Goal: Information Seeking & Learning: Learn about a topic

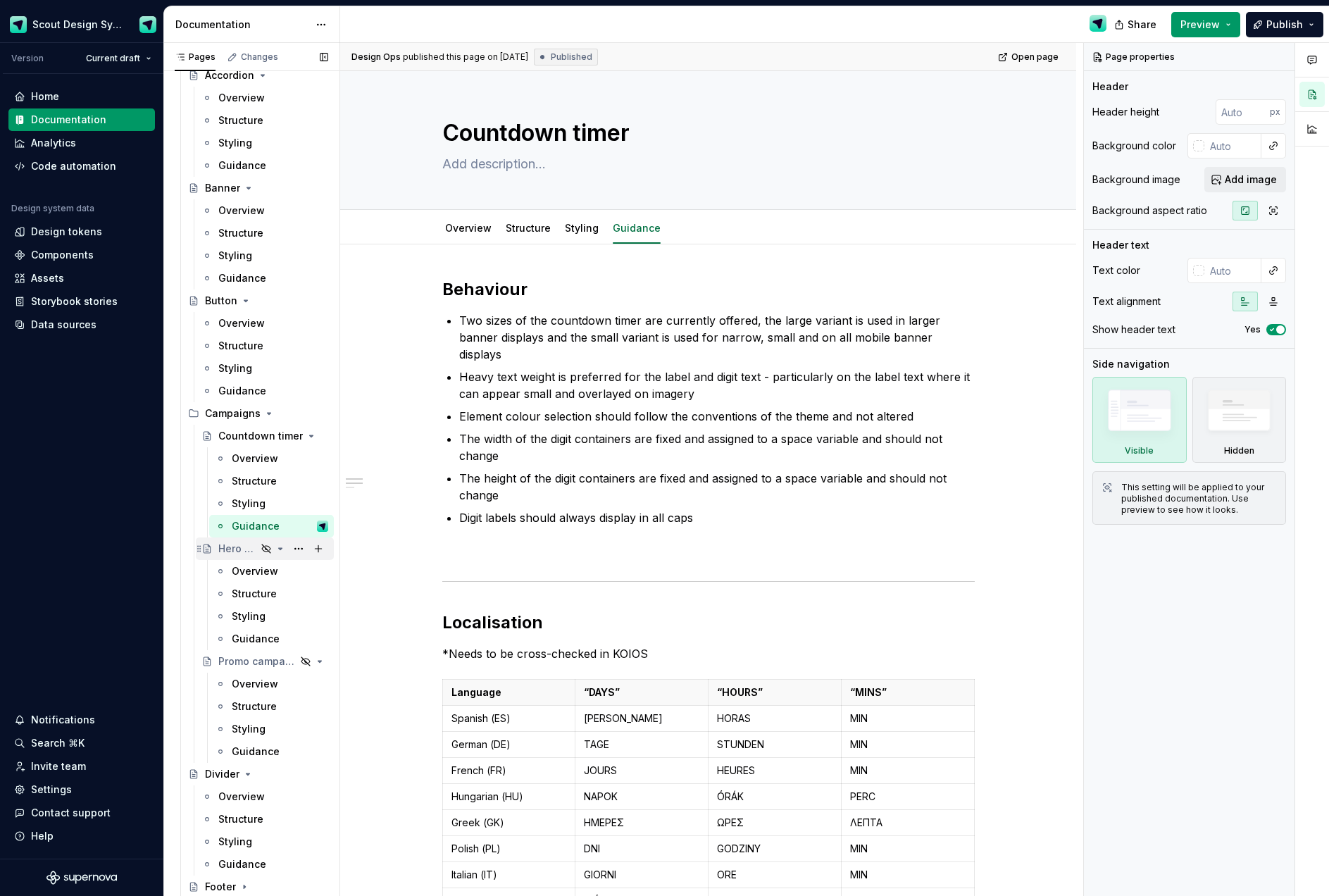
scroll to position [242, 0]
click at [234, 550] on div "Hero campaign banner" at bounding box center [237, 546] width 38 height 14
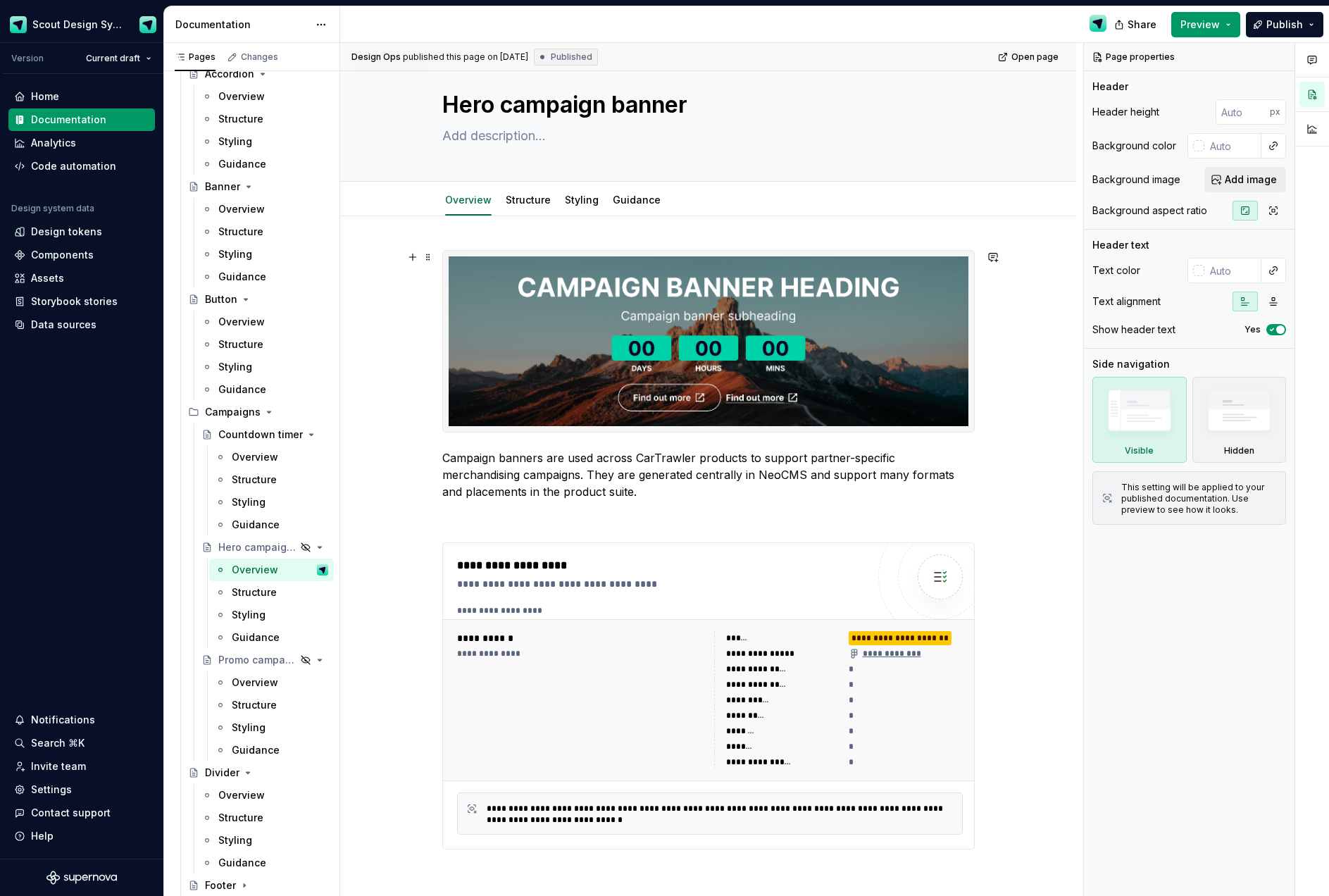
scroll to position [29, 0]
click at [293, 433] on button "Page tree" at bounding box center [298, 434] width 20 height 20
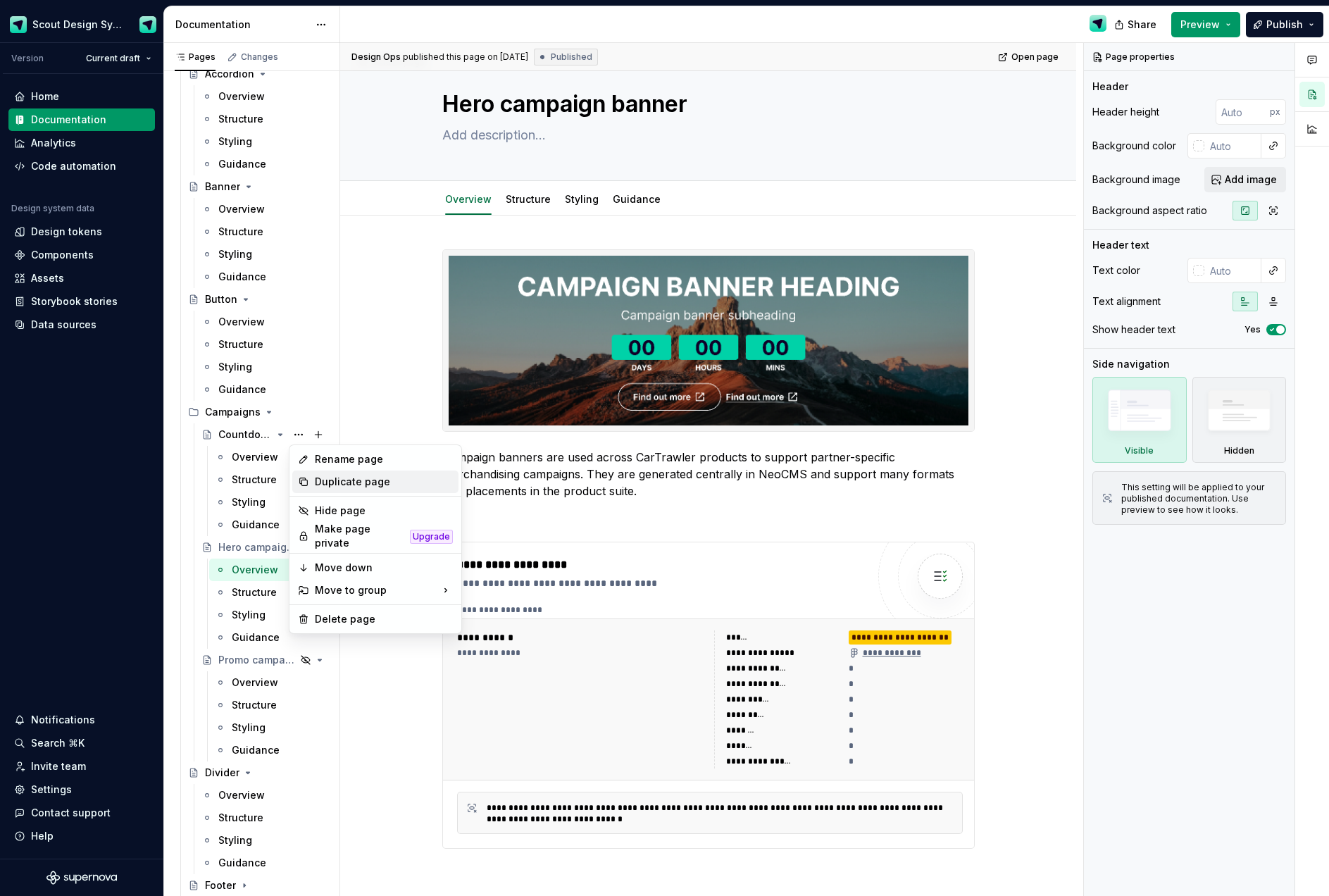
click at [336, 477] on div "Duplicate page" at bounding box center [383, 481] width 138 height 14
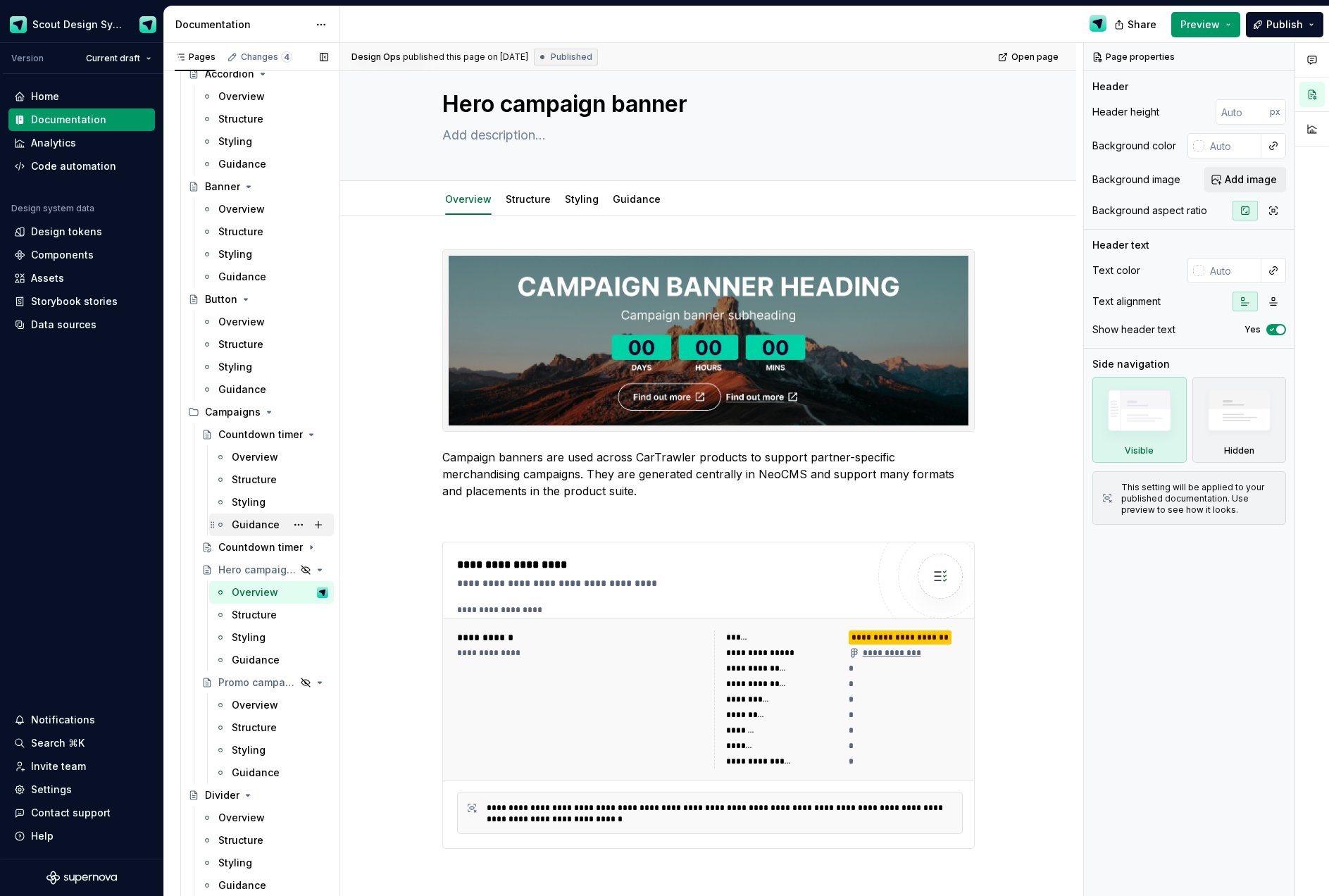
drag, startPoint x: 261, startPoint y: 544, endPoint x: 272, endPoint y: 531, distance: 17.0
click at [261, 544] on div "Countdown timer" at bounding box center [261, 546] width 84 height 14
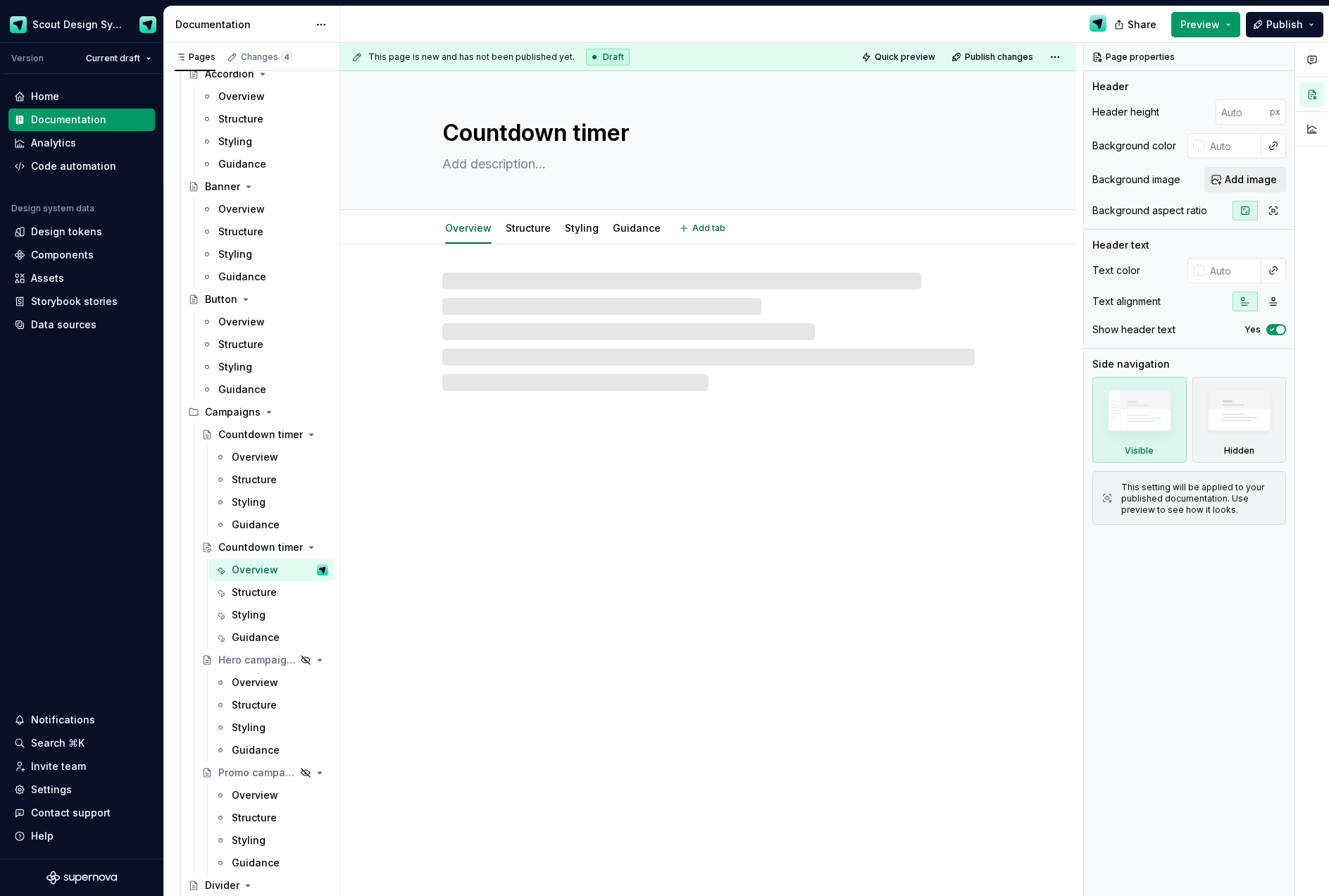
click at [531, 137] on textarea "Countdown timer" at bounding box center [706, 133] width 532 height 34
click at [615, 137] on textarea "Countdown timer" at bounding box center [706, 133] width 532 height 34
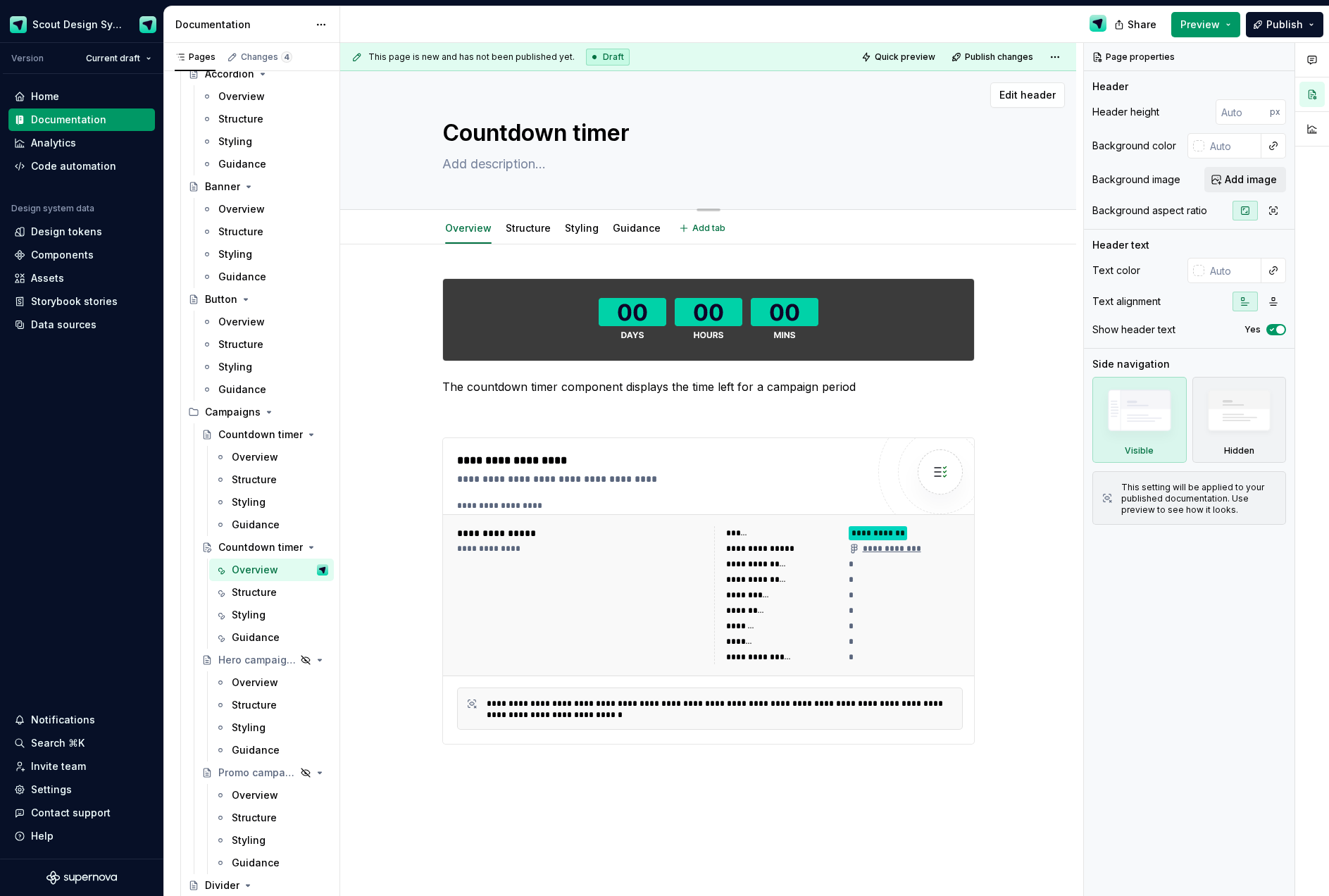
drag, startPoint x: 637, startPoint y: 134, endPoint x: 452, endPoint y: 127, distance: 185.1
click at [452, 127] on textarea "Countdown timer" at bounding box center [706, 133] width 532 height 34
type textarea "*"
type textarea "H"
type textarea "*"
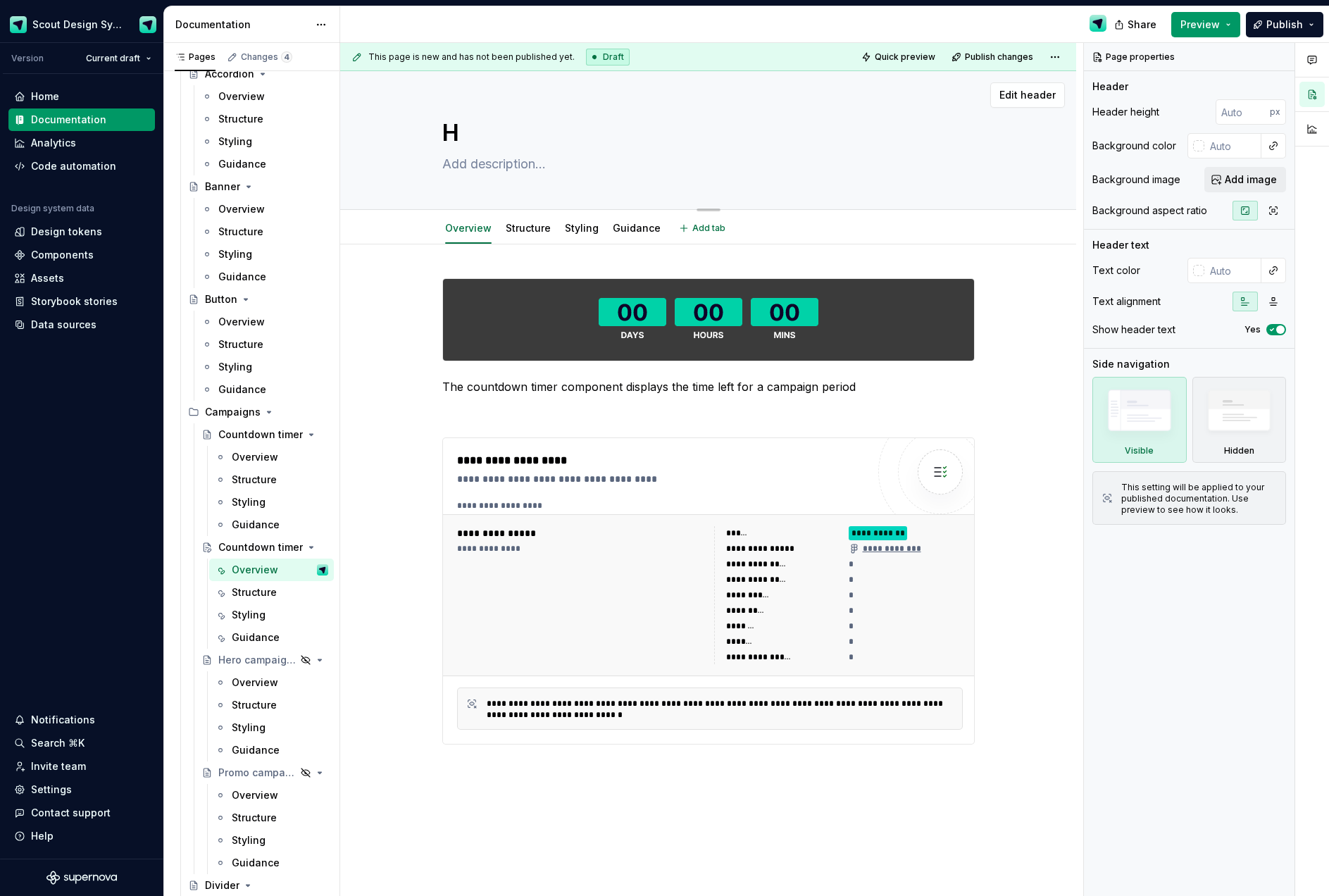
type textarea "He"
type textarea "*"
type textarea "Her"
type textarea "*"
type textarea "Hero"
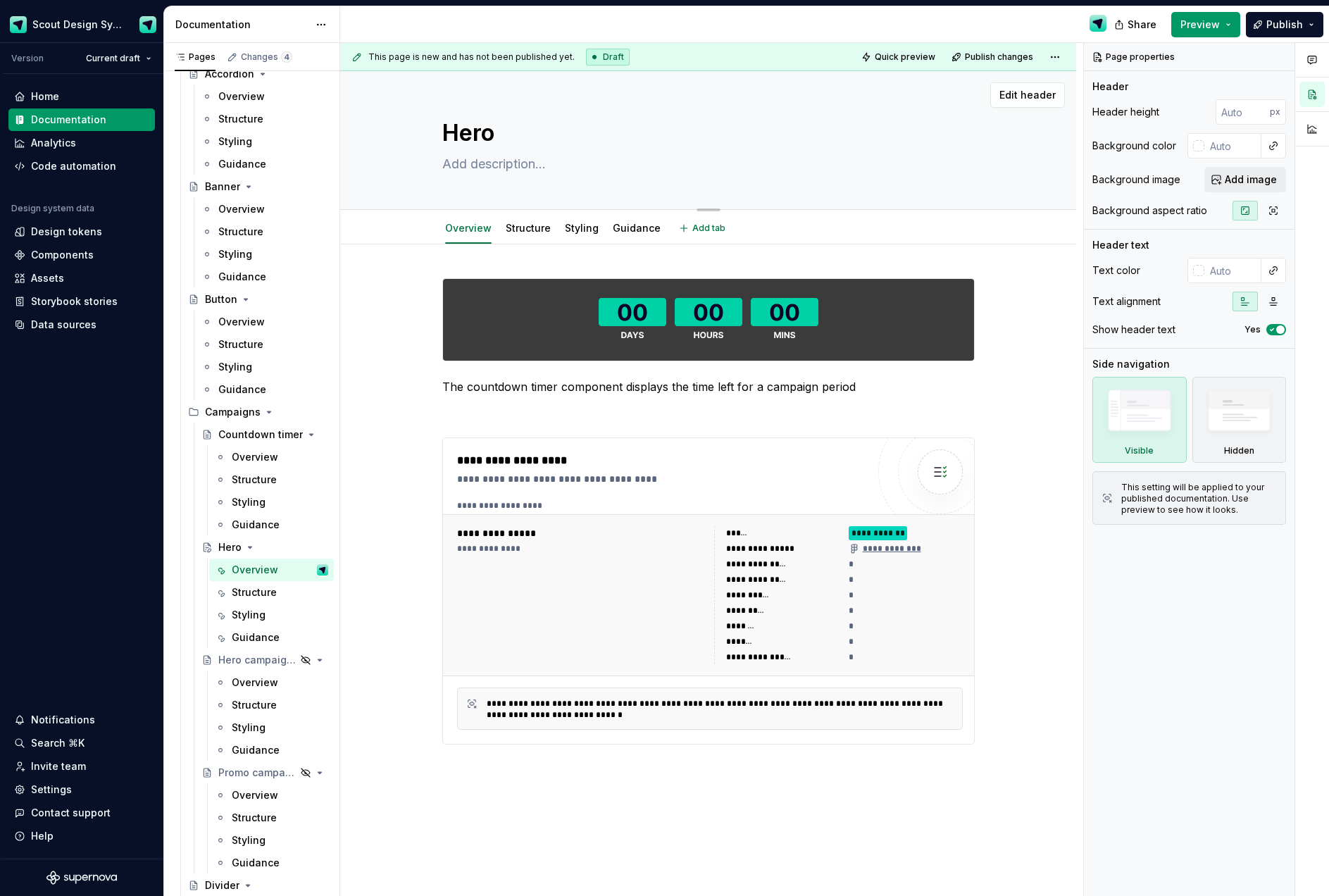
type textarea "*"
type textarea "Hero"
type textarea "*"
type textarea "Hero ba"
type textarea "*"
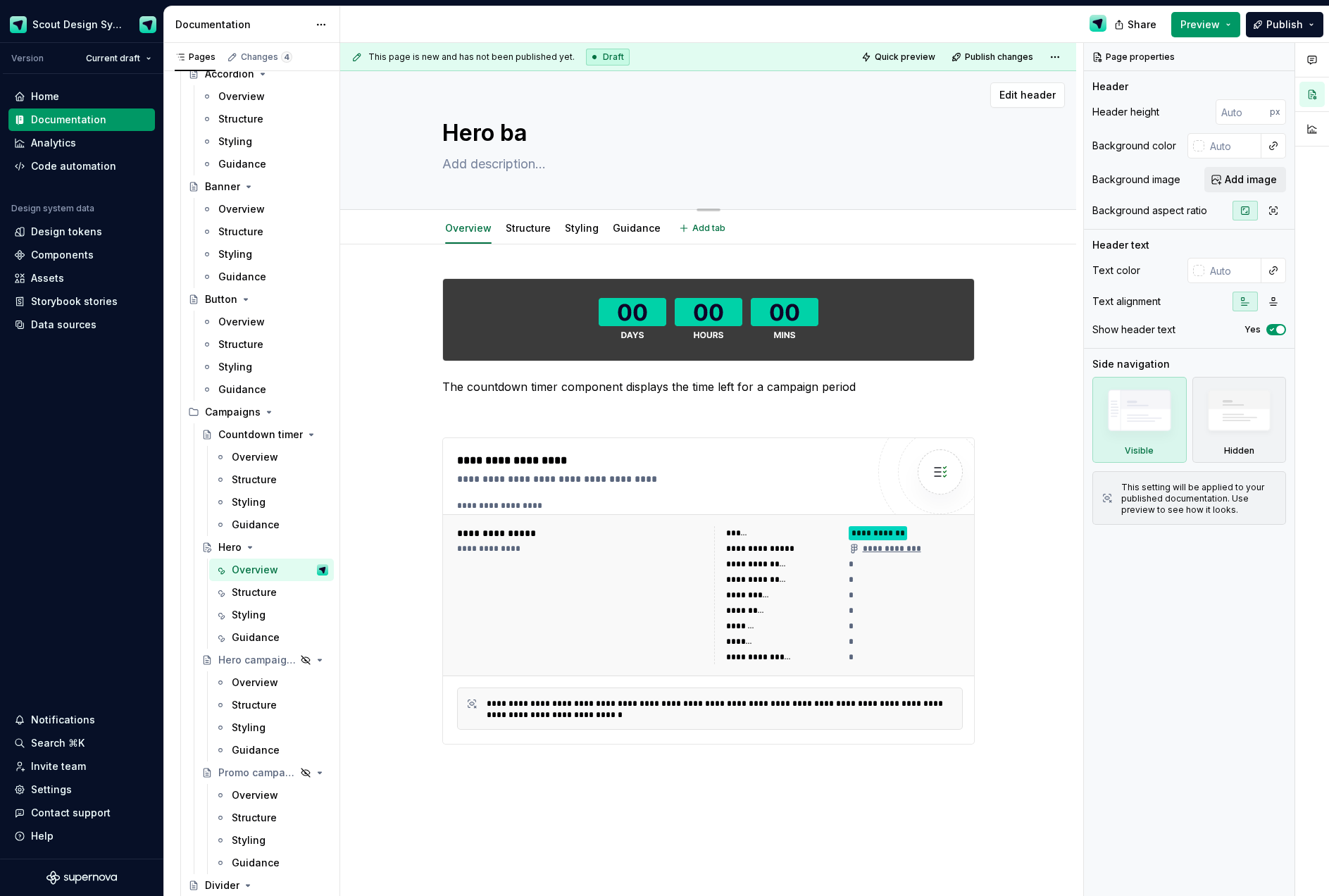
type textarea "Hero ban"
type textarea "*"
type textarea "Hero bann"
type textarea "*"
type textarea "Hero banne"
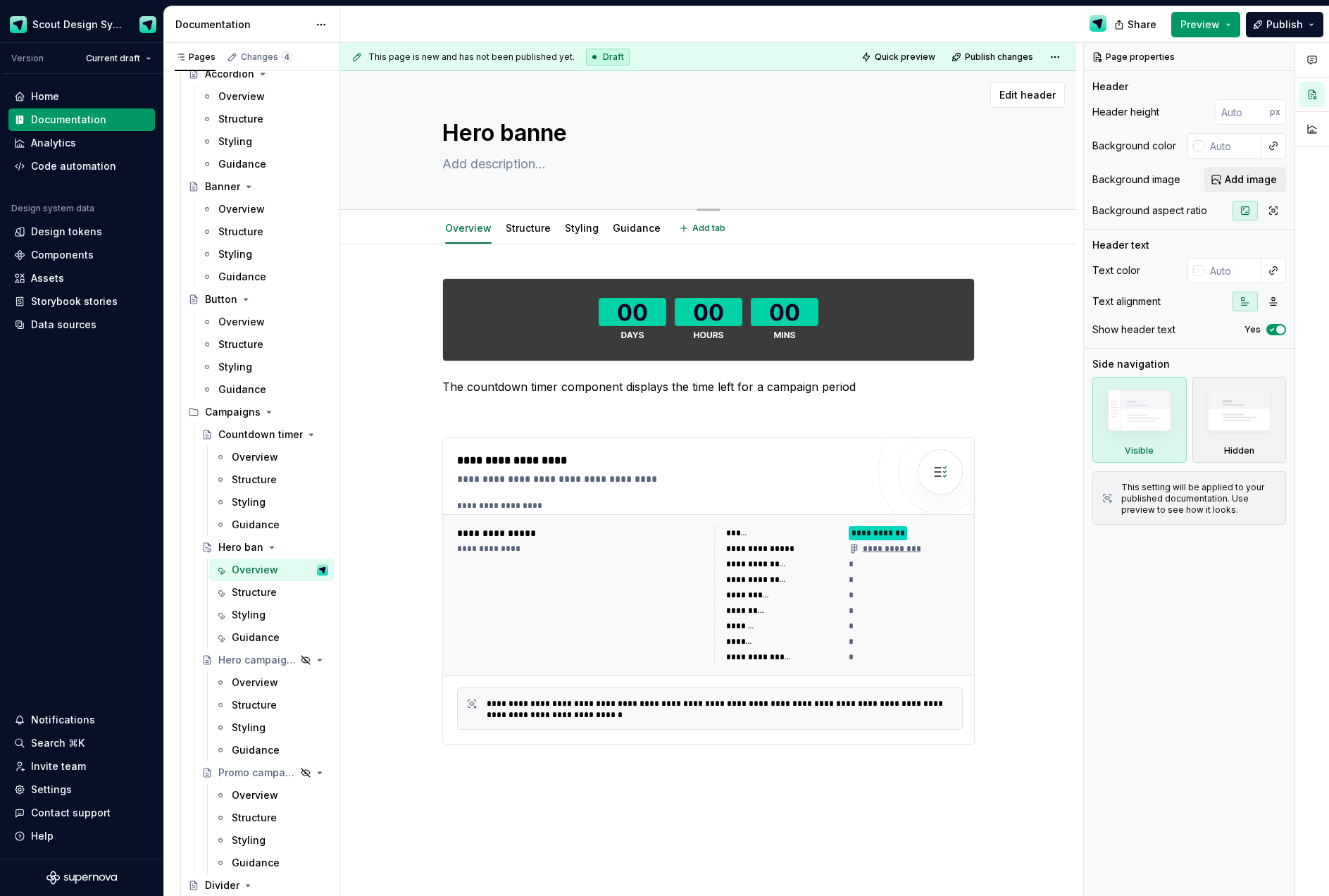
type textarea "*"
type textarea "Hero banner"
type textarea "*"
type textarea "Hero banner"
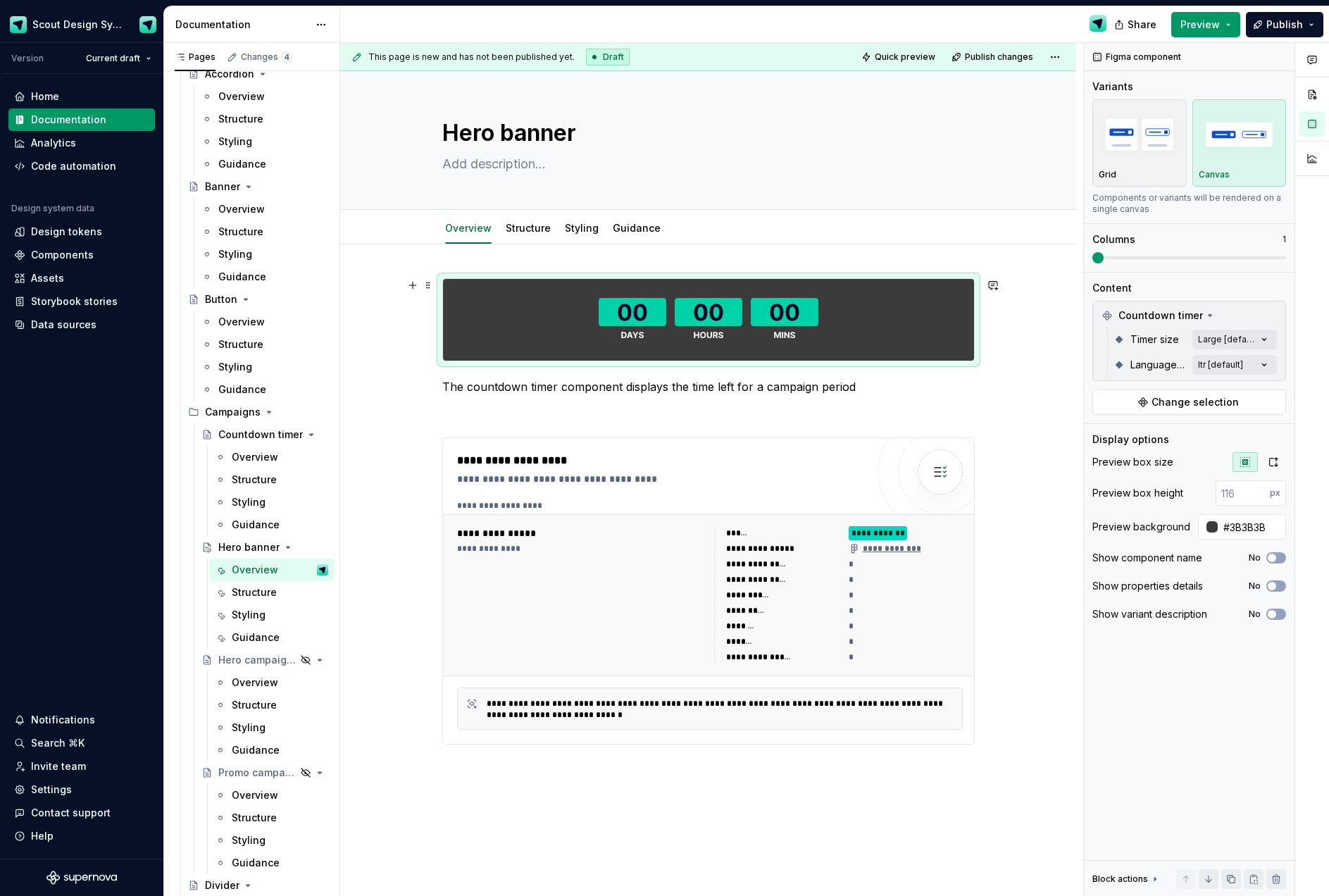
click at [547, 328] on div at bounding box center [709, 320] width 530 height 82
type textarea "*"
click at [1160, 401] on span "Change selection" at bounding box center [1194, 401] width 87 height 14
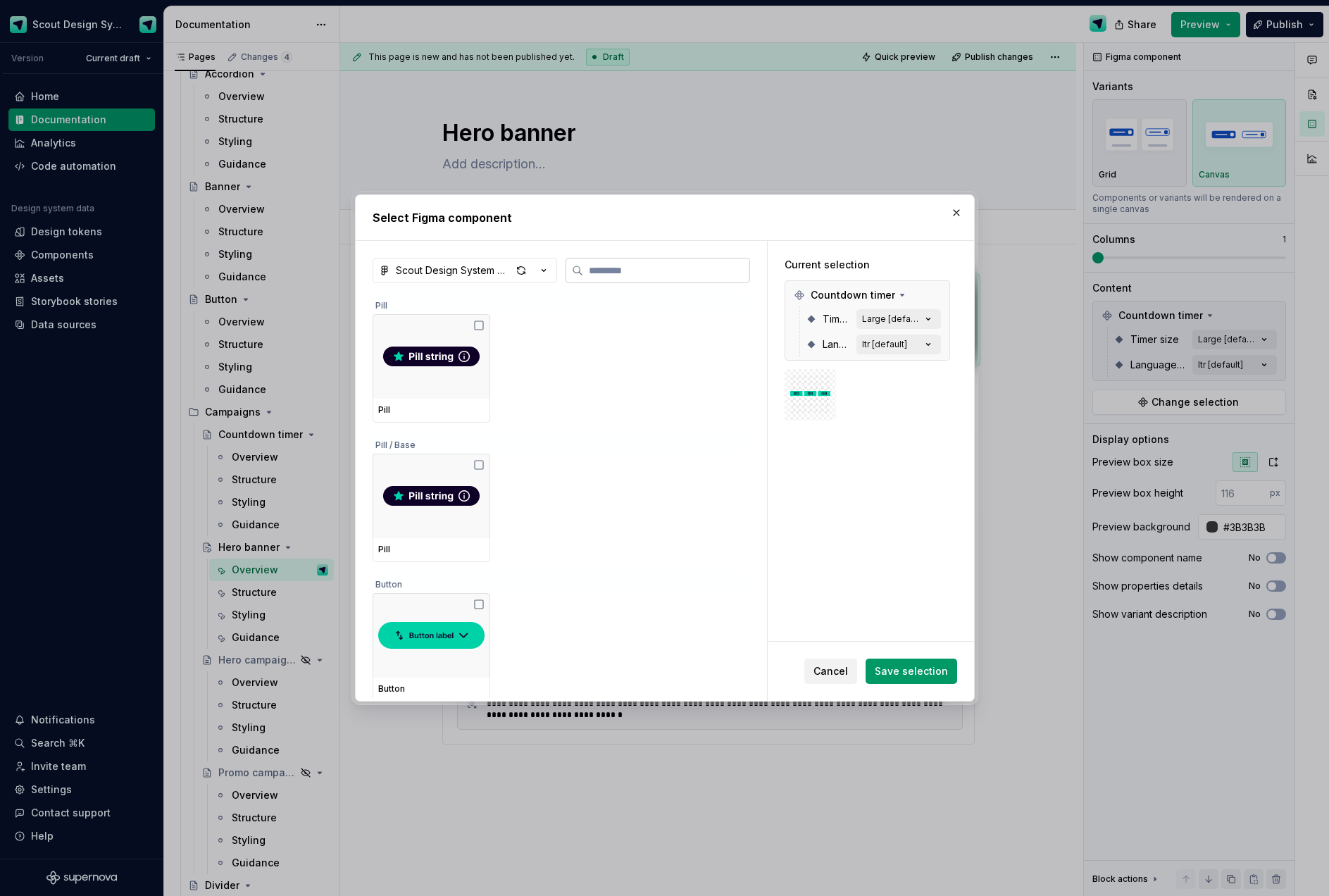
click at [621, 280] on label at bounding box center [657, 270] width 185 height 25
click at [621, 277] on input "search" at bounding box center [665, 270] width 166 height 14
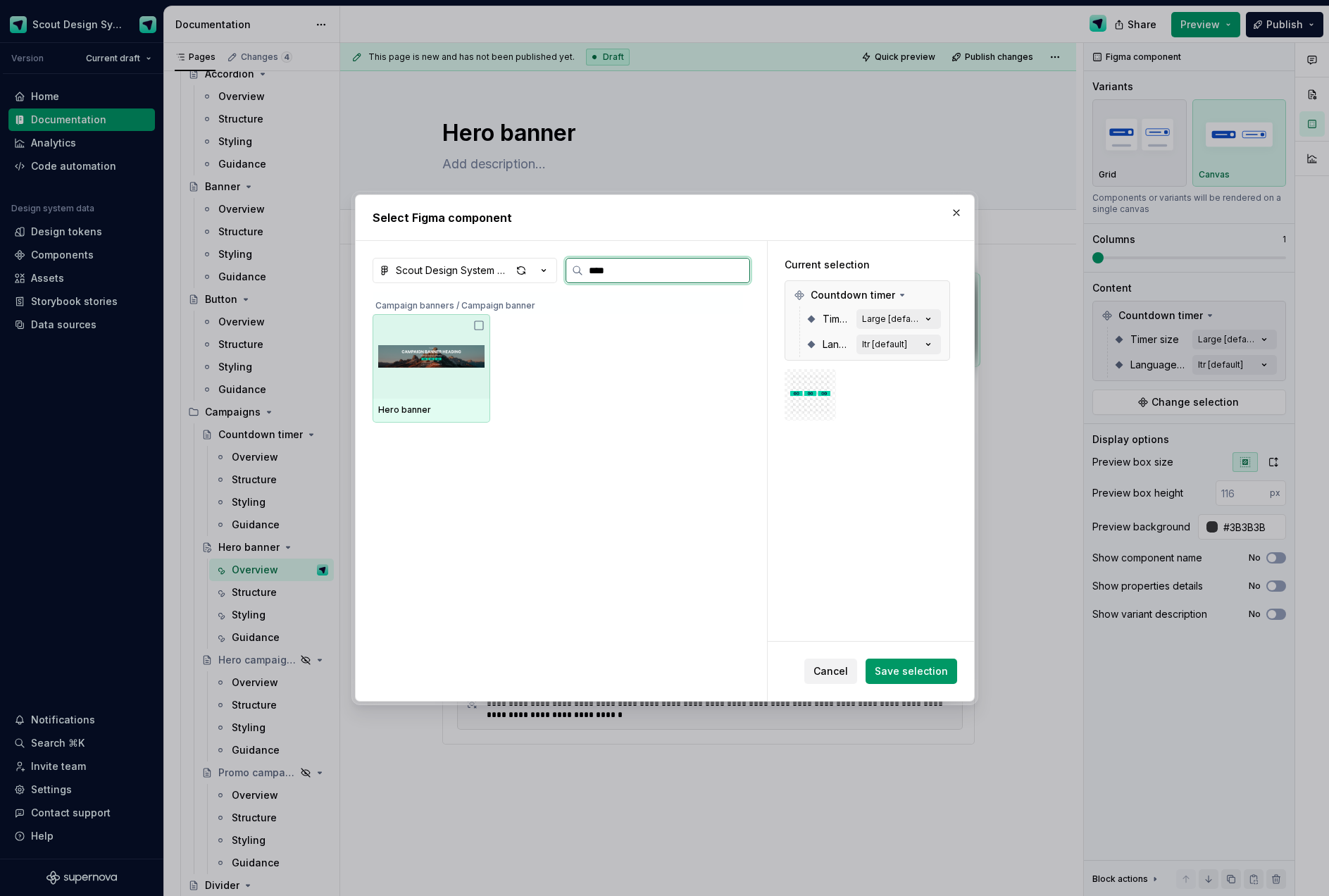
click at [435, 389] on img at bounding box center [430, 356] width 106 height 73
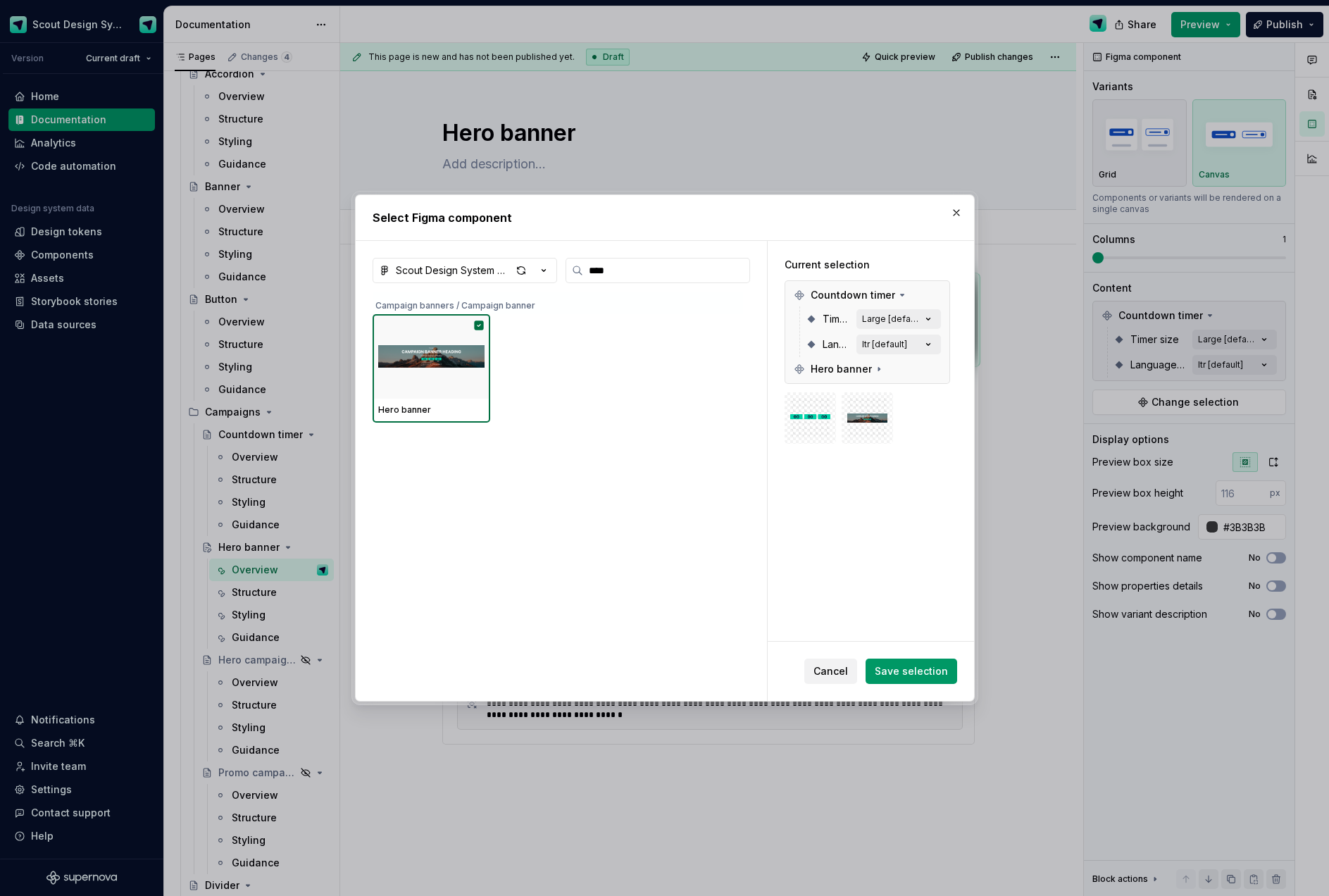
click at [826, 409] on img at bounding box center [810, 417] width 40 height 40
click at [822, 406] on img at bounding box center [810, 417] width 40 height 40
click at [808, 409] on img at bounding box center [810, 417] width 40 height 40
click at [615, 271] on input "****" at bounding box center [665, 270] width 166 height 14
click at [627, 272] on input "****" at bounding box center [665, 270] width 166 height 14
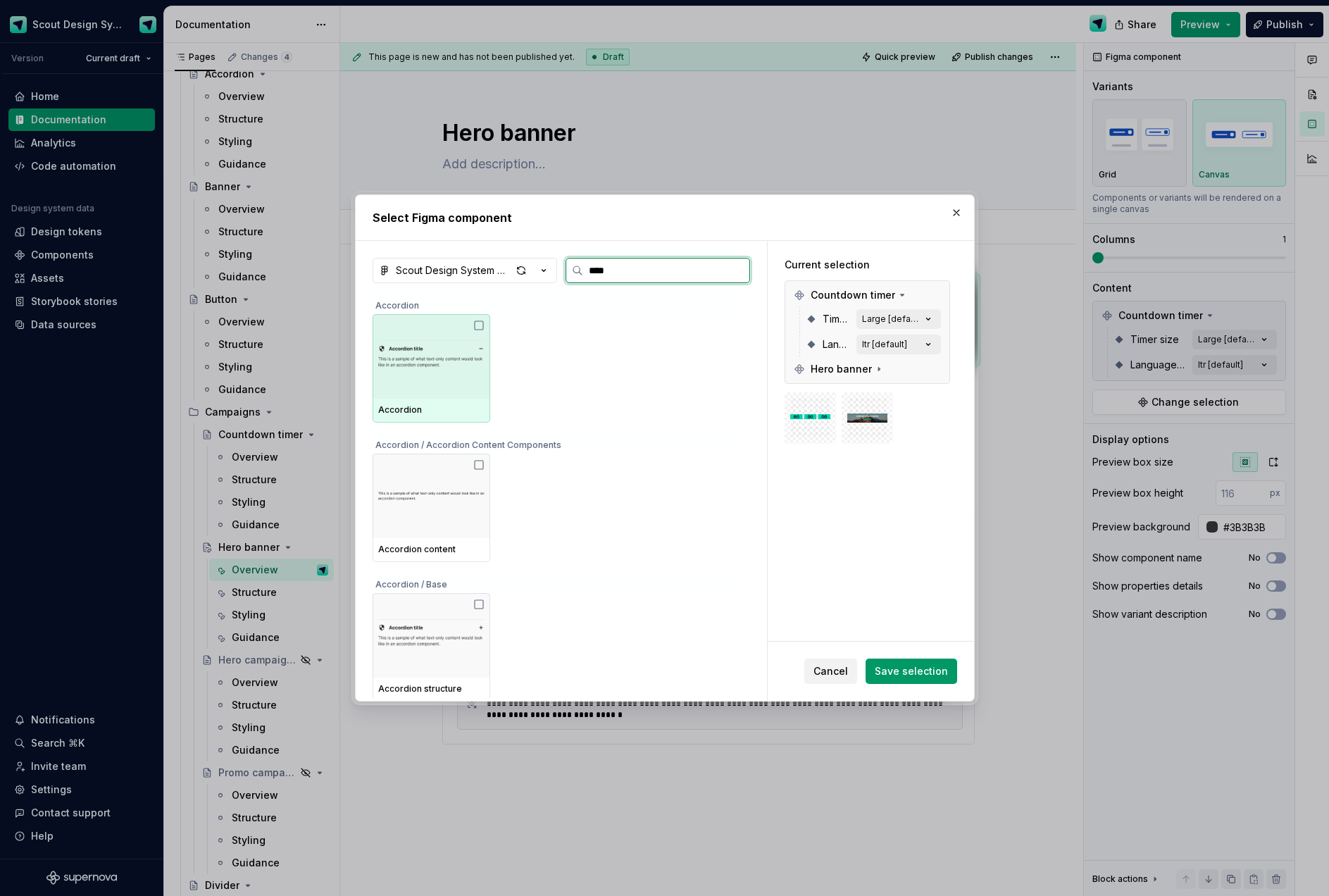
type input "*****"
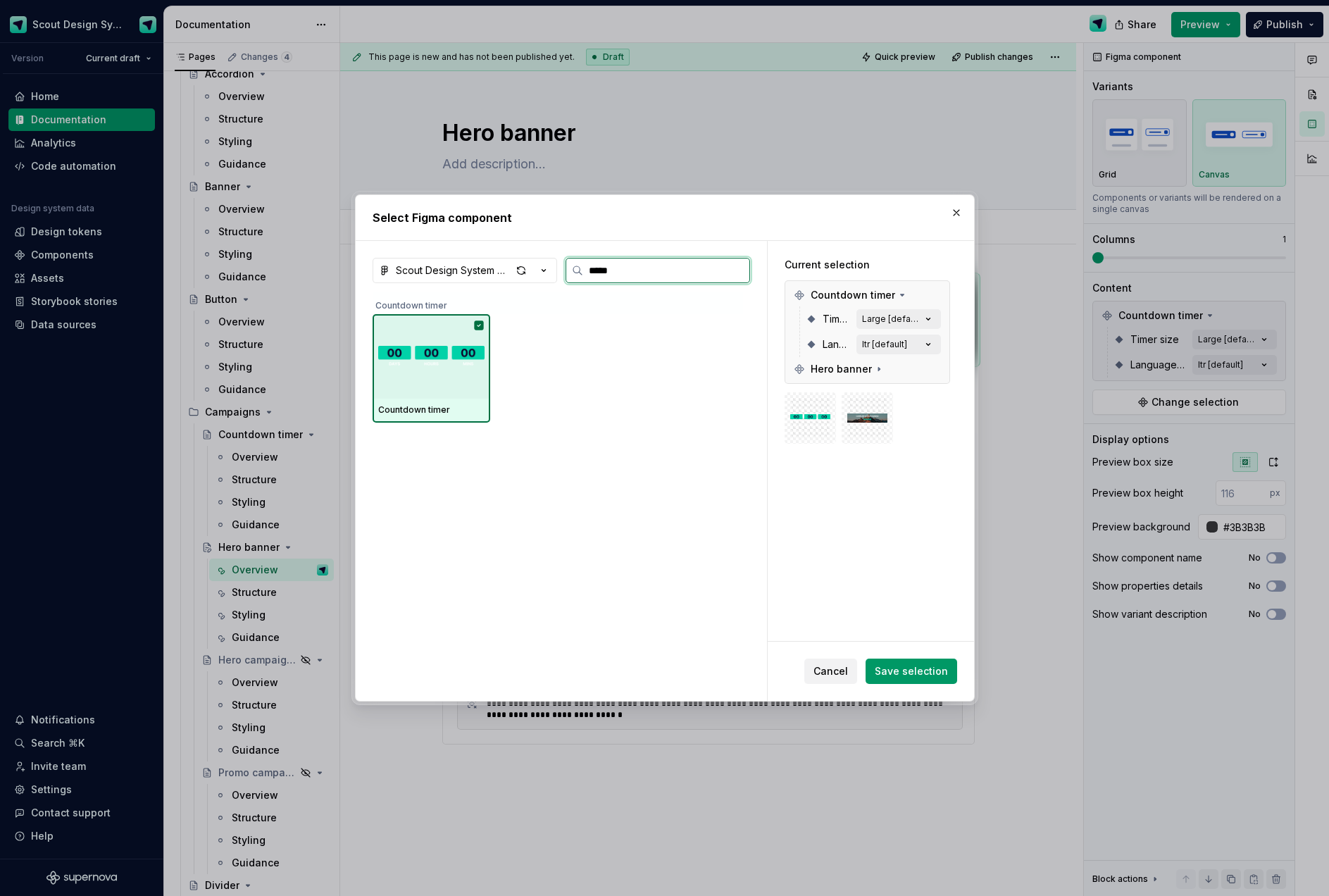
click at [436, 369] on img at bounding box center [430, 356] width 106 height 44
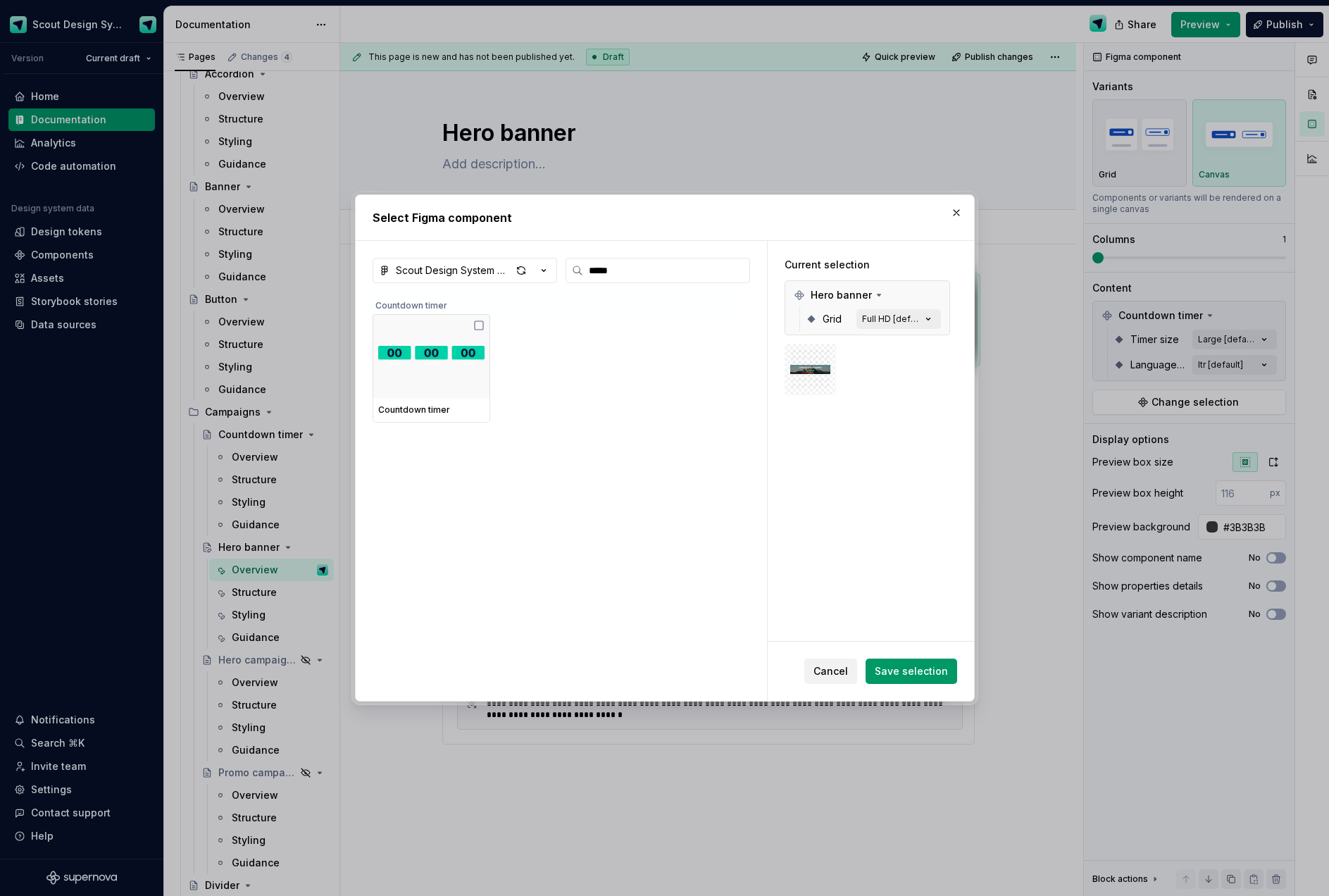
click at [906, 664] on span "Save selection" at bounding box center [911, 670] width 73 height 14
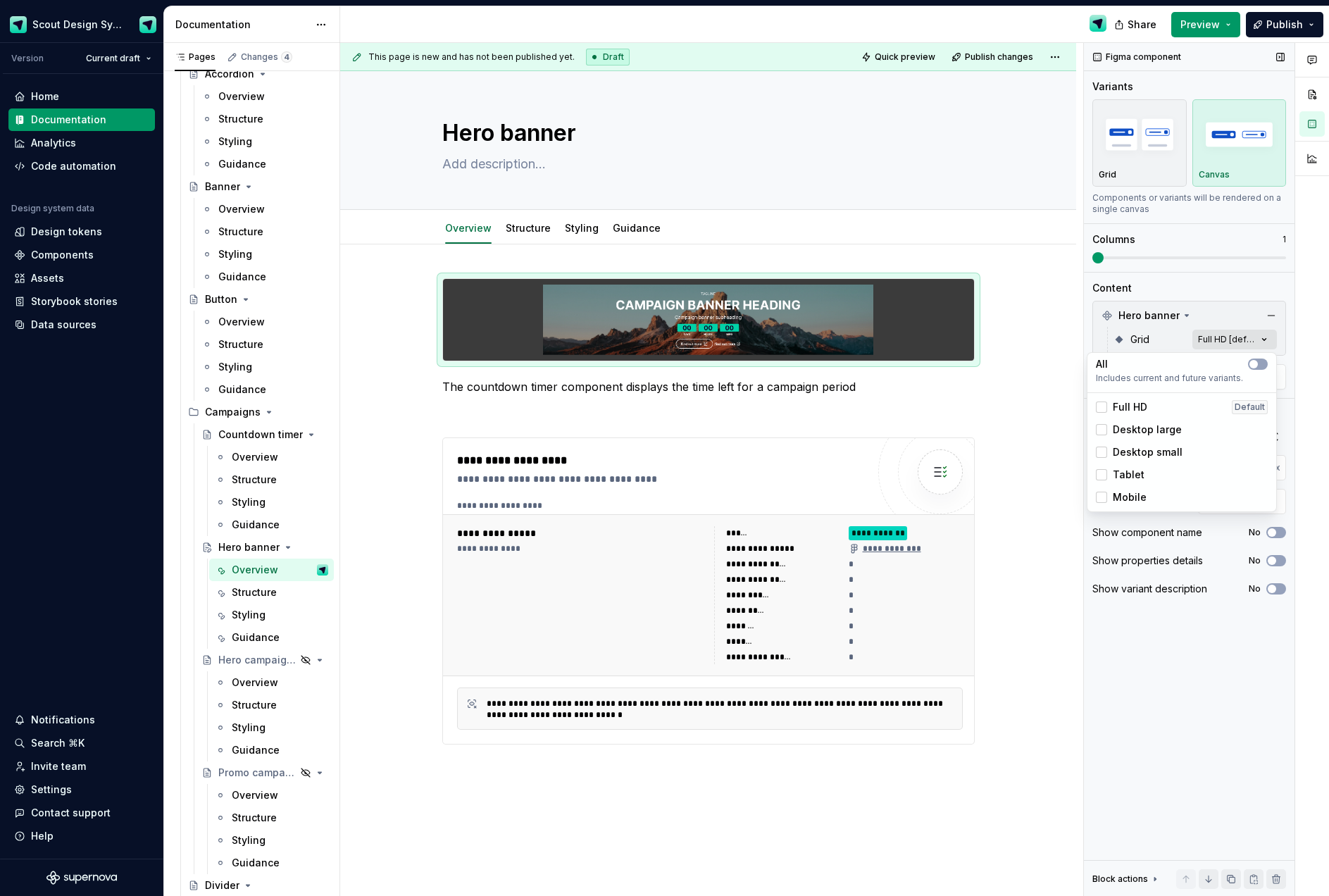
click at [1242, 346] on div "Comments Open comments No comments yet Select ‘Comment’ from the block context …" at bounding box center [1205, 470] width 245 height 854
click at [1138, 464] on div "Tablet" at bounding box center [1181, 474] width 183 height 22
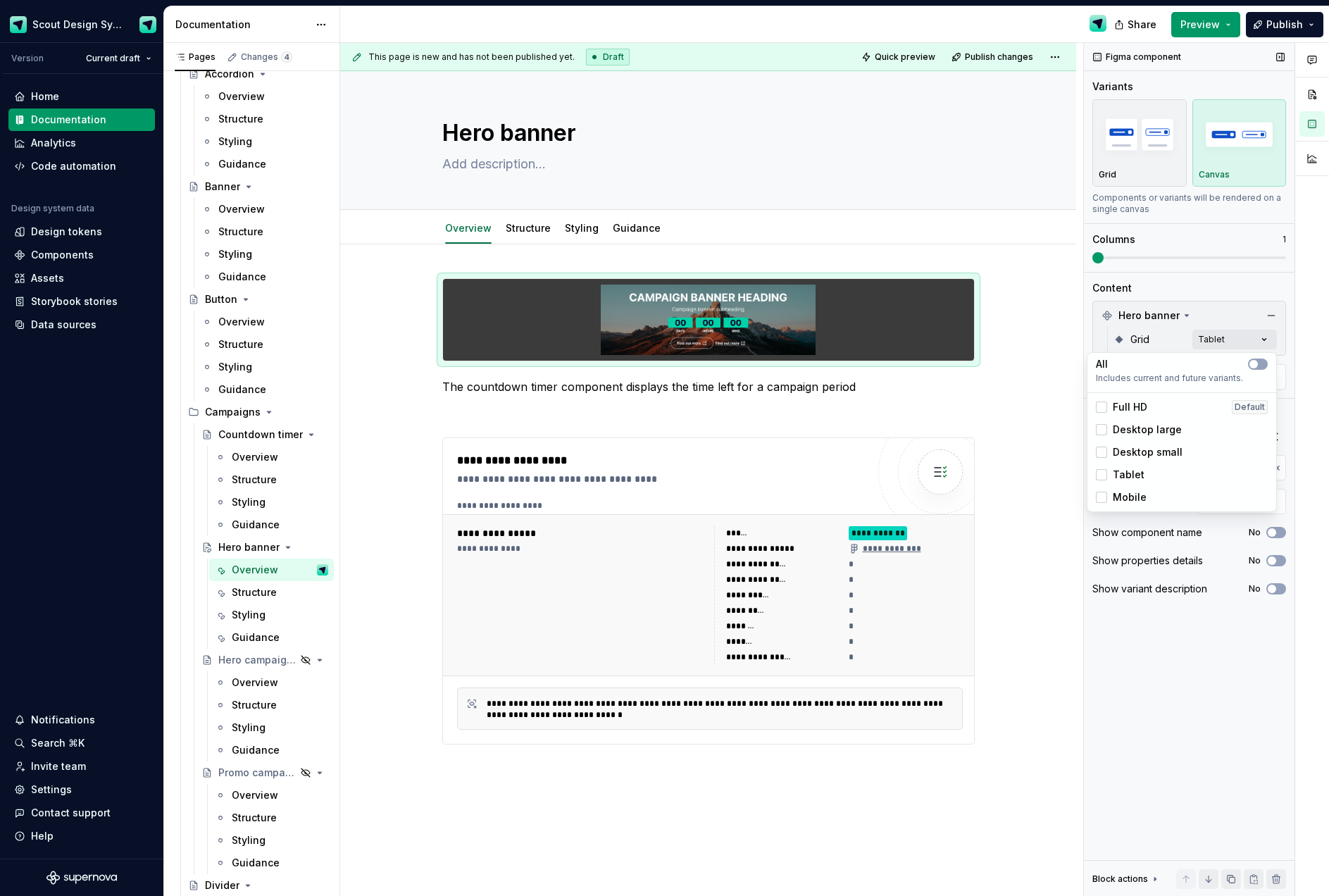
click at [1253, 287] on div "Comments Open comments No comments yet Select ‘Comment’ from the block context …" at bounding box center [1205, 470] width 245 height 854
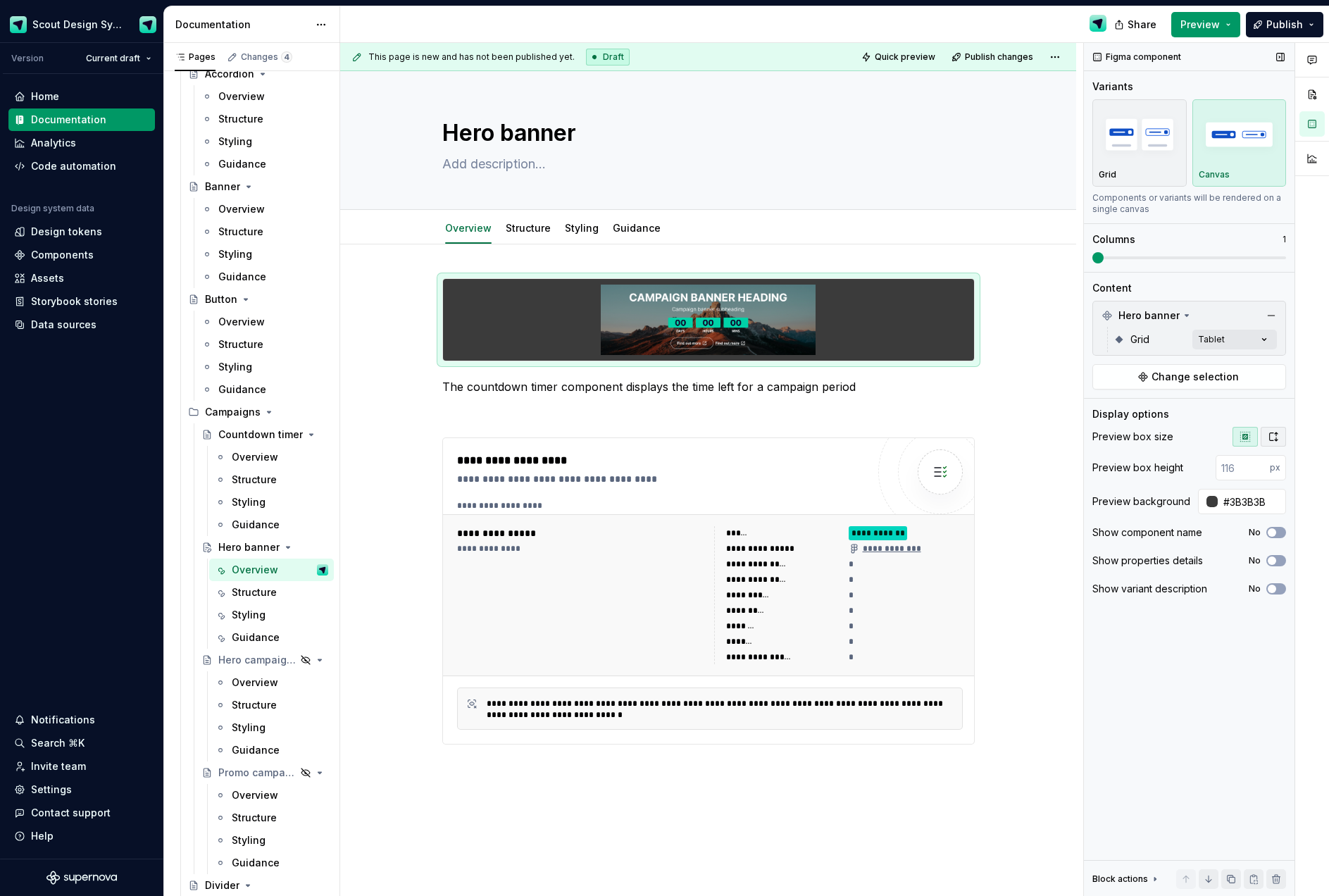
click at [1276, 434] on icon "button" at bounding box center [1274, 436] width 7 height 8
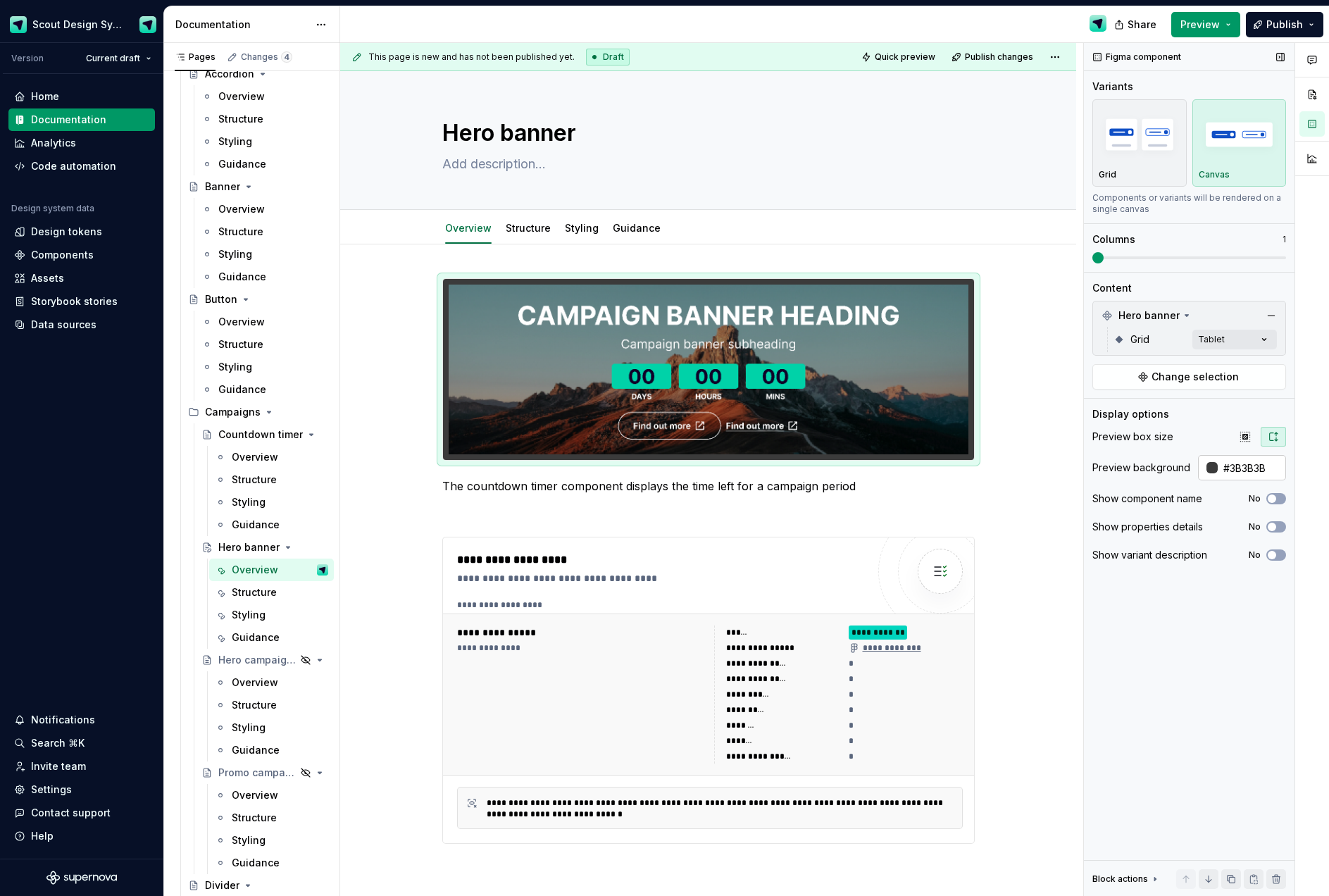
click at [1256, 470] on input "#3B3B3B" at bounding box center [1251, 467] width 68 height 25
type input "#F5F5F5"
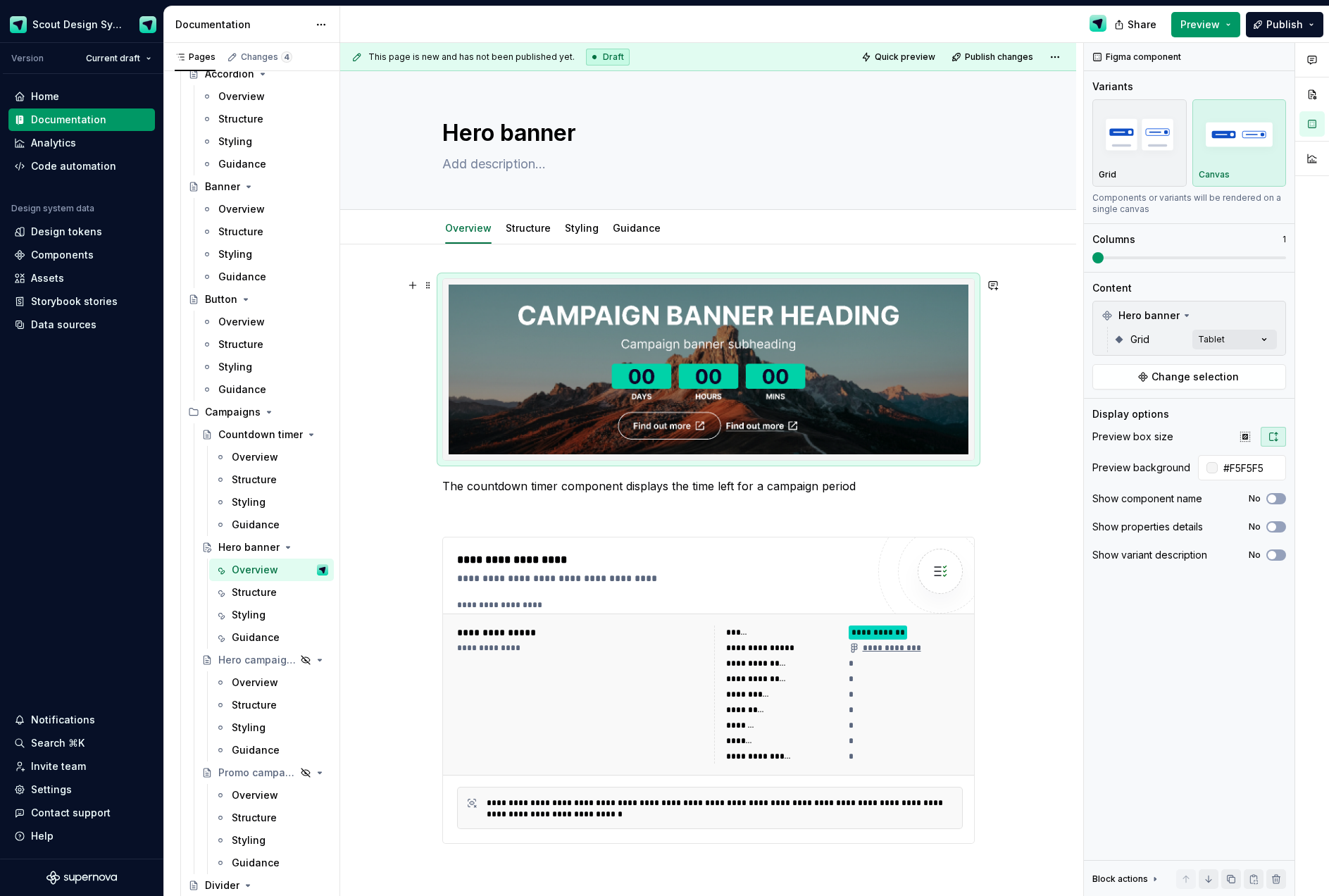
click at [990, 453] on div "**********" at bounding box center [708, 704] width 736 height 918
click at [642, 491] on p "The countdown timer component displays the time left for a campaign period" at bounding box center [709, 485] width 532 height 17
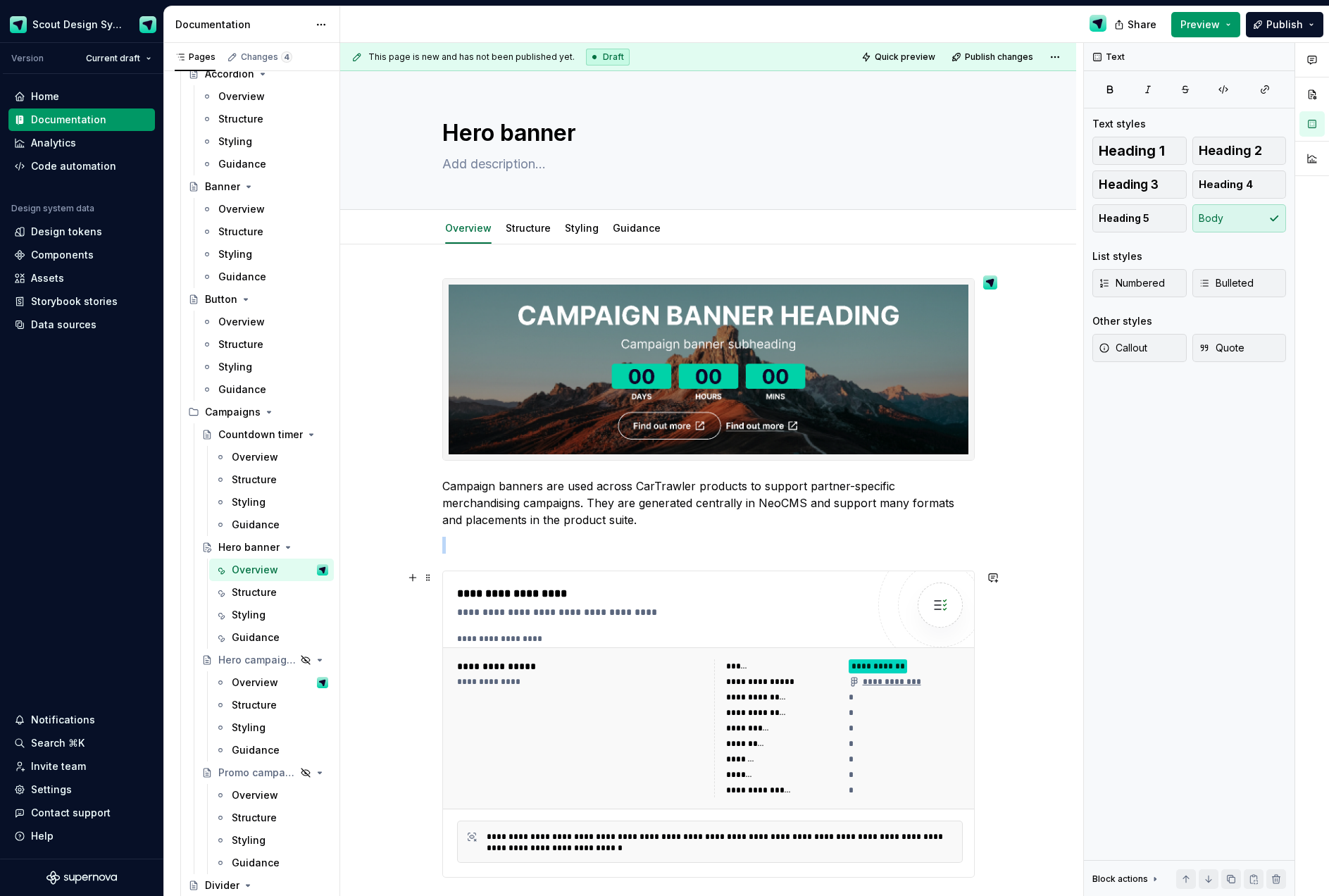
click at [619, 650] on div "**********" at bounding box center [709, 727] width 533 height 162
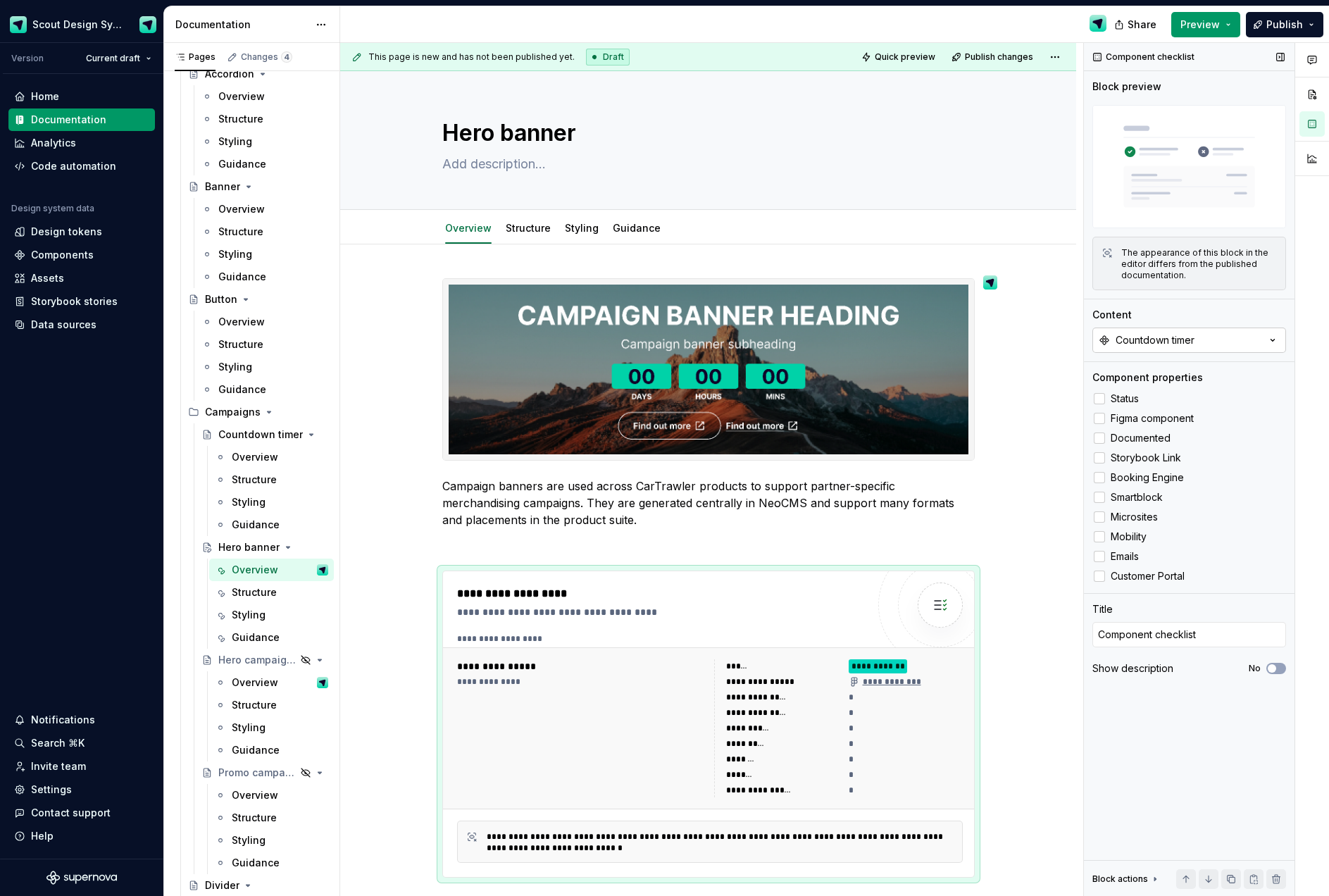
type textarea "*"
click at [1167, 341] on div "Countdown timer" at bounding box center [1155, 339] width 79 height 14
type input "hero"
click at [1165, 397] on div "Hero banner" at bounding box center [1188, 396] width 176 height 14
click at [521, 235] on div "Structure" at bounding box center [528, 228] width 45 height 17
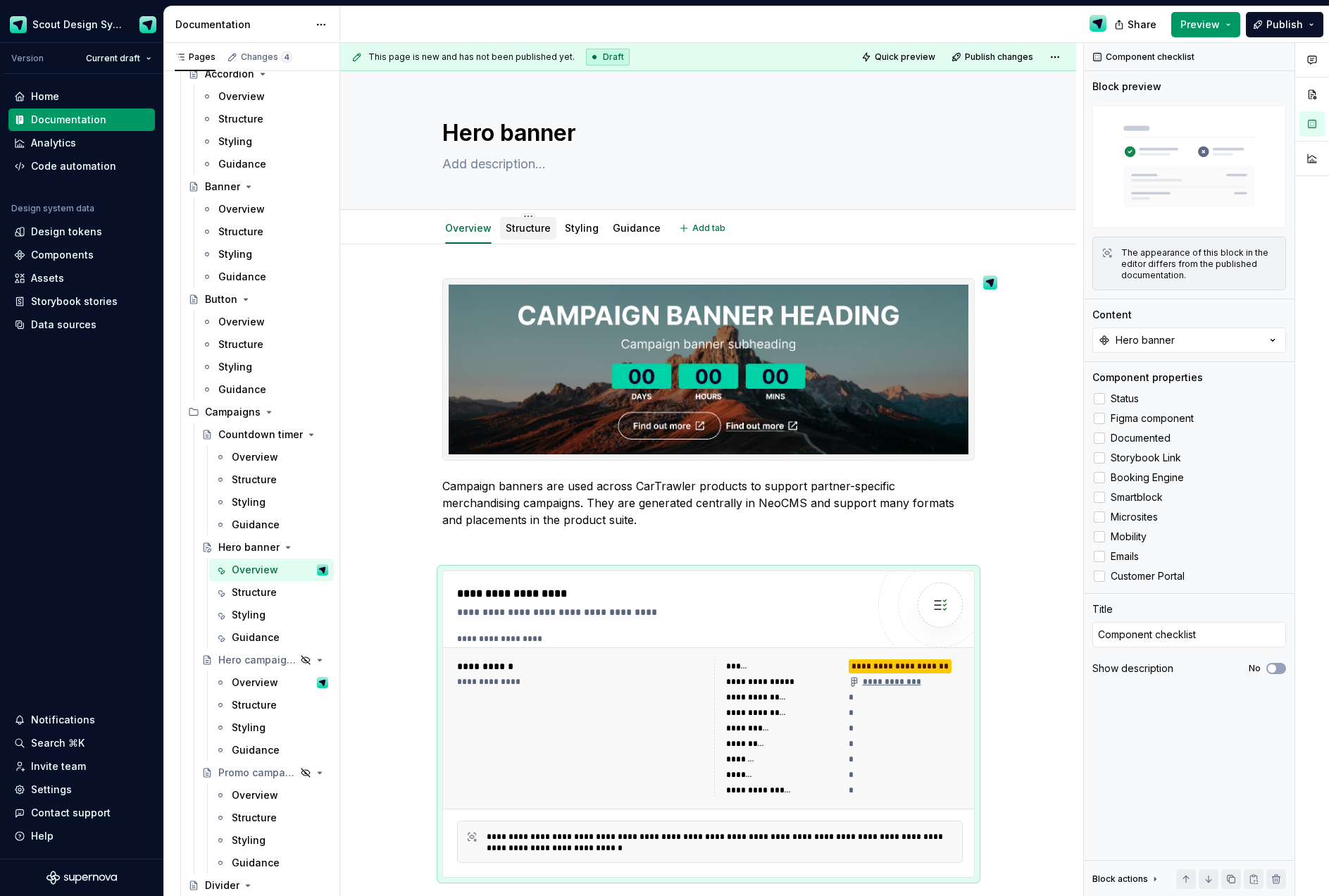
click at [524, 228] on link "Structure" at bounding box center [528, 228] width 45 height 12
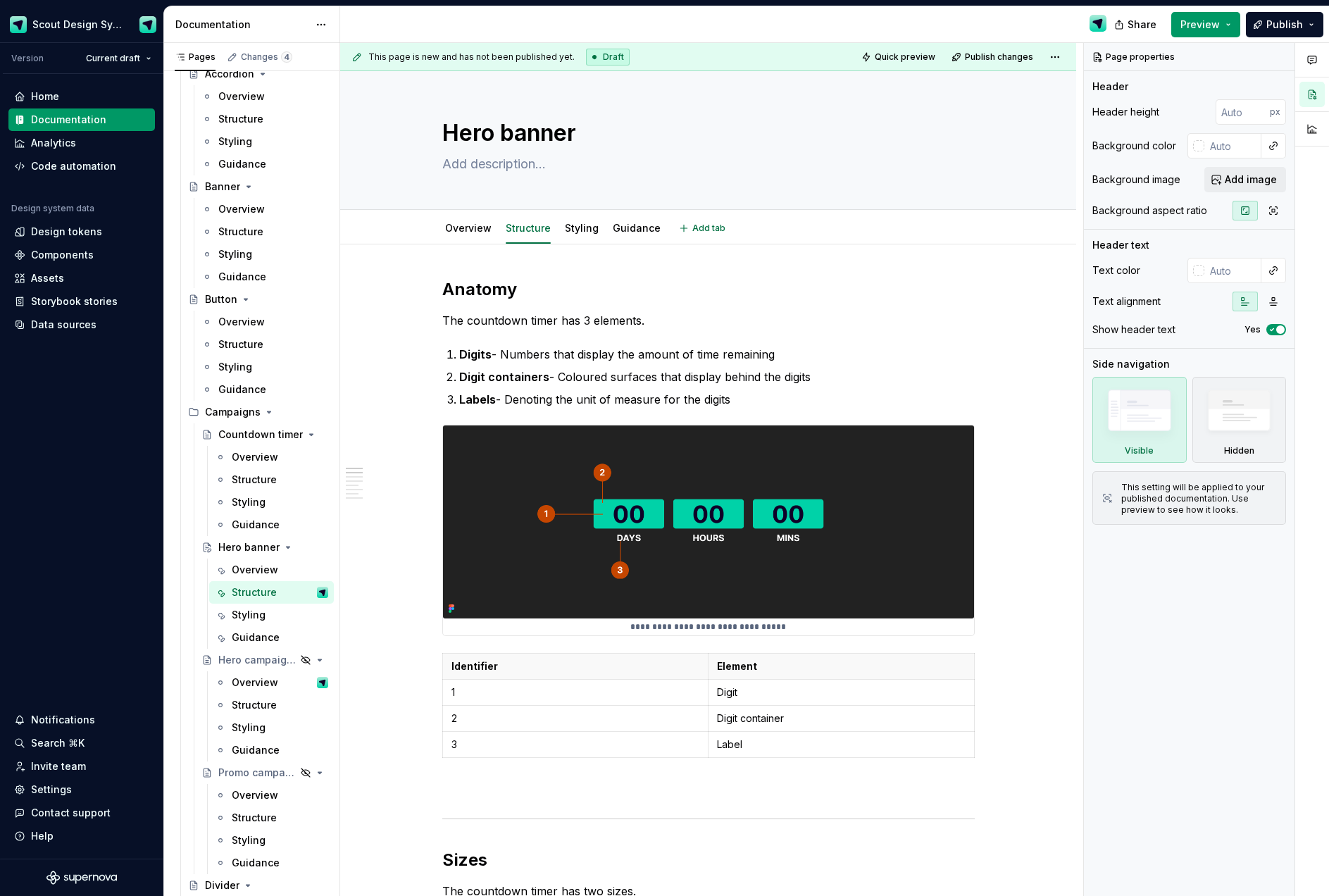
type textarea "*"
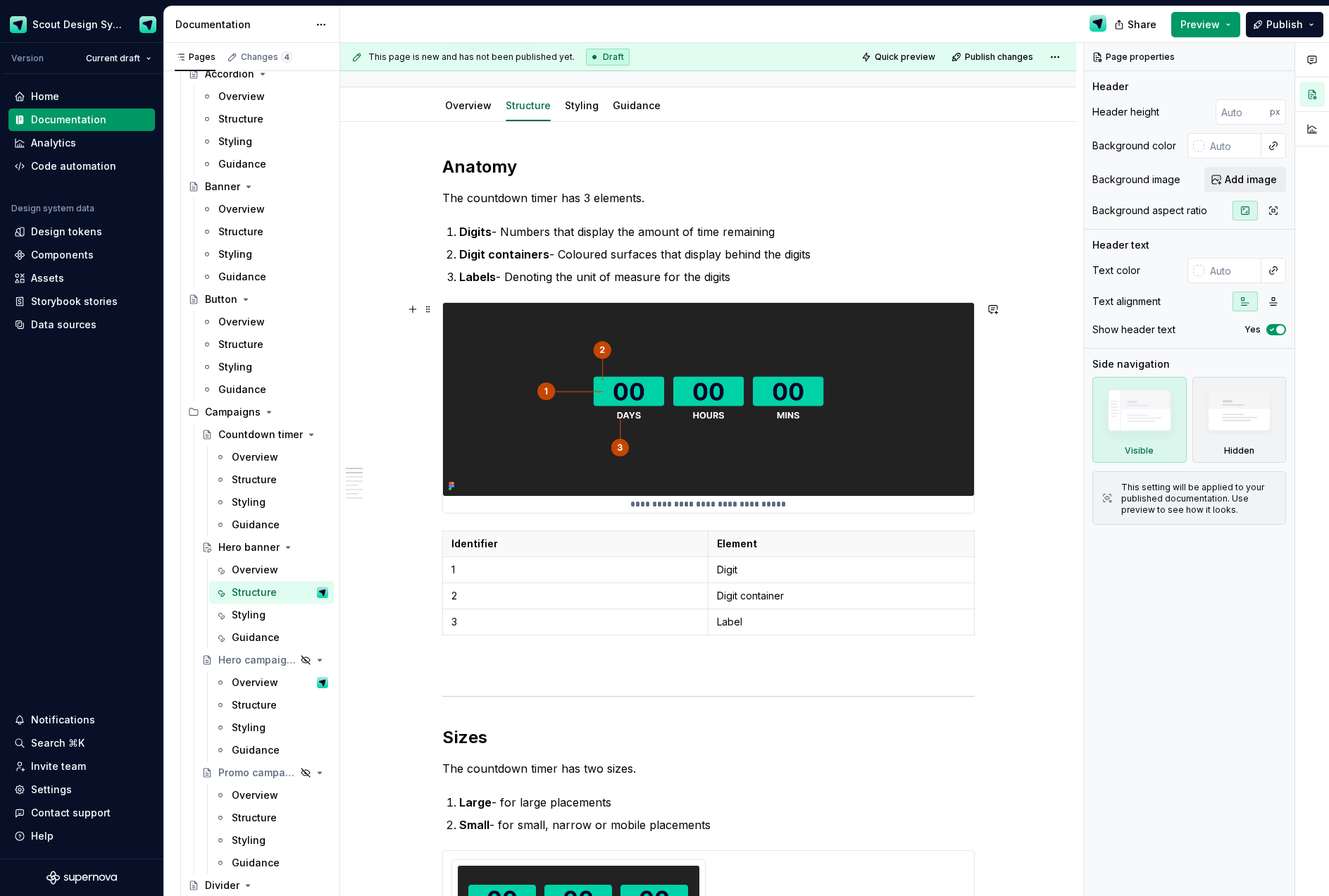
scroll to position [327, 0]
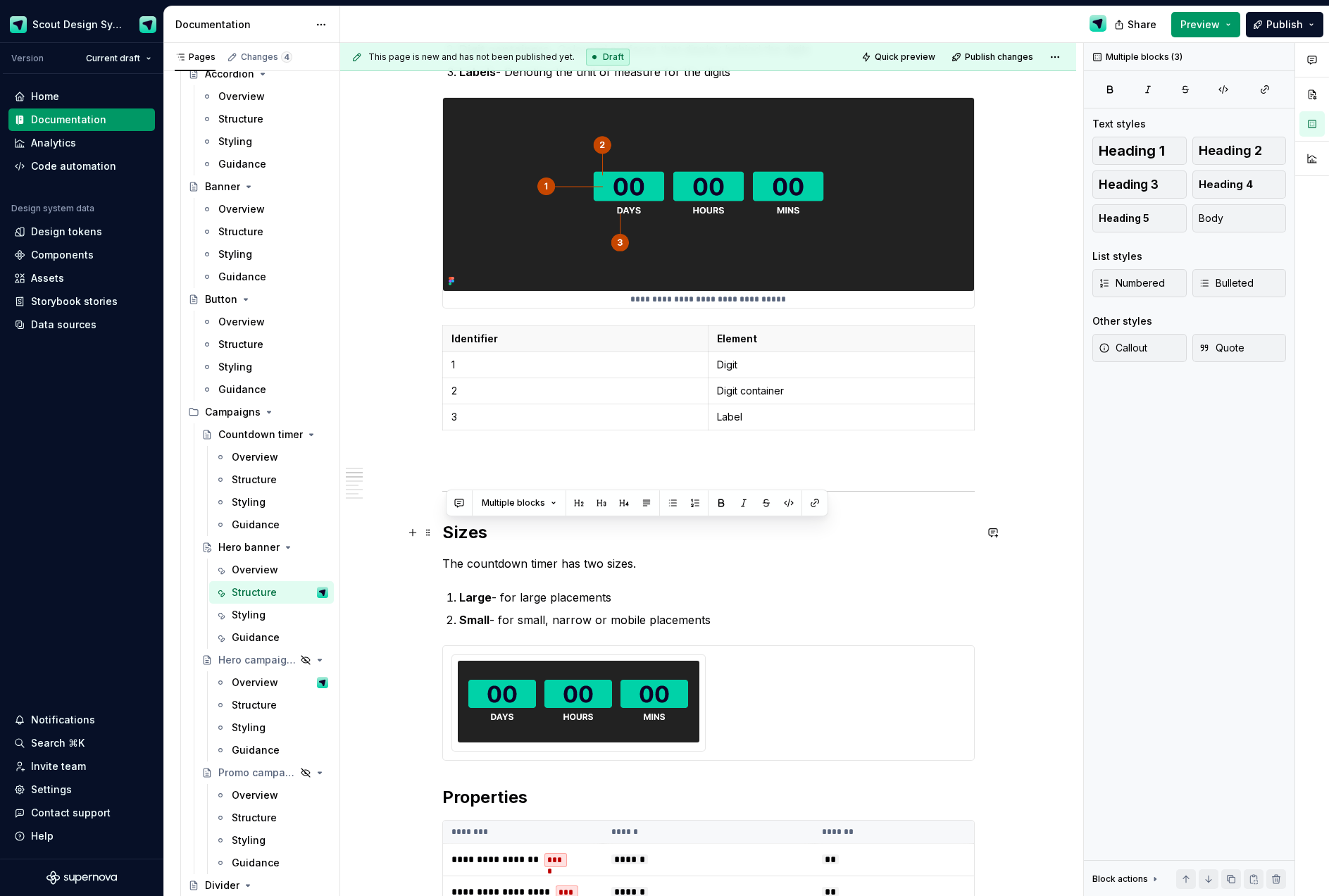
drag, startPoint x: 727, startPoint y: 621, endPoint x: 440, endPoint y: 528, distance: 301.7
copy div "Sizes The countdown timer has two sizes. Large - for large placements Small - f…"
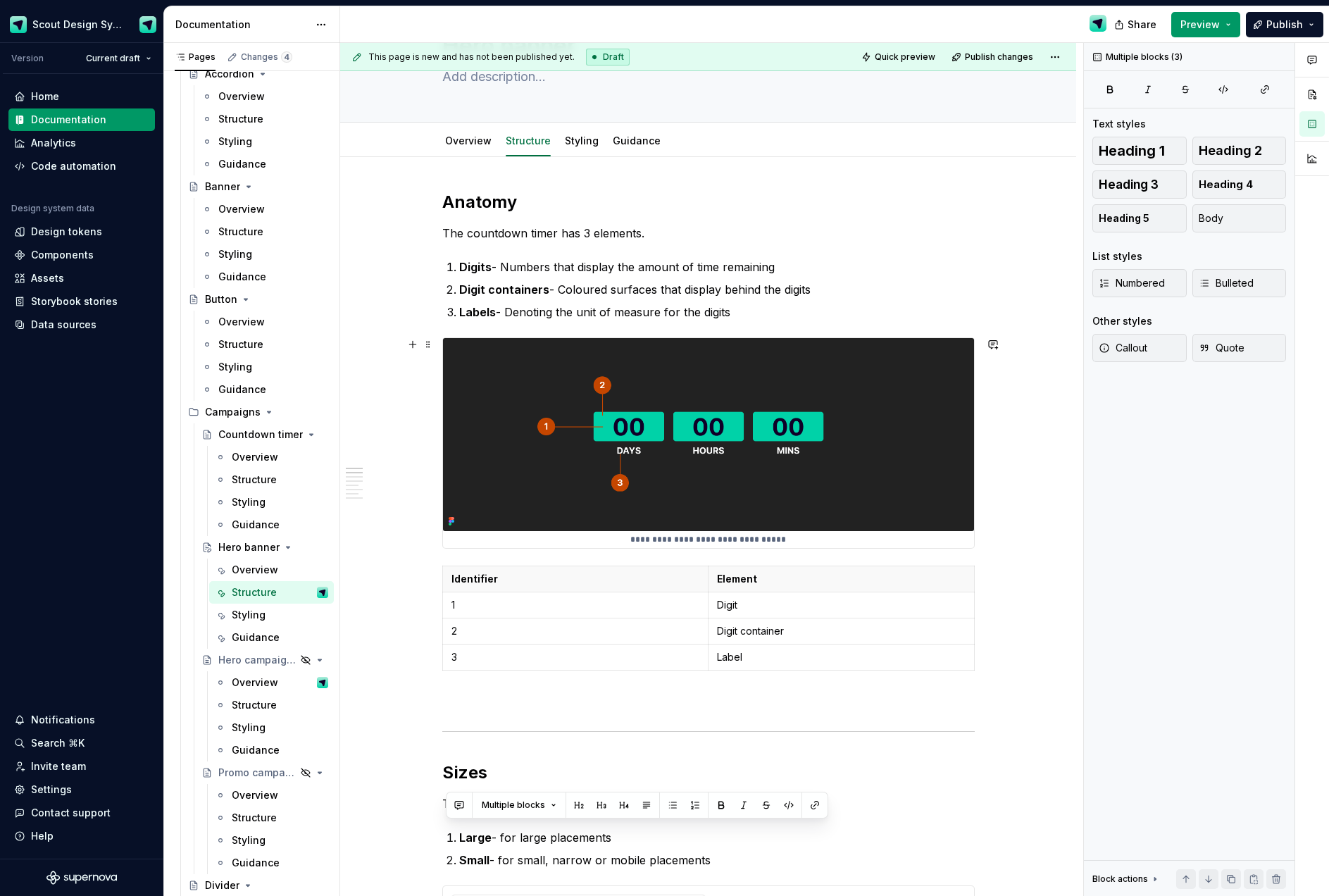
scroll to position [0, 0]
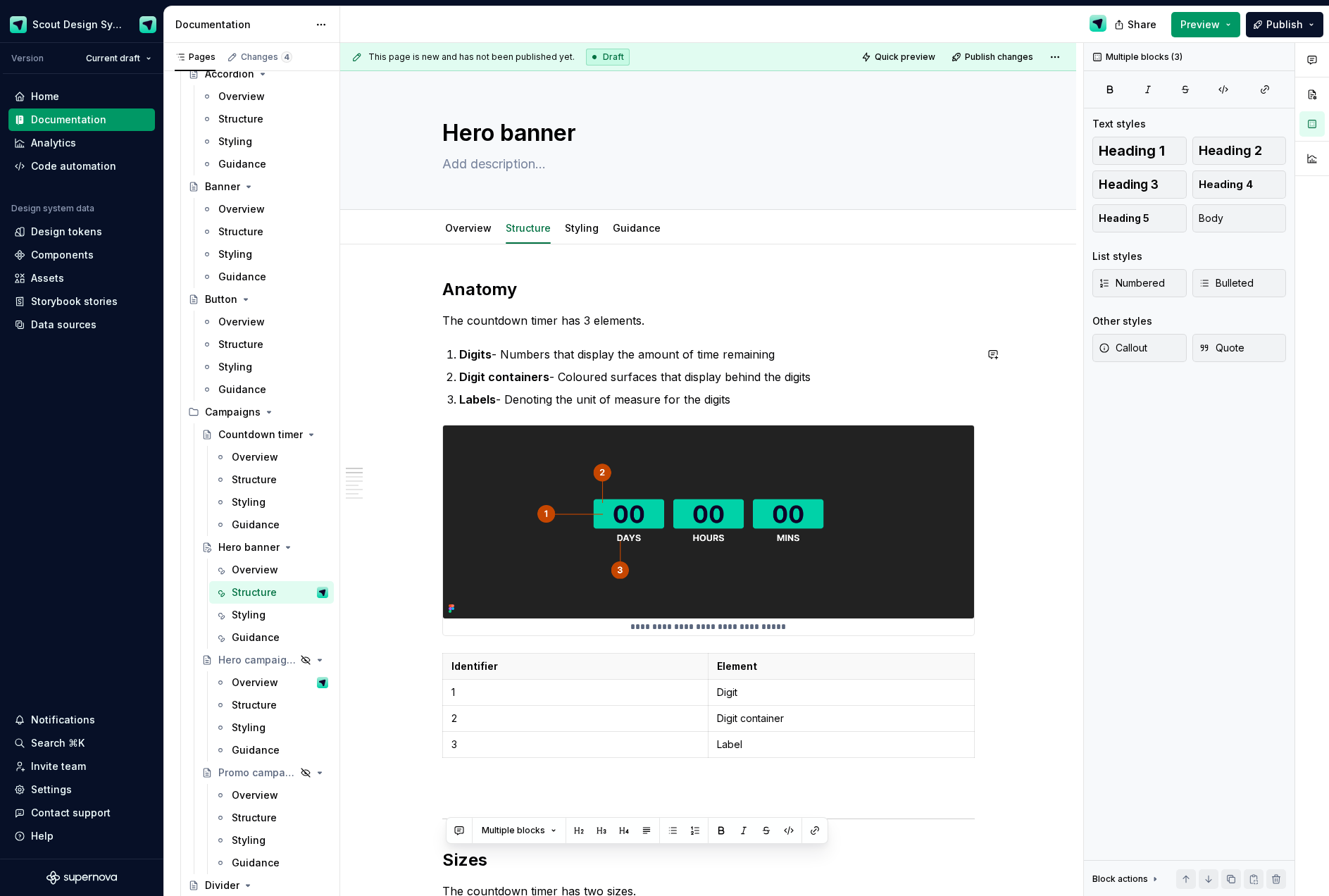
drag, startPoint x: 661, startPoint y: 404, endPoint x: 678, endPoint y: 400, distance: 17.5
click at [661, 404] on p "Labels - Denoting the unit of measure for the digits" at bounding box center [717, 399] width 515 height 17
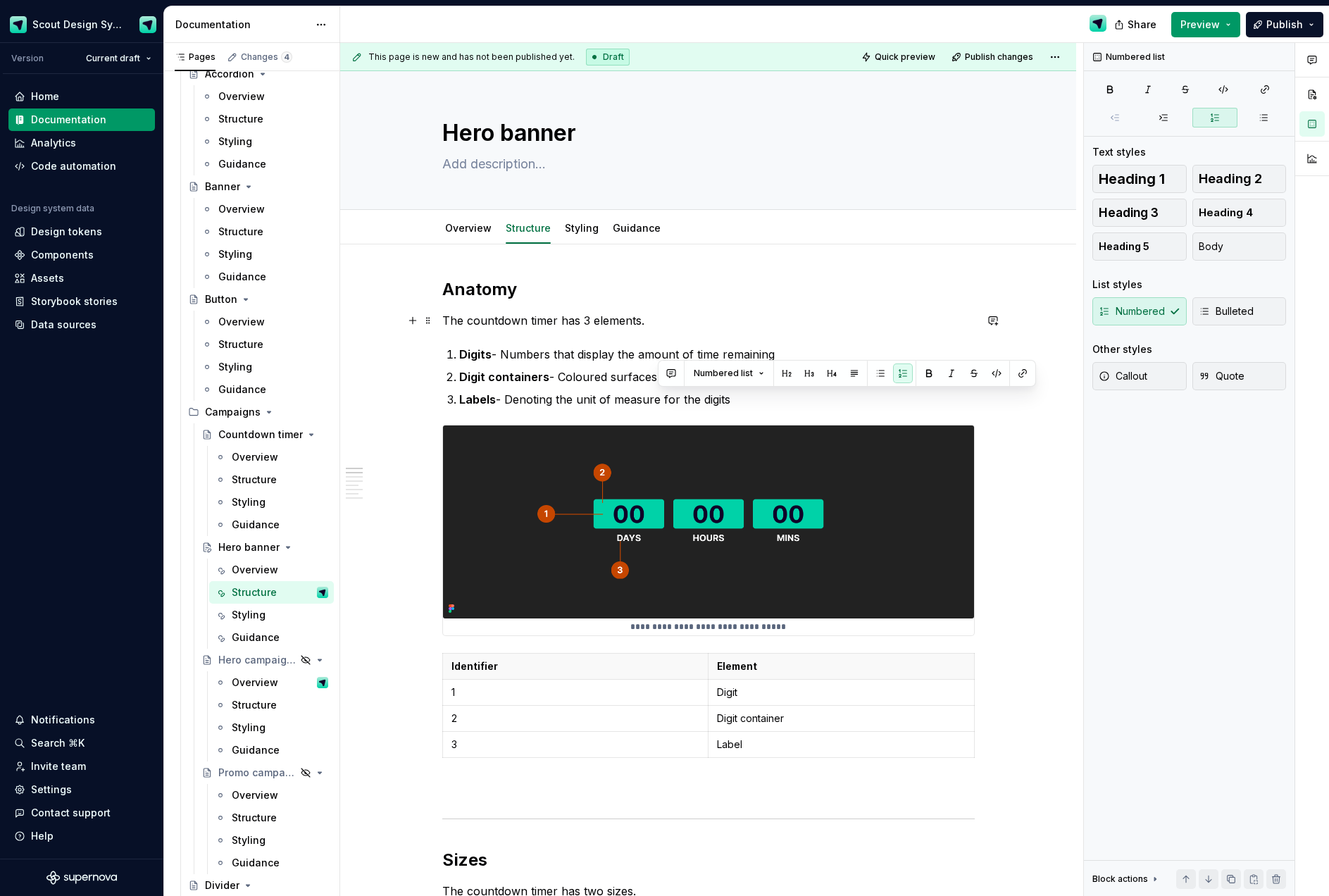
click at [593, 323] on p "The countdown timer has 3 elements." at bounding box center [709, 321] width 532 height 17
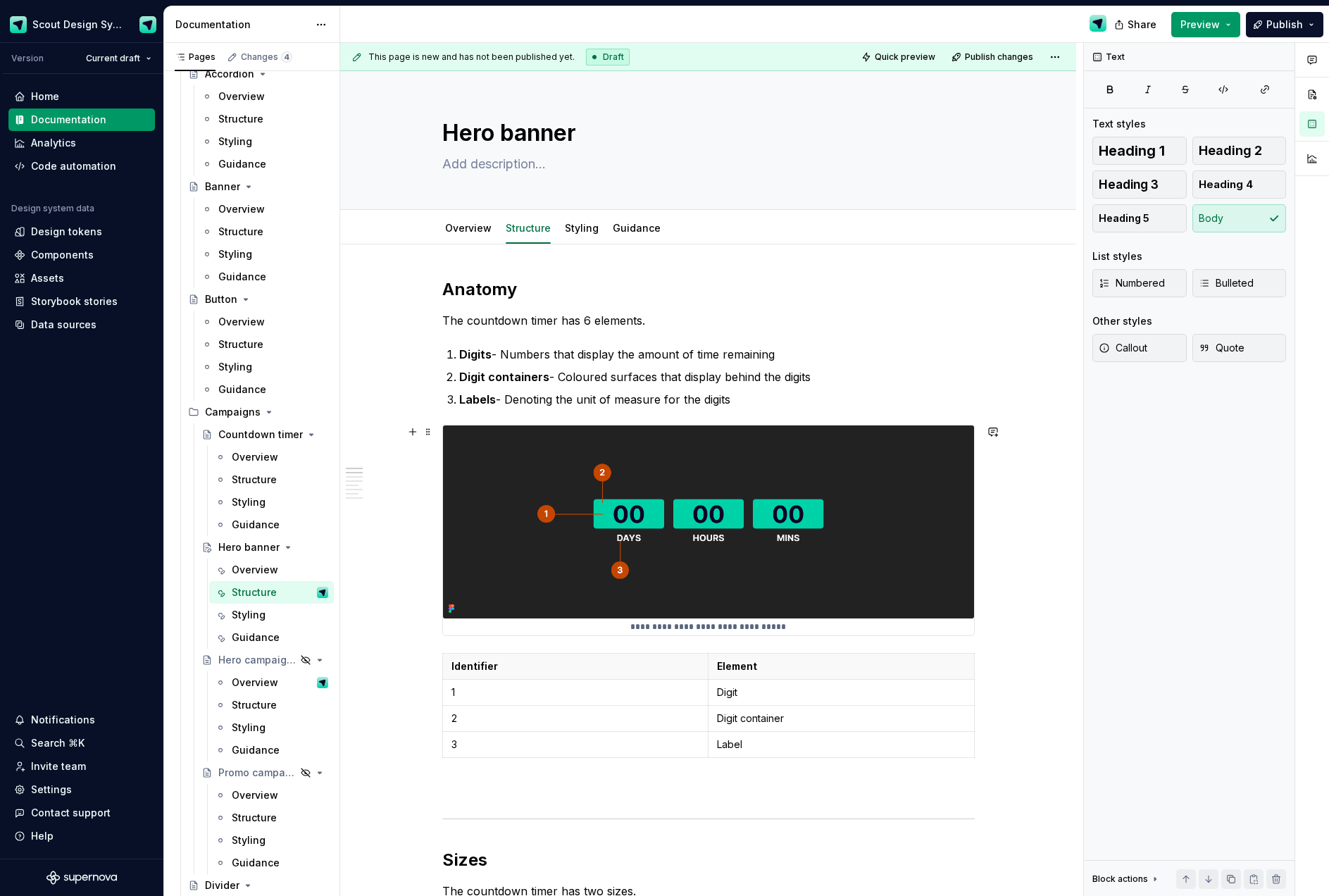
click at [824, 544] on img at bounding box center [709, 522] width 530 height 193
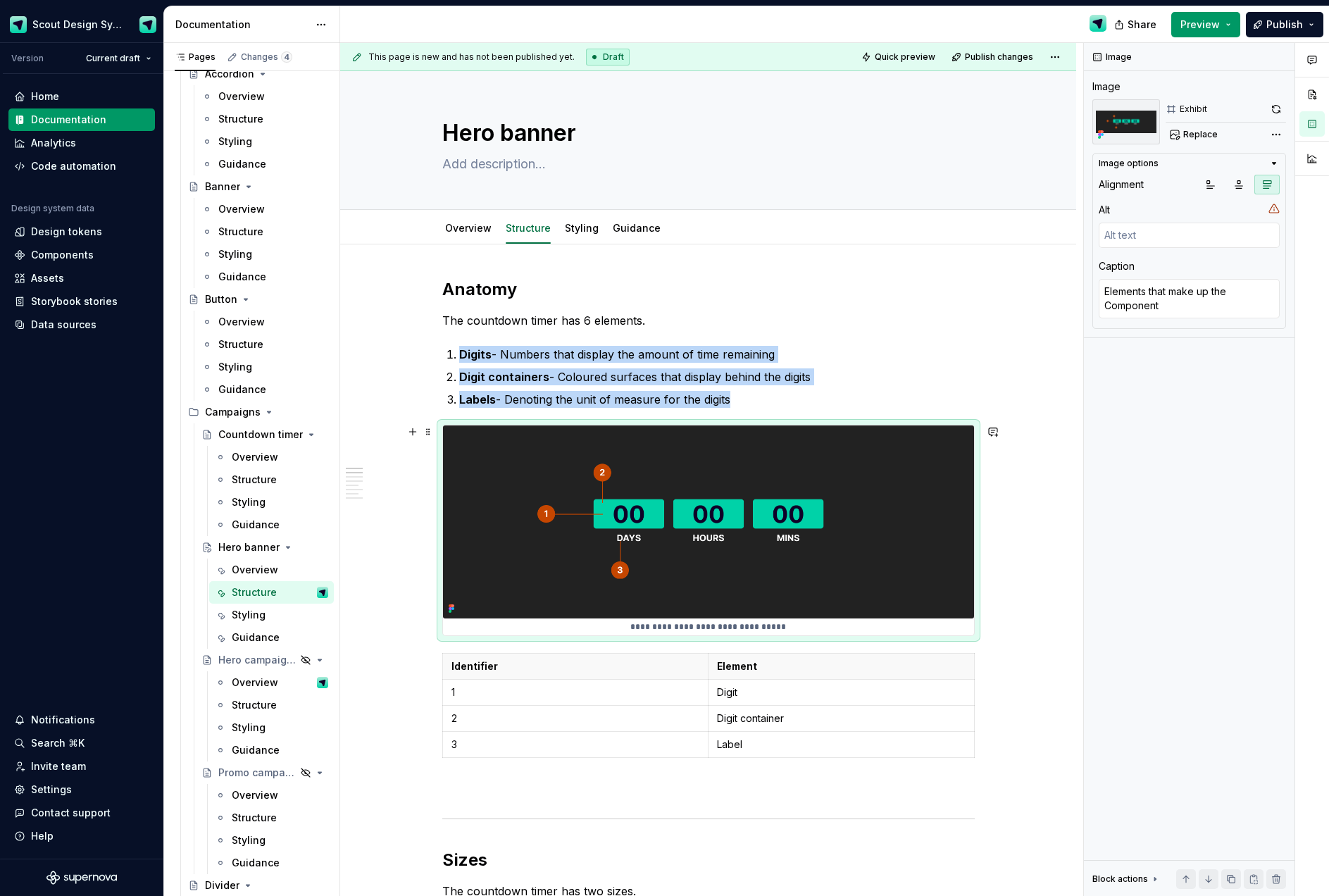
click at [892, 502] on img at bounding box center [709, 522] width 530 height 193
drag, startPoint x: 869, startPoint y: 500, endPoint x: 1110, endPoint y: 239, distance: 355.2
click at [870, 500] on img at bounding box center [709, 522] width 530 height 193
click at [1197, 130] on span "Replace" at bounding box center [1200, 134] width 35 height 11
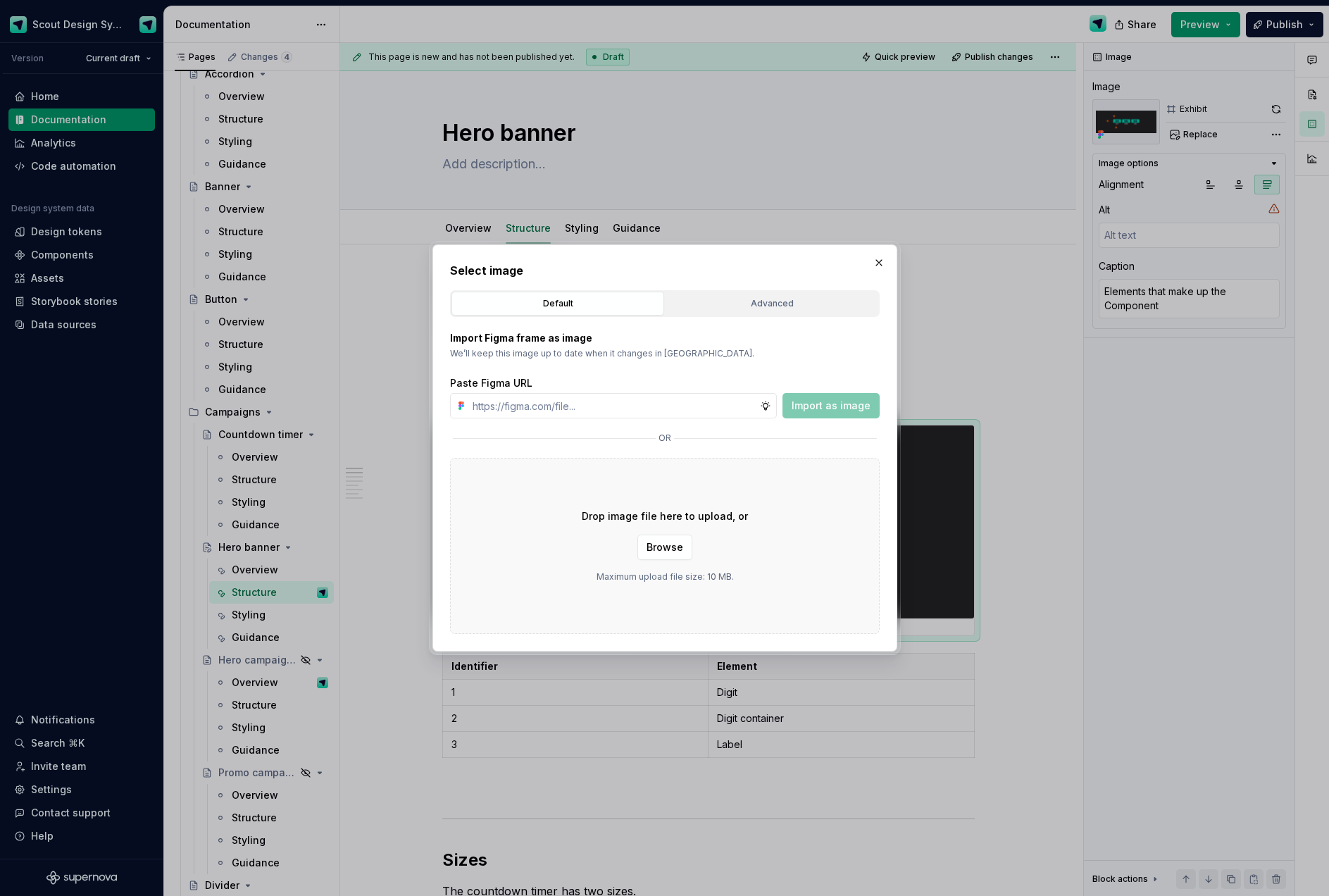
type textarea "*"
type input "[URL][DOMAIN_NAME]"
click at [841, 407] on span "Import as image" at bounding box center [830, 405] width 79 height 14
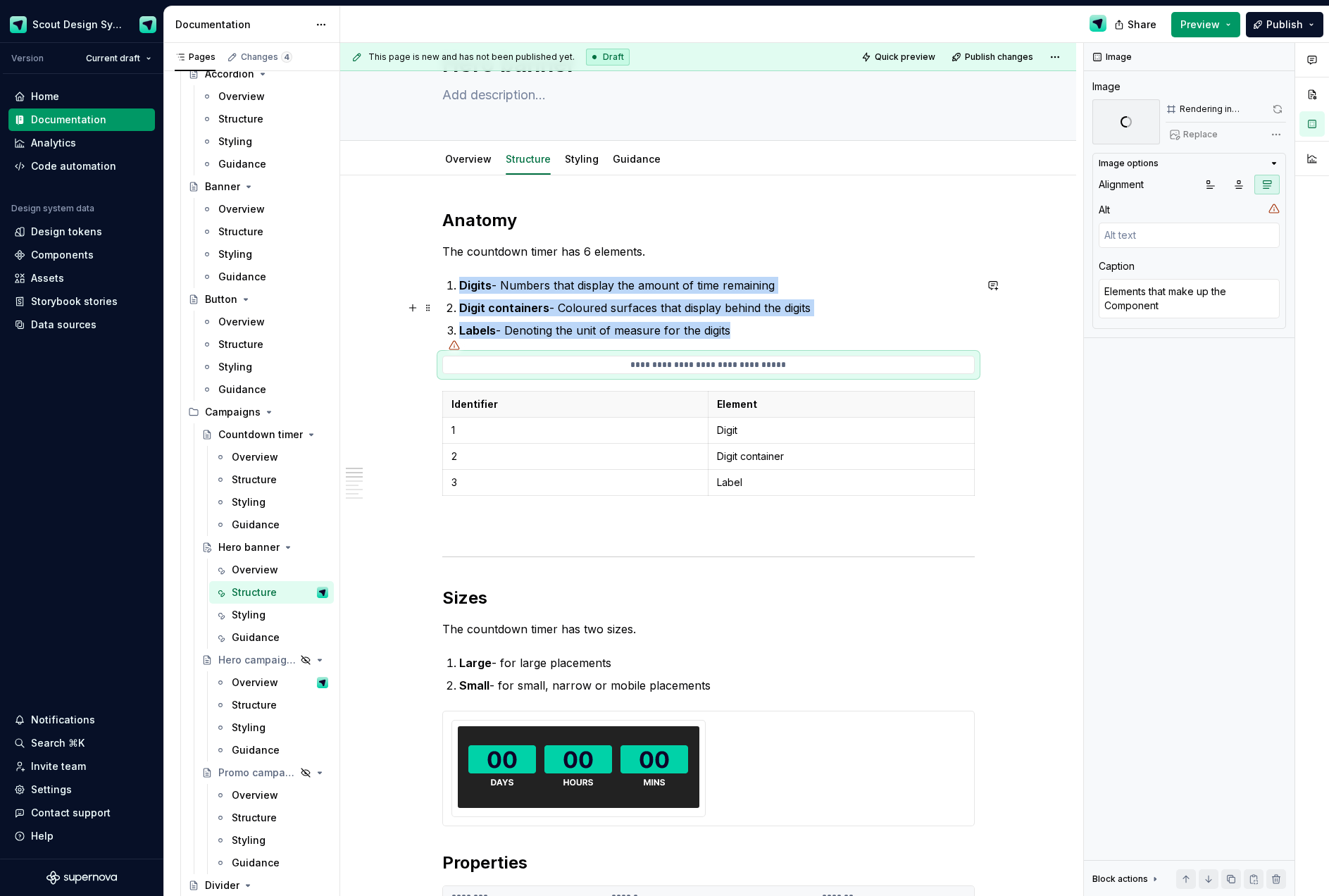
scroll to position [72, 0]
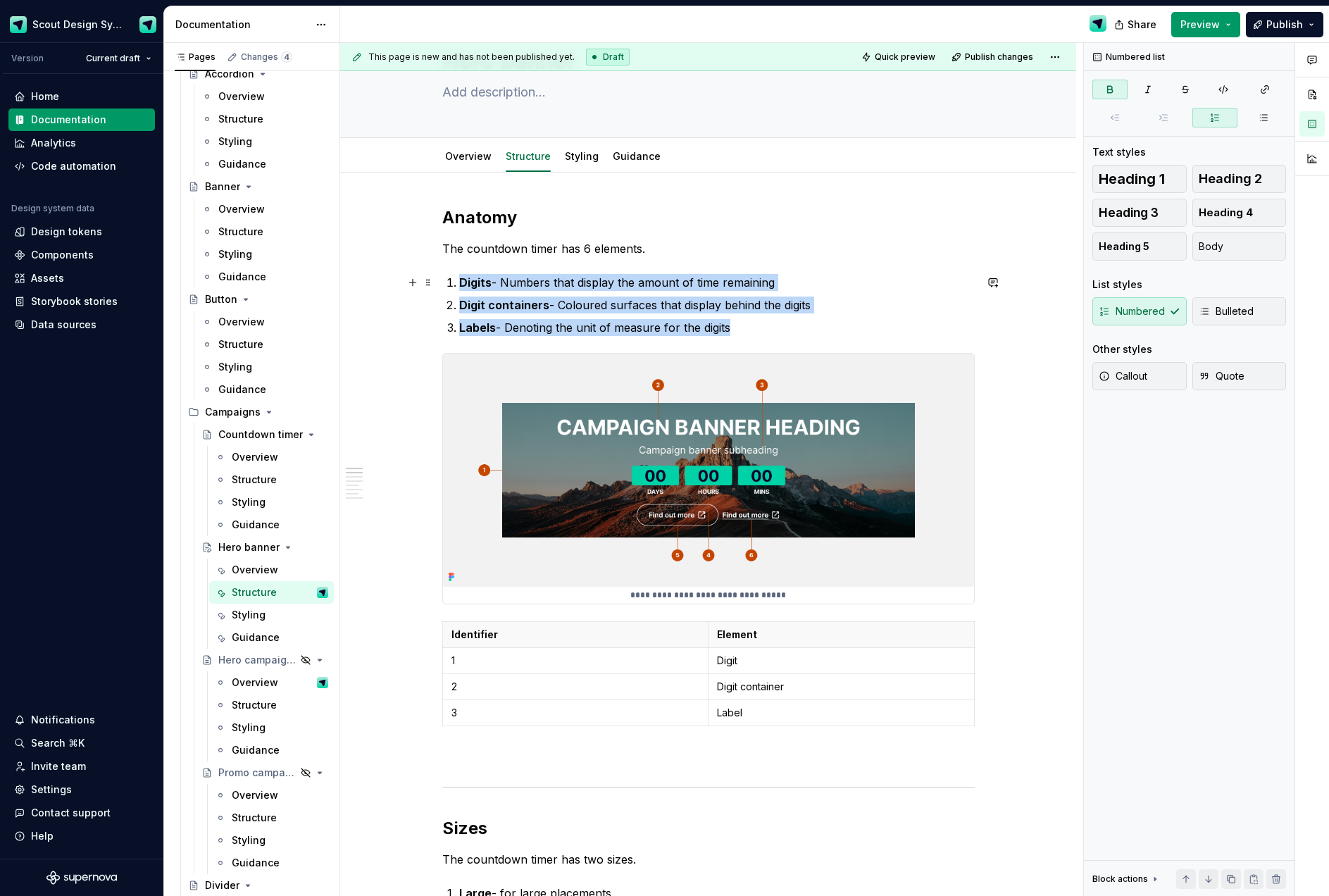
click at [473, 279] on strong "Digits" at bounding box center [475, 282] width 33 height 14
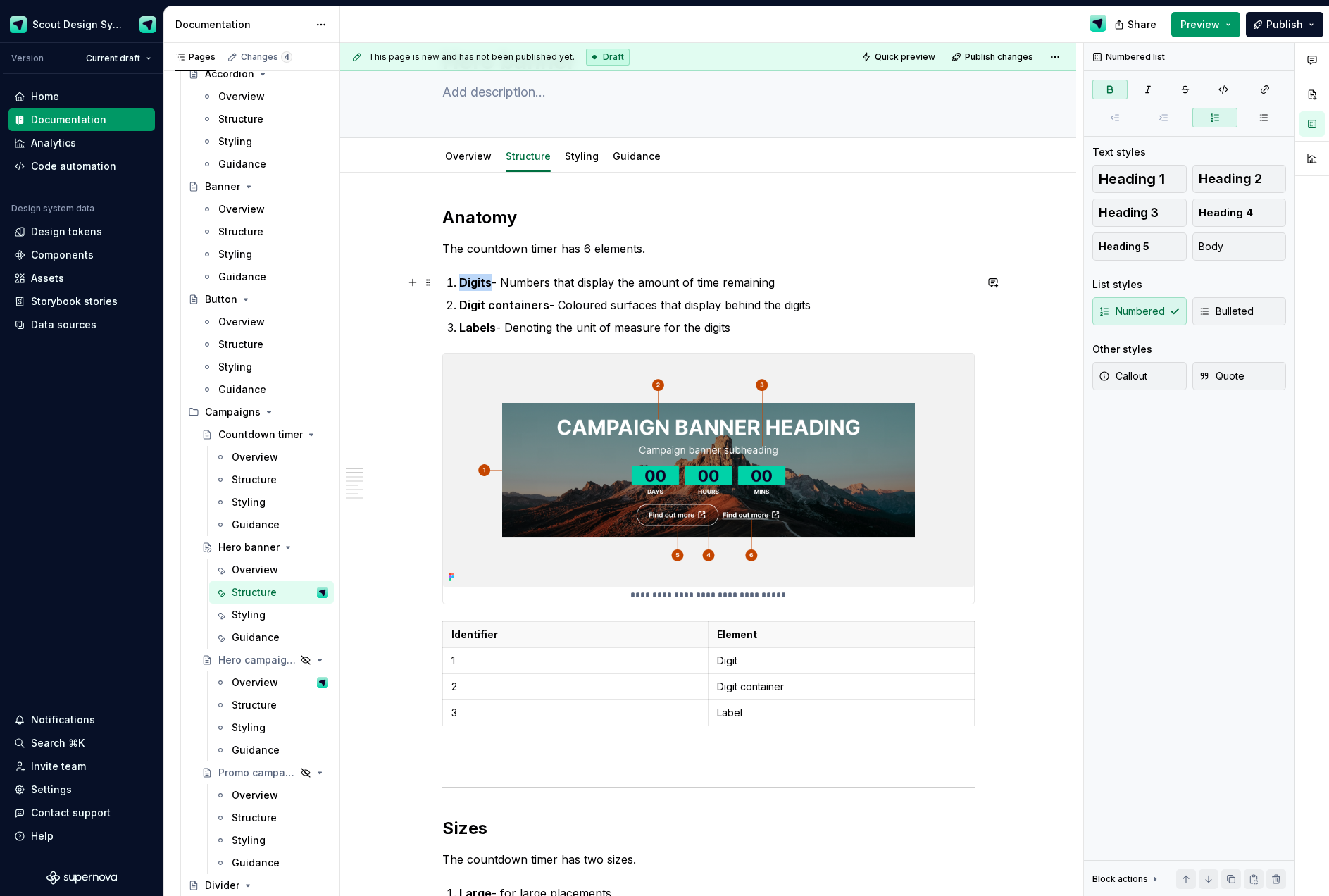
click at [473, 279] on strong "Digits" at bounding box center [475, 282] width 33 height 14
drag, startPoint x: 540, startPoint y: 284, endPoint x: 816, endPoint y: 282, distance: 276.0
click at [816, 282] on p "Backrgound - Numbers that display the amount of time remaining" at bounding box center [717, 282] width 515 height 17
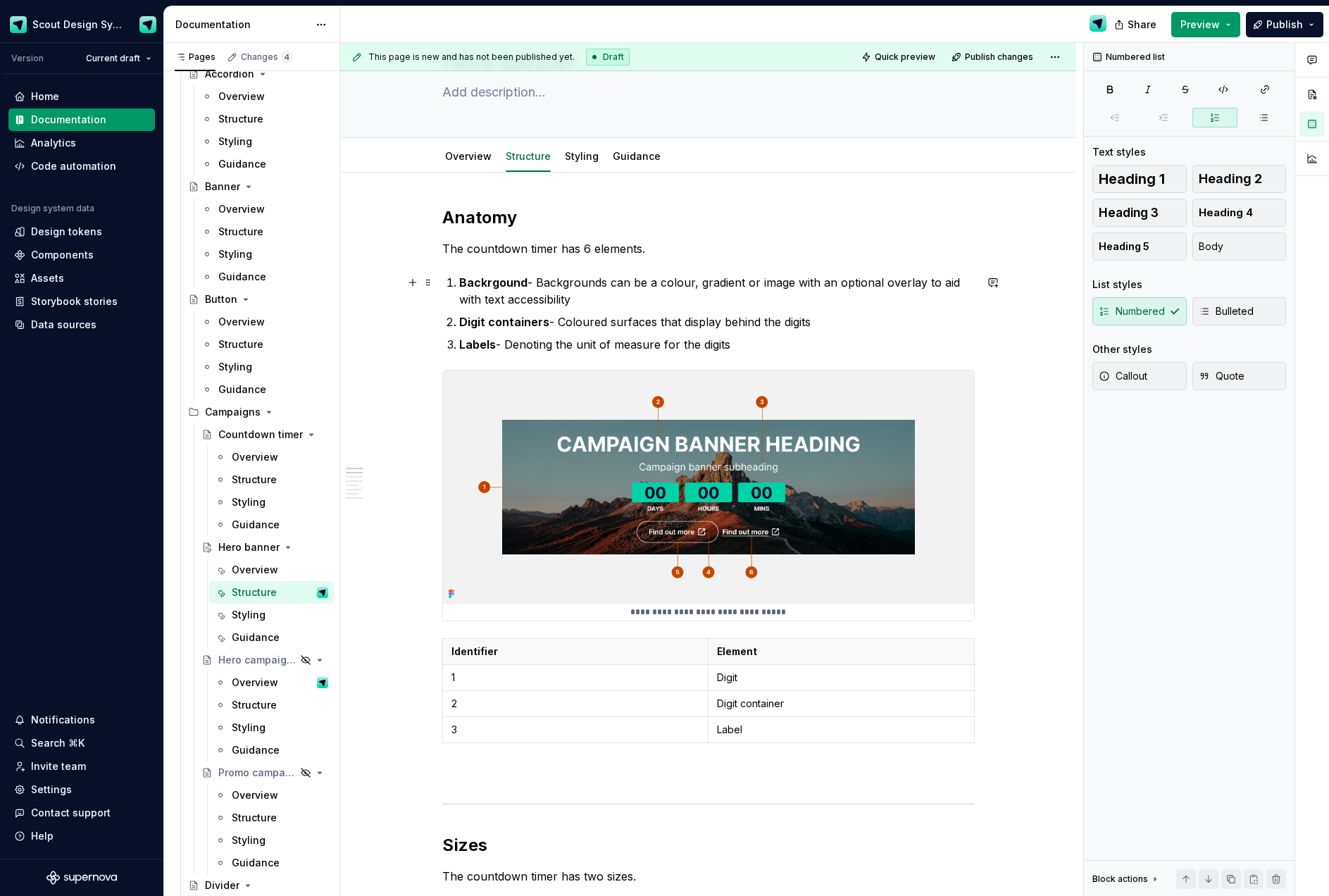
click at [493, 285] on strong "Backrgound" at bounding box center [493, 282] width 68 height 14
click at [577, 292] on p "Background - Backgrounds can be a colour, gradient or image with an optional ov…" at bounding box center [717, 291] width 515 height 34
click at [525, 322] on strong "Digit containers" at bounding box center [504, 321] width 90 height 14
click at [530, 323] on strong "Digit containers" at bounding box center [504, 321] width 90 height 14
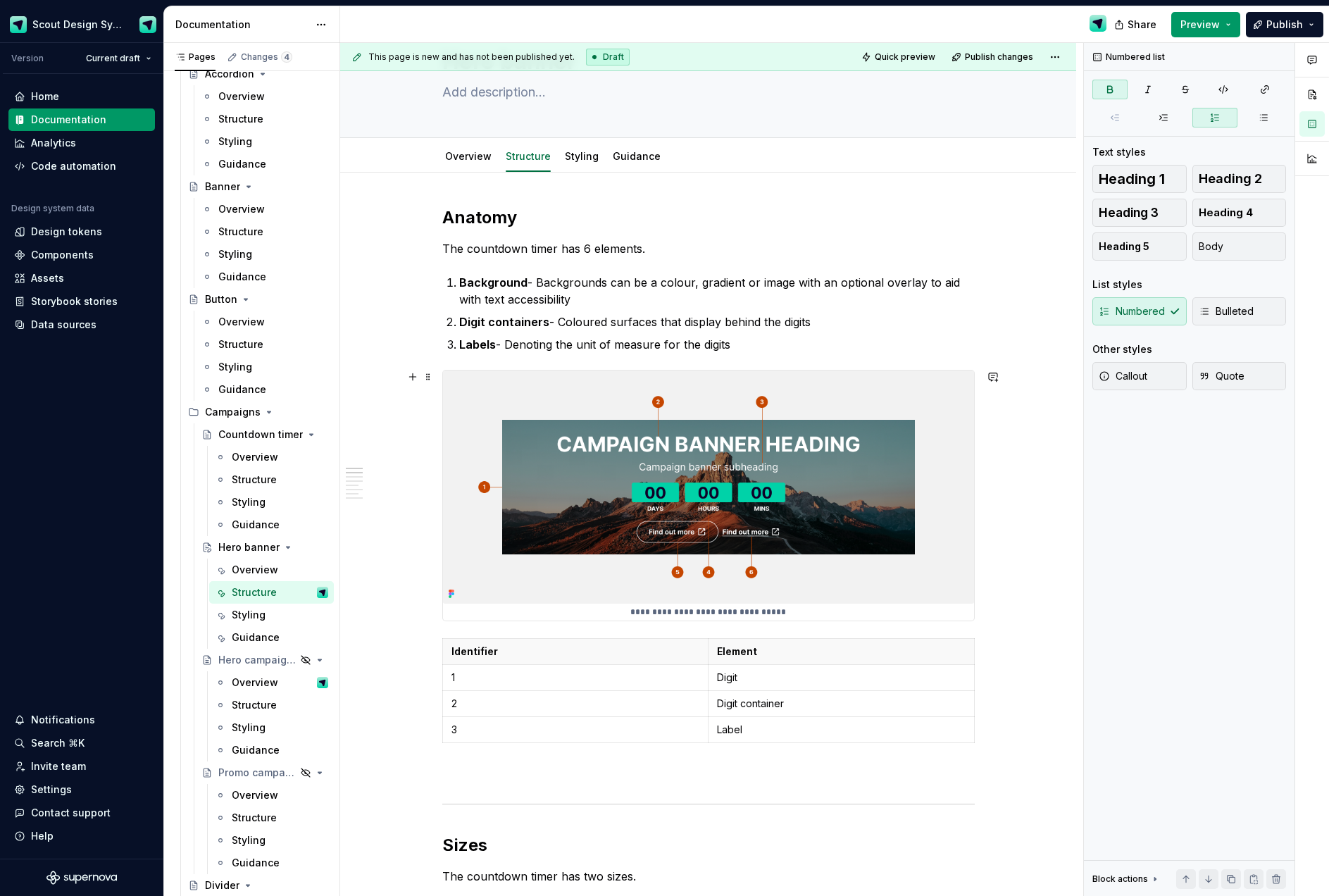
click at [739, 512] on img at bounding box center [709, 486] width 530 height 233
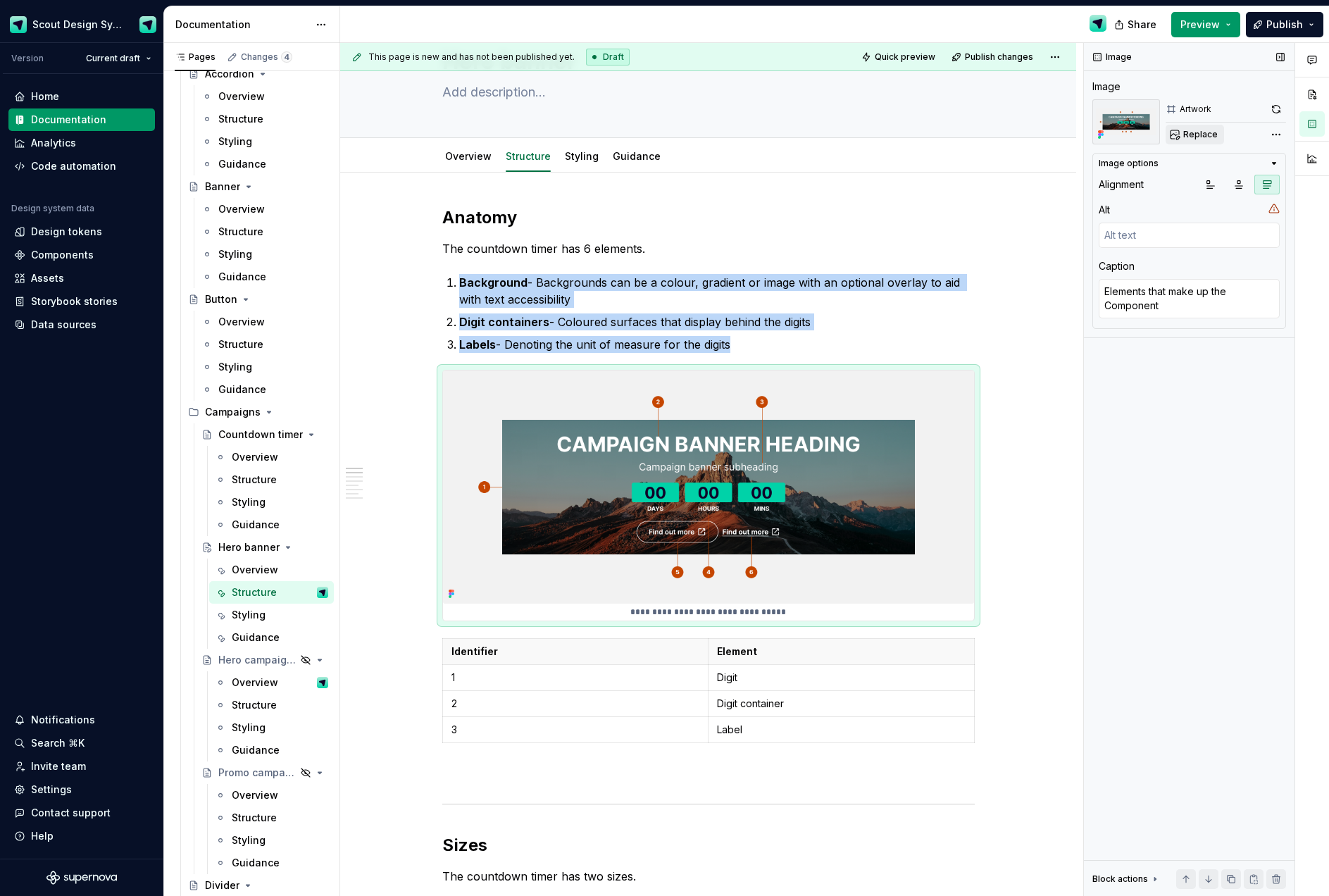
click at [1202, 142] on button "Replace" at bounding box center [1194, 134] width 58 height 20
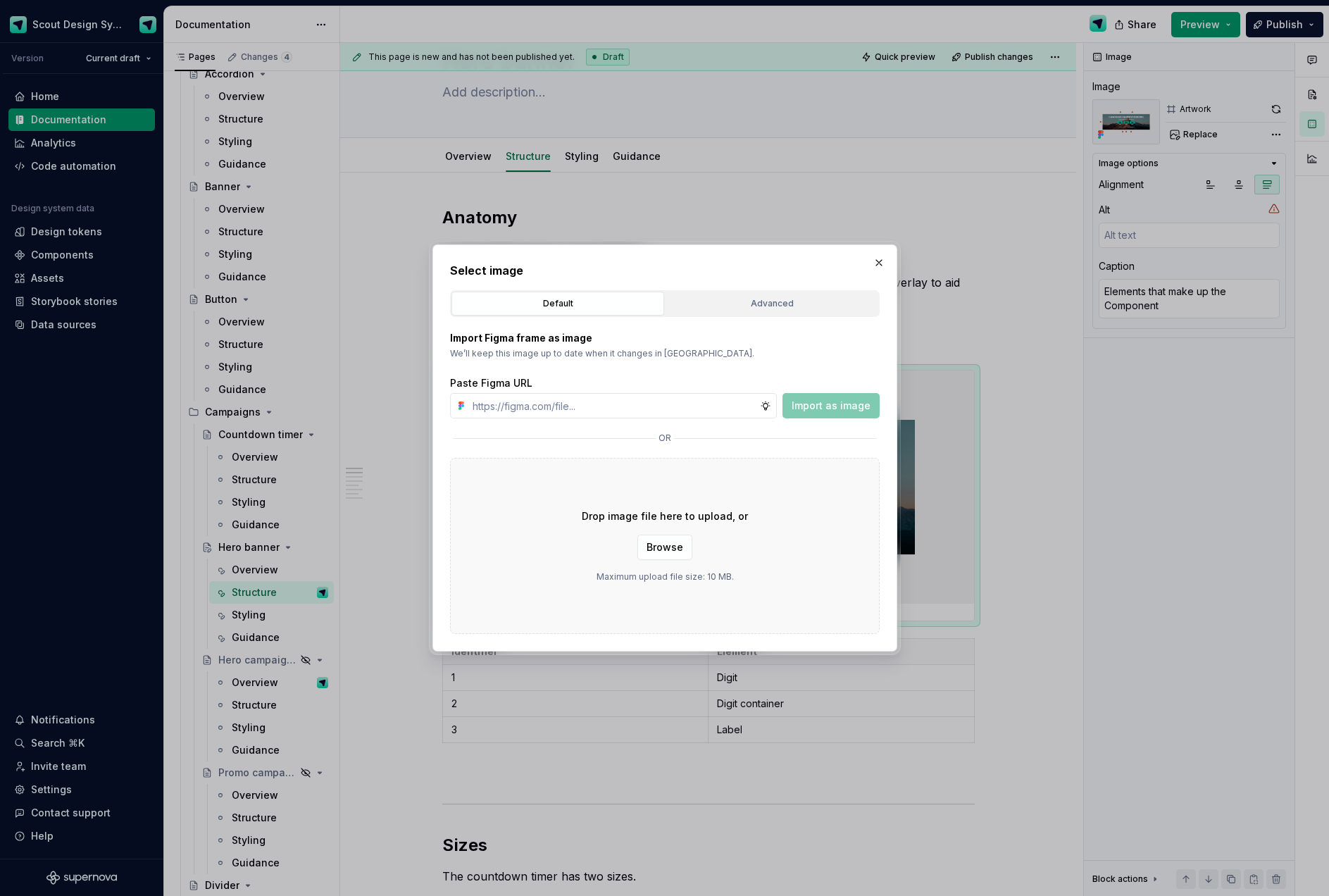
type textarea "*"
type input "[URL][DOMAIN_NAME]"
type textarea "*"
type input "[URL][DOMAIN_NAME]"
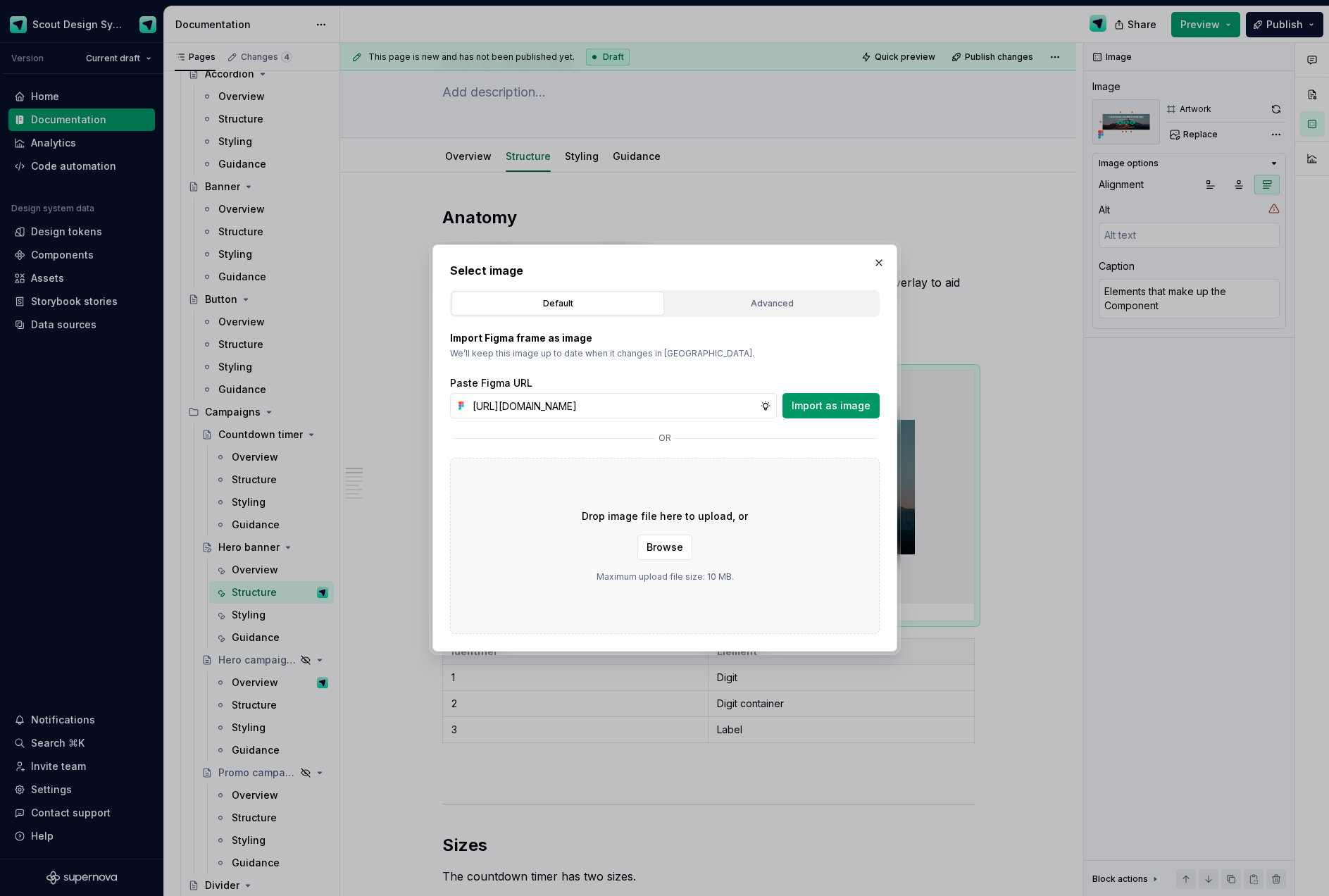
click at [828, 409] on span "Import as image" at bounding box center [830, 405] width 79 height 14
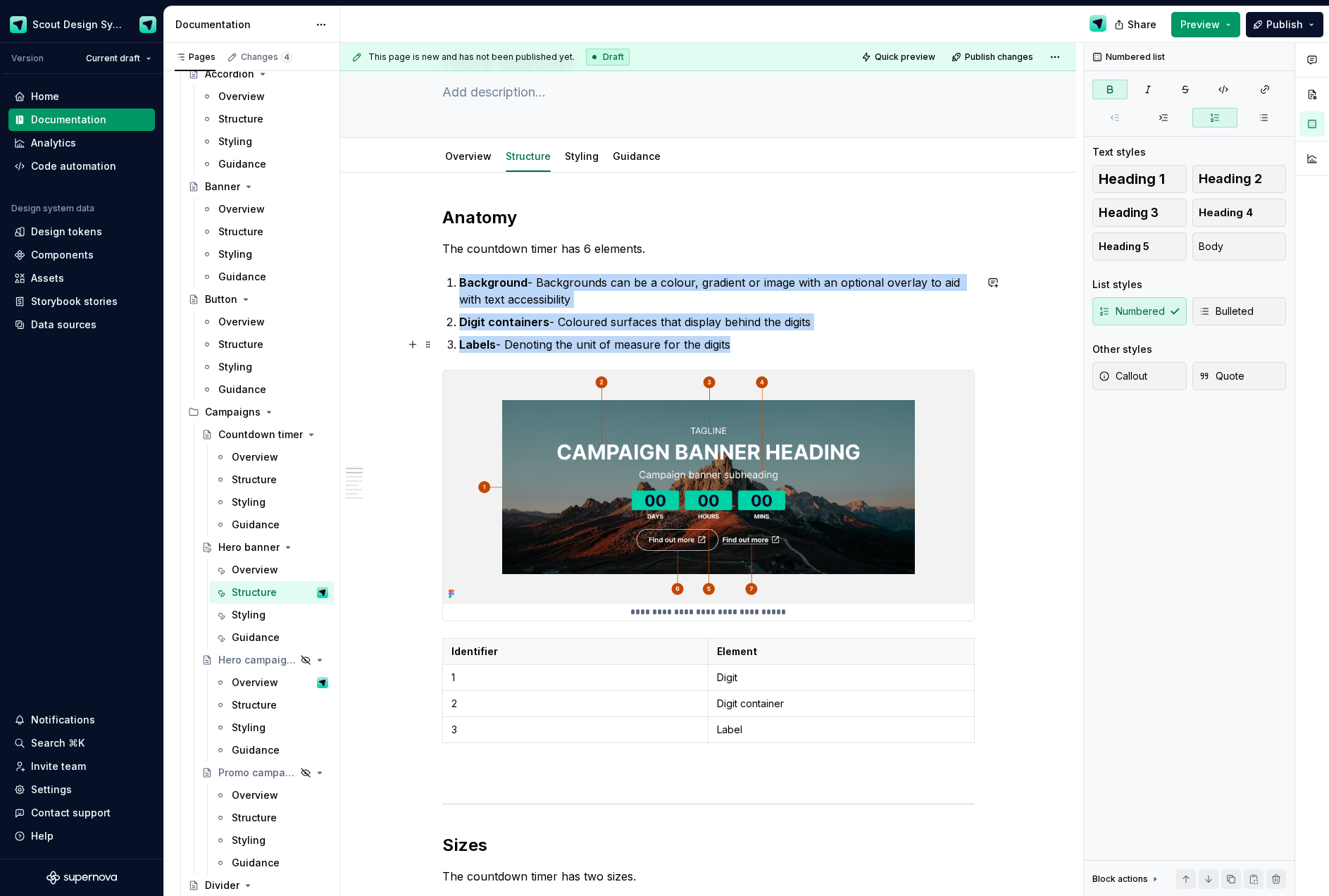
click at [478, 344] on strong "Labels" at bounding box center [477, 344] width 37 height 14
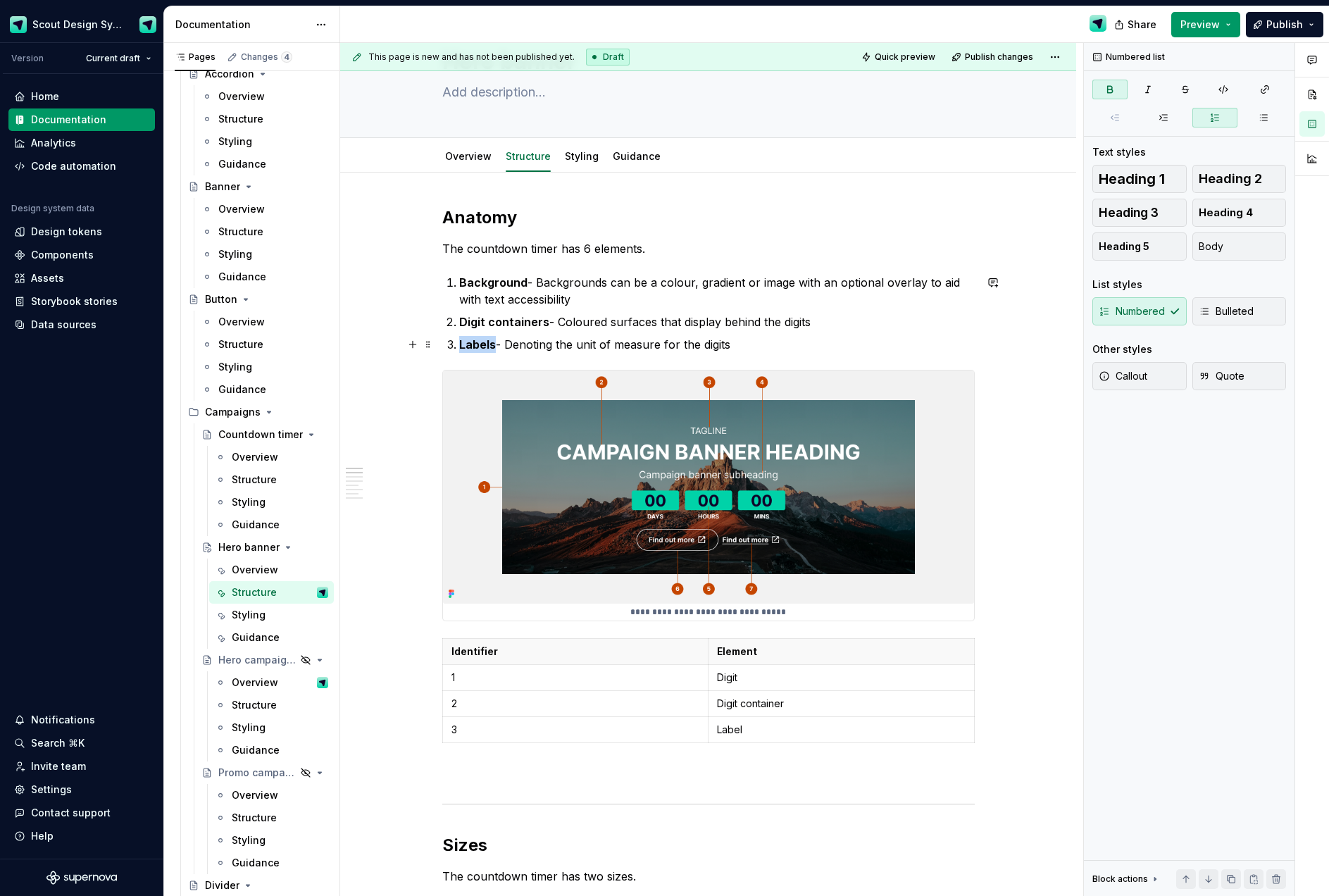
click at [478, 344] on strong "Labels" at bounding box center [477, 344] width 37 height 14
drag, startPoint x: 650, startPoint y: 342, endPoint x: 713, endPoint y: 347, distance: 63.2
click at [650, 342] on p "Tagline - Denoting the unit of measure for the digits" at bounding box center [717, 344] width 515 height 17
drag, startPoint x: 740, startPoint y: 347, endPoint x: 516, endPoint y: 346, distance: 224.0
click at [516, 346] on p "Tagline - Denoting the unit of measure for the digits" at bounding box center [717, 344] width 515 height 17
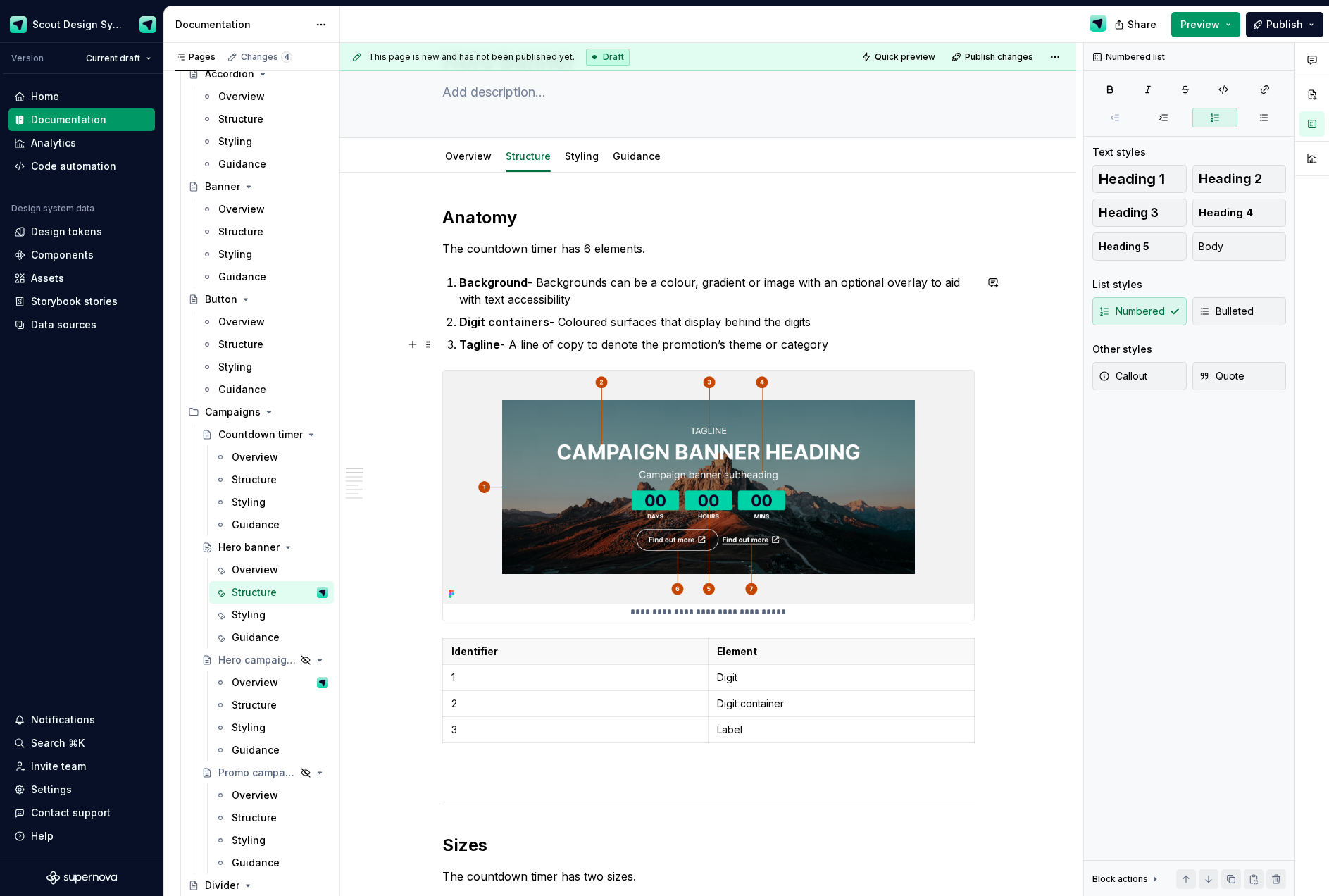
click at [833, 349] on p "Tagline - A line of copy to denote the promotion’s theme or category" at bounding box center [717, 344] width 515 height 17
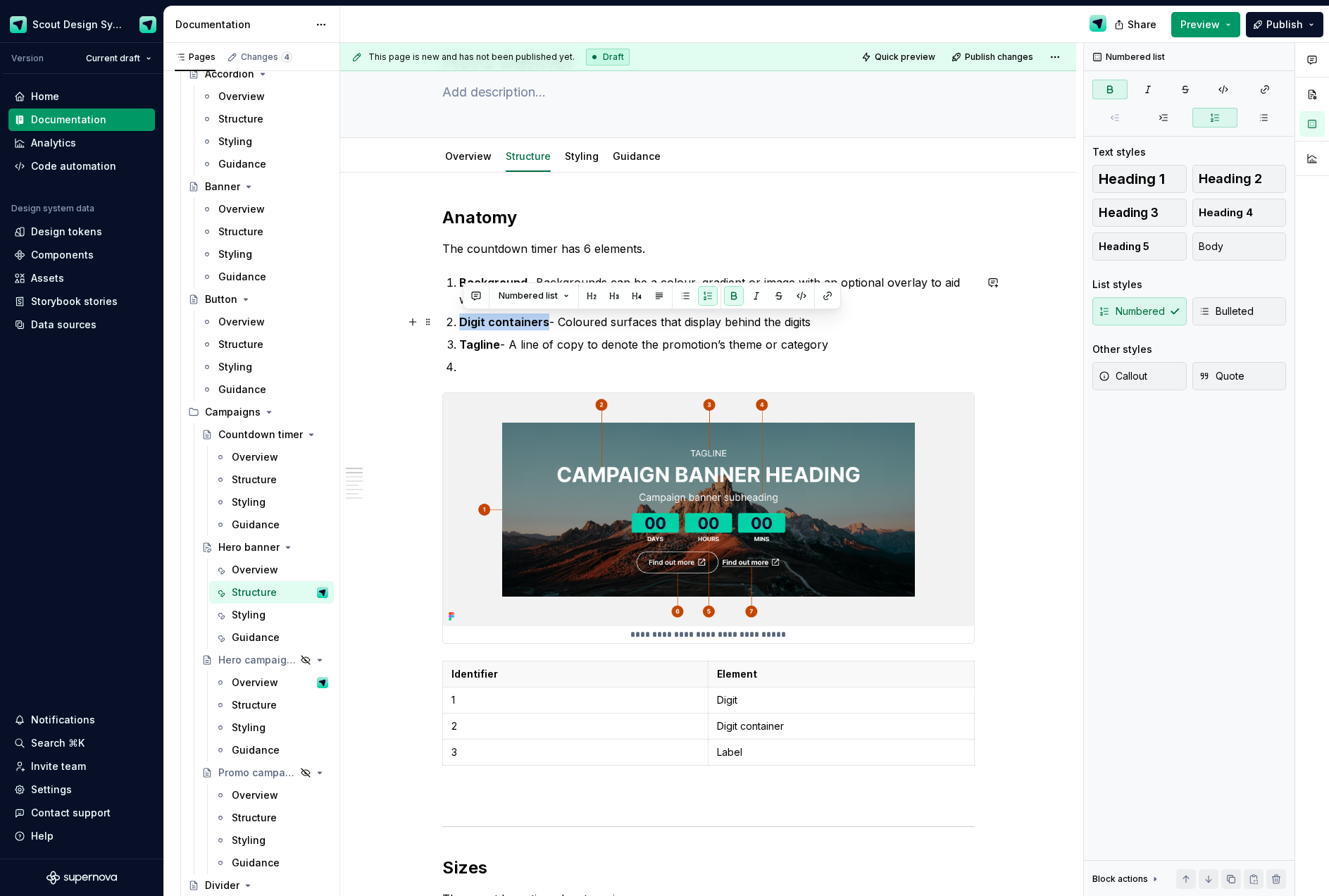
drag, startPoint x: 540, startPoint y: 322, endPoint x: 463, endPoint y: 319, distance: 77.1
click at [463, 319] on strong "Digit containers" at bounding box center [504, 321] width 90 height 14
drag, startPoint x: 525, startPoint y: 322, endPoint x: 777, endPoint y: 321, distance: 252.0
click at [777, 321] on p "Headline - Coloured surfaces that display behind the digits" at bounding box center [717, 321] width 515 height 17
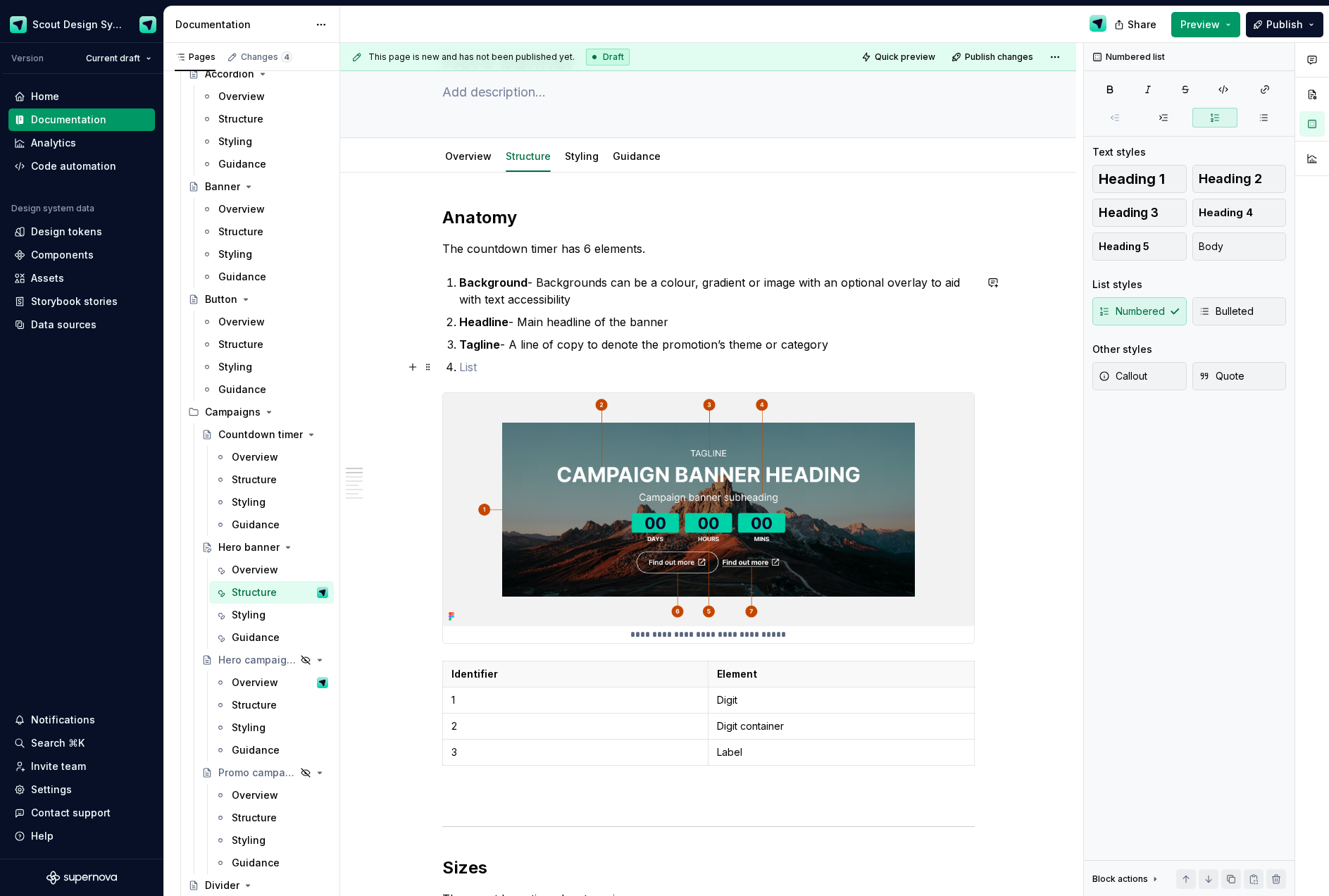
click at [488, 365] on p at bounding box center [717, 366] width 515 height 17
click at [505, 328] on strong "Headline" at bounding box center [484, 321] width 50 height 14
click at [533, 368] on p "Subheading" at bounding box center [717, 366] width 515 height 17
drag, startPoint x: 672, startPoint y: 319, endPoint x: 523, endPoint y: 318, distance: 149.0
click at [523, 318] on p "Headling - Main headline of the banner" at bounding box center [717, 321] width 515 height 17
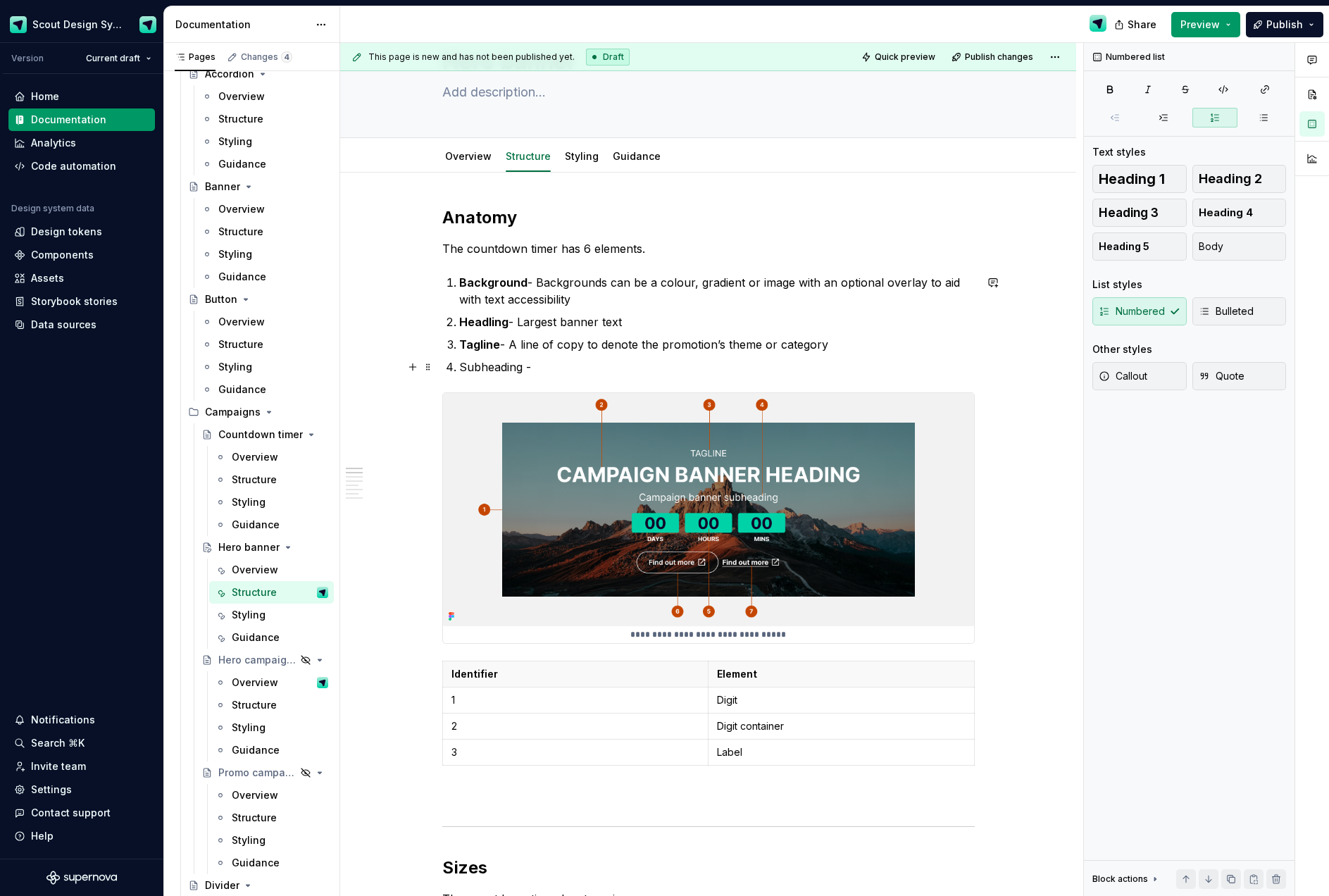
click at [547, 357] on ol "Background - Backgrounds can be a colour, gradient or image with an optional ov…" at bounding box center [717, 324] width 515 height 101
click at [547, 369] on p "Subheading -" at bounding box center [717, 366] width 515 height 17
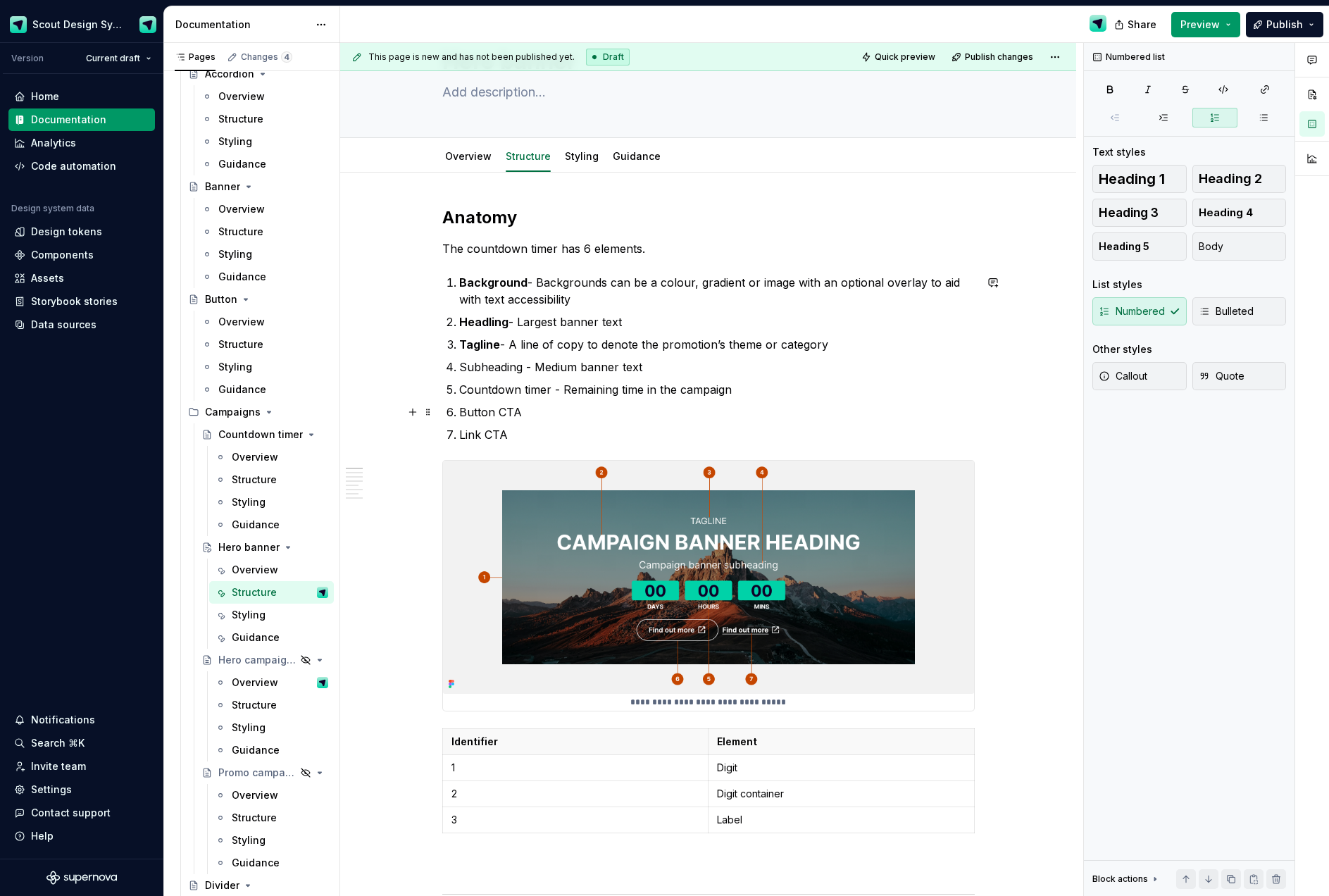
click at [568, 415] on p "Button CTA" at bounding box center [717, 411] width 515 height 17
click at [531, 435] on p "Link CTA" at bounding box center [717, 435] width 515 height 17
type textarea "*"
click at [499, 368] on p "Subheading - Medium banner text" at bounding box center [717, 366] width 515 height 17
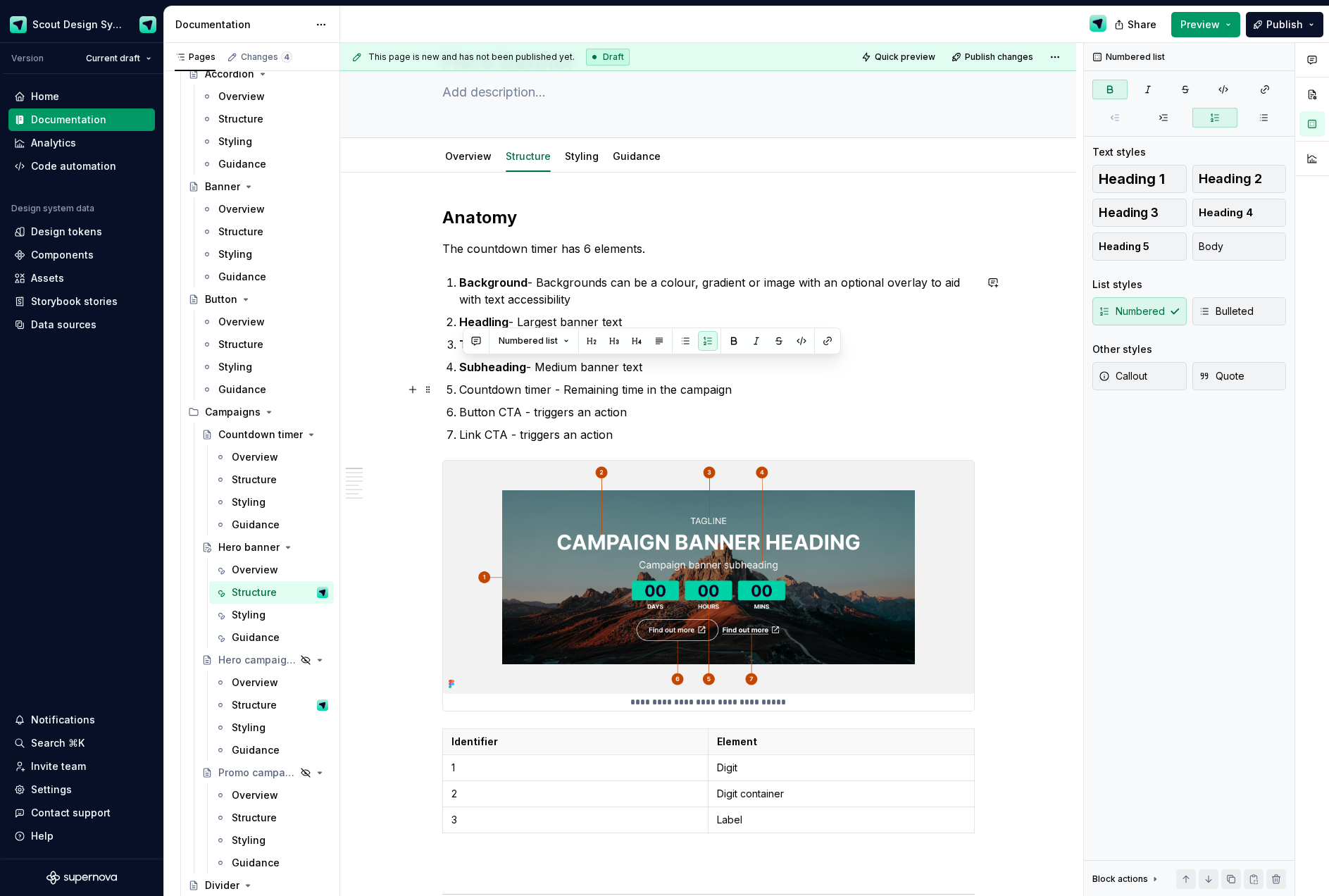
click at [491, 392] on p "Countdown timer - Remaining time in the campaign" at bounding box center [717, 389] width 515 height 17
click at [547, 395] on p "Countdown timer - Remaining time in the campaign" at bounding box center [717, 389] width 515 height 17
drag, startPoint x: 543, startPoint y: 391, endPoint x: 461, endPoint y: 390, distance: 82.0
click at [461, 390] on li "Countdown timer - Remaining time in the campaign" at bounding box center [717, 389] width 515 height 17
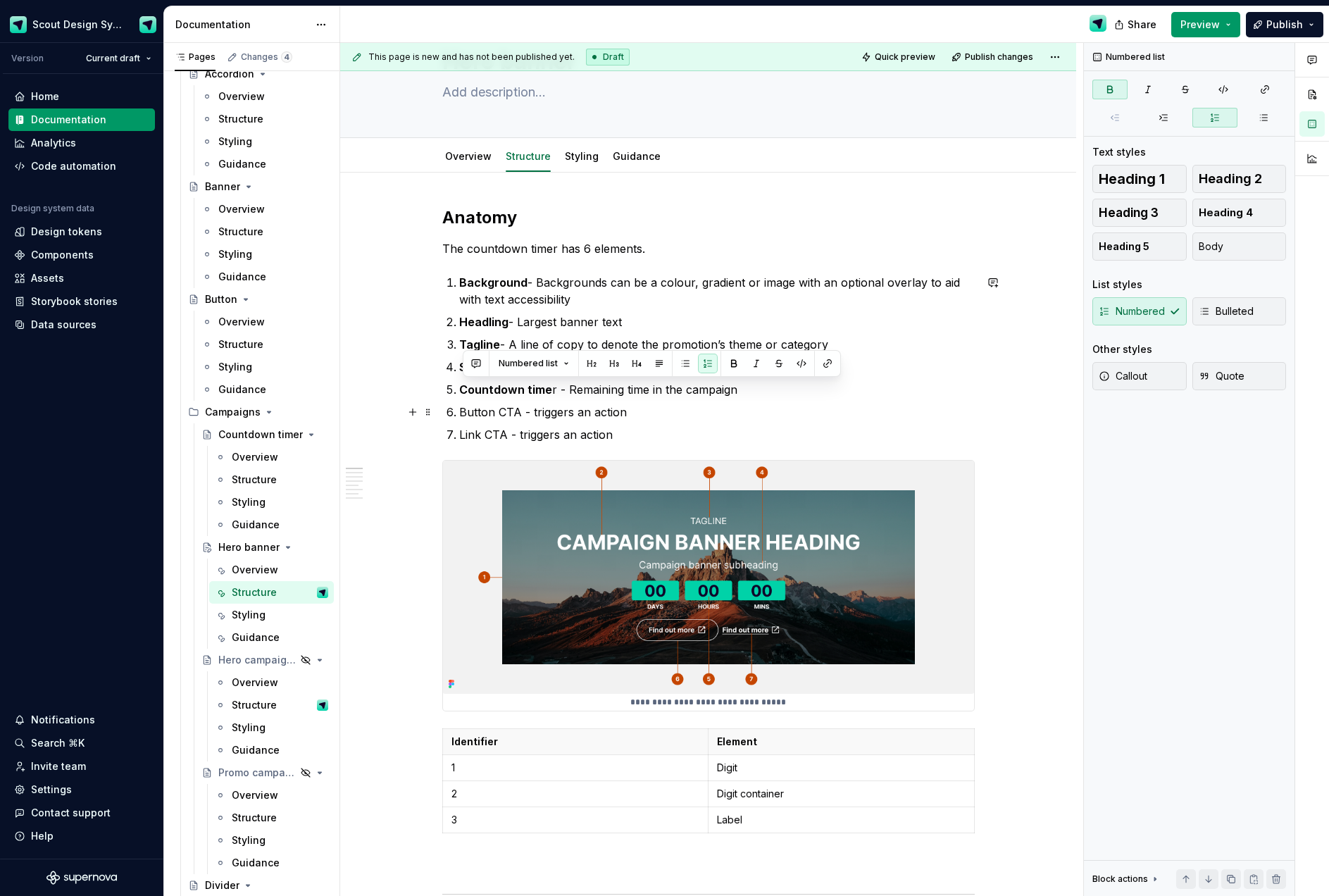
click at [508, 411] on p "Button CTA - triggers an action" at bounding box center [717, 411] width 515 height 17
drag, startPoint x: 520, startPoint y: 413, endPoint x: 465, endPoint y: 415, distance: 55.0
click at [461, 412] on li "Button CTA - triggers an action" at bounding box center [717, 411] width 515 height 17
drag, startPoint x: 500, startPoint y: 437, endPoint x: 462, endPoint y: 437, distance: 38.0
click at [462, 437] on p "Link CTA - triggers an action" at bounding box center [717, 435] width 515 height 17
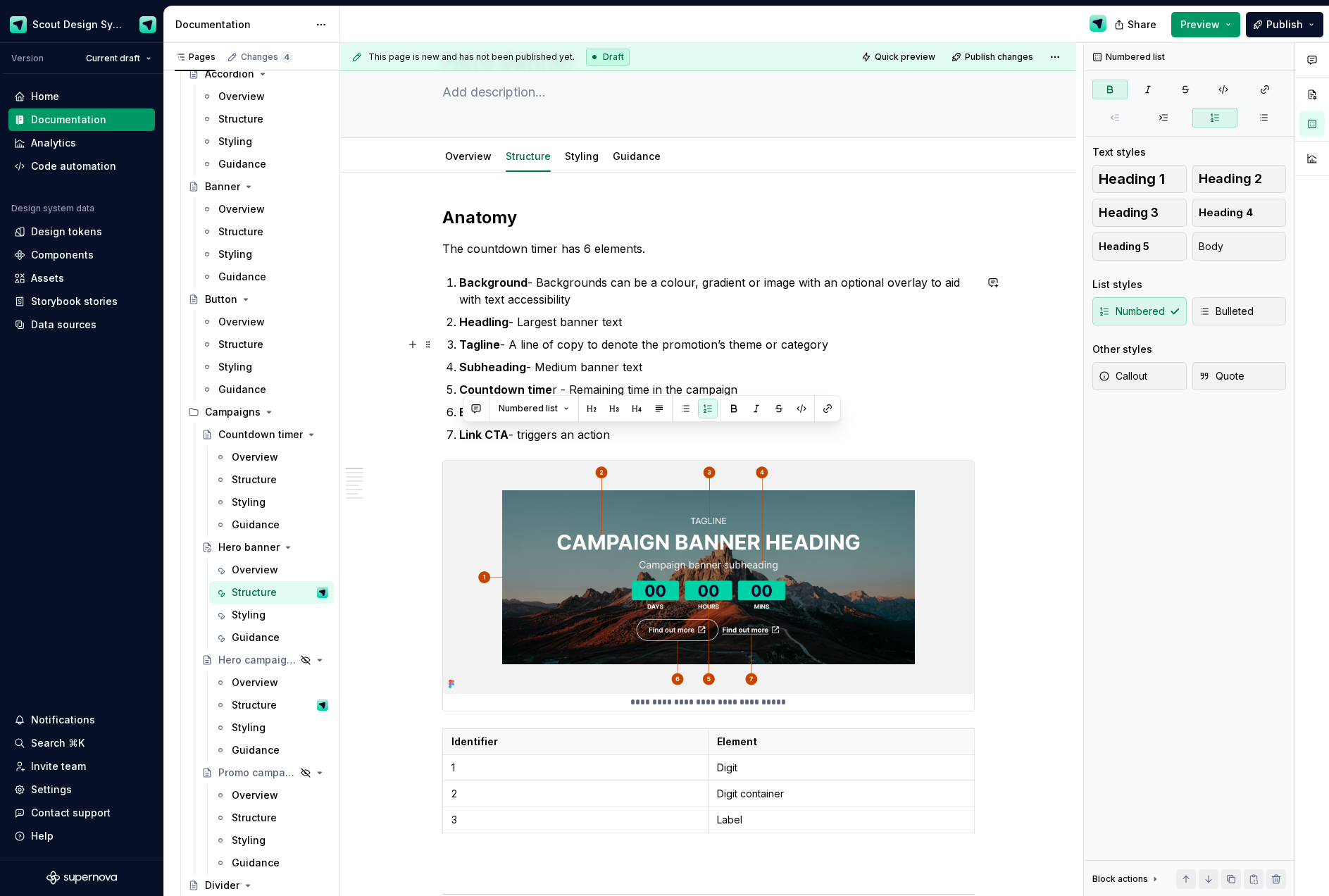
click at [483, 331] on ol "Background - Backgrounds can be a colour, gradient or image with an optional ov…" at bounding box center [717, 358] width 515 height 169
click at [498, 324] on strong "Headling" at bounding box center [484, 321] width 50 height 14
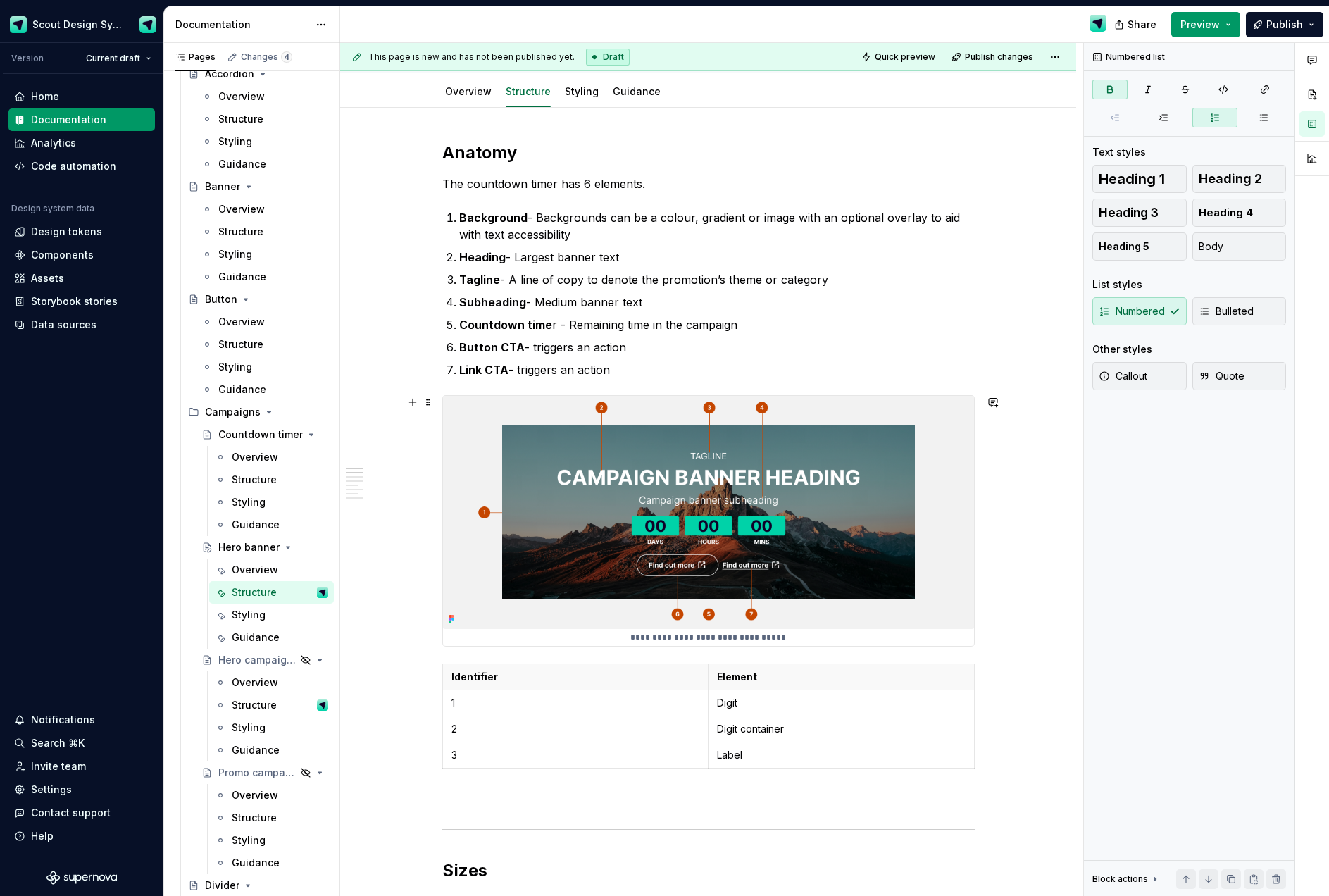
scroll to position [154, 0]
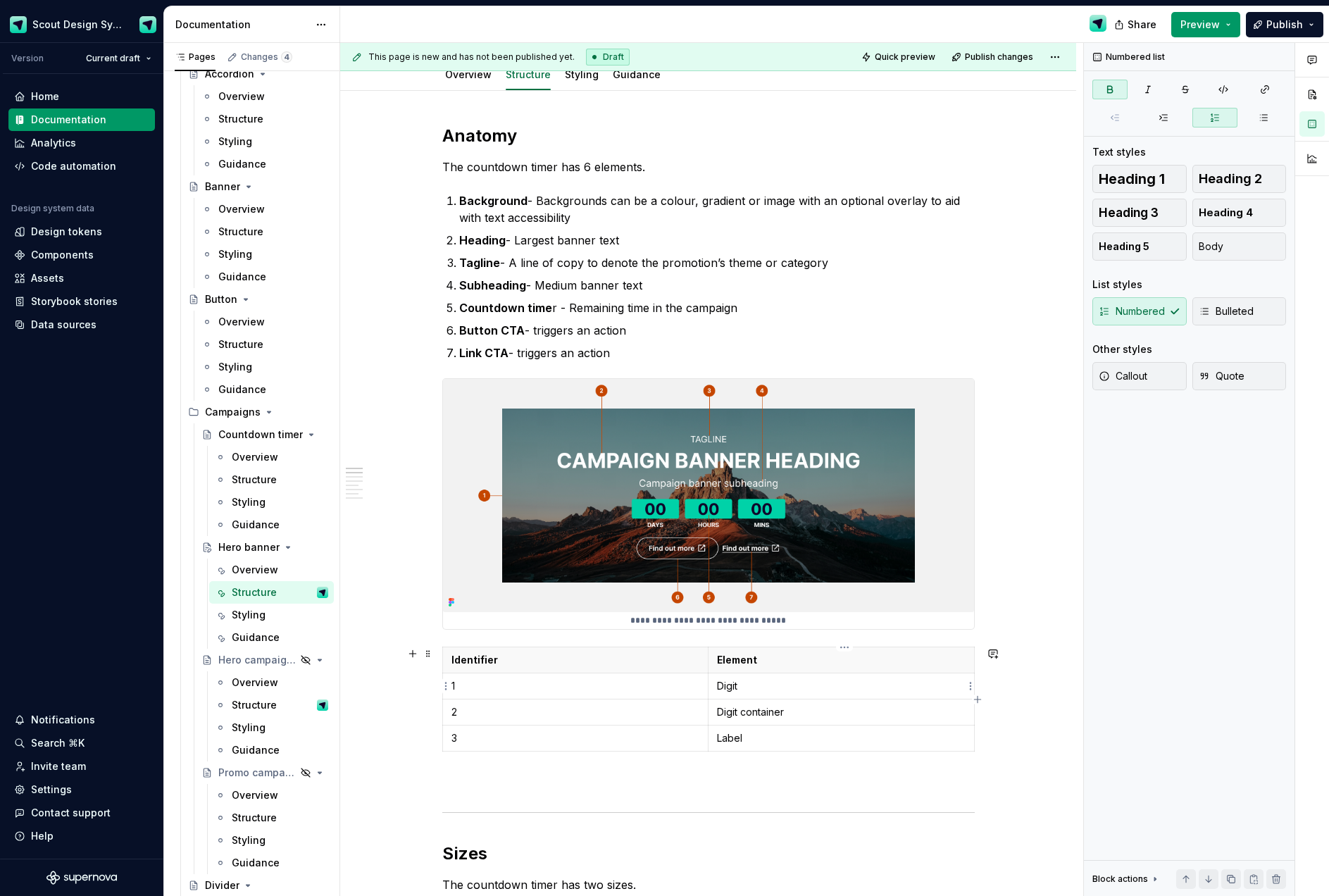
click at [731, 687] on p "Digit" at bounding box center [841, 685] width 248 height 14
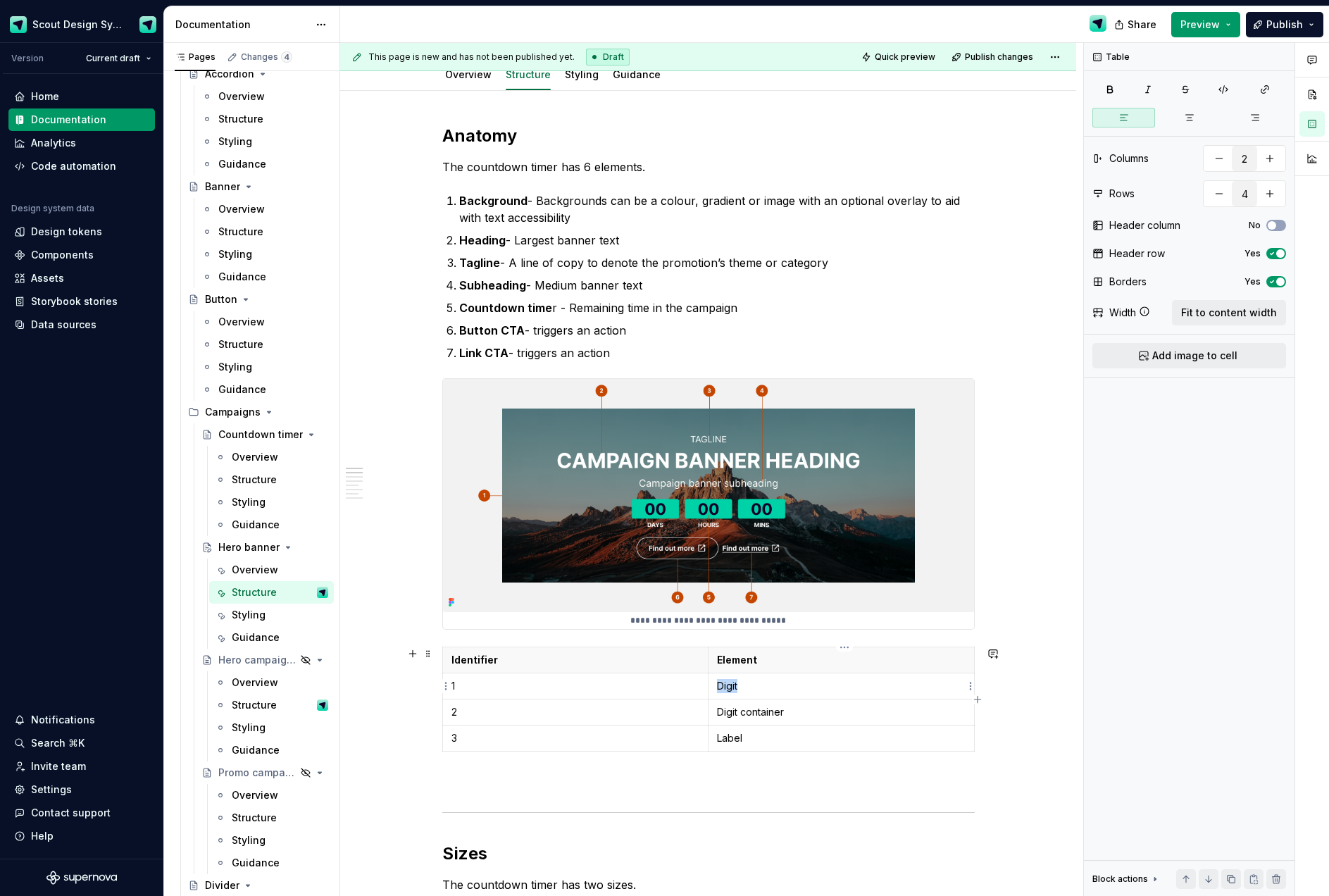
drag, startPoint x: 731, startPoint y: 687, endPoint x: 759, endPoint y: 696, distance: 29.4
click at [731, 687] on p "Digit" at bounding box center [841, 685] width 248 height 14
click at [760, 707] on p "Digit container" at bounding box center [841, 711] width 248 height 14
click at [766, 712] on p "Digit container" at bounding box center [841, 711] width 248 height 14
drag, startPoint x: 766, startPoint y: 712, endPoint x: 774, endPoint y: 713, distance: 8.1
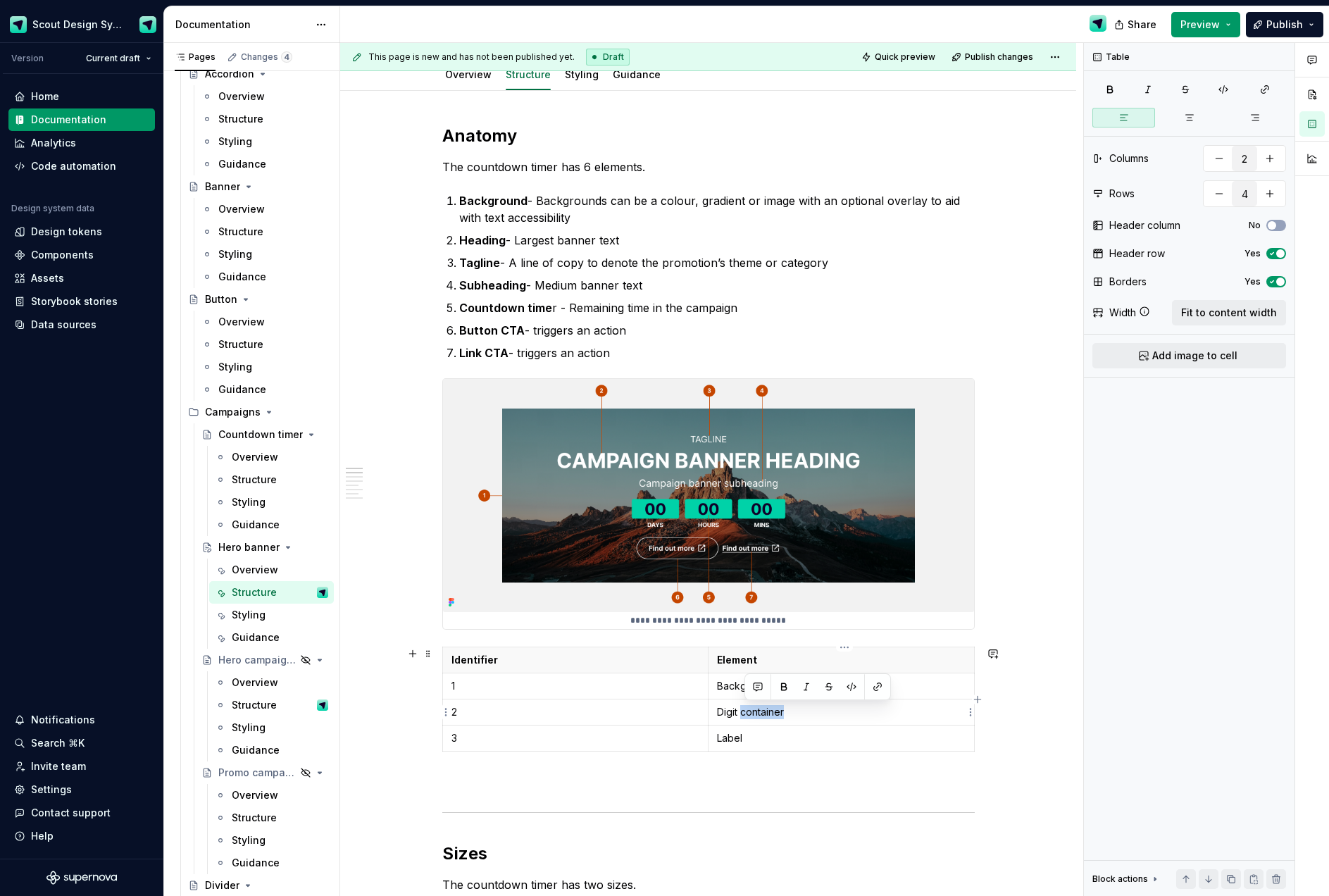
click at [766, 712] on p "Digit container" at bounding box center [841, 711] width 248 height 14
click at [738, 743] on p "Label" at bounding box center [841, 738] width 248 height 14
click at [738, 744] on p "Label" at bounding box center [841, 738] width 248 height 14
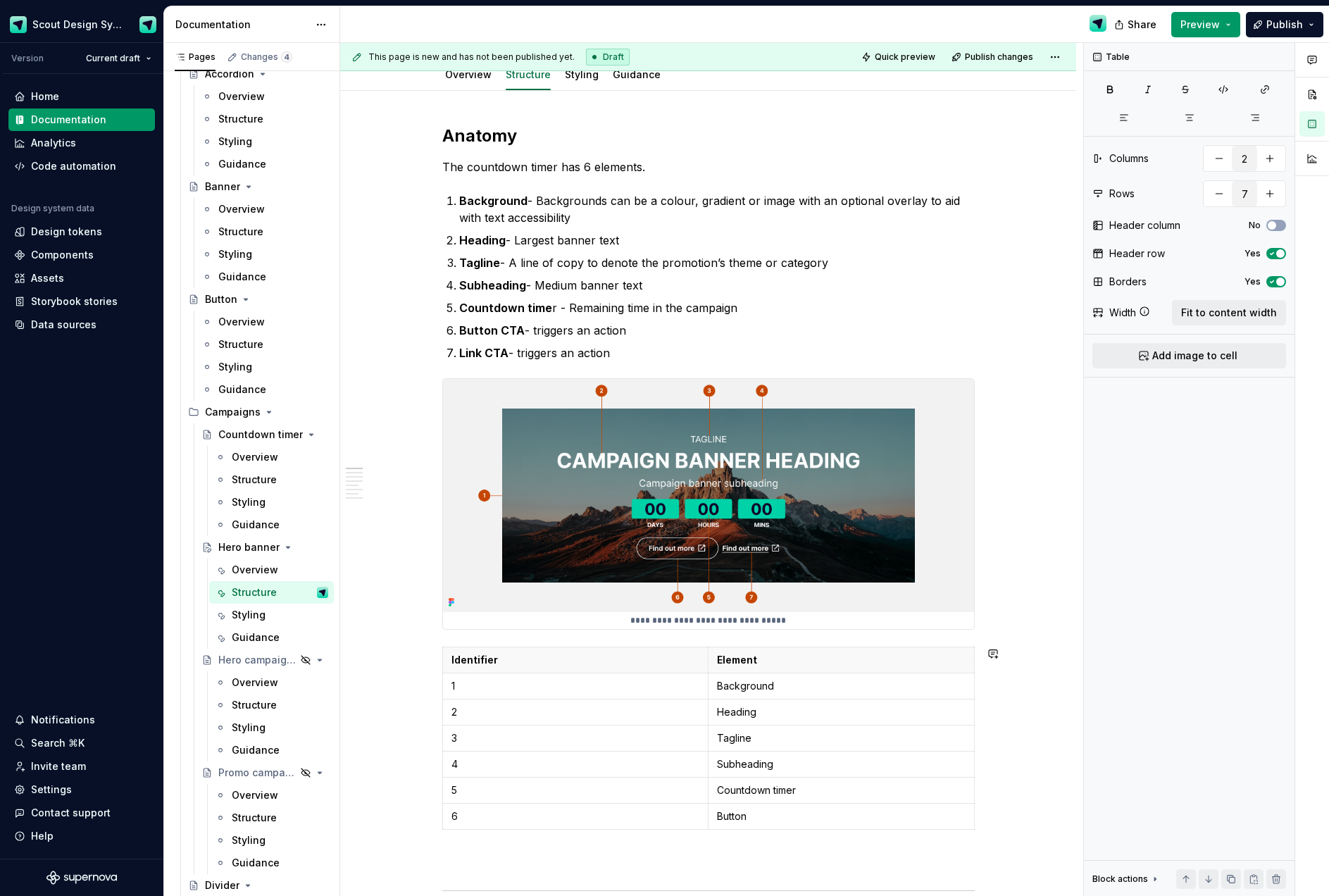
type input "8"
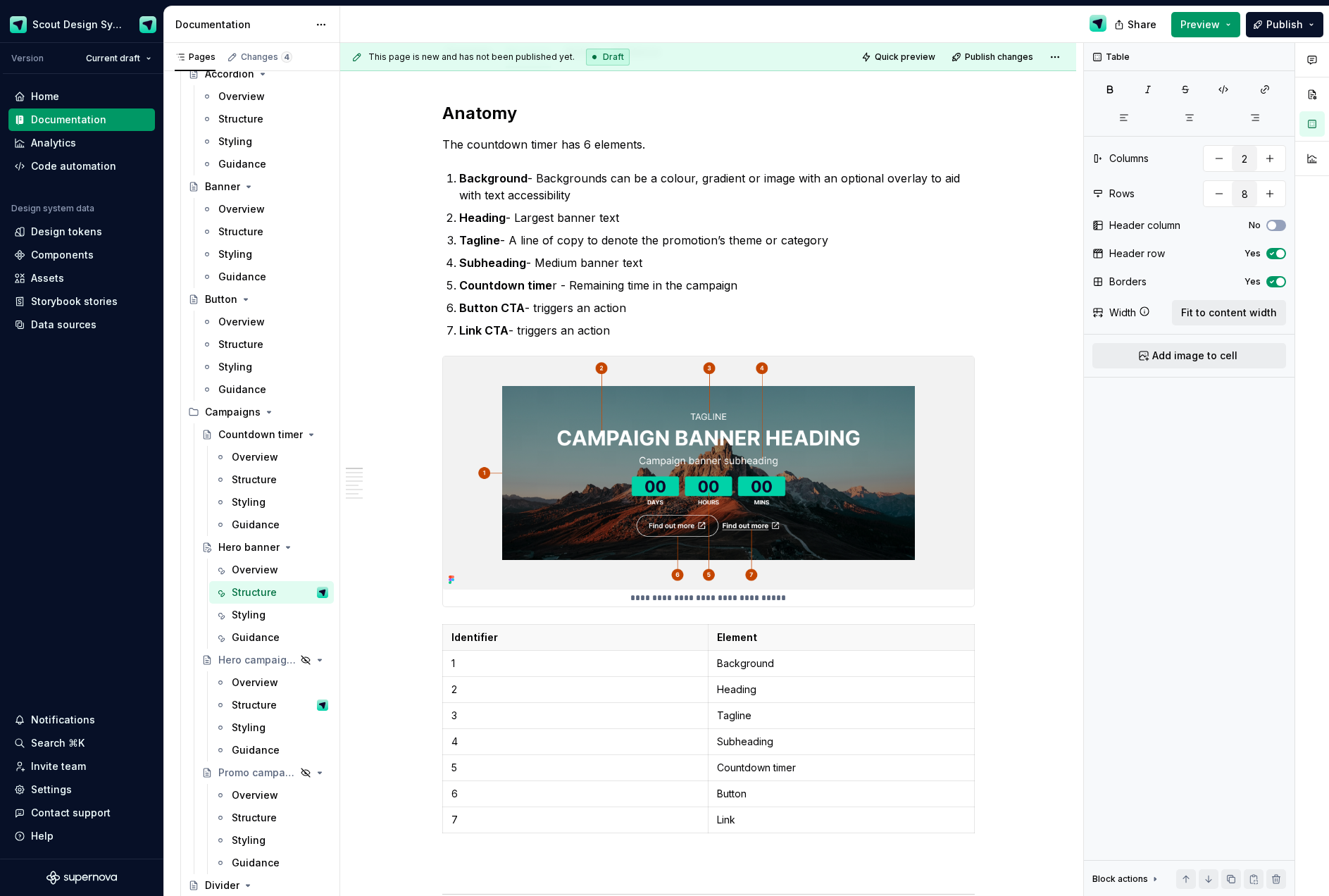
type textarea "*"
drag, startPoint x: 754, startPoint y: 794, endPoint x: 720, endPoint y: 791, distance: 34.1
click at [720, 791] on p "Button" at bounding box center [841, 793] width 248 height 14
click at [852, 769] on button "button" at bounding box center [853, 768] width 20 height 20
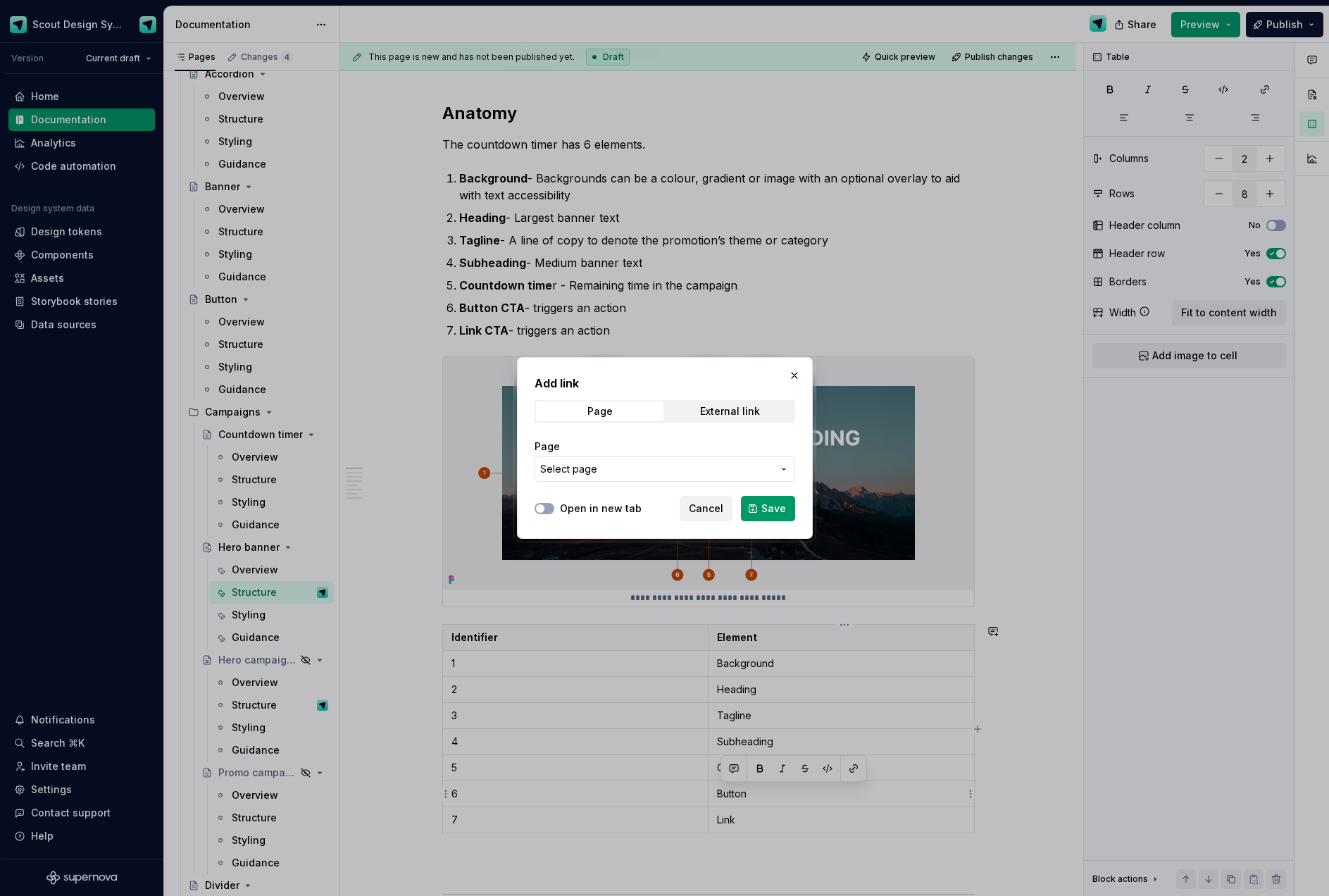
click at [575, 510] on label "Open in new tab" at bounding box center [600, 508] width 82 height 14
click at [554, 510] on button "Open in new tab" at bounding box center [544, 508] width 20 height 11
click at [633, 469] on span "Select page" at bounding box center [656, 469] width 232 height 14
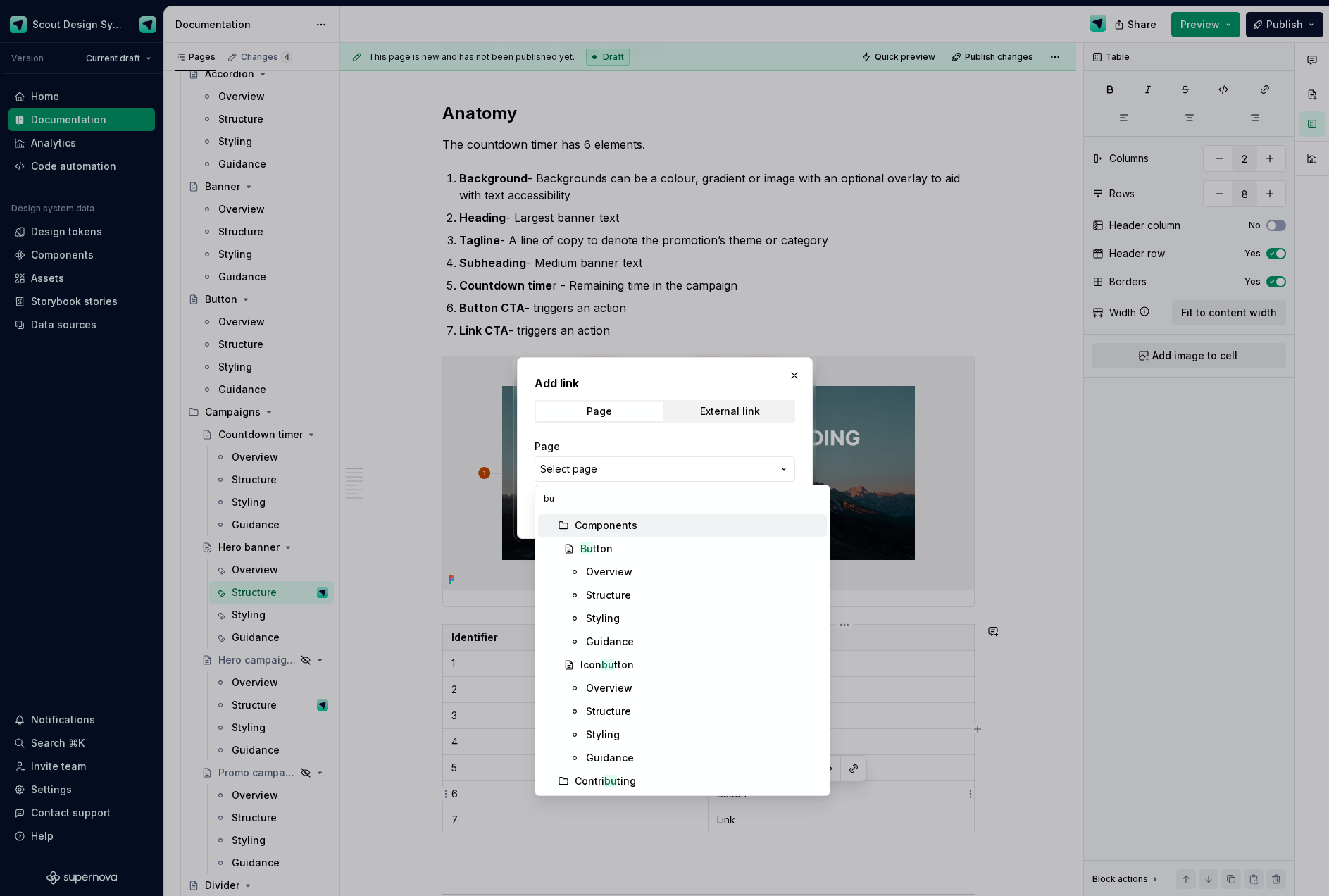
type input "but"
click at [637, 549] on div "But ton" at bounding box center [700, 548] width 241 height 14
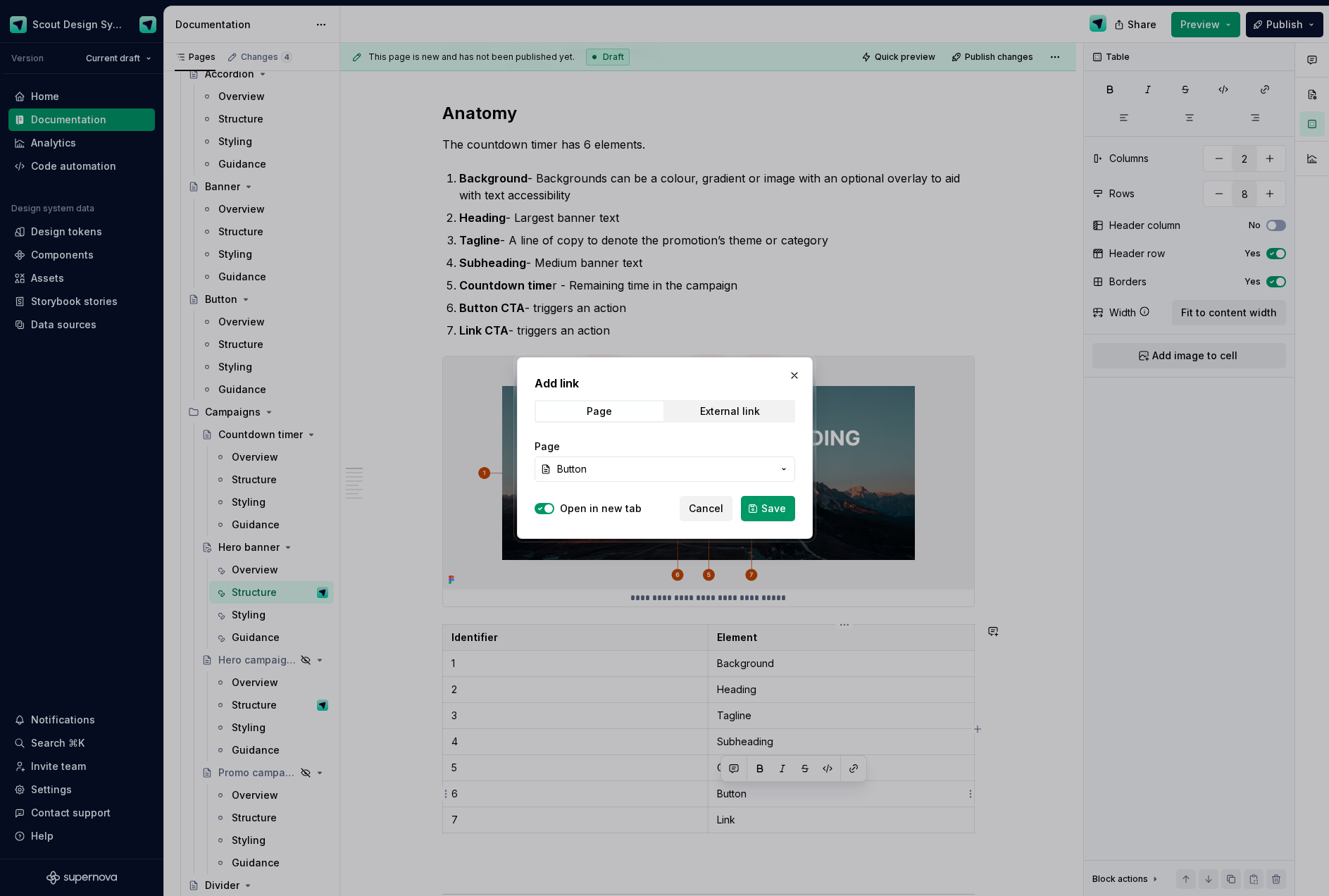
click at [763, 504] on span "Save" at bounding box center [773, 508] width 24 height 14
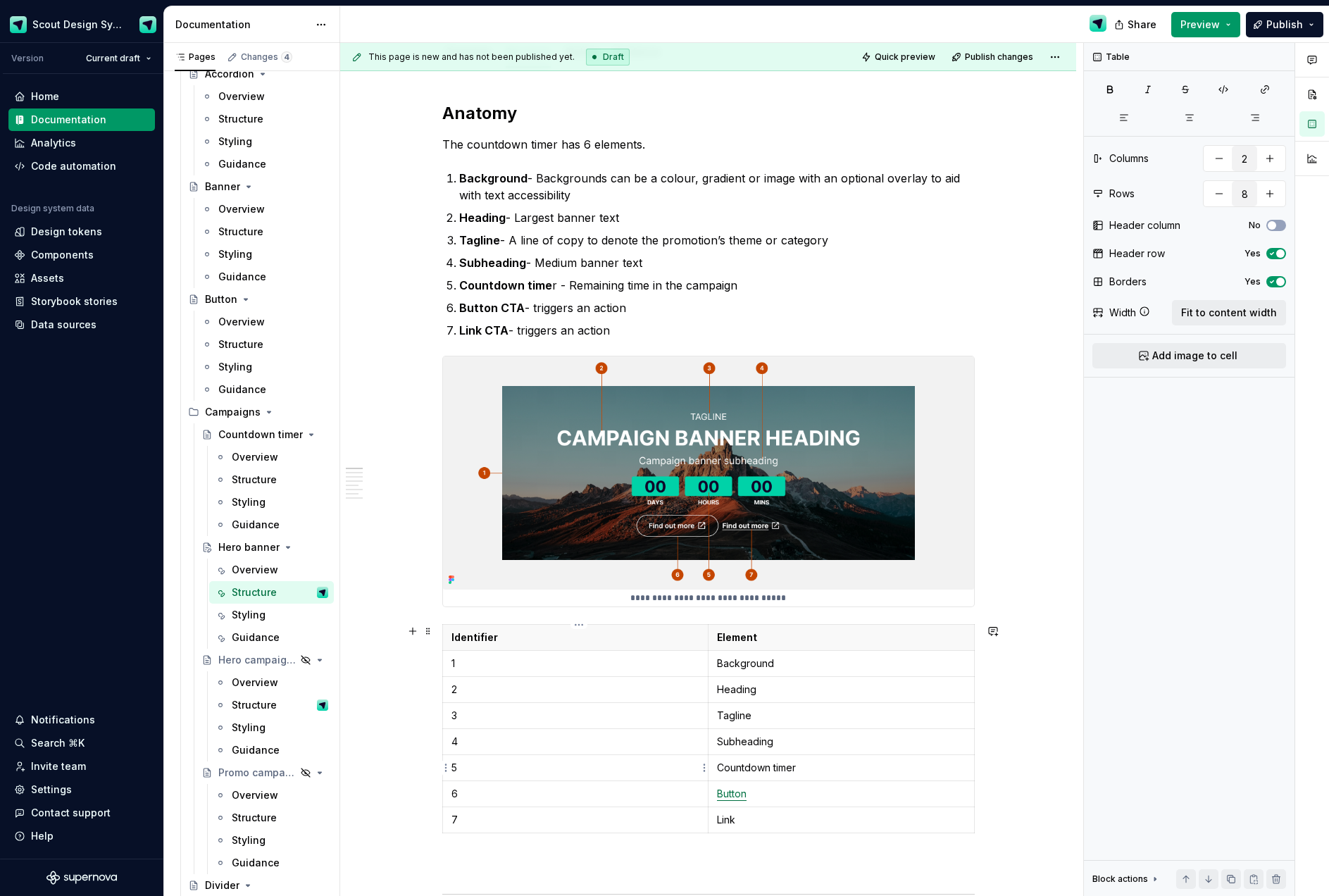
click at [636, 769] on p "5" at bounding box center [575, 767] width 247 height 14
drag, startPoint x: 804, startPoint y: 766, endPoint x: 732, endPoint y: 763, distance: 72.1
click at [723, 765] on p "Countdown timer" at bounding box center [841, 767] width 248 height 14
click at [859, 746] on button "button" at bounding box center [853, 741] width 20 height 20
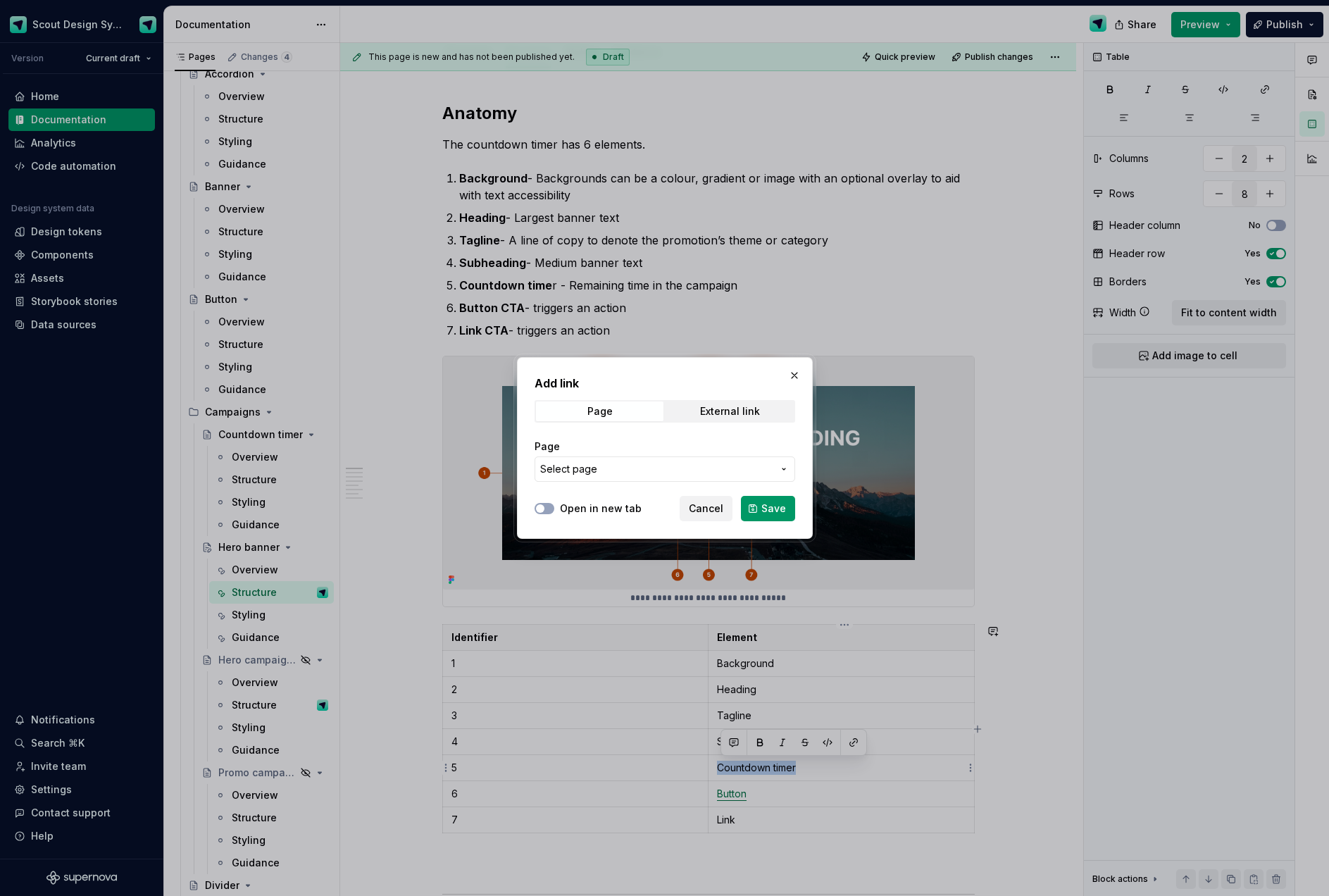
click at [607, 470] on span "Select page" at bounding box center [656, 469] width 232 height 14
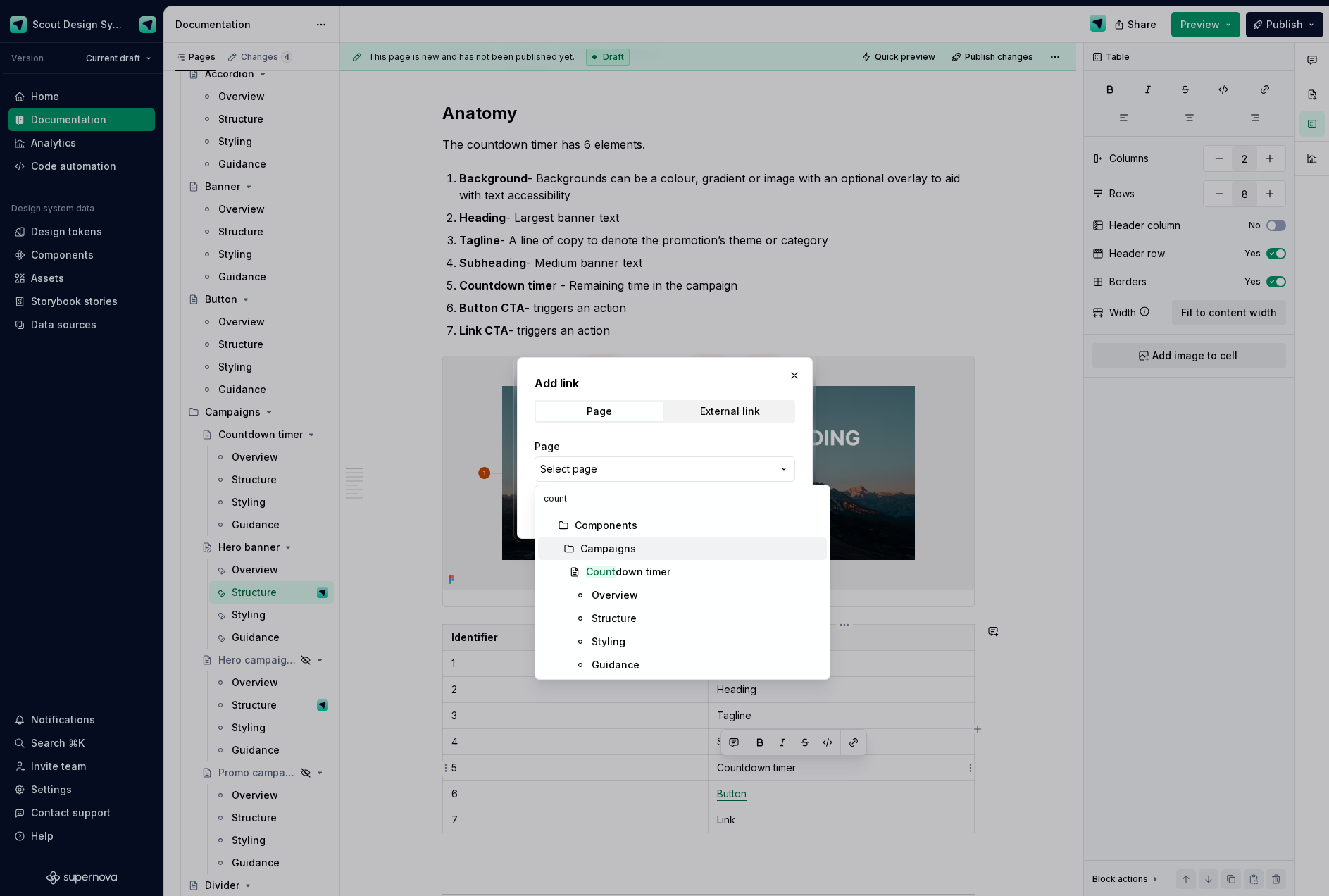
type input "count"
click at [607, 572] on mark "Count" at bounding box center [601, 571] width 30 height 12
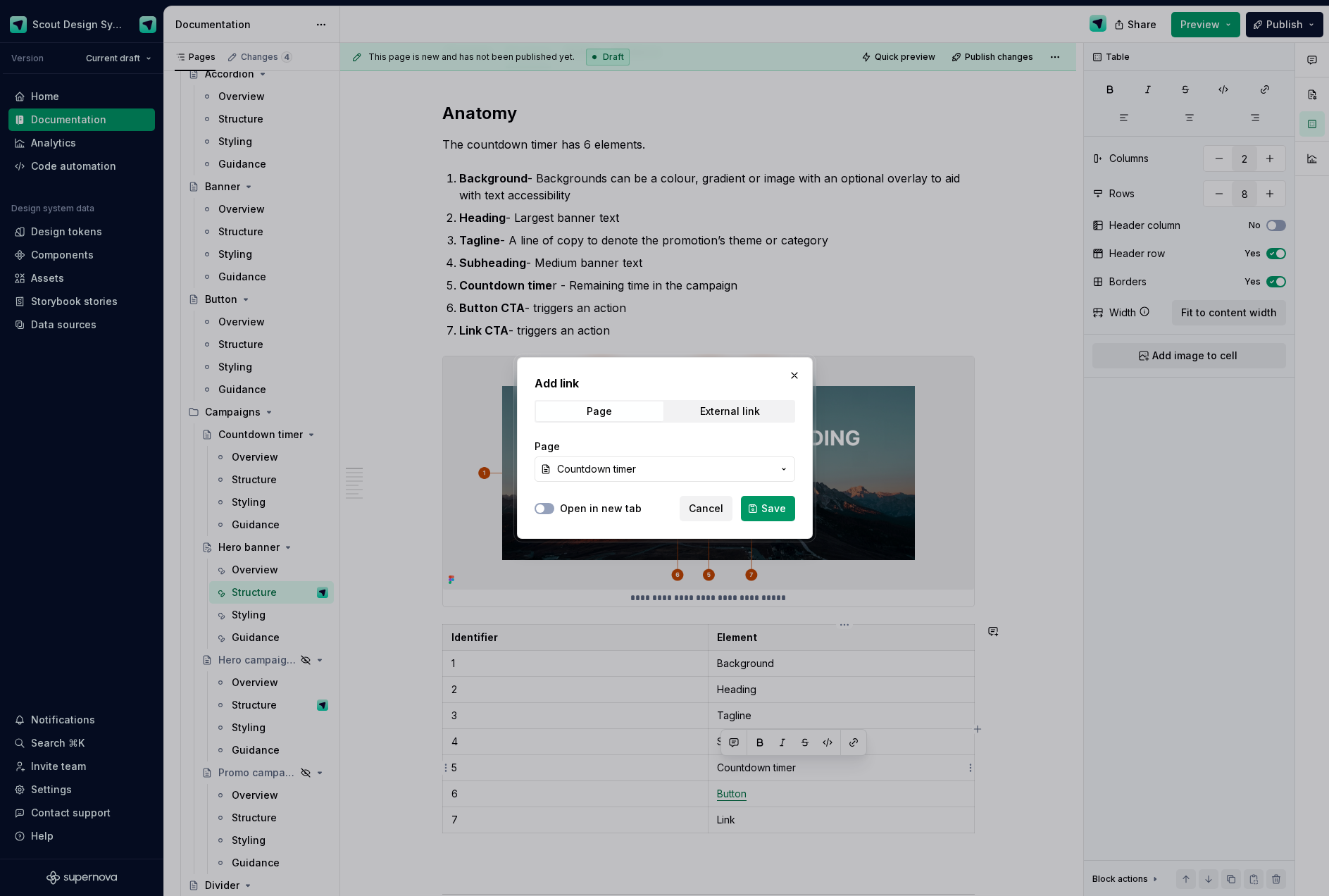
click at [580, 514] on label "Open in new tab" at bounding box center [600, 508] width 82 height 14
click at [554, 514] on button "Open in new tab" at bounding box center [544, 508] width 20 height 11
click at [766, 510] on span "Save" at bounding box center [773, 508] width 24 height 14
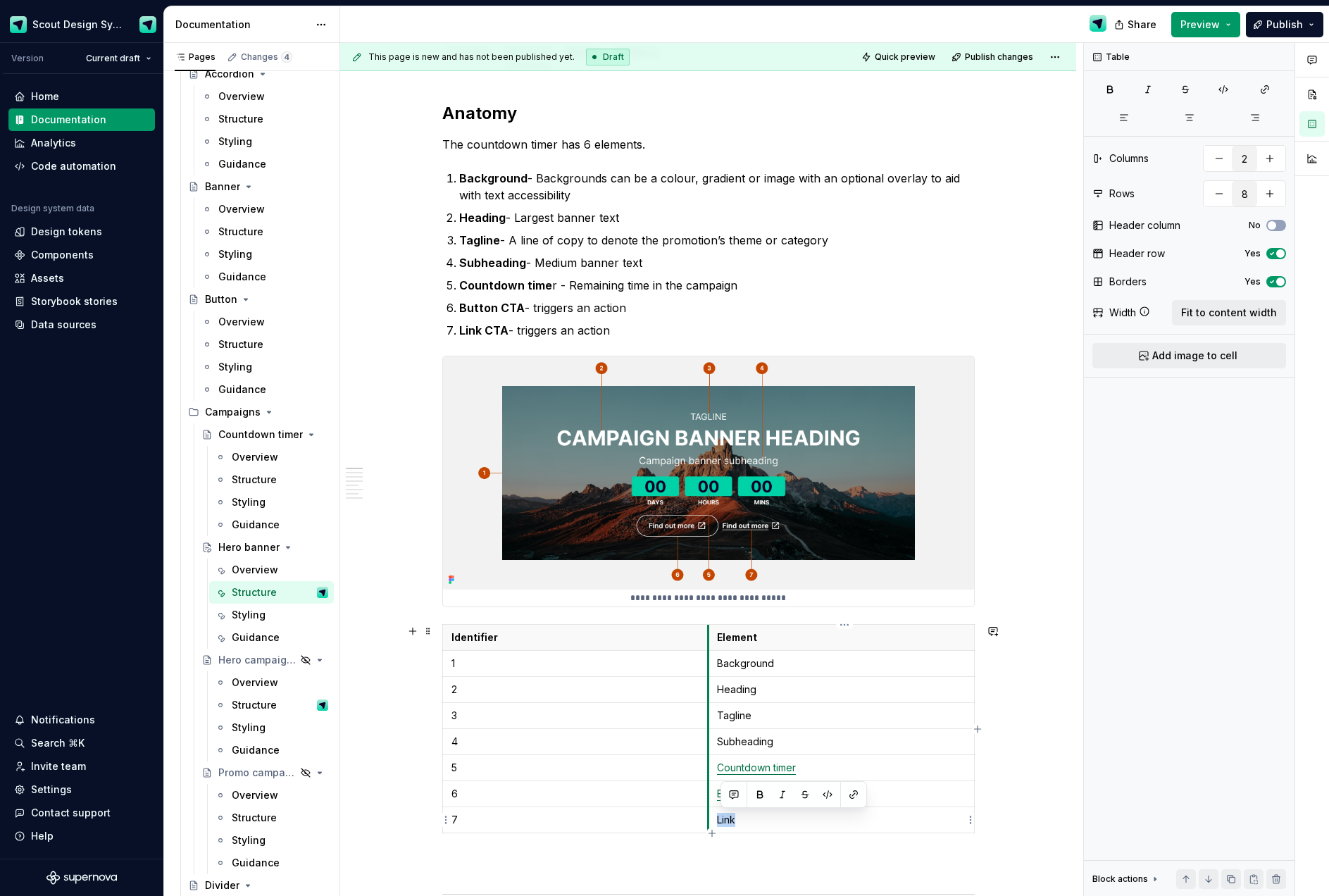
drag, startPoint x: 740, startPoint y: 820, endPoint x: 712, endPoint y: 818, distance: 28.1
click at [712, 818] on td "Link" at bounding box center [841, 820] width 266 height 26
click at [857, 794] on button "button" at bounding box center [853, 794] width 20 height 20
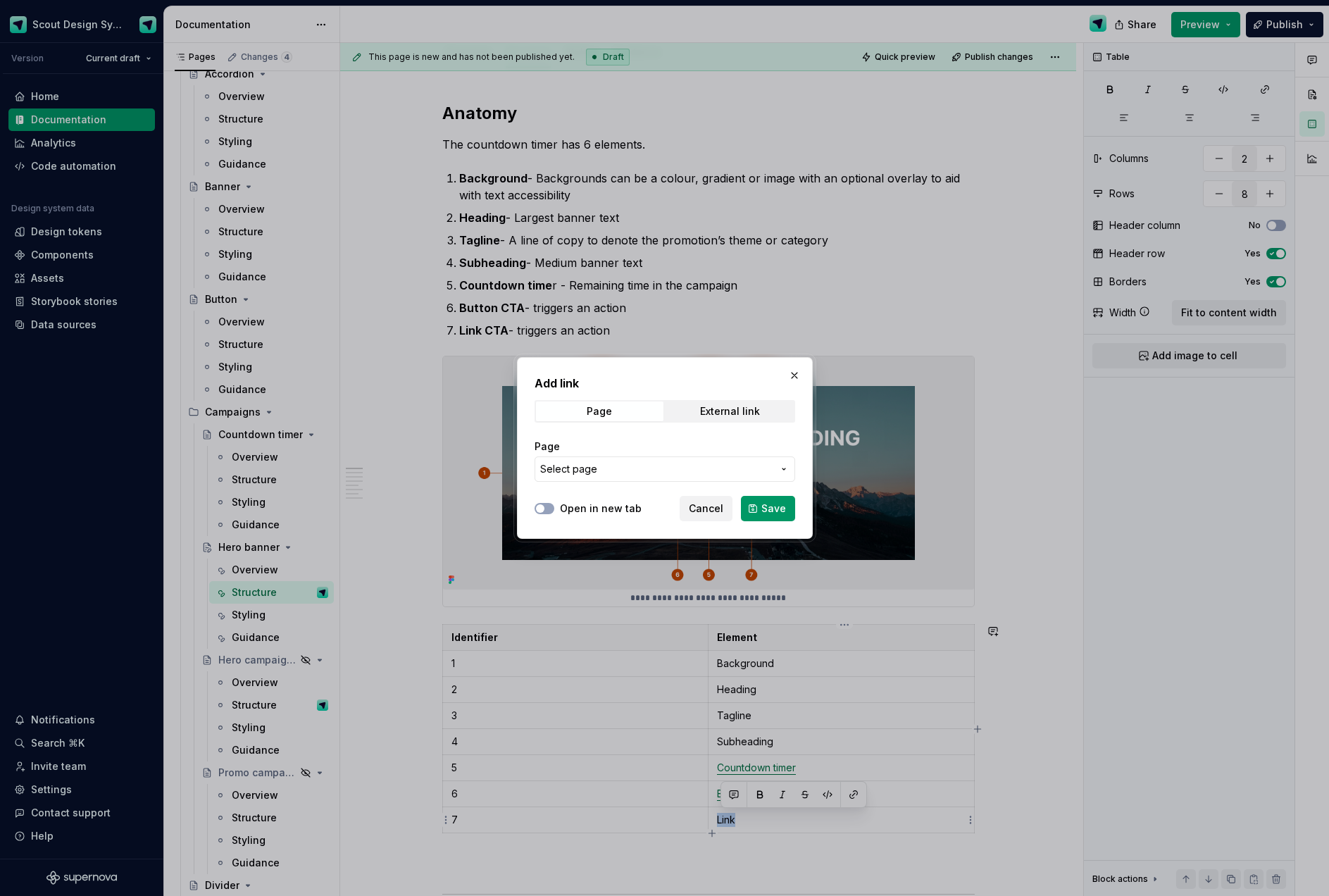
click at [661, 470] on span "Select page" at bounding box center [656, 469] width 232 height 14
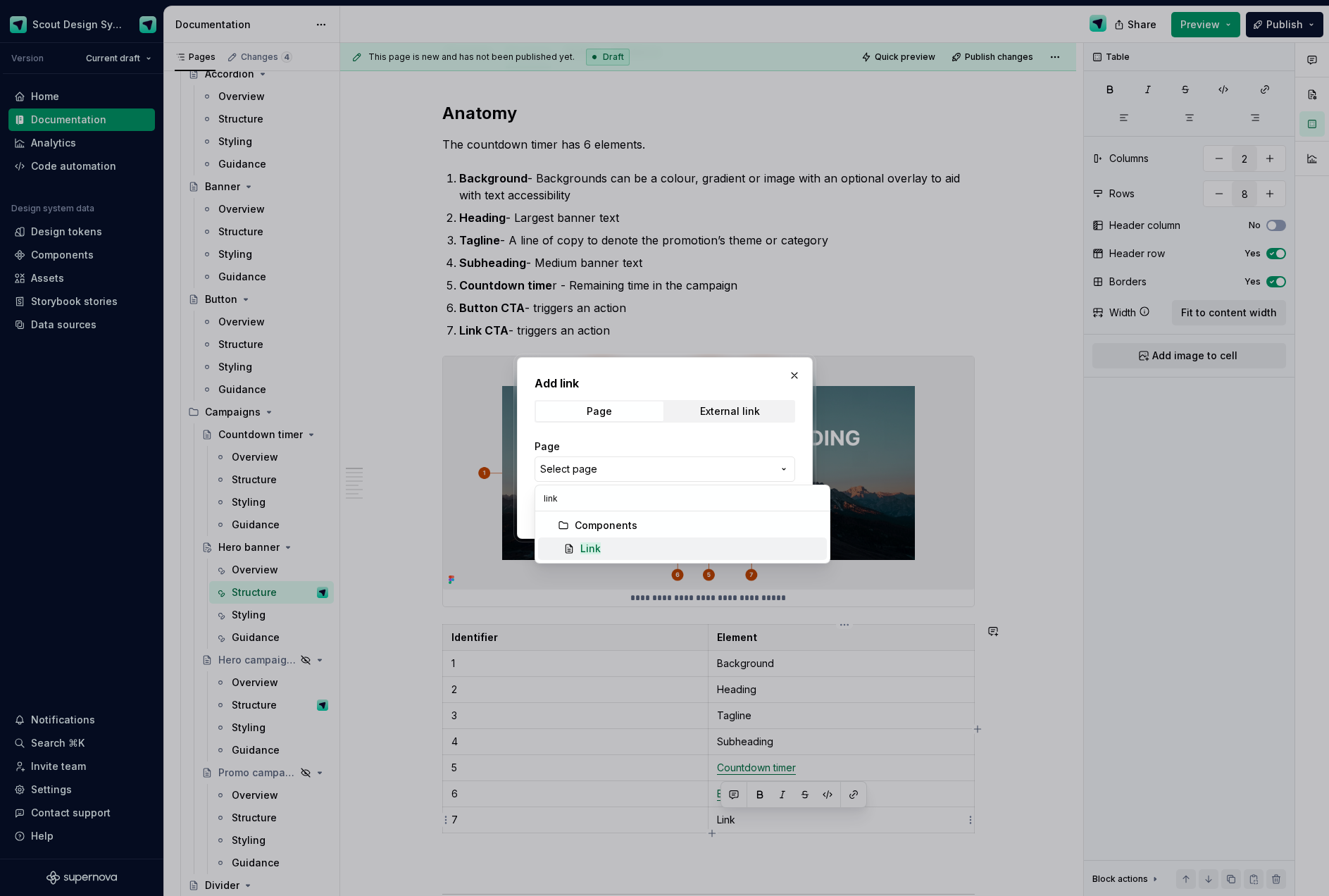
type input "link"
click at [590, 548] on mark "Link" at bounding box center [590, 547] width 21 height 12
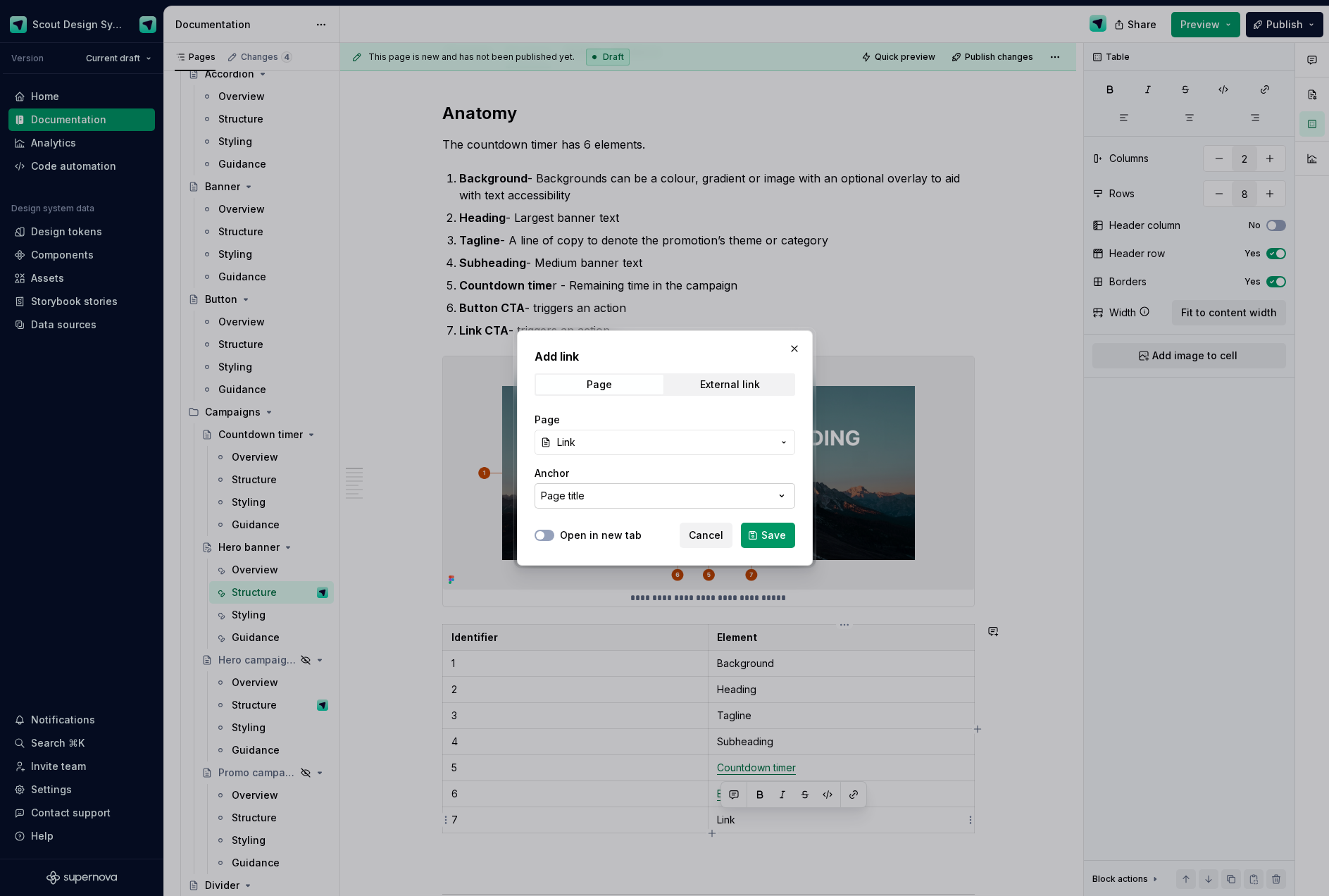
click at [779, 498] on icon "button" at bounding box center [781, 495] width 14 height 14
click at [669, 539] on div "Add link Page External link Page Link Anchor Page title Open in new tab Cancel …" at bounding box center [664, 448] width 1329 height 896
click at [690, 539] on button "Cancel" at bounding box center [706, 534] width 52 height 25
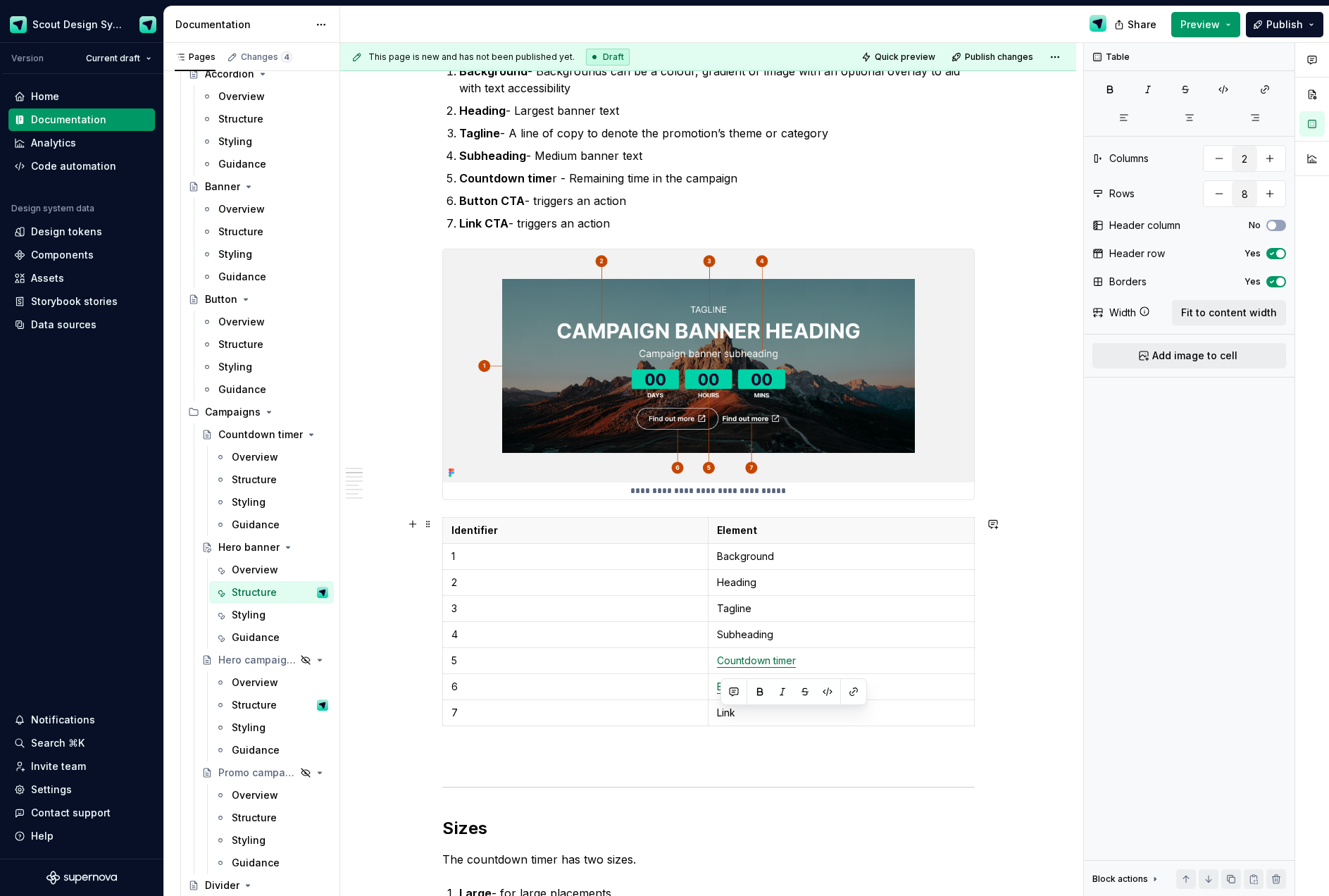
scroll to position [284, 0]
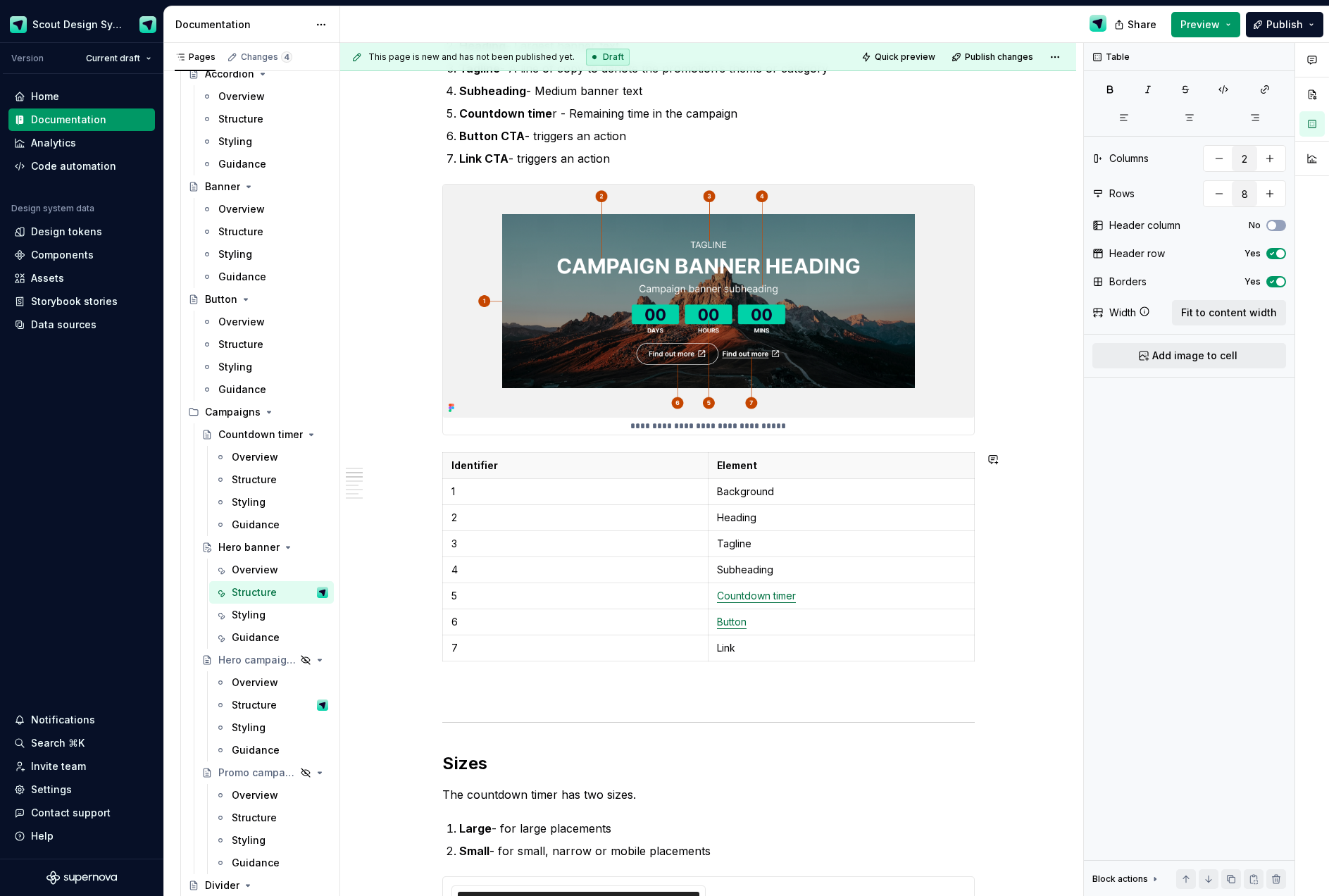
scroll to position [631, 0]
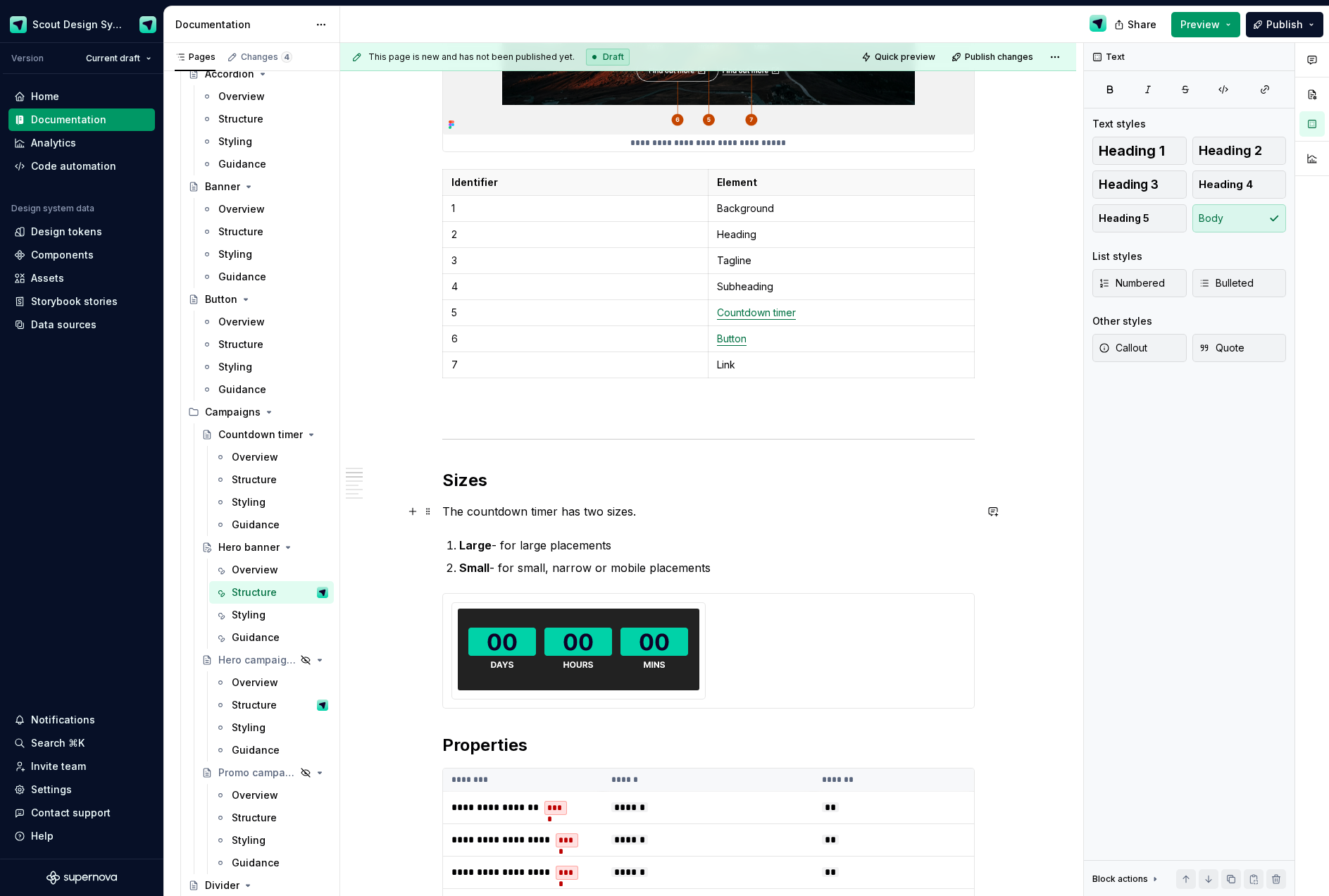
click at [494, 514] on p "The countdown timer has two sizes." at bounding box center [709, 511] width 532 height 17
drag, startPoint x: 559, startPoint y: 509, endPoint x: 471, endPoint y: 504, distance: 88.1
click at [471, 504] on p "The countdown timer has two sizes." at bounding box center [709, 511] width 532 height 17
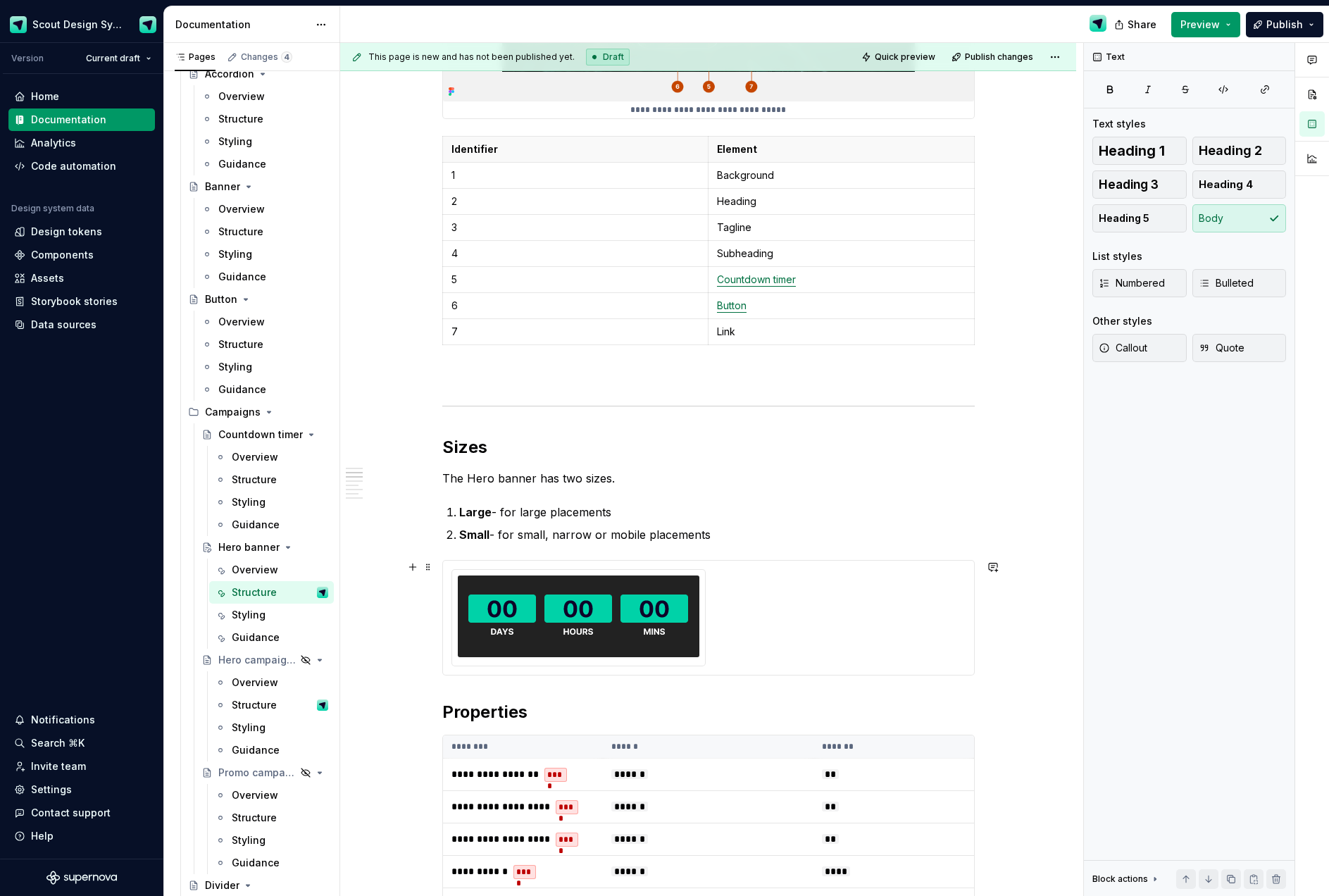
scroll to position [666, 0]
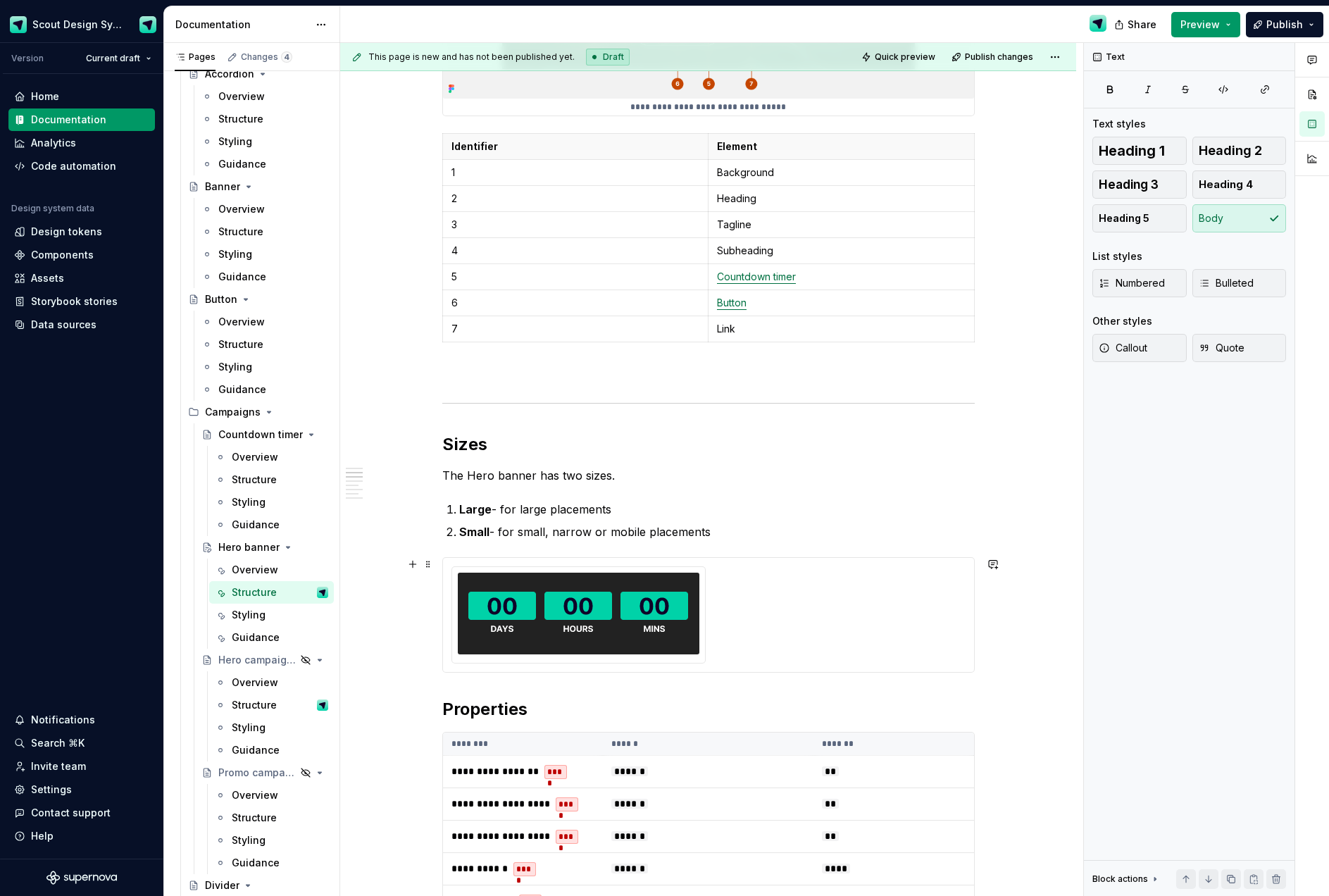
click at [835, 641] on div at bounding box center [709, 615] width 514 height 97
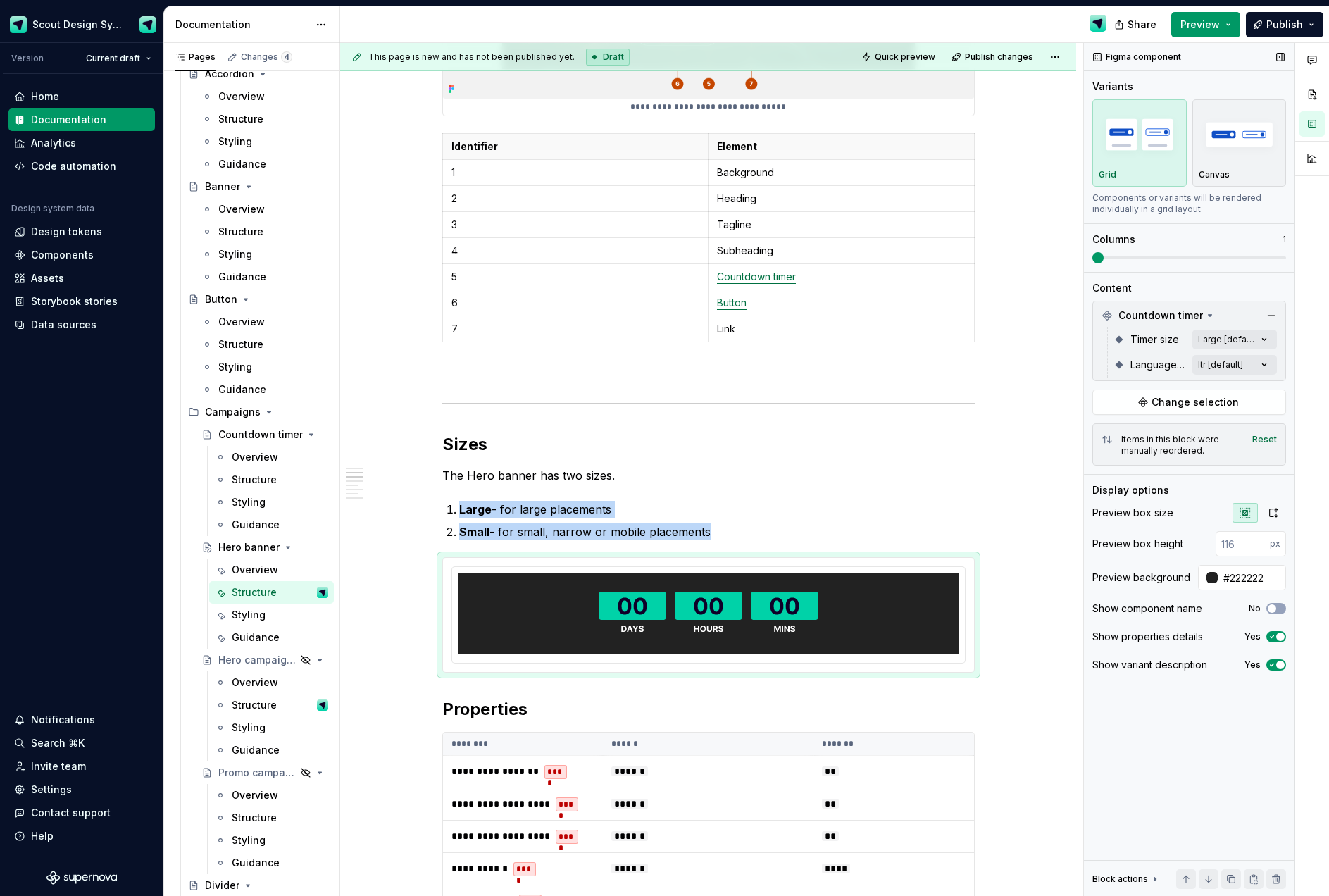
click at [1092, 260] on span at bounding box center [1098, 258] width 11 height 11
click at [1182, 400] on span "Change selection" at bounding box center [1194, 401] width 87 height 14
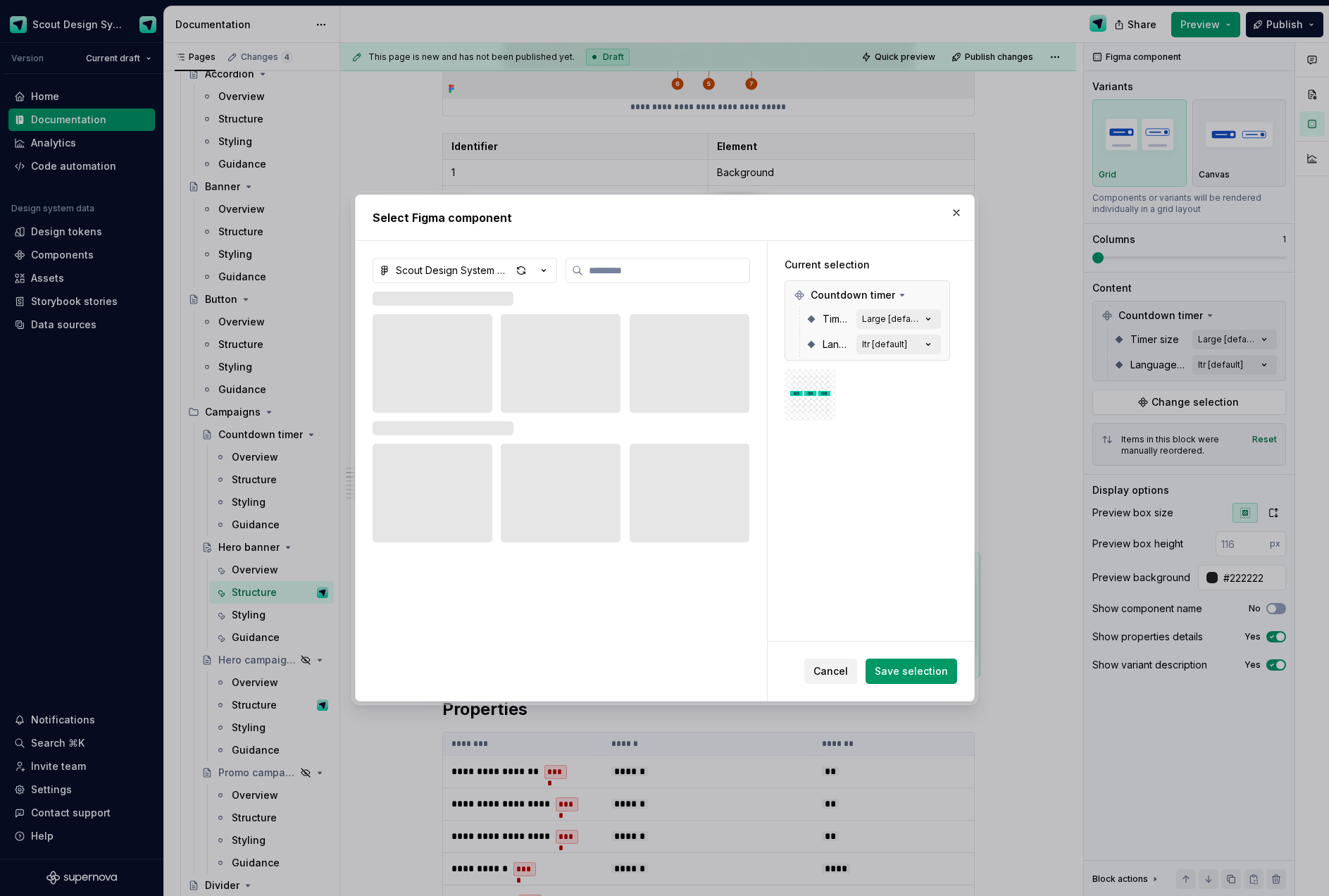
type textarea "*"
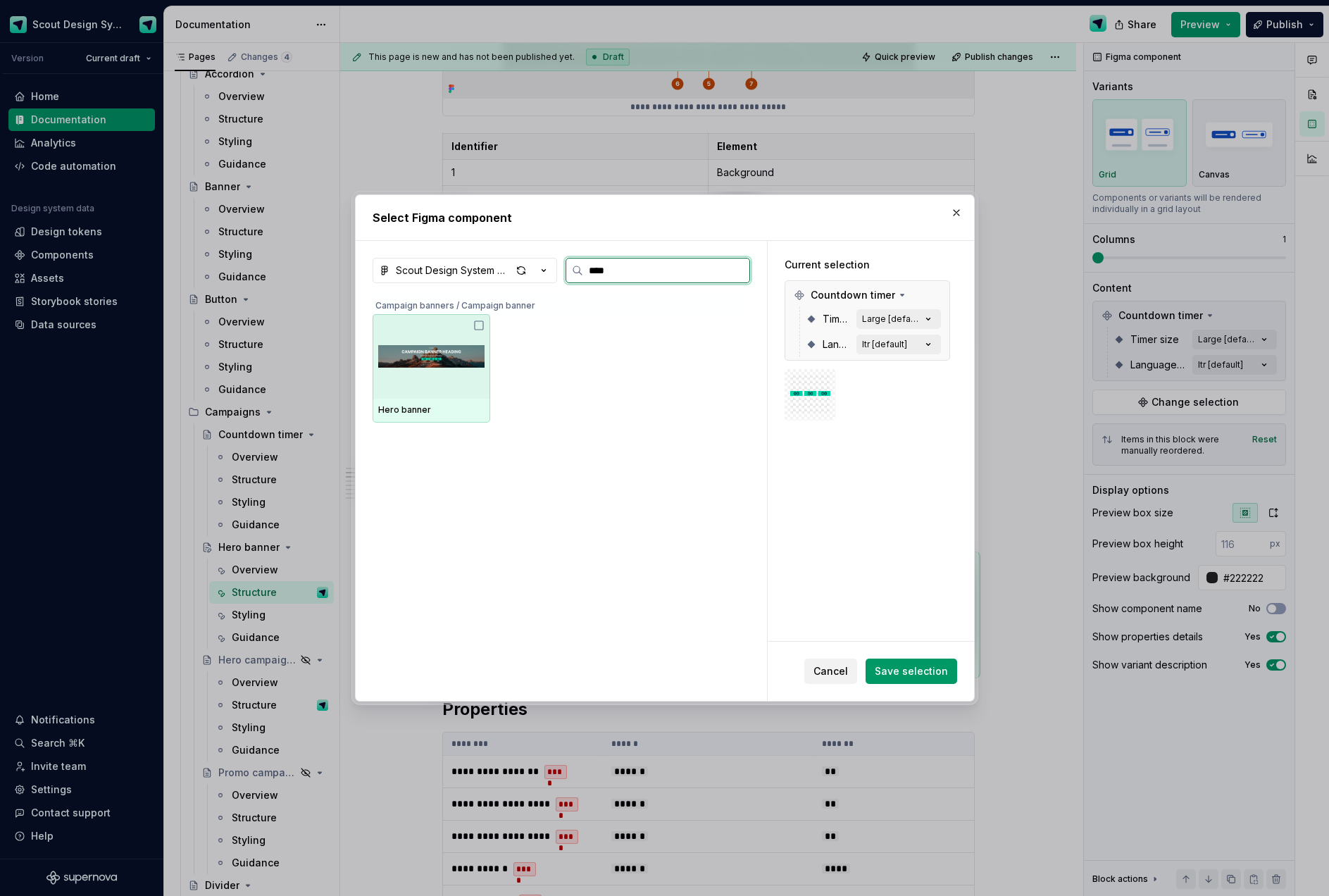
click at [465, 364] on img at bounding box center [430, 356] width 106 height 73
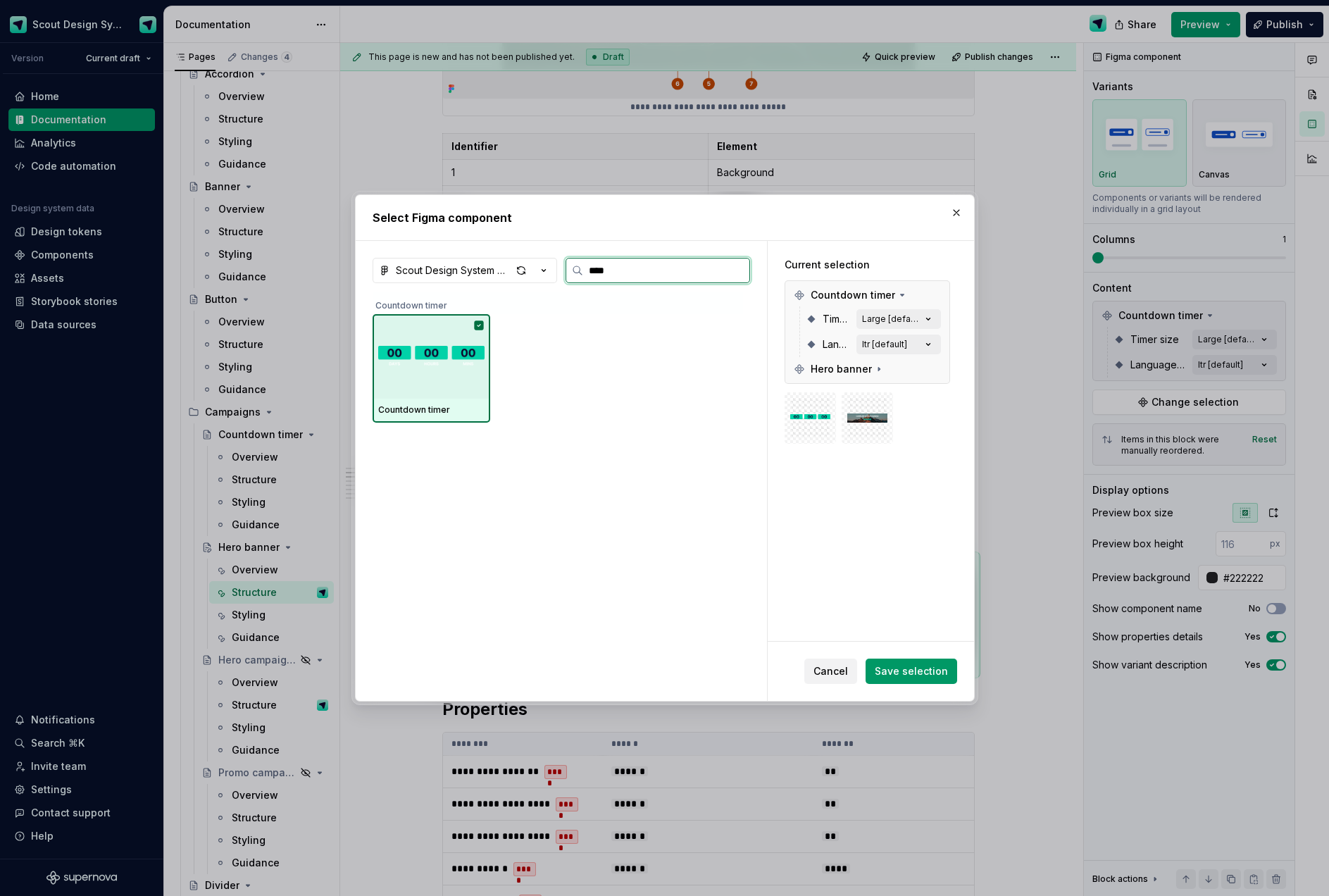
type input "*****"
click at [474, 352] on img at bounding box center [430, 356] width 106 height 44
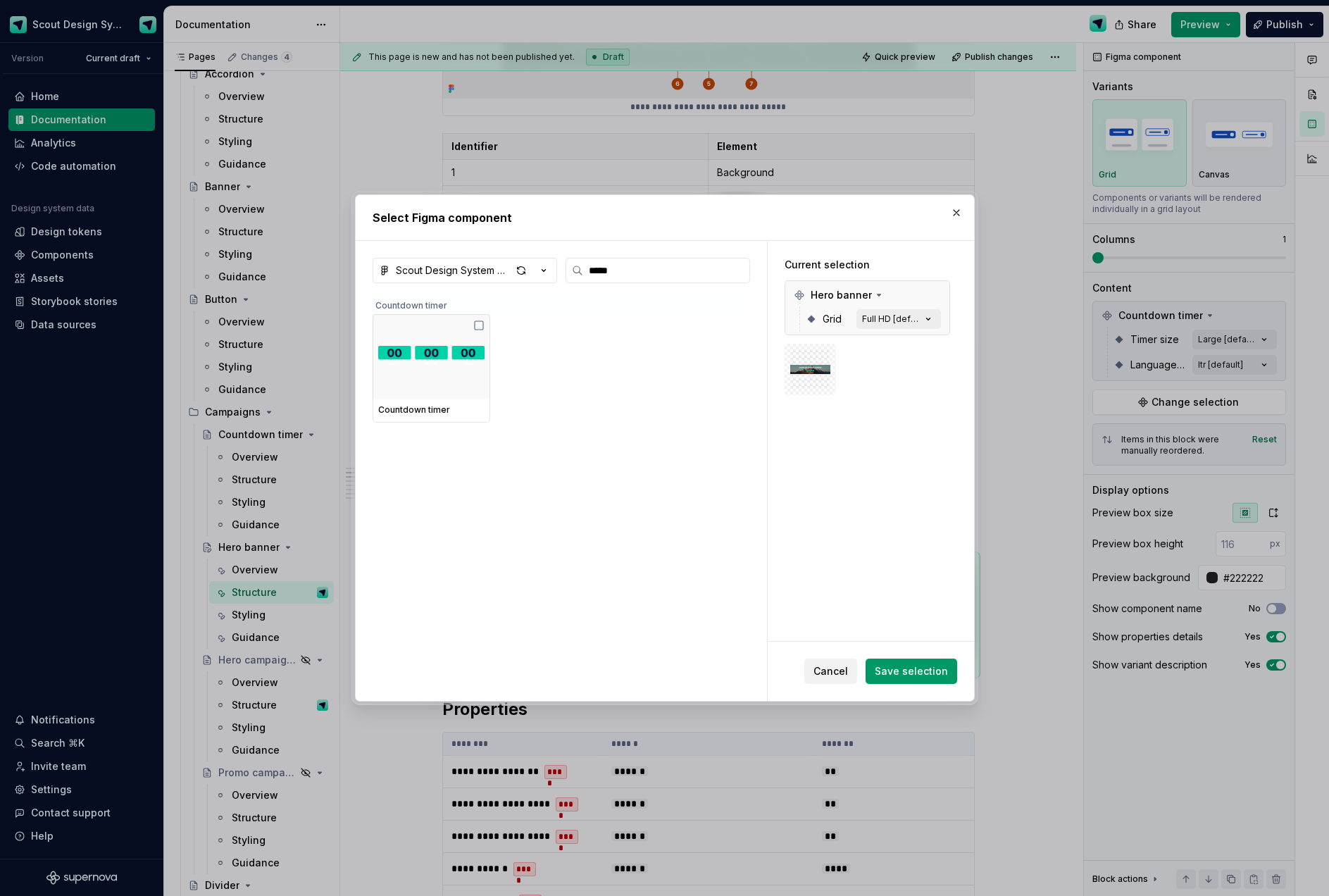
click at [933, 666] on span "Save selection" at bounding box center [911, 670] width 73 height 14
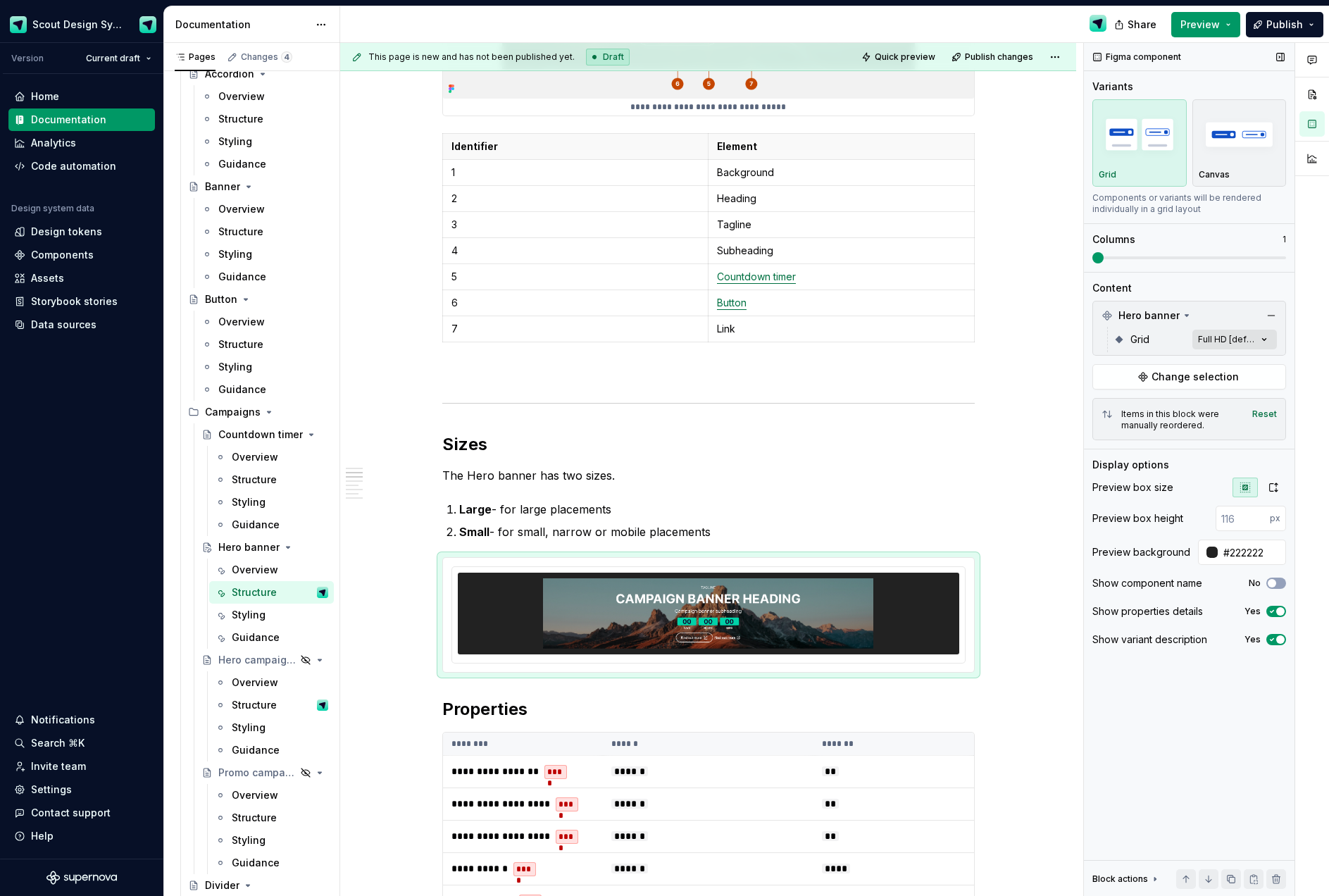
click at [1226, 338] on div "Comments Open comments No comments yet Select ‘Comment’ from the block context …" at bounding box center [1205, 470] width 245 height 854
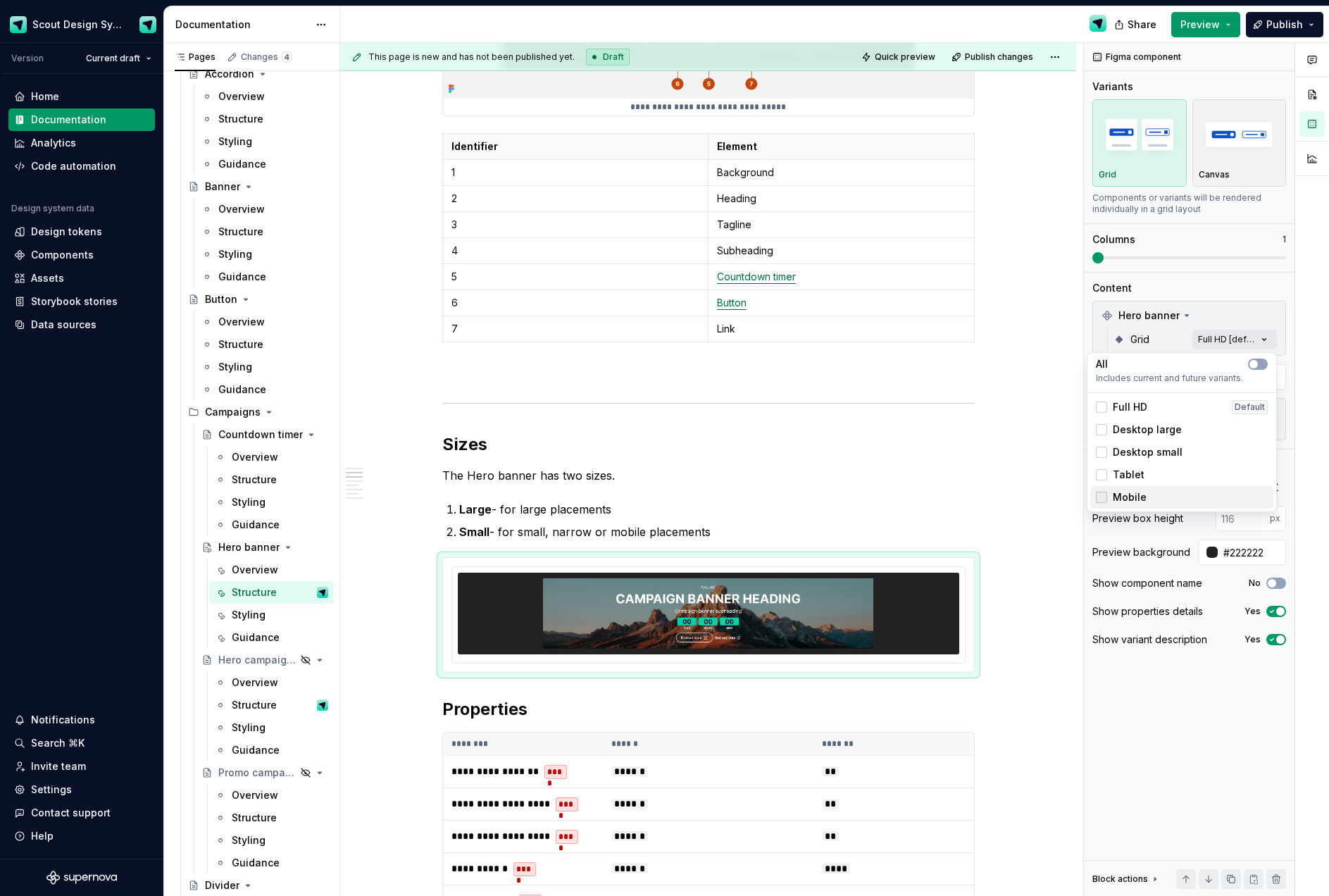
click at [1101, 496] on div at bounding box center [1101, 497] width 11 height 11
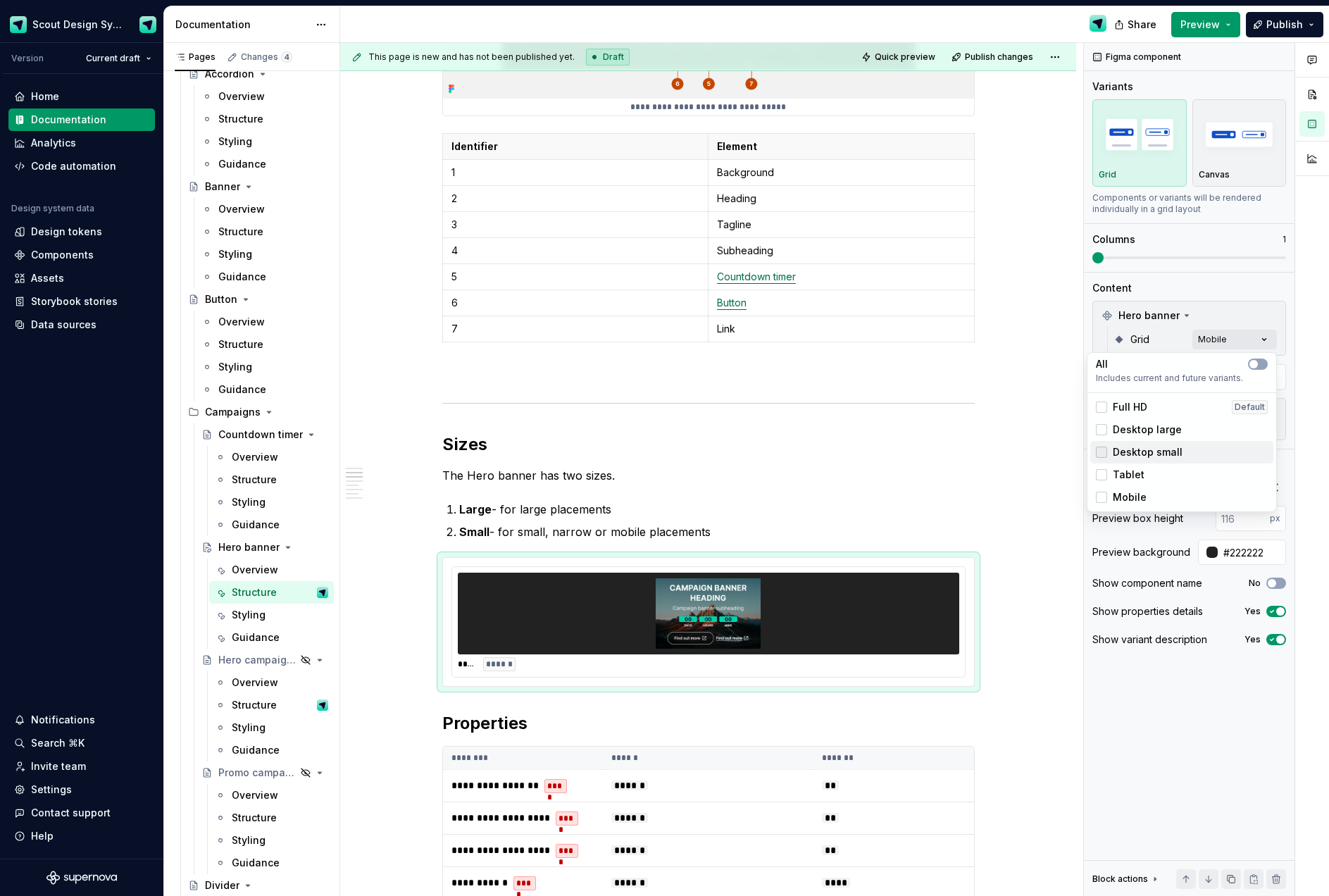
click at [1106, 455] on div at bounding box center [1101, 452] width 11 height 11
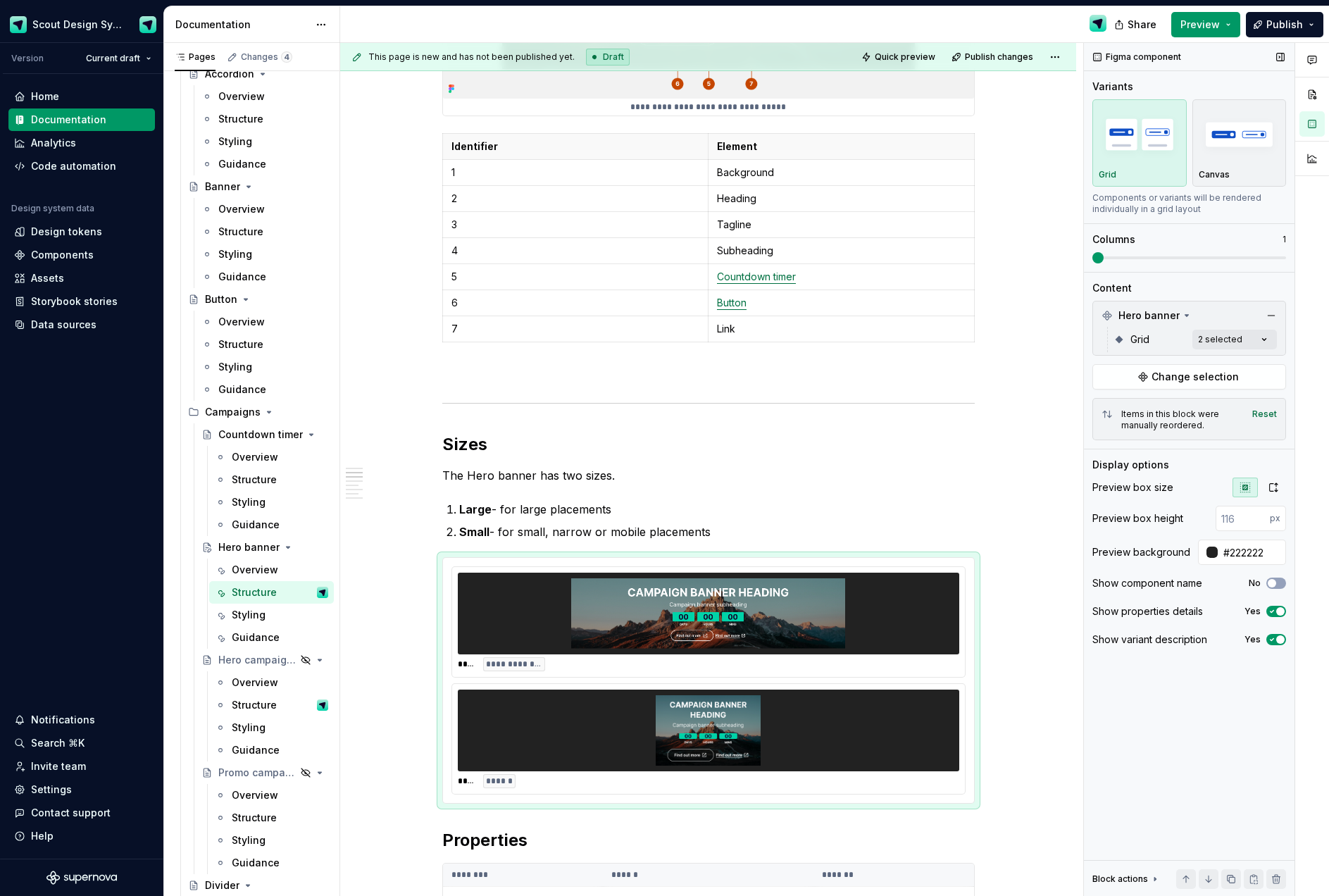
drag, startPoint x: 1110, startPoint y: 256, endPoint x: 1134, endPoint y: 258, distance: 24.1
click at [1156, 256] on div "Comments Open comments No comments yet Select ‘Comment’ from the block context …" at bounding box center [1205, 470] width 245 height 854
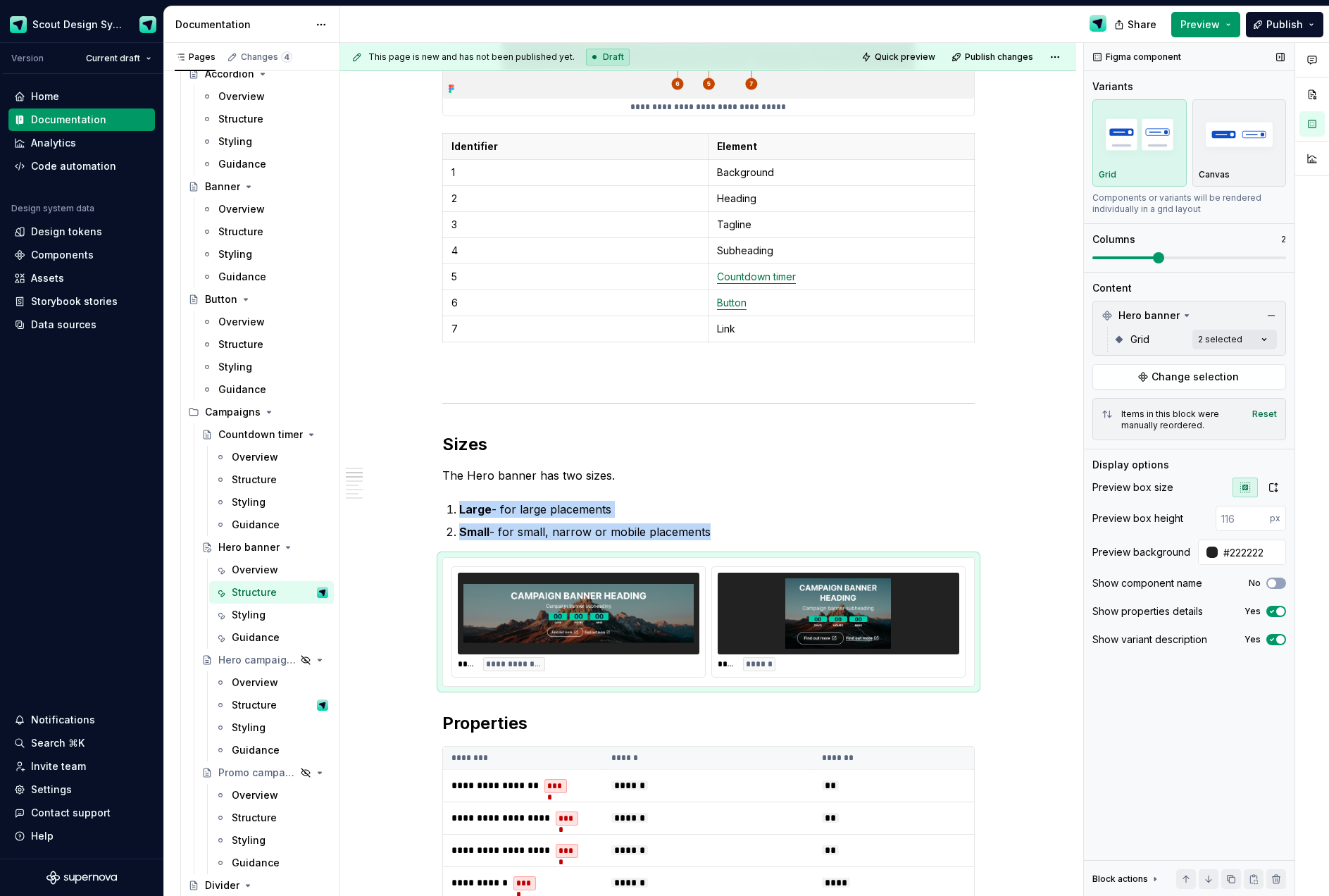
click at [1172, 259] on span at bounding box center [1188, 258] width 194 height 11
click at [1277, 485] on icon "button" at bounding box center [1273, 487] width 11 height 11
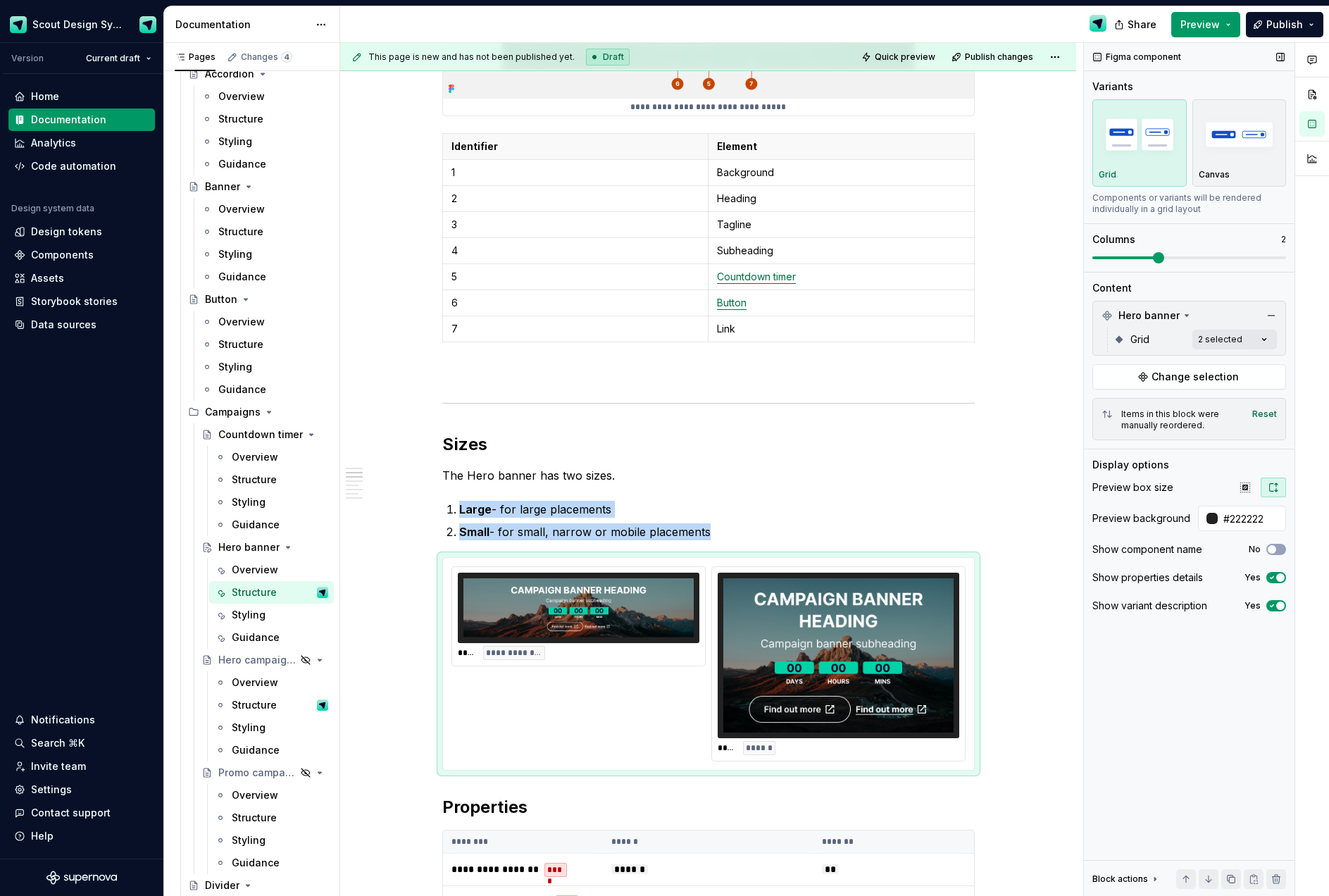
scroll to position [737, 0]
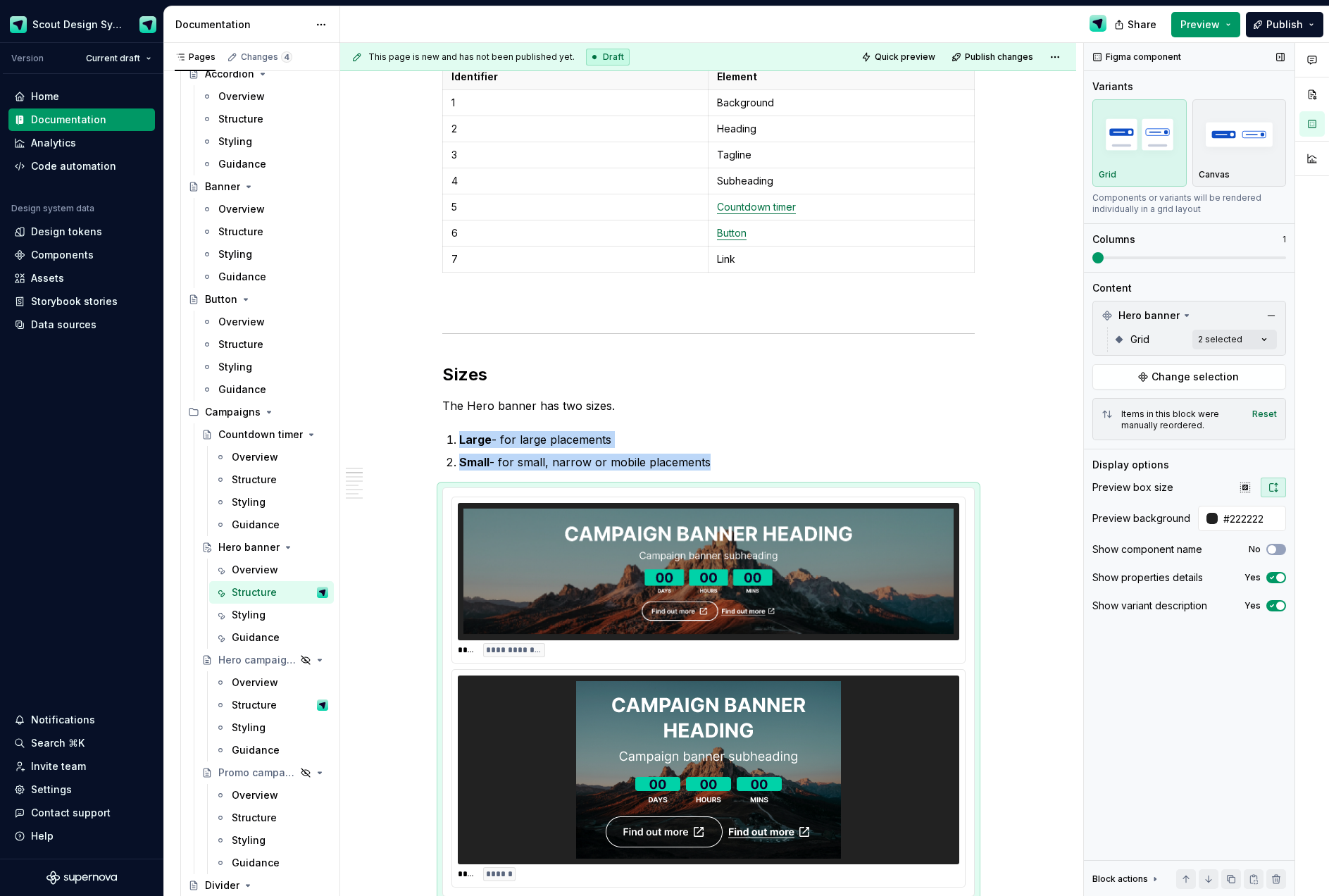
click at [1092, 257] on span at bounding box center [1098, 258] width 11 height 11
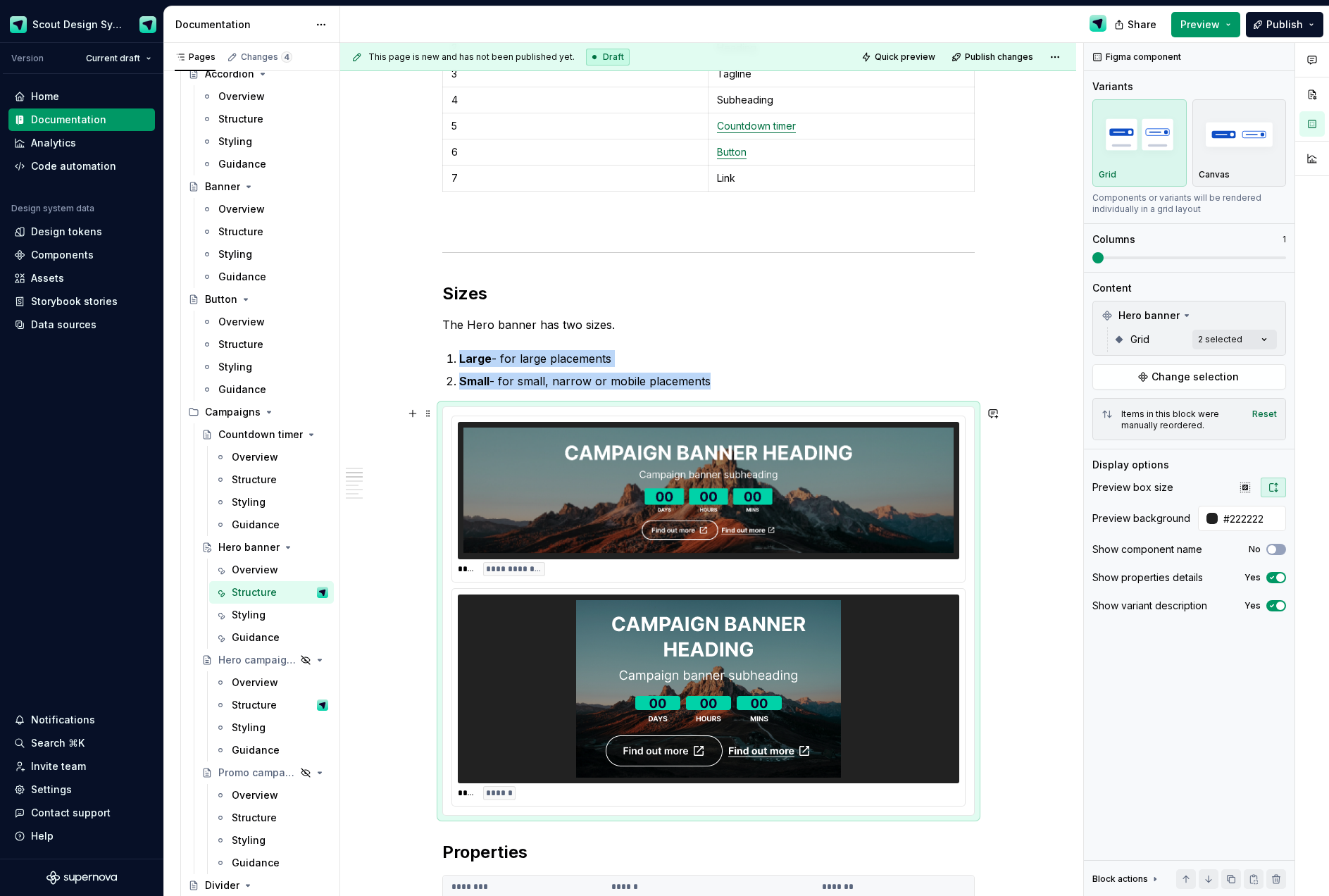
scroll to position [822, 0]
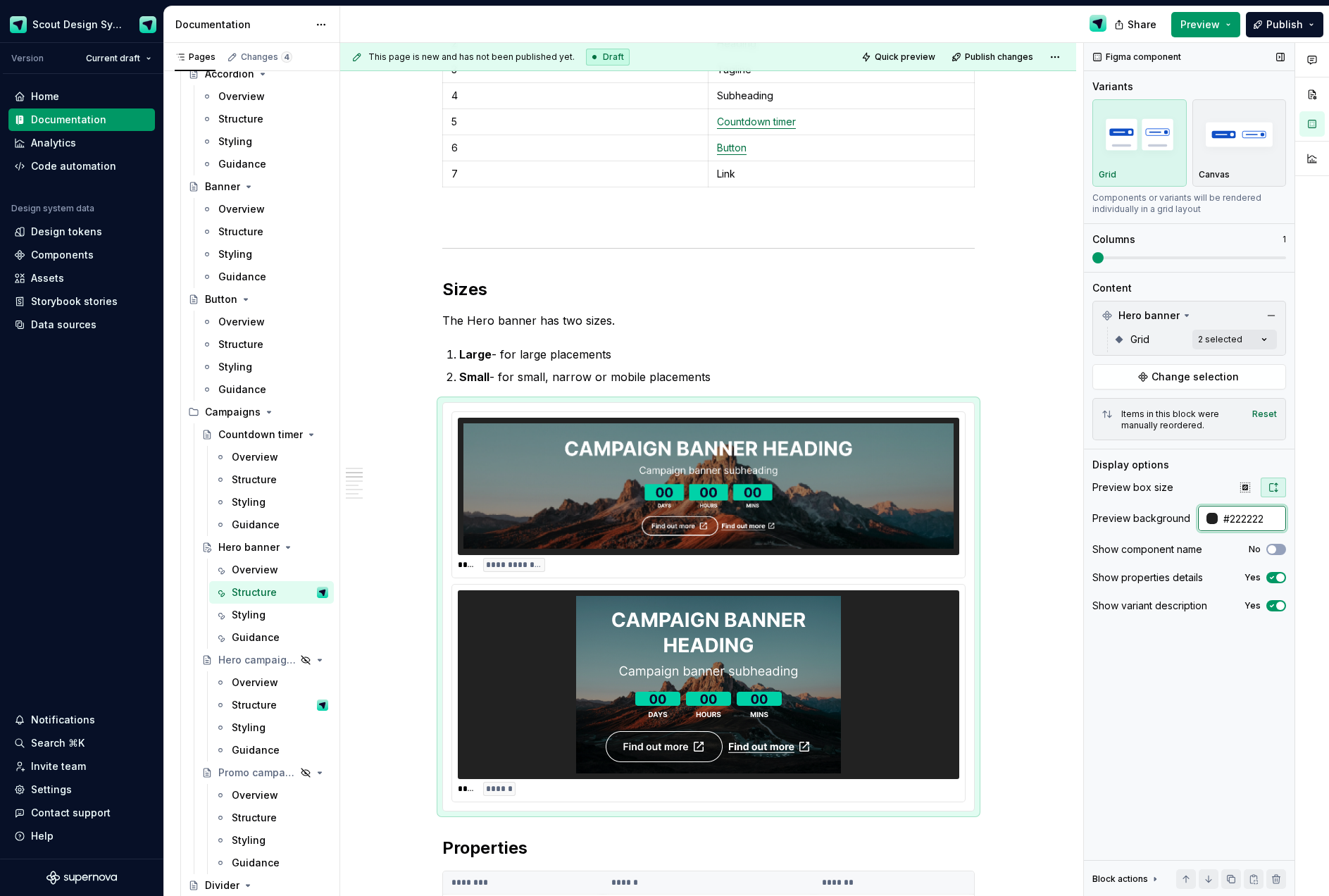
click at [1244, 522] on input "#222222" at bounding box center [1251, 517] width 68 height 25
click at [1248, 519] on input "#222222" at bounding box center [1251, 517] width 68 height 25
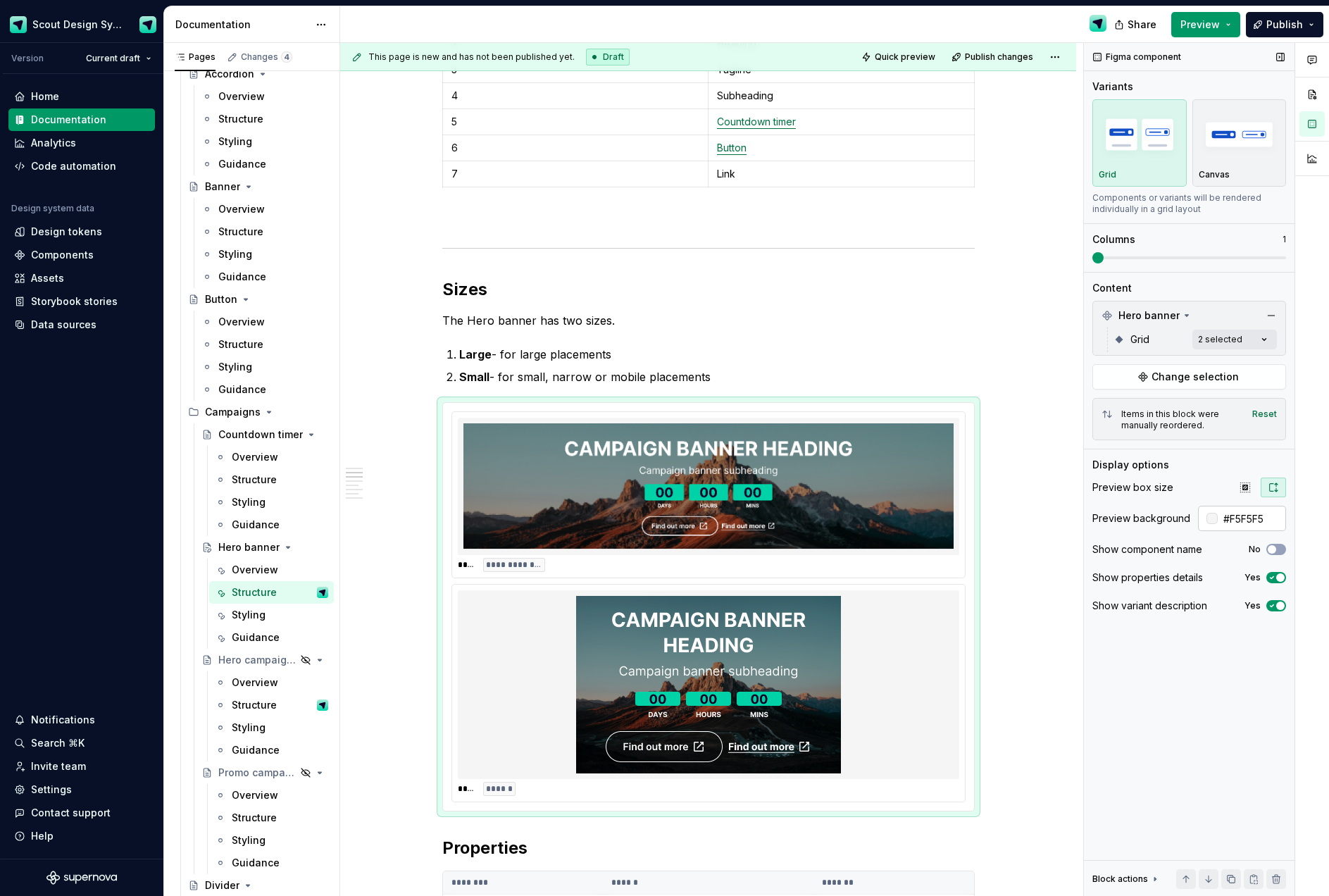
click at [1253, 519] on input "#F5F5F5" at bounding box center [1251, 517] width 68 height 25
type input "#FFFFFF"
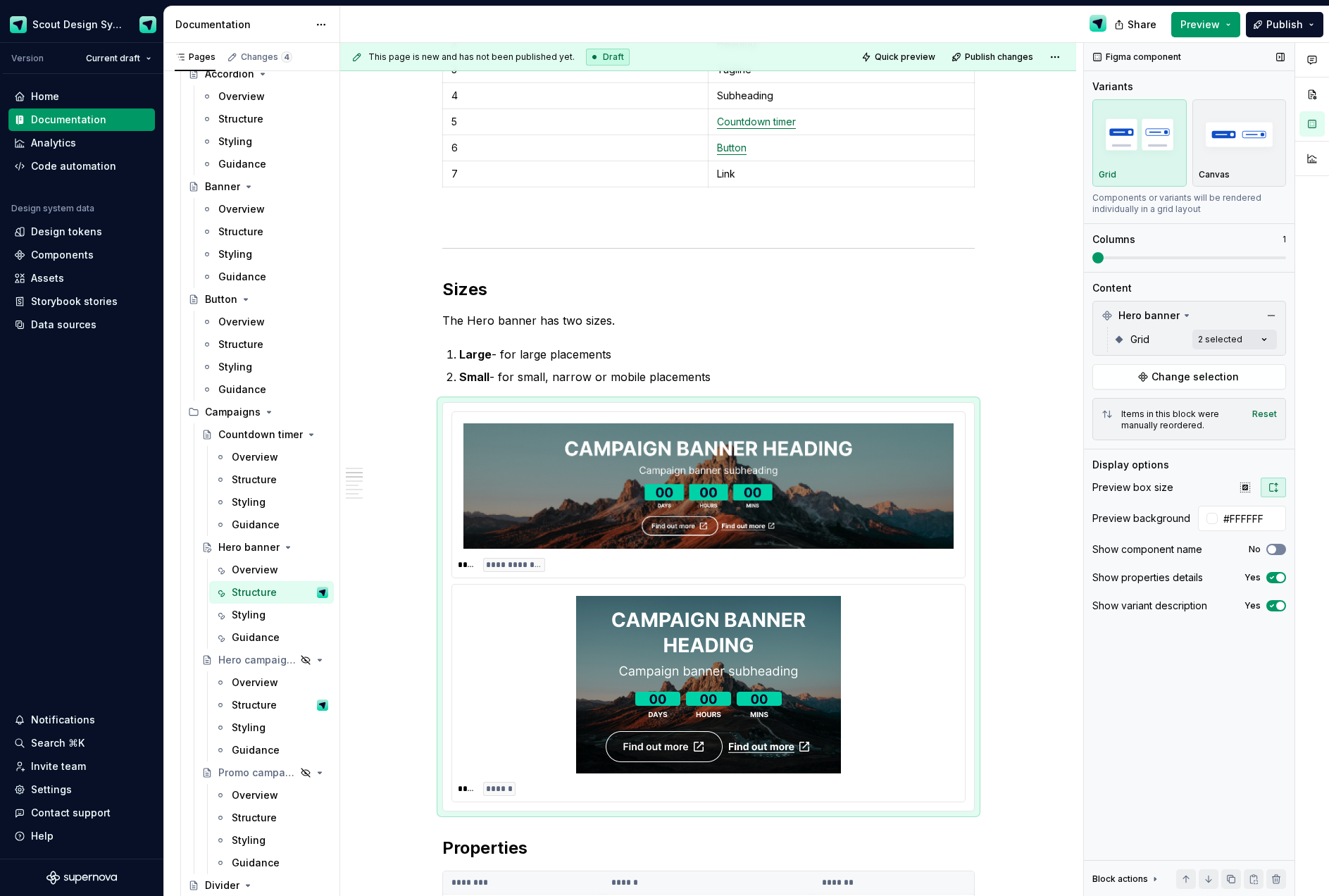
click at [1272, 549] on span "button" at bounding box center [1271, 548] width 8 height 8
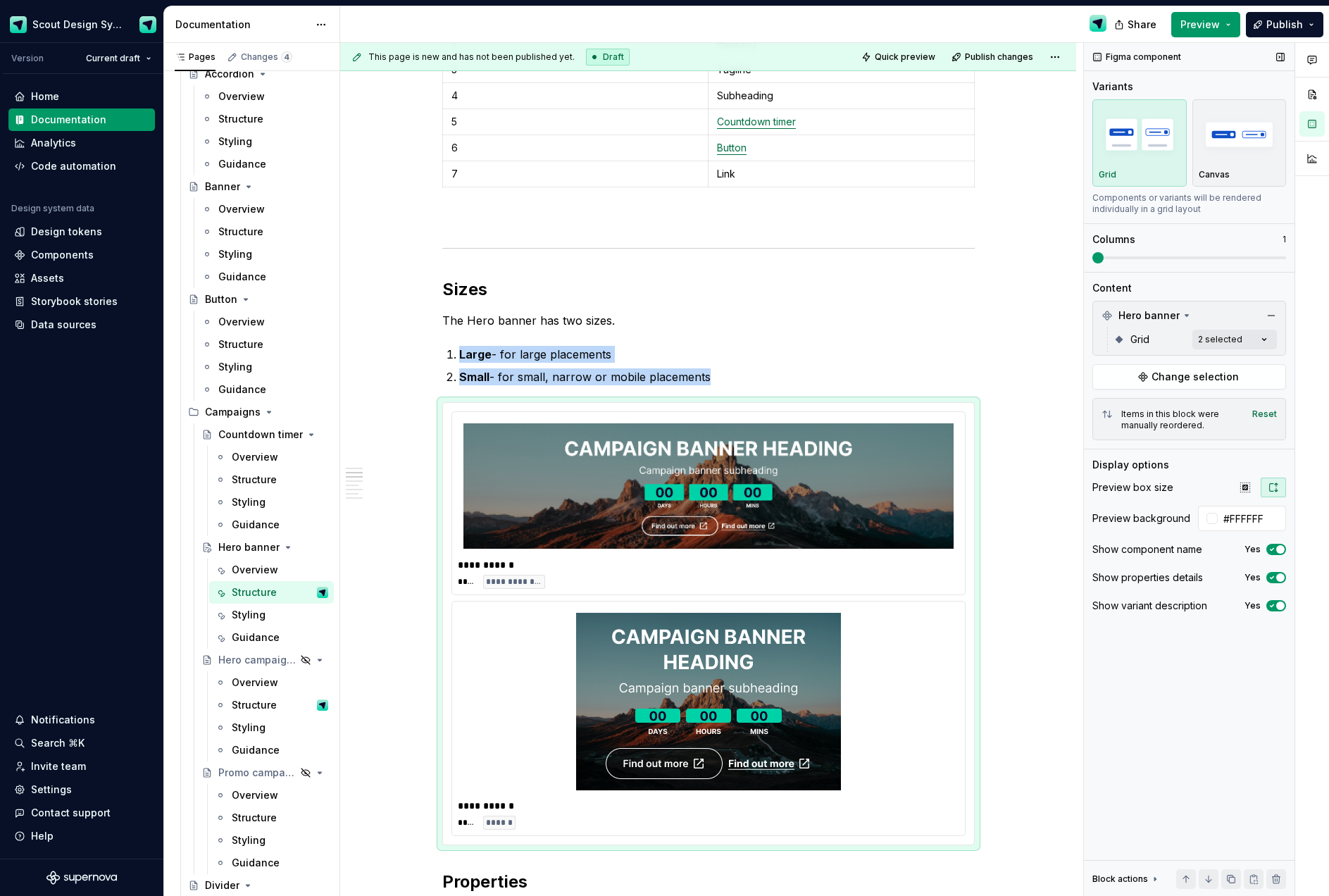
click at [1273, 547] on icon "button" at bounding box center [1272, 548] width 11 height 8
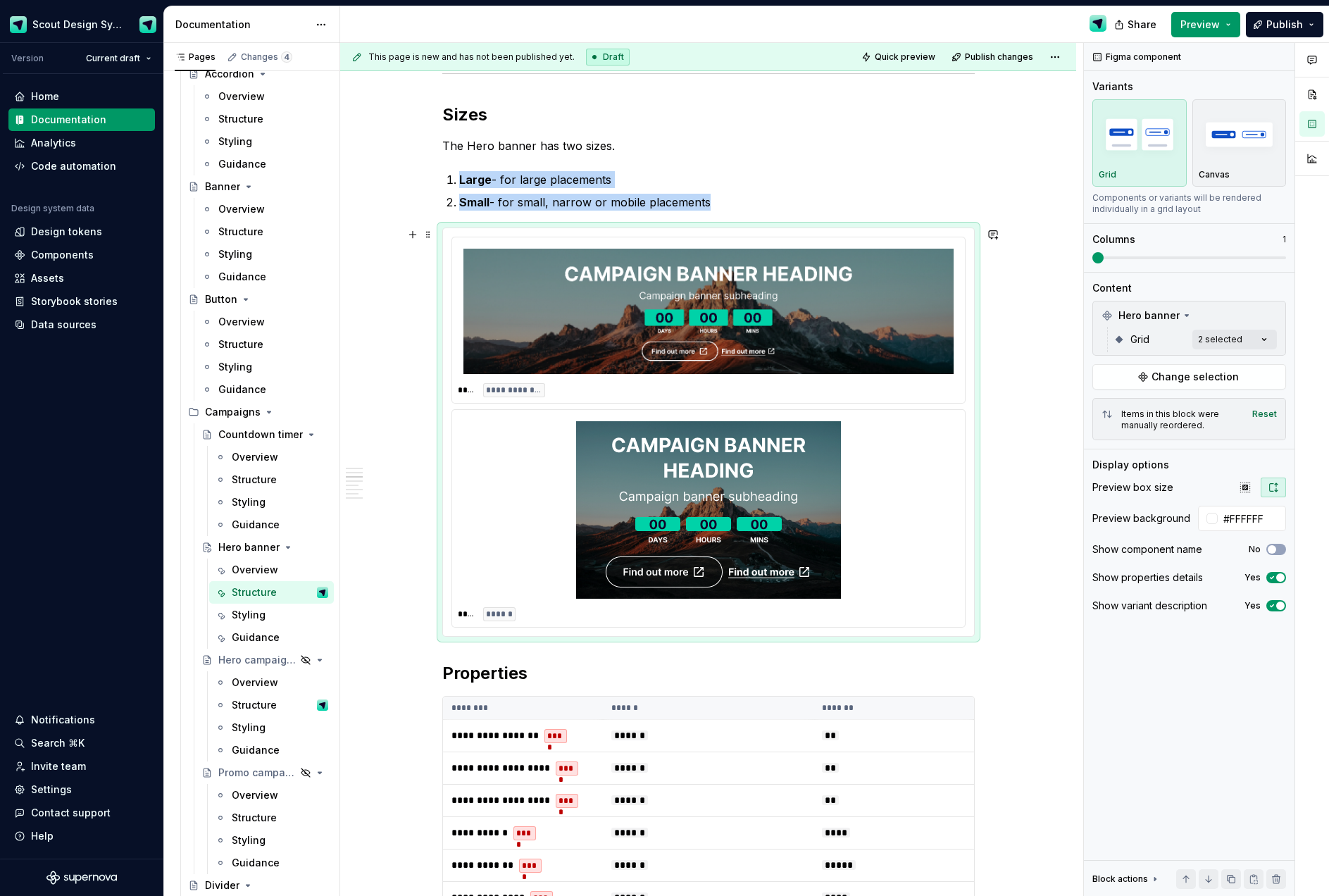
scroll to position [1209, 0]
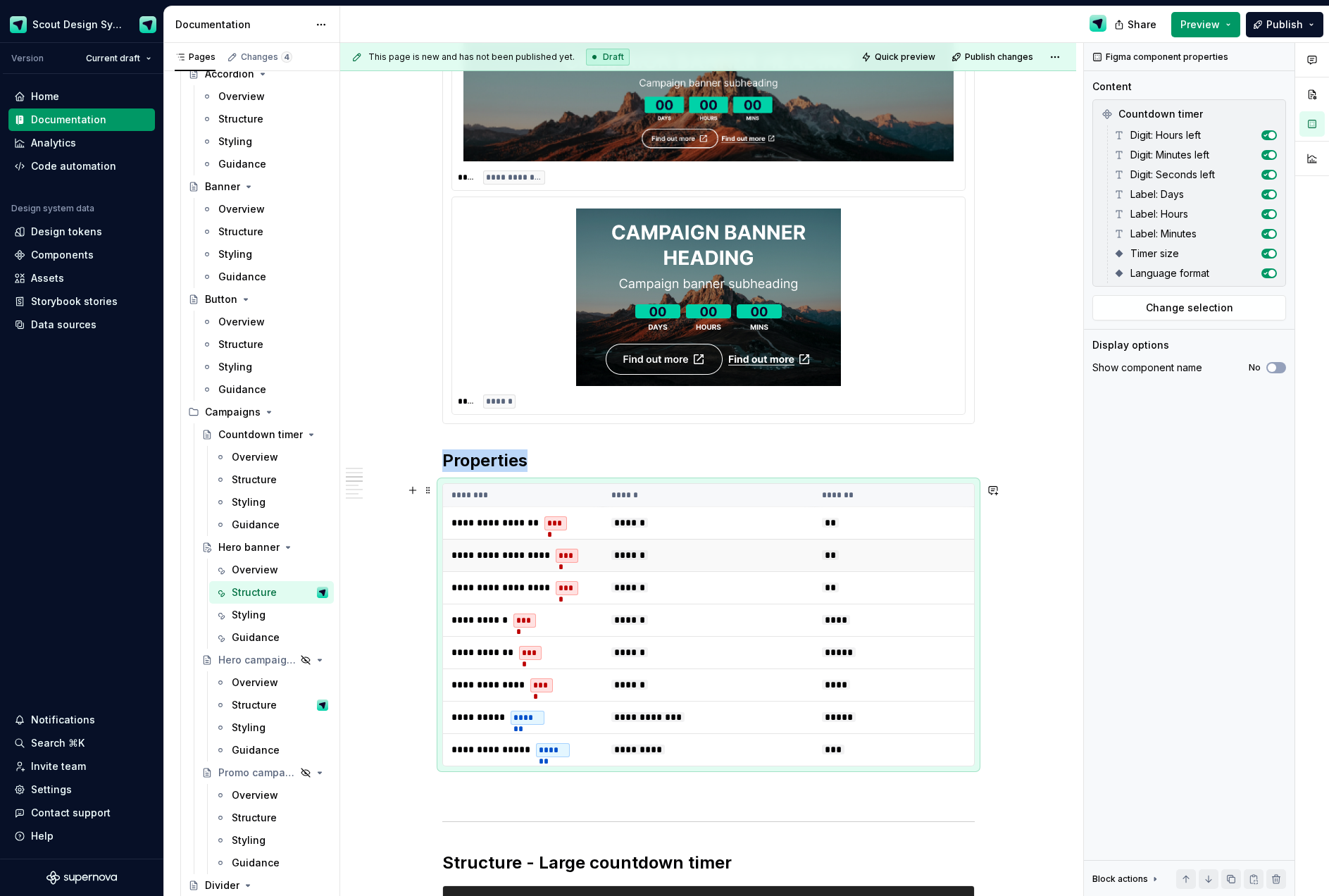
click at [748, 565] on td "******" at bounding box center [708, 555] width 211 height 33
click at [1183, 306] on span "Change selection" at bounding box center [1188, 307] width 87 height 14
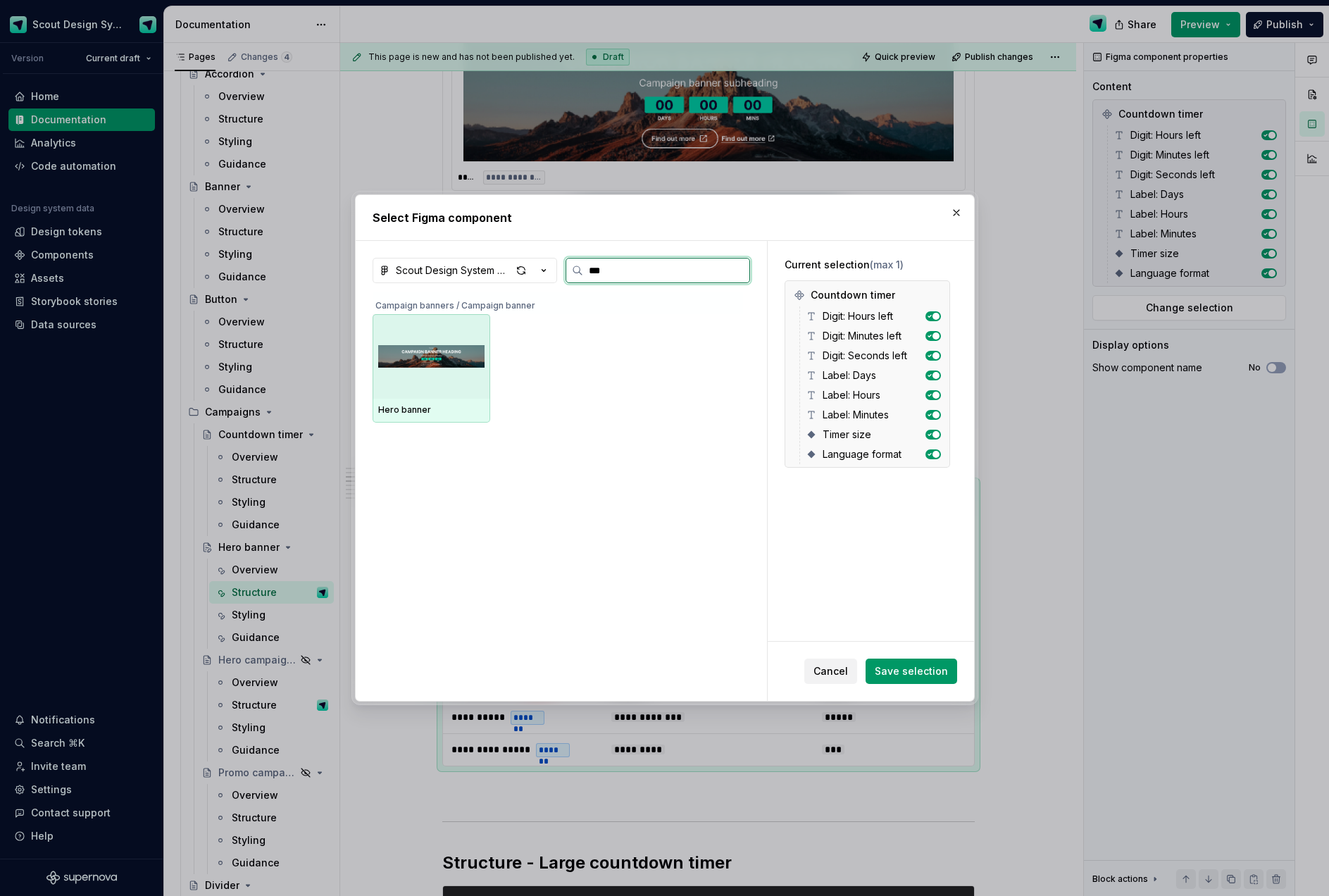
type input "****"
click at [450, 370] on img at bounding box center [430, 356] width 106 height 73
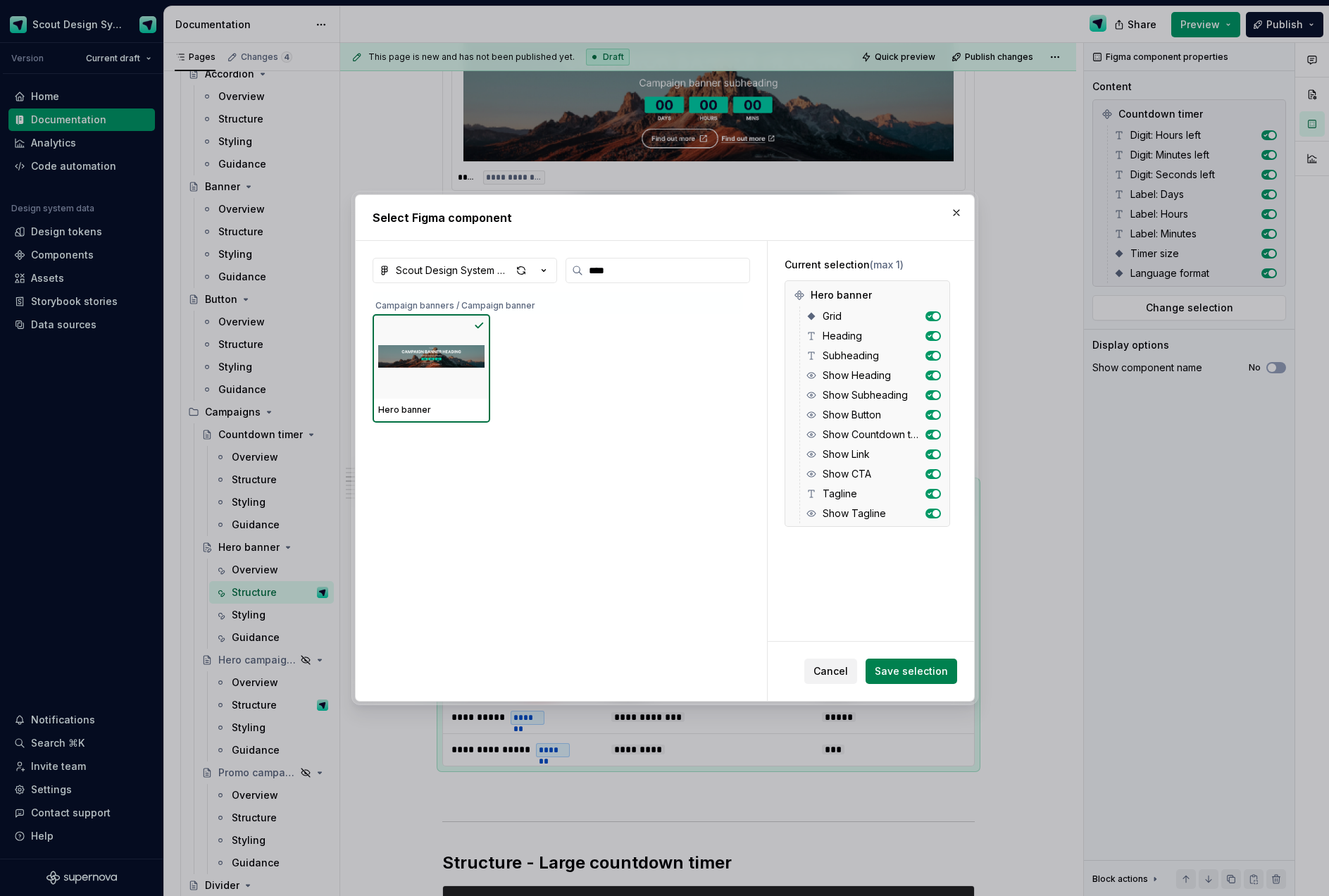
click at [911, 662] on button "Save selection" at bounding box center [911, 670] width 92 height 25
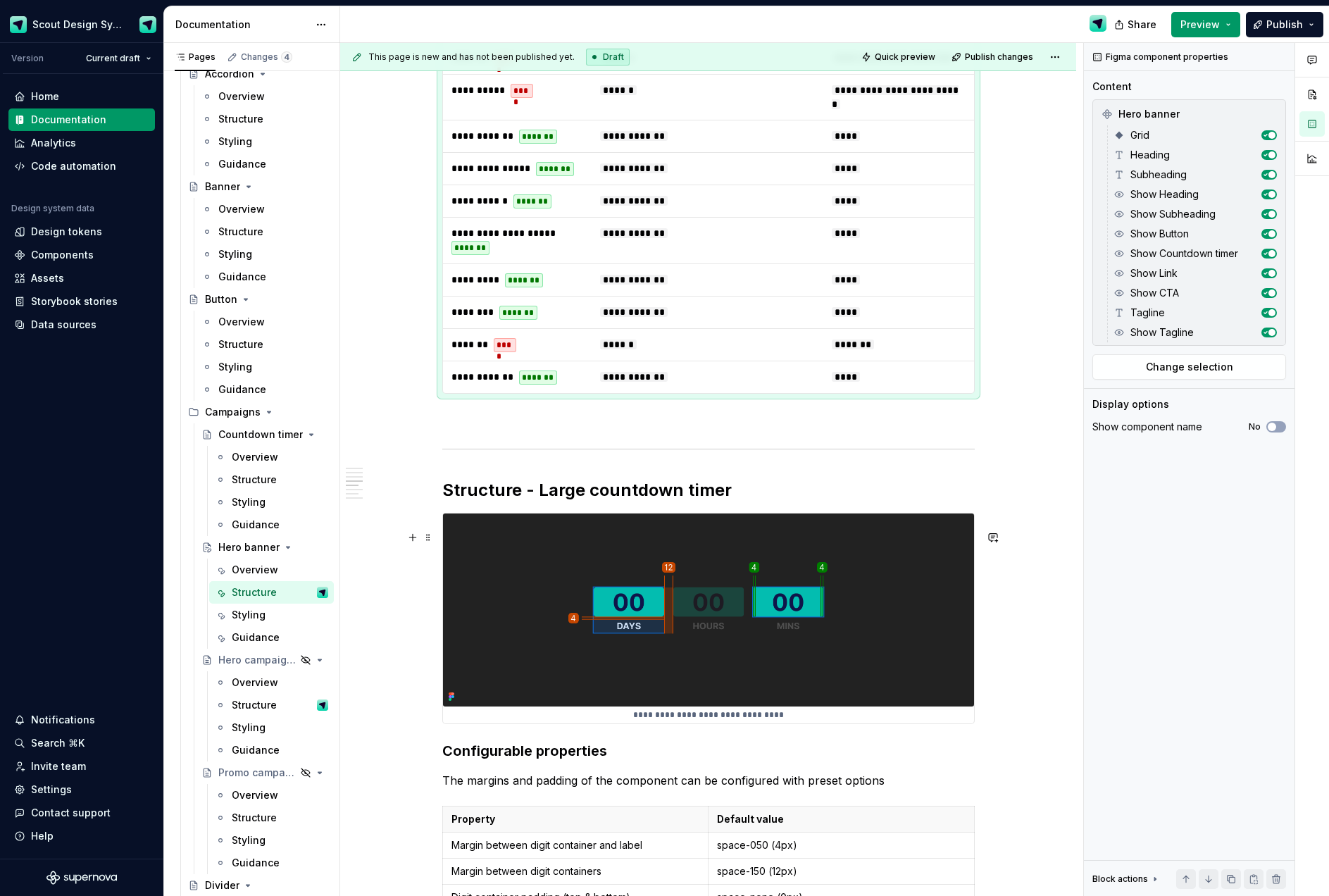
scroll to position [1941, 0]
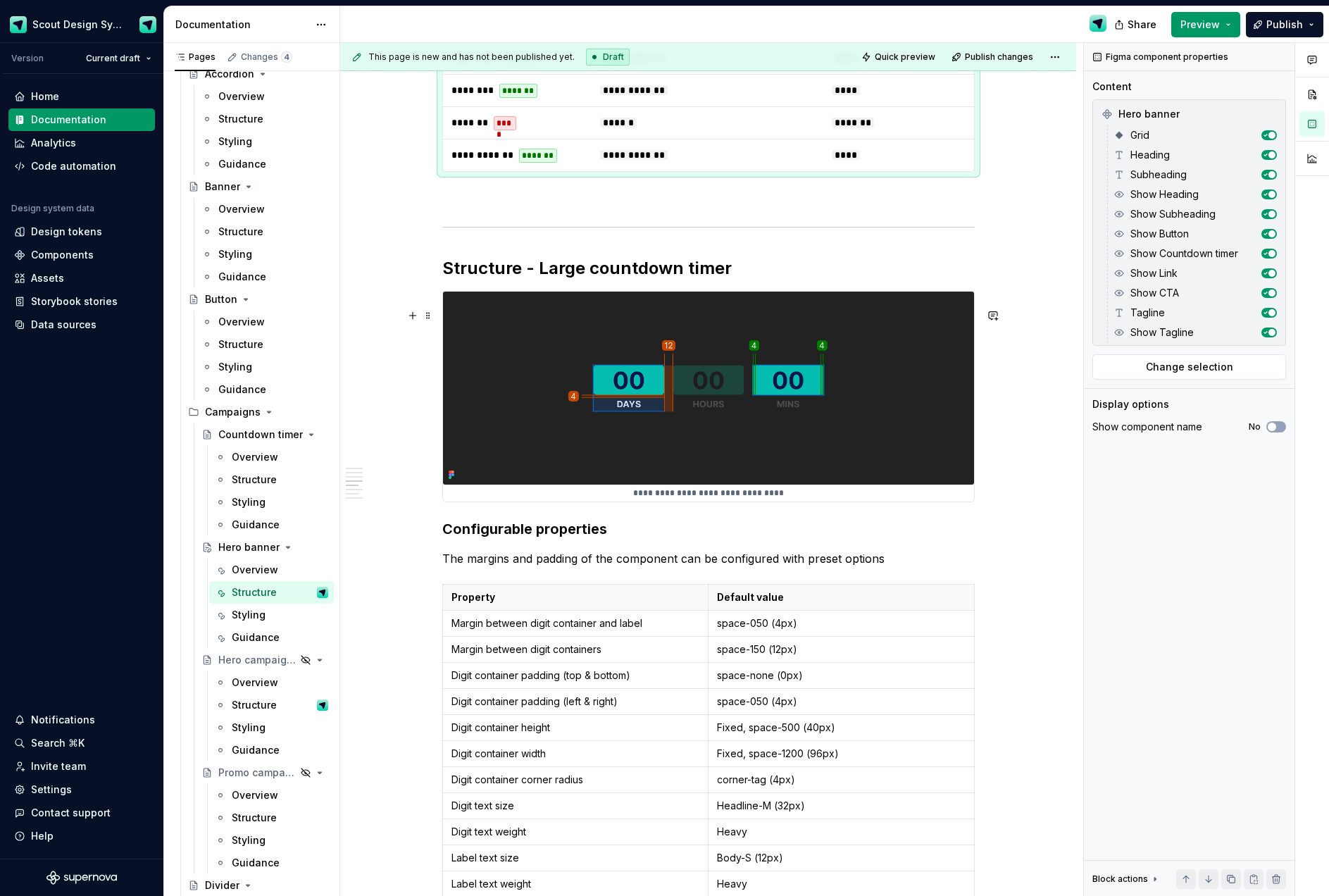
click at [664, 410] on img at bounding box center [709, 388] width 530 height 193
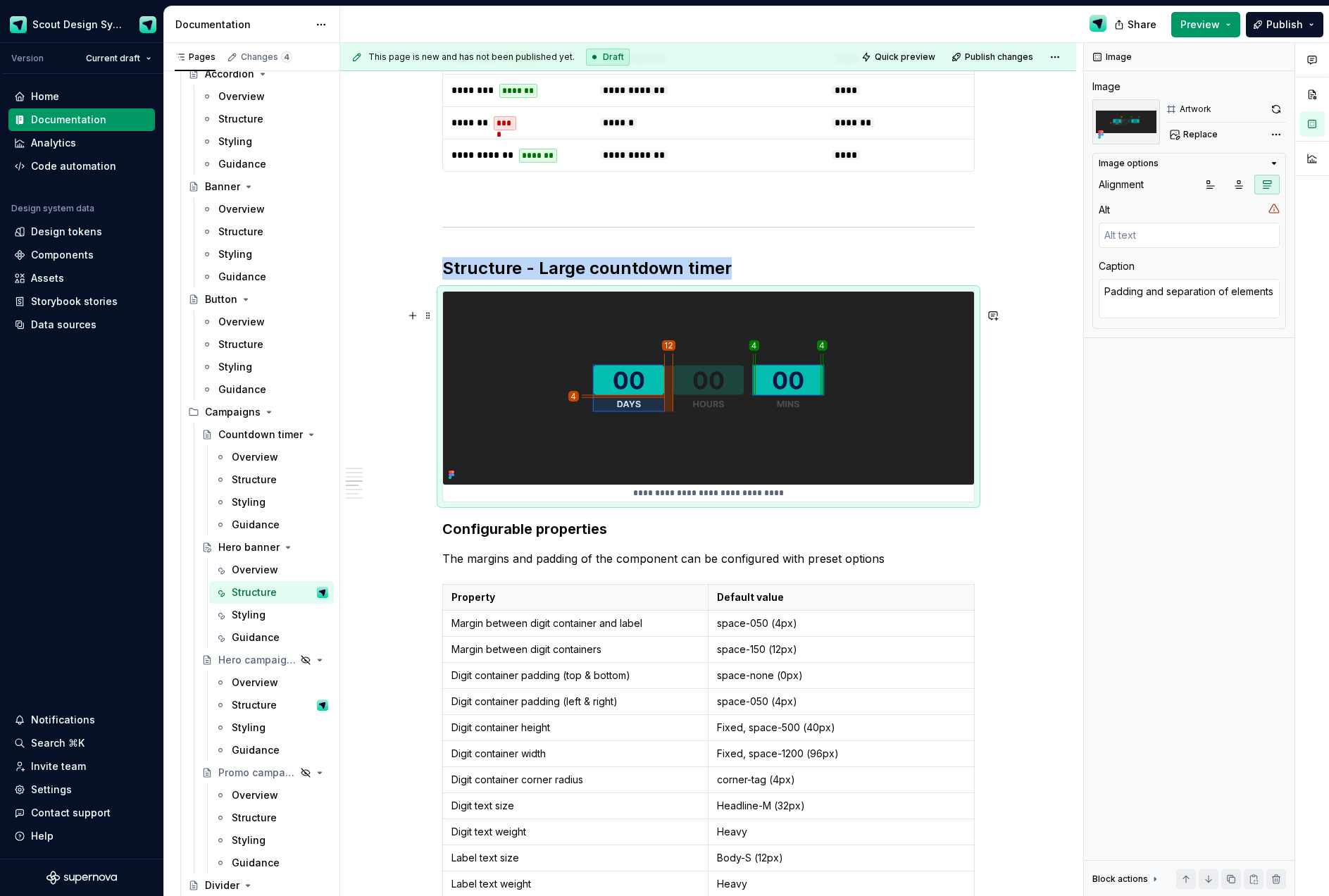
click at [819, 389] on img at bounding box center [709, 388] width 530 height 193
click at [1193, 137] on span "Replace" at bounding box center [1200, 134] width 35 height 11
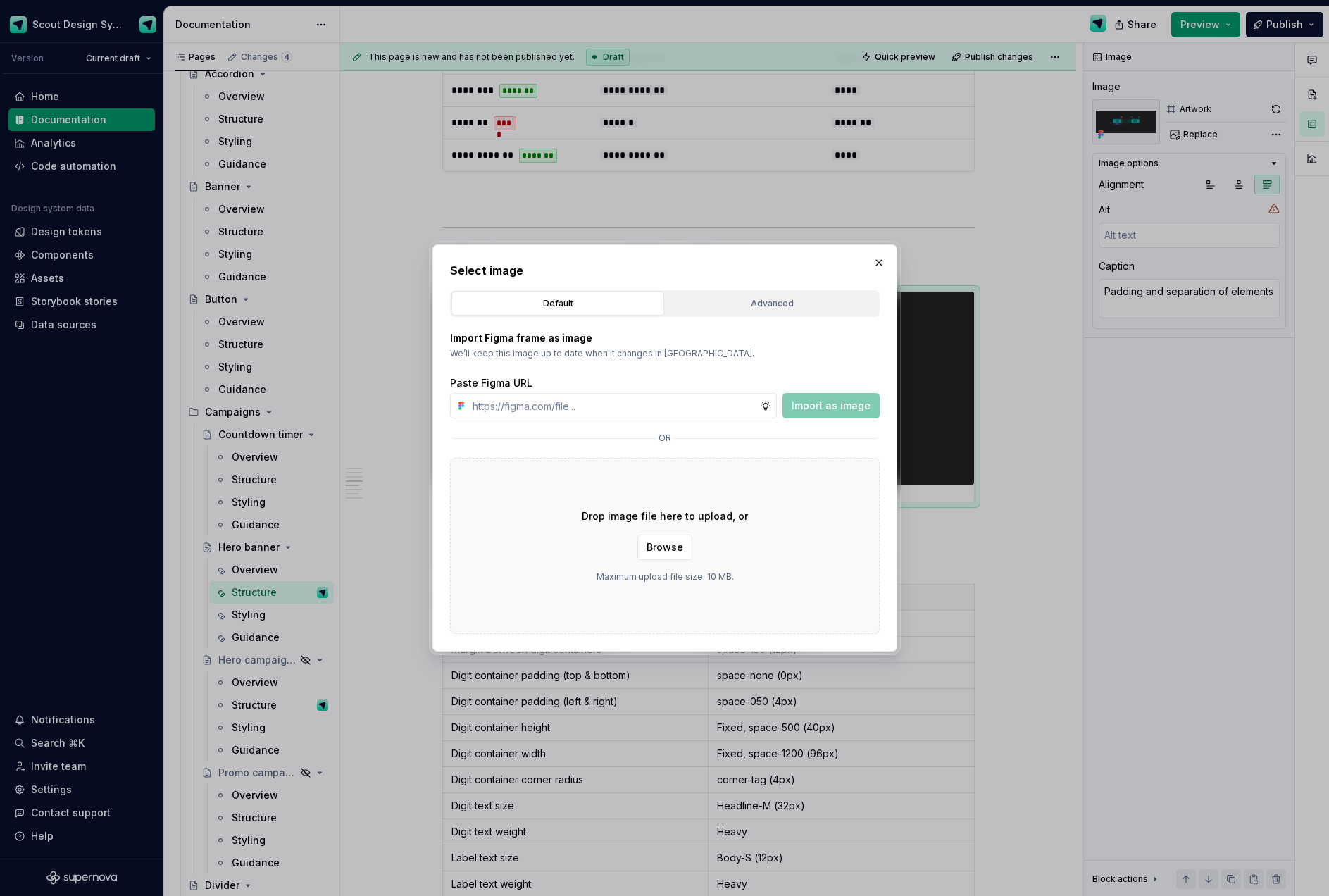
type textarea "*"
type input "[URL][DOMAIN_NAME]"
click at [806, 406] on span "Import as image" at bounding box center [830, 405] width 79 height 14
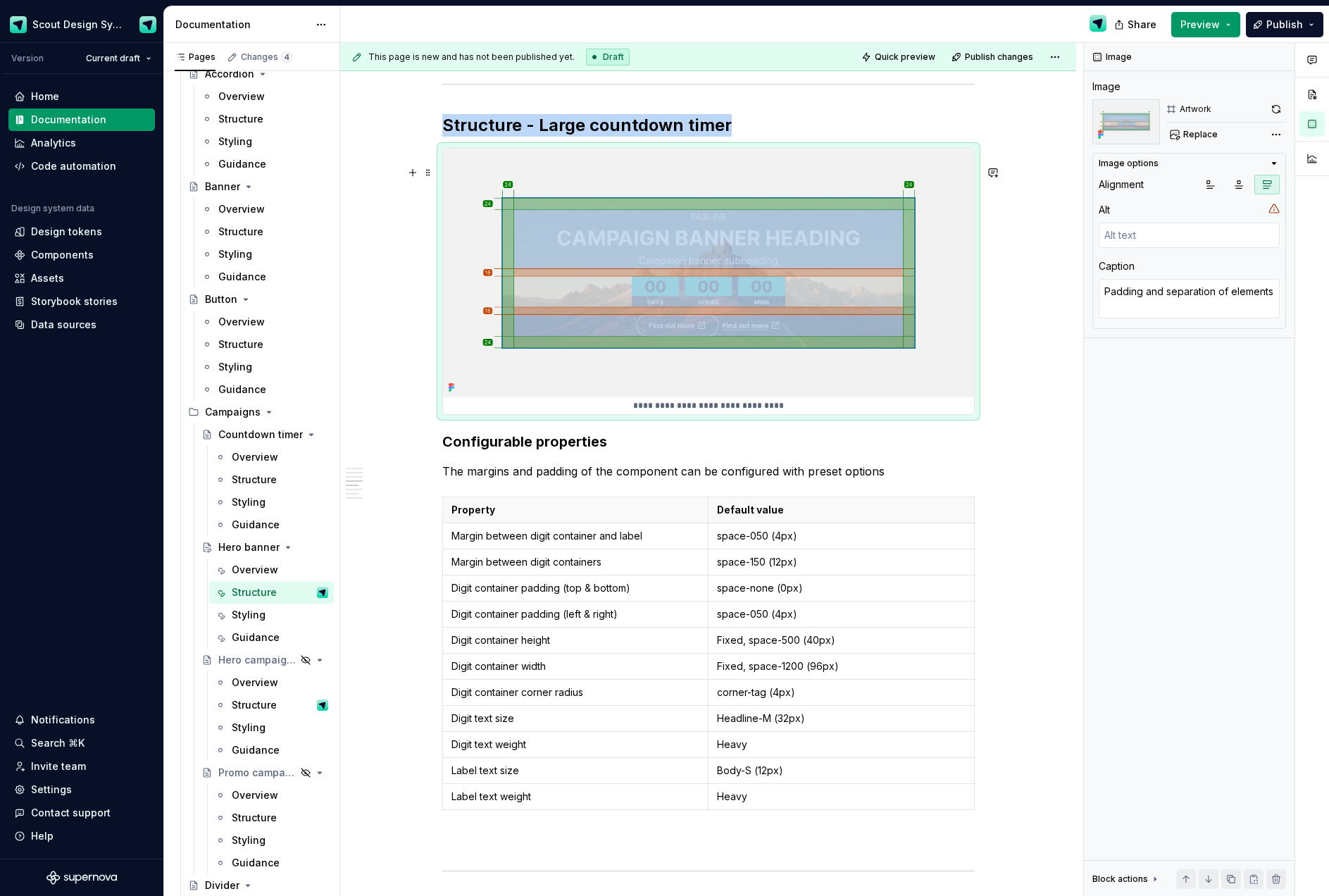
scroll to position [2101, 0]
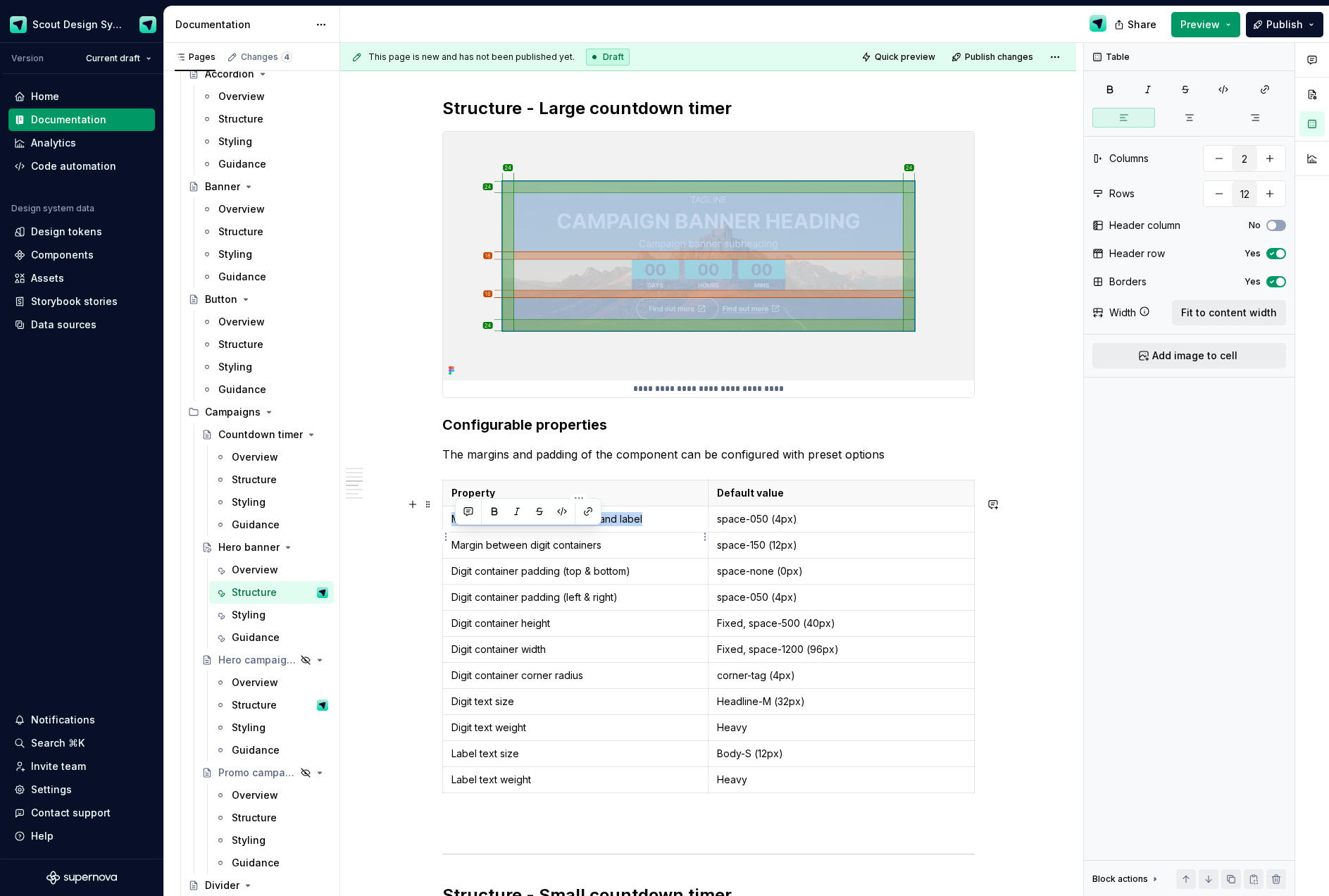
drag, startPoint x: 600, startPoint y: 535, endPoint x: 453, endPoint y: 531, distance: 147.1
click at [453, 531] on td "Margin between digit container and label" at bounding box center [575, 519] width 266 height 26
click at [758, 500] on p "Default value" at bounding box center [841, 492] width 248 height 14
click at [790, 500] on p "Default value" at bounding box center [841, 492] width 248 height 14
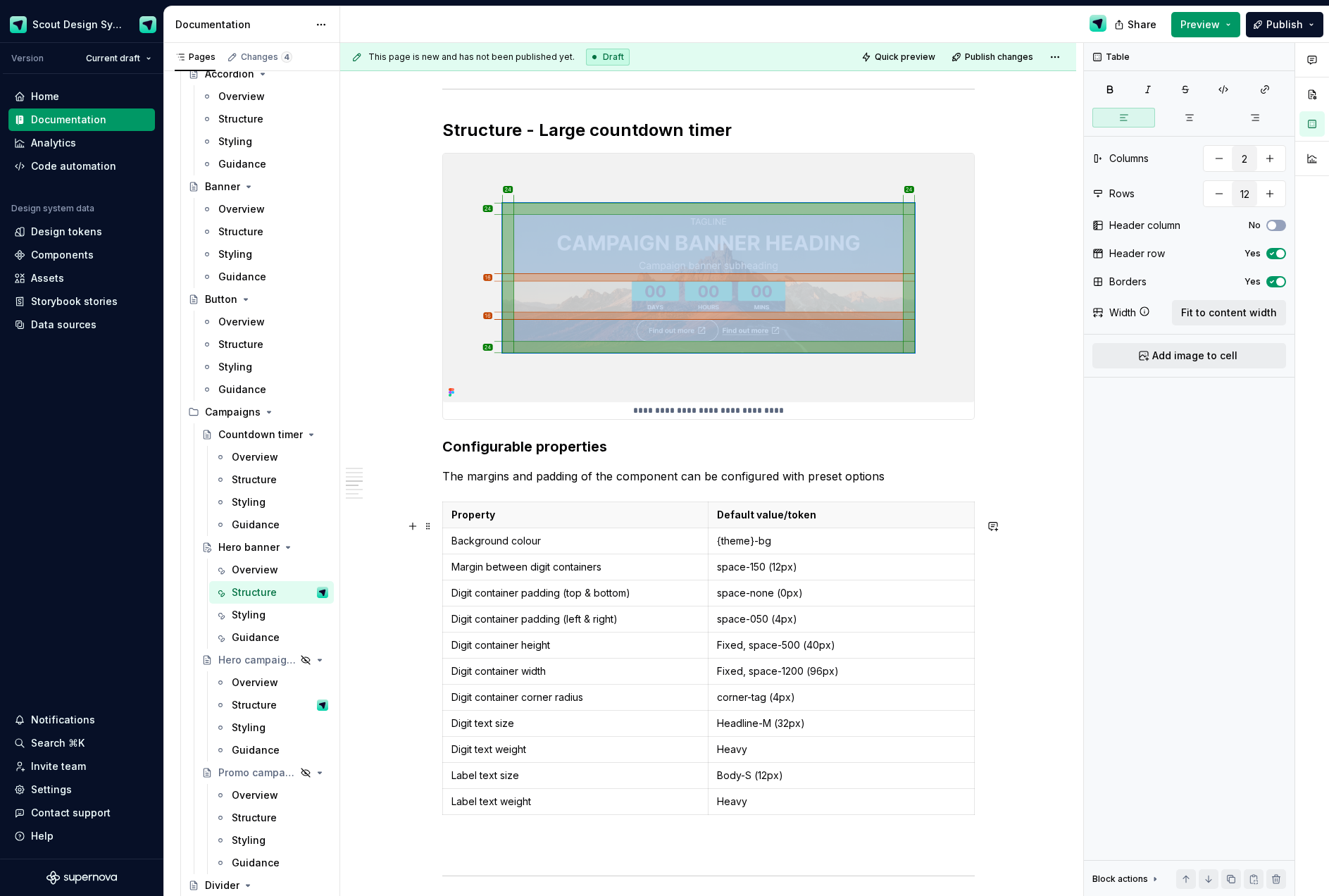
scroll to position [2079, 0]
click at [568, 575] on p "Margin between digit containers" at bounding box center [575, 567] width 248 height 14
click at [590, 575] on p "Margin between digit containers" at bounding box center [575, 567] width 248 height 14
click at [757, 548] on p "{theme}-bg" at bounding box center [841, 541] width 248 height 14
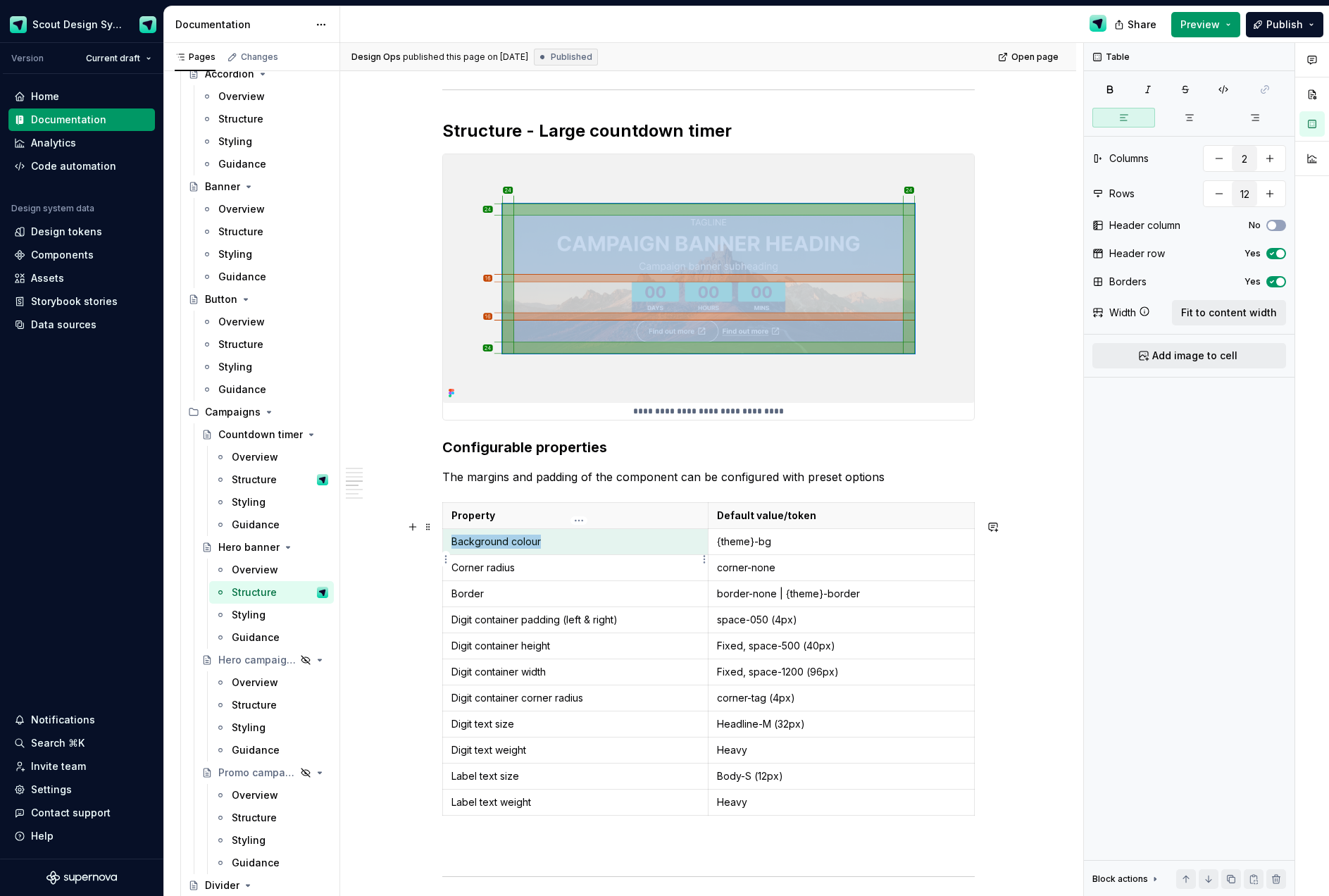
drag, startPoint x: 547, startPoint y: 560, endPoint x: 457, endPoint y: 557, distance: 90.0
click at [457, 548] on p "Background colour" at bounding box center [575, 541] width 247 height 14
click at [522, 548] on p "Background colour" at bounding box center [575, 541] width 247 height 14
drag, startPoint x: 545, startPoint y: 560, endPoint x: 457, endPoint y: 560, distance: 88.0
click at [455, 548] on p "Background colour" at bounding box center [575, 541] width 247 height 14
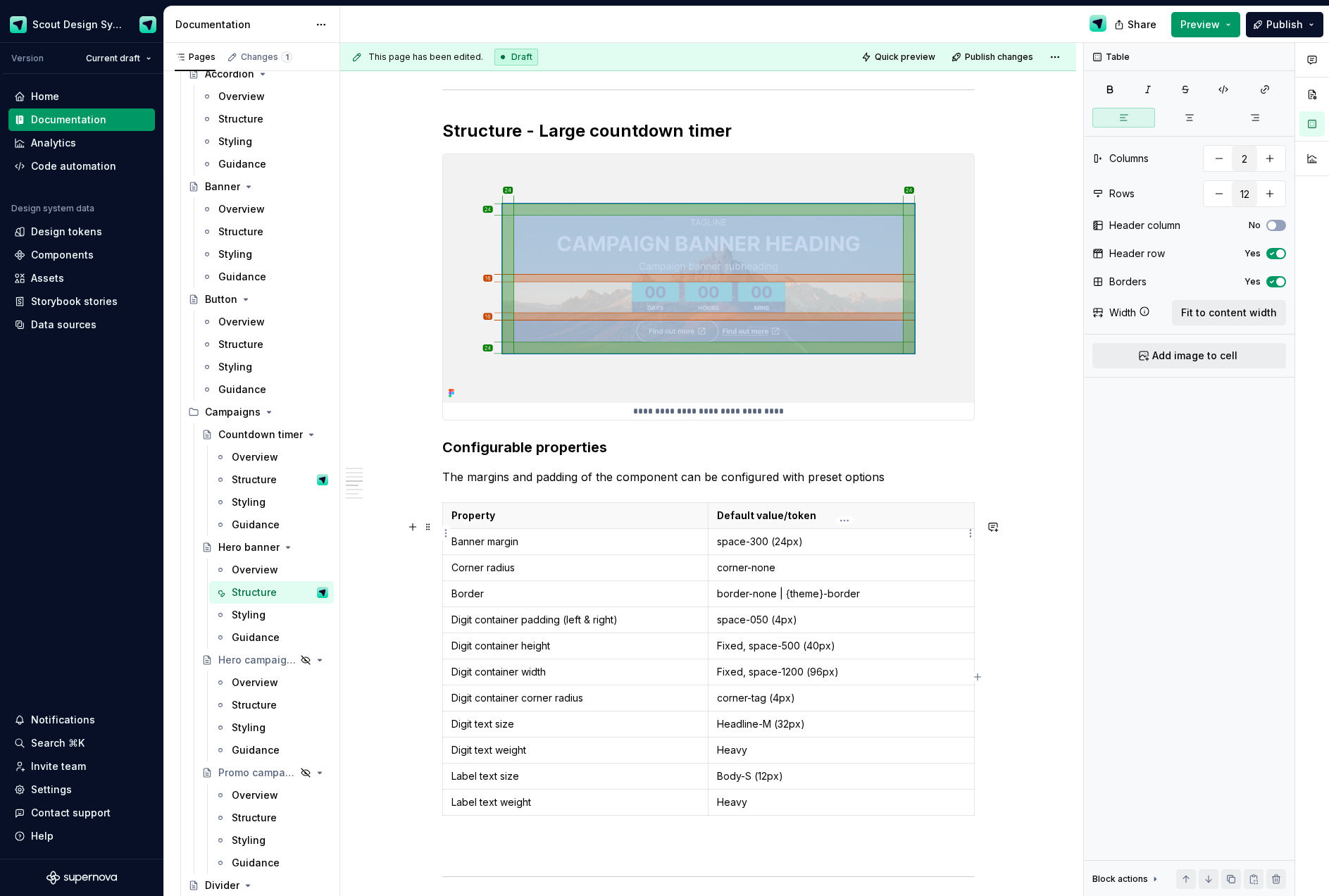
click at [815, 522] on p "Default value/token" at bounding box center [841, 515] width 248 height 14
drag, startPoint x: 872, startPoint y: 607, endPoint x: 781, endPoint y: 607, distance: 91.0
click at [781, 601] on p "border-none | {theme}-border" at bounding box center [841, 593] width 248 height 14
drag, startPoint x: 576, startPoint y: 633, endPoint x: 452, endPoint y: 633, distance: 124.0
click at [452, 633] on td "Digit container padding (left & right)" at bounding box center [575, 620] width 265 height 26
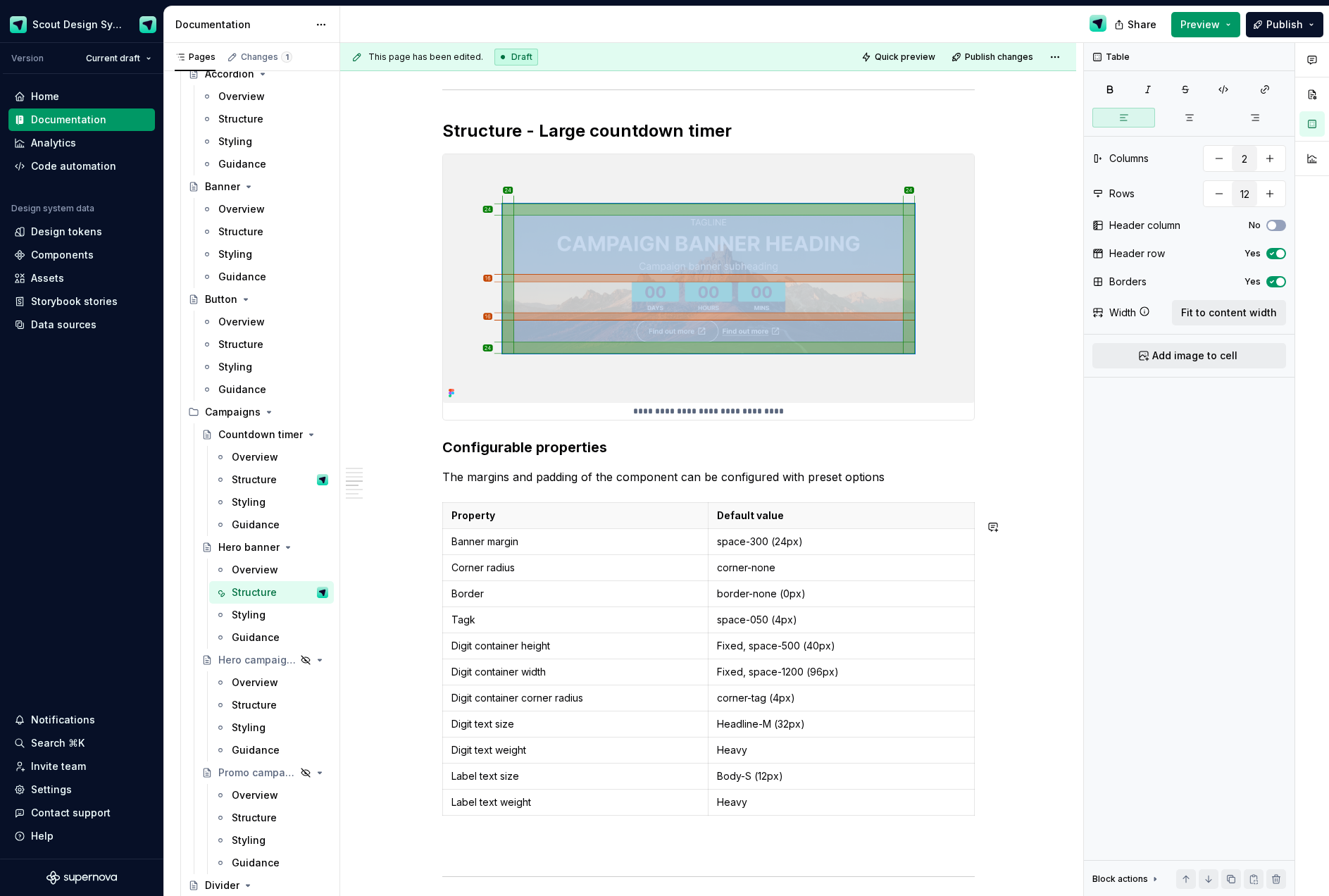
type textarea "*"
click at [822, 633] on td "Subtitle-S" at bounding box center [841, 620] width 266 height 26
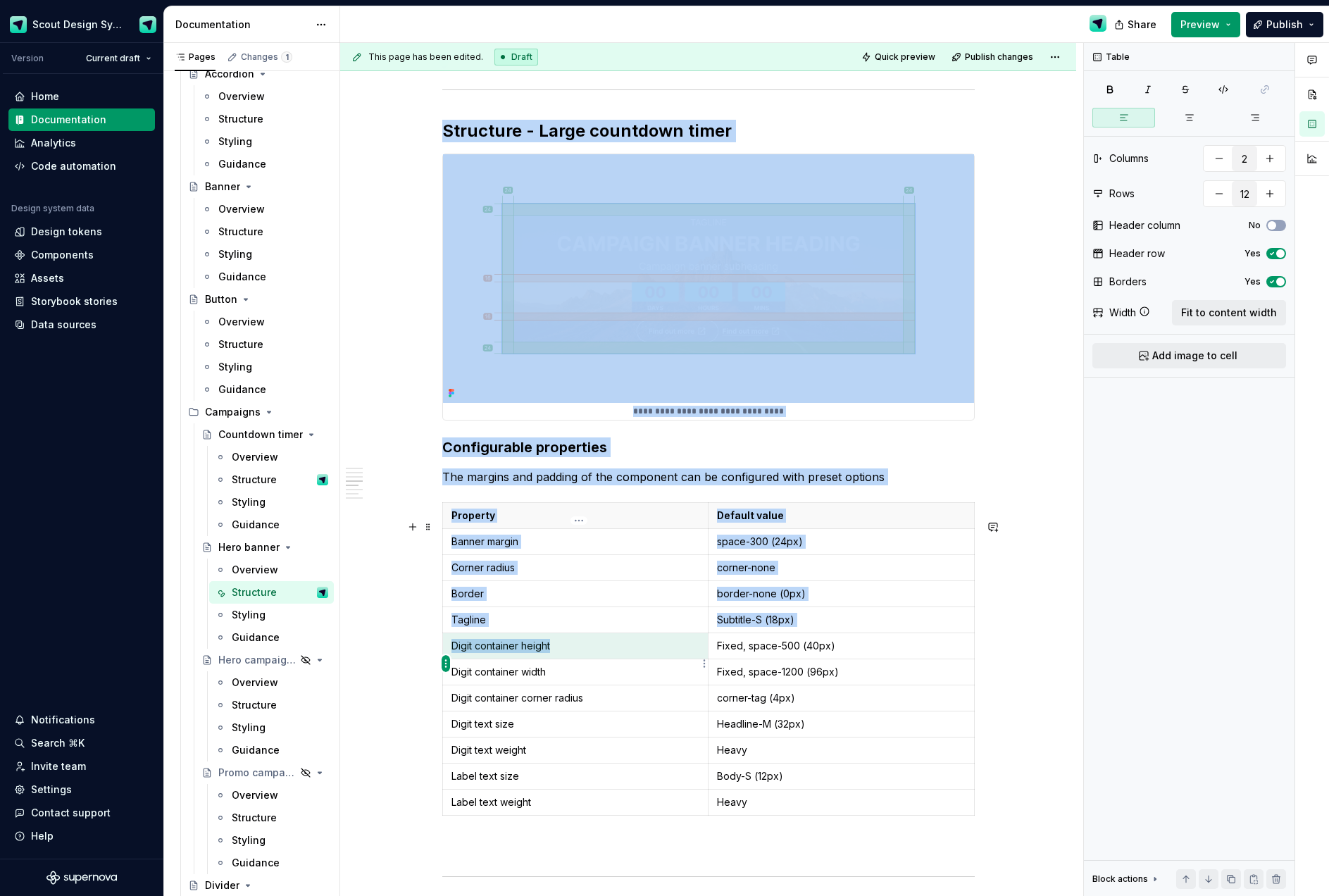
drag, startPoint x: 581, startPoint y: 664, endPoint x: 441, endPoint y: 660, distance: 140.1
click at [441, 660] on body "Scout Design System Version Current draft Home Documentation Analytics Code aut…" at bounding box center [664, 448] width 1329 height 896
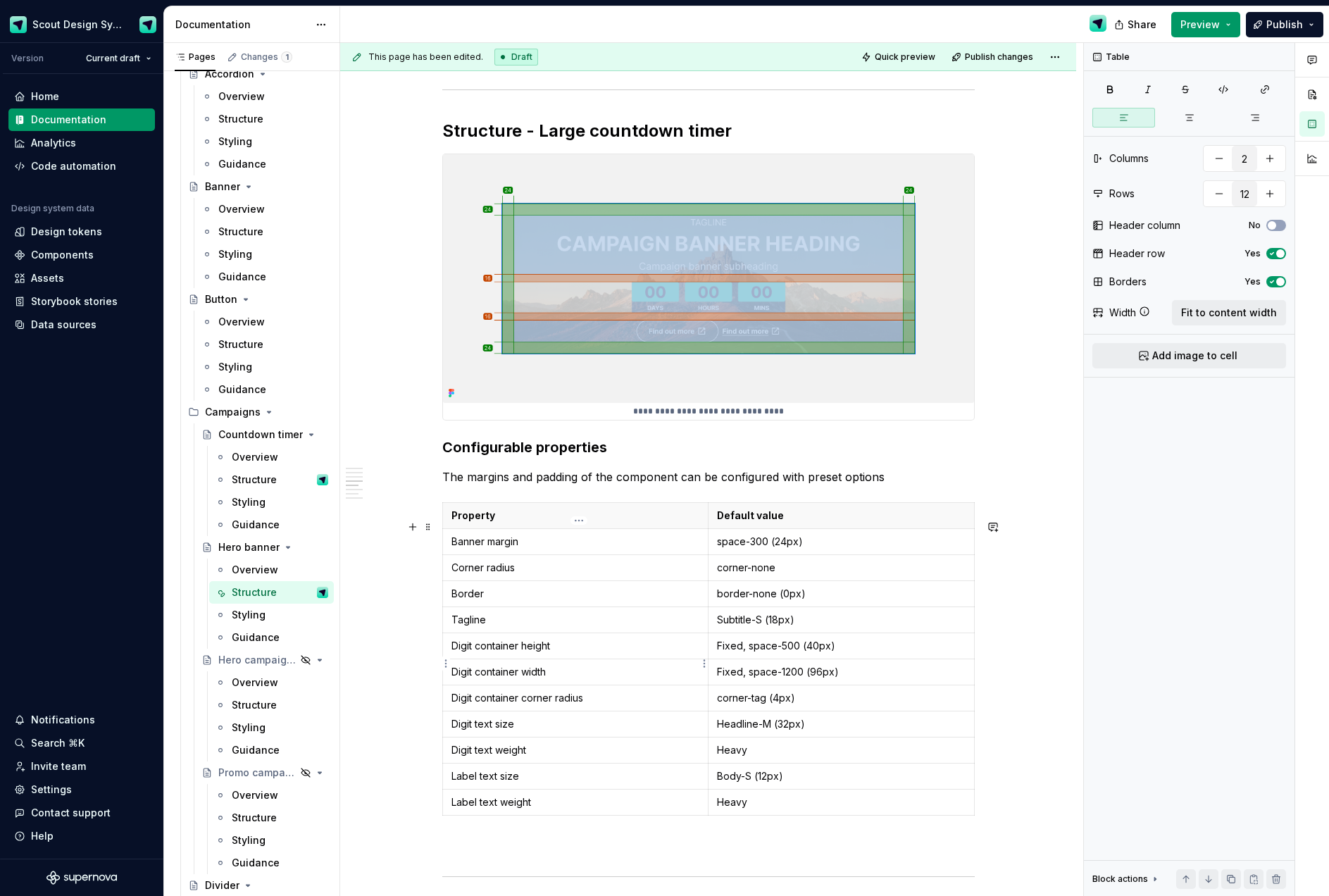
drag, startPoint x: 484, startPoint y: 662, endPoint x: 574, endPoint y: 670, distance: 90.4
click at [494, 652] on p "Digit container height" at bounding box center [575, 645] width 247 height 14
drag, startPoint x: 517, startPoint y: 665, endPoint x: 455, endPoint y: 664, distance: 62.0
click at [455, 659] on td "Digit container height" at bounding box center [575, 646] width 265 height 26
click at [508, 679] on p "Digit container width" at bounding box center [575, 671] width 247 height 14
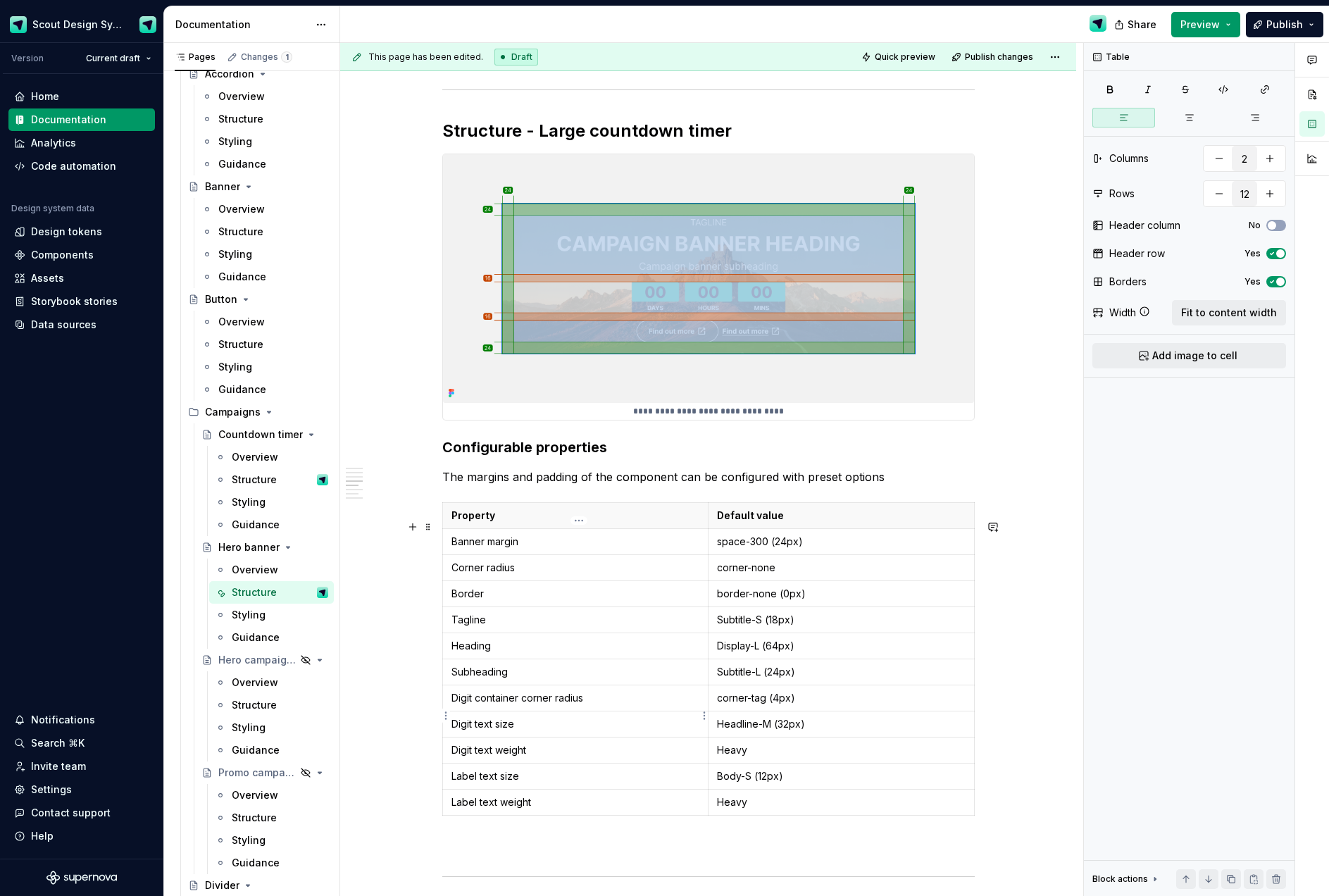
click at [596, 705] on p "Digit container corner radius" at bounding box center [575, 697] width 247 height 14
click at [520, 705] on p "Countdown timer" at bounding box center [575, 697] width 247 height 14
click at [591, 692] on button "button" at bounding box center [588, 690] width 20 height 20
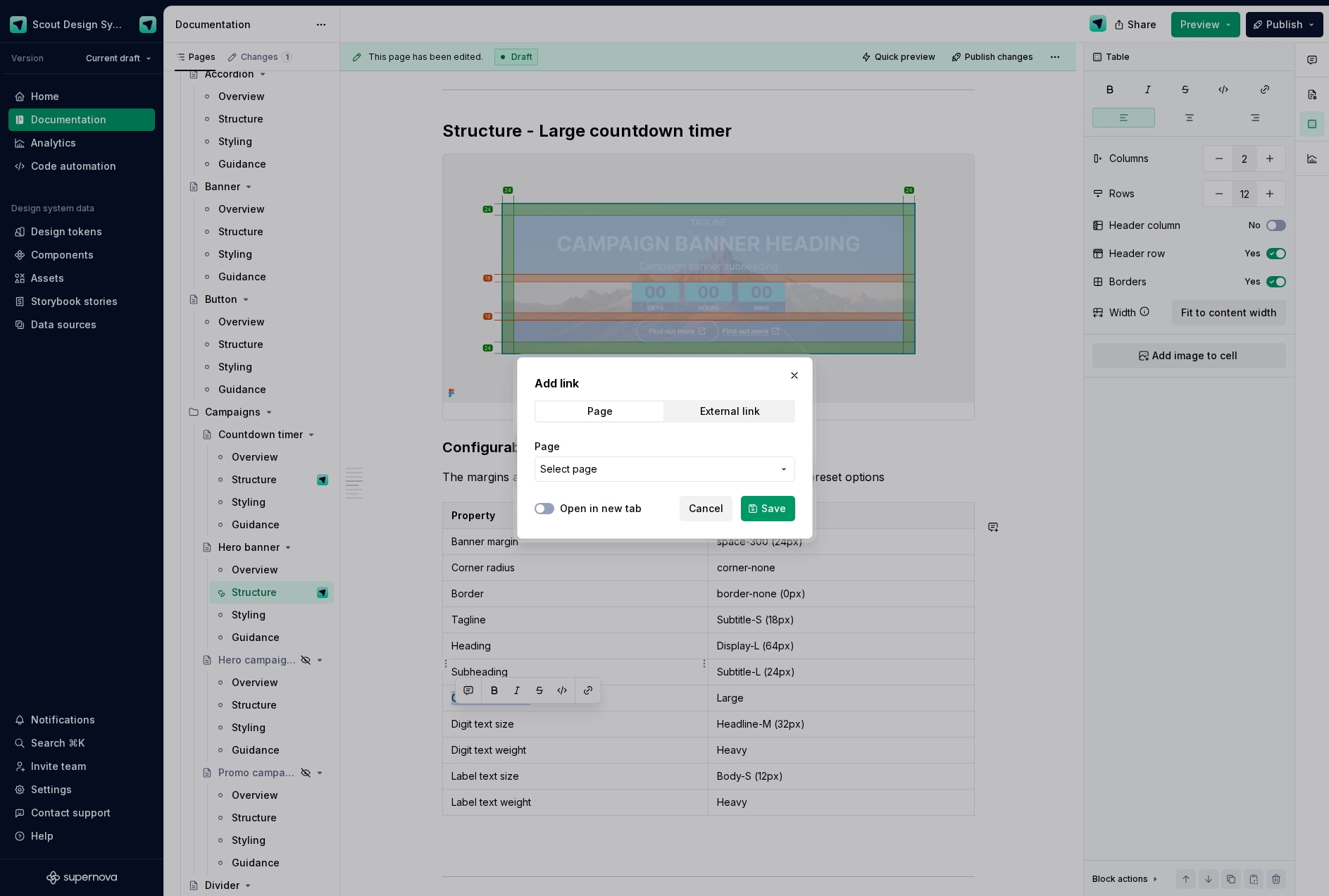
drag, startPoint x: 553, startPoint y: 507, endPoint x: 562, endPoint y: 495, distance: 15.0
click at [554, 507] on button "Open in new tab" at bounding box center [544, 508] width 20 height 11
click at [573, 477] on button "Select page" at bounding box center [664, 469] width 261 height 25
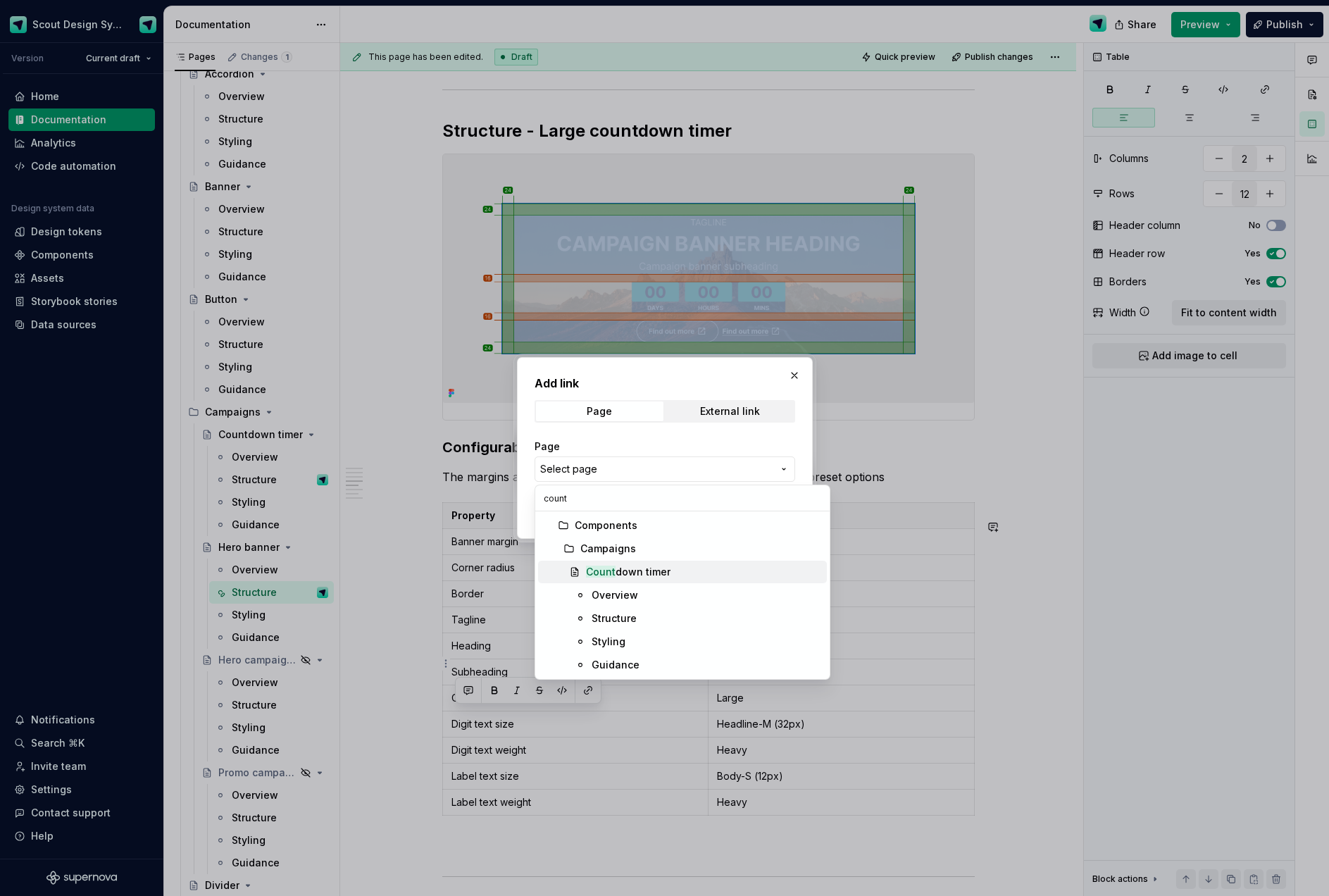
type input "count"
click at [620, 560] on span "Count down timer" at bounding box center [682, 572] width 289 height 22
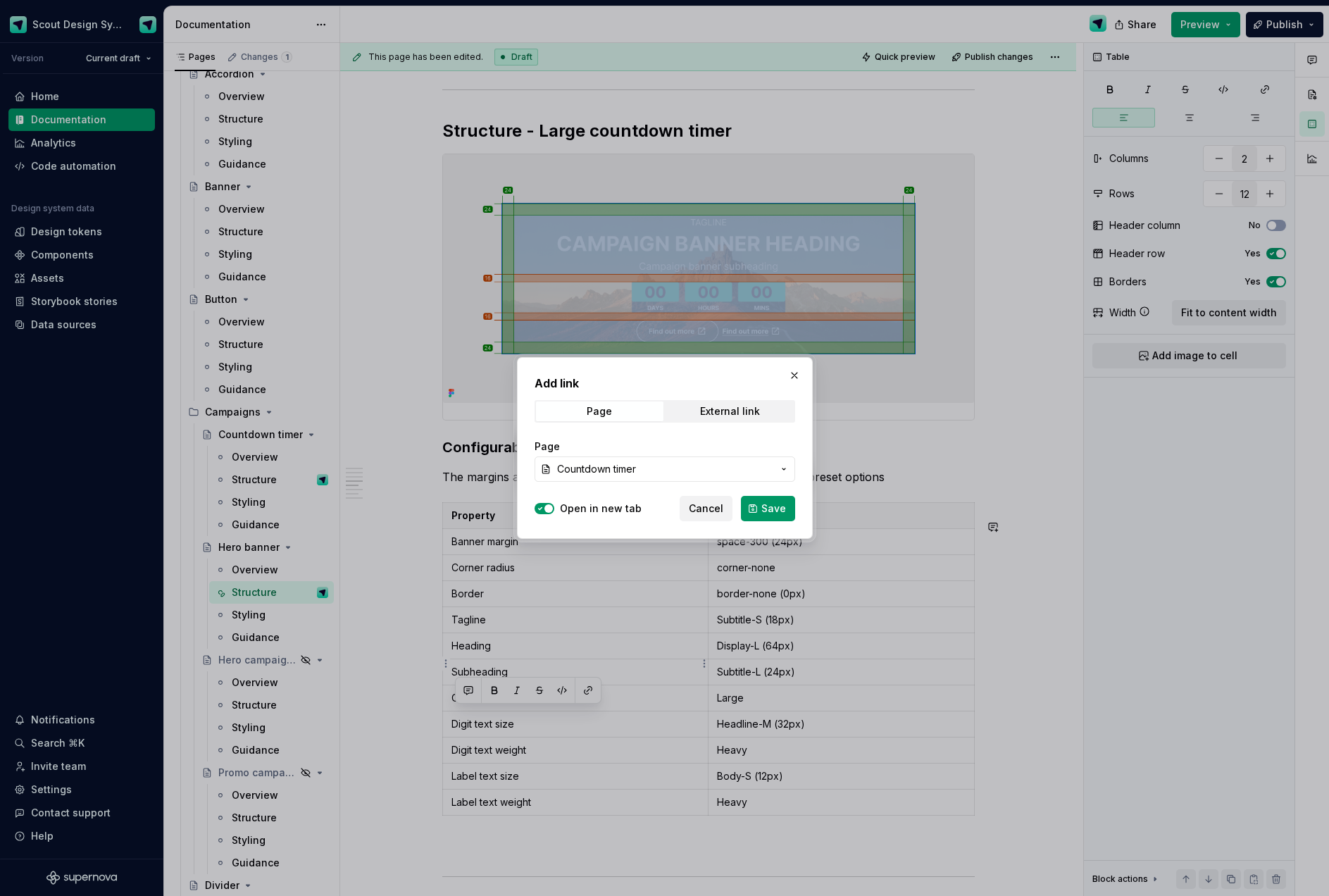
click at [777, 510] on span "Save" at bounding box center [773, 508] width 24 height 14
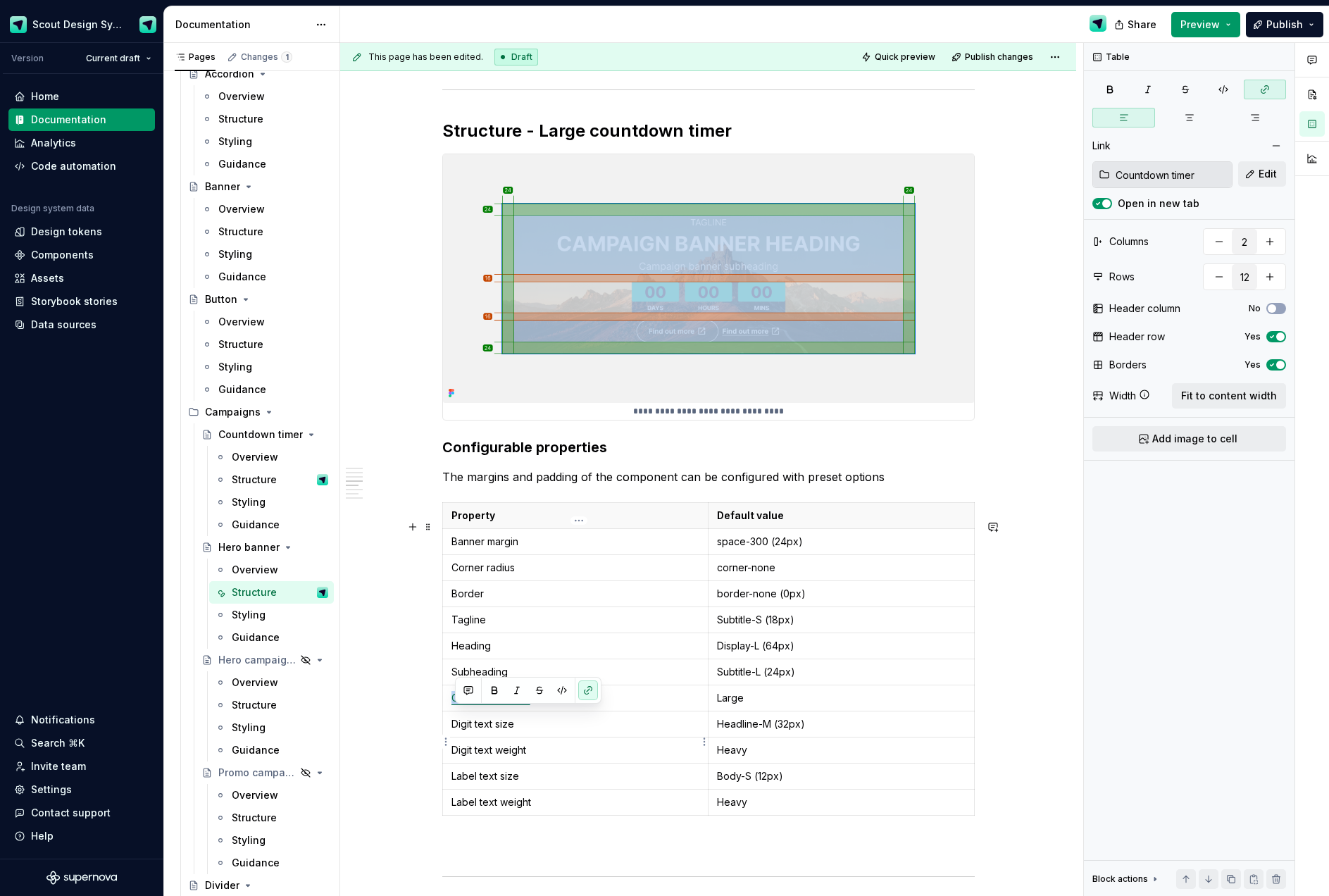
click at [510, 731] on p "Digit text size" at bounding box center [575, 724] width 247 height 14
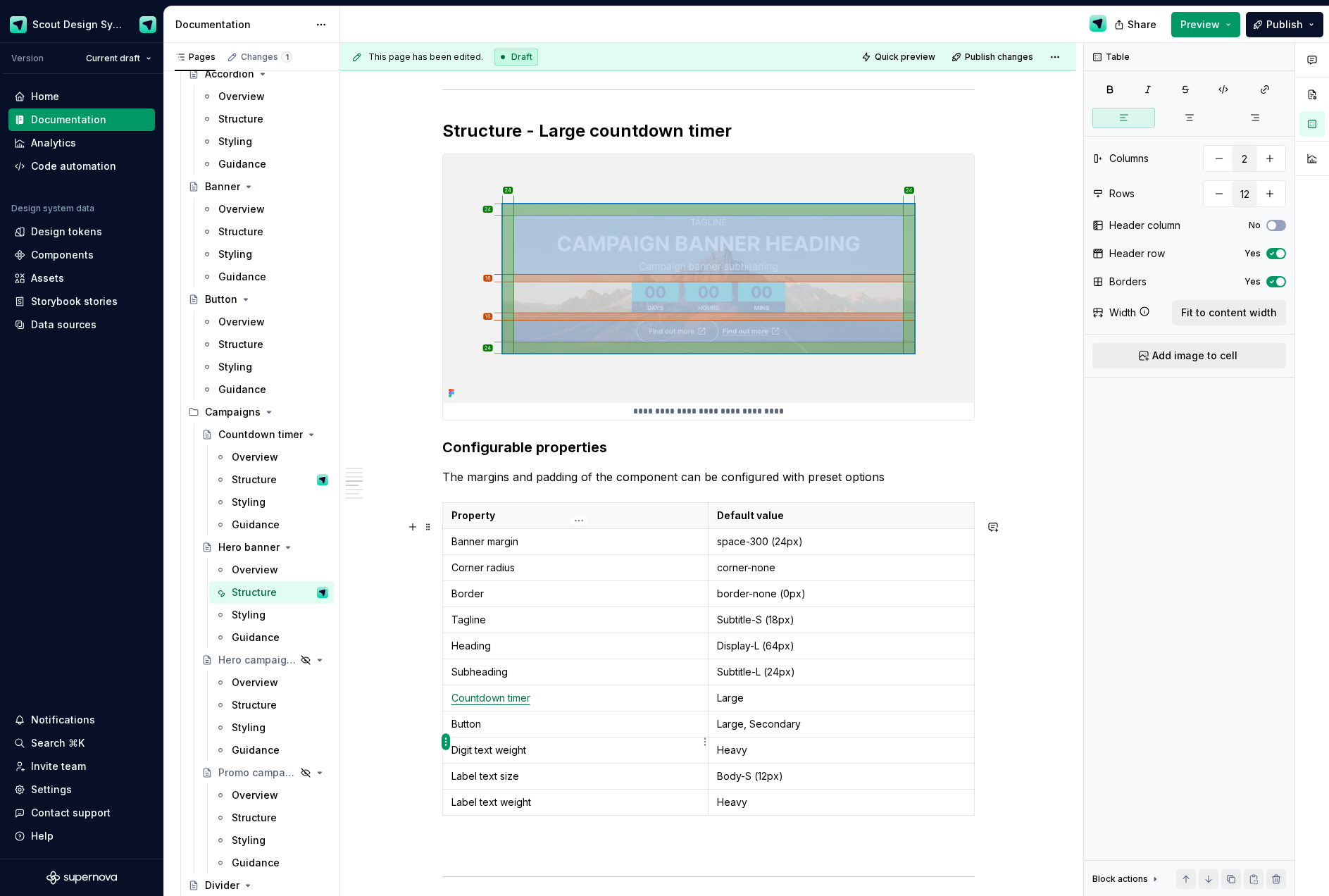
click at [444, 732] on html "Scout Design System Version Current draft Home Documentation Analytics Code aut…" at bounding box center [664, 448] width 1329 height 896
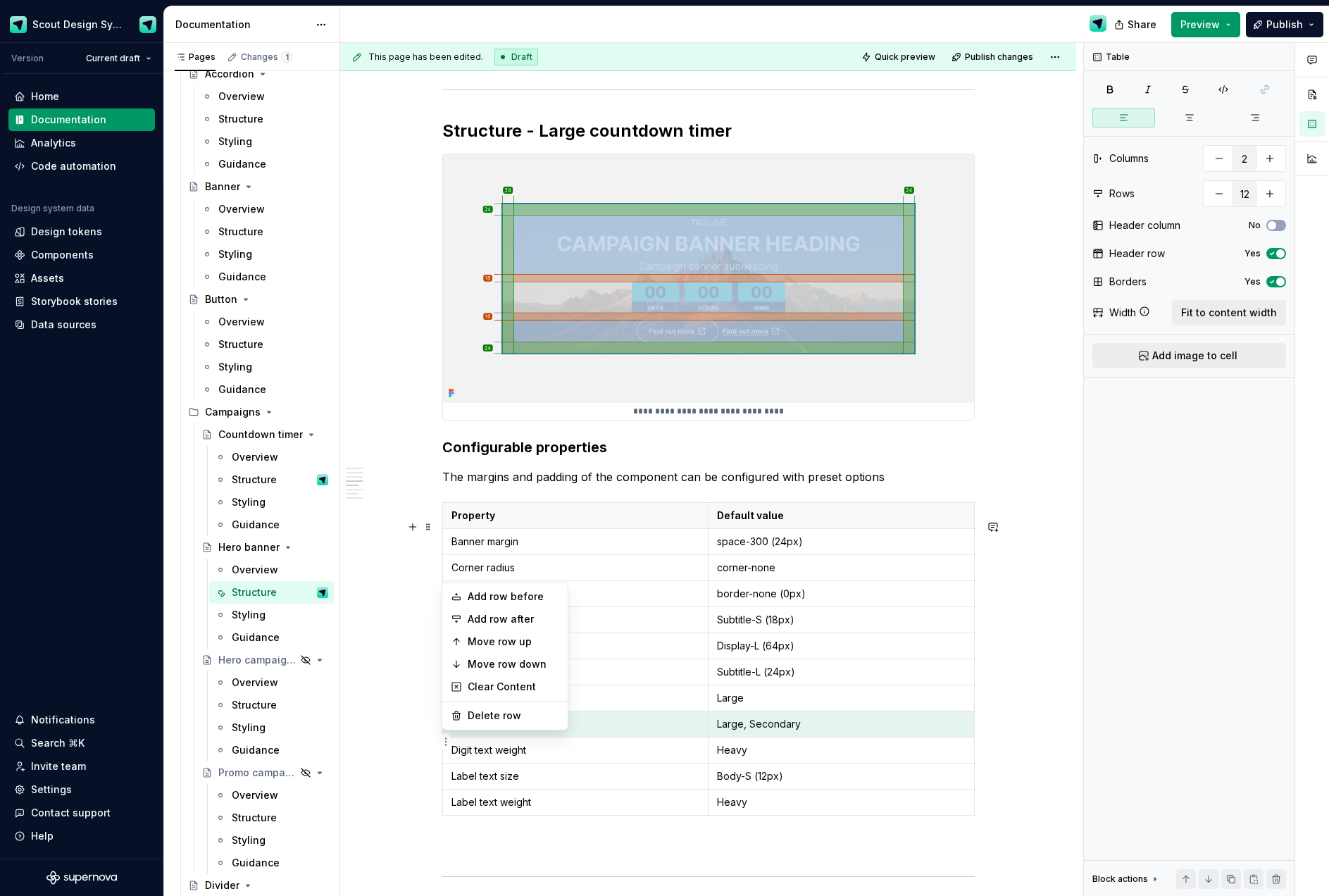
click at [474, 743] on html "Scout Design System Version Current draft Home Documentation Analytics Code aut…" at bounding box center [664, 448] width 1329 height 896
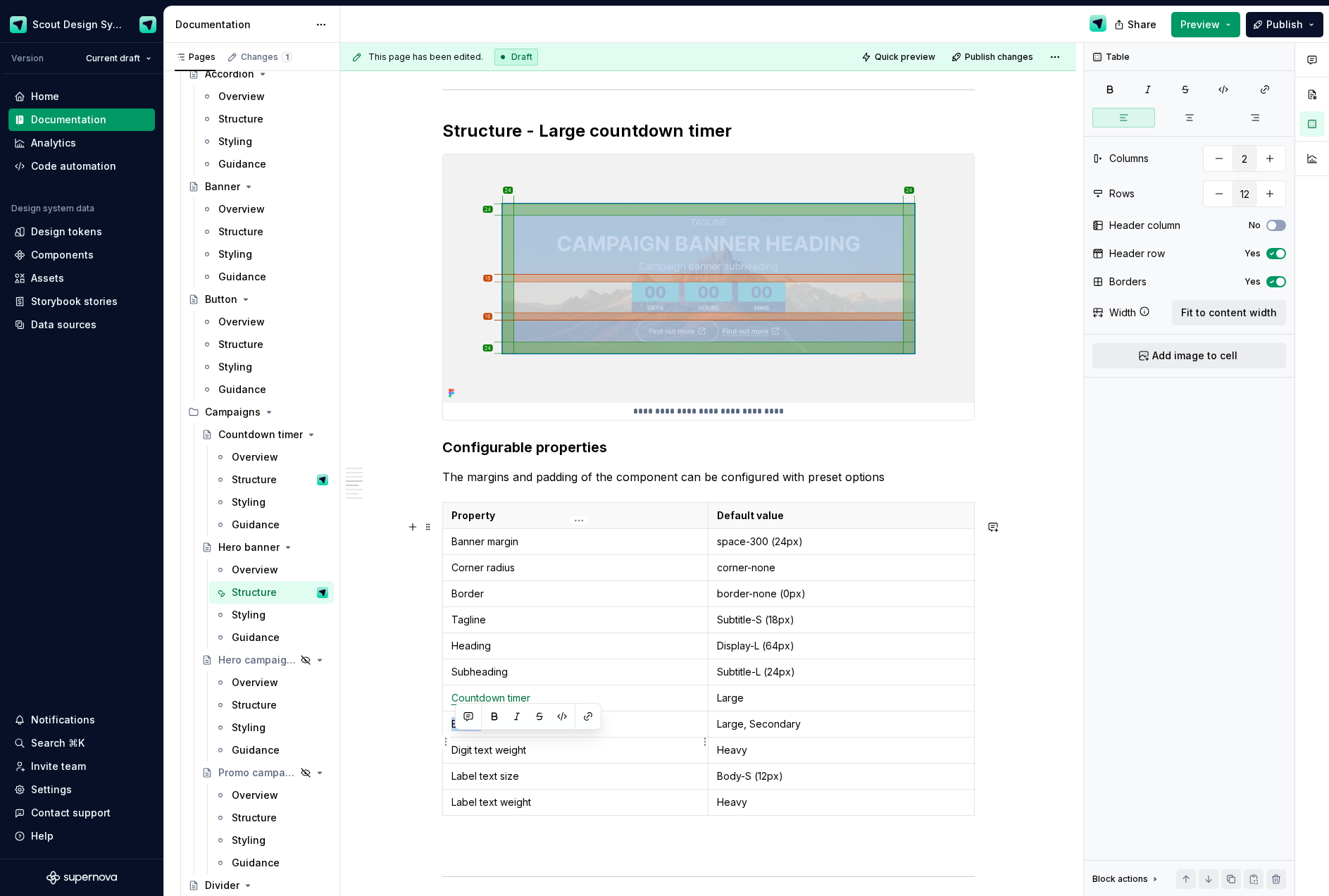
click at [474, 731] on p "Button" at bounding box center [575, 724] width 248 height 14
click at [588, 720] on button "button" at bounding box center [588, 716] width 20 height 20
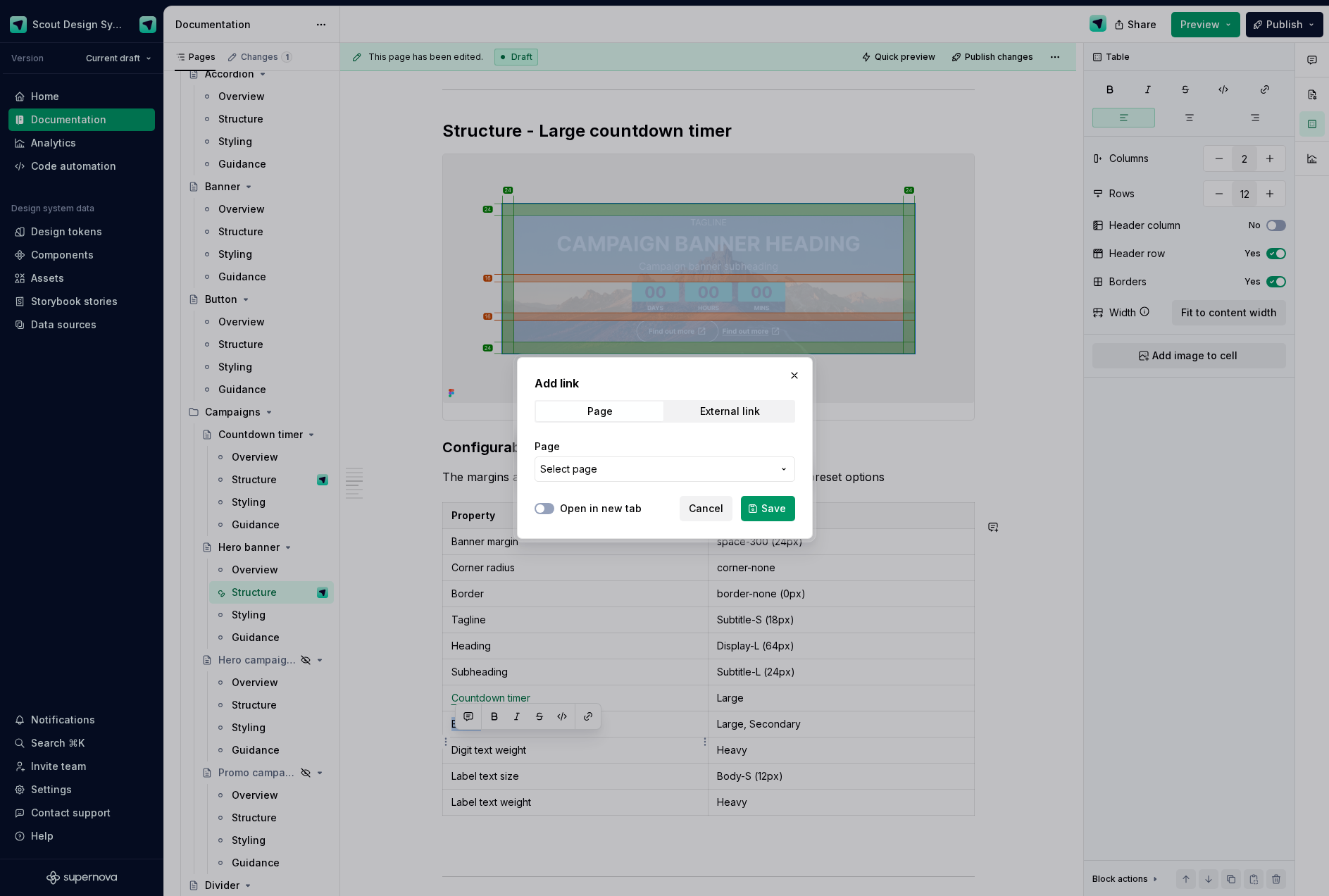
drag, startPoint x: 708, startPoint y: 407, endPoint x: 656, endPoint y: 424, distance: 54.7
click at [708, 407] on div "External link" at bounding box center [730, 411] width 60 height 11
click at [576, 458] on input "URL" at bounding box center [664, 469] width 261 height 25
click at [599, 402] on span "Page" at bounding box center [600, 411] width 127 height 20
click at [583, 473] on span "Select page" at bounding box center [568, 469] width 57 height 14
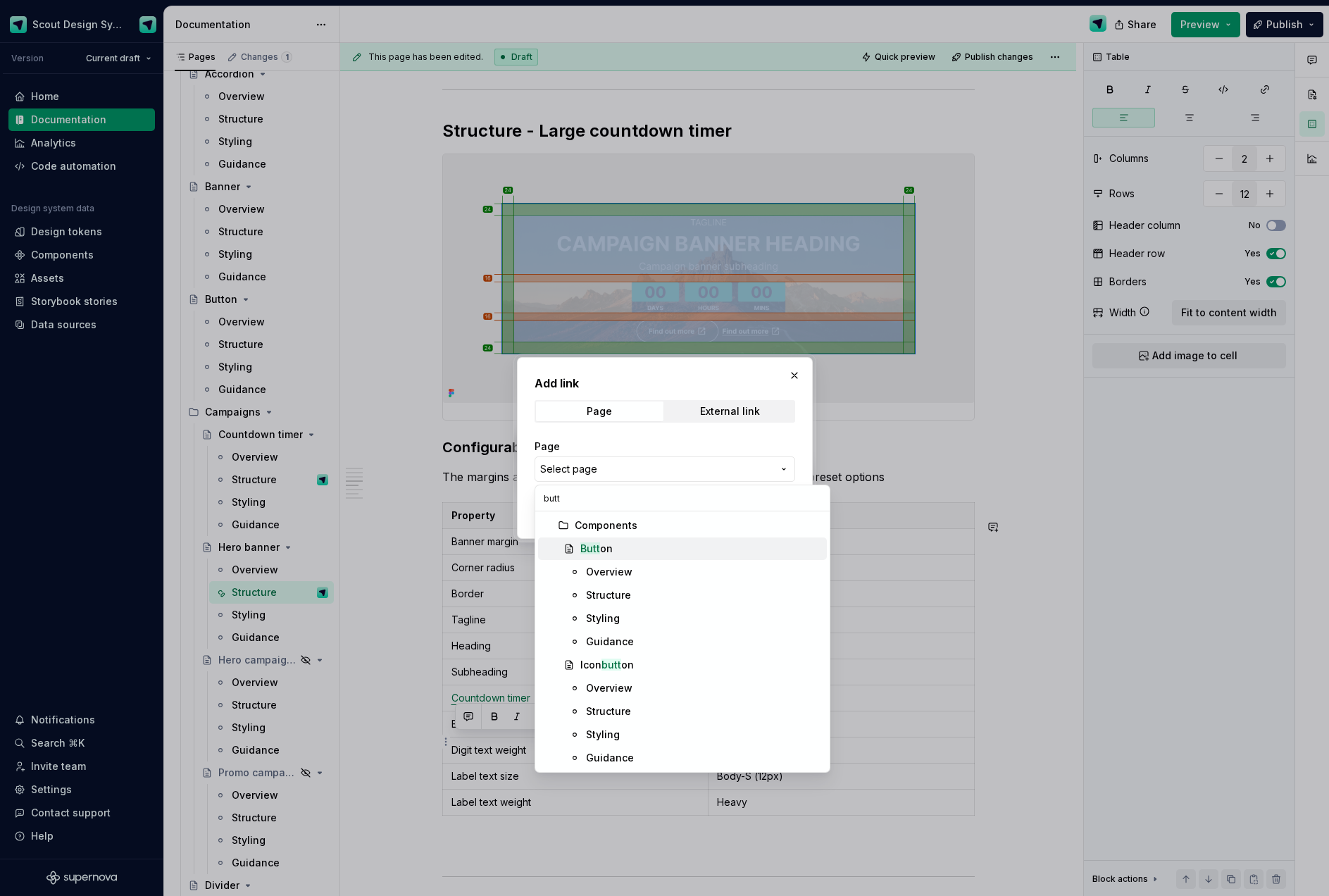
type input "butt"
click at [602, 554] on div "Butt on" at bounding box center [596, 548] width 33 height 14
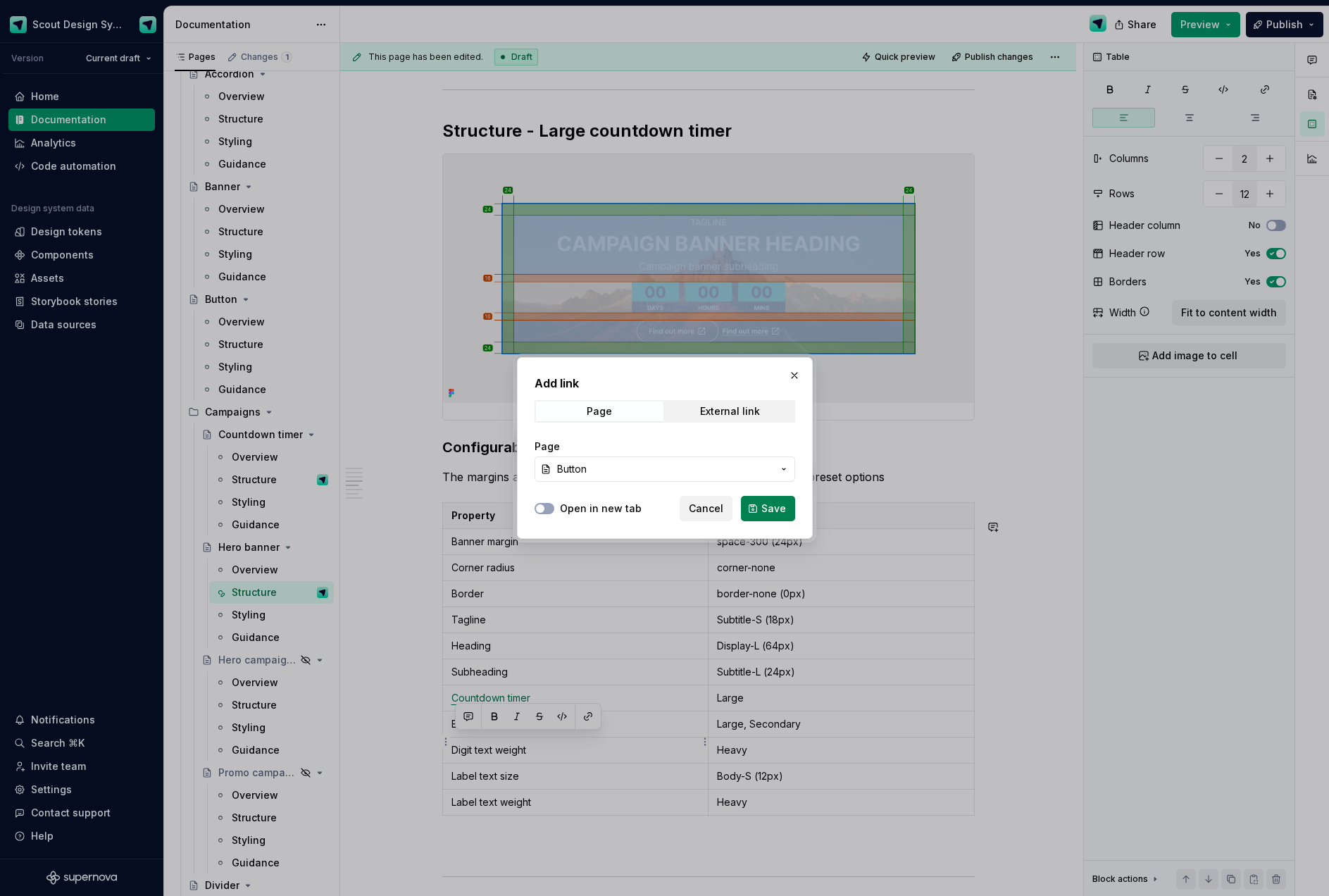
drag, startPoint x: 549, startPoint y: 513, endPoint x: 757, endPoint y: 511, distance: 208.0
click at [551, 512] on button "Open in new tab" at bounding box center [544, 508] width 20 height 11
click at [779, 511] on span "Save" at bounding box center [773, 508] width 24 height 14
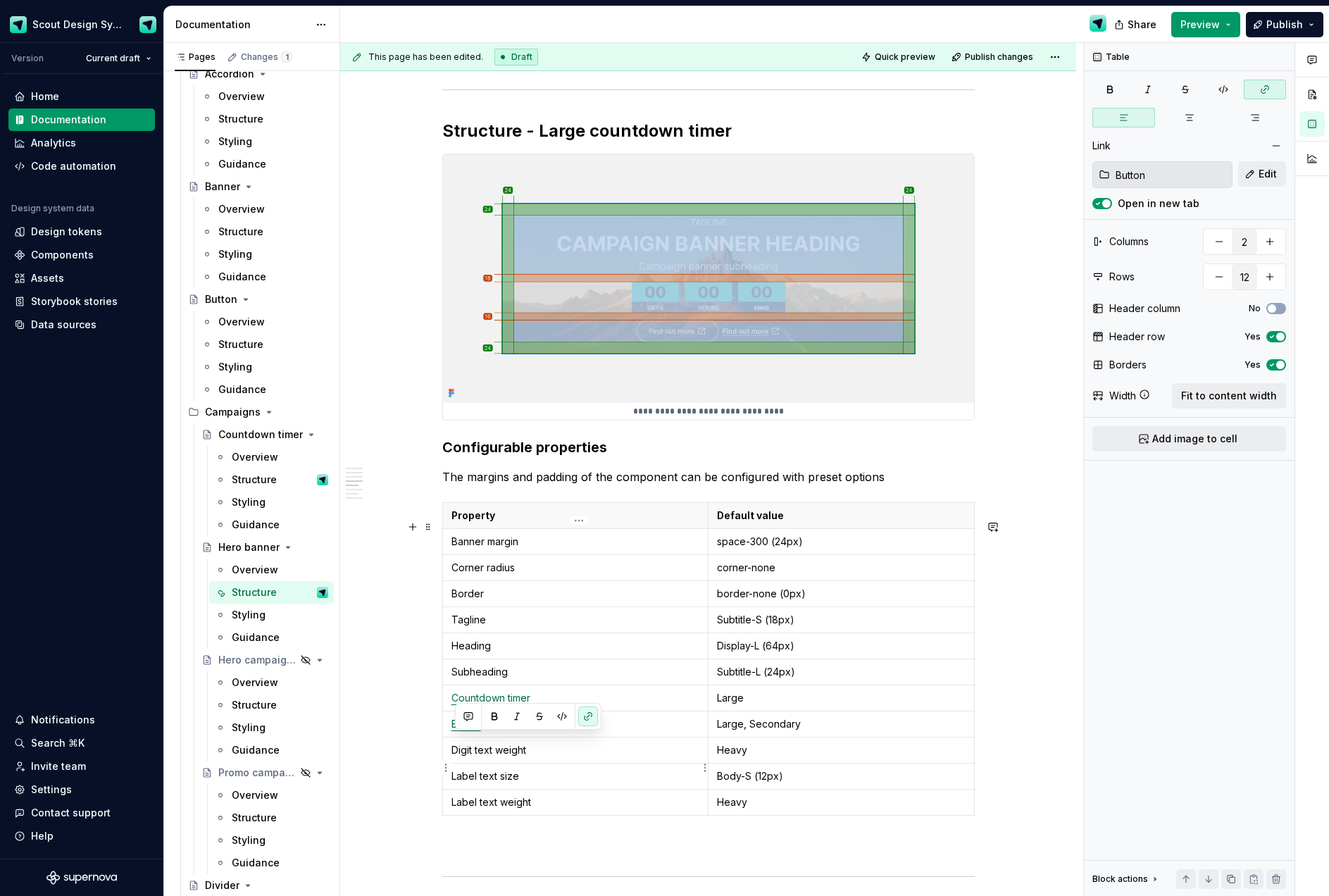
click at [555, 757] on p "Digit text weight" at bounding box center [575, 750] width 248 height 14
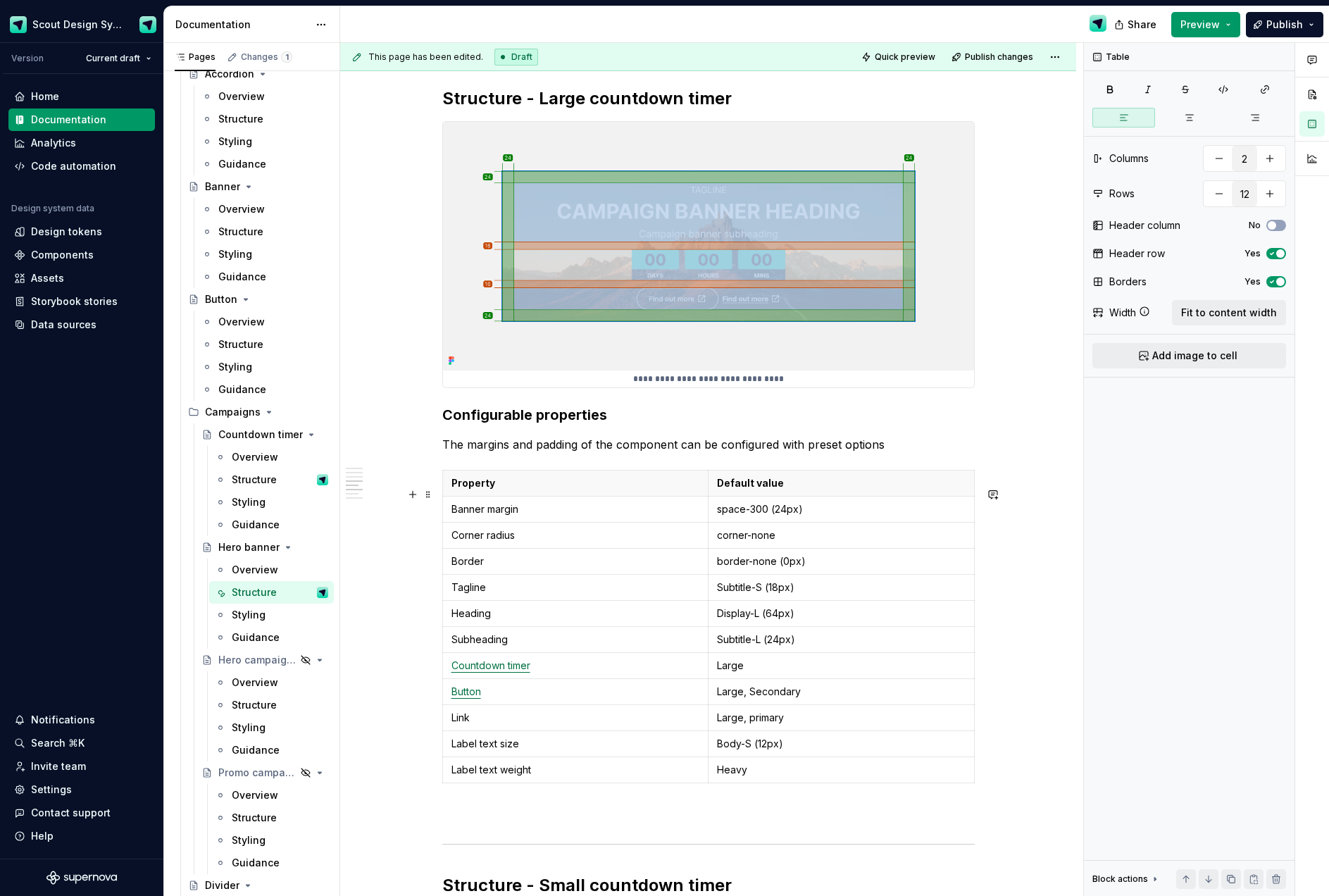
scroll to position [2124, 0]
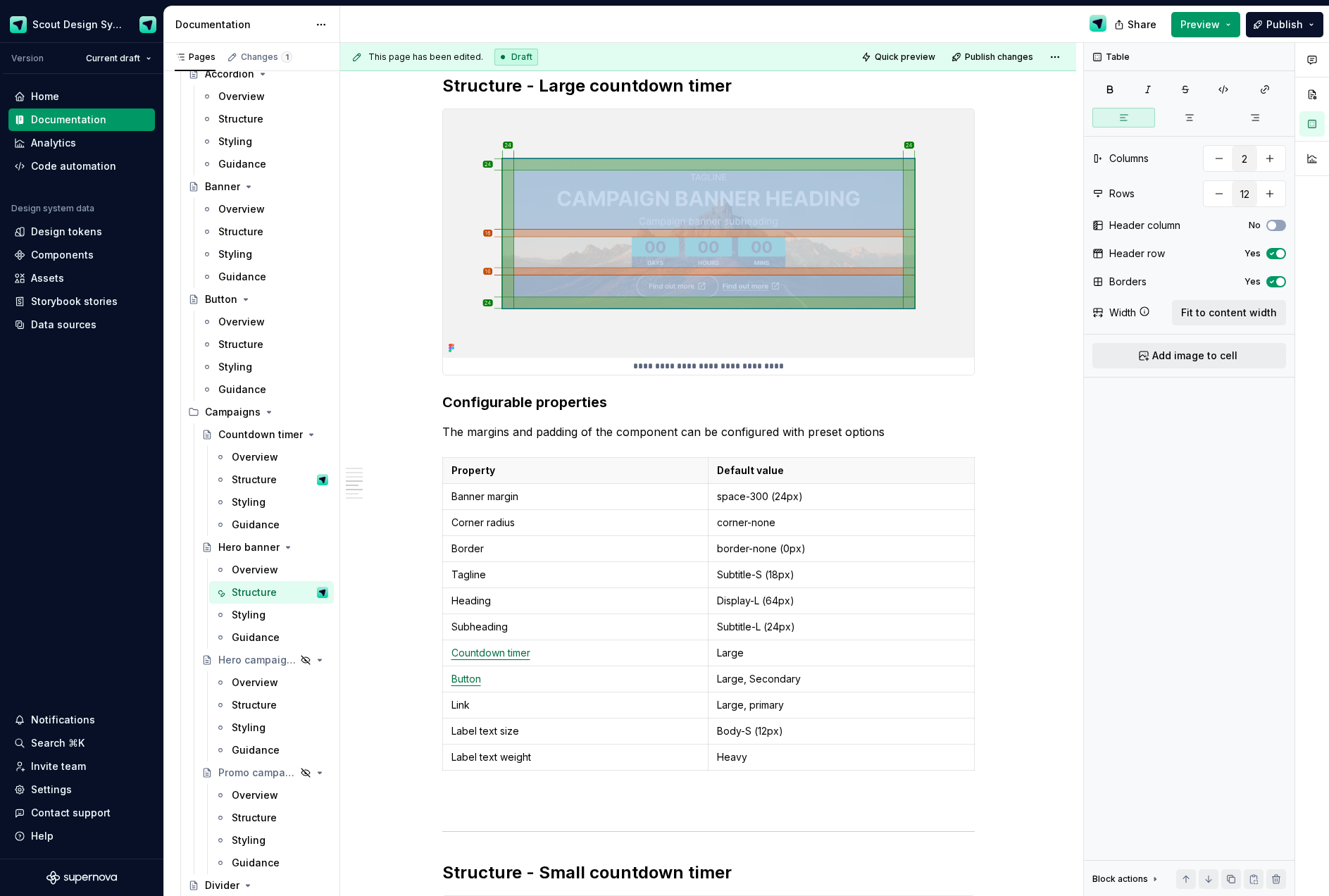
type textarea "*"
click at [652, 503] on p "Banner margin" at bounding box center [575, 496] width 248 height 14
click at [866, 503] on p "space-300 (24px)" at bounding box center [841, 496] width 248 height 14
click at [814, 764] on p "Heavy" at bounding box center [841, 756] width 248 height 14
type input "14"
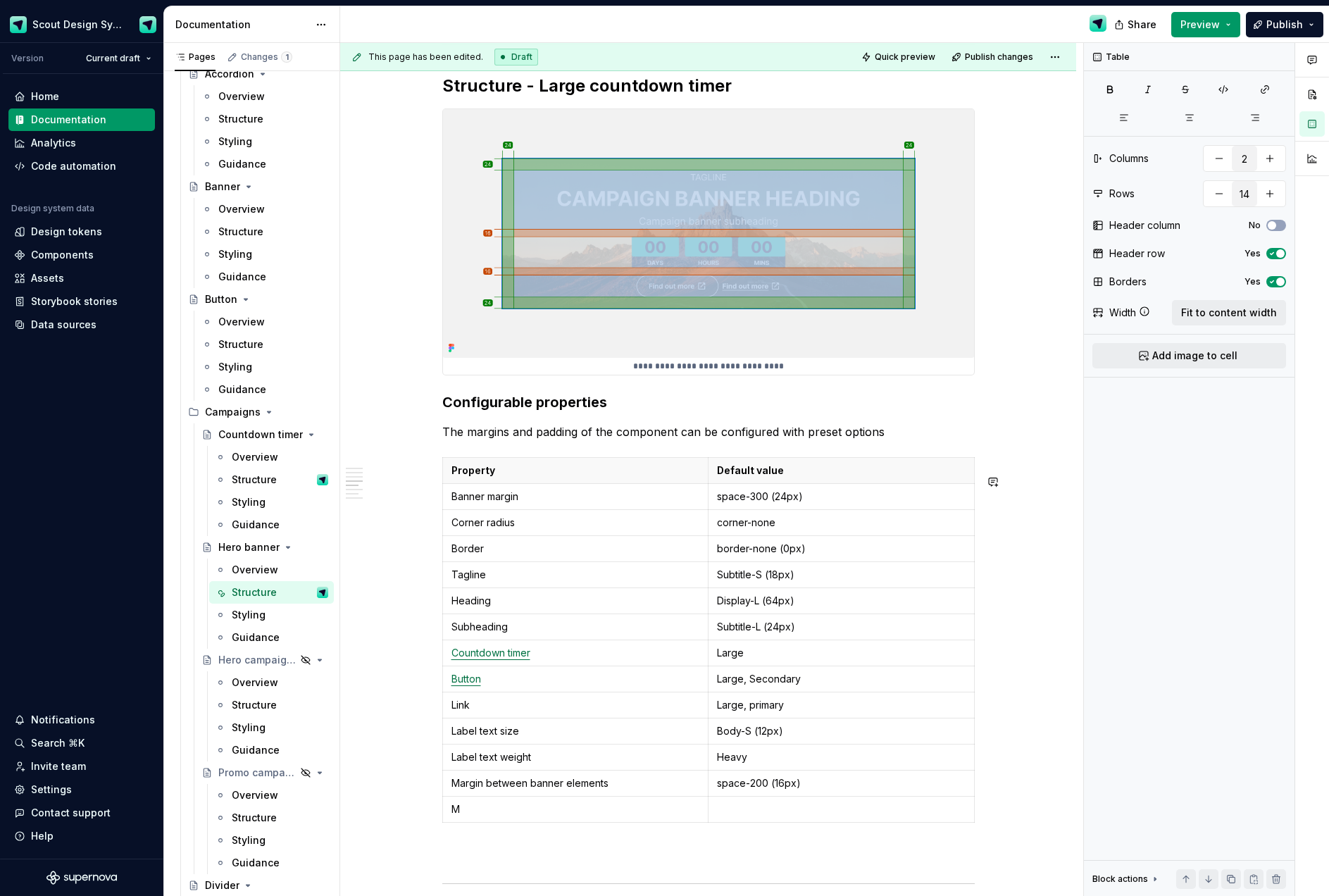
scroll to position [2130, 0]
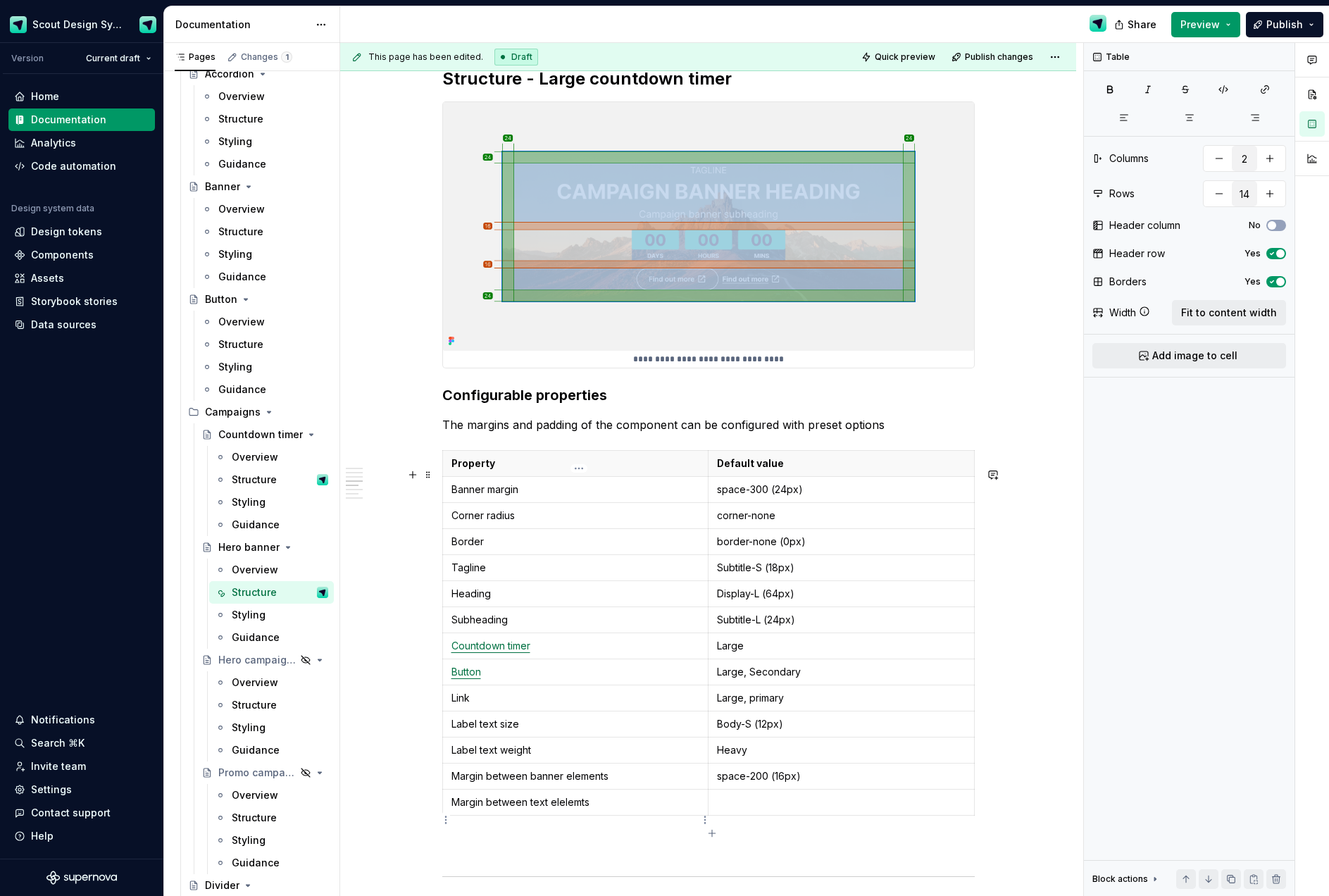
click at [587, 809] on p "Margin between text elelemts" at bounding box center [575, 801] width 248 height 14
click at [586, 809] on p "Margin between text elelemts" at bounding box center [575, 801] width 248 height 14
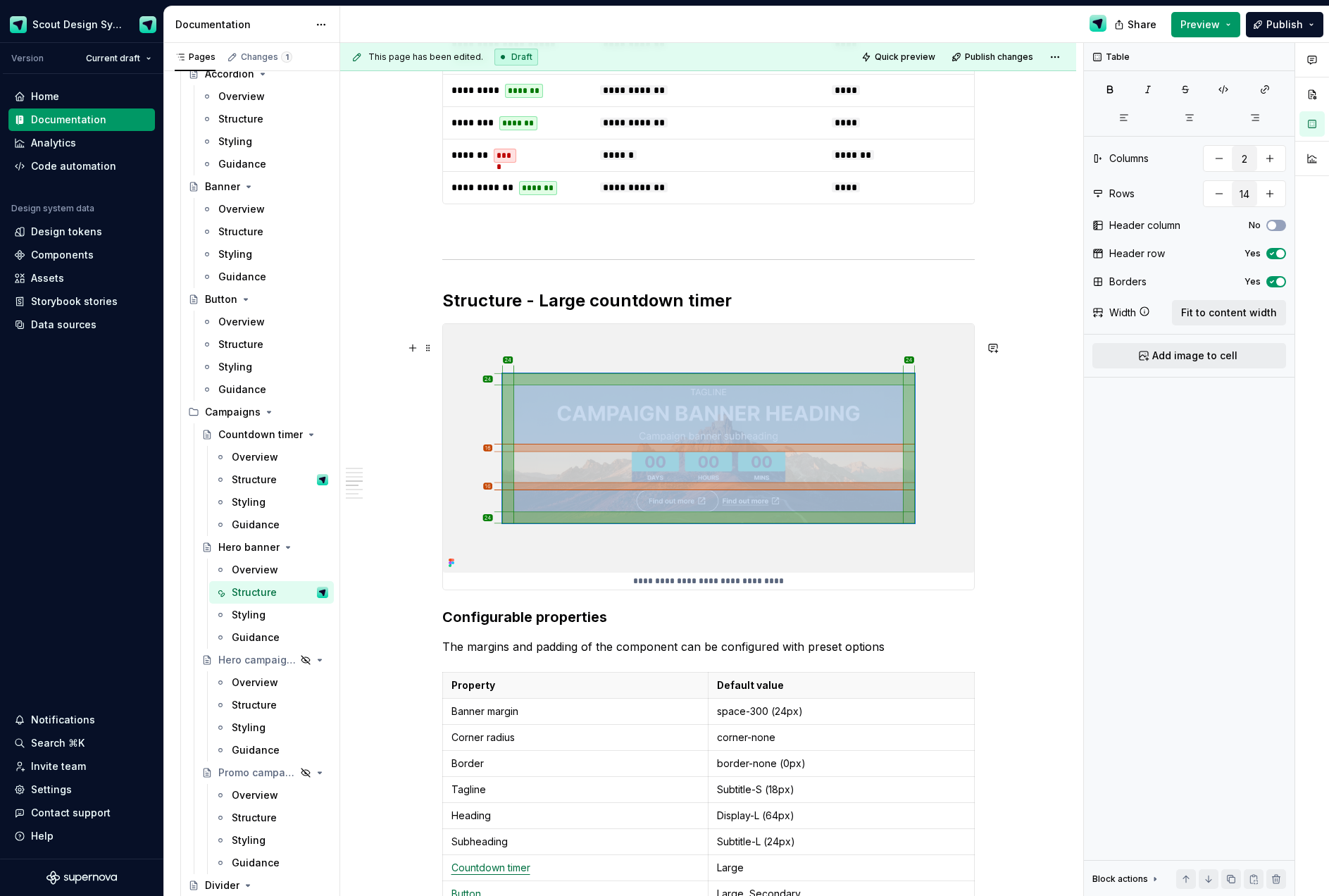
scroll to position [1909, 0]
click at [607, 311] on h2 "Structure - Large countdown timer" at bounding box center [709, 300] width 532 height 22
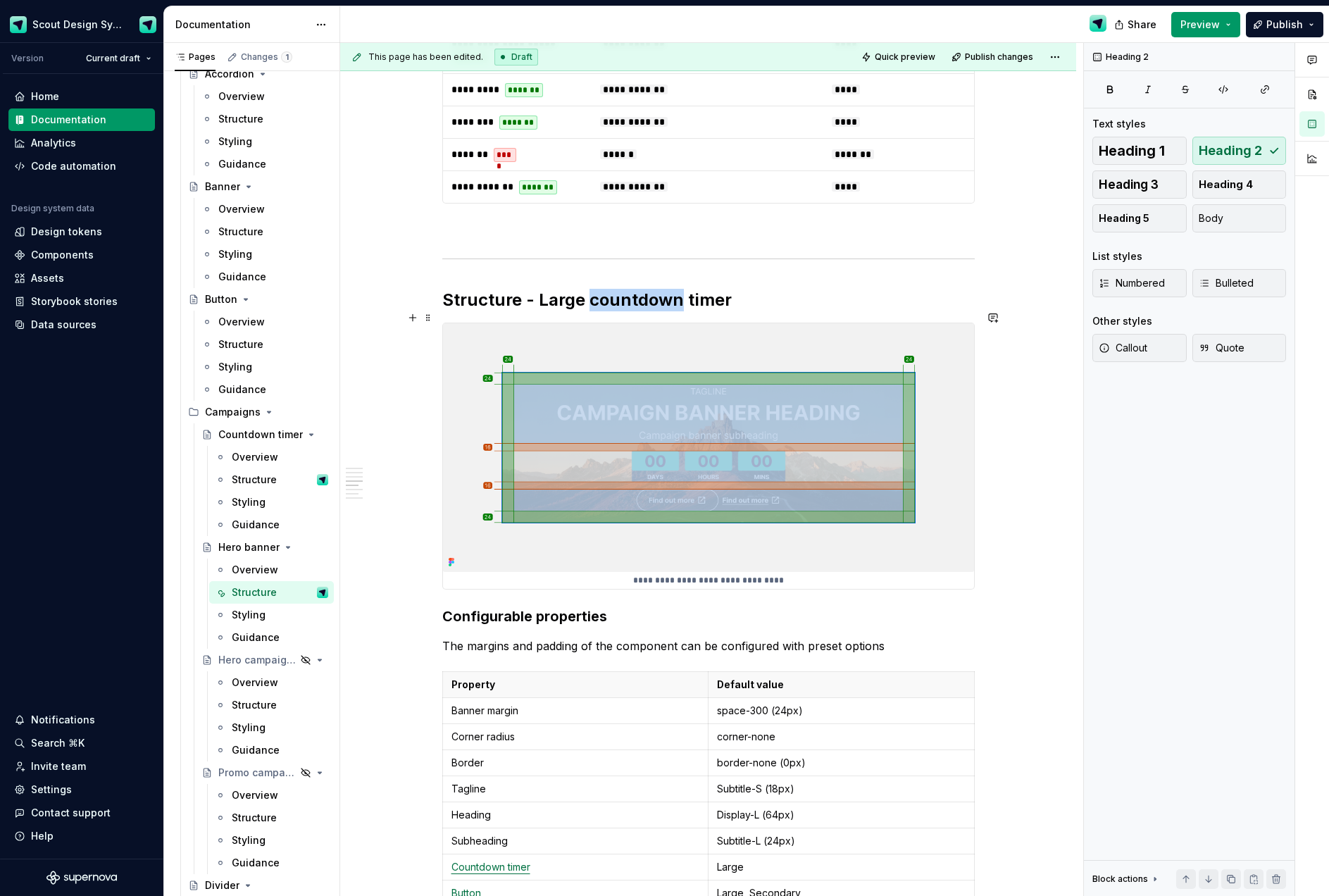
click at [607, 311] on h2 "Structure - Large countdown timer" at bounding box center [709, 300] width 532 height 22
click at [611, 311] on h2 "Structure - Large Hero banner timer" at bounding box center [709, 300] width 532 height 22
click at [710, 311] on h2 "Structure - Large hero banner timer" at bounding box center [709, 300] width 532 height 22
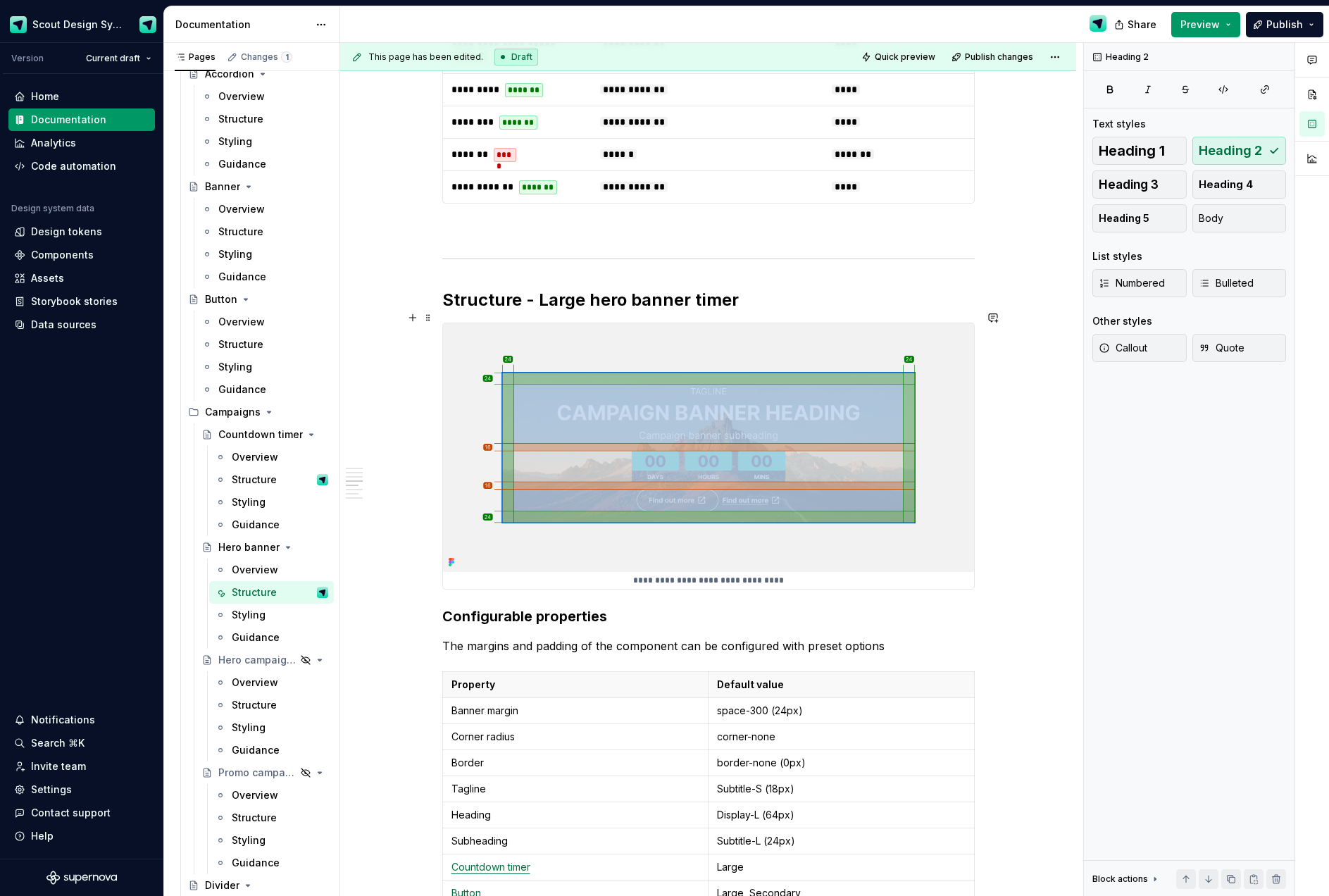
click at [710, 311] on h2 "Structure - Large hero banner timer" at bounding box center [709, 300] width 532 height 22
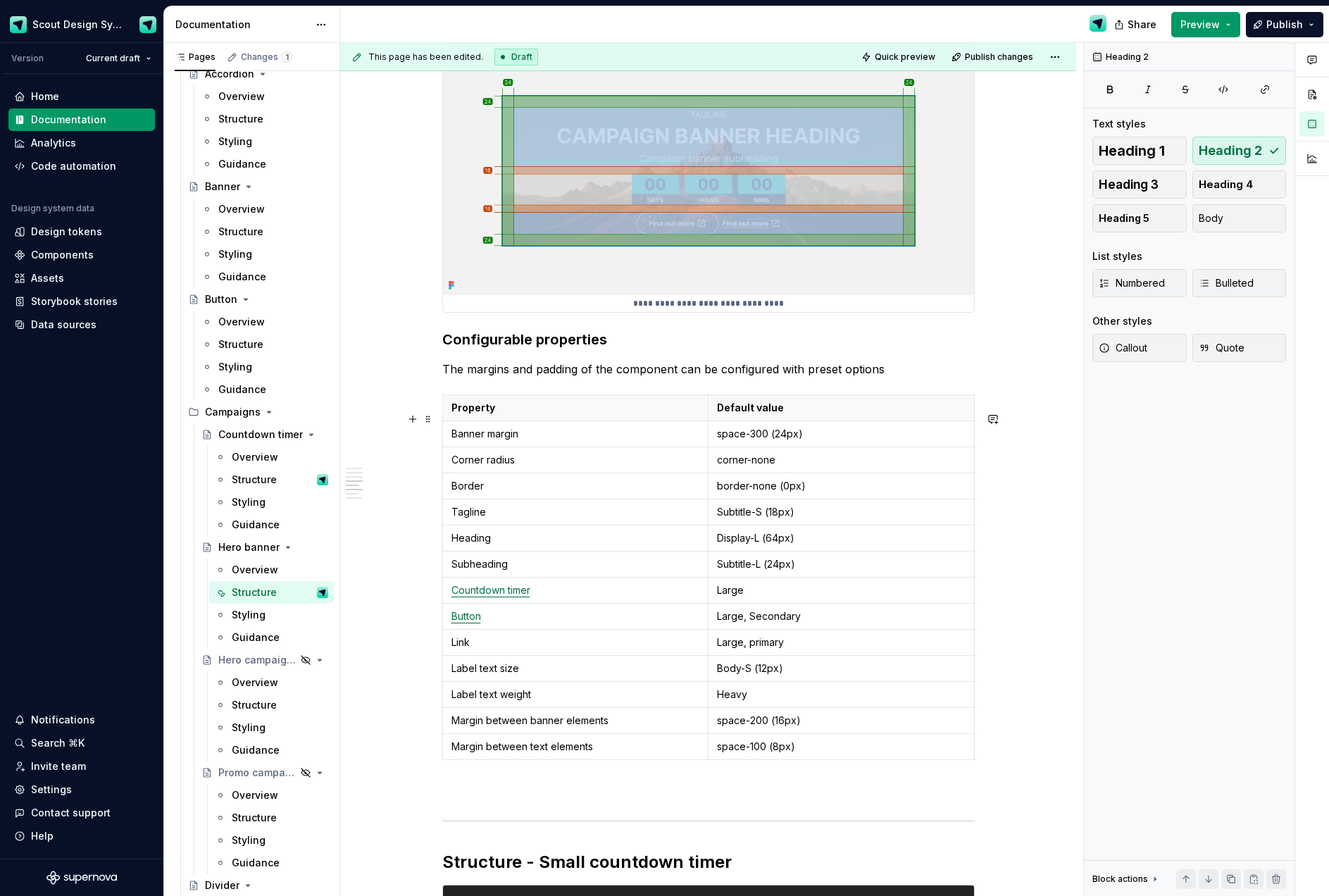
scroll to position [2290, 0]
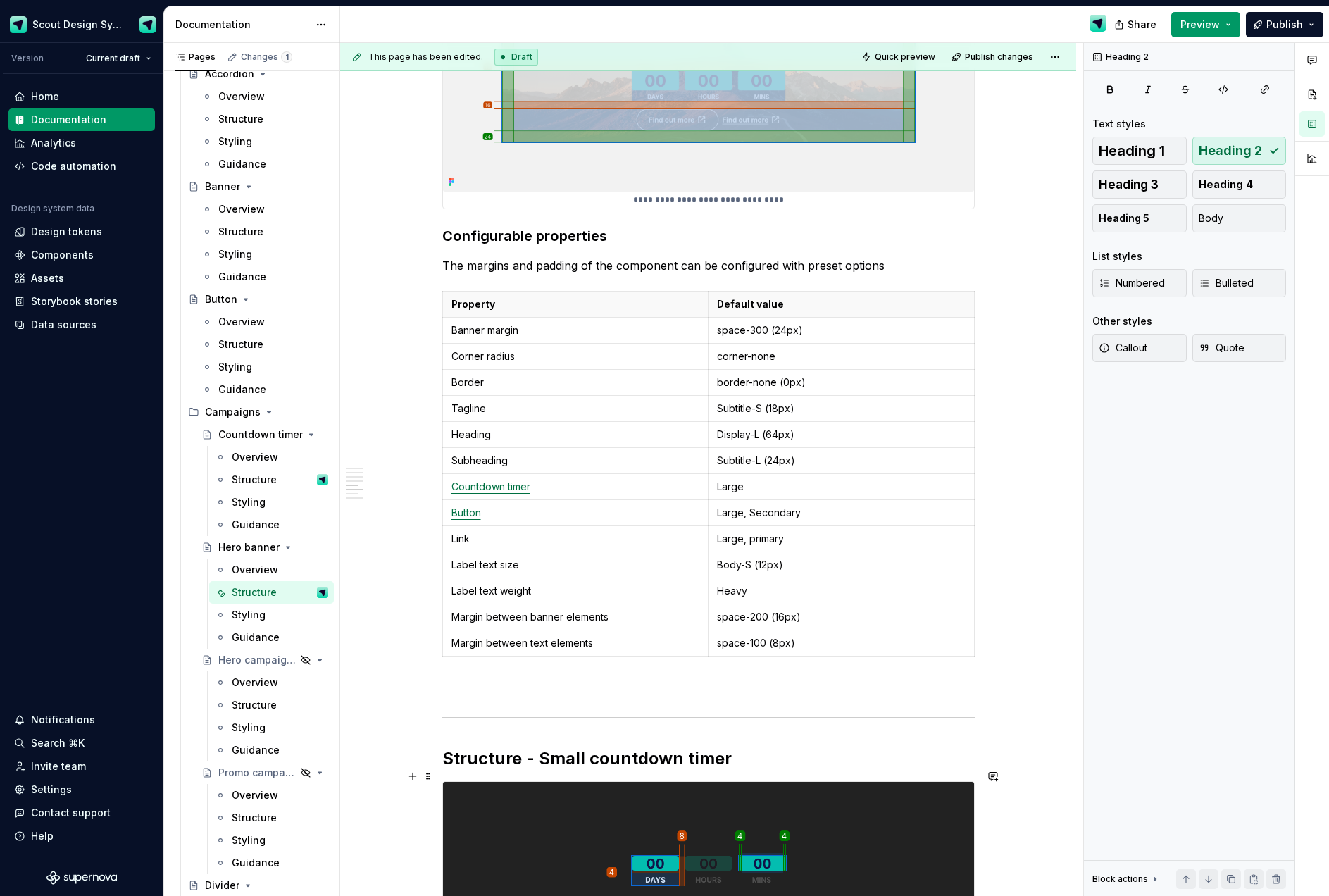
click at [613, 769] on h2 "Structure - Small countdown timer" at bounding box center [709, 758] width 532 height 22
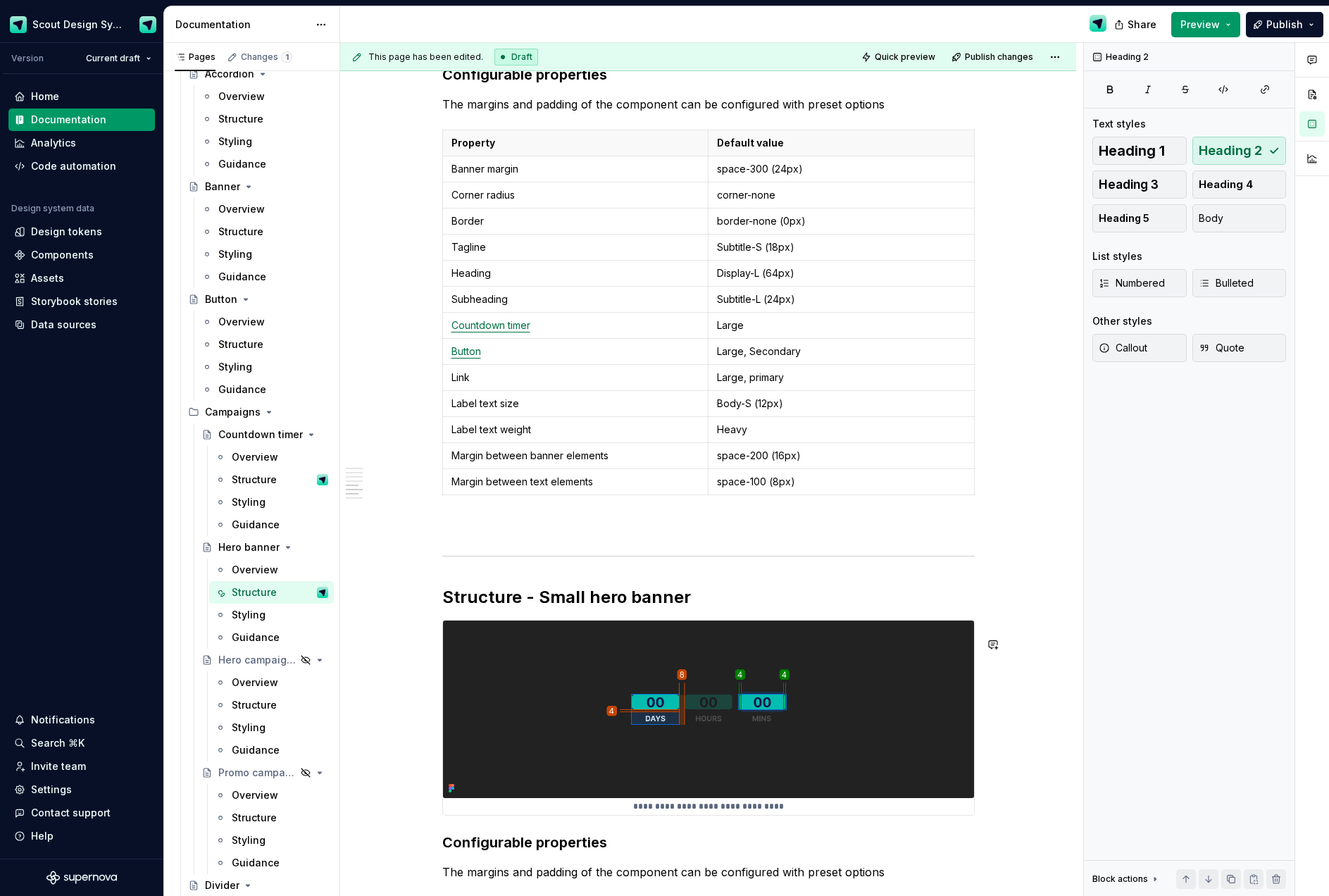
scroll to position [2390, 0]
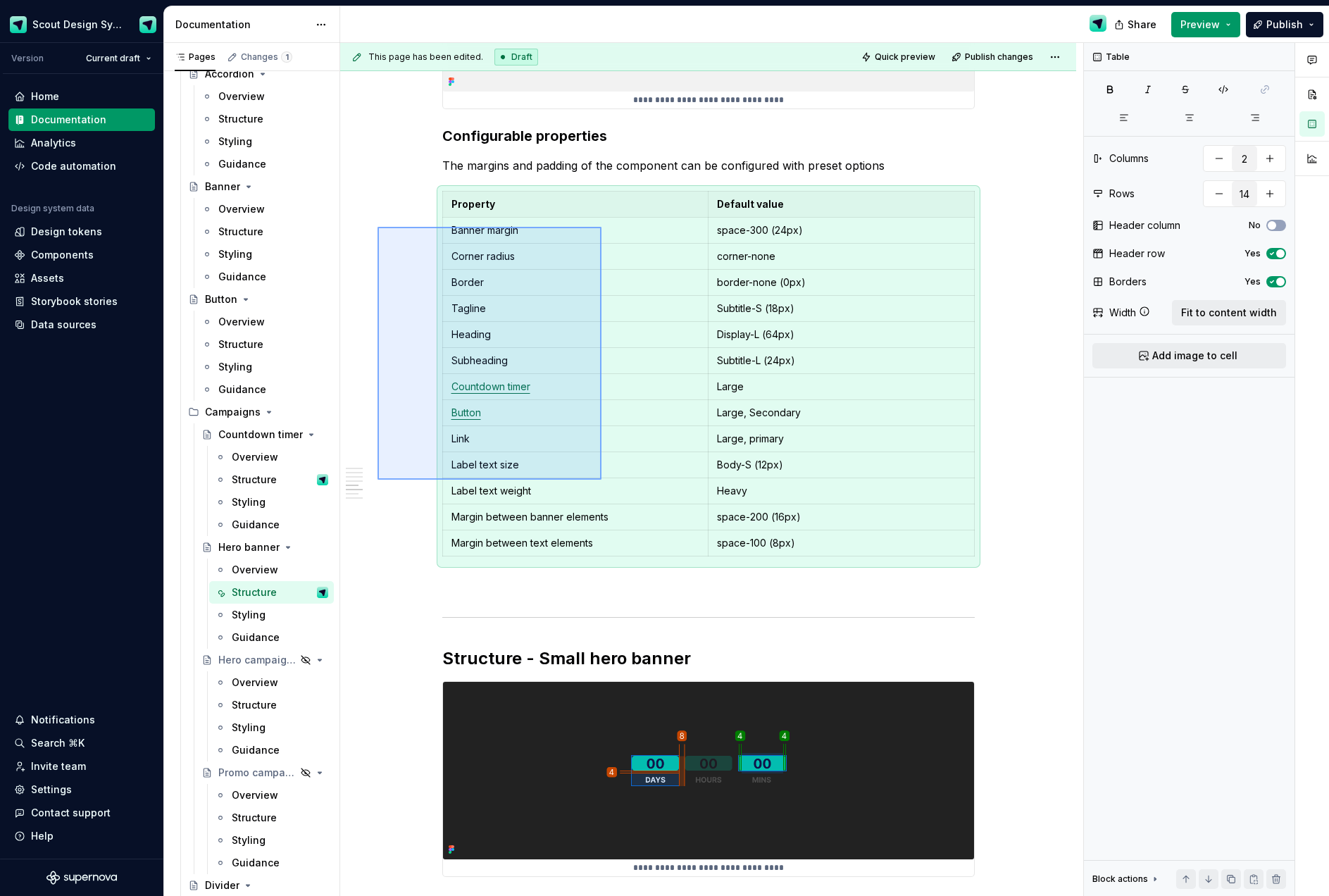
drag, startPoint x: 378, startPoint y: 227, endPoint x: 602, endPoint y: 480, distance: 337.9
click at [602, 480] on div "**********" at bounding box center [711, 470] width 743 height 854
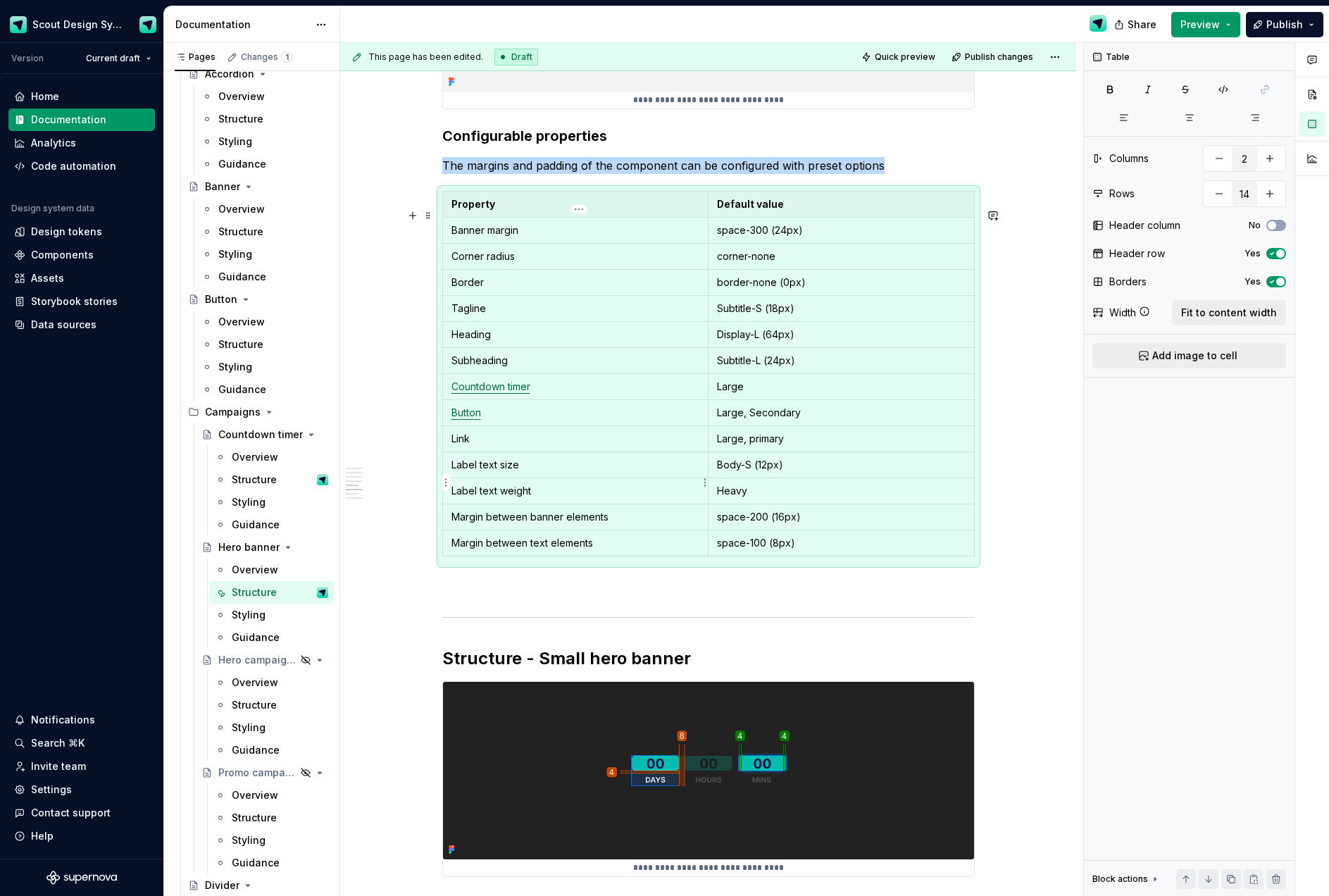
copy p "The margins and padding of the component can be configured with preset options"
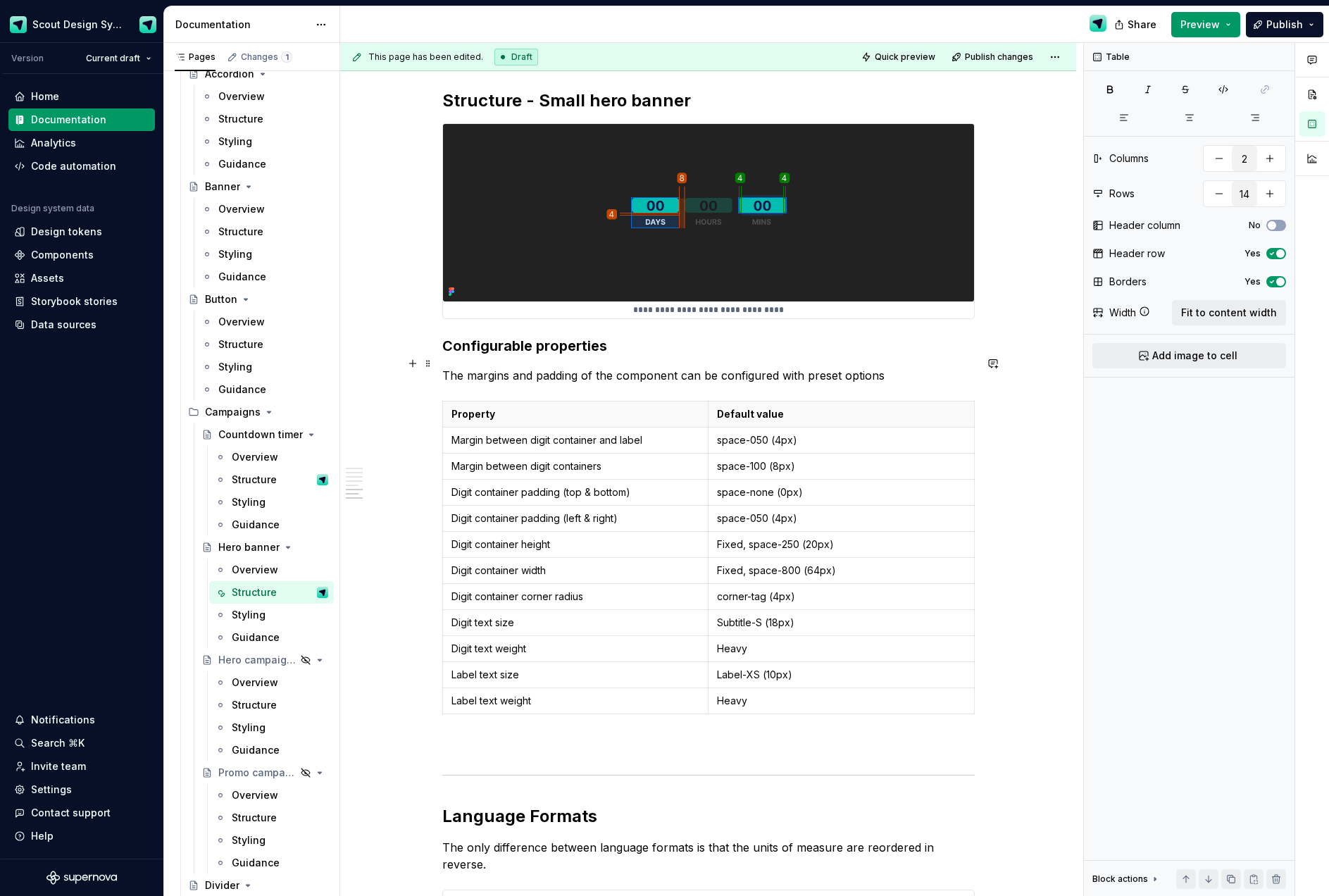
scroll to position [2970, 0]
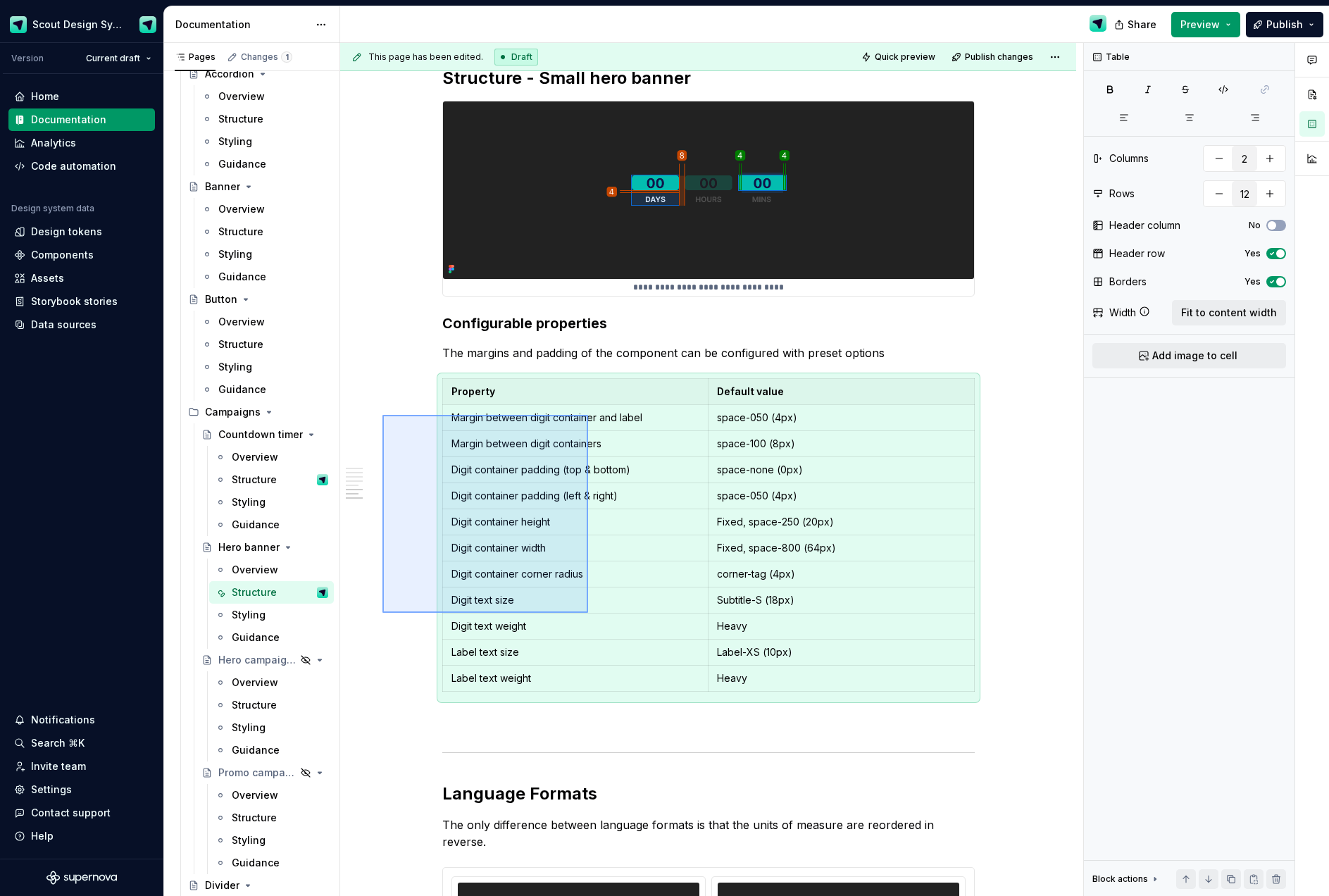
drag, startPoint x: 511, startPoint y: 515, endPoint x: 589, endPoint y: 605, distance: 119.1
click at [589, 605] on div "**********" at bounding box center [711, 470] width 743 height 854
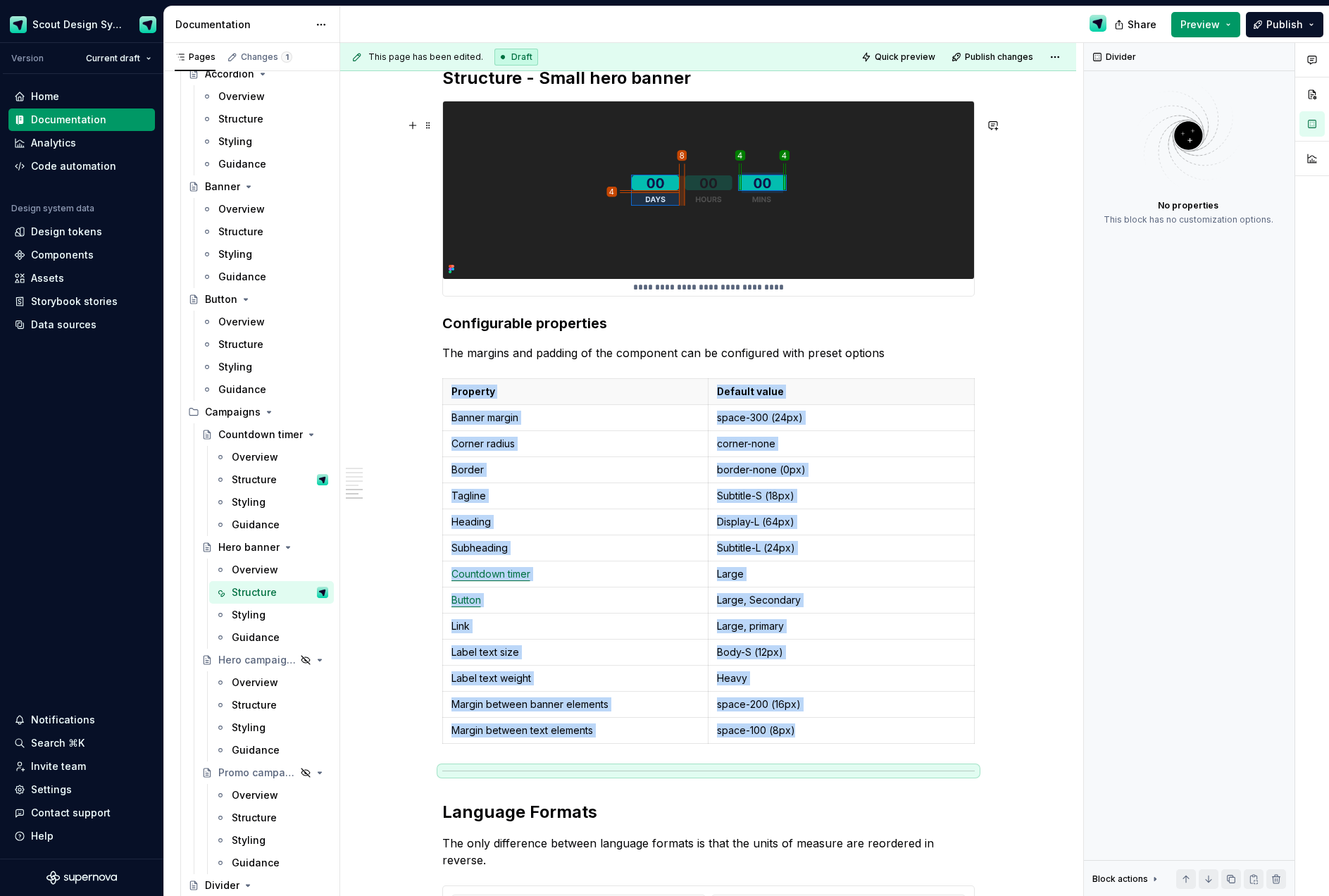
scroll to position [2936, 0]
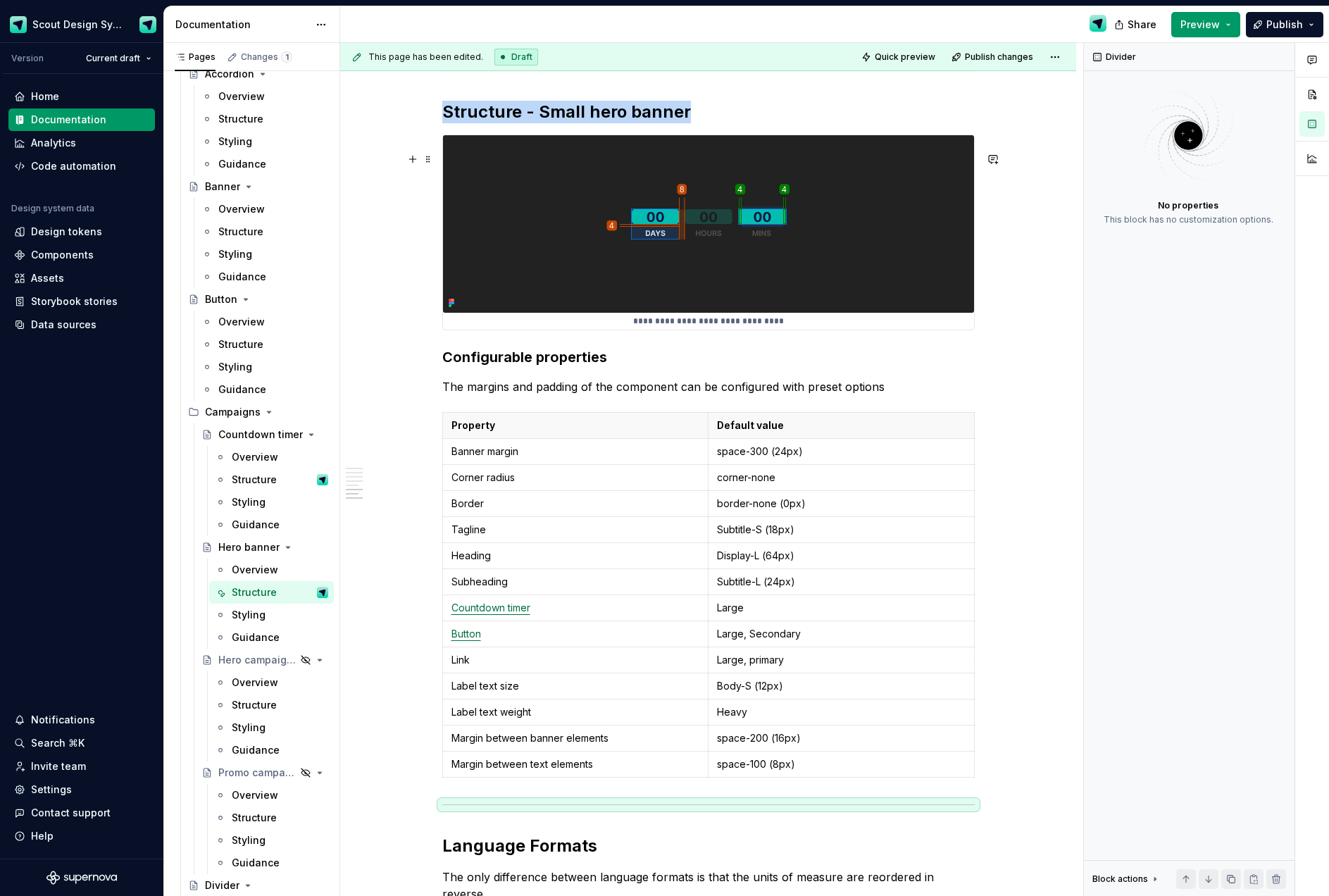
click at [879, 273] on img at bounding box center [709, 223] width 530 height 177
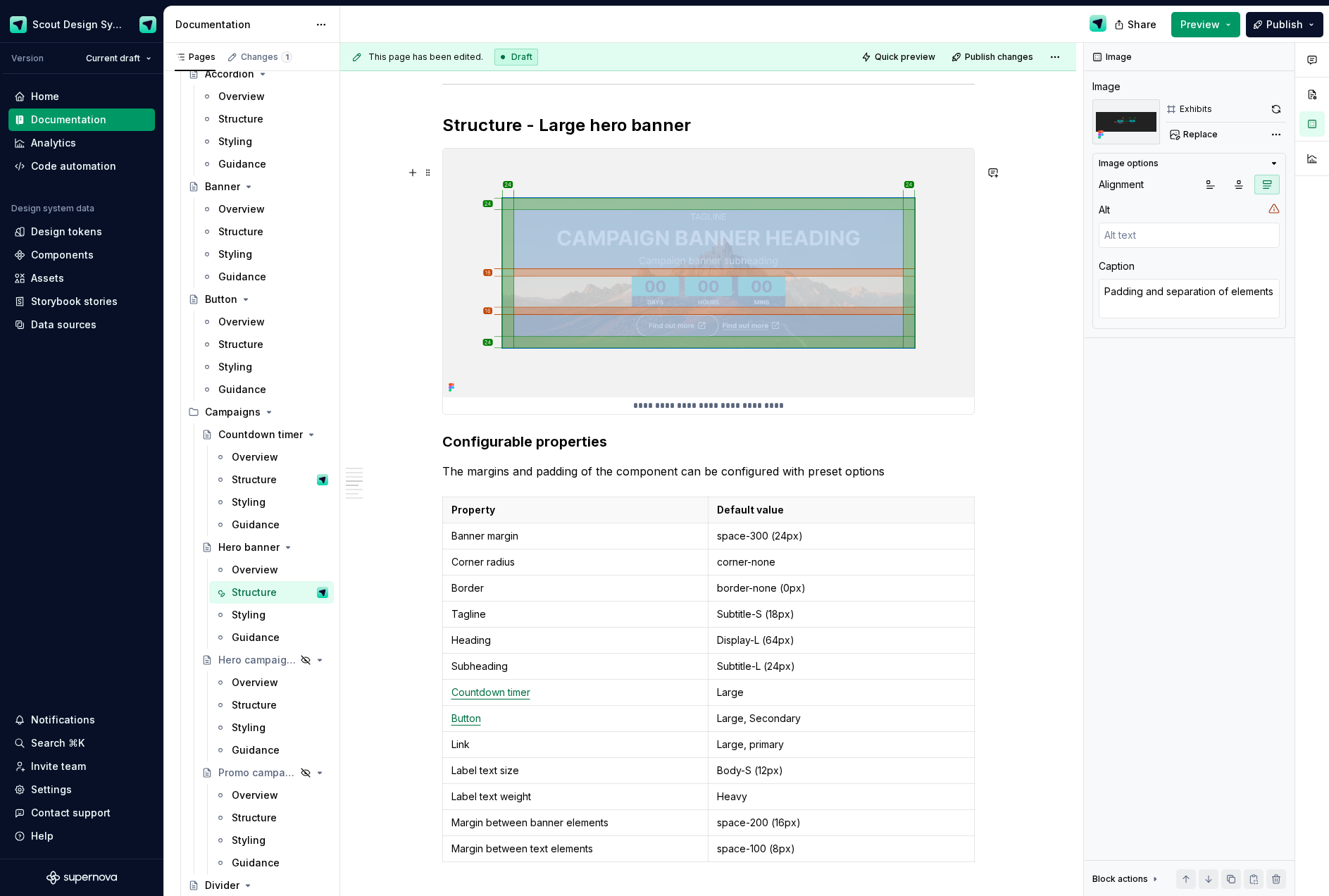
scroll to position [2171, 0]
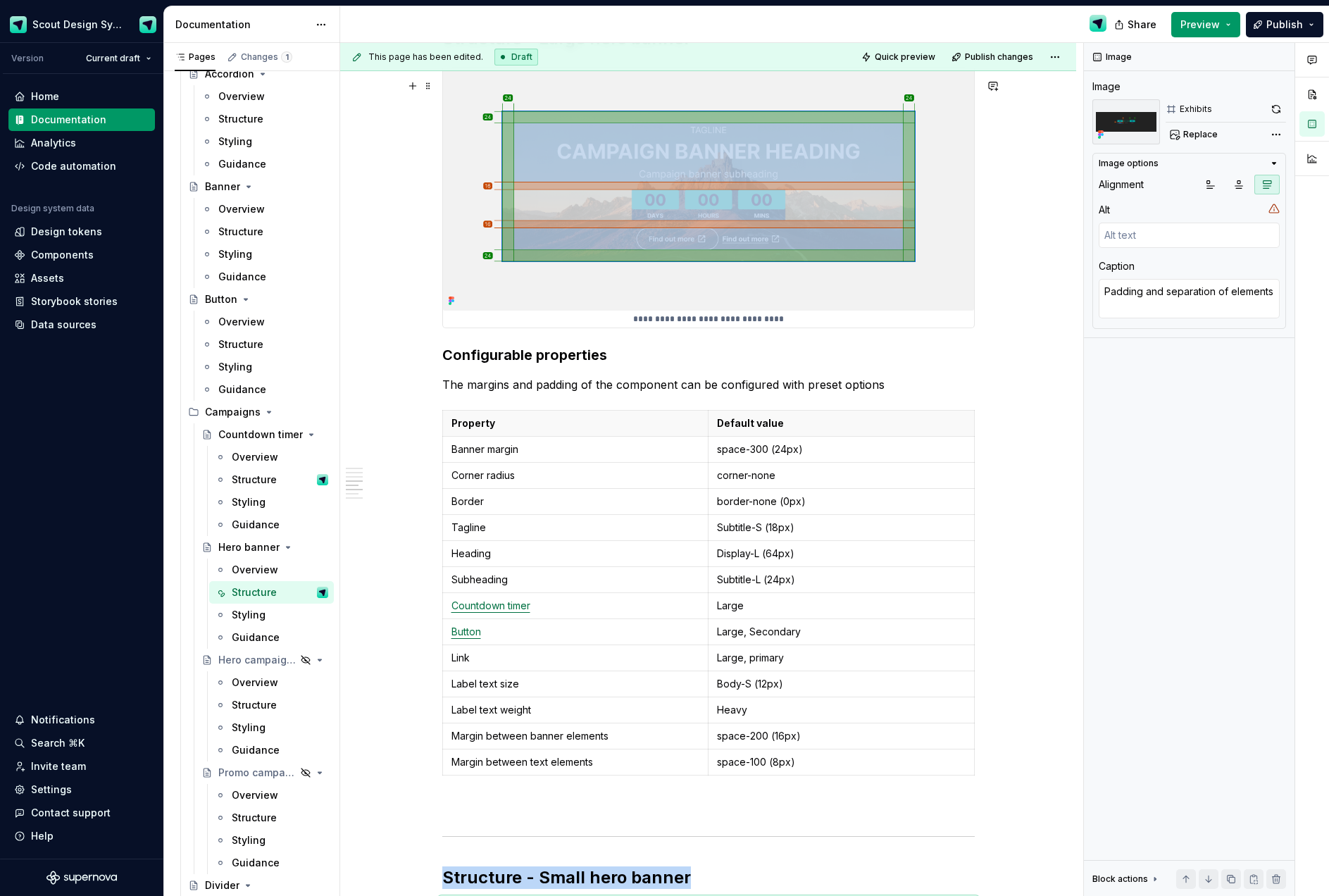
click at [560, 298] on img at bounding box center [709, 187] width 530 height 249
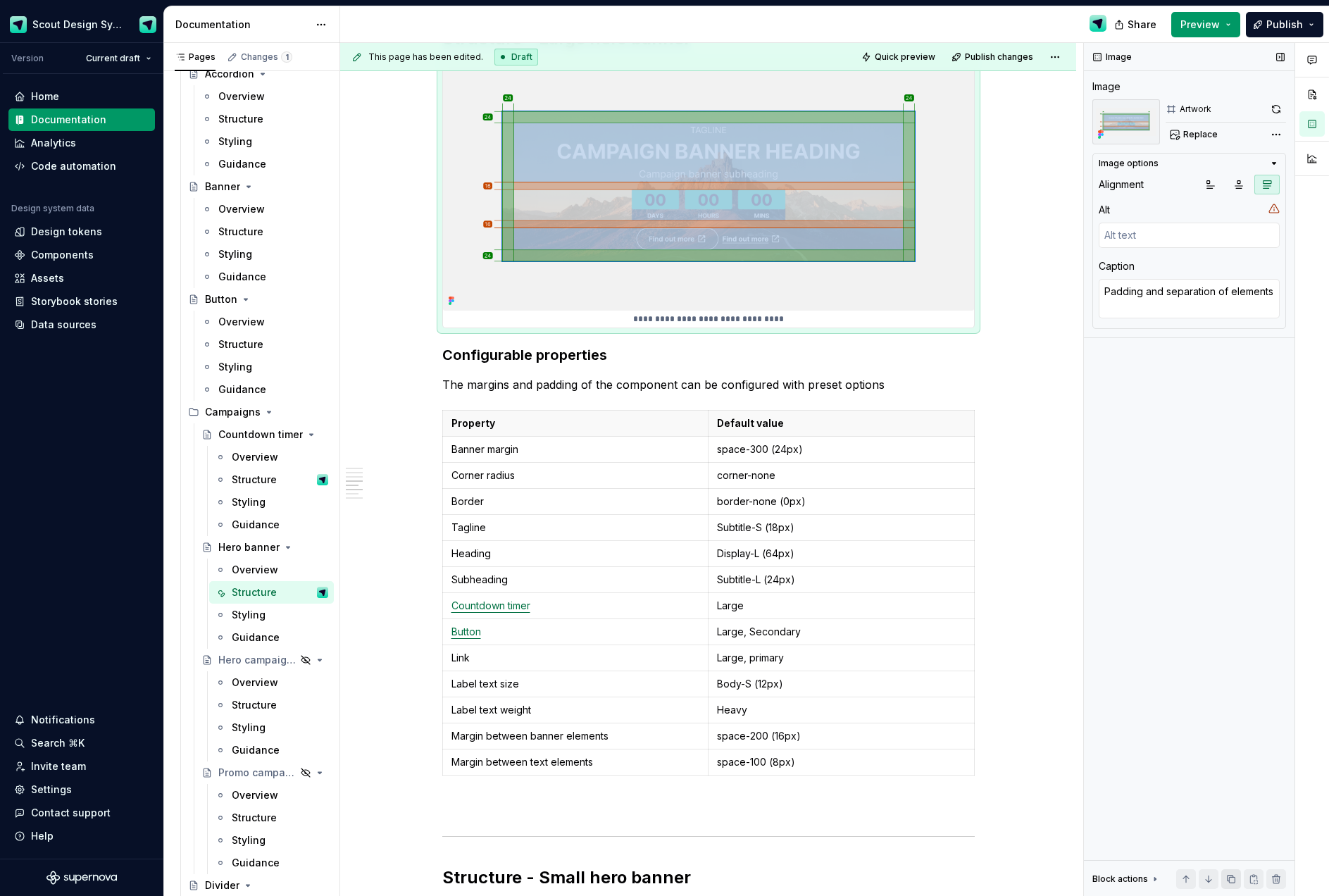
click at [1233, 880] on button "button" at bounding box center [1231, 878] width 20 height 20
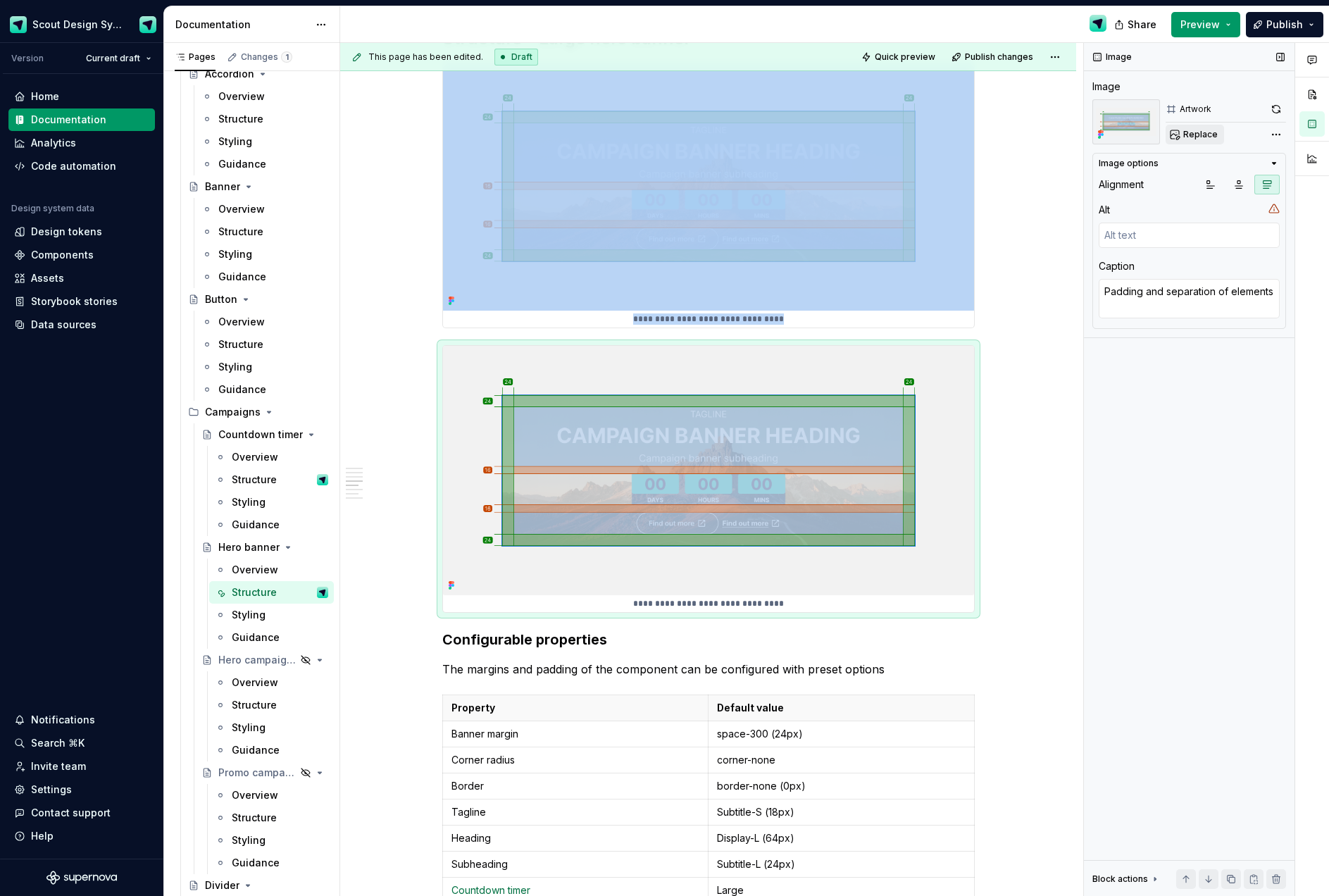
click at [1206, 132] on span "Replace" at bounding box center [1200, 134] width 35 height 11
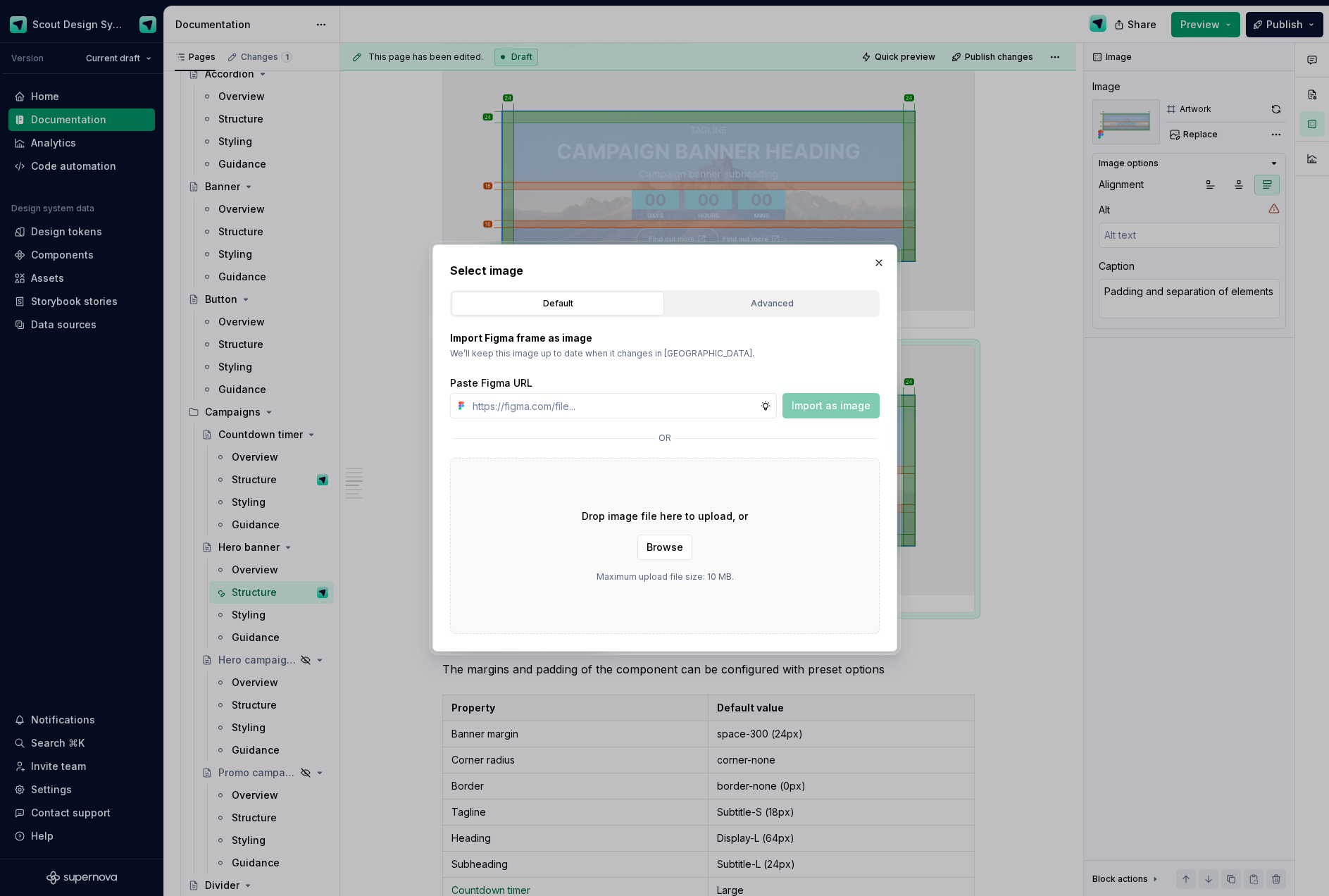
type textarea "*"
type input "[URL][DOMAIN_NAME]"
drag, startPoint x: 811, startPoint y: 408, endPoint x: 1190, endPoint y: 400, distance: 379.1
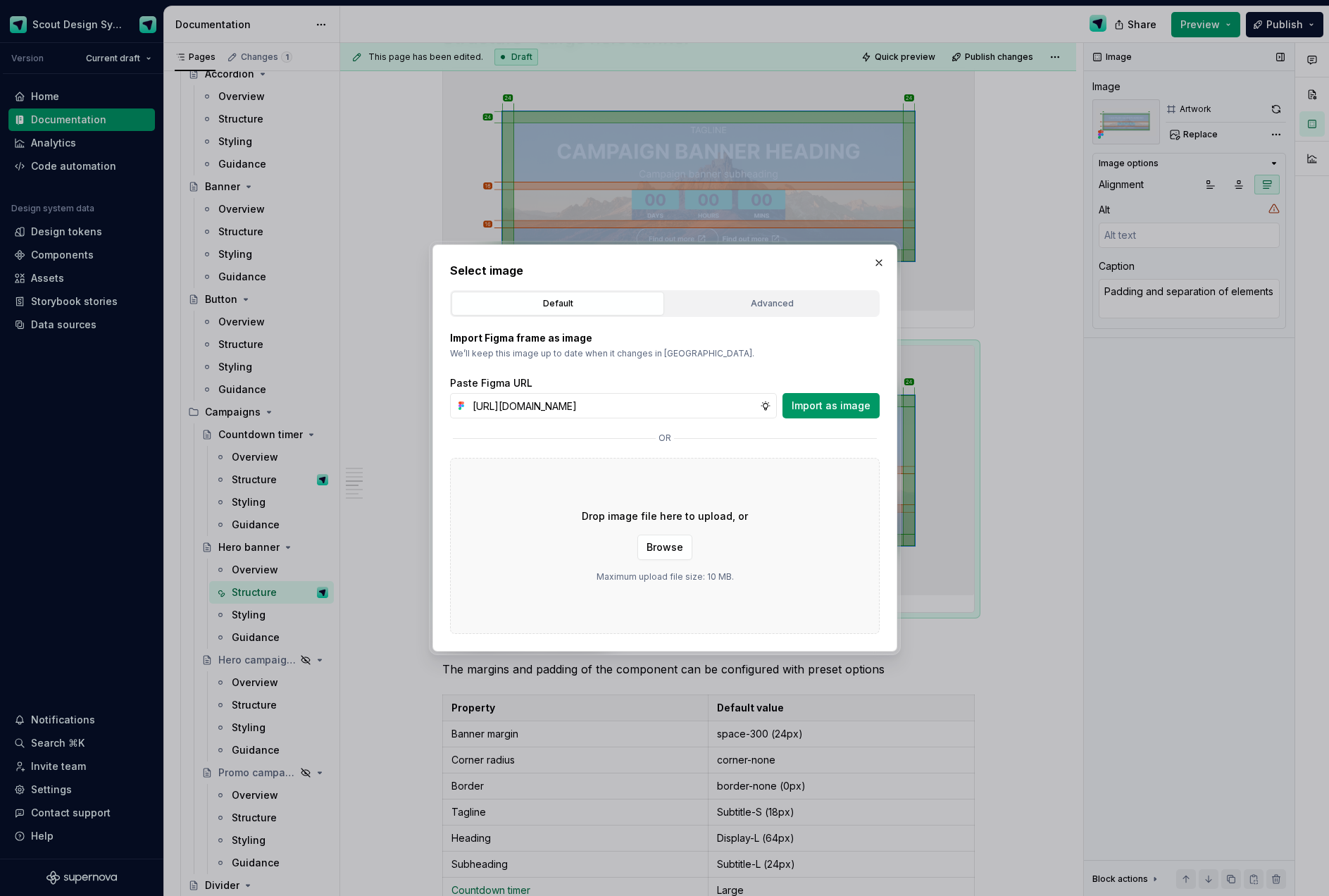
click at [811, 408] on span "Import as image" at bounding box center [830, 405] width 79 height 14
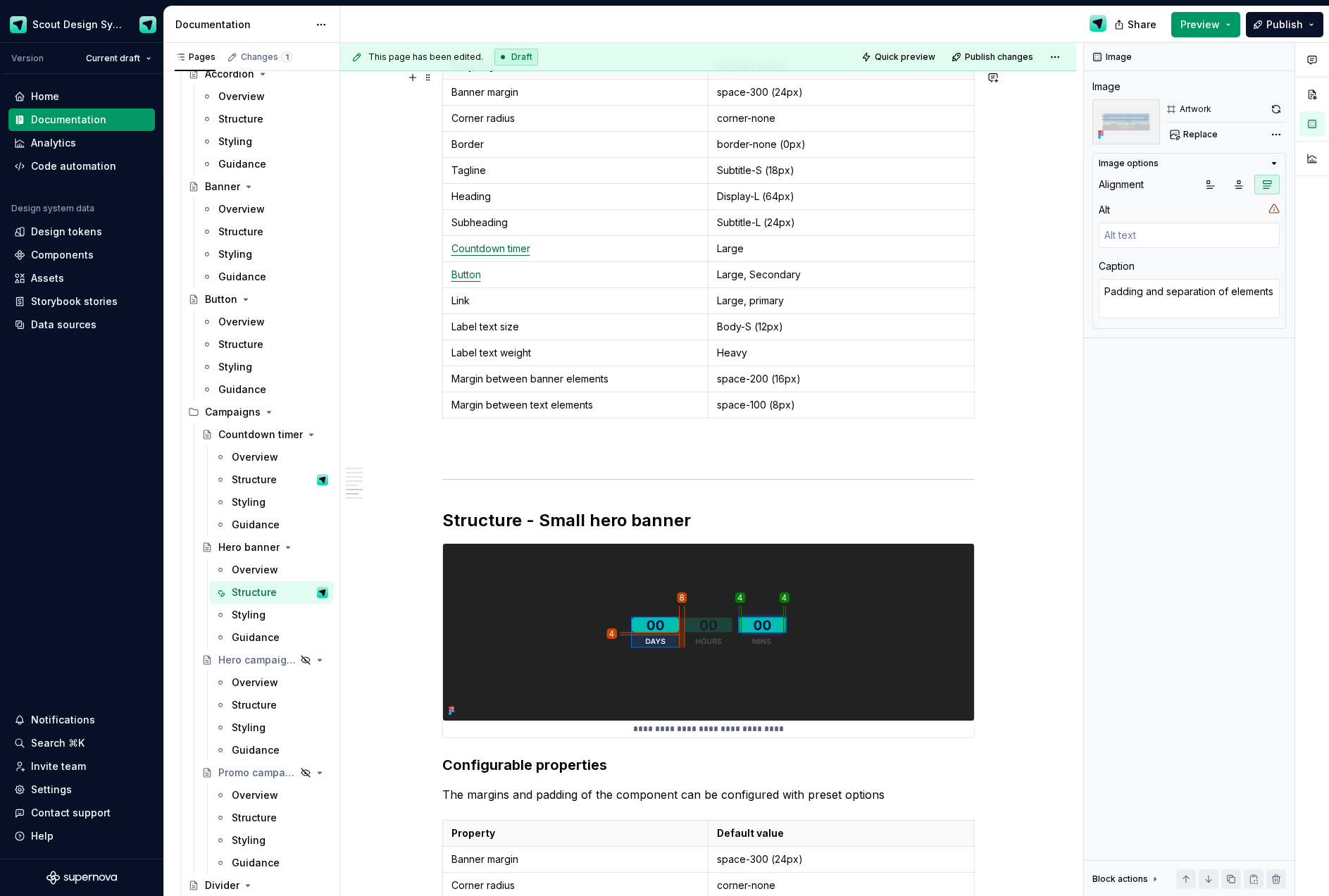
scroll to position [2957, 0]
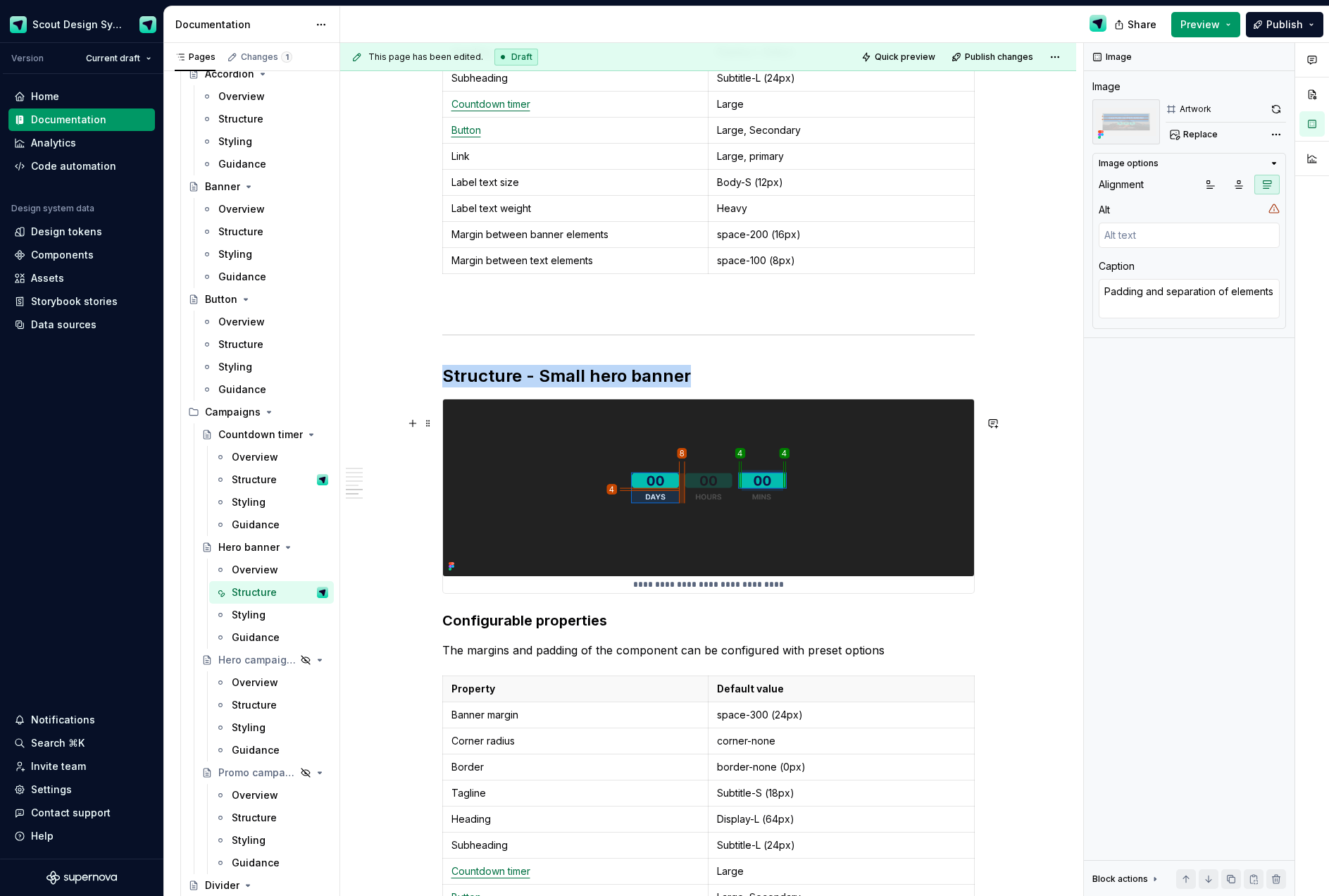
click at [780, 478] on img at bounding box center [709, 487] width 530 height 177
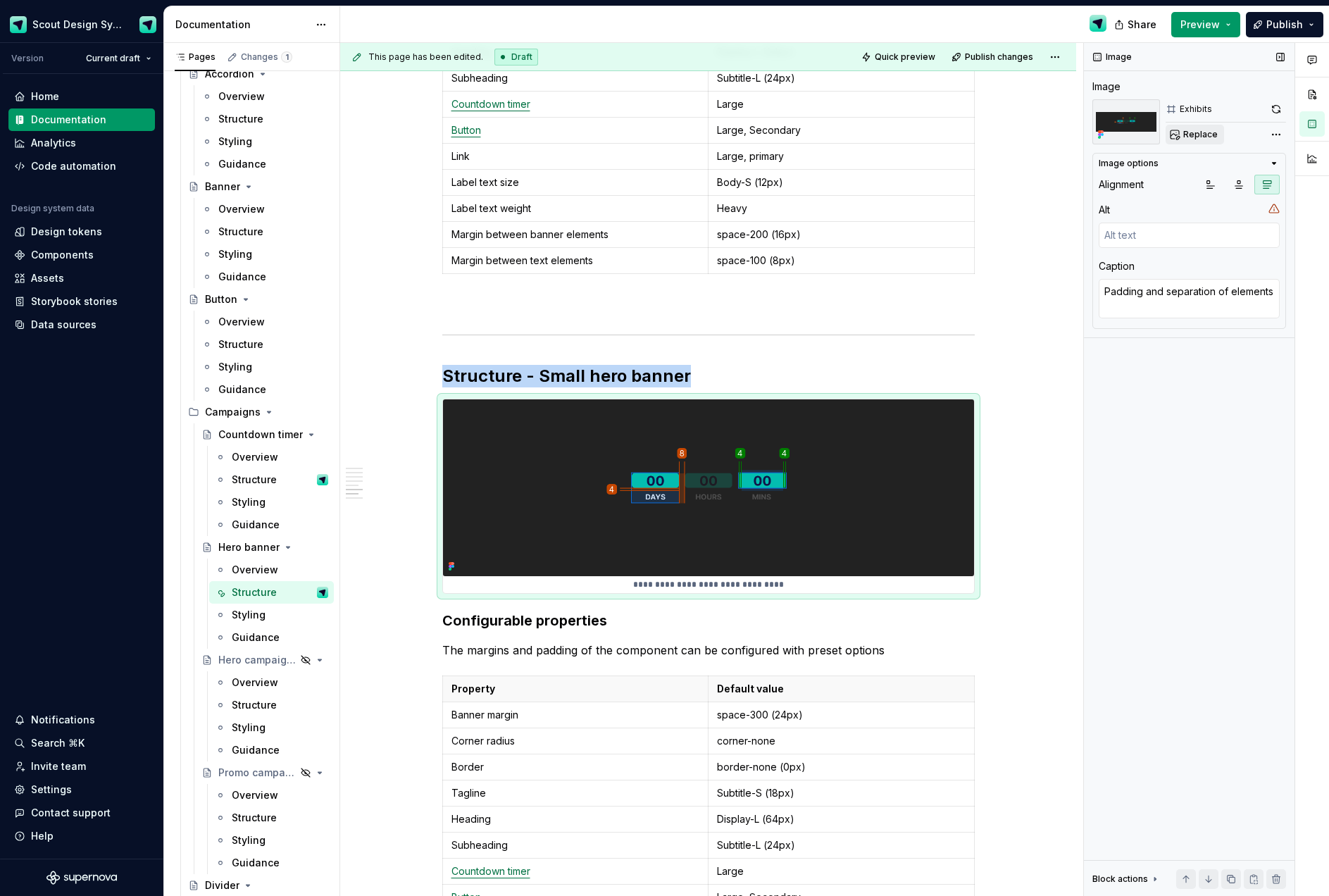
click at [1189, 128] on span "Replace" at bounding box center [1200, 134] width 35 height 11
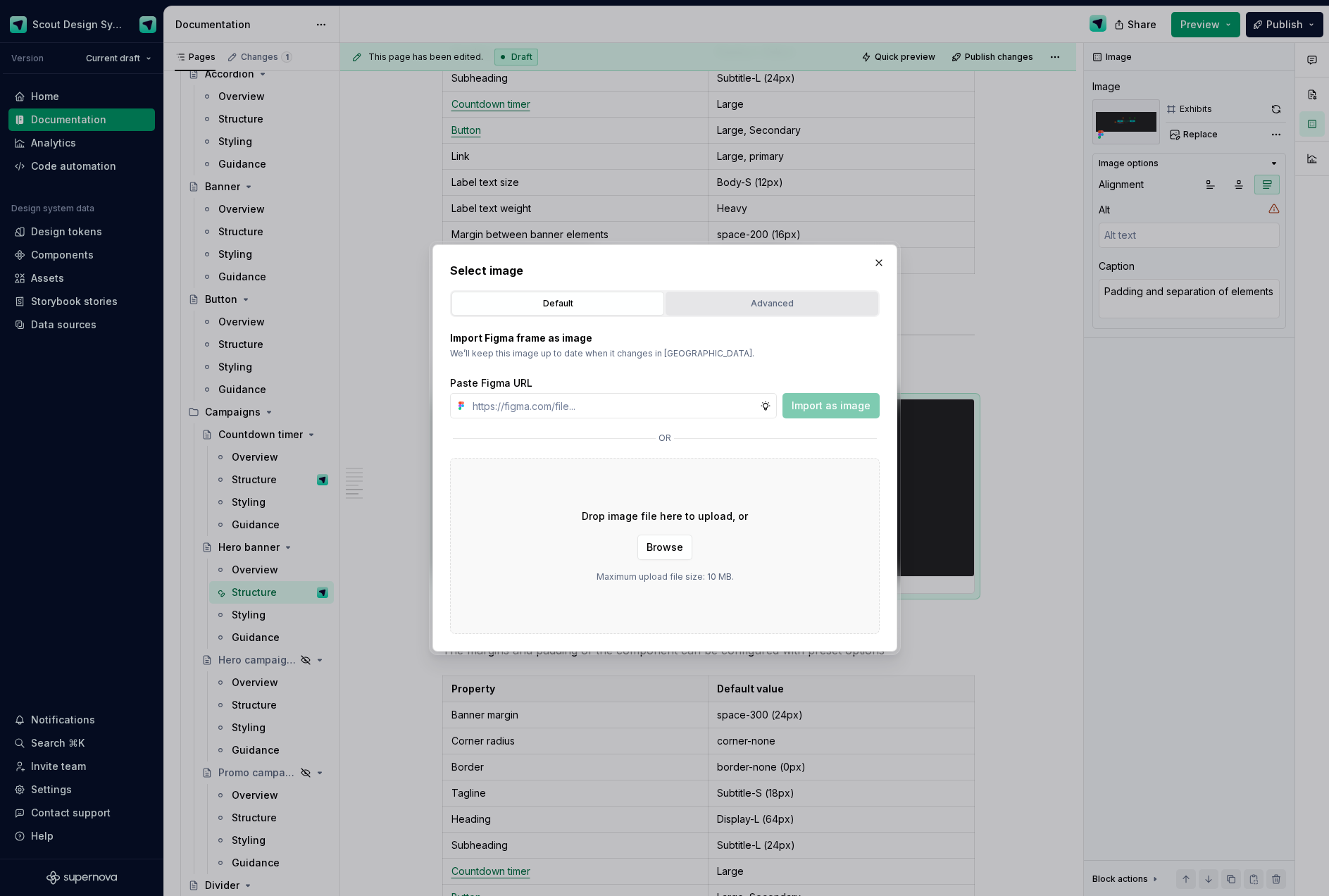
type textarea "*"
type input "[URL][DOMAIN_NAME]"
click at [814, 395] on button "Import as image" at bounding box center [831, 405] width 97 height 25
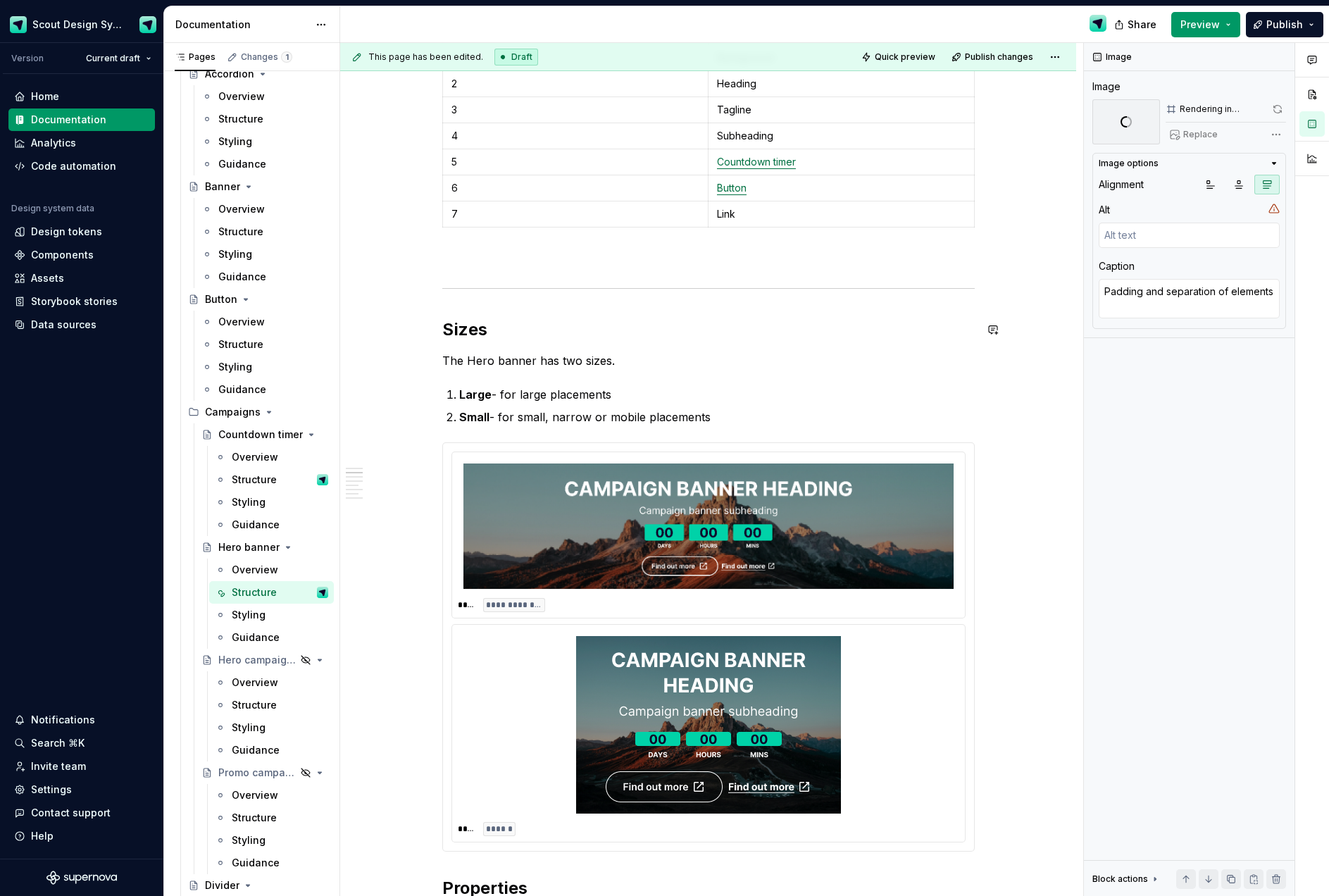
scroll to position [261, 0]
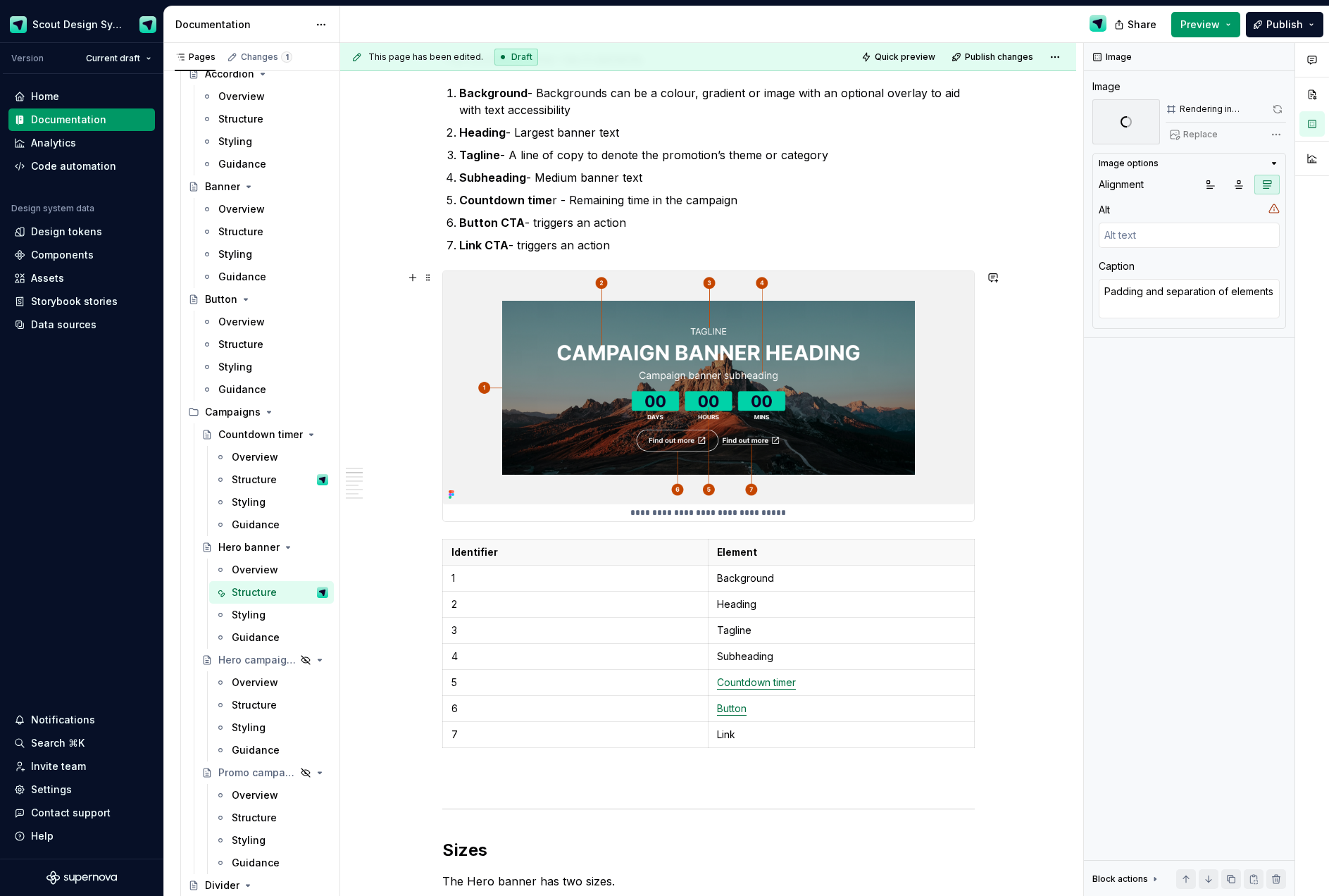
type textarea "*"
type textarea "Elements that make up the Component"
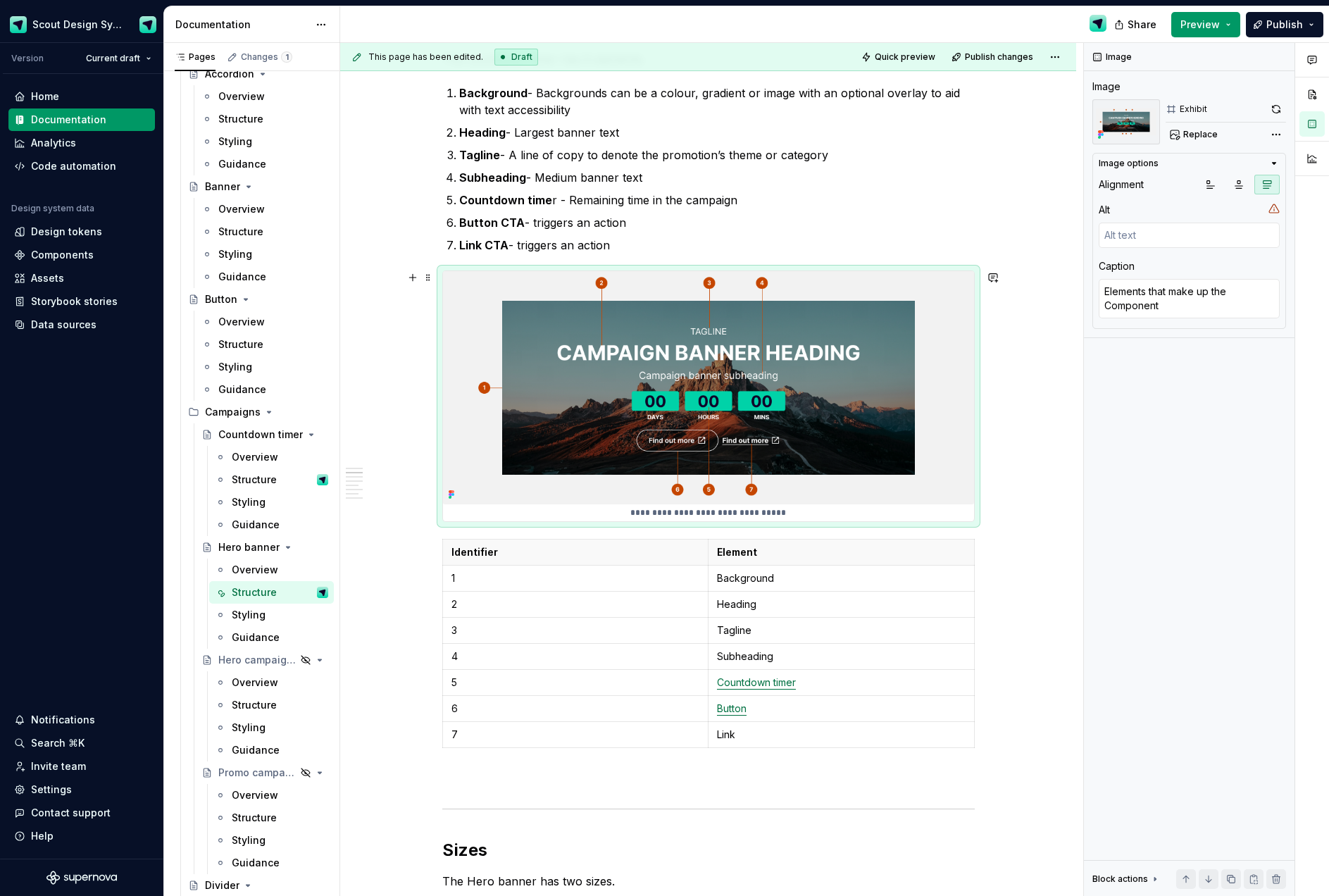
click at [923, 403] on img at bounding box center [709, 387] width 530 height 233
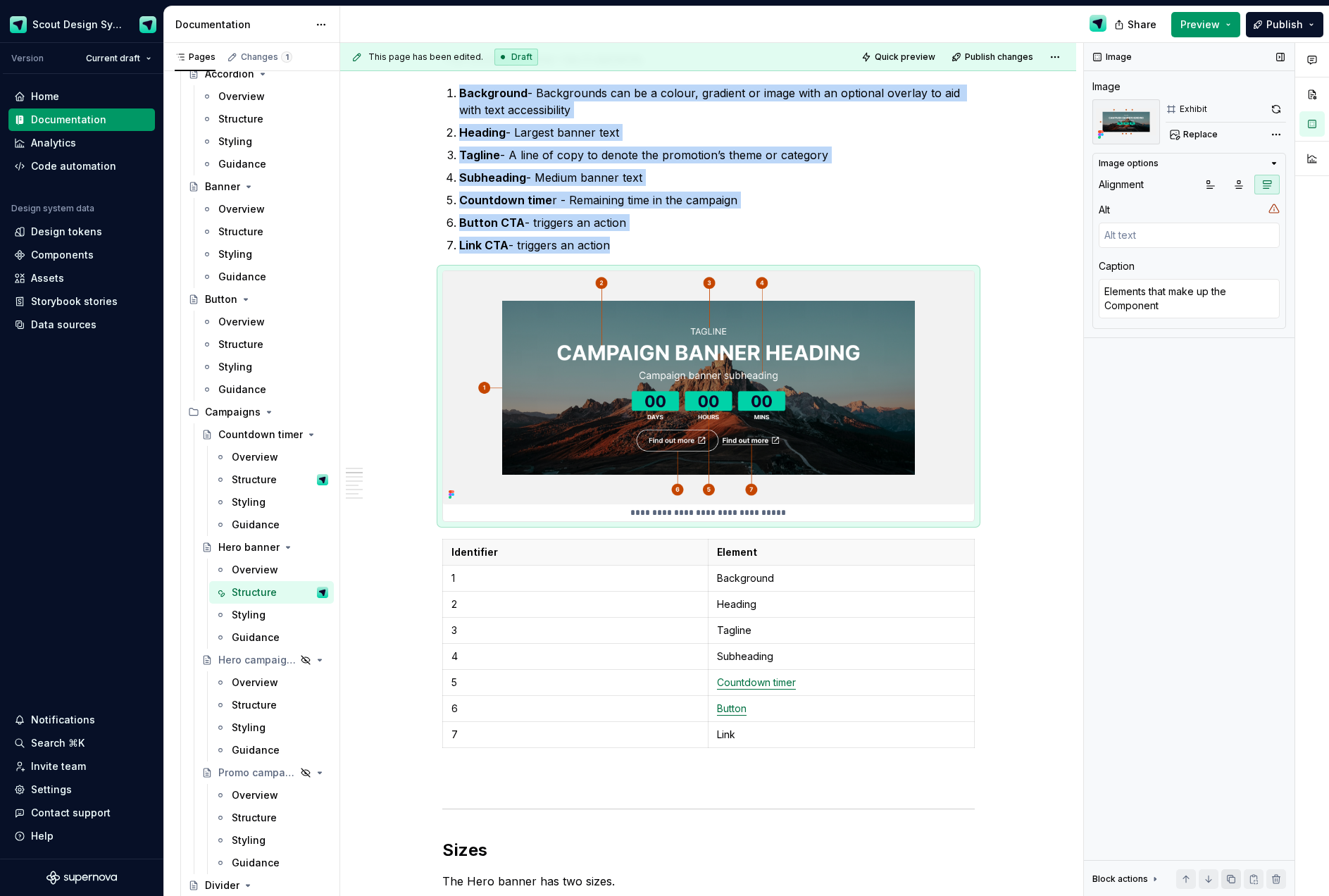
click at [1229, 885] on button "button" at bounding box center [1231, 878] width 20 height 20
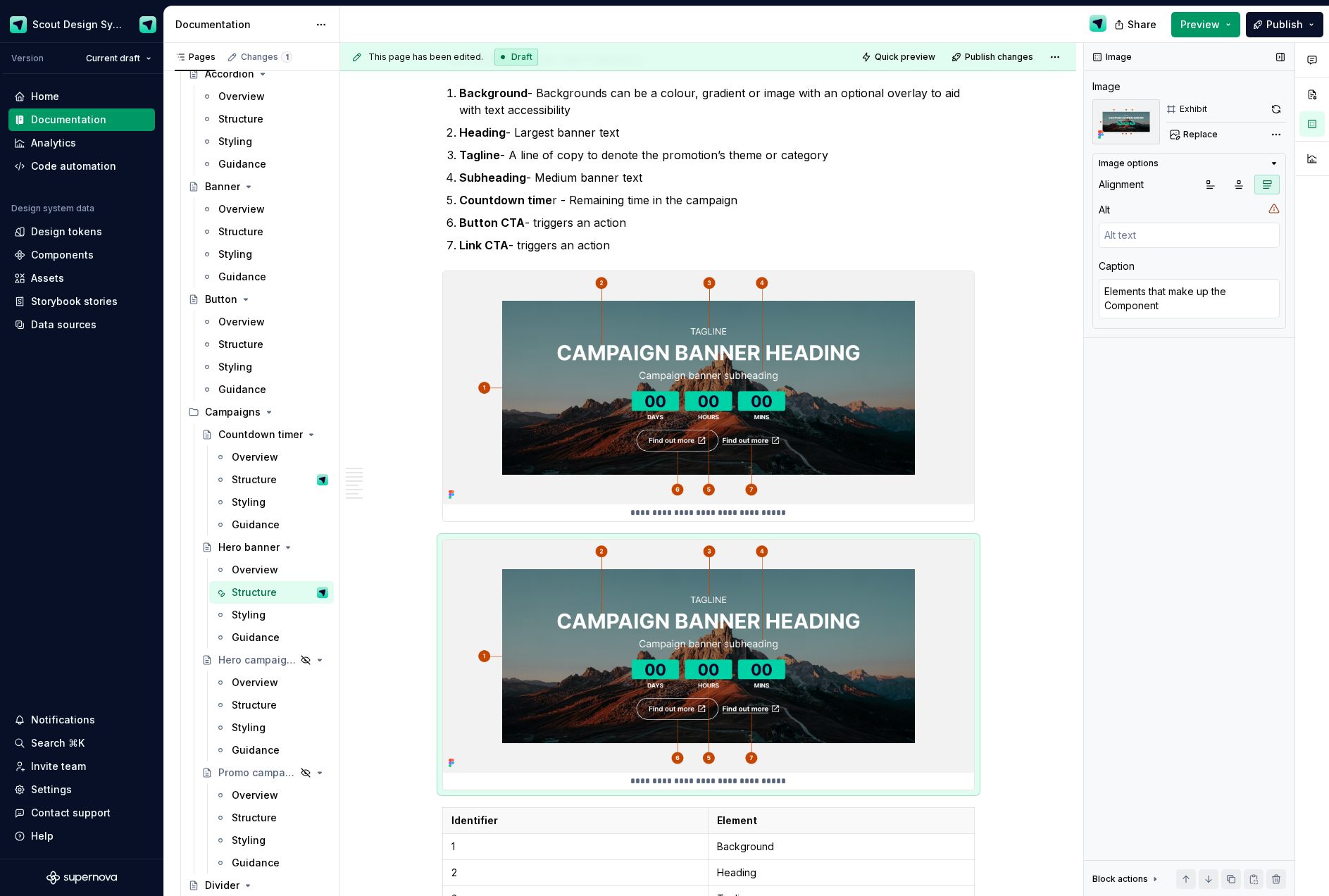
click at [1208, 149] on div "Image Image Exhibit Replace Image options Alignment Alt Caption Elements that m…" at bounding box center [1188, 470] width 211 height 854
click at [1208, 141] on button "Replace" at bounding box center [1194, 134] width 58 height 20
type textarea "*"
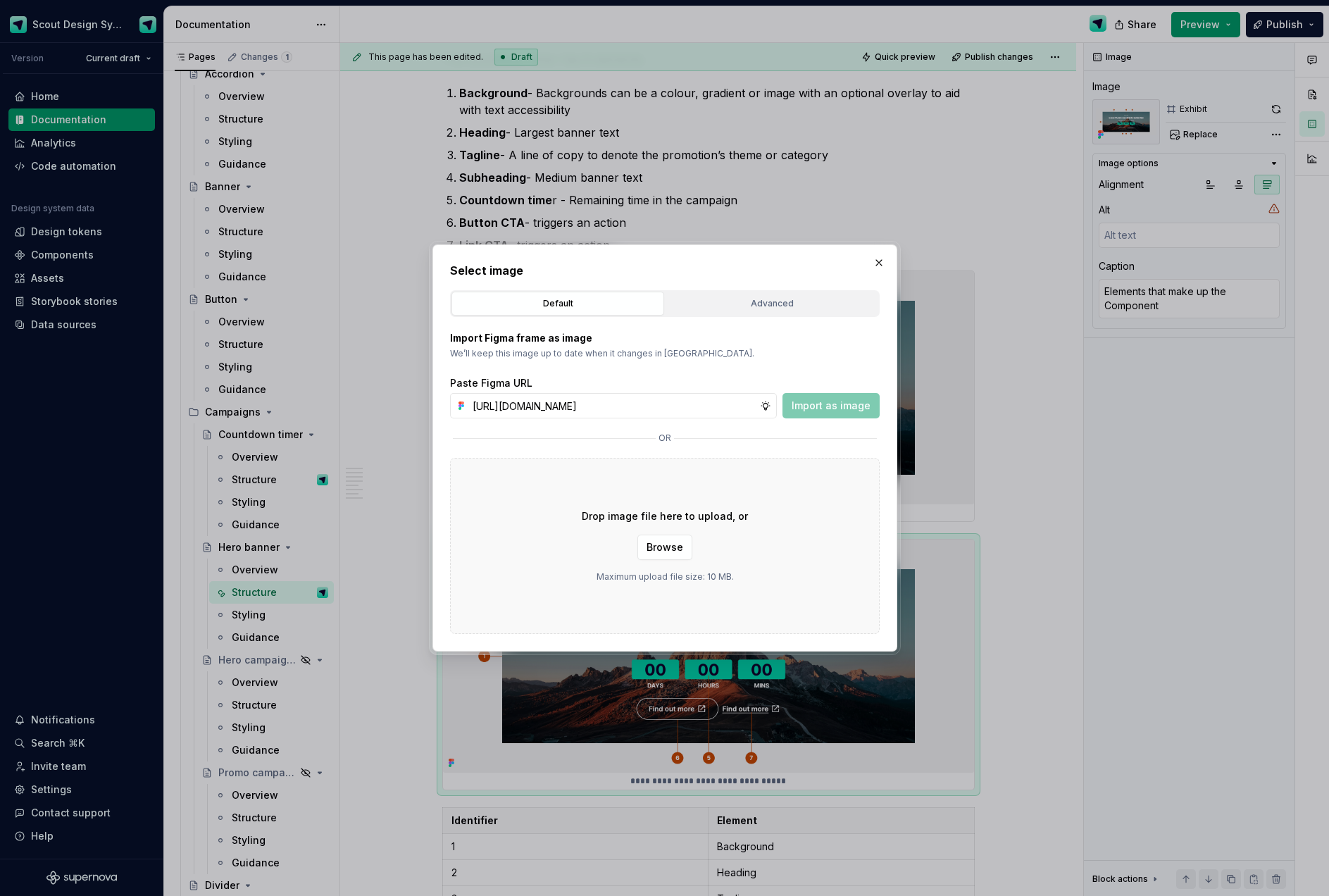
scroll to position [0, 400]
type input "[URL][DOMAIN_NAME]"
click at [838, 411] on span "Import as image" at bounding box center [830, 405] width 79 height 14
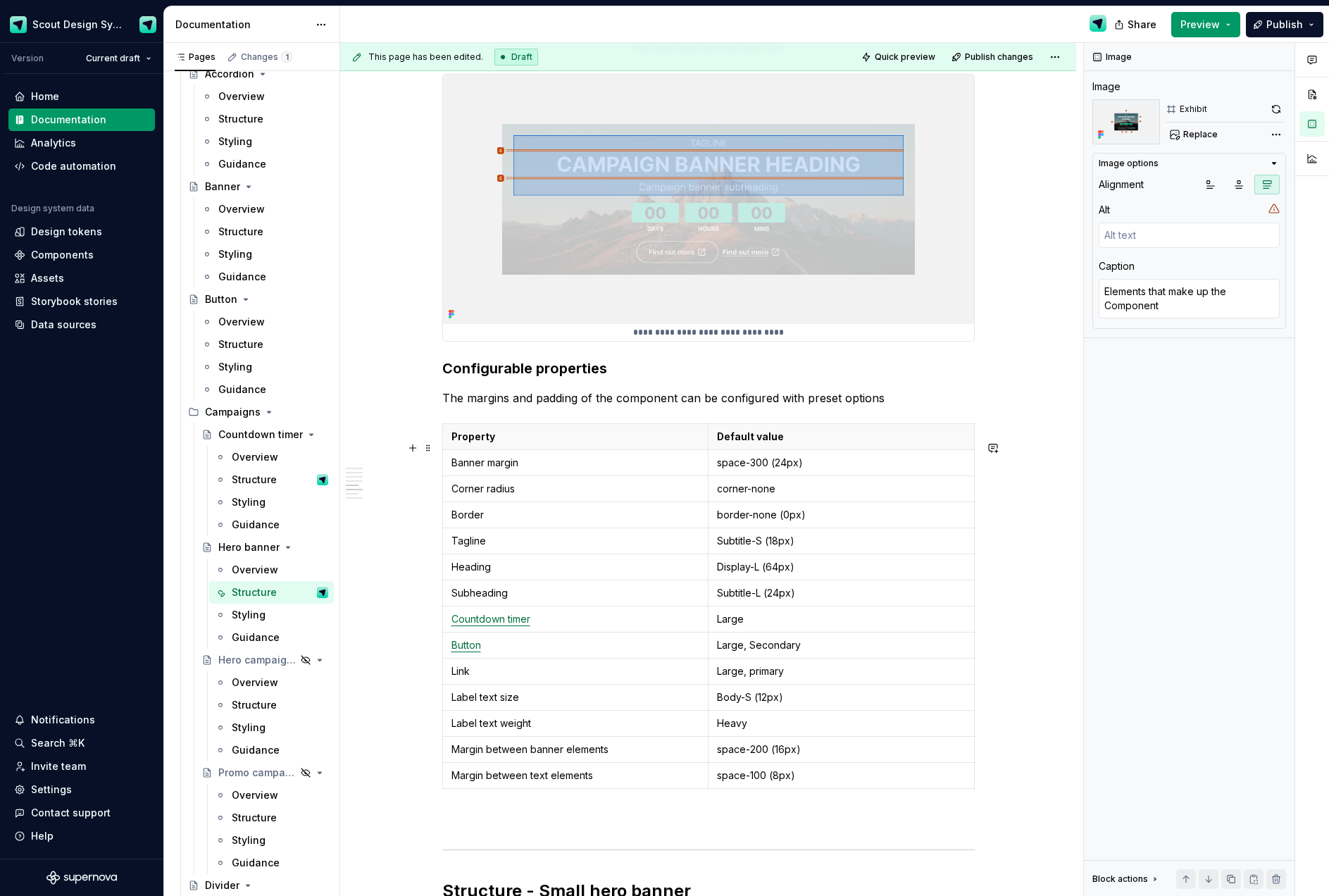
scroll to position [3289, 0]
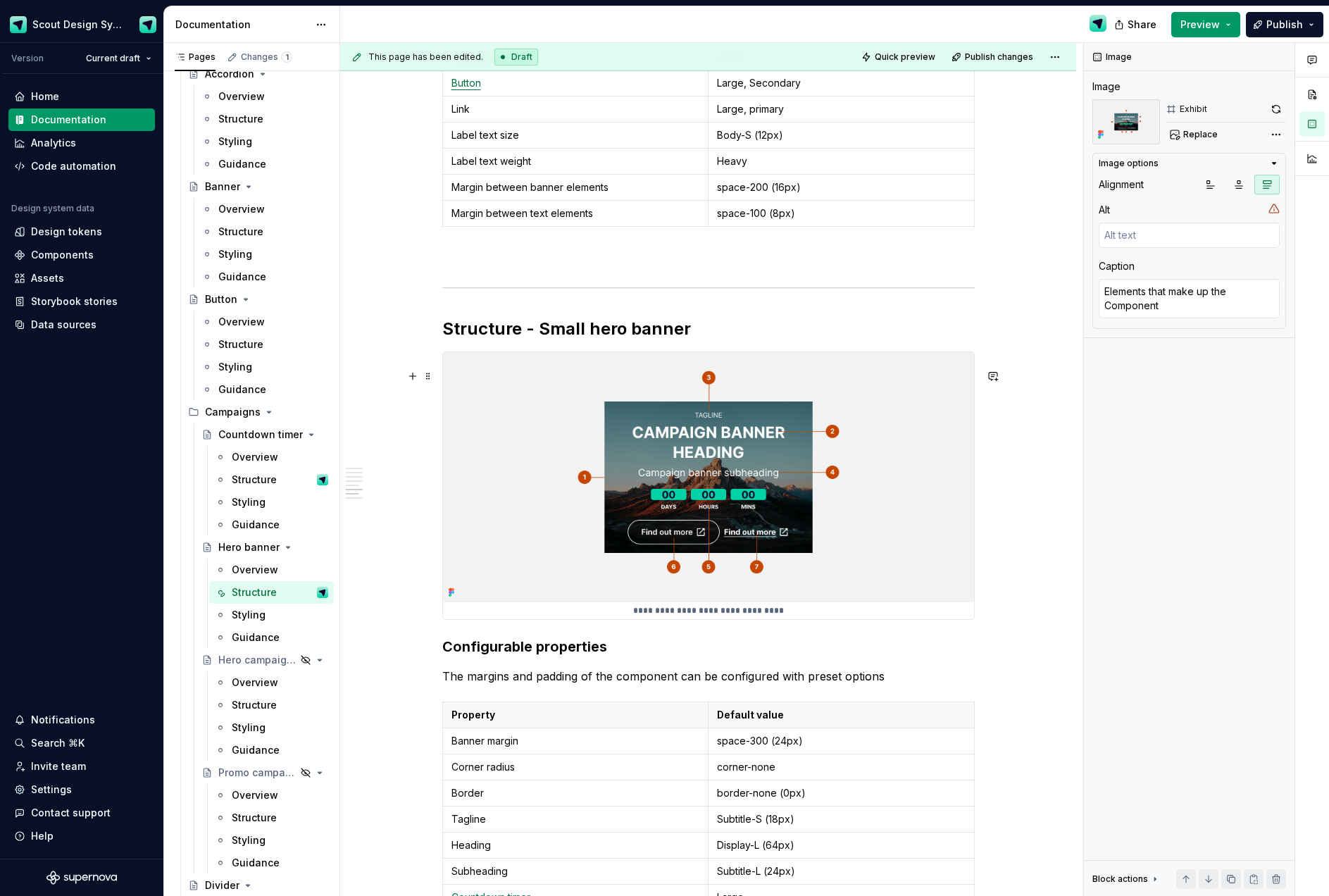
type textarea "*"
type textarea "Padding and separation of elements"
click at [947, 483] on img at bounding box center [709, 477] width 530 height 250
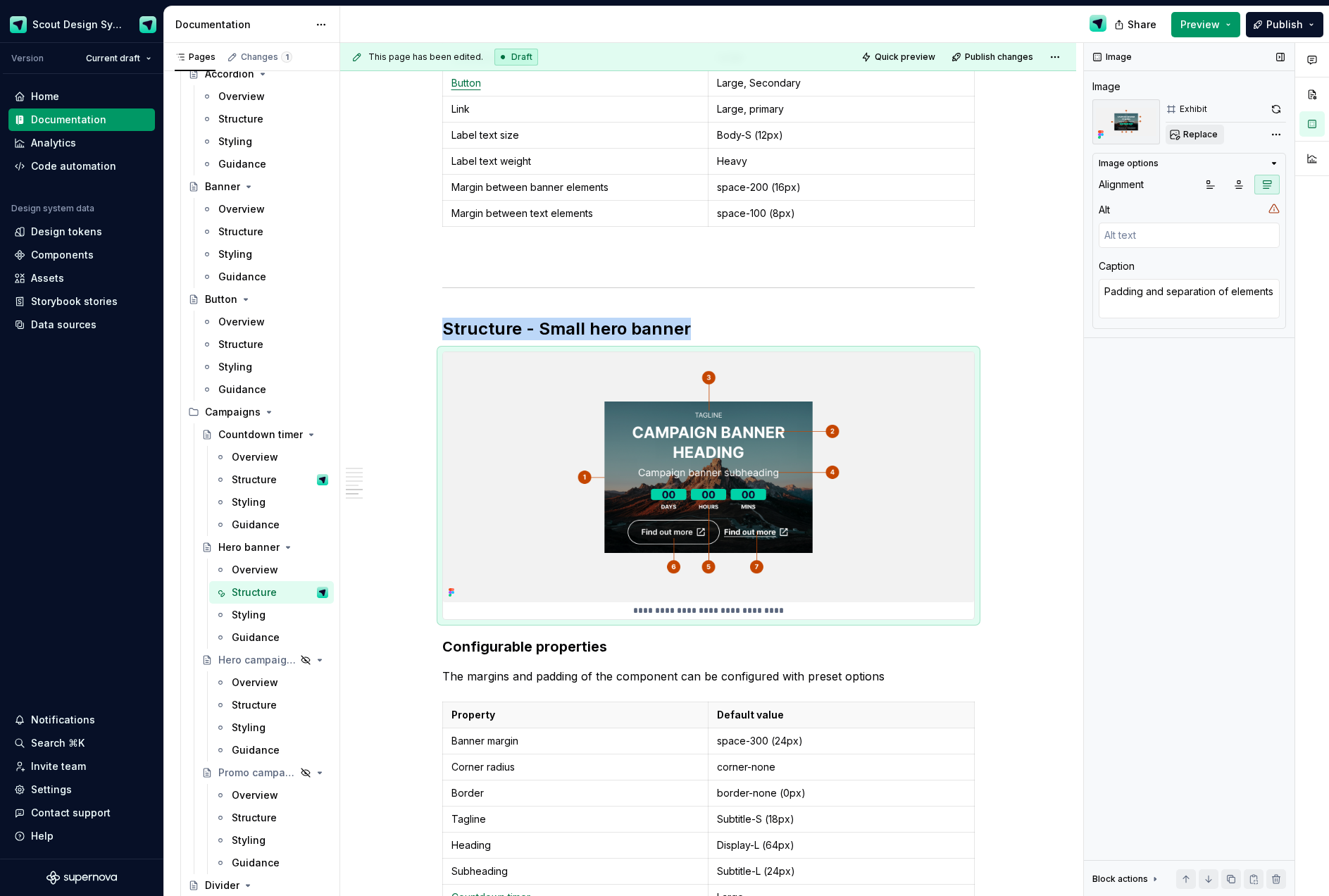
click at [1204, 134] on span "Replace" at bounding box center [1200, 134] width 35 height 11
type textarea "*"
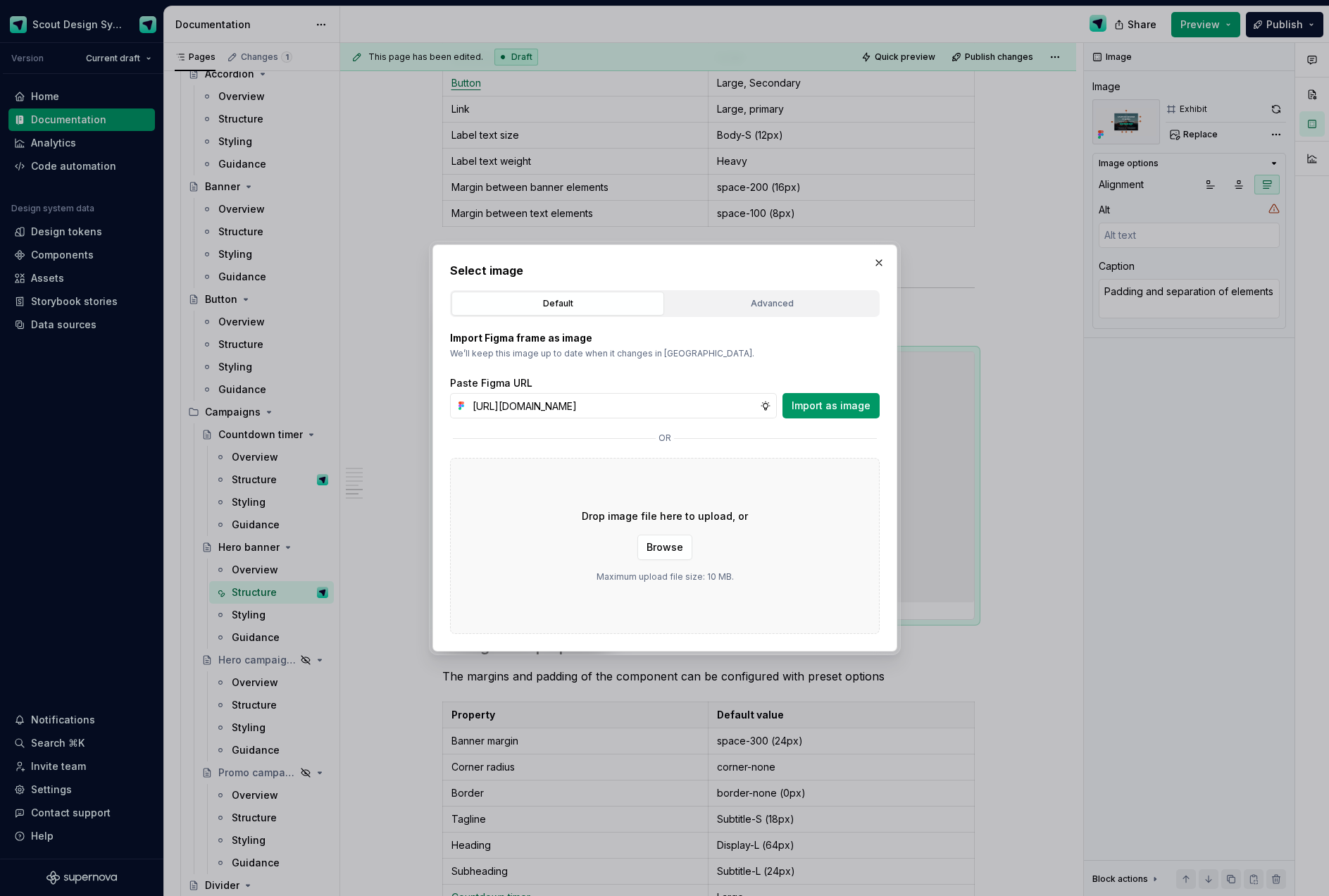
scroll to position [0, 399]
type input "[URL][DOMAIN_NAME]"
click at [820, 393] on button "Import as image" at bounding box center [831, 405] width 97 height 25
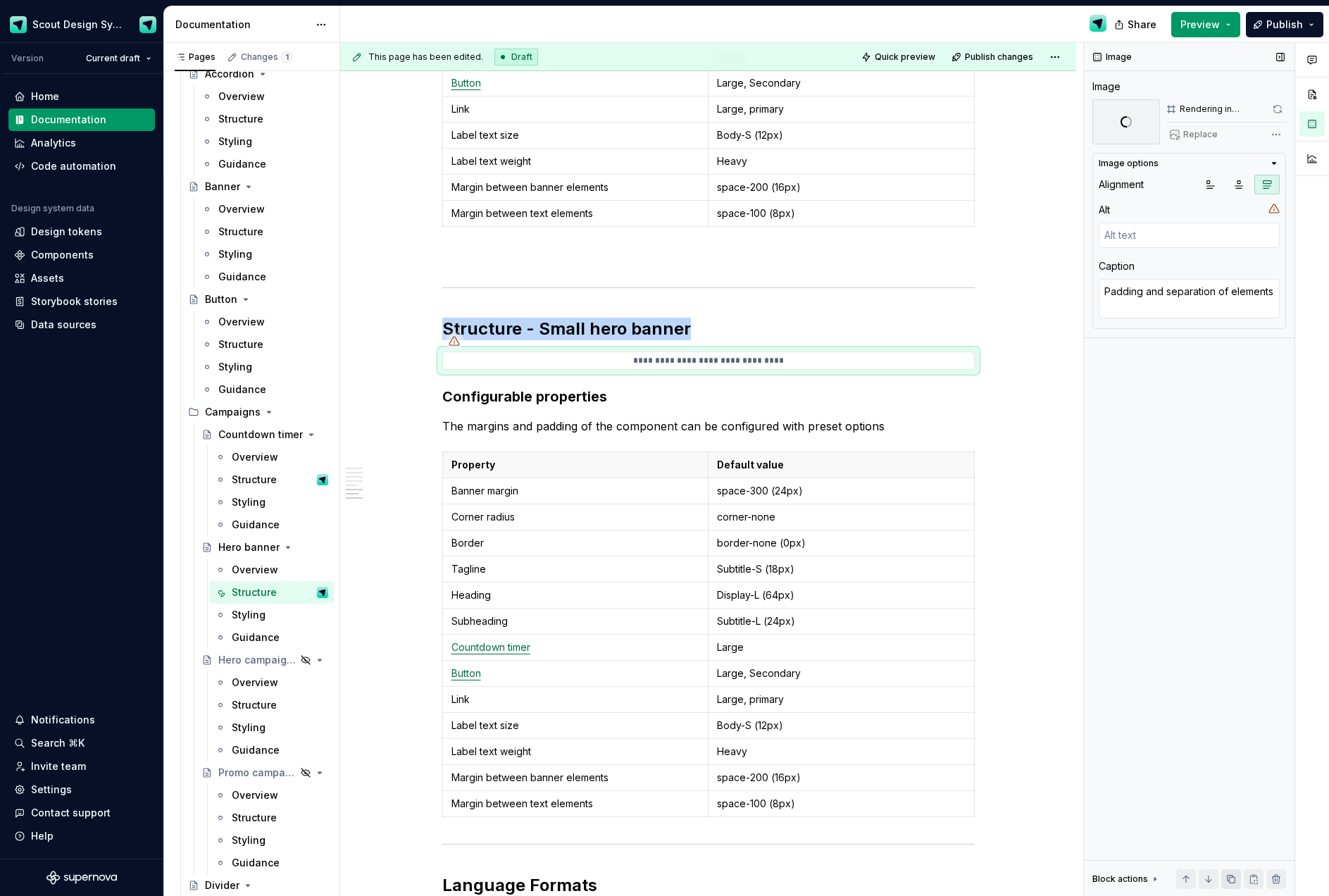
click at [1230, 875] on button "button" at bounding box center [1231, 878] width 20 height 20
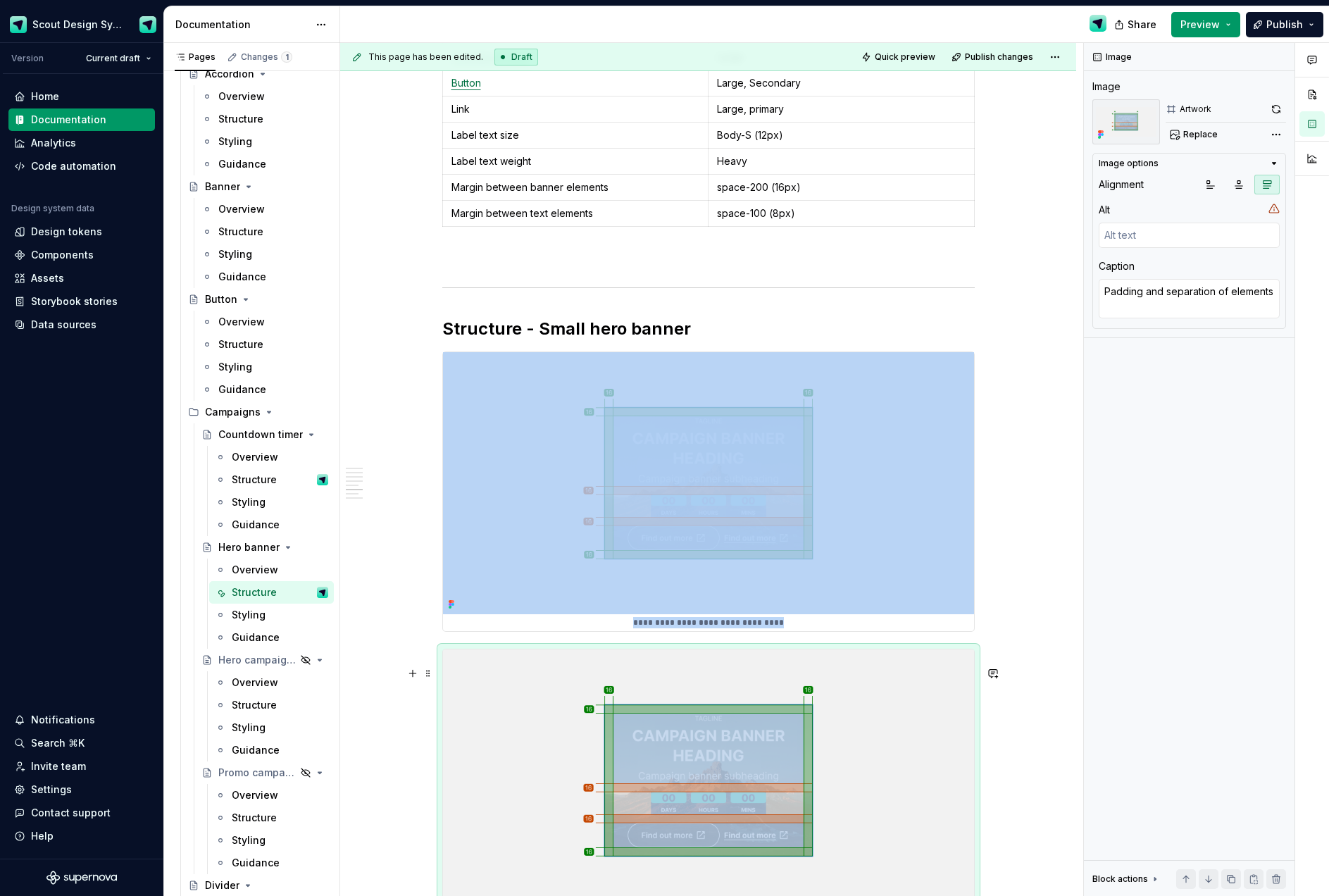
drag, startPoint x: 725, startPoint y: 692, endPoint x: 769, endPoint y: 642, distance: 66.6
click at [725, 692] on img at bounding box center [709, 780] width 530 height 261
click at [1197, 135] on span "Replace" at bounding box center [1200, 134] width 35 height 11
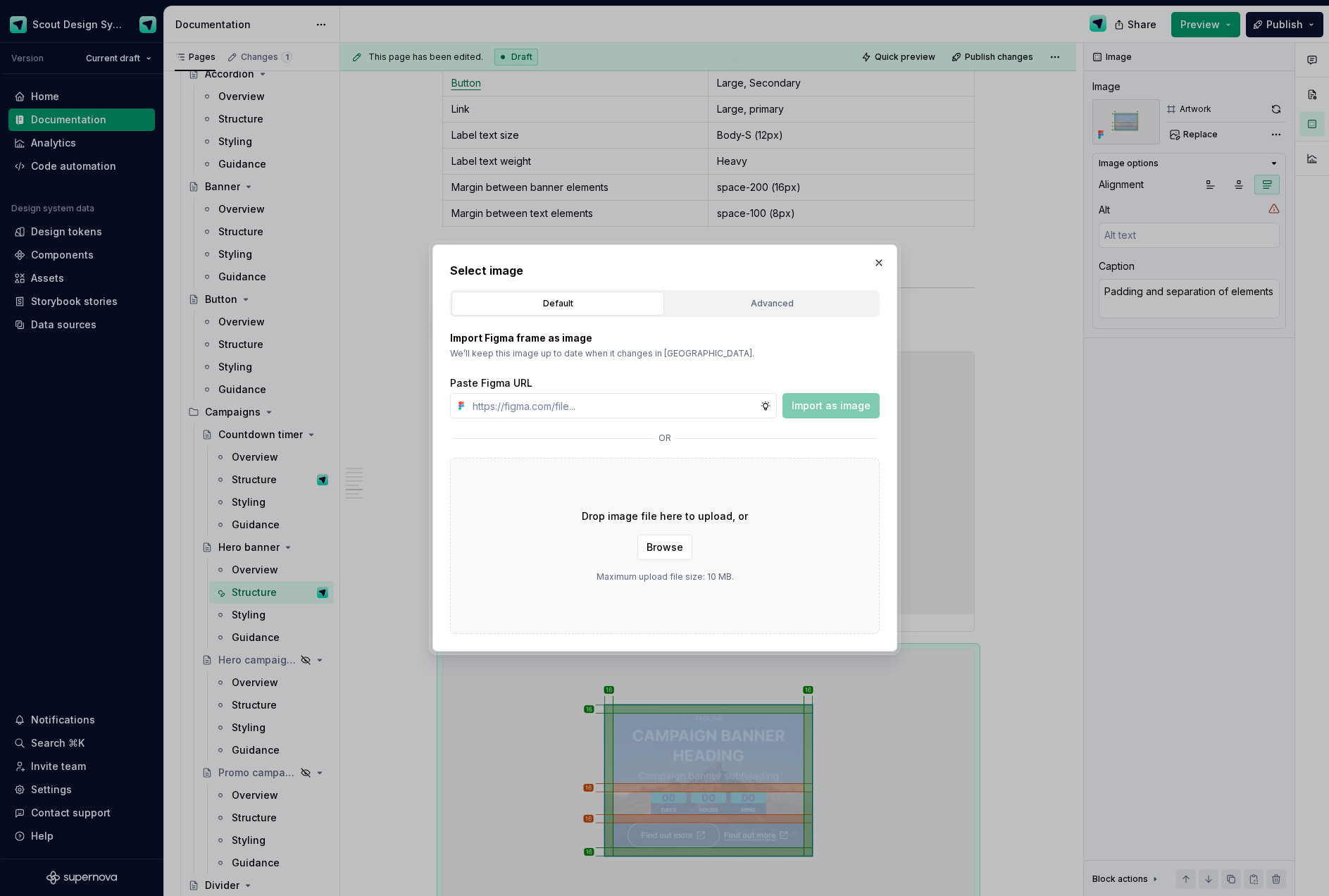
type textarea "*"
type input "[URL][DOMAIN_NAME]"
drag, startPoint x: 854, startPoint y: 410, endPoint x: 862, endPoint y: 462, distance: 52.6
click at [854, 410] on span "Import as image" at bounding box center [830, 405] width 79 height 14
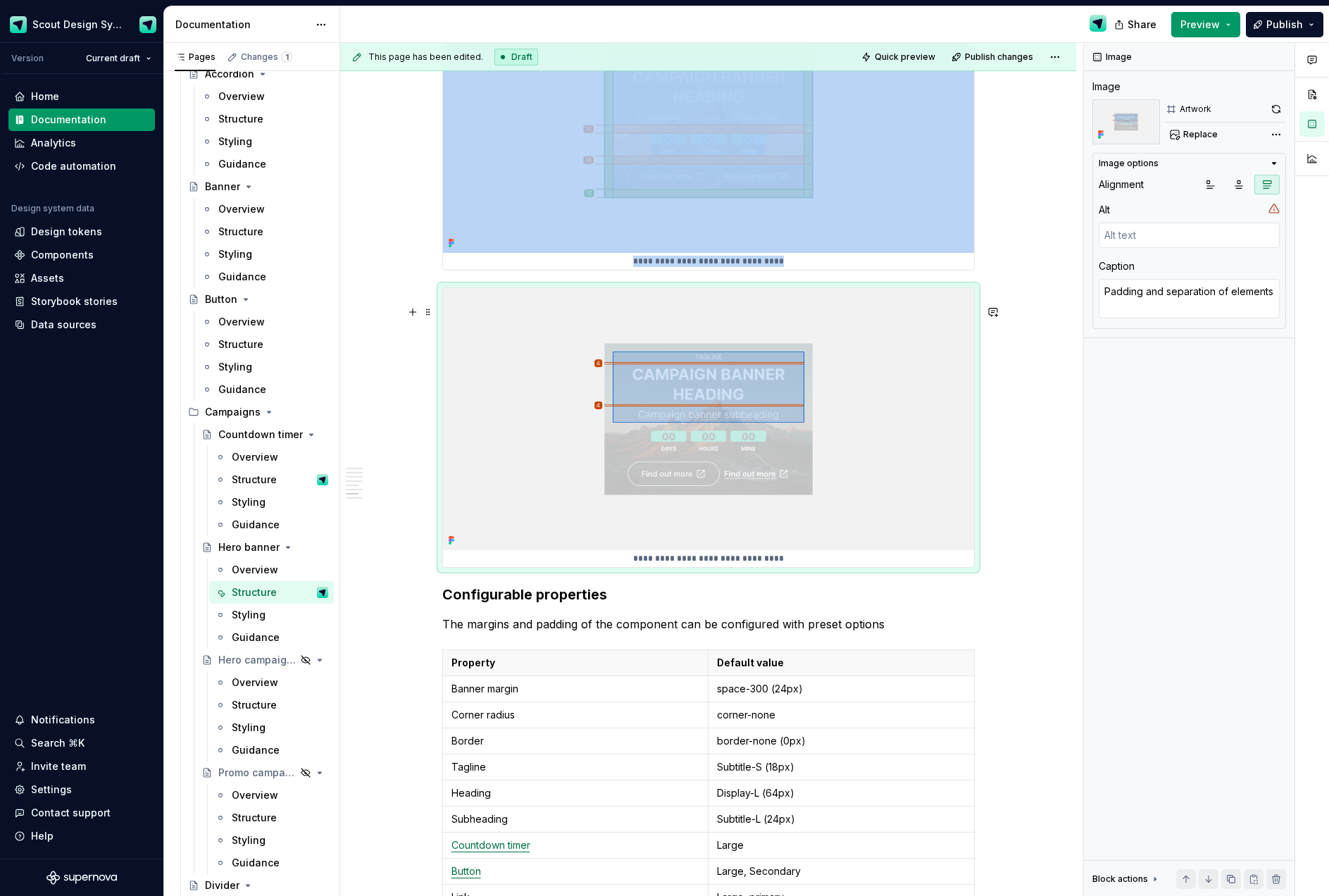
scroll to position [3651, 0]
click at [759, 695] on p "space-300 (24px)" at bounding box center [841, 687] width 248 height 14
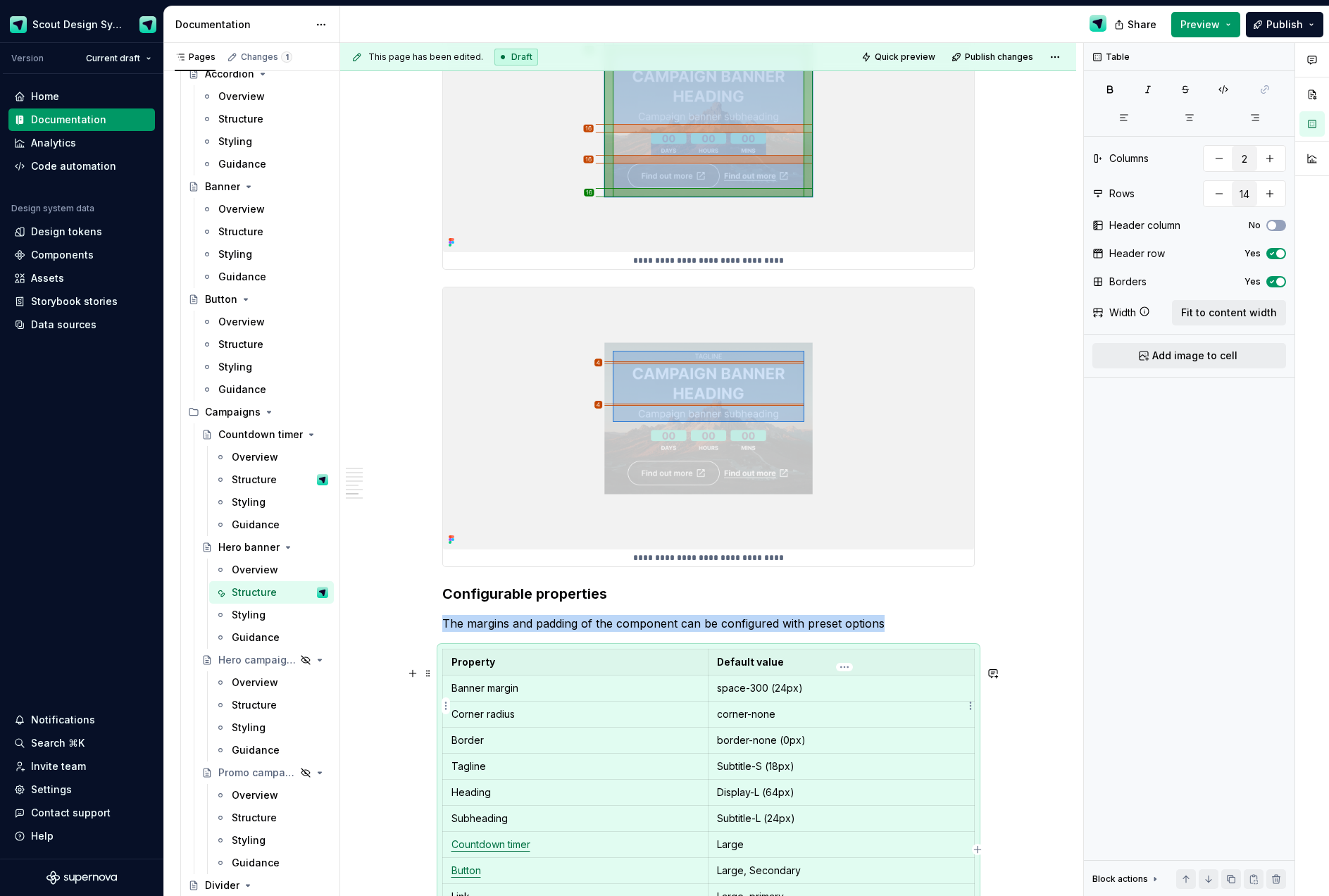
click at [760, 695] on p "space-300 (24px)" at bounding box center [841, 687] width 248 height 14
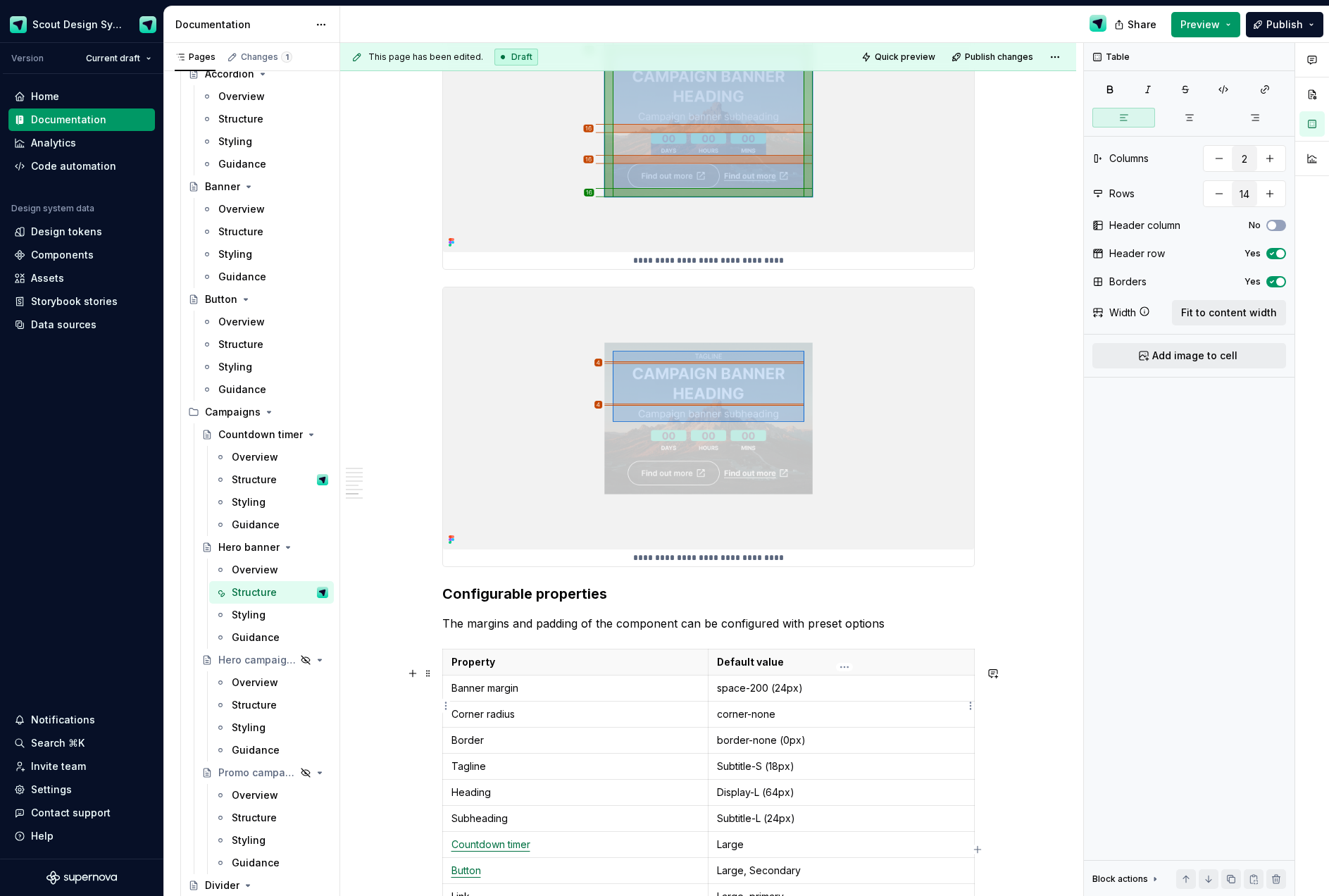
click at [787, 695] on p "space-200 (24px)" at bounding box center [841, 687] width 248 height 14
click at [769, 721] on p "corner-none" at bounding box center [841, 713] width 248 height 14
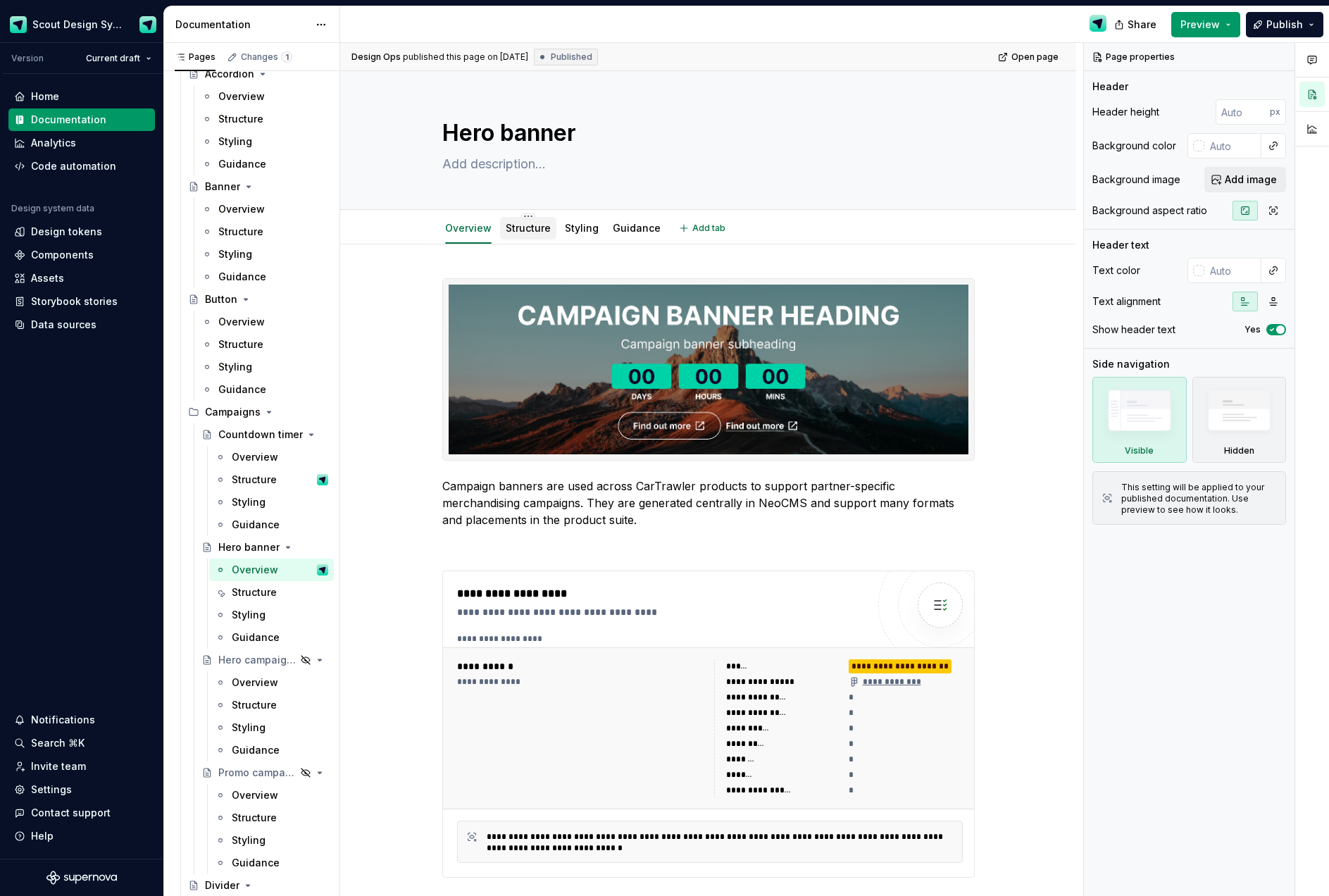
click at [536, 231] on link "Structure" at bounding box center [528, 228] width 45 height 12
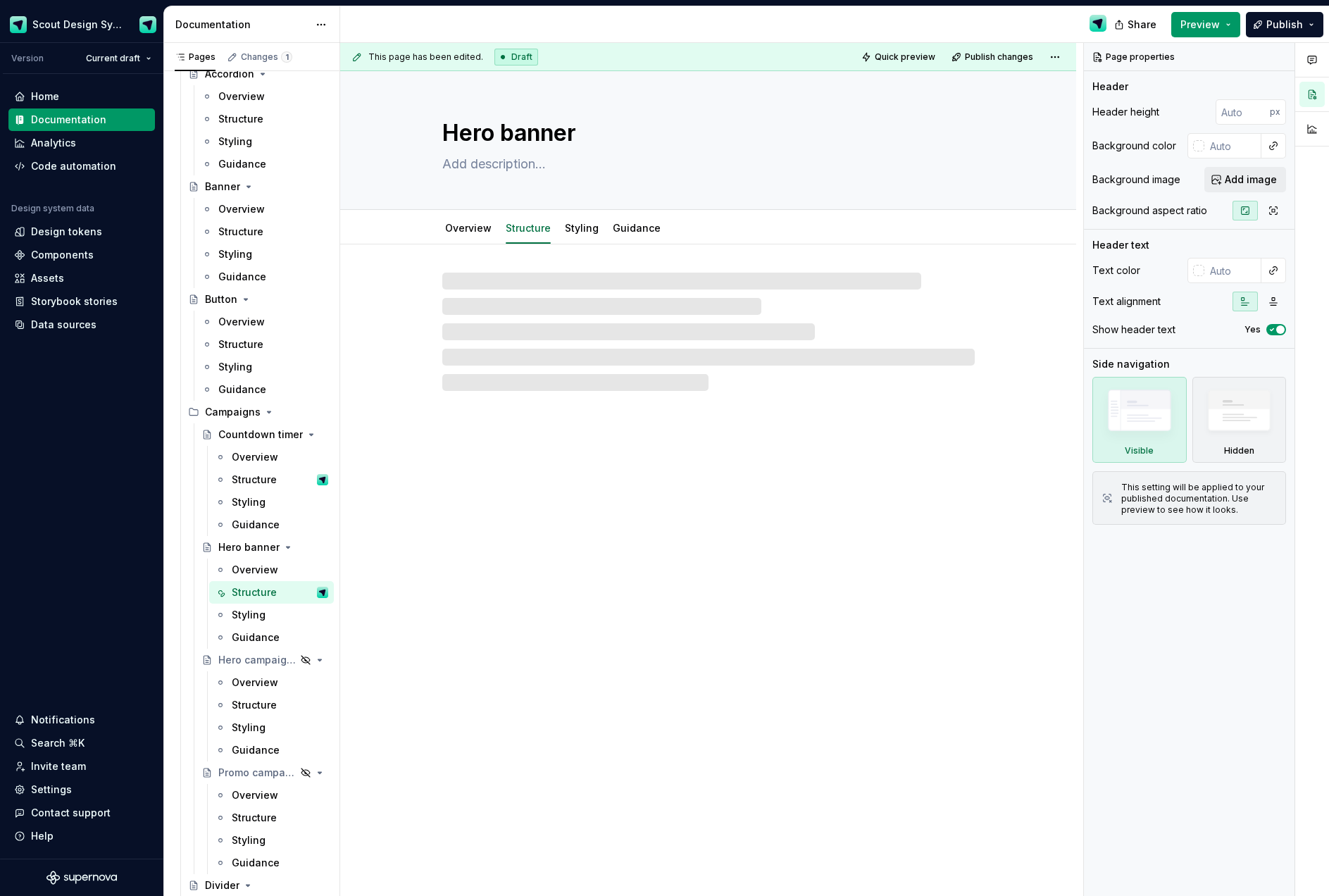
type textarea "*"
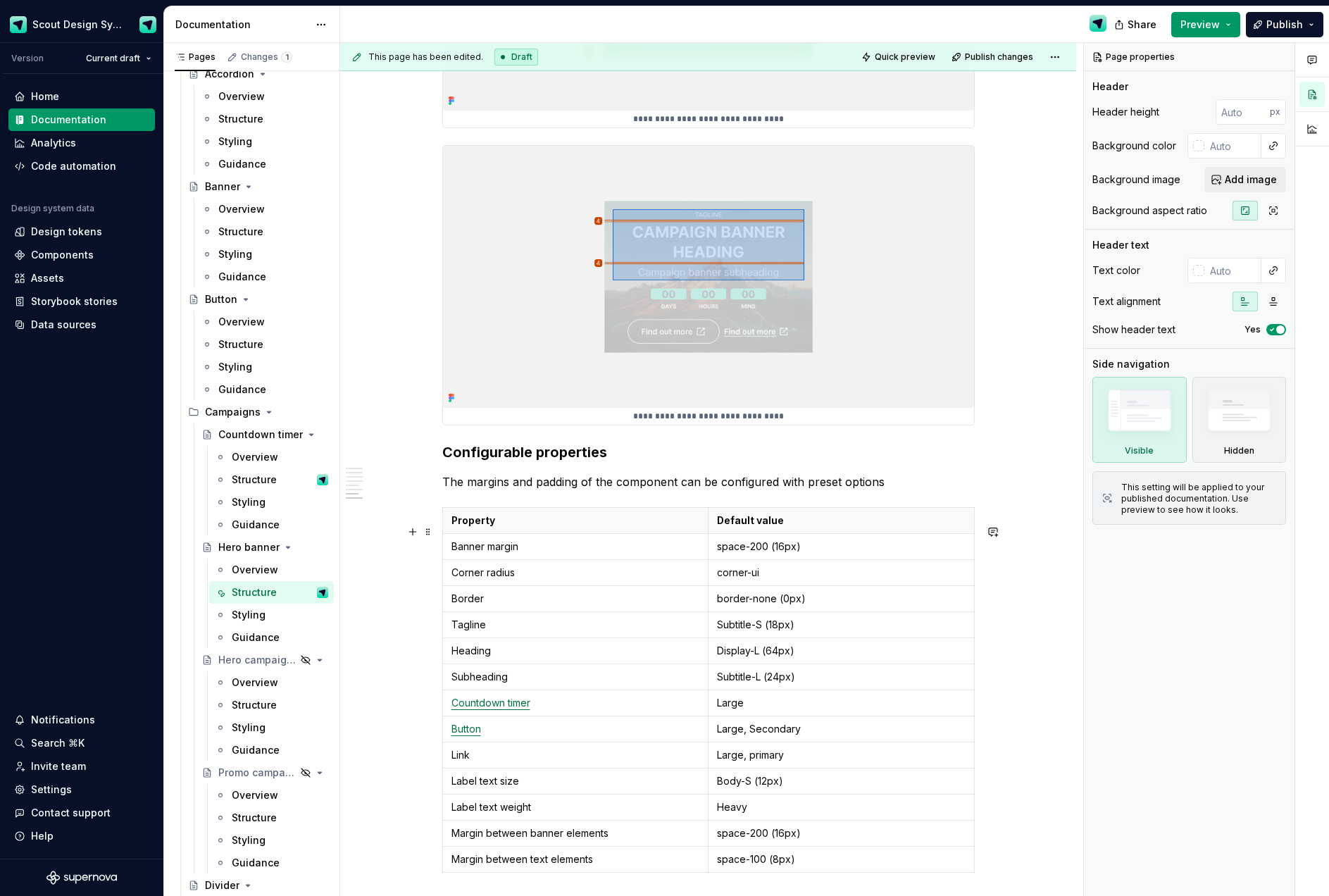
scroll to position [3911, 0]
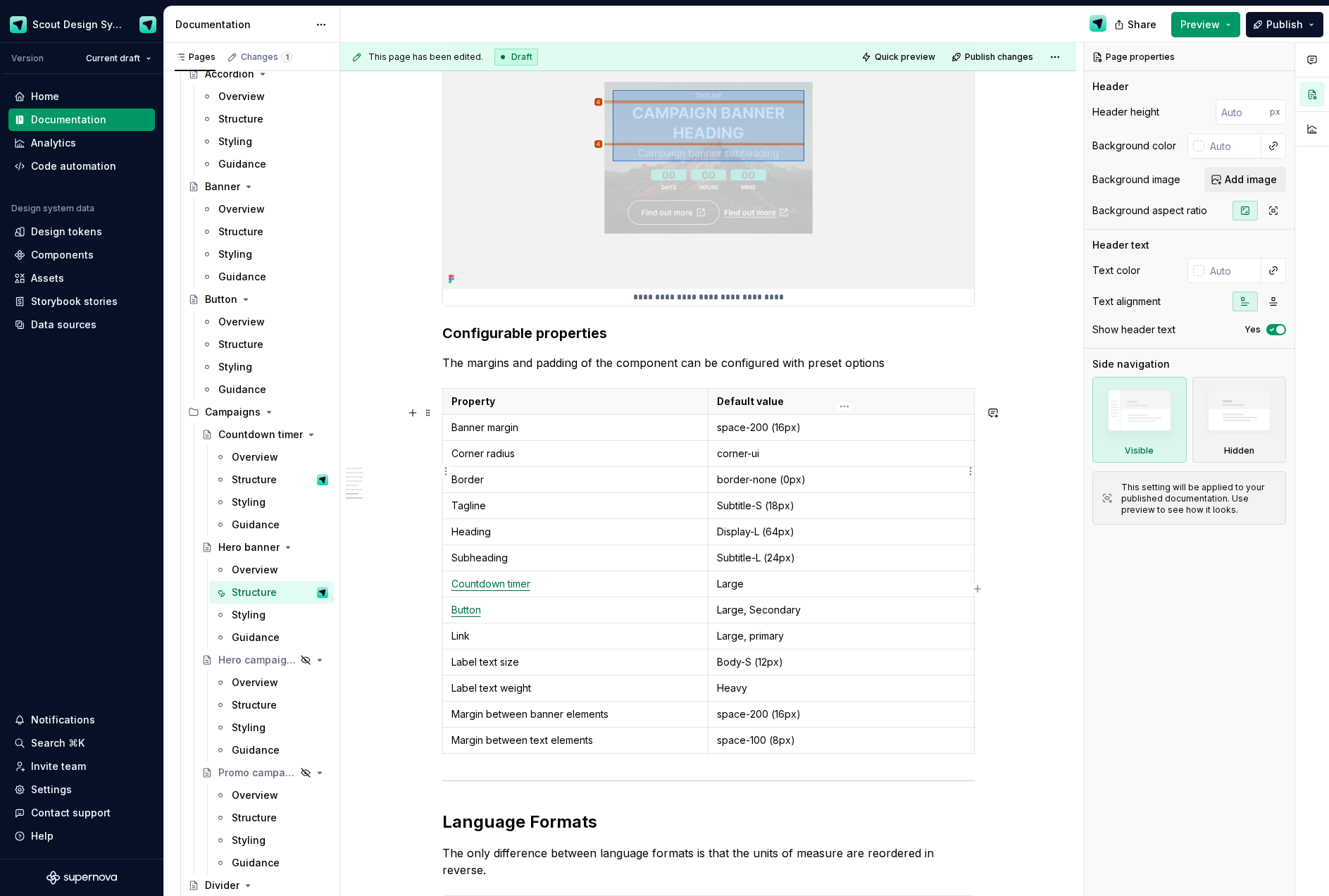
click at [768, 460] on p "corner-ui" at bounding box center [841, 453] width 248 height 14
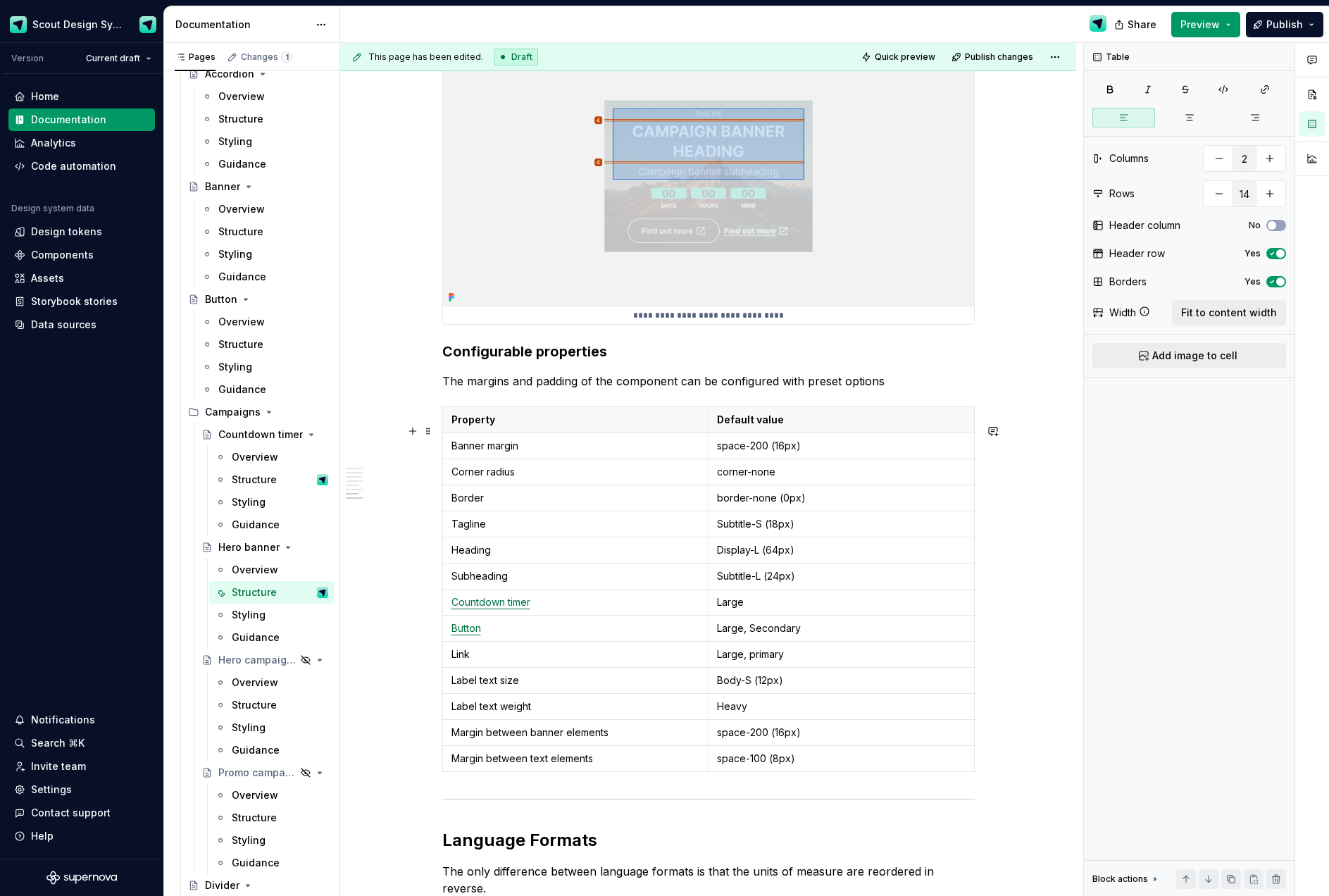
scroll to position [3891, 0]
click at [791, 533] on p "Subtitle-S (18px)" at bounding box center [841, 526] width 248 height 14
click at [766, 533] on p "Subtitle-S (18px)" at bounding box center [841, 526] width 248 height 14
type textarea "*"
click at [738, 560] on p "Display-L (64px)" at bounding box center [841, 551] width 248 height 14
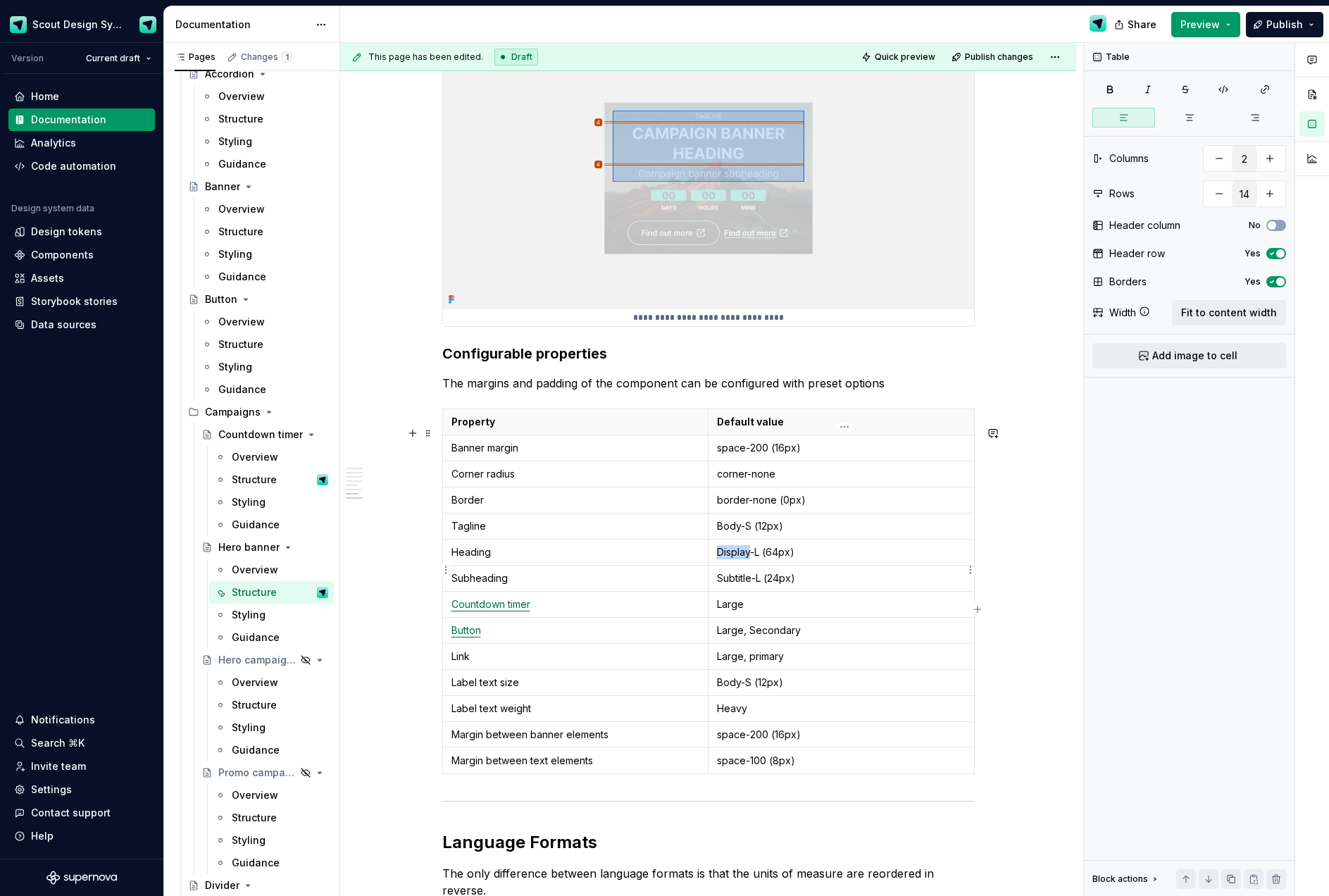
click at [738, 560] on p "Display-L (64px)" at bounding box center [841, 551] width 248 height 14
click at [784, 560] on p "Headline-S (64px)" at bounding box center [841, 551] width 248 height 14
click at [765, 585] on p "Subtitle-L (24px)" at bounding box center [841, 577] width 248 height 14
click at [744, 611] on p "Large" at bounding box center [841, 604] width 248 height 14
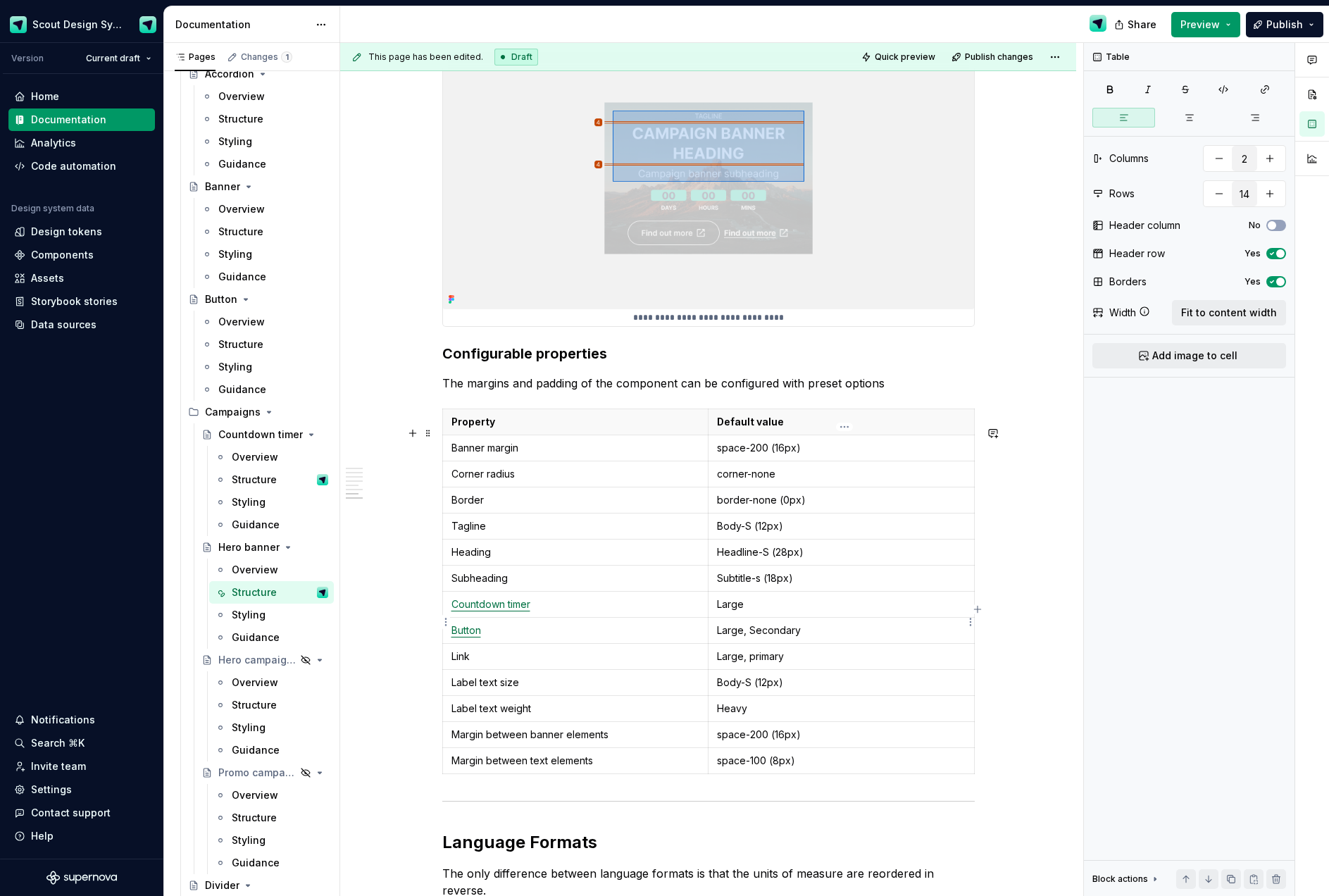
click at [732, 611] on p "Large" at bounding box center [841, 604] width 248 height 14
click at [738, 637] on p "Large, Secondary" at bounding box center [841, 630] width 248 height 14
click at [732, 664] on p "Large, primary" at bounding box center [841, 656] width 248 height 14
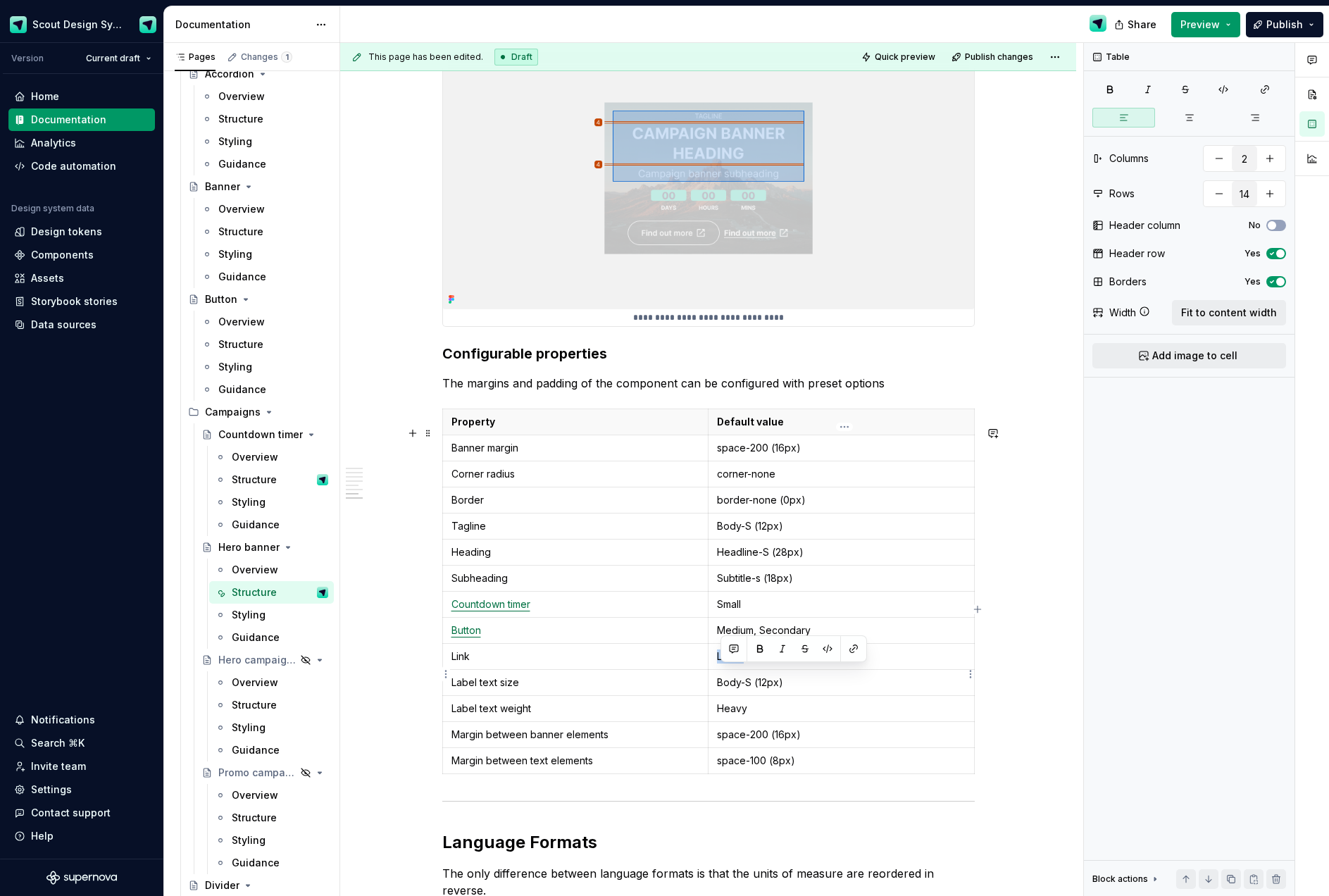
click at [732, 664] on p "Large, primary" at bounding box center [841, 656] width 248 height 14
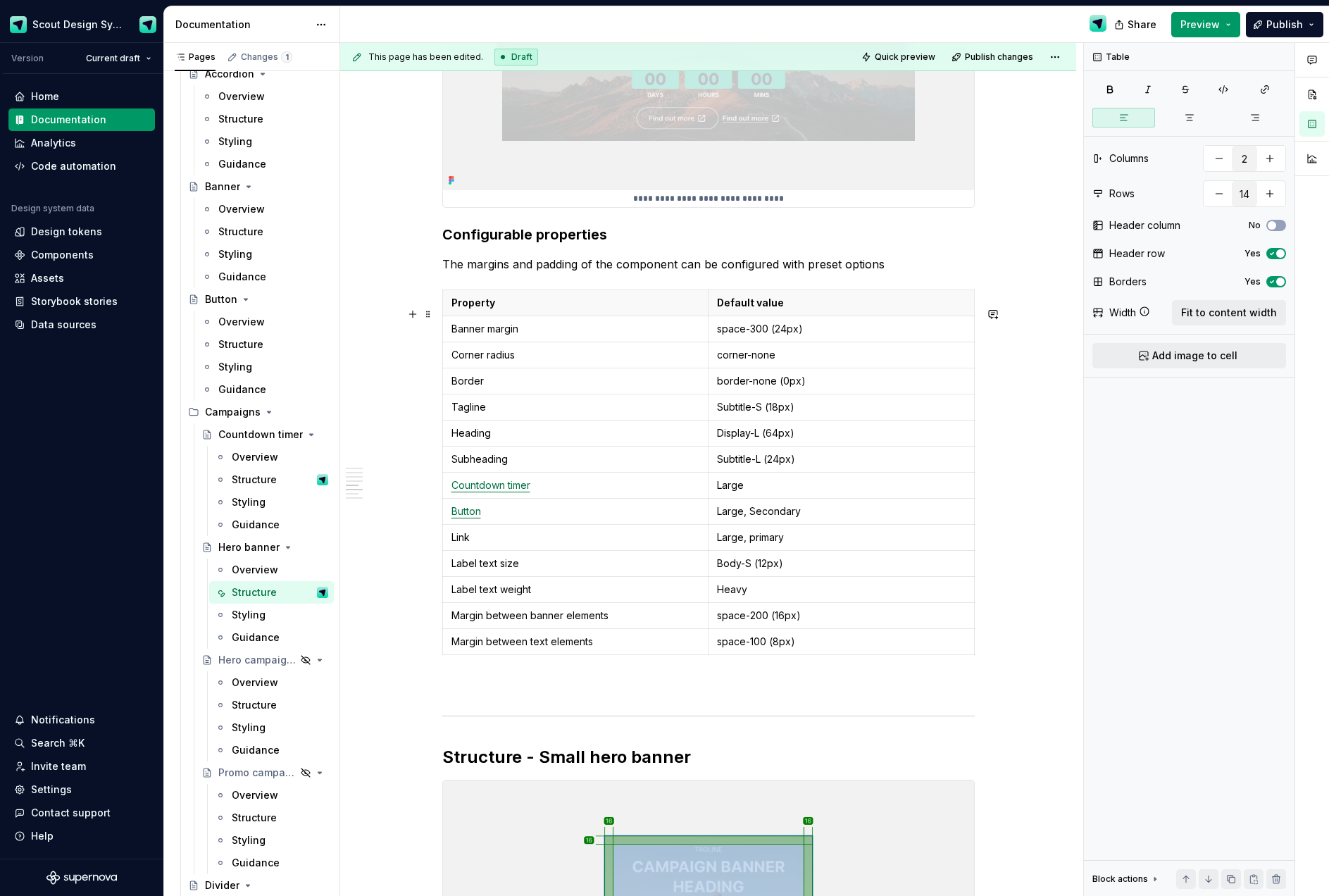
scroll to position [2861, 0]
click at [443, 660] on html "Scout Design System Version Current draft Home Documentation Analytics Code aut…" at bounding box center [664, 448] width 1329 height 896
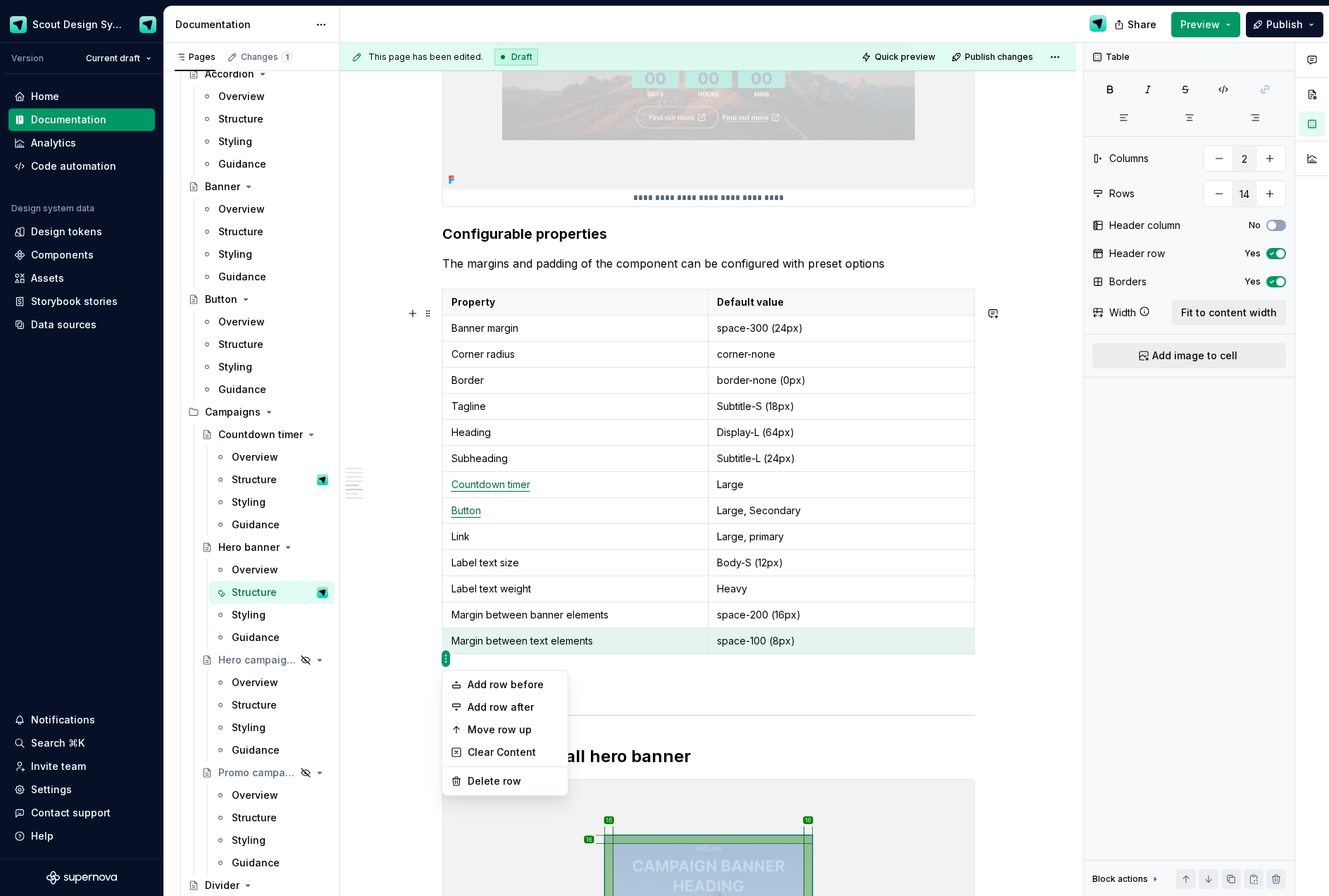
click at [446, 605] on html "Scout Design System Version Current draft Home Documentation Analytics Code aut…" at bounding box center [664, 448] width 1329 height 896
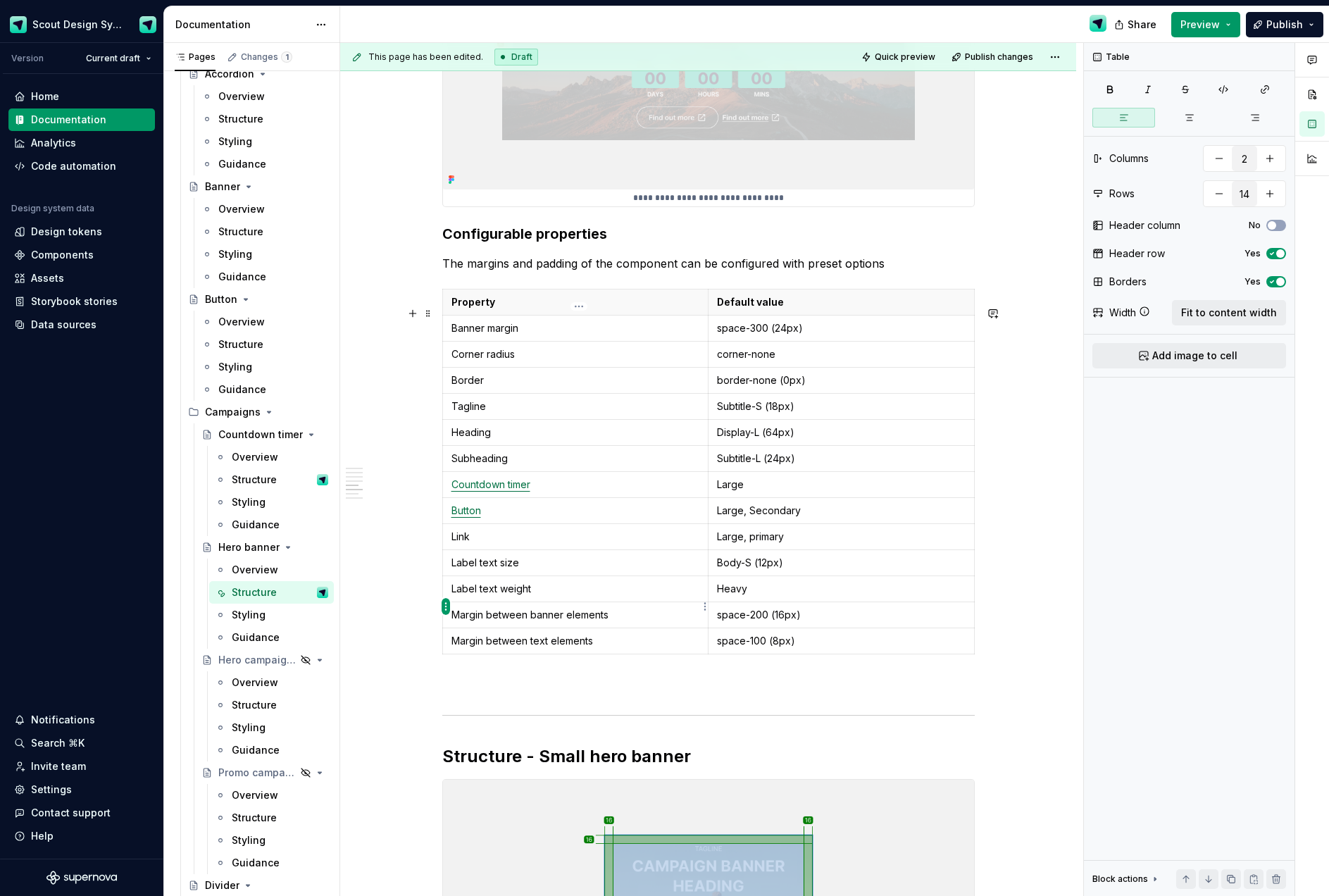
click at [443, 607] on html "Scout Design System Version Current draft Home Documentation Analytics Code aut…" at bounding box center [664, 448] width 1329 height 896
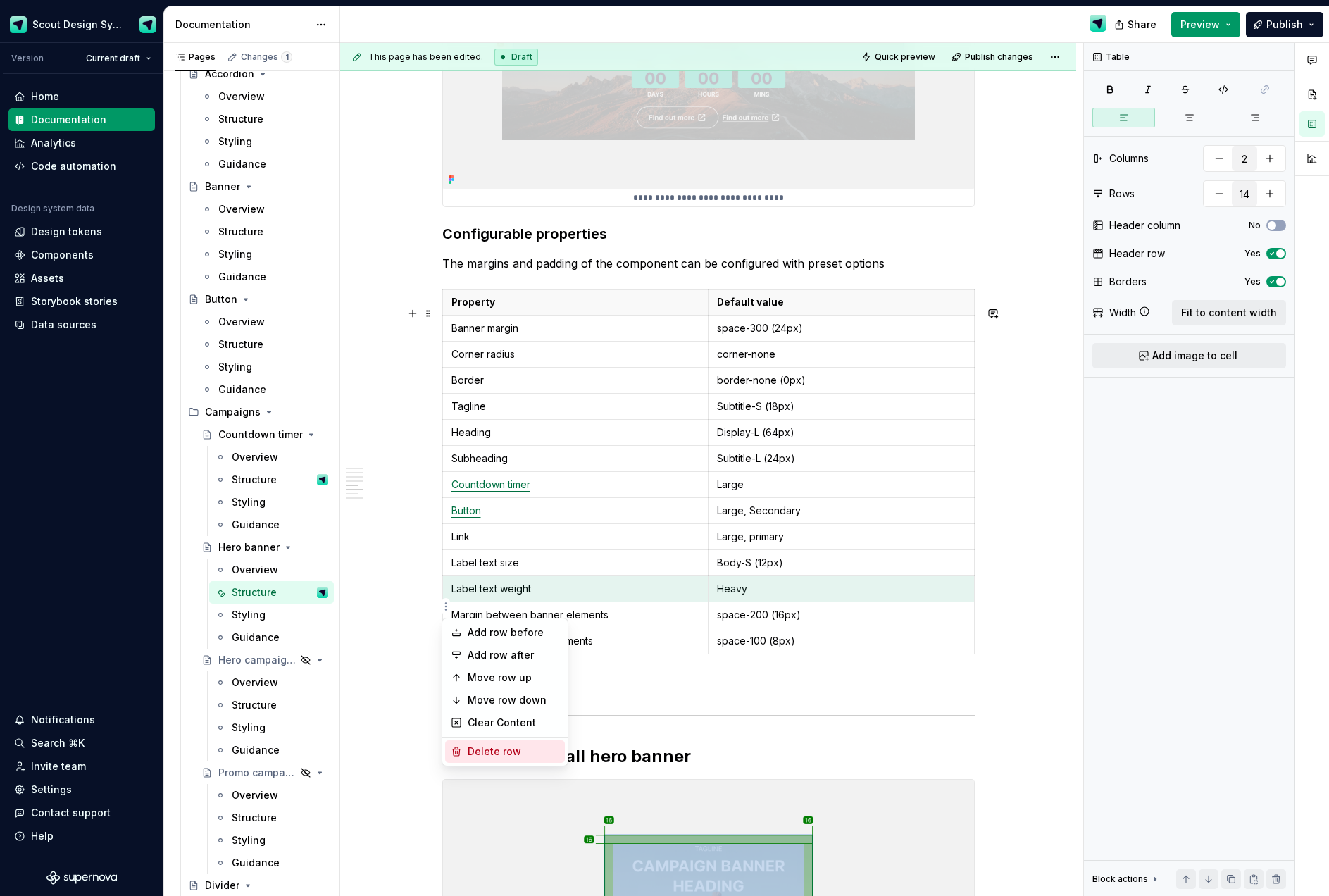
drag, startPoint x: 501, startPoint y: 743, endPoint x: 478, endPoint y: 655, distance: 91.0
click at [500, 743] on div "Delete row" at bounding box center [505, 752] width 120 height 22
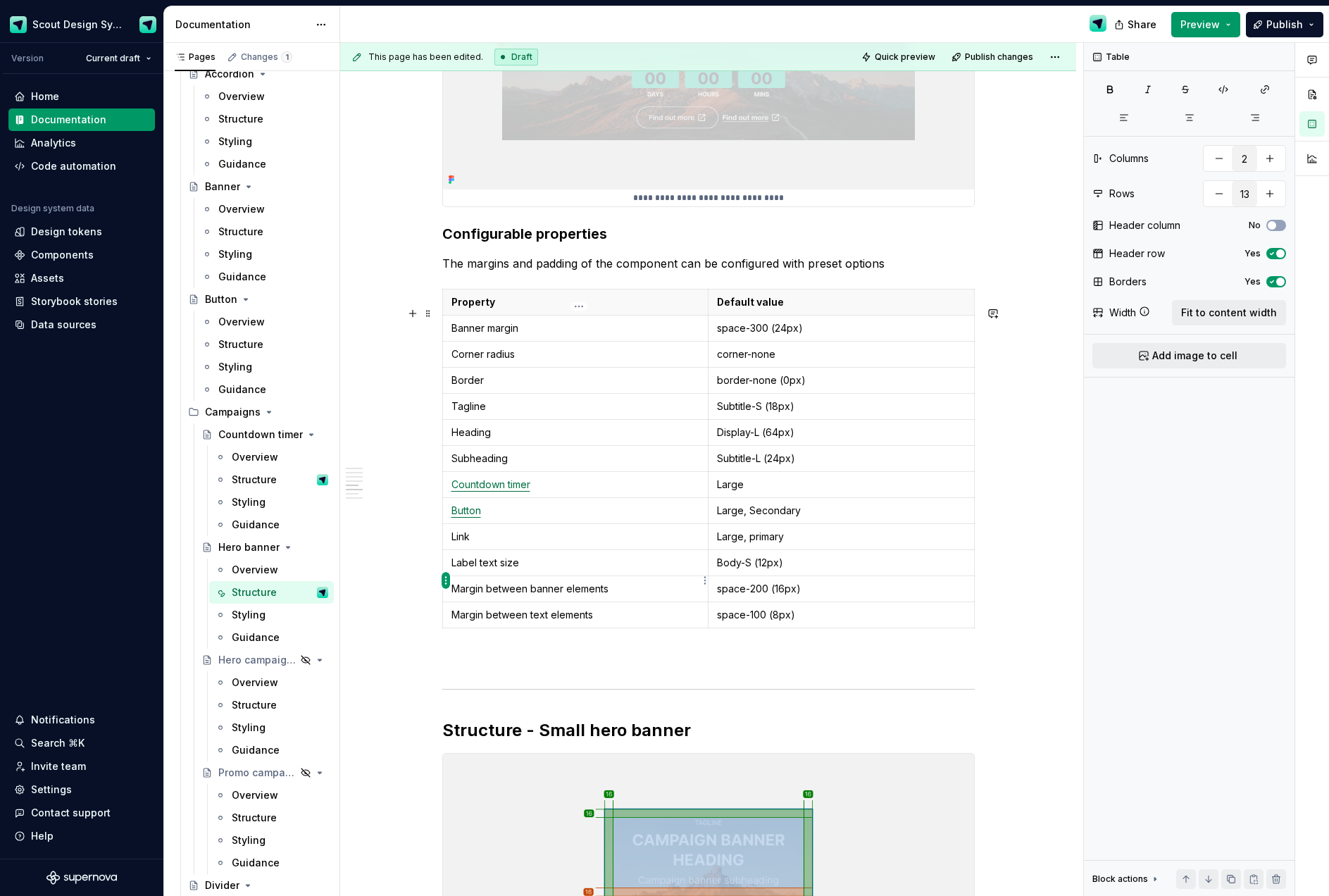
click at [444, 576] on html "Scout Design System Version Current draft Home Documentation Analytics Code aut…" at bounding box center [664, 448] width 1329 height 896
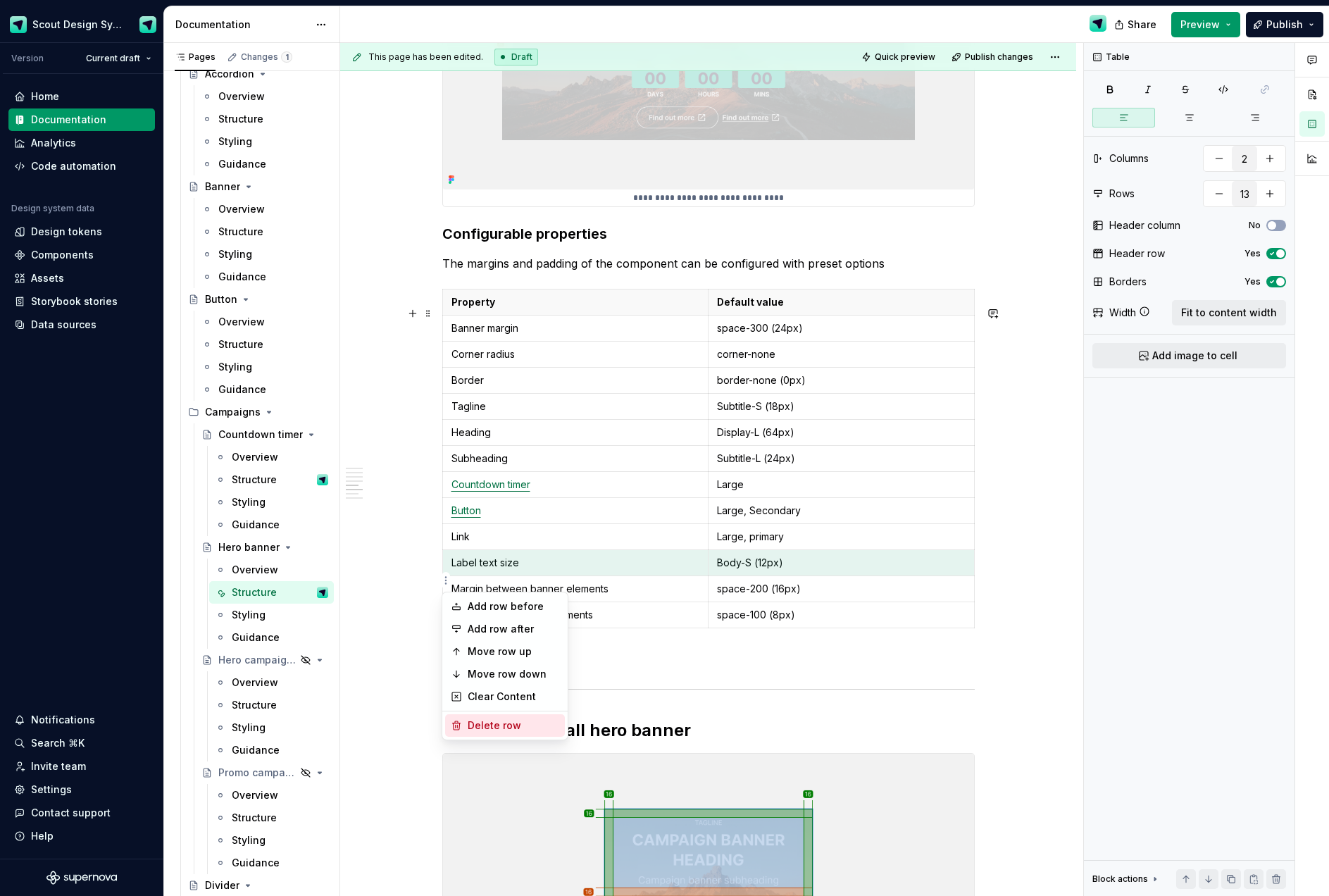
click at [500, 720] on div "Delete row" at bounding box center [514, 724] width 92 height 14
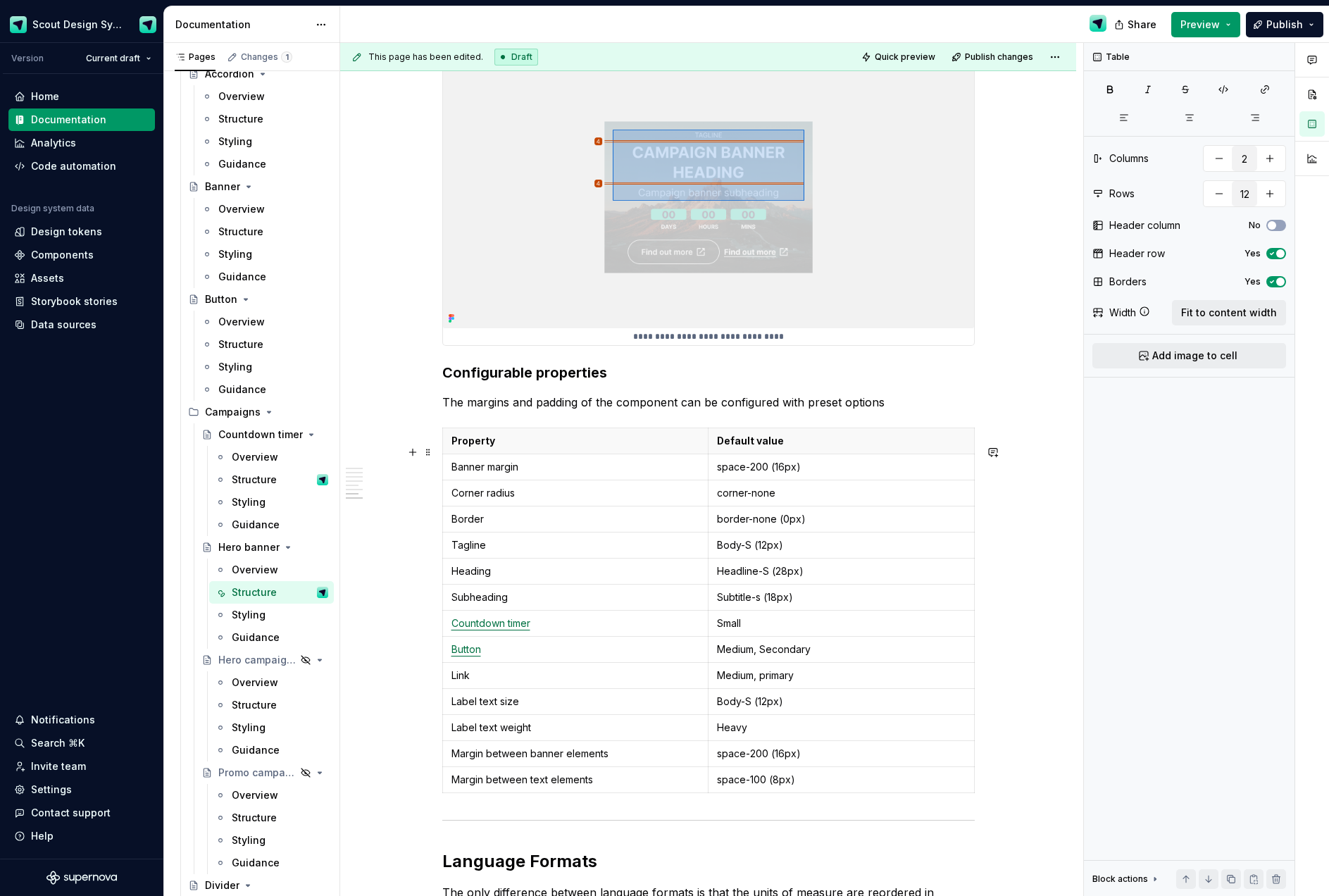
scroll to position [3970, 0]
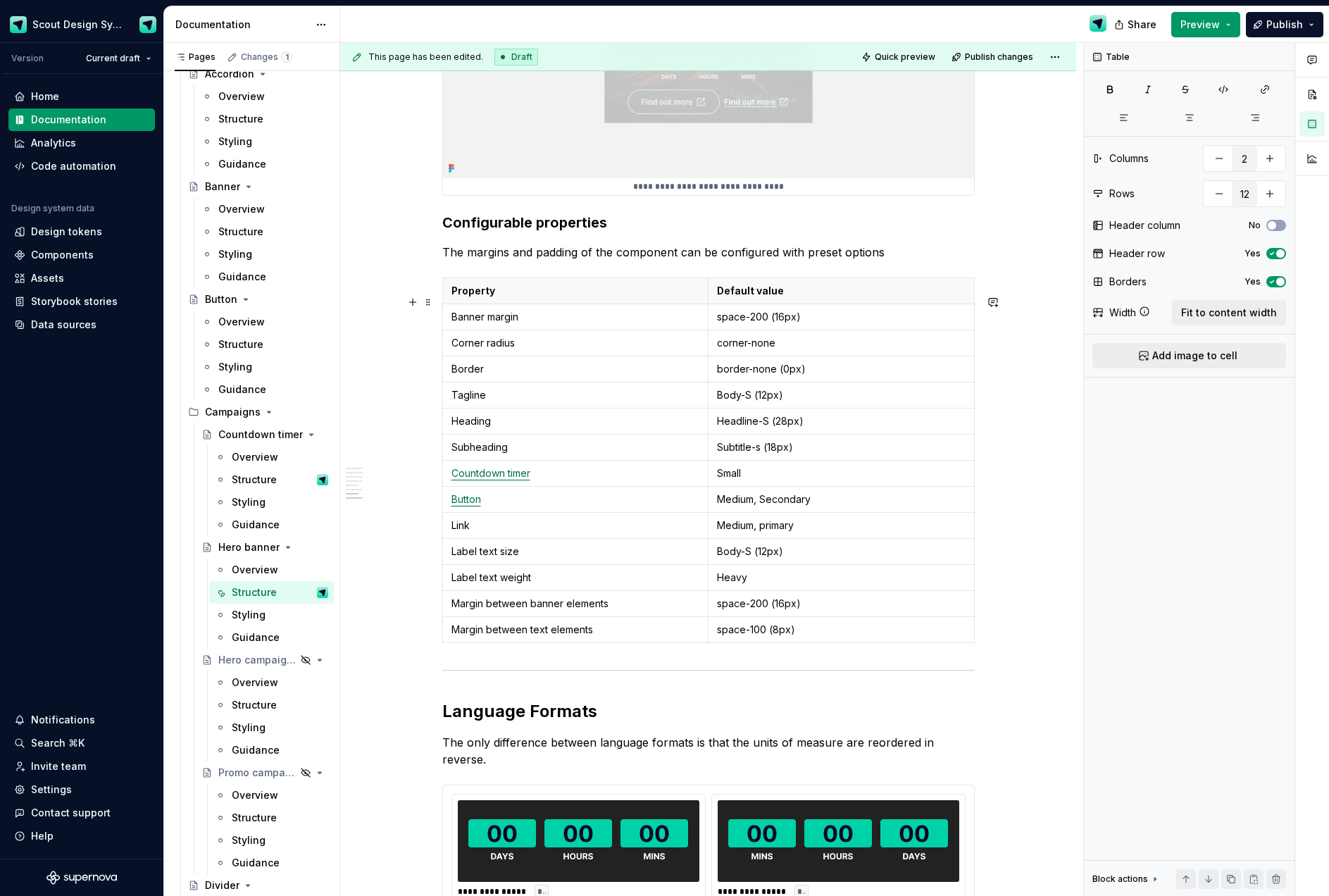
click at [446, 596] on html "Scout Design System Version Current draft Home Documentation Analytics Code aut…" at bounding box center [664, 448] width 1329 height 896
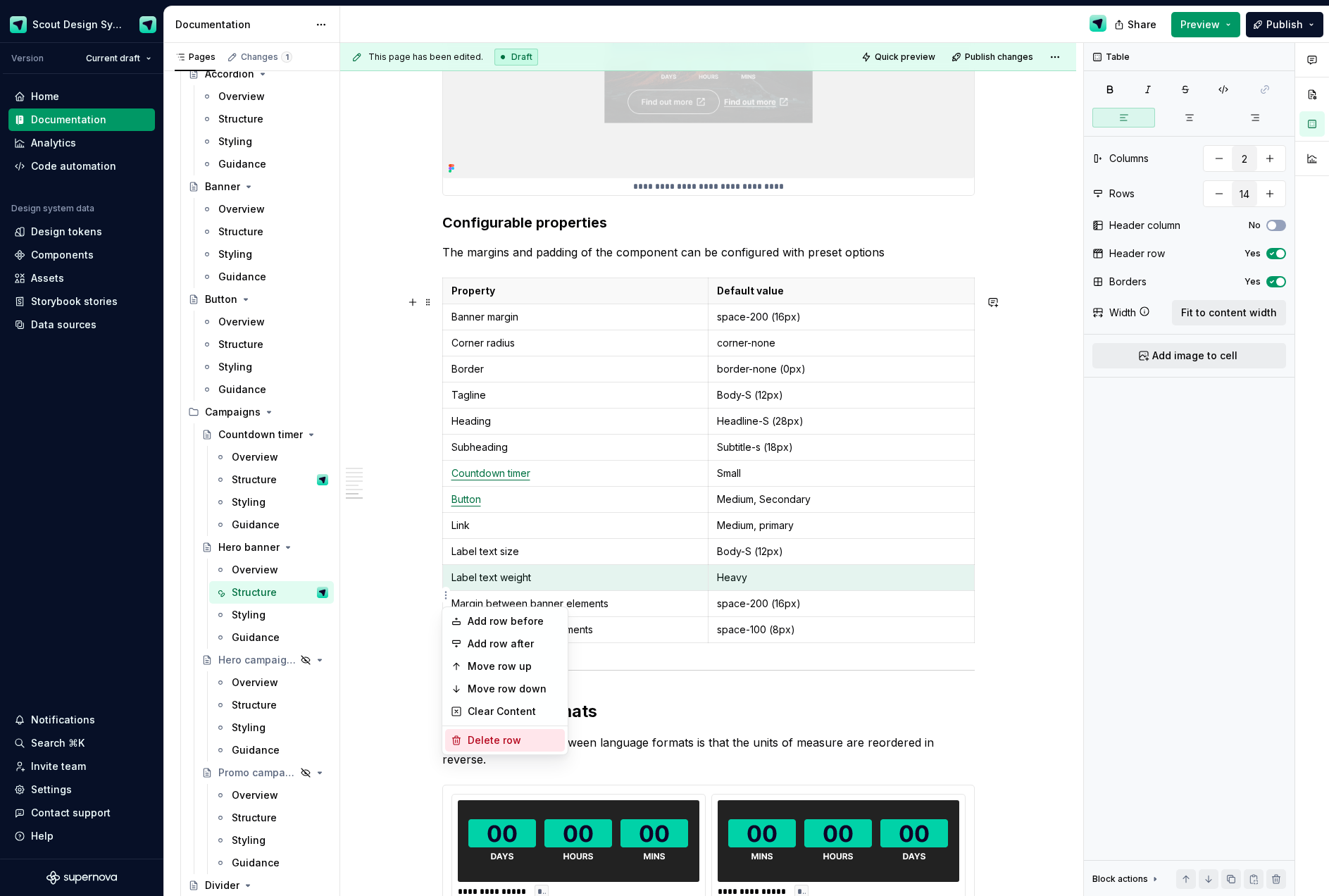
click at [511, 739] on div "Delete row" at bounding box center [514, 739] width 92 height 14
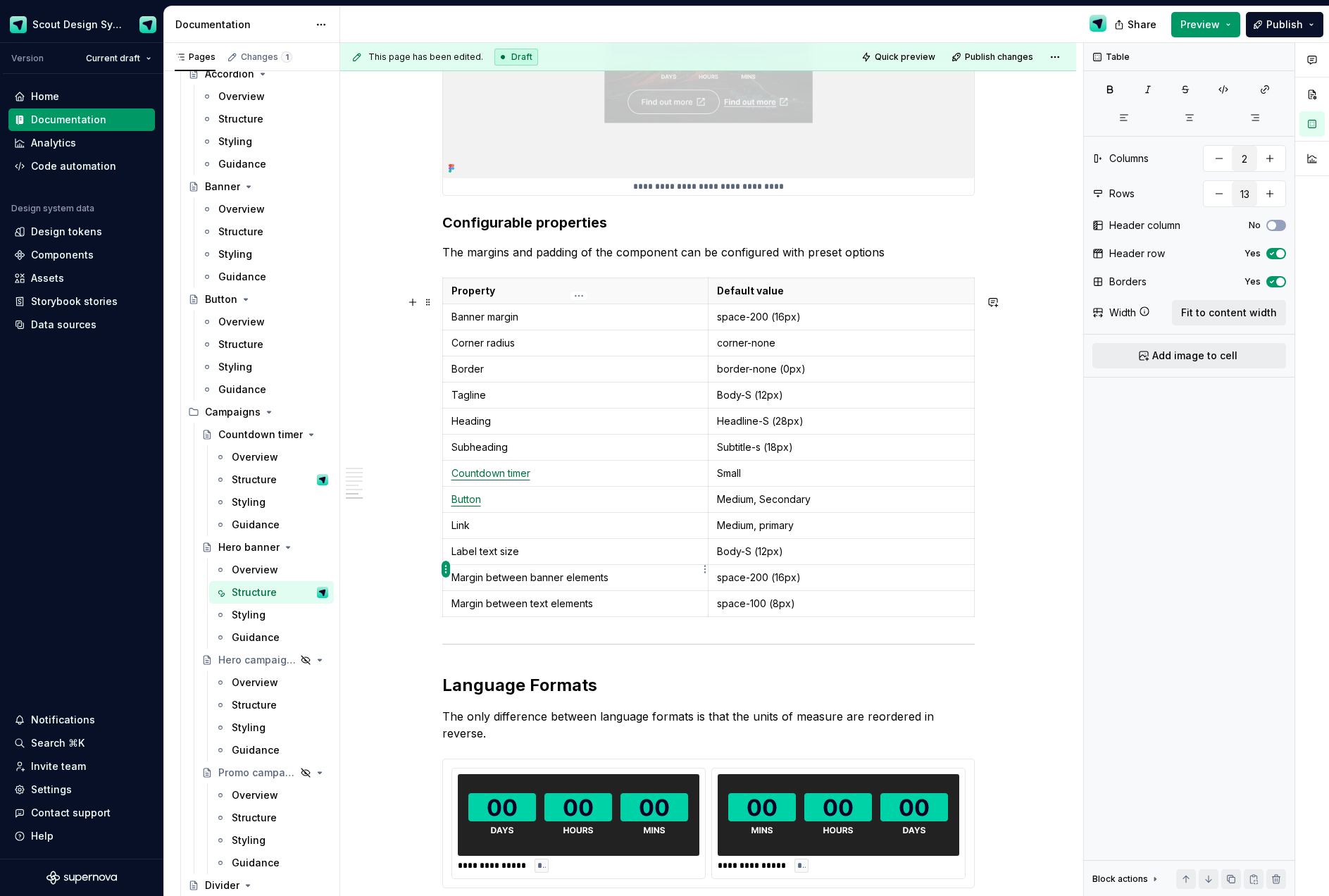
click at [441, 571] on html "Scout Design System Version Current draft Home Documentation Analytics Code aut…" at bounding box center [664, 448] width 1329 height 896
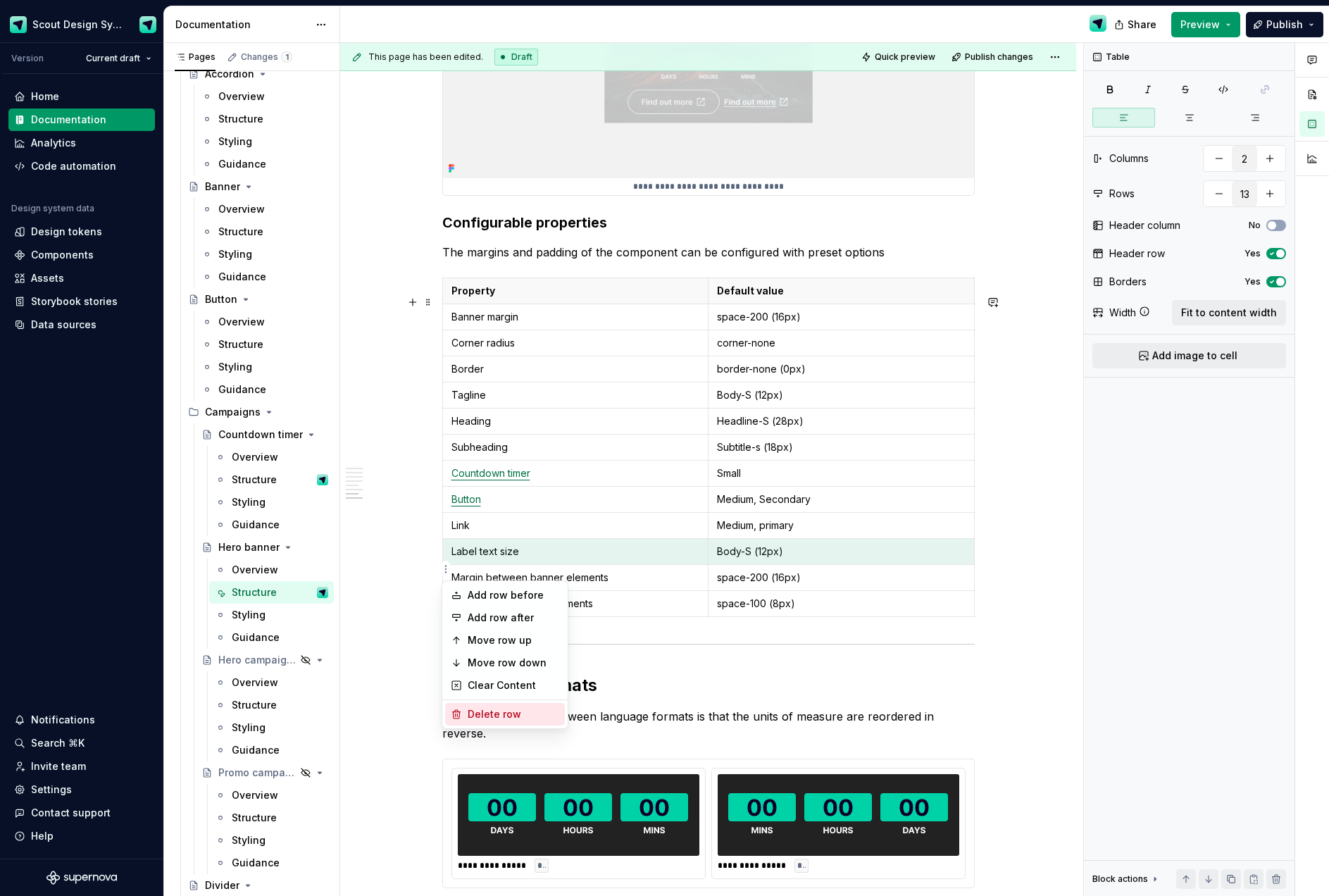
drag, startPoint x: 488, startPoint y: 709, endPoint x: 535, endPoint y: 688, distance: 51.5
click at [488, 709] on div "Delete row" at bounding box center [514, 713] width 92 height 14
type input "12"
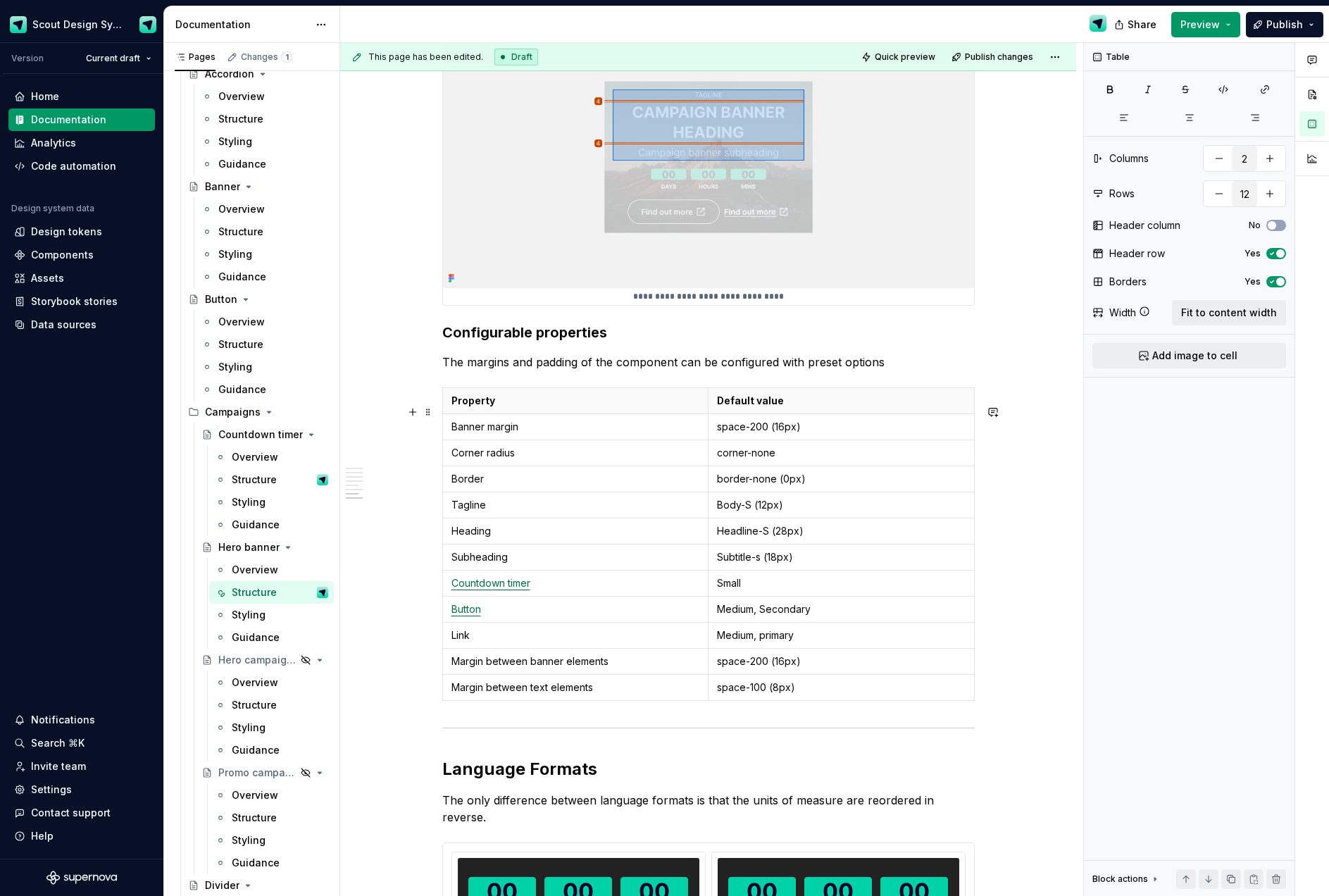
scroll to position [3863, 0]
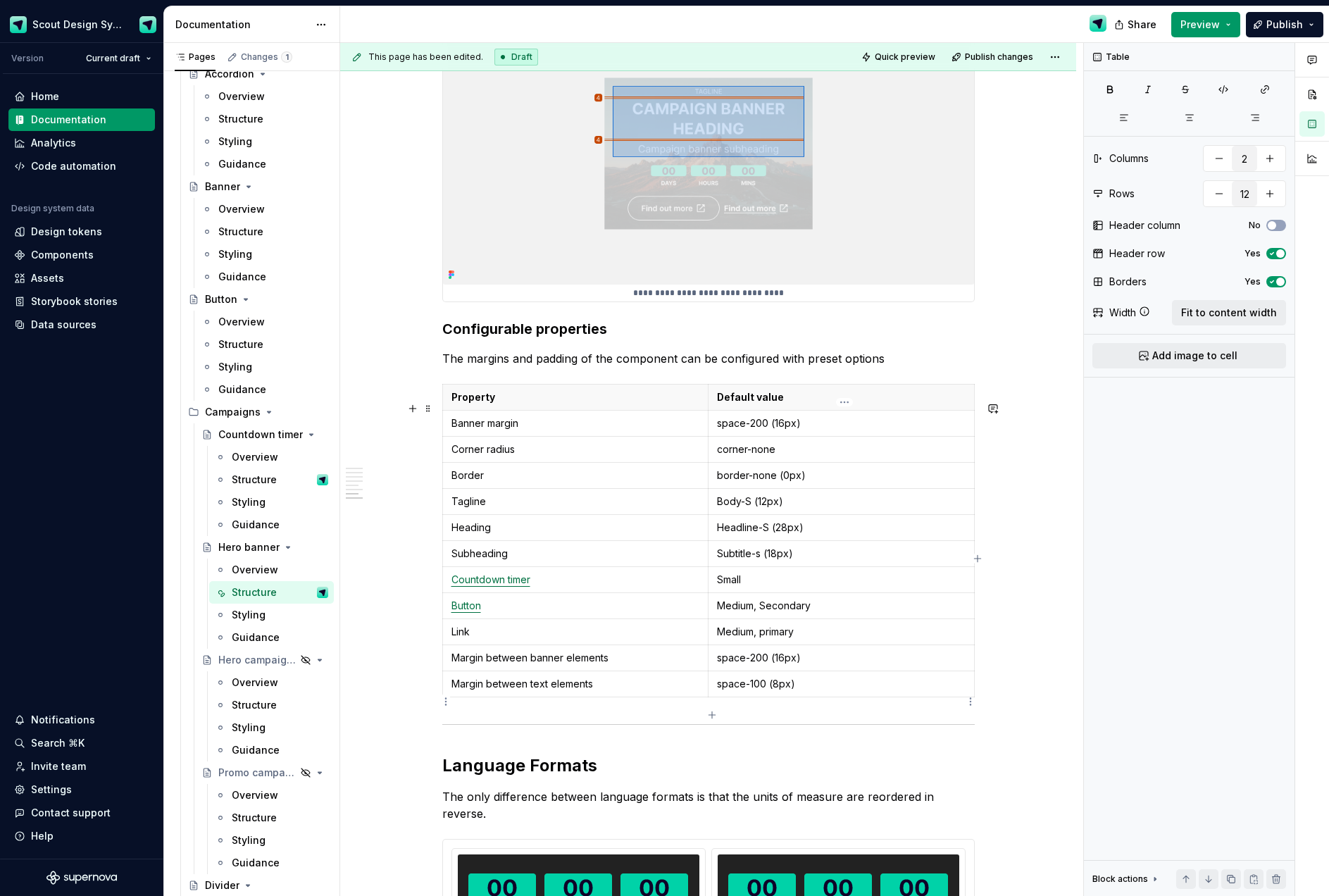
click at [759, 691] on p "space-100 (8px)" at bounding box center [841, 683] width 248 height 14
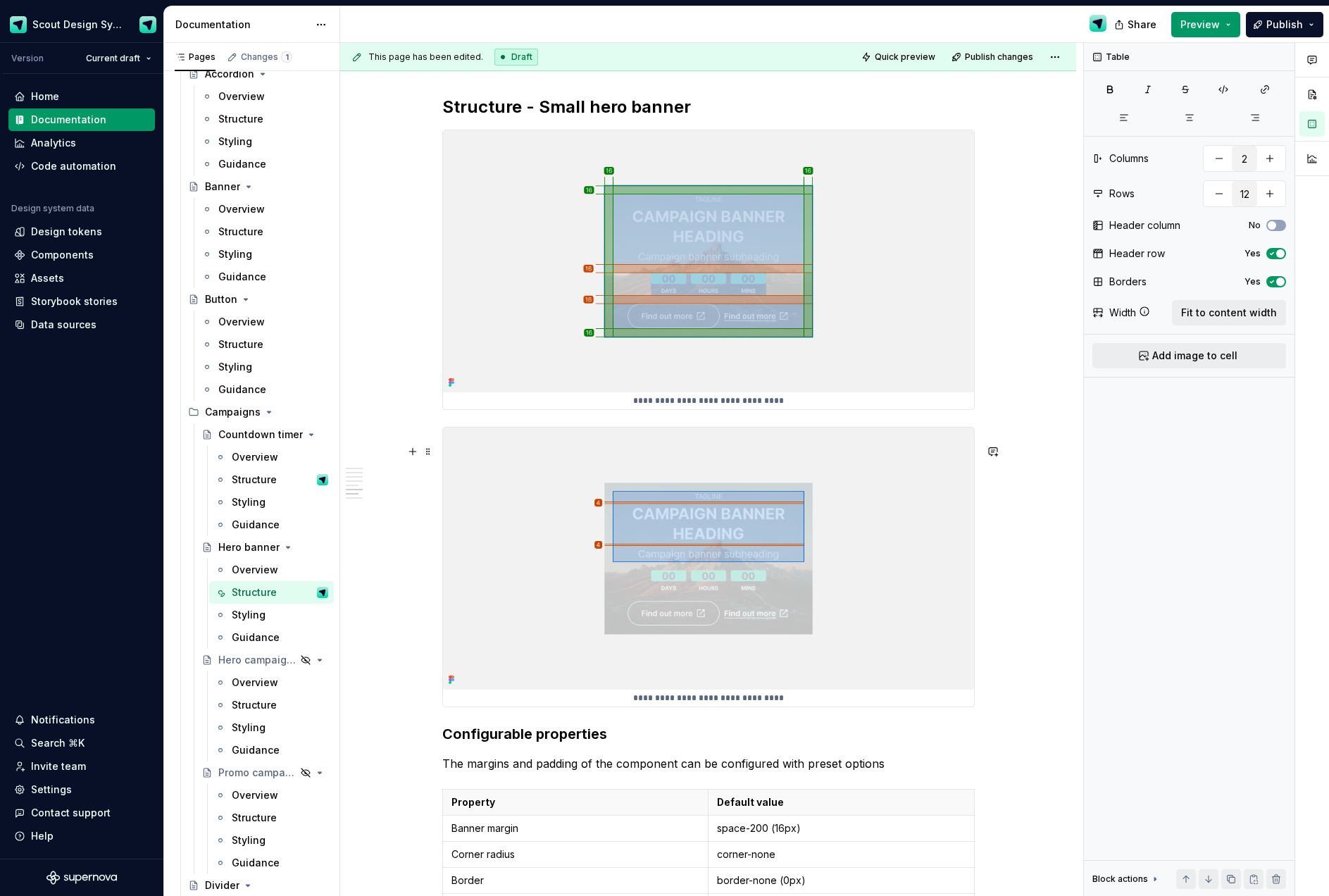
scroll to position [3789, 0]
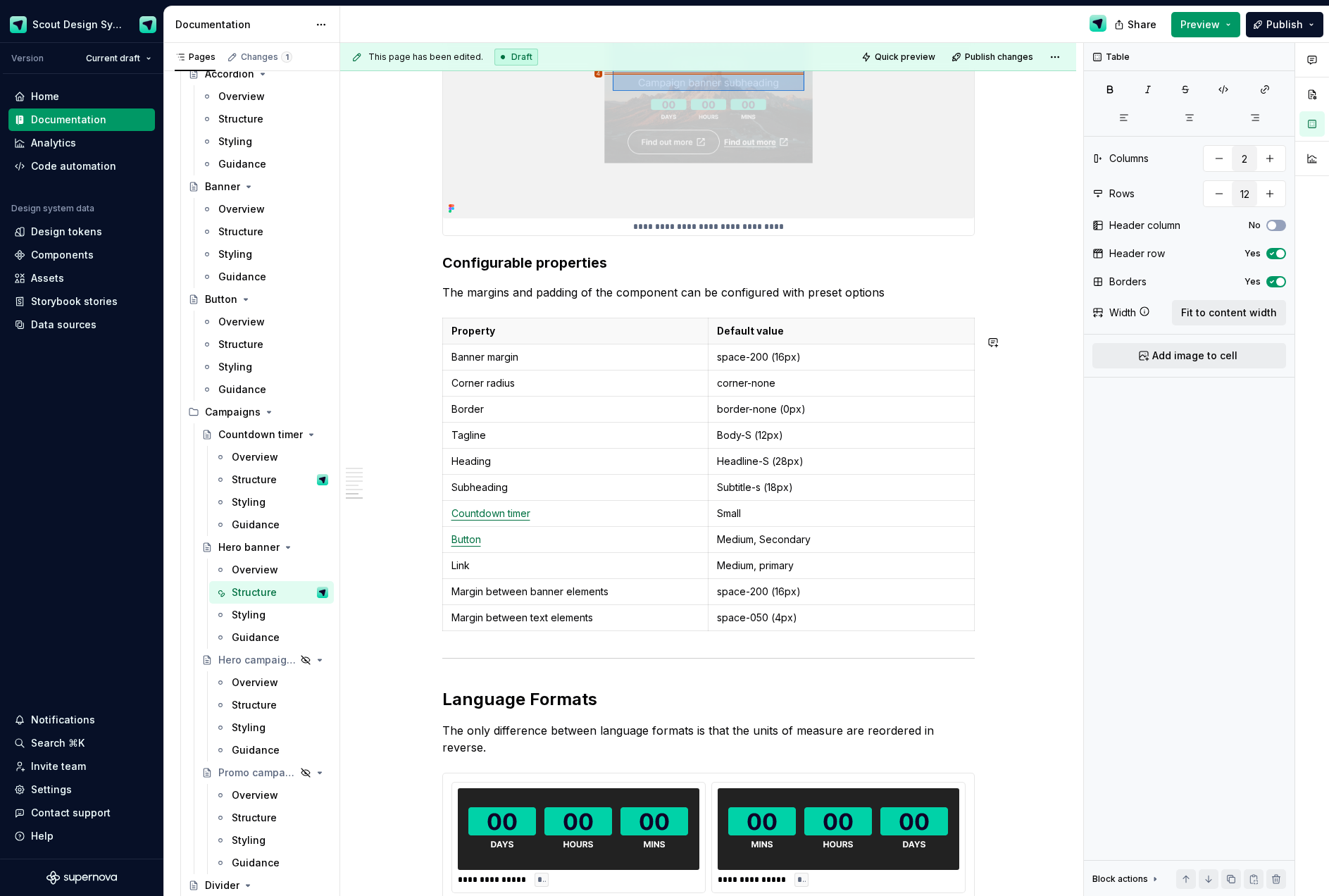
scroll to position [4085, 0]
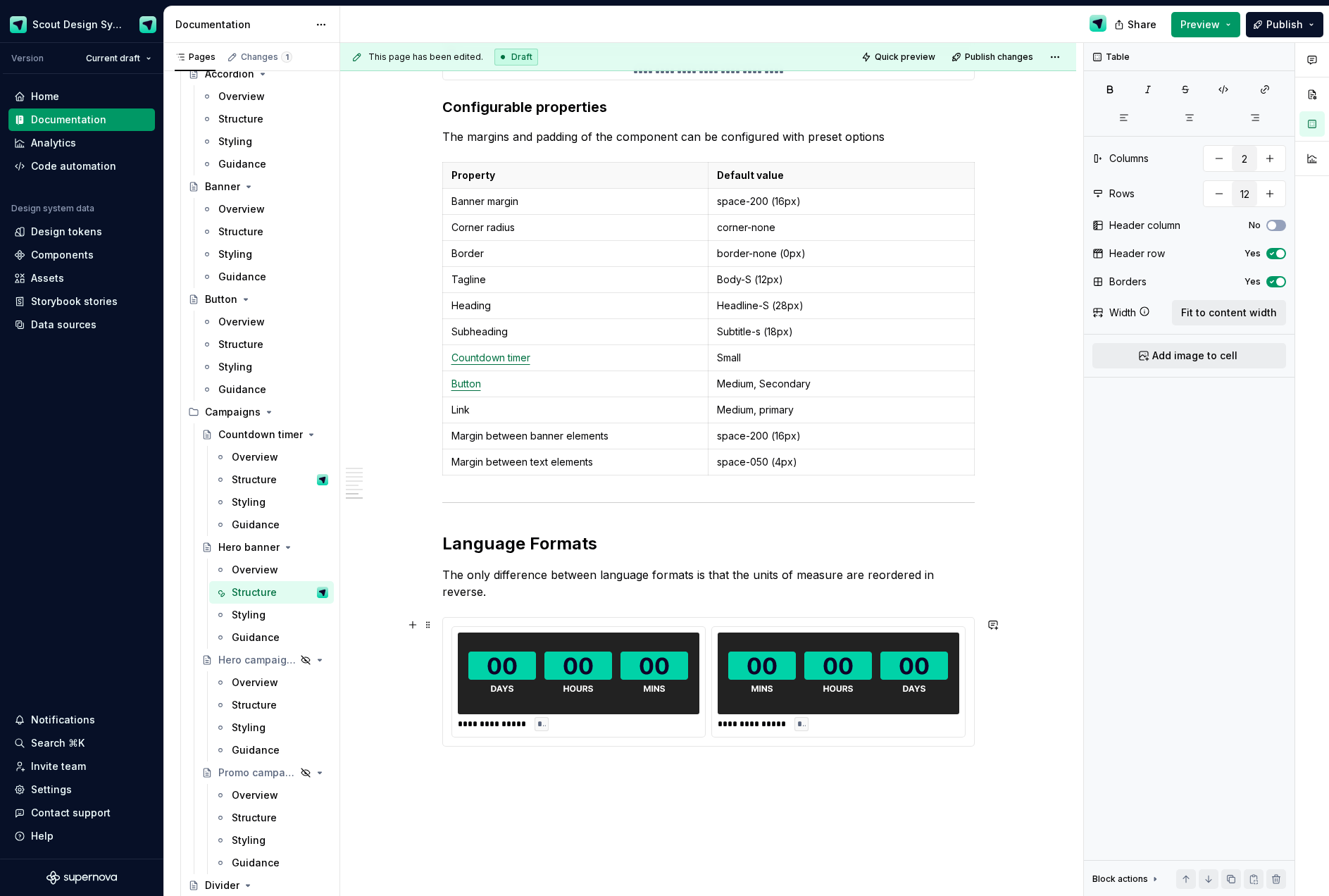
drag, startPoint x: 626, startPoint y: 696, endPoint x: 693, endPoint y: 693, distance: 67.1
click at [625, 696] on img at bounding box center [578, 673] width 219 height 70
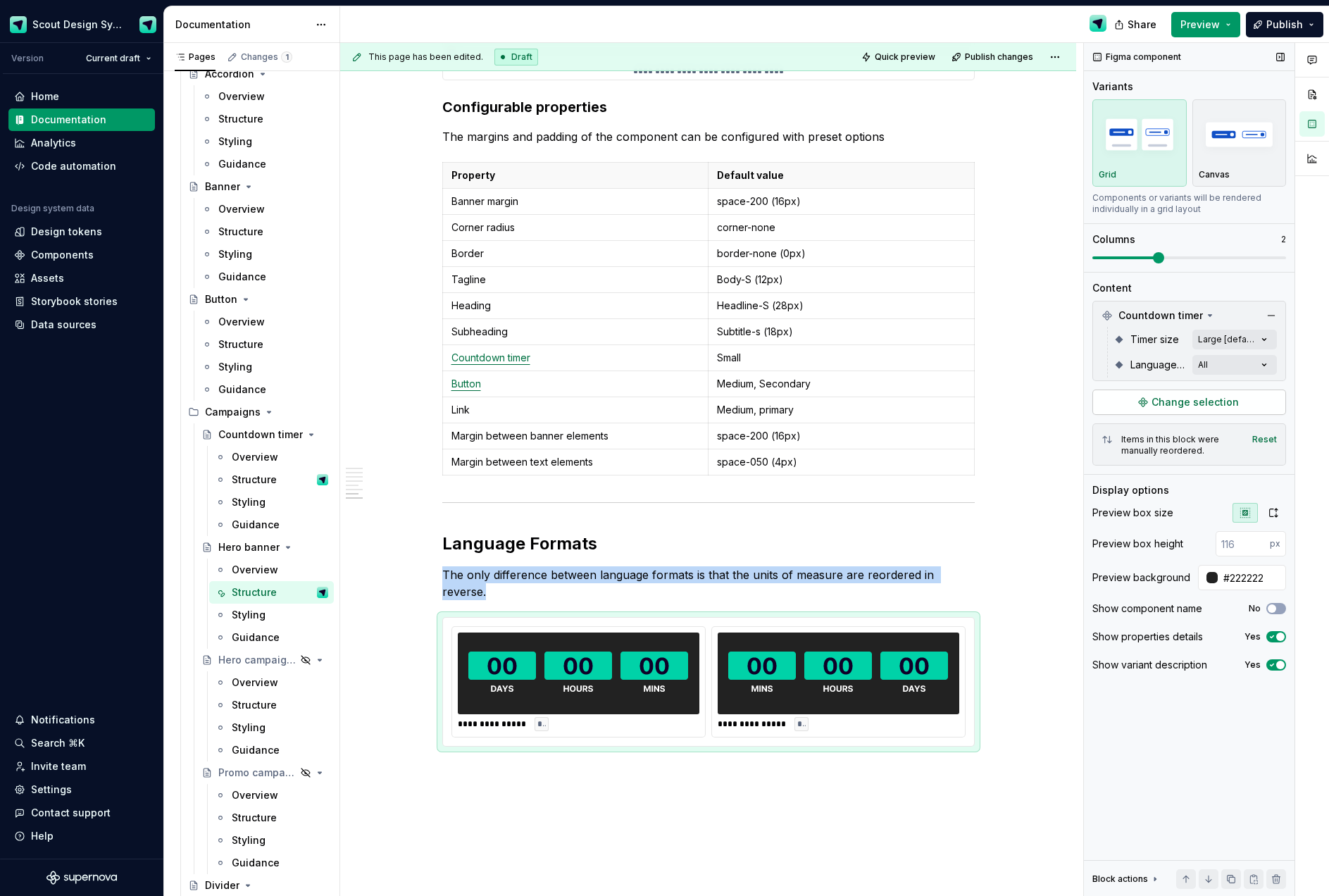
click at [1201, 409] on span "Change selection" at bounding box center [1194, 401] width 87 height 14
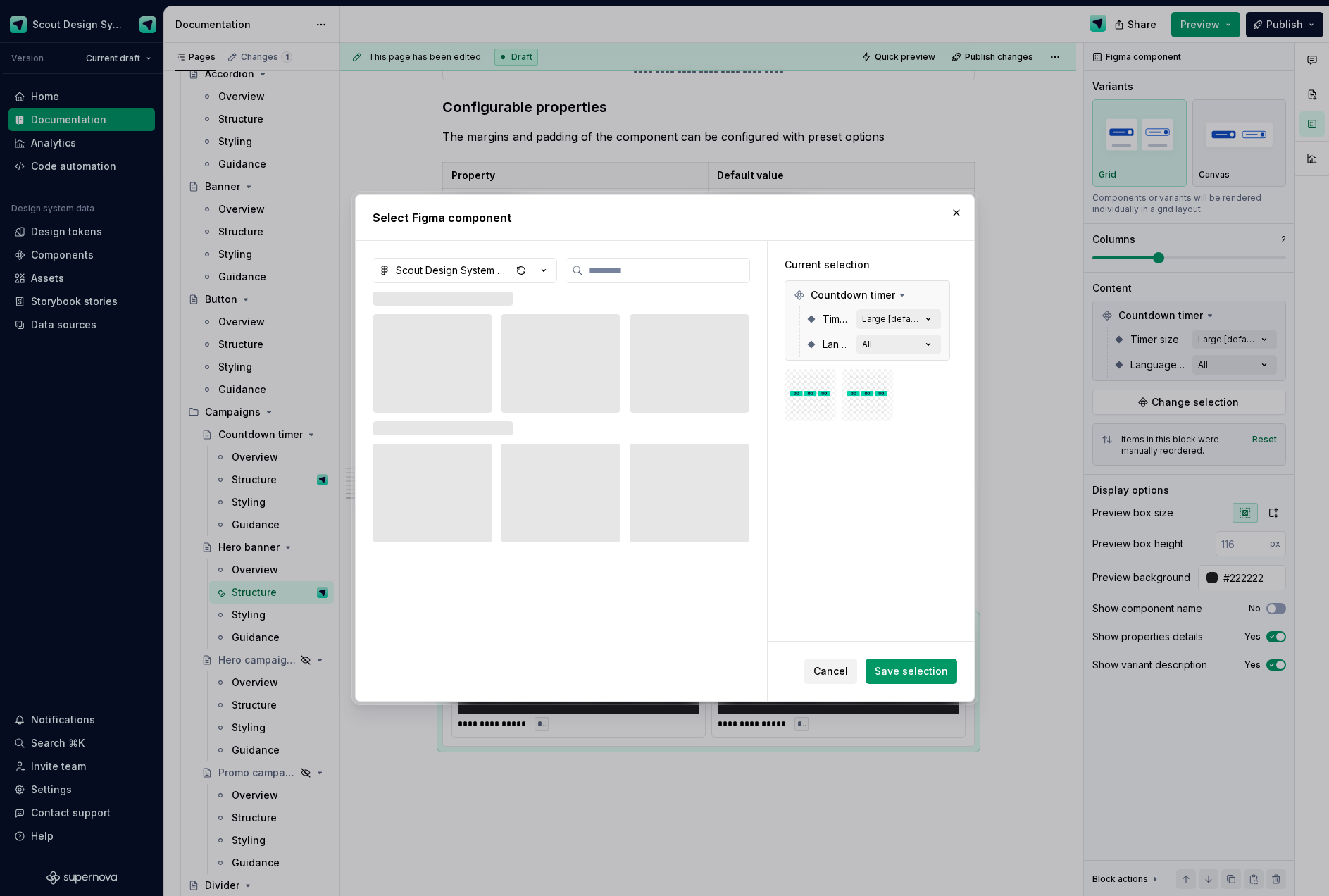
type textarea "*"
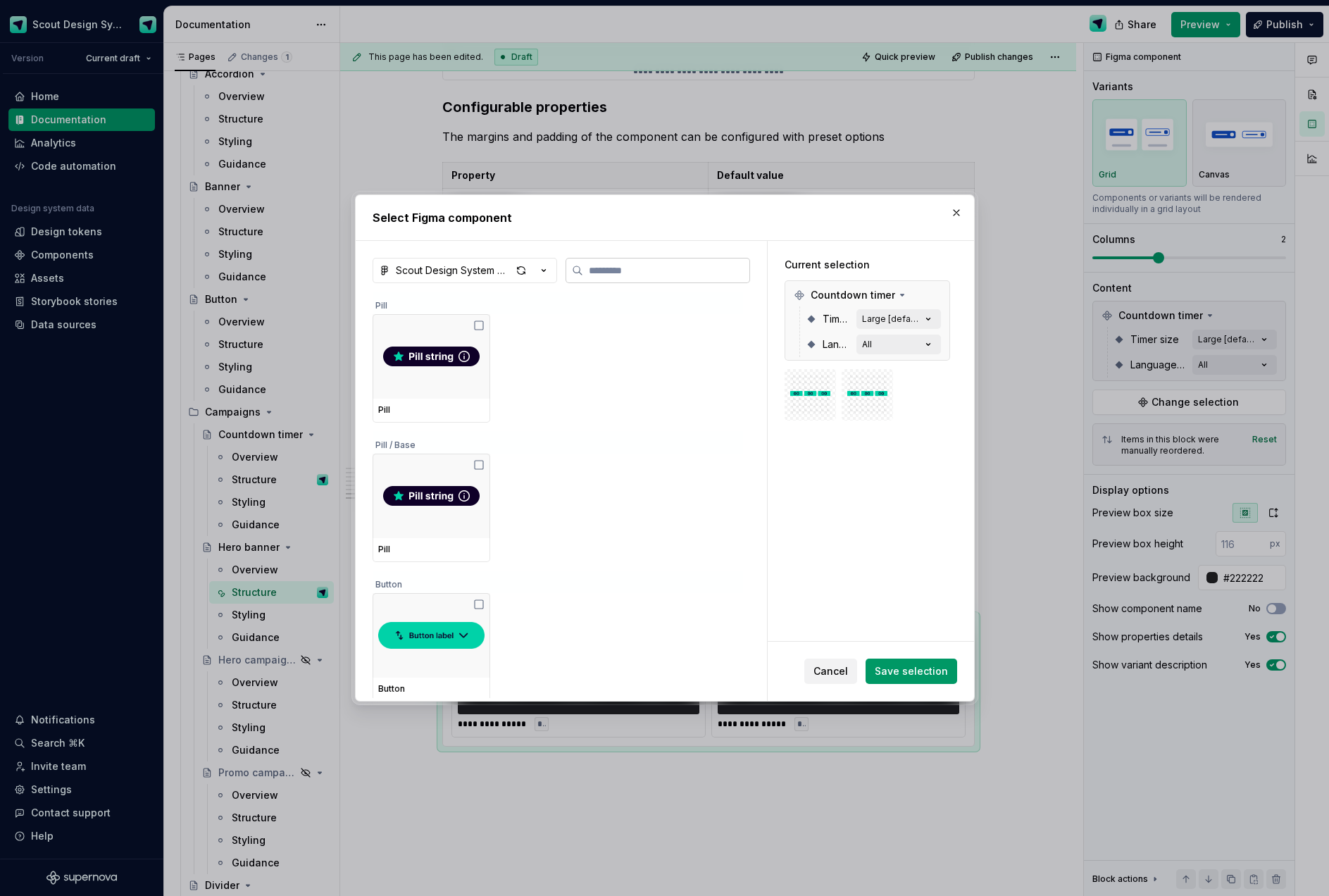
click at [632, 267] on input "search" at bounding box center [665, 270] width 166 height 14
type input "*"
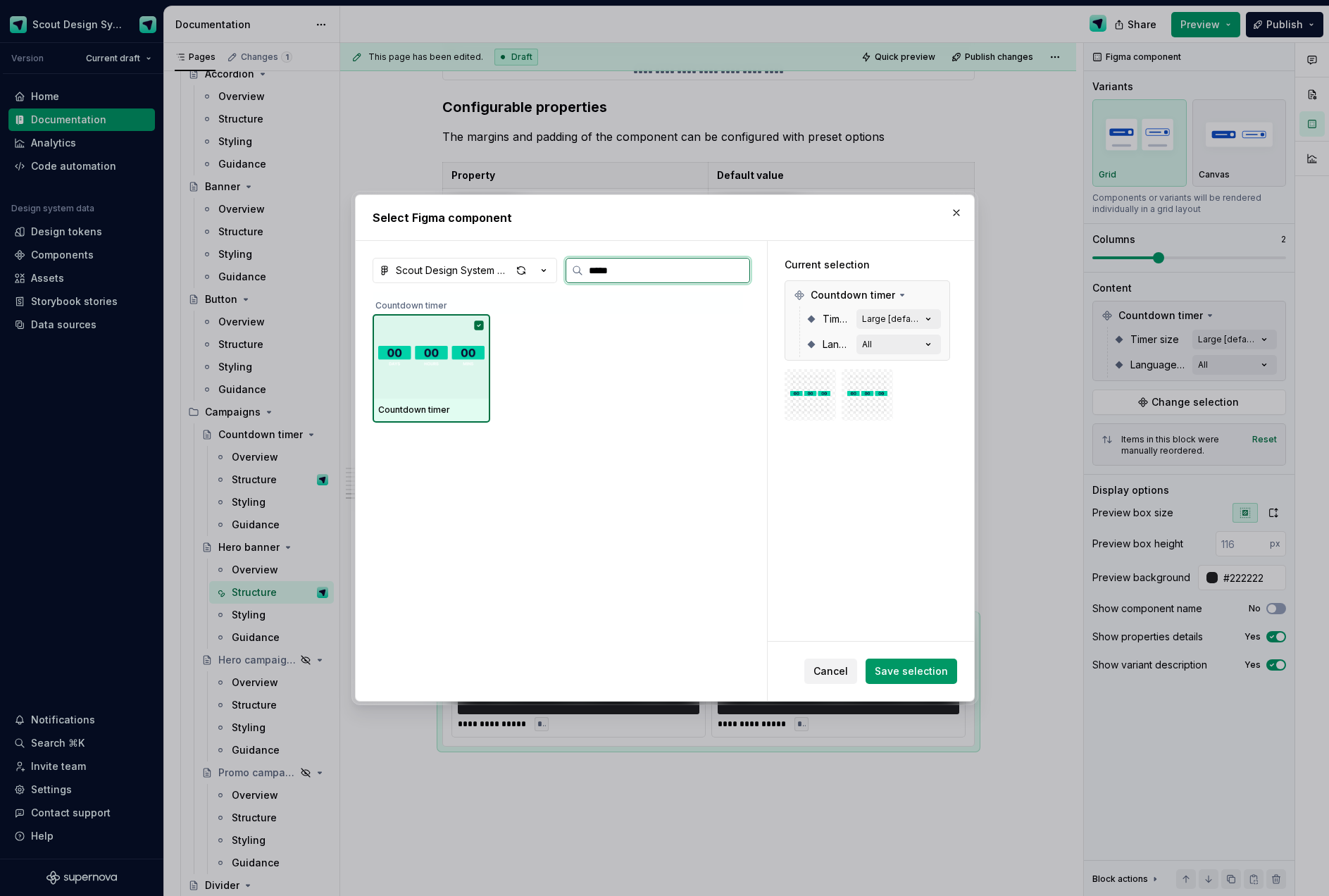
click at [431, 347] on img at bounding box center [430, 356] width 106 height 44
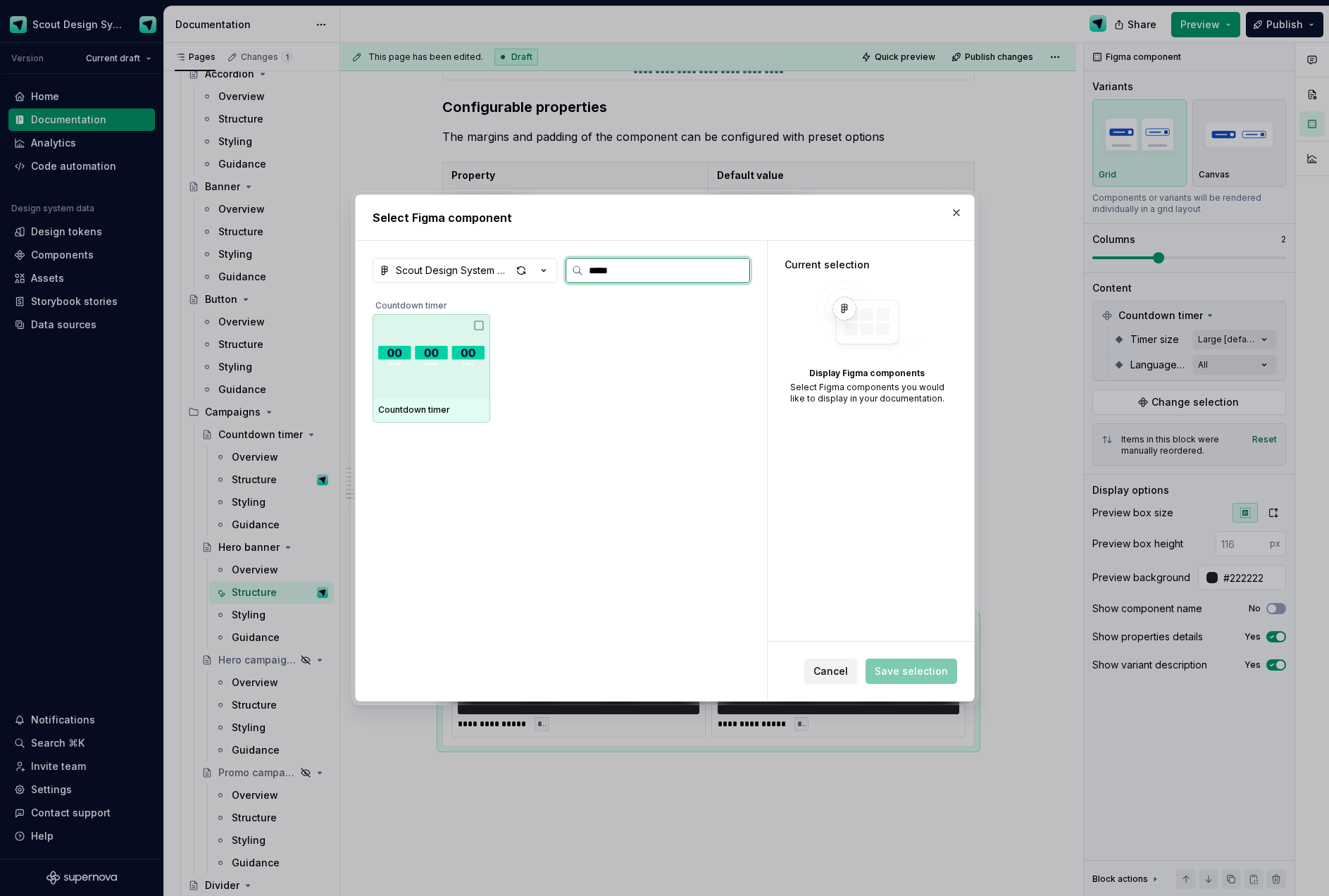
click at [629, 276] on input "*****" at bounding box center [665, 270] width 166 height 14
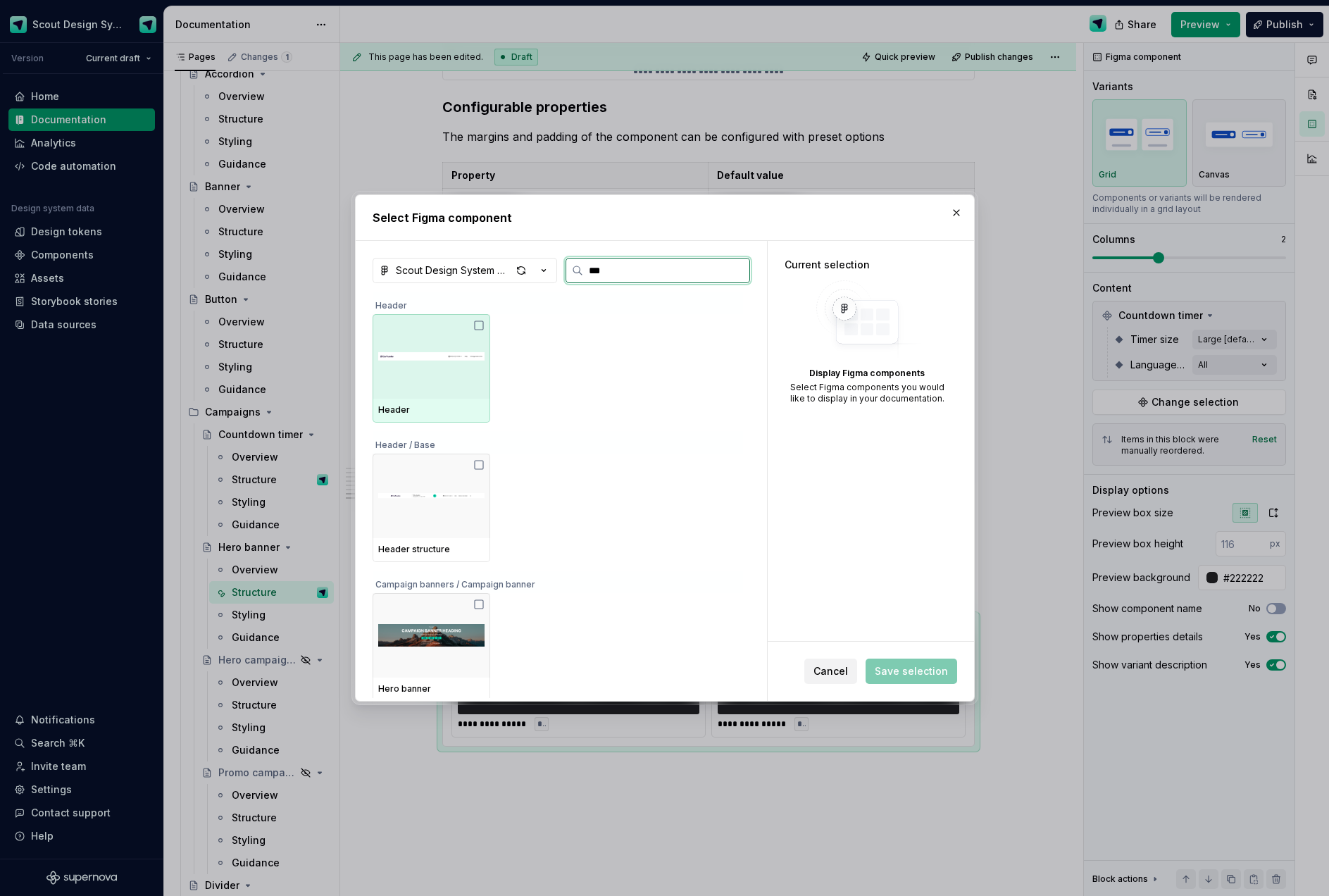
type input "****"
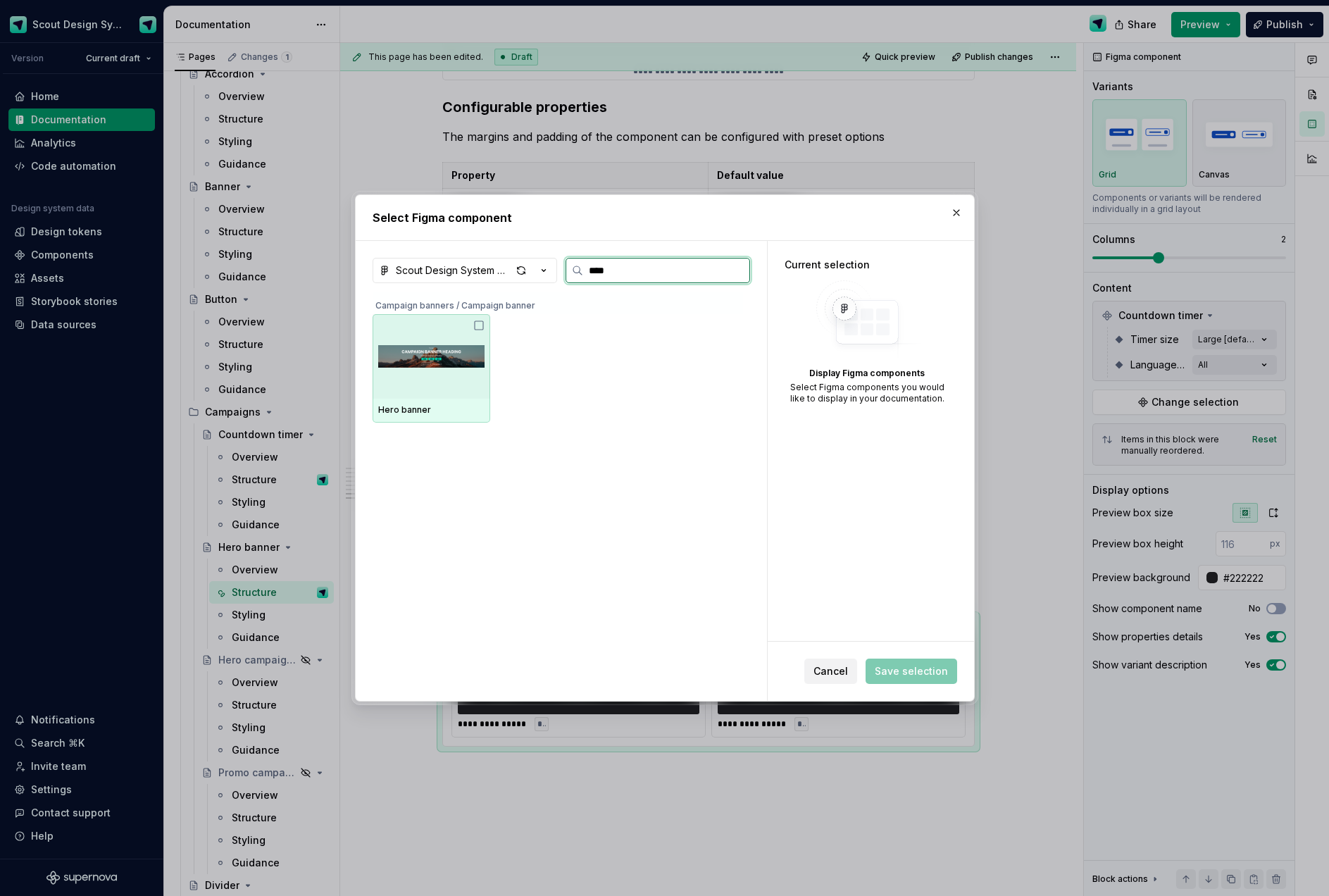
click at [461, 366] on img at bounding box center [430, 356] width 106 height 73
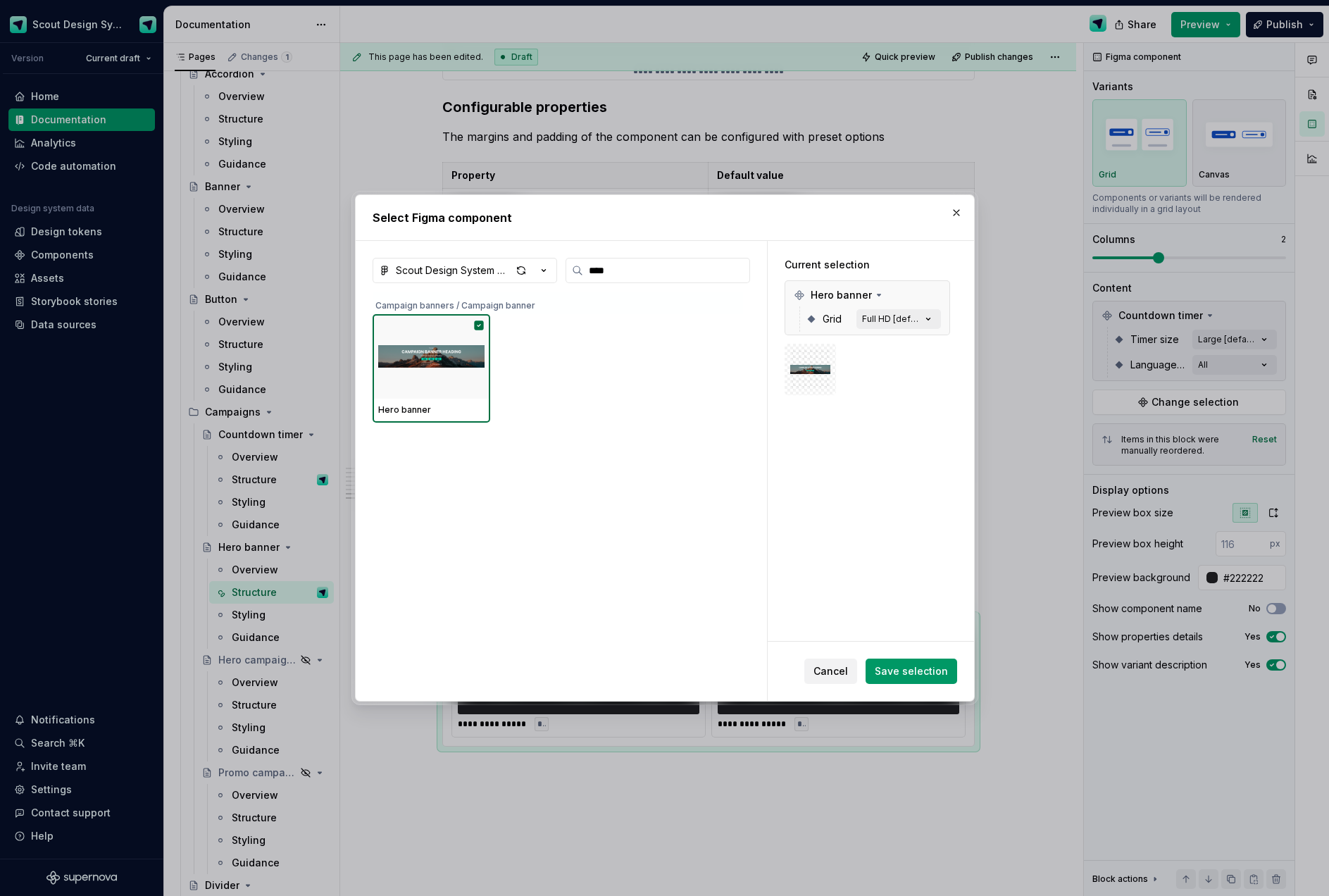
drag, startPoint x: 896, startPoint y: 666, endPoint x: 908, endPoint y: 659, distance: 13.9
click at [896, 667] on span "Save selection" at bounding box center [911, 670] width 73 height 14
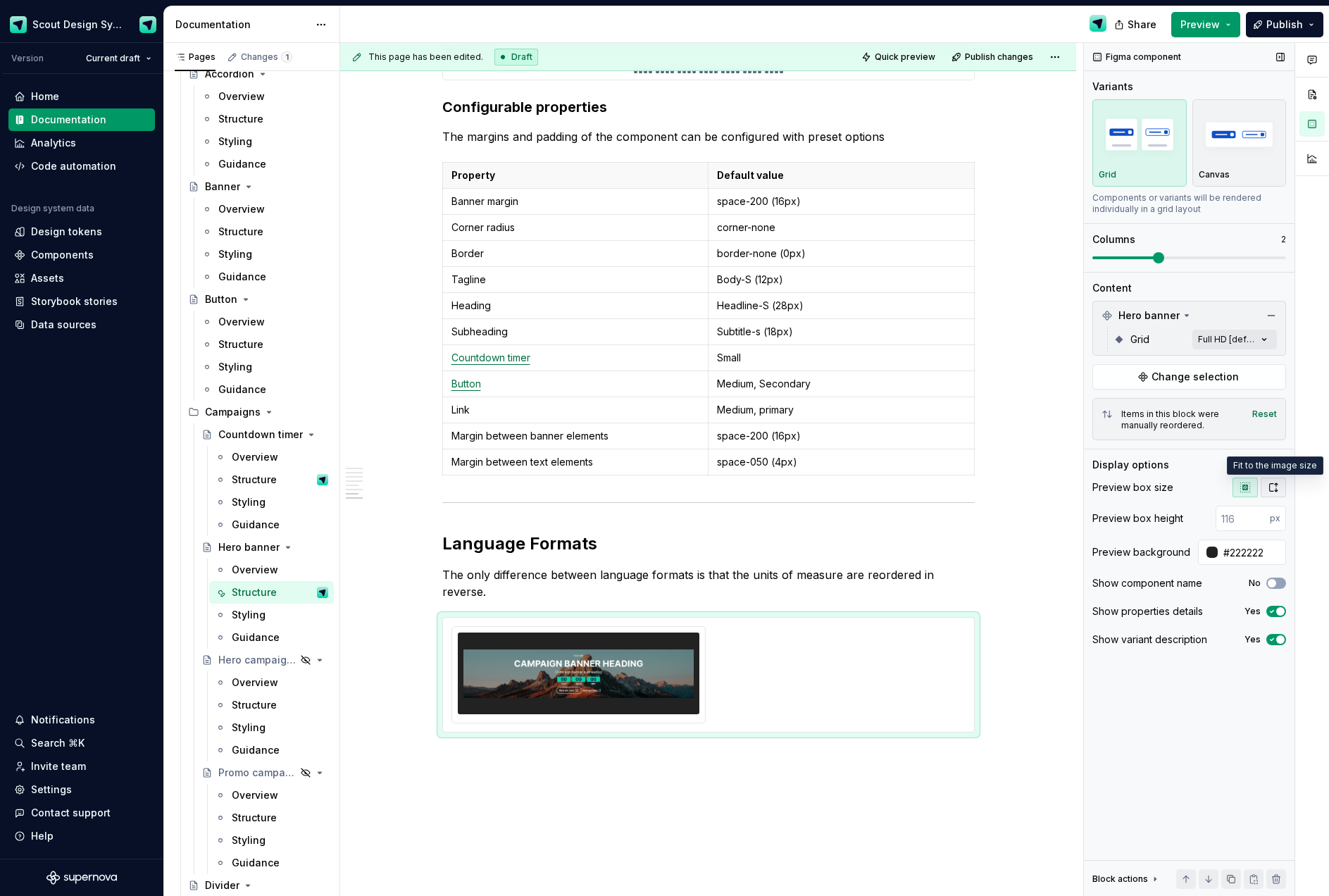
click at [1278, 491] on button "button" at bounding box center [1273, 486] width 25 height 20
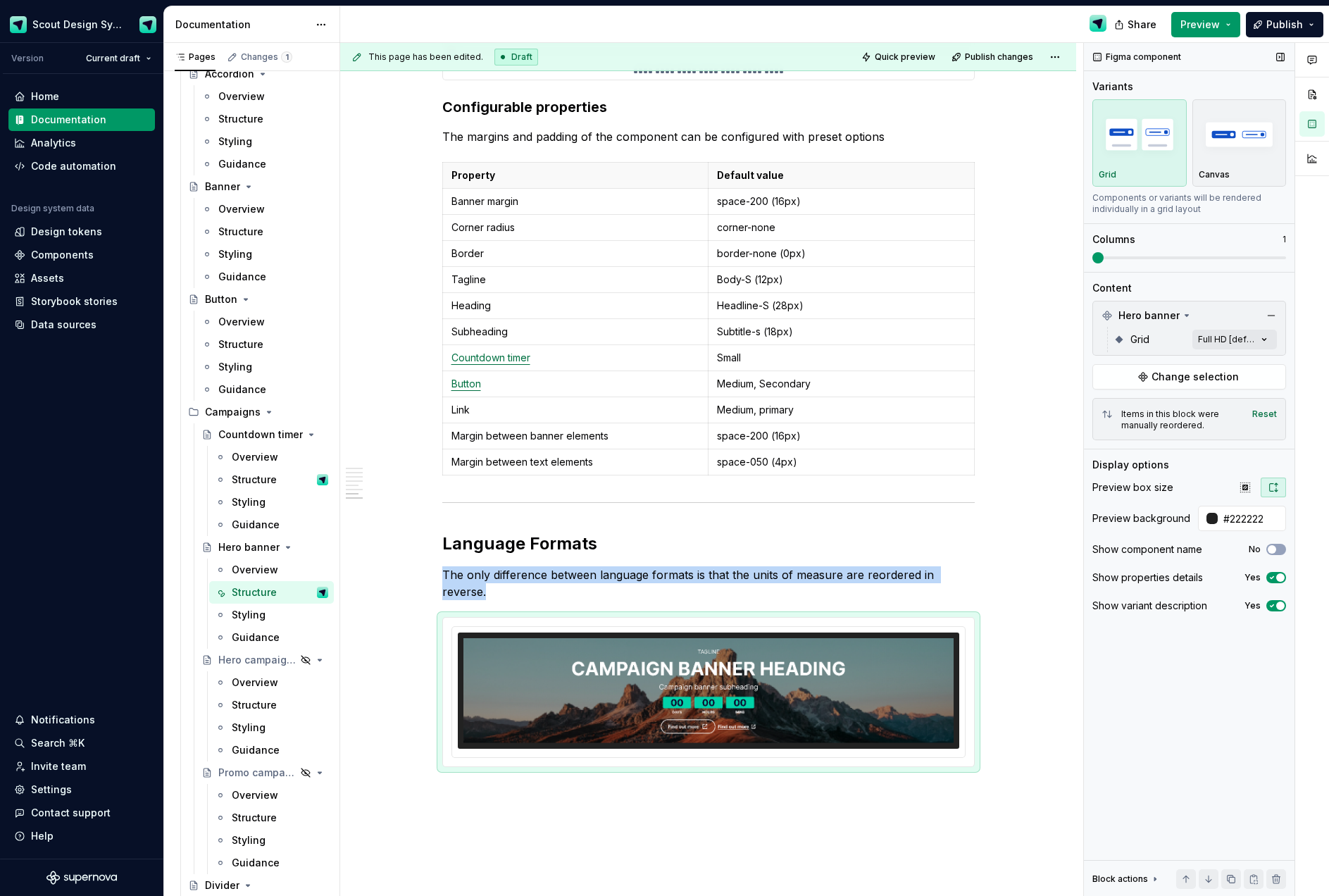
click at [1092, 252] on span at bounding box center [1098, 258] width 11 height 11
click at [1240, 337] on div "Comments Open comments No comments yet Select ‘Comment’ from the block context …" at bounding box center [1205, 470] width 245 height 854
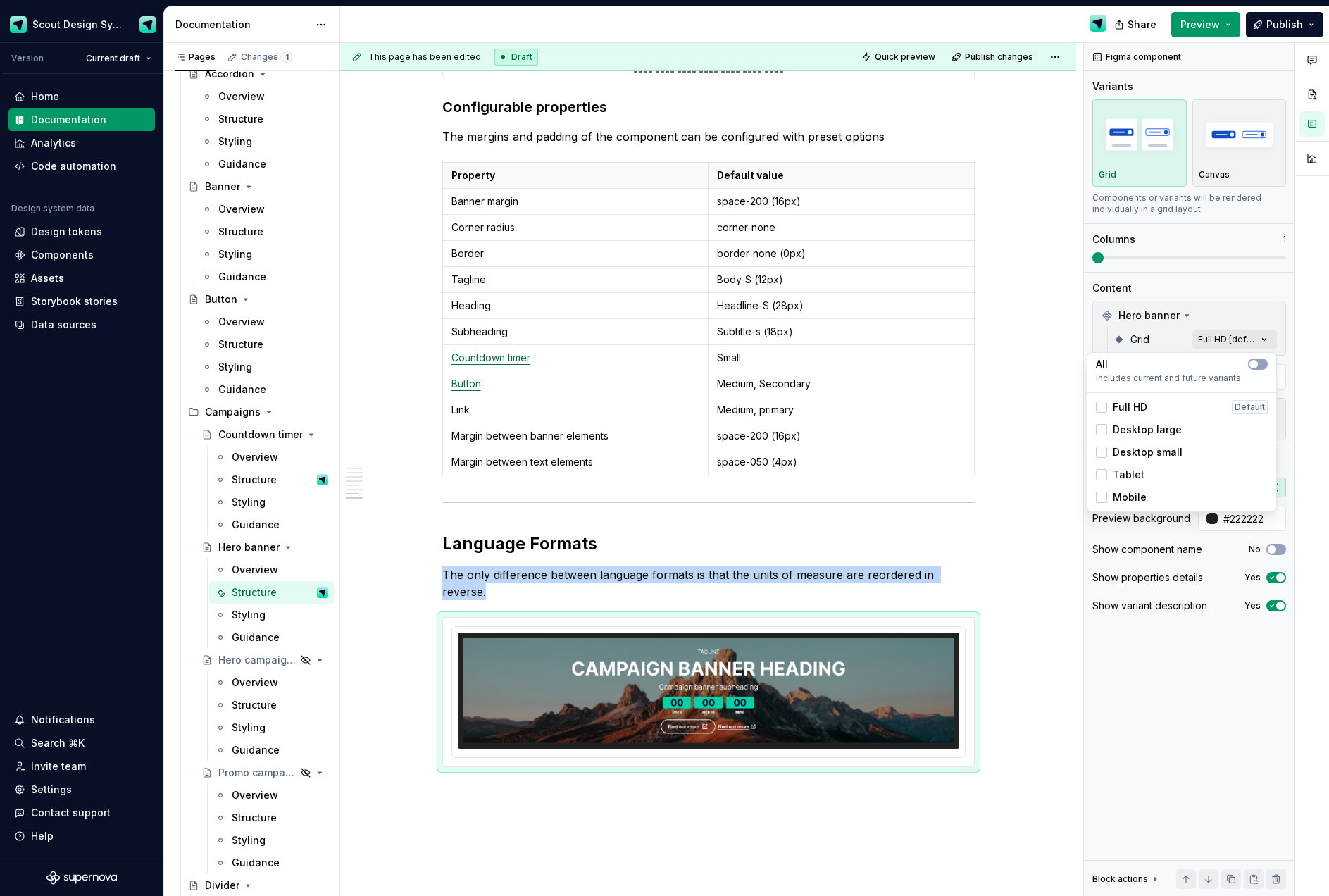
click at [911, 662] on html "Scout Design System Version Current draft Home Documentation Analytics Code aut…" at bounding box center [664, 448] width 1329 height 896
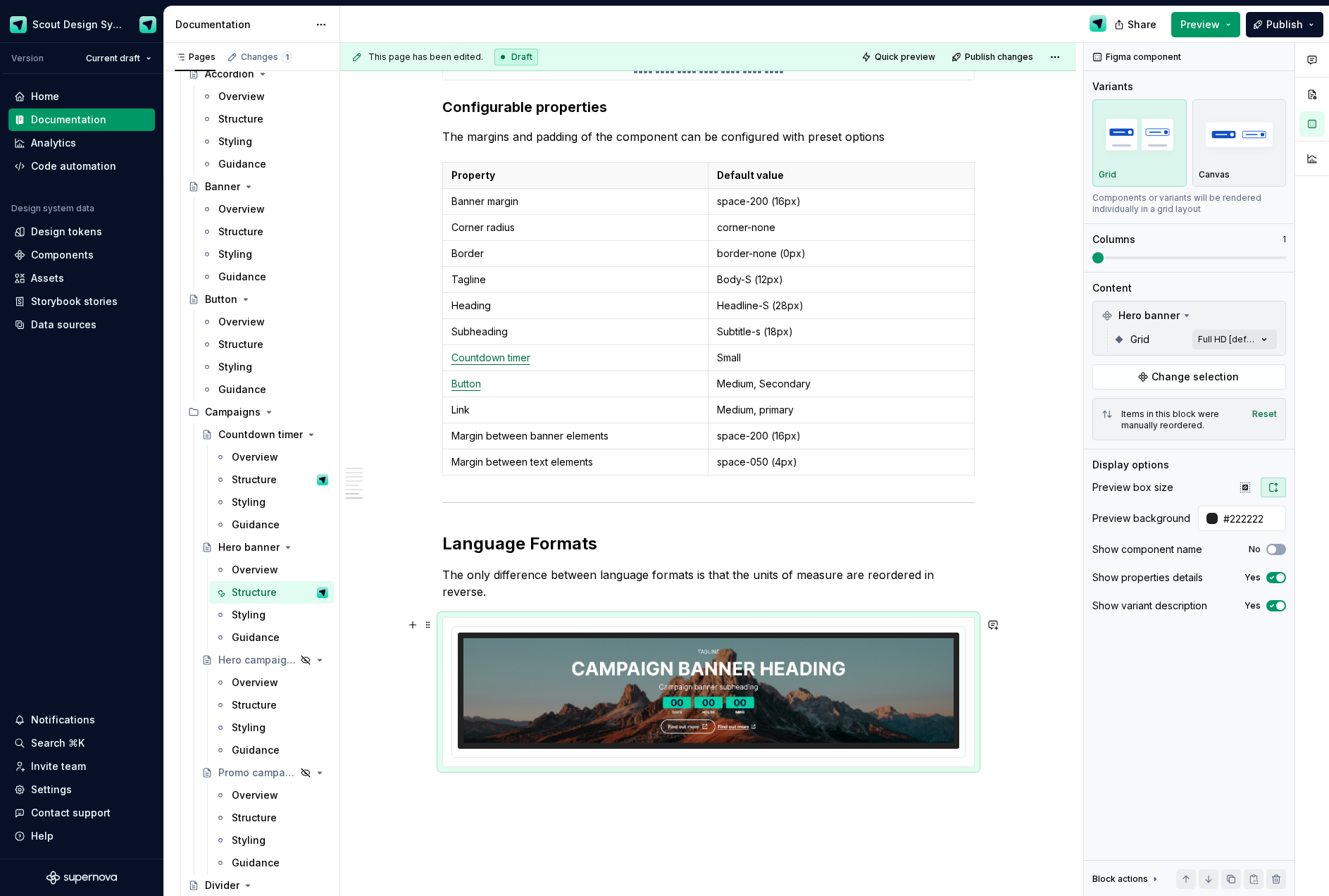
click at [864, 743] on div at bounding box center [708, 691] width 501 height 116
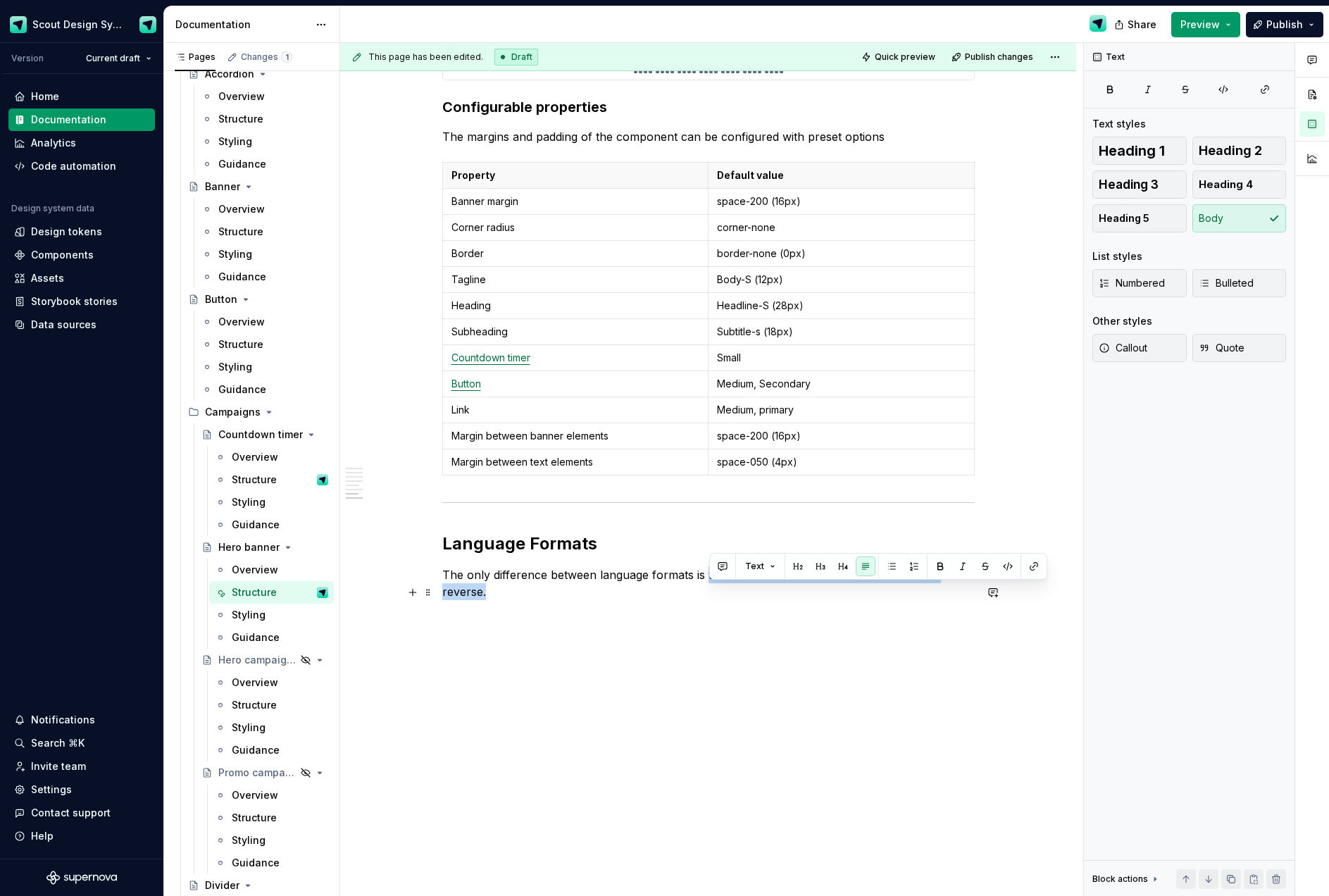
drag, startPoint x: 757, startPoint y: 594, endPoint x: 978, endPoint y: 586, distance: 221.1
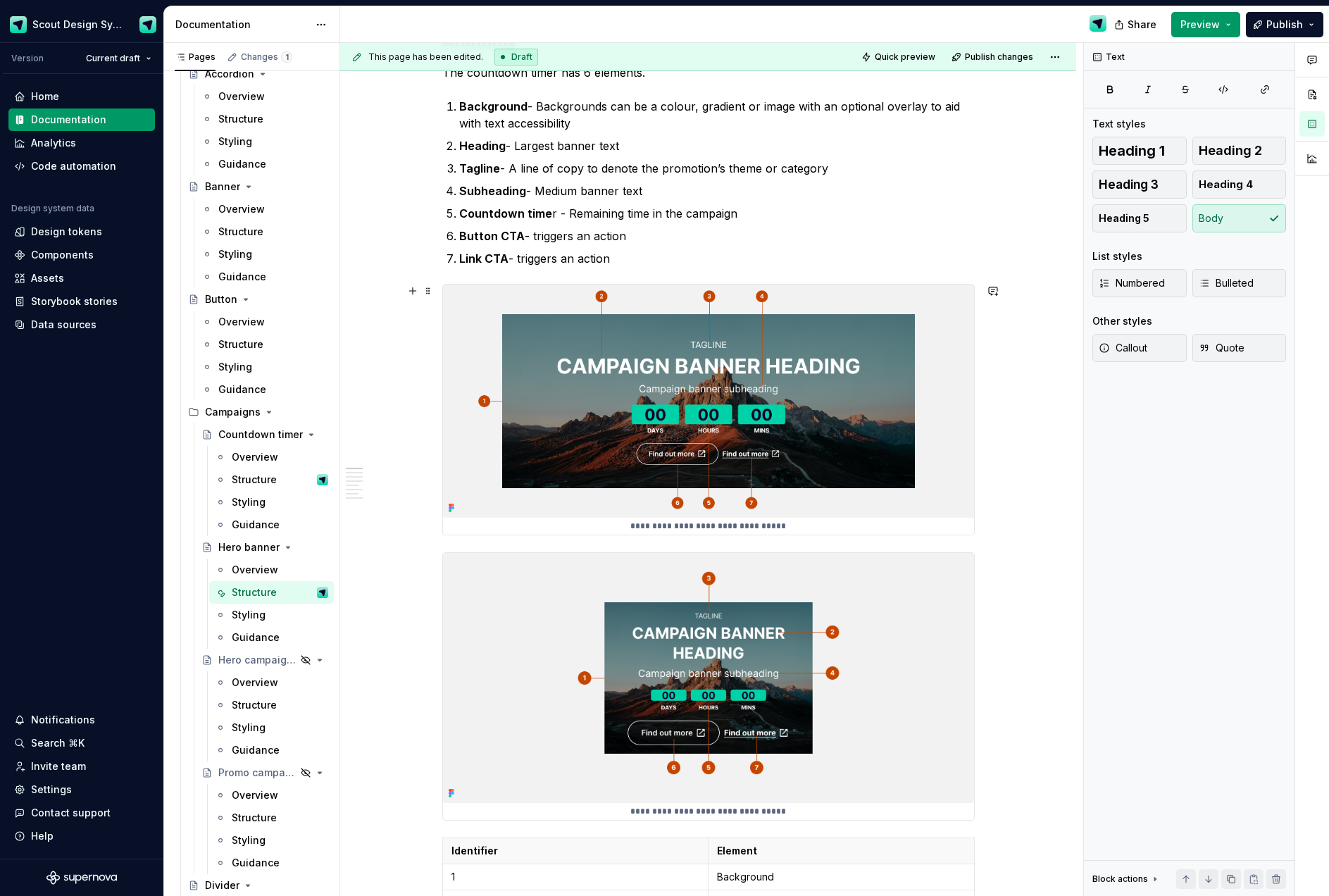
scroll to position [0, 0]
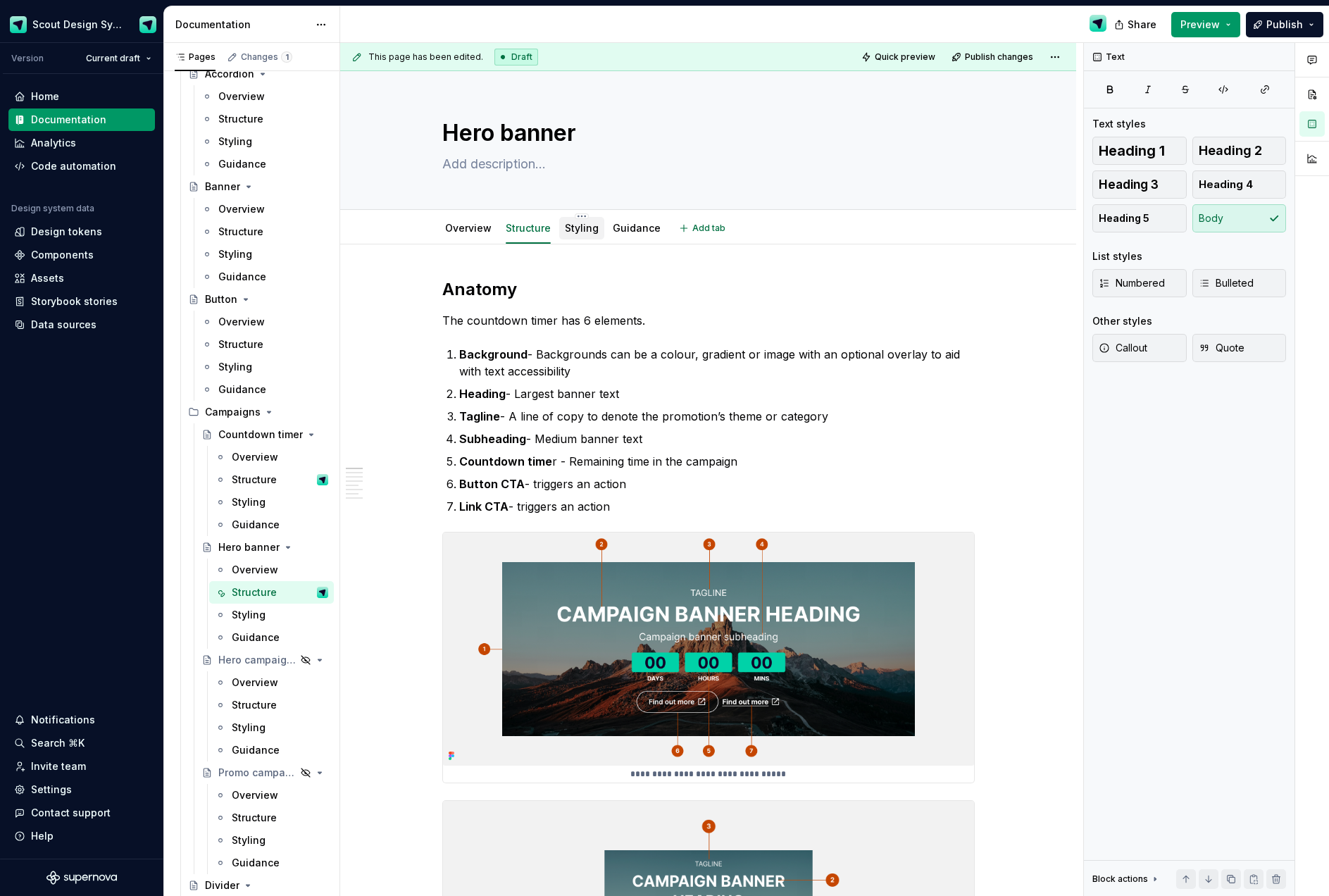
click at [582, 233] on link "Styling" at bounding box center [582, 228] width 34 height 12
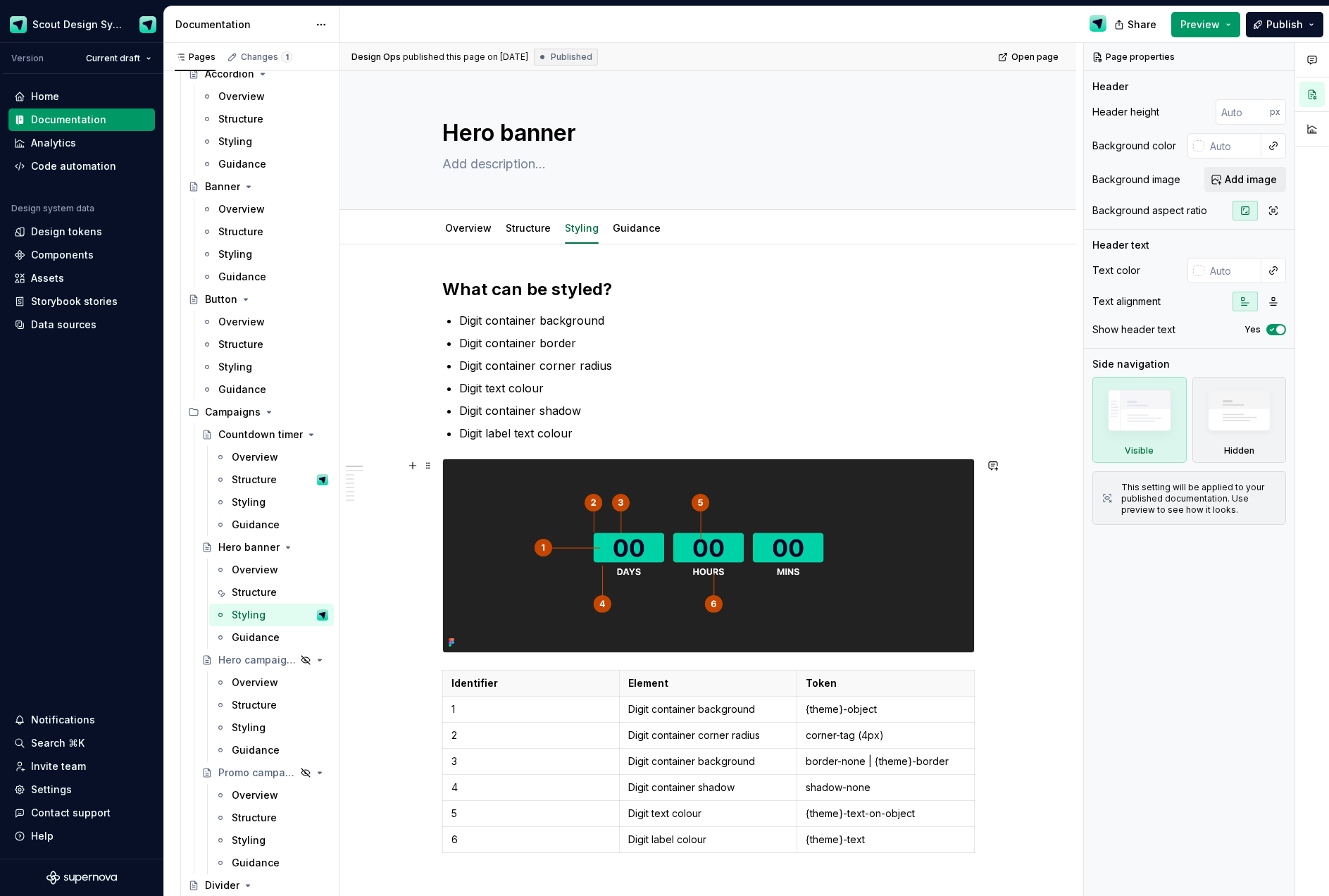
click at [548, 543] on img at bounding box center [709, 556] width 530 height 193
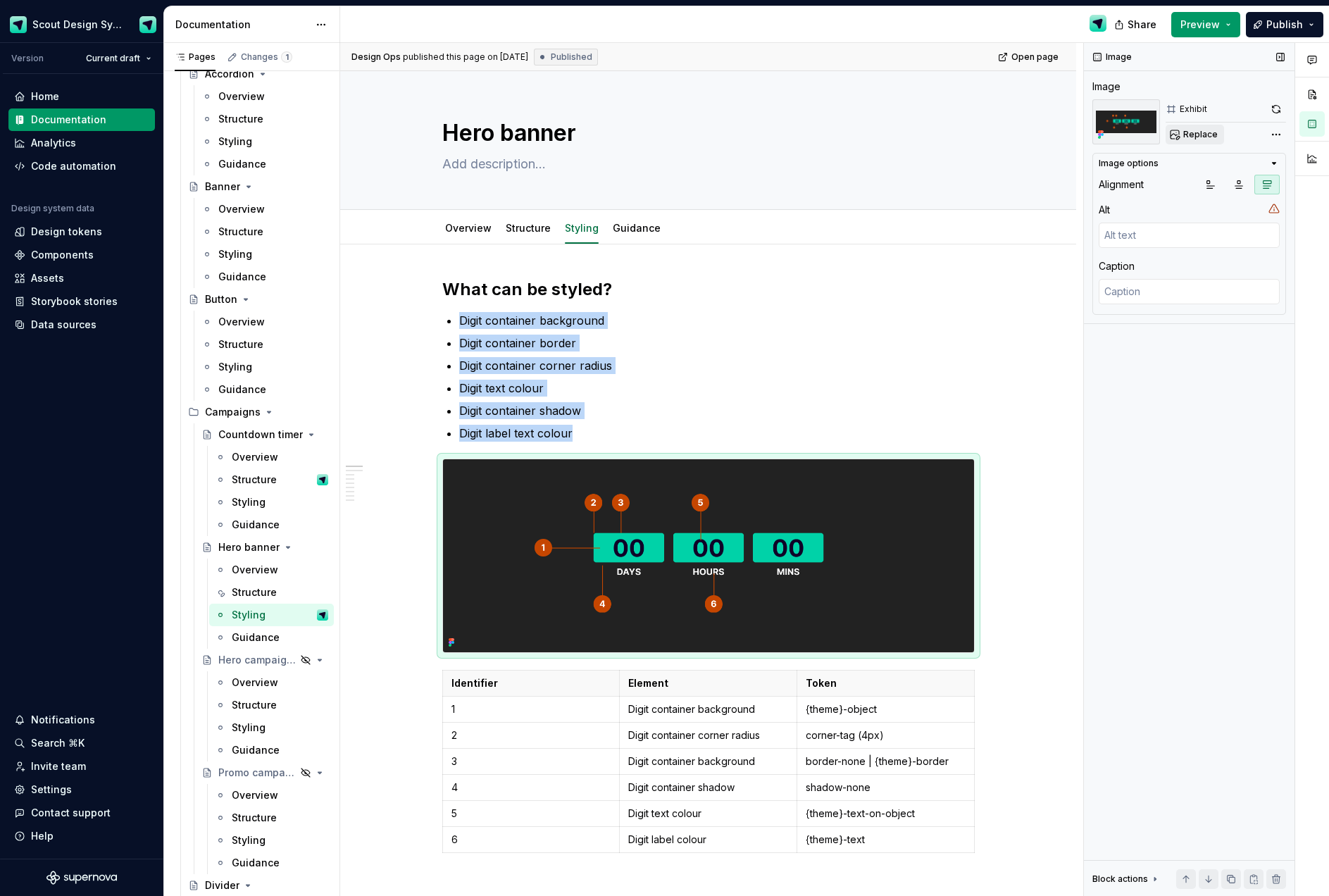
click at [1187, 128] on span "Replace" at bounding box center [1200, 134] width 35 height 11
type textarea "*"
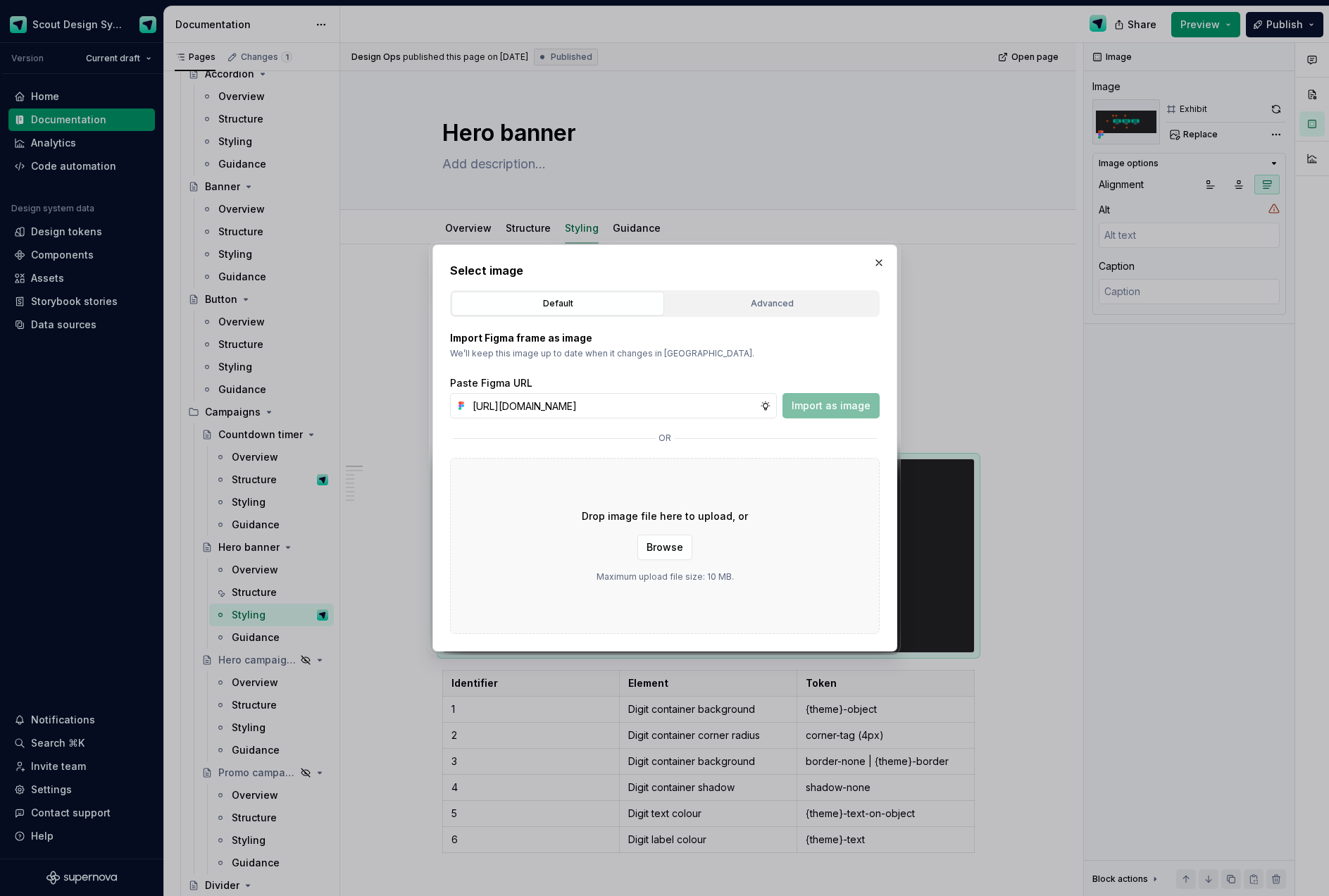
scroll to position [0, 401]
type input "[URL][DOMAIN_NAME]"
click at [820, 408] on span "Import as image" at bounding box center [830, 405] width 79 height 14
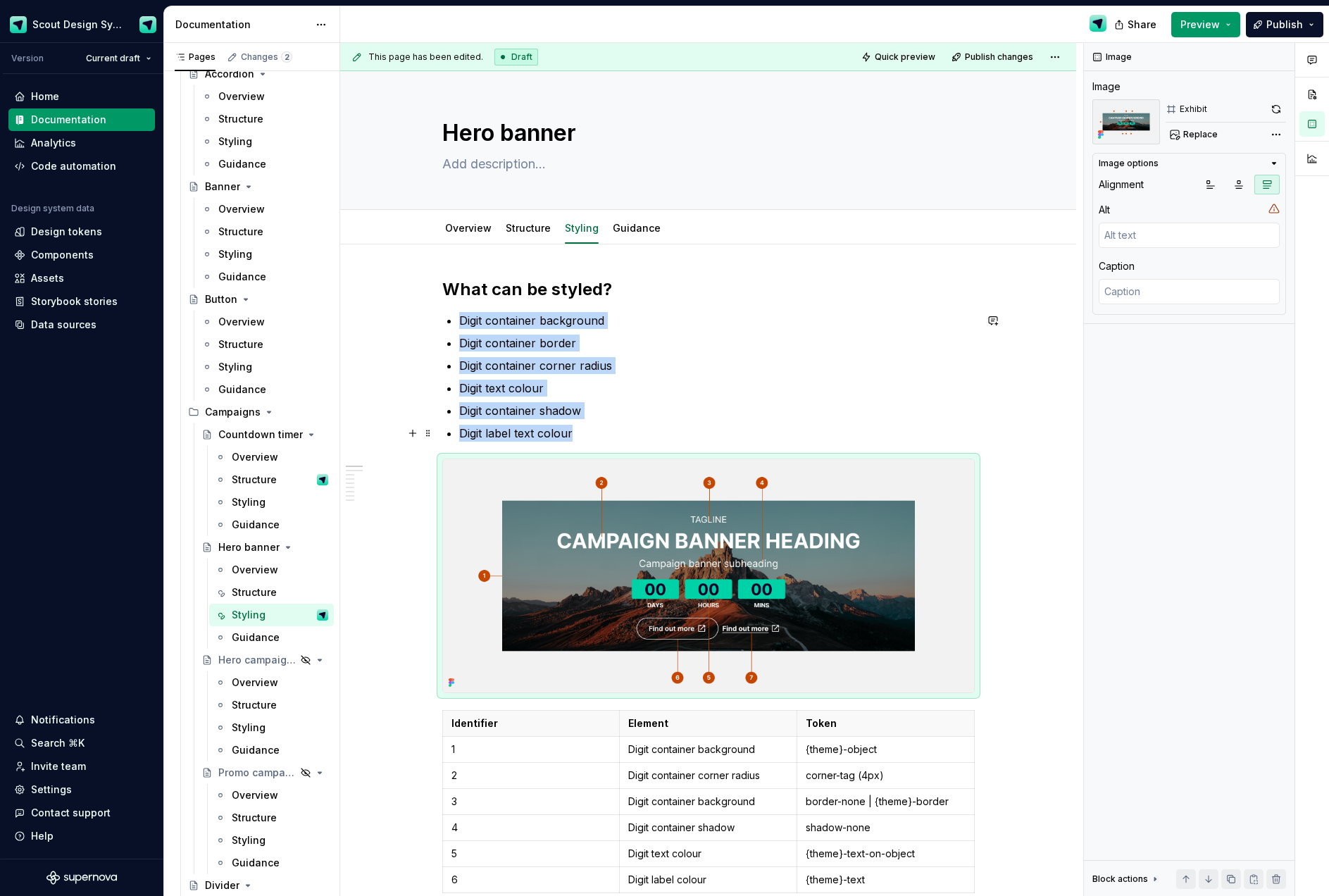
type textarea "*"
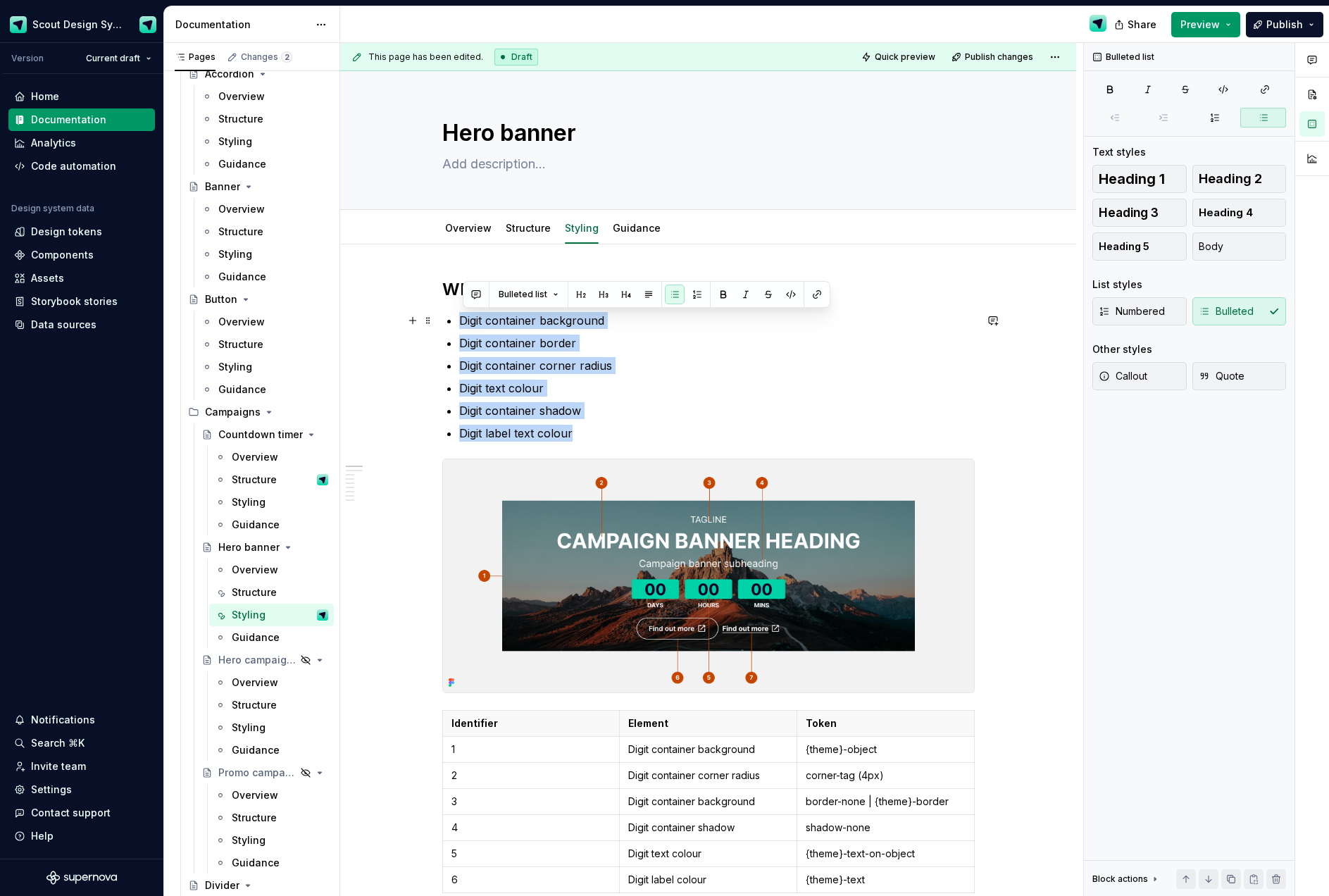
drag, startPoint x: 589, startPoint y: 435, endPoint x: 493, endPoint y: 328, distance: 143.8
click at [465, 321] on ul "Digit container background Digit container border Digit container corner radius…" at bounding box center [717, 377] width 515 height 129
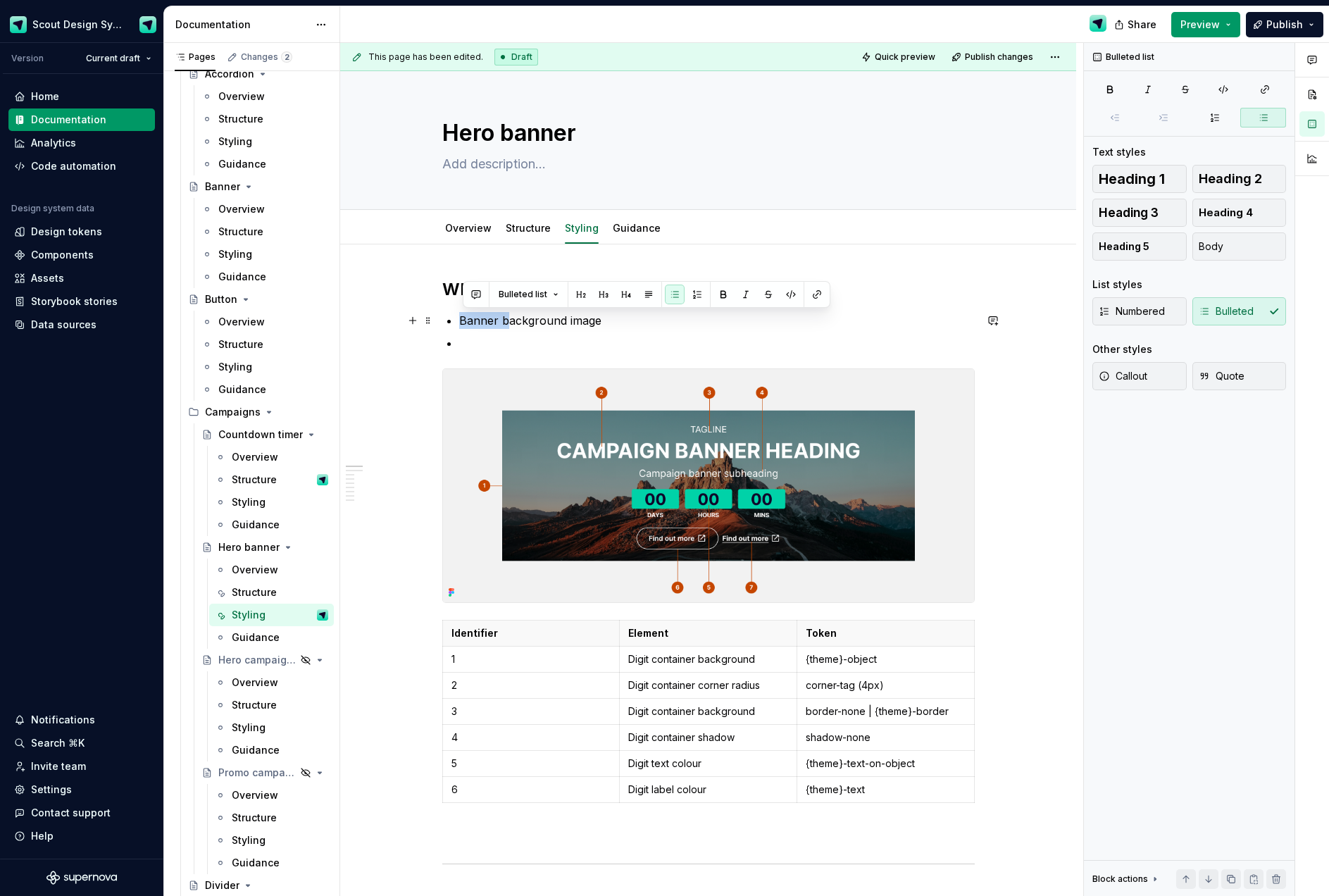
drag, startPoint x: 508, startPoint y: 324, endPoint x: 460, endPoint y: 321, distance: 48.1
click at [490, 338] on p at bounding box center [717, 343] width 515 height 17
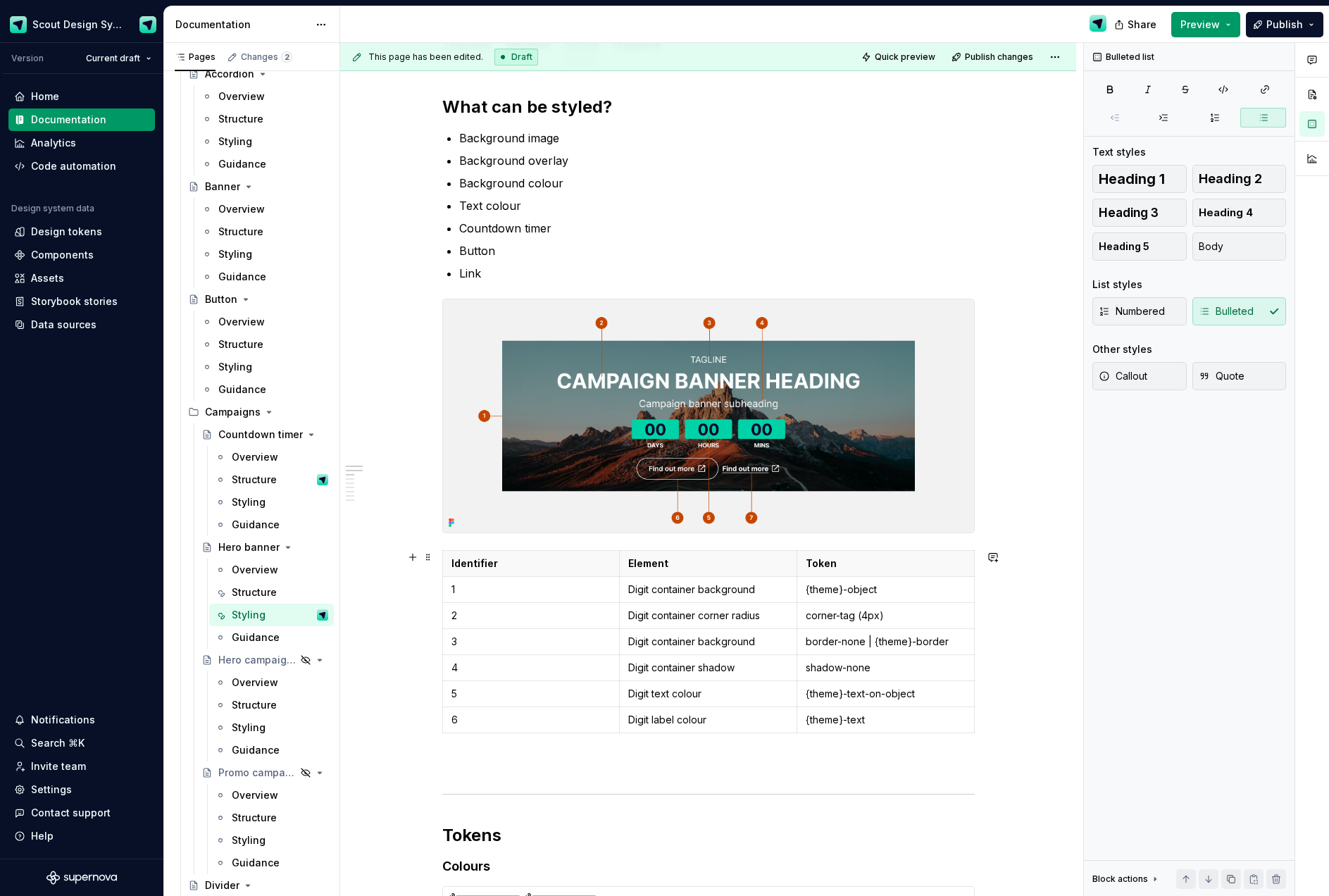
scroll to position [188, 0]
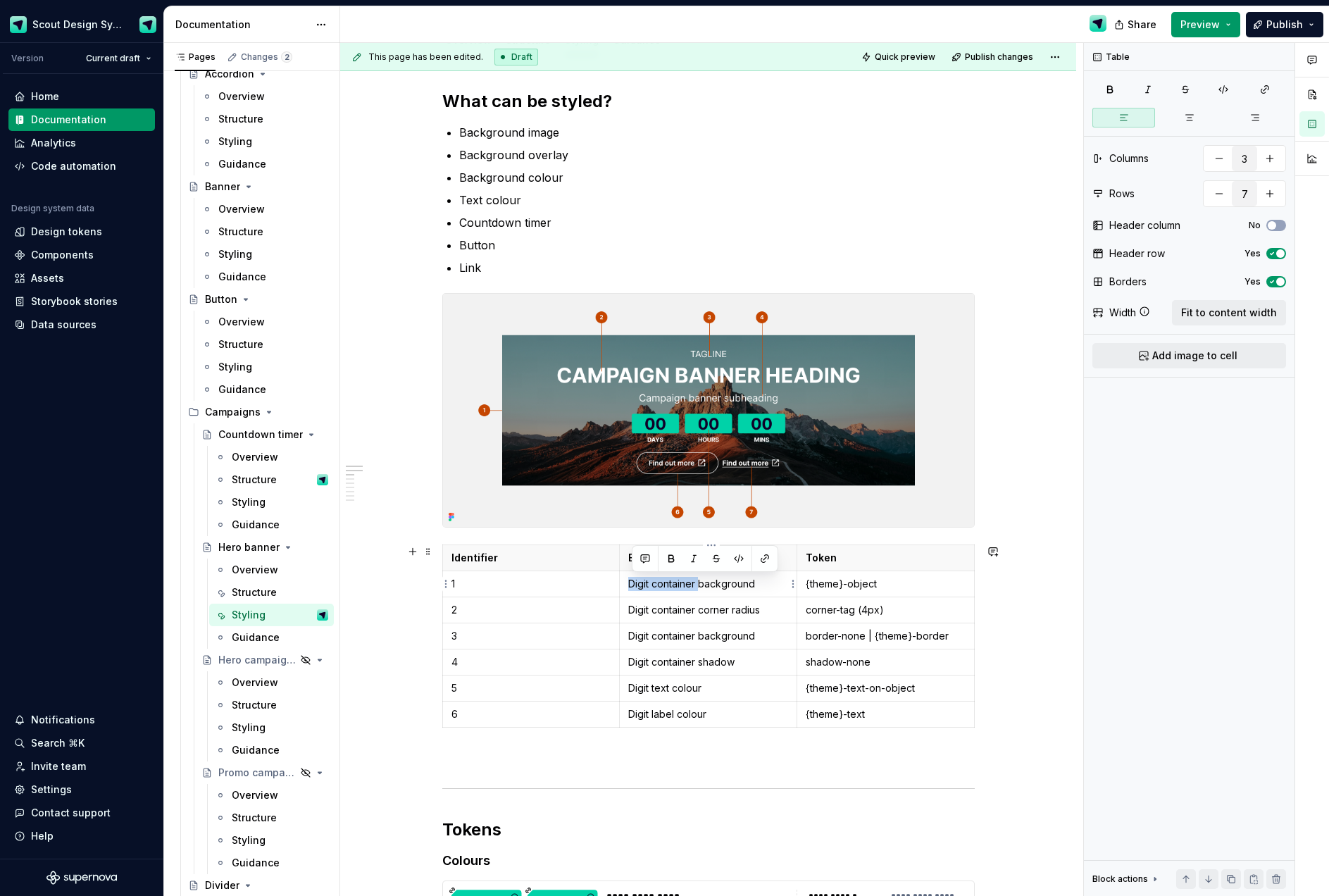
drag, startPoint x: 704, startPoint y: 590, endPoint x: 627, endPoint y: 588, distance: 77.0
click at [627, 588] on td "Digit container background" at bounding box center [708, 584] width 177 height 26
click at [878, 586] on p "{theme}-object" at bounding box center [885, 583] width 160 height 14
click at [865, 587] on p "{theme}-object" at bounding box center [885, 583] width 160 height 14
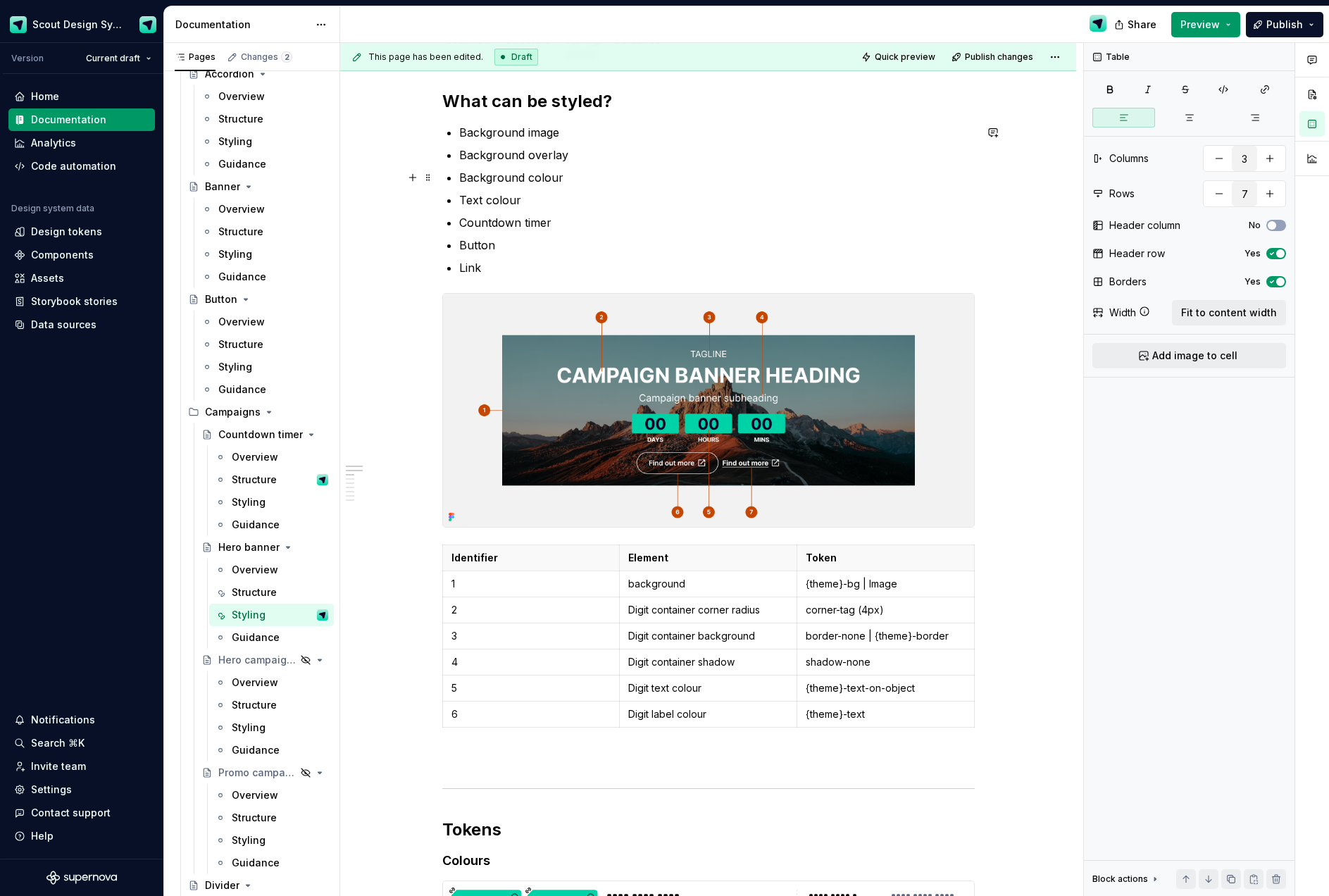
click at [566, 180] on p "Background colour" at bounding box center [717, 177] width 515 height 17
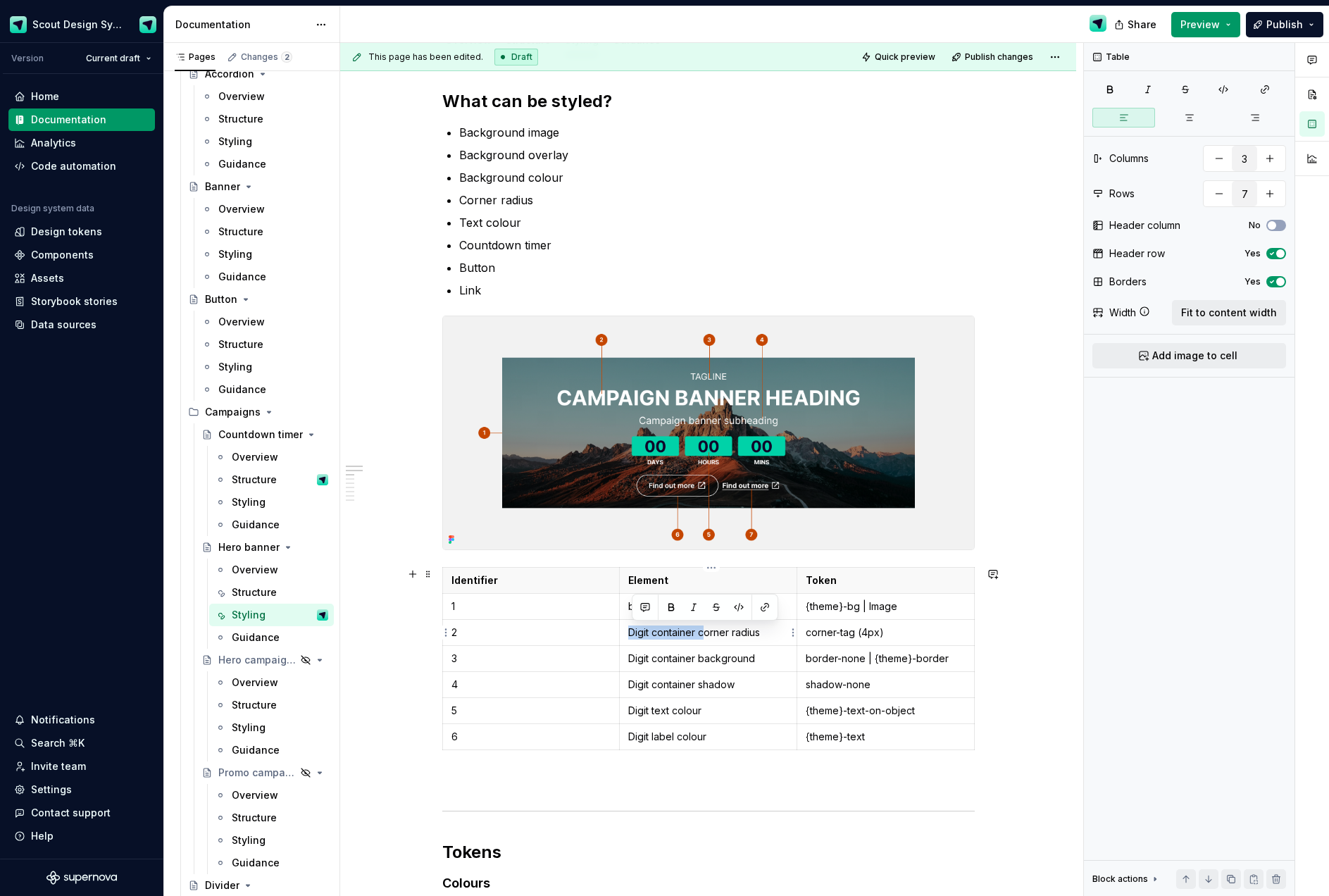
drag, startPoint x: 707, startPoint y: 631, endPoint x: 627, endPoint y: 630, distance: 80.0
click at [627, 630] on td "Digit container corner radius" at bounding box center [708, 633] width 177 height 26
click at [852, 634] on p "corner-tag (4px)" at bounding box center [885, 632] width 160 height 14
click at [640, 606] on p "background" at bounding box center [708, 605] width 160 height 14
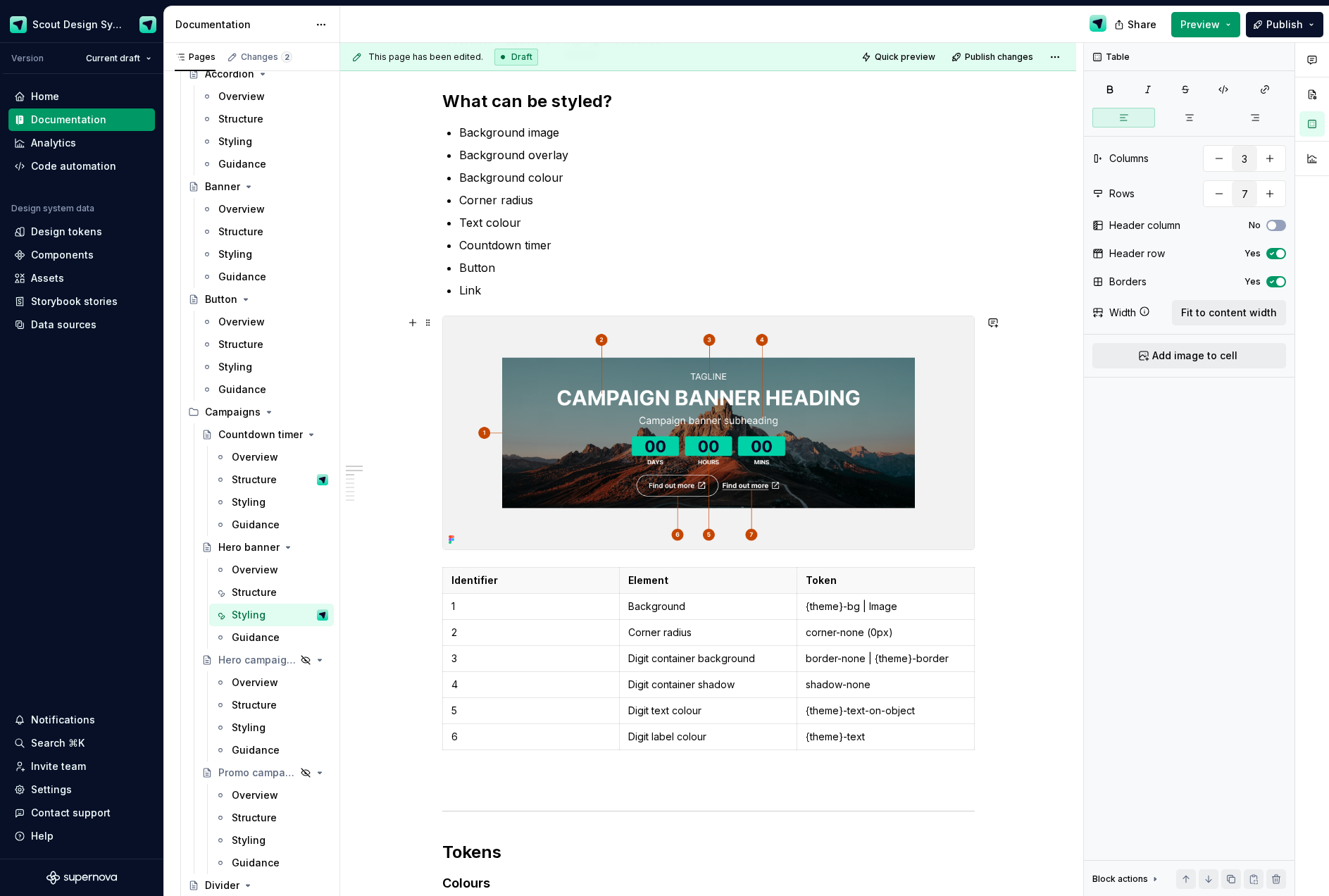
click at [766, 425] on img at bounding box center [709, 432] width 530 height 233
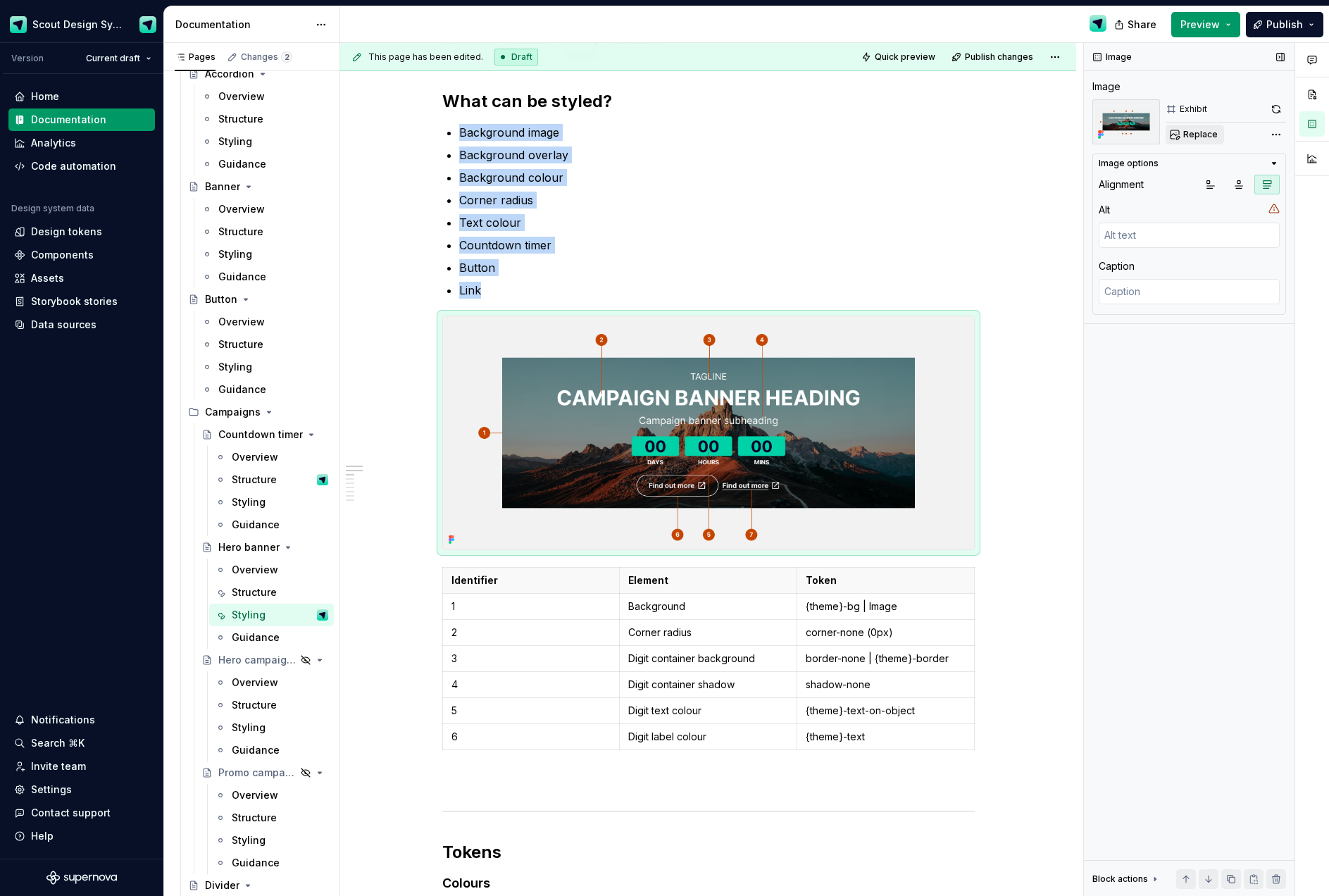
click at [1202, 134] on span "Replace" at bounding box center [1200, 134] width 35 height 11
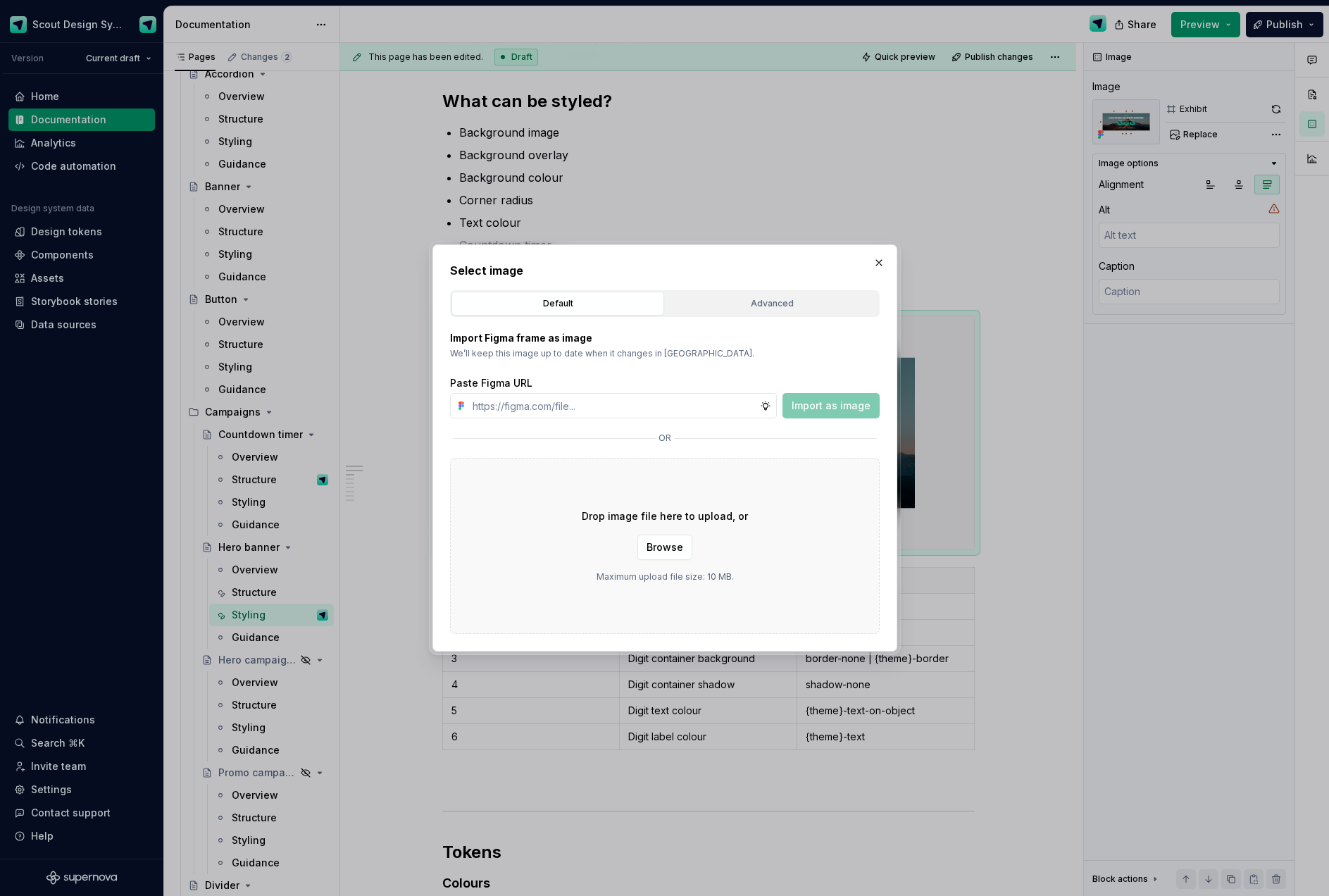
type textarea "*"
type input "[URL][DOMAIN_NAME]"
click at [837, 406] on span "Import as image" at bounding box center [830, 405] width 79 height 14
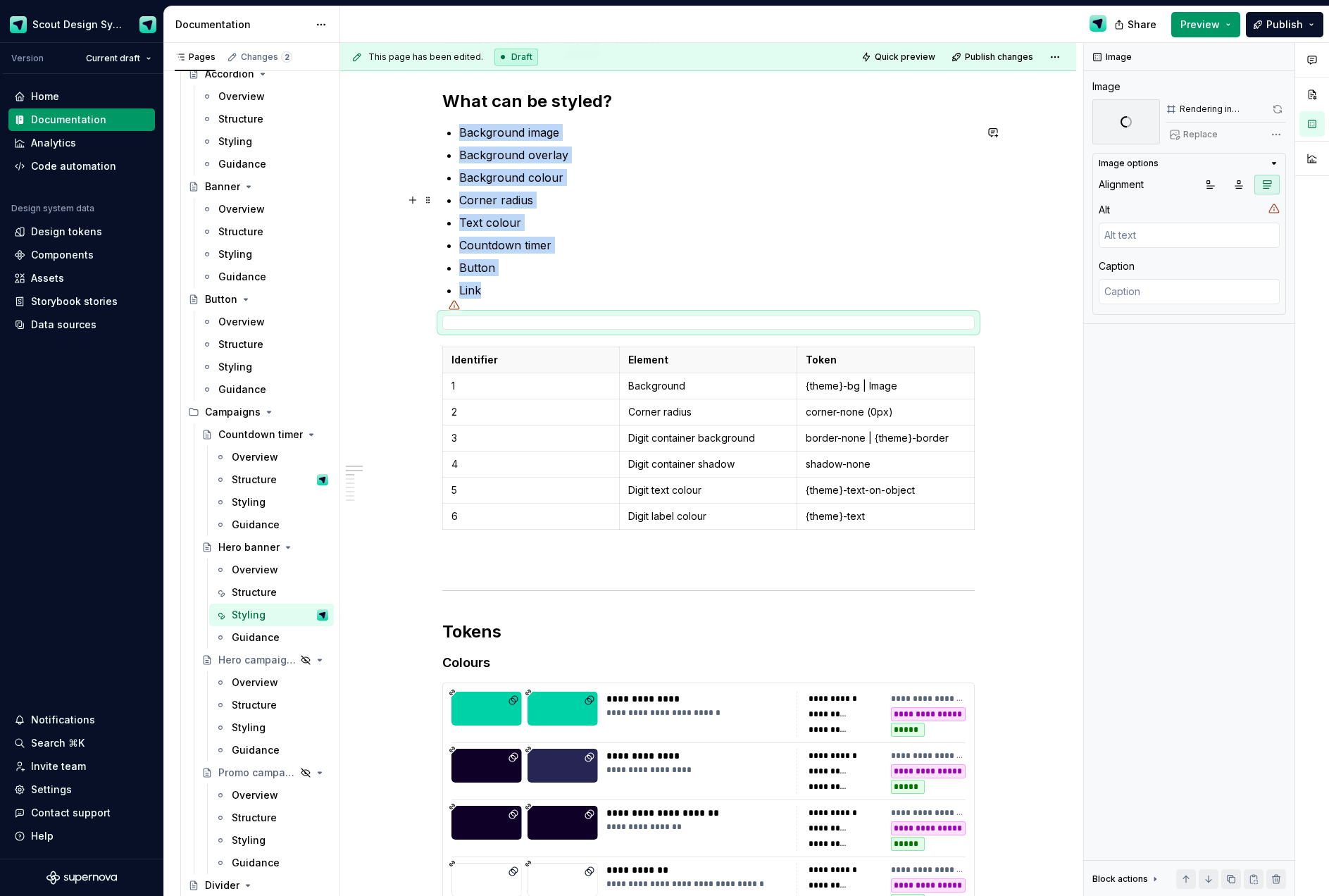
click at [545, 199] on p "Corner radius" at bounding box center [717, 200] width 515 height 17
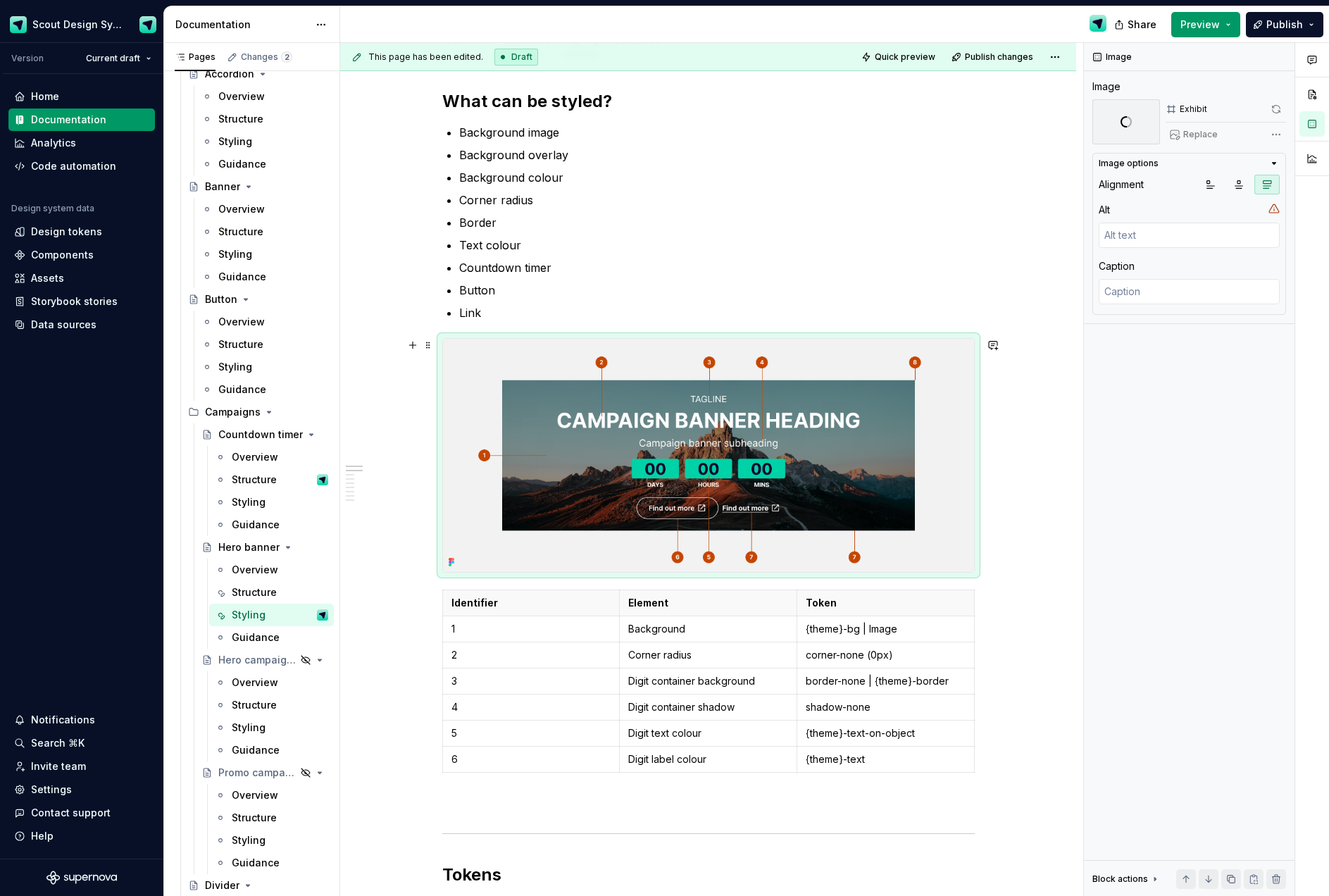
click at [648, 343] on img at bounding box center [709, 455] width 530 height 233
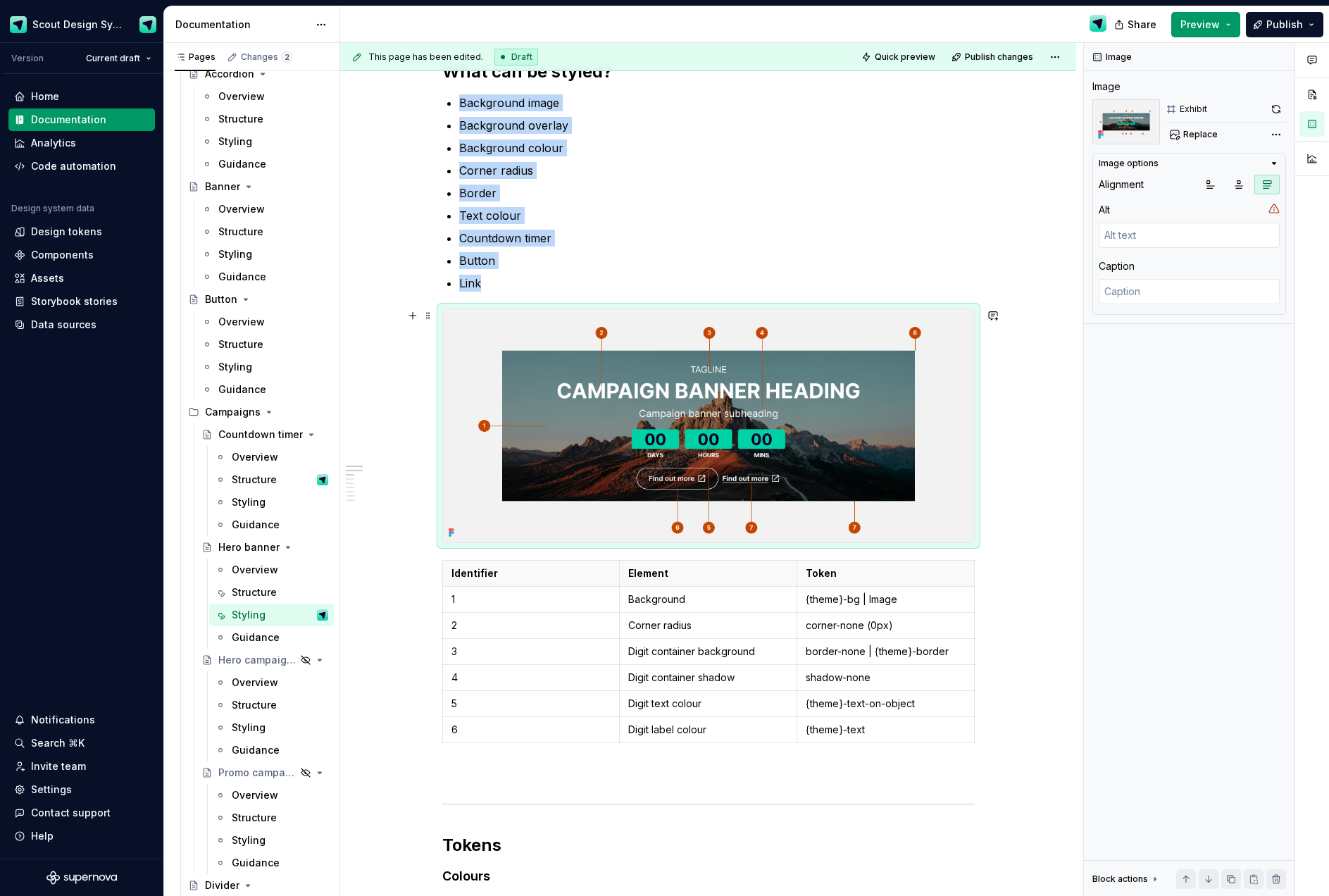
scroll to position [220, 0]
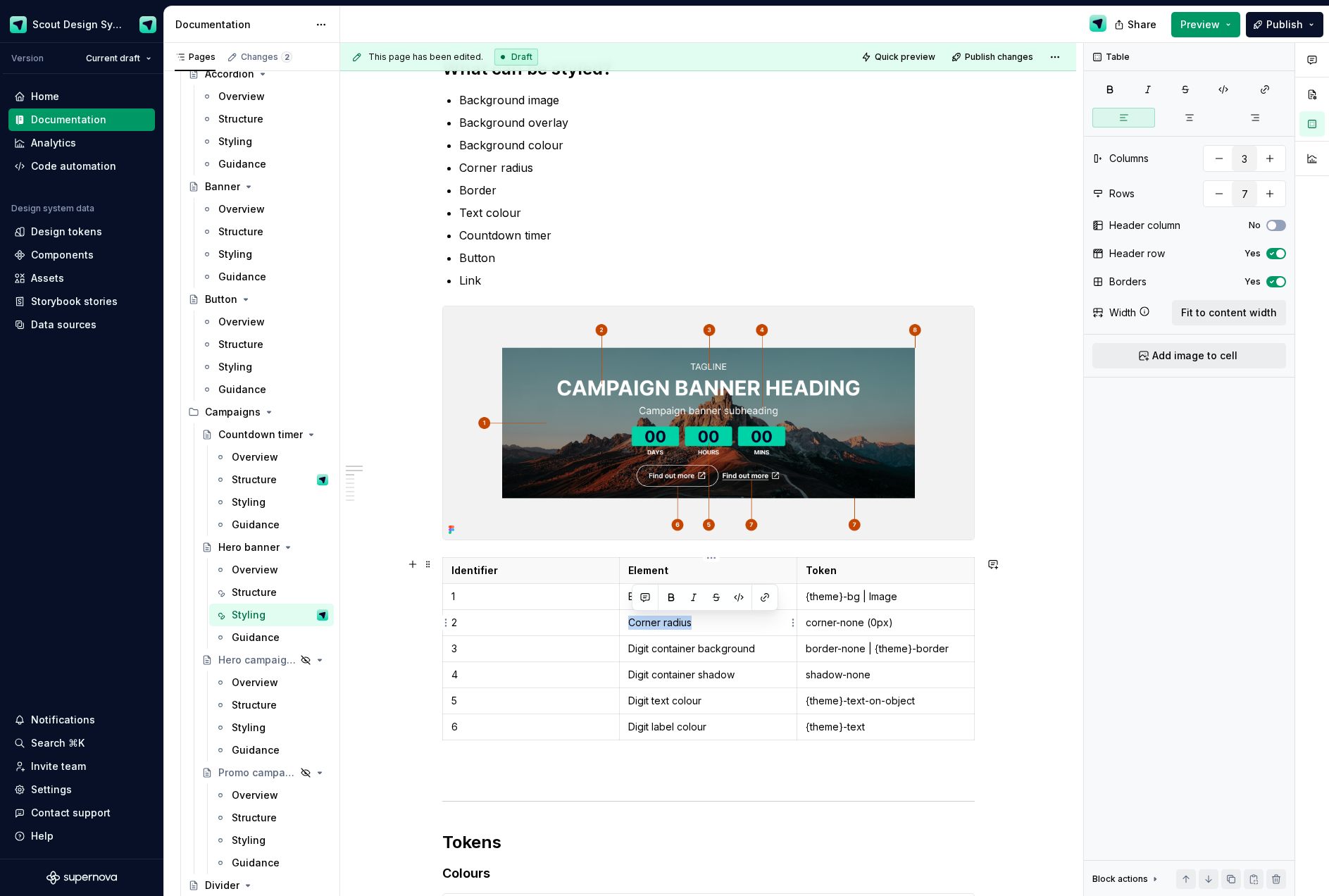
drag, startPoint x: 694, startPoint y: 626, endPoint x: 627, endPoint y: 626, distance: 67.0
click at [627, 626] on td "Corner radius" at bounding box center [708, 623] width 177 height 26
click at [675, 655] on td "Digit container background" at bounding box center [708, 649] width 177 height 26
drag, startPoint x: 874, startPoint y: 625, endPoint x: 841, endPoint y: 621, distance: 33.2
click at [808, 621] on td "{theme}-text" at bounding box center [885, 623] width 177 height 26
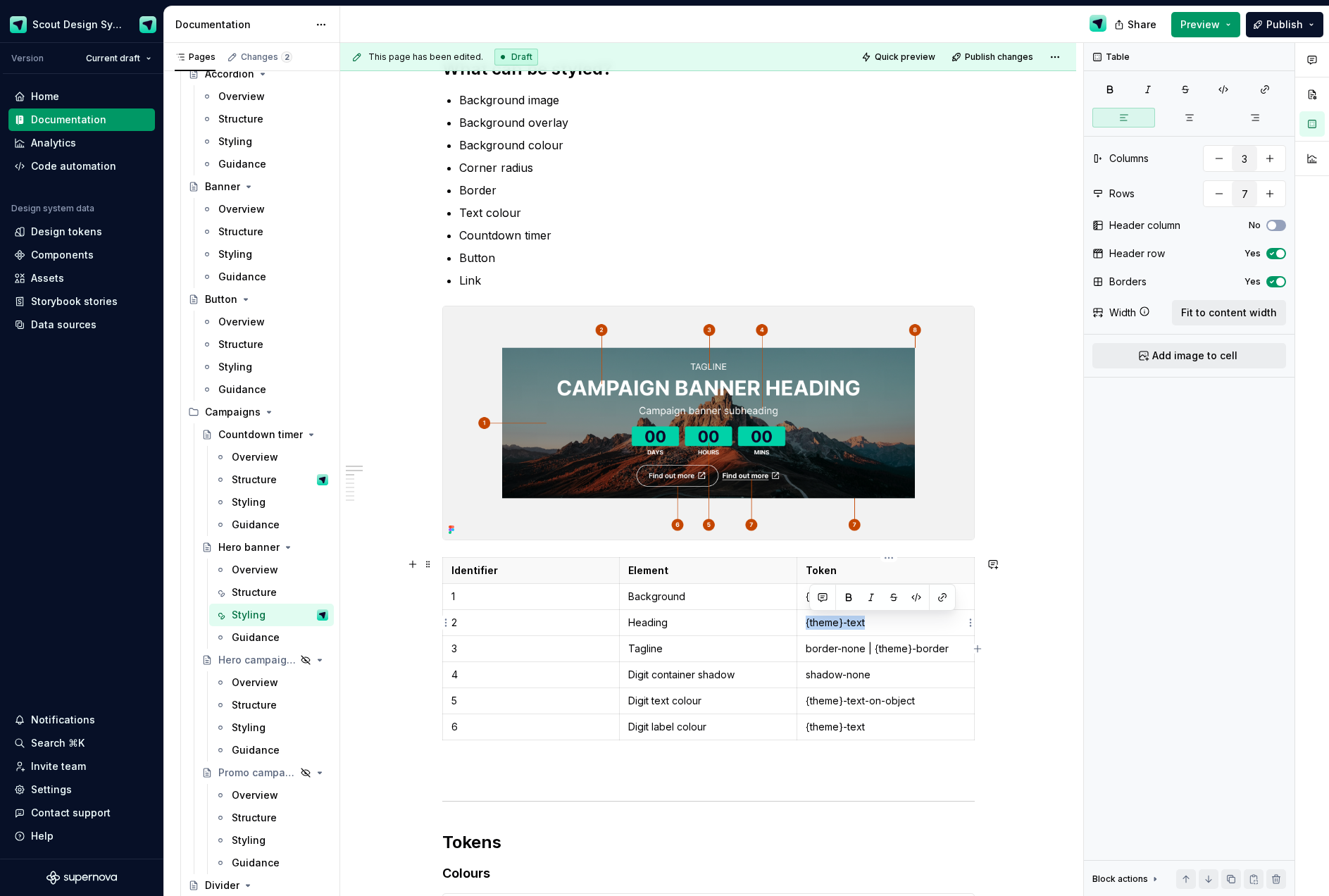
drag, startPoint x: 878, startPoint y: 621, endPoint x: 809, endPoint y: 619, distance: 69.0
click at [809, 619] on p "{theme}-text" at bounding box center [885, 622] width 160 height 14
copy p "{theme}-text"
click at [848, 646] on p "border-none | {theme}-border" at bounding box center [885, 648] width 160 height 14
click at [654, 677] on p "Digit container shadow" at bounding box center [708, 674] width 160 height 14
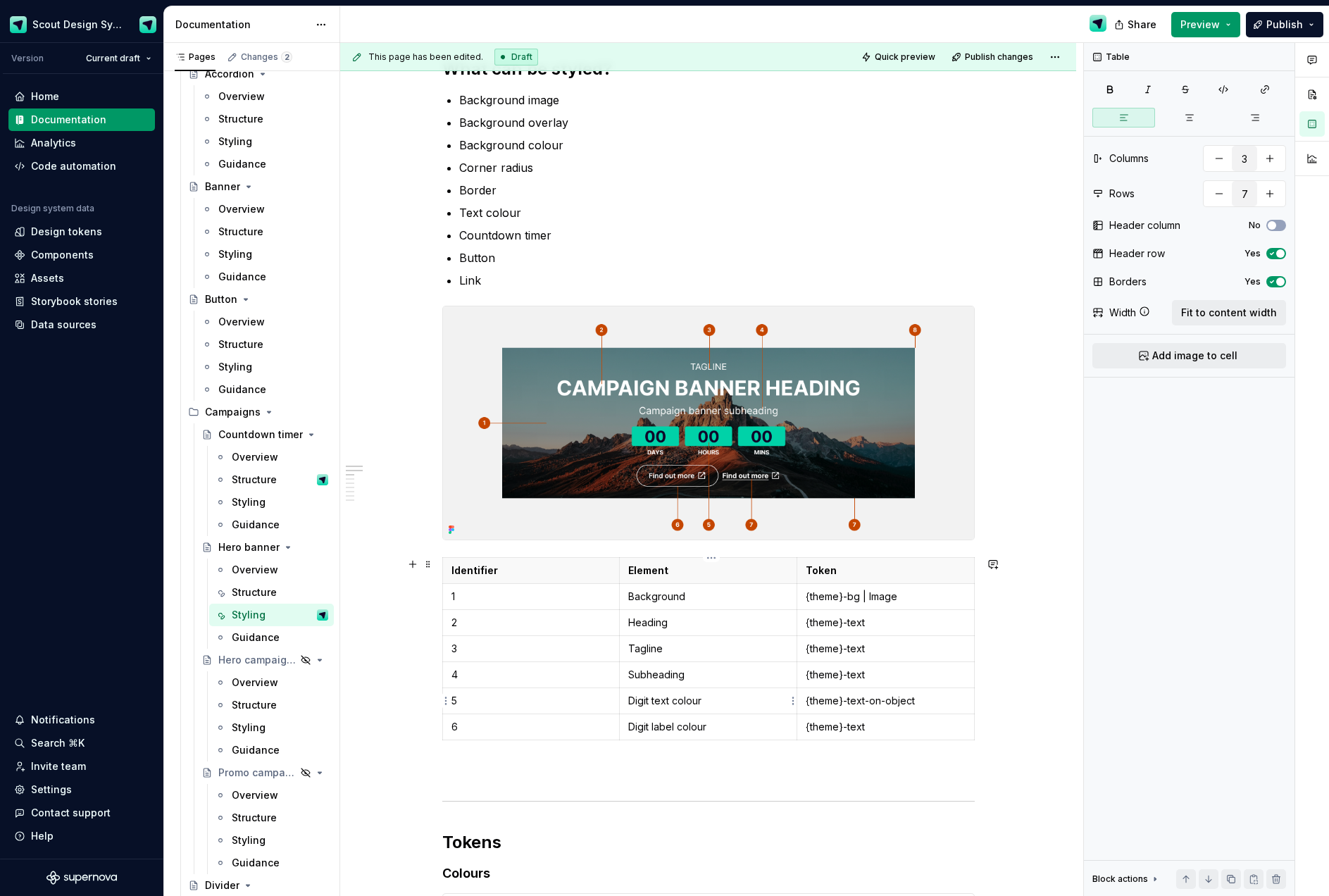
click at [655, 701] on p "Digit text colour" at bounding box center [708, 700] width 160 height 14
type textarea "*"
click at [677, 726] on p "Digit label colour" at bounding box center [708, 726] width 160 height 14
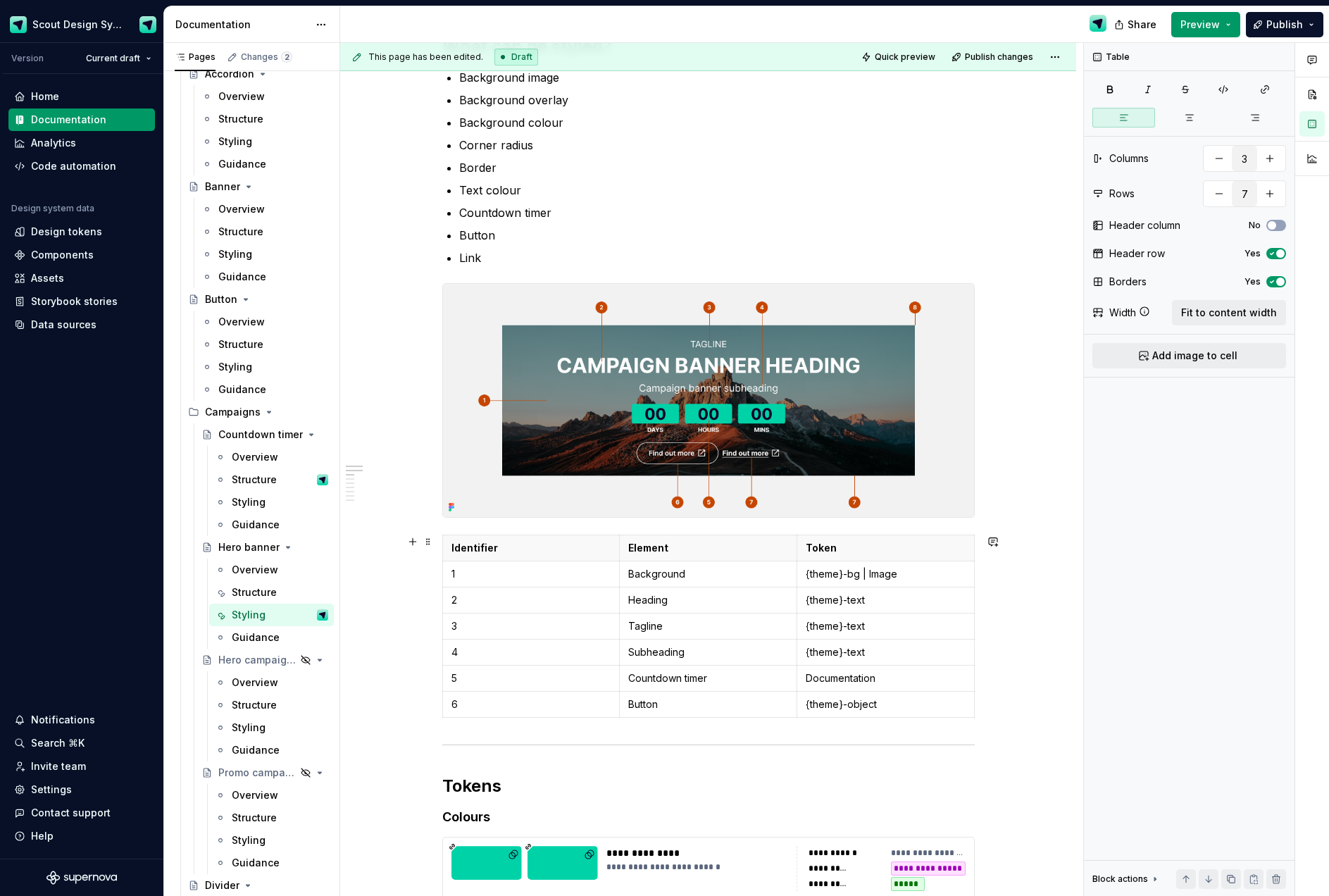
scroll to position [244, 0]
click at [706, 706] on p "Button" at bounding box center [708, 703] width 160 height 14
click at [916, 711] on td "{theme}-object" at bounding box center [885, 704] width 177 height 26
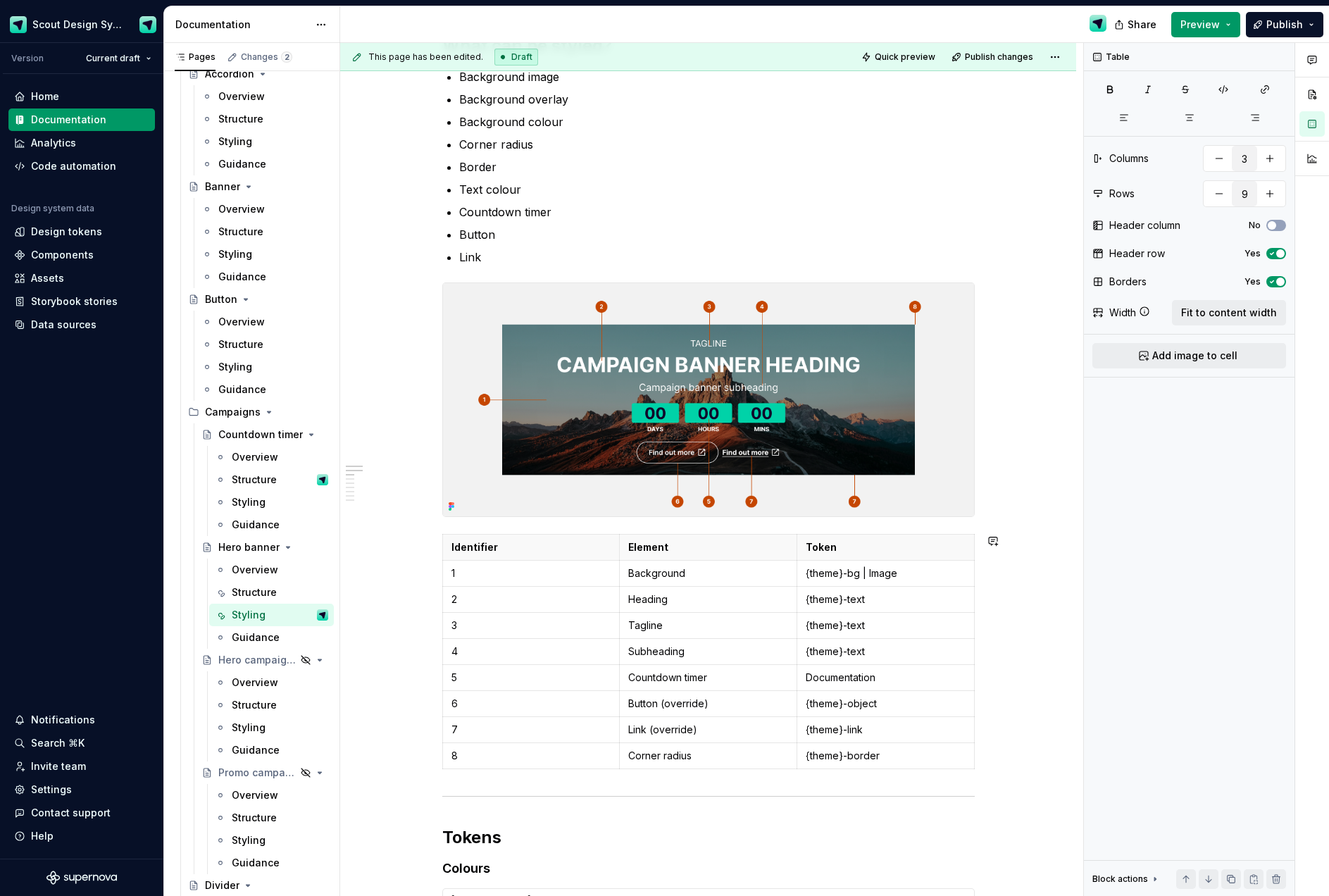
type input "10"
click at [851, 758] on p "{theme}-border" at bounding box center [885, 755] width 160 height 14
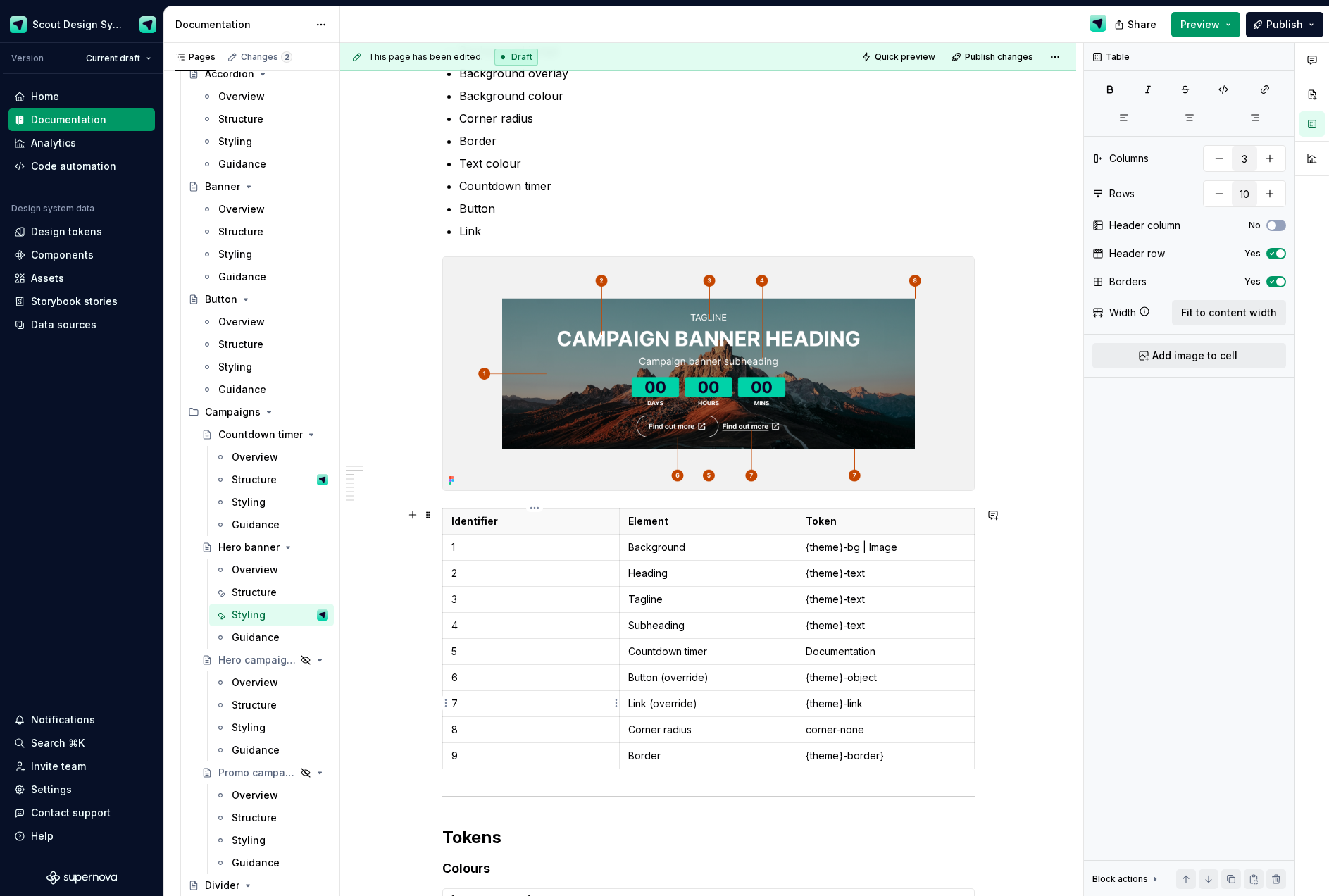
scroll to position [270, 0]
click at [773, 440] on img at bounding box center [709, 372] width 530 height 233
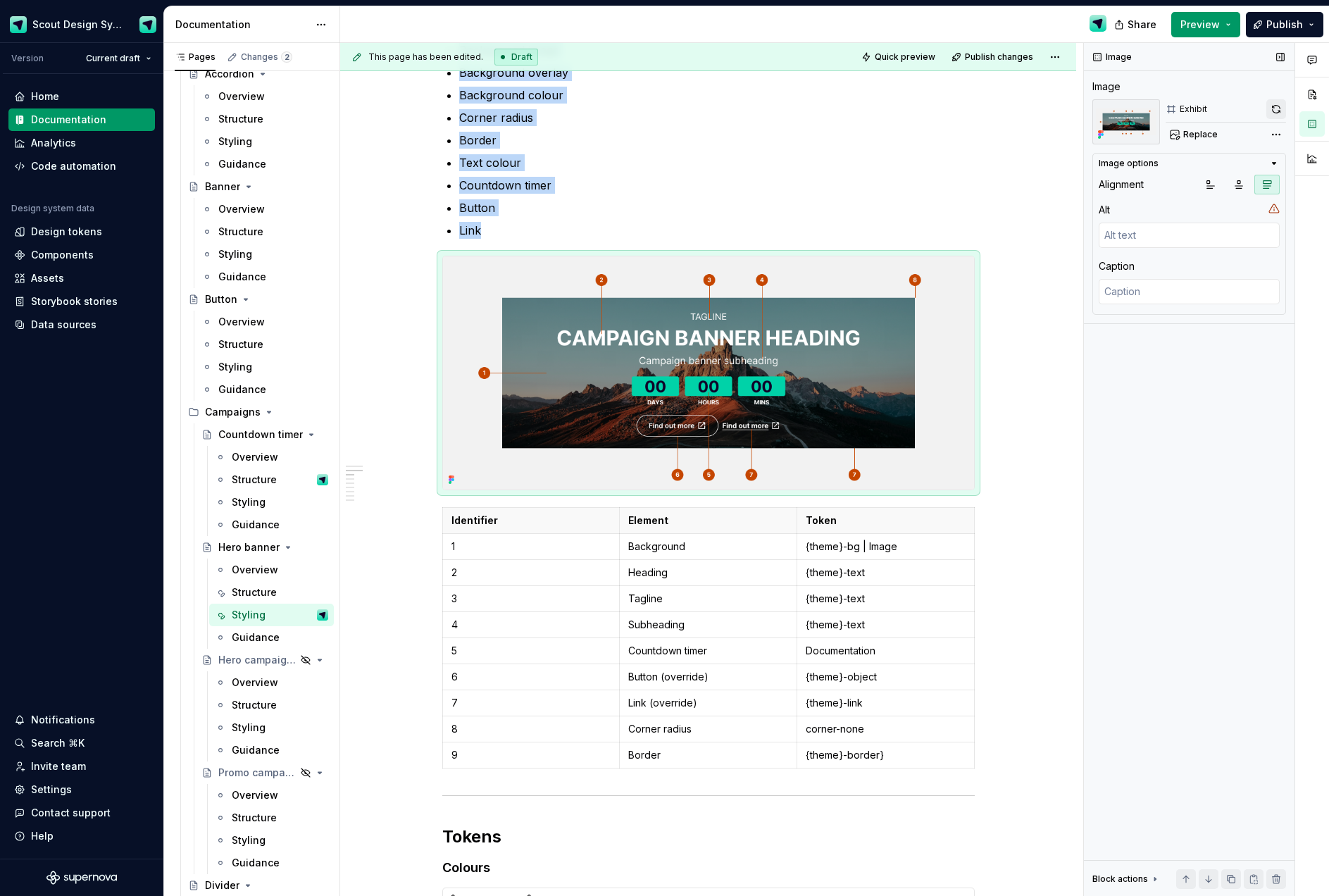
click at [1277, 109] on button "button" at bounding box center [1276, 109] width 20 height 20
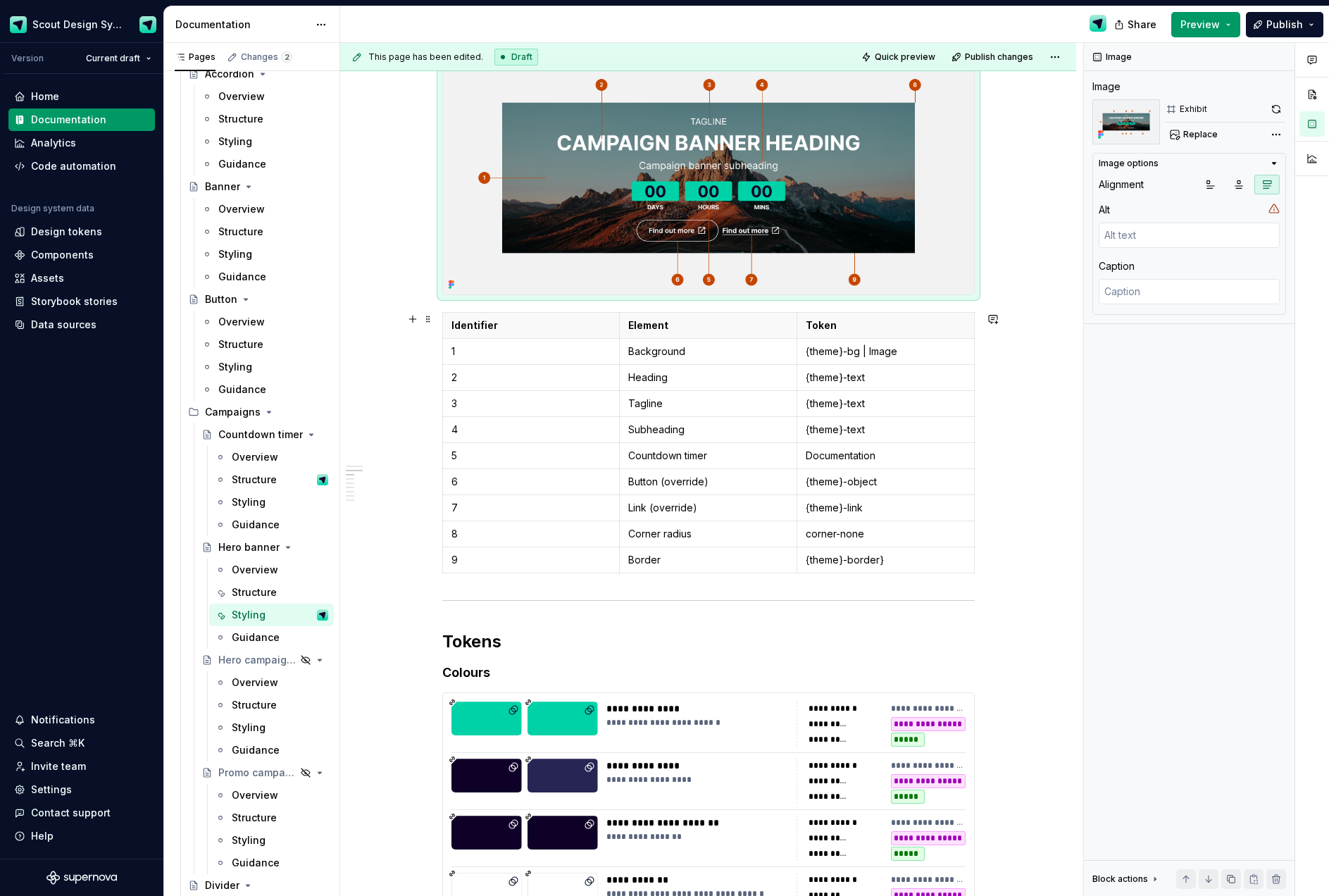
scroll to position [526, 0]
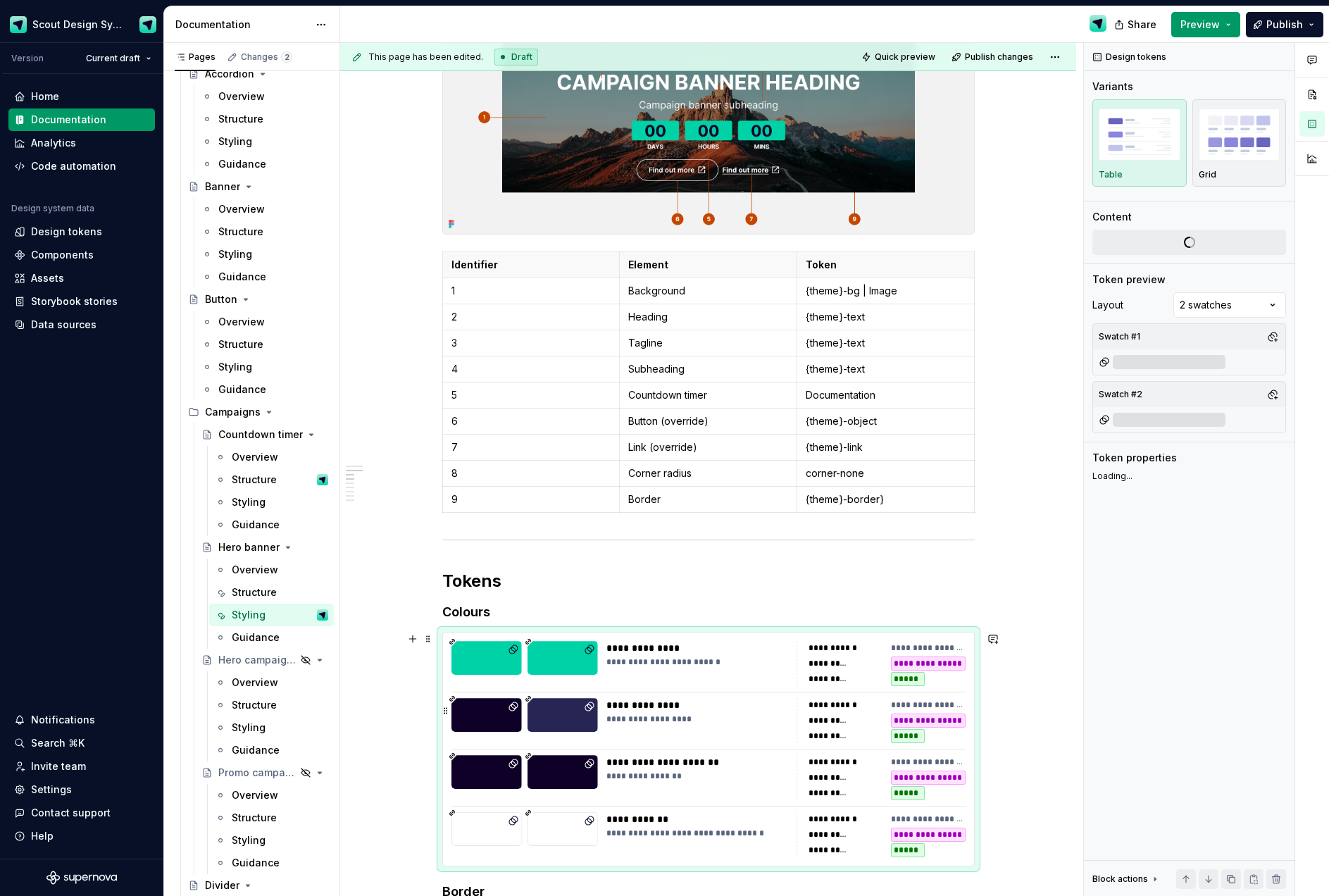
click at [783, 709] on div "**********" at bounding box center [697, 705] width 182 height 14
type textarea "*"
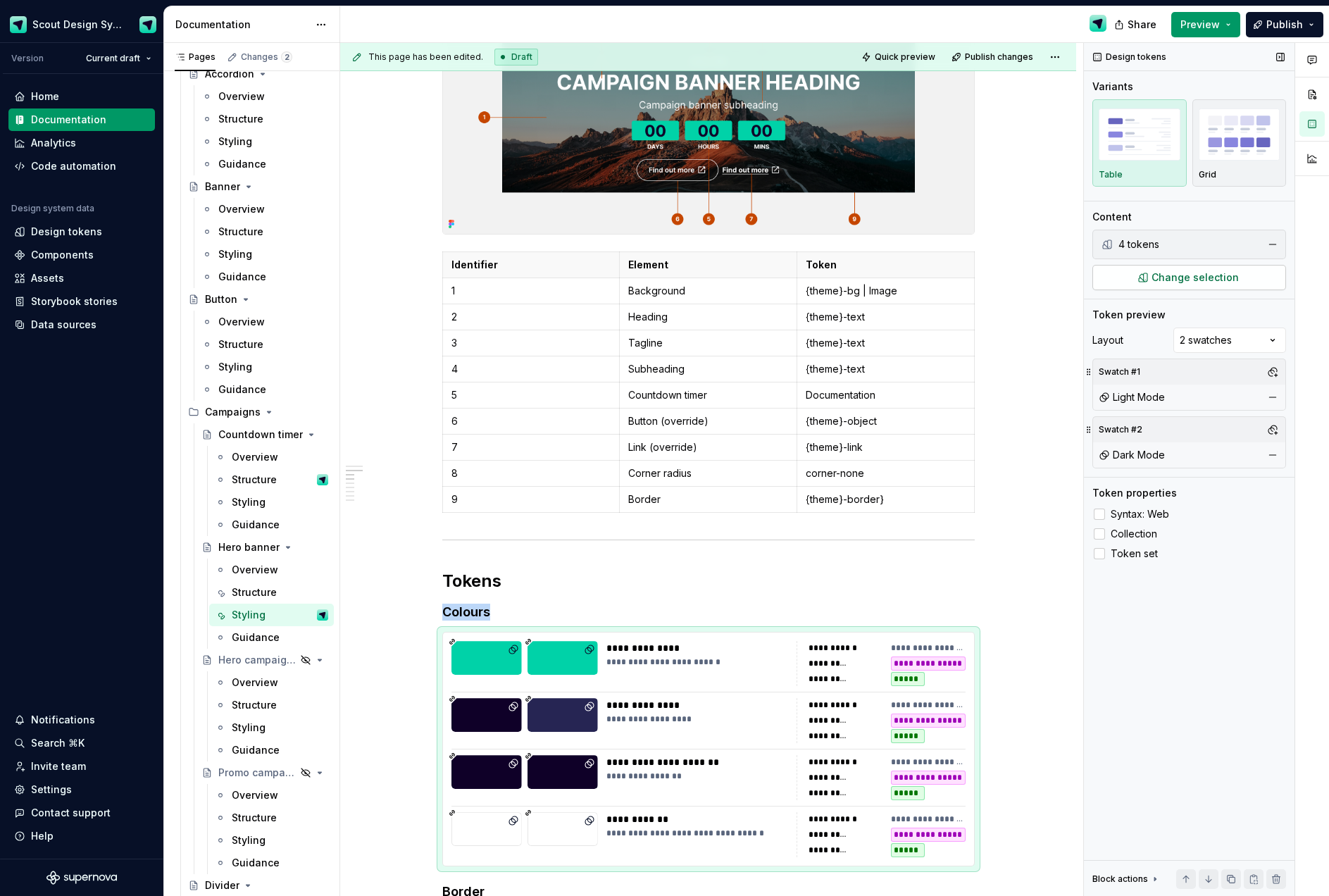
click at [1235, 276] on button "Change selection" at bounding box center [1188, 276] width 194 height 25
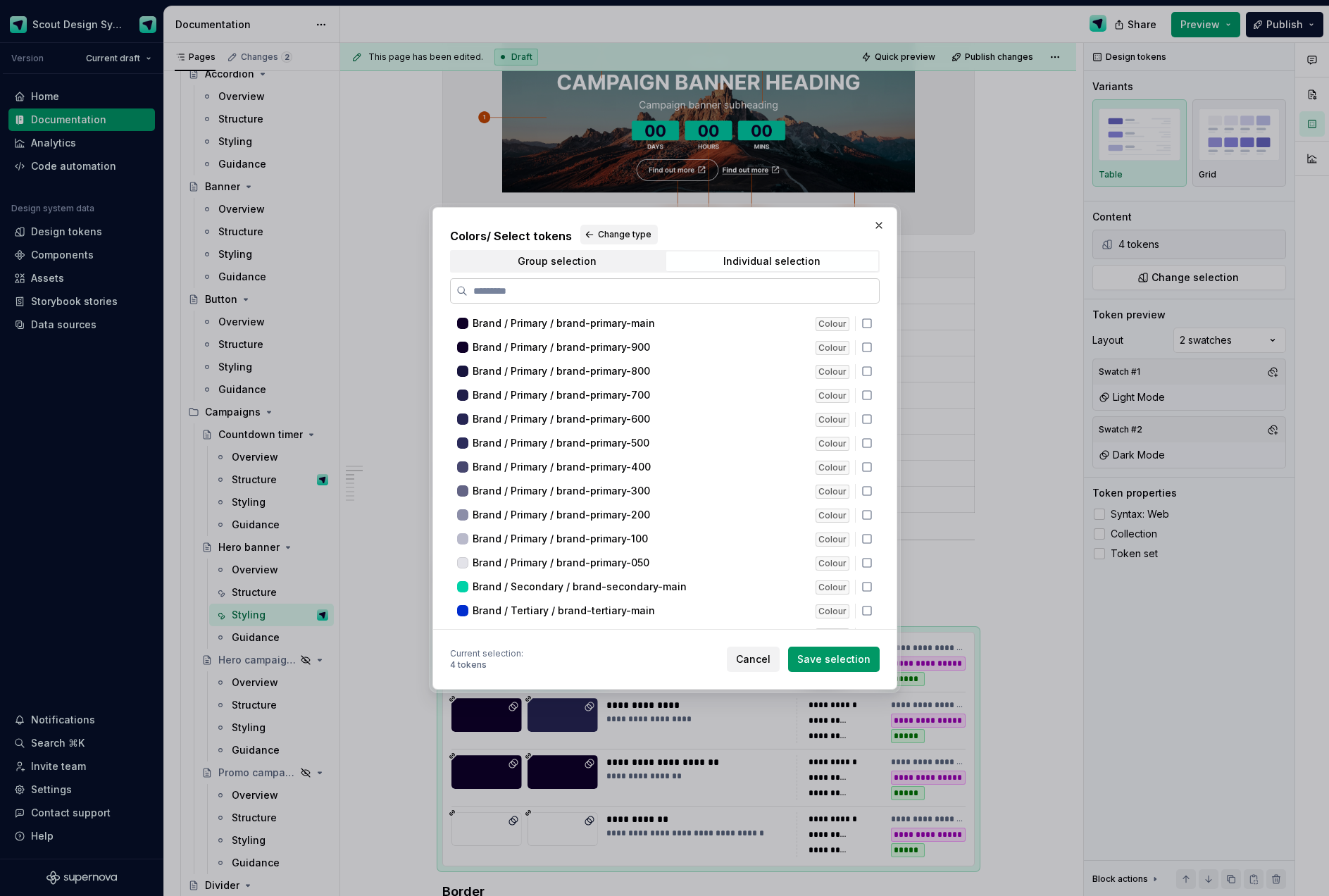
click at [695, 287] on input "search" at bounding box center [673, 291] width 411 height 14
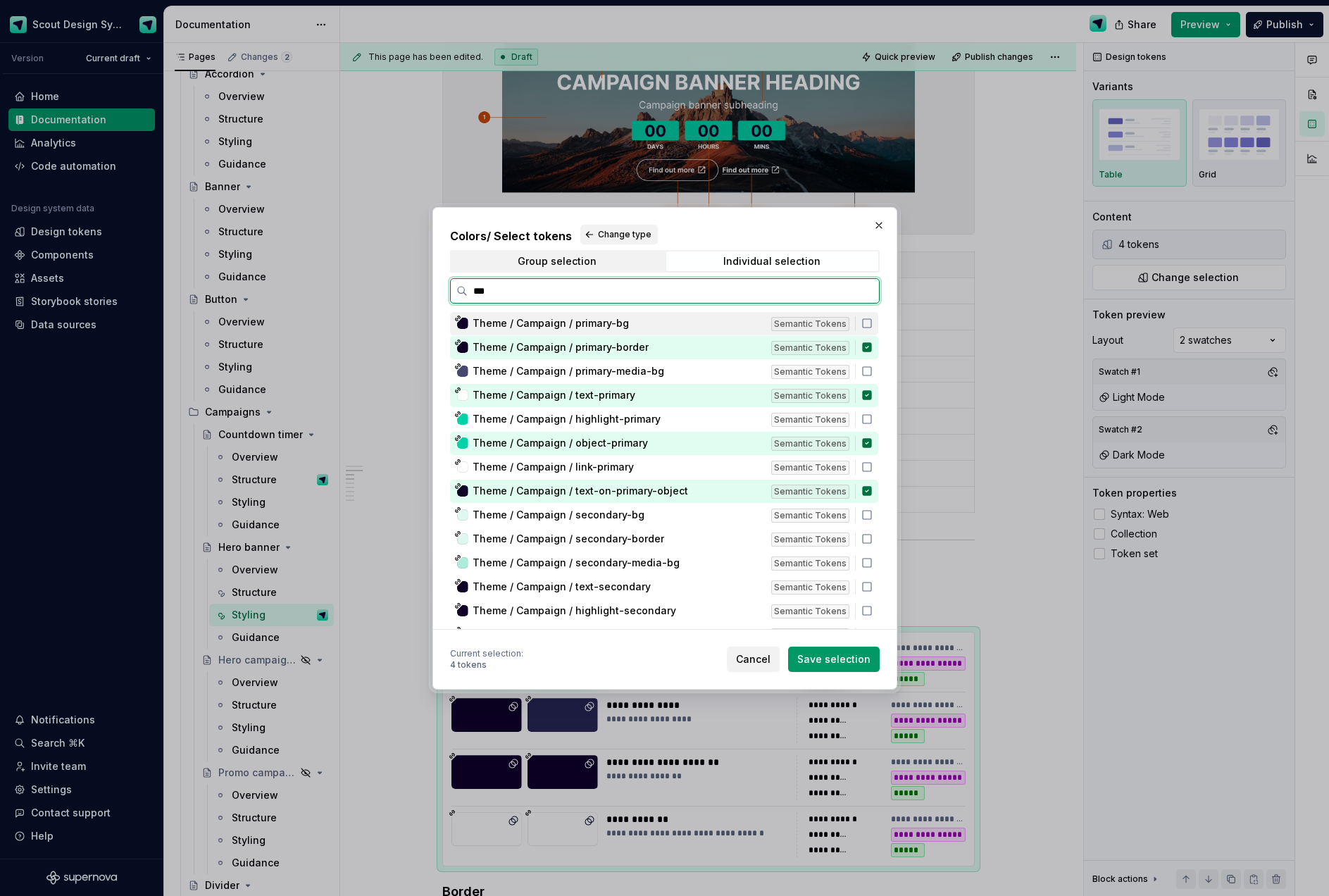
type input "****"
click at [871, 342] on icon at bounding box center [867, 347] width 9 height 9
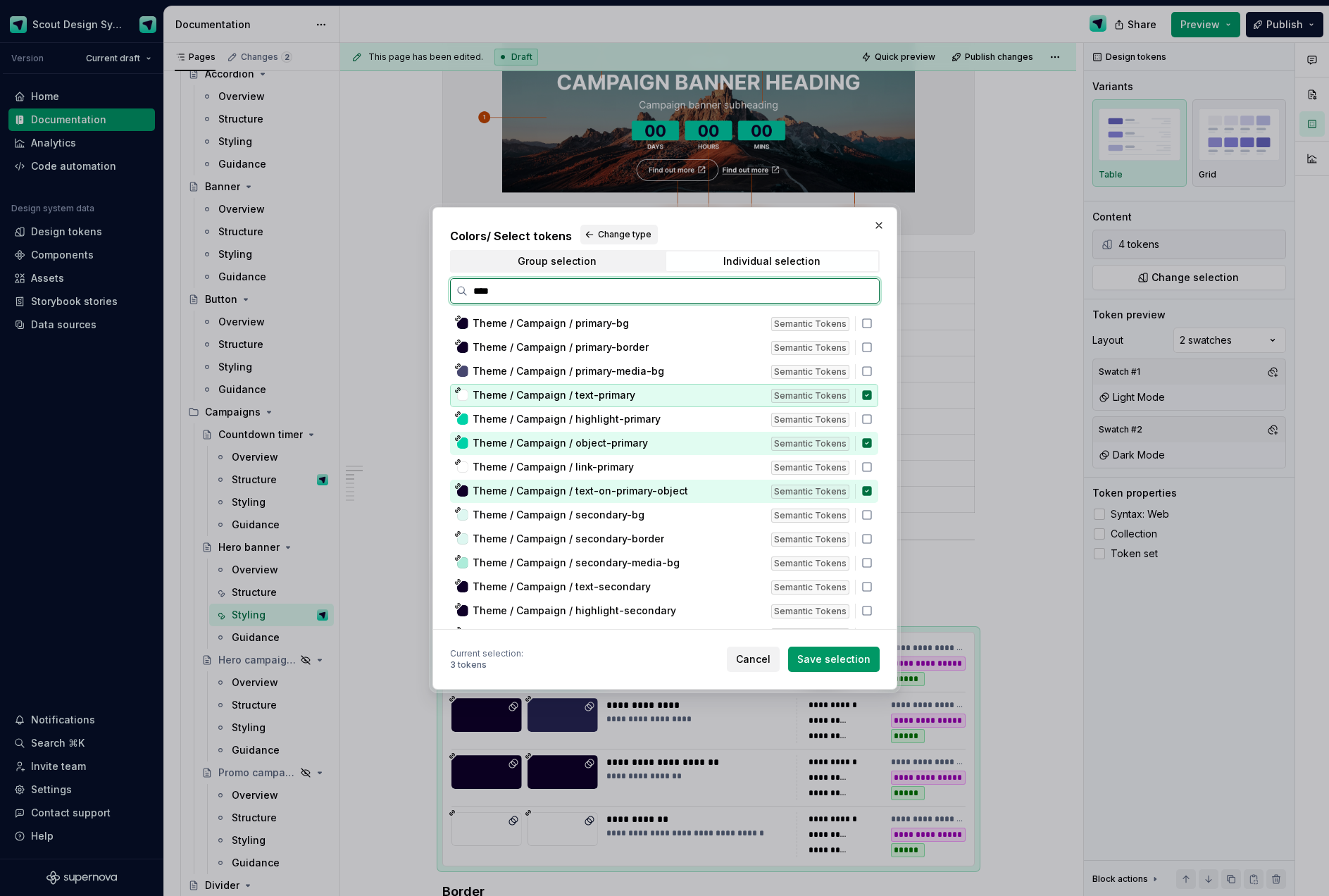
click at [871, 393] on icon at bounding box center [867, 395] width 9 height 9
click at [870, 441] on icon at bounding box center [867, 442] width 9 height 9
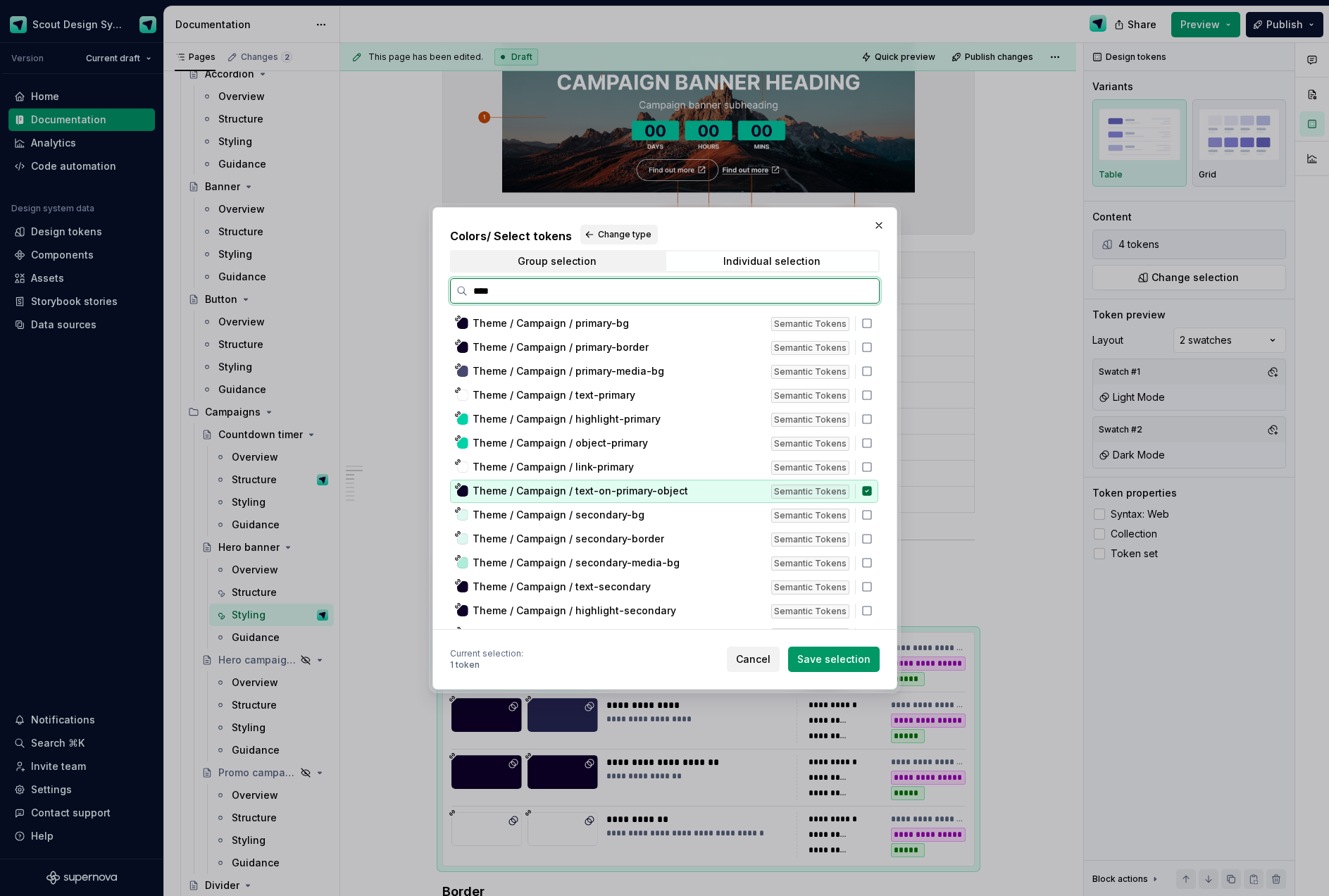
click at [873, 486] on icon at bounding box center [867, 491] width 11 height 11
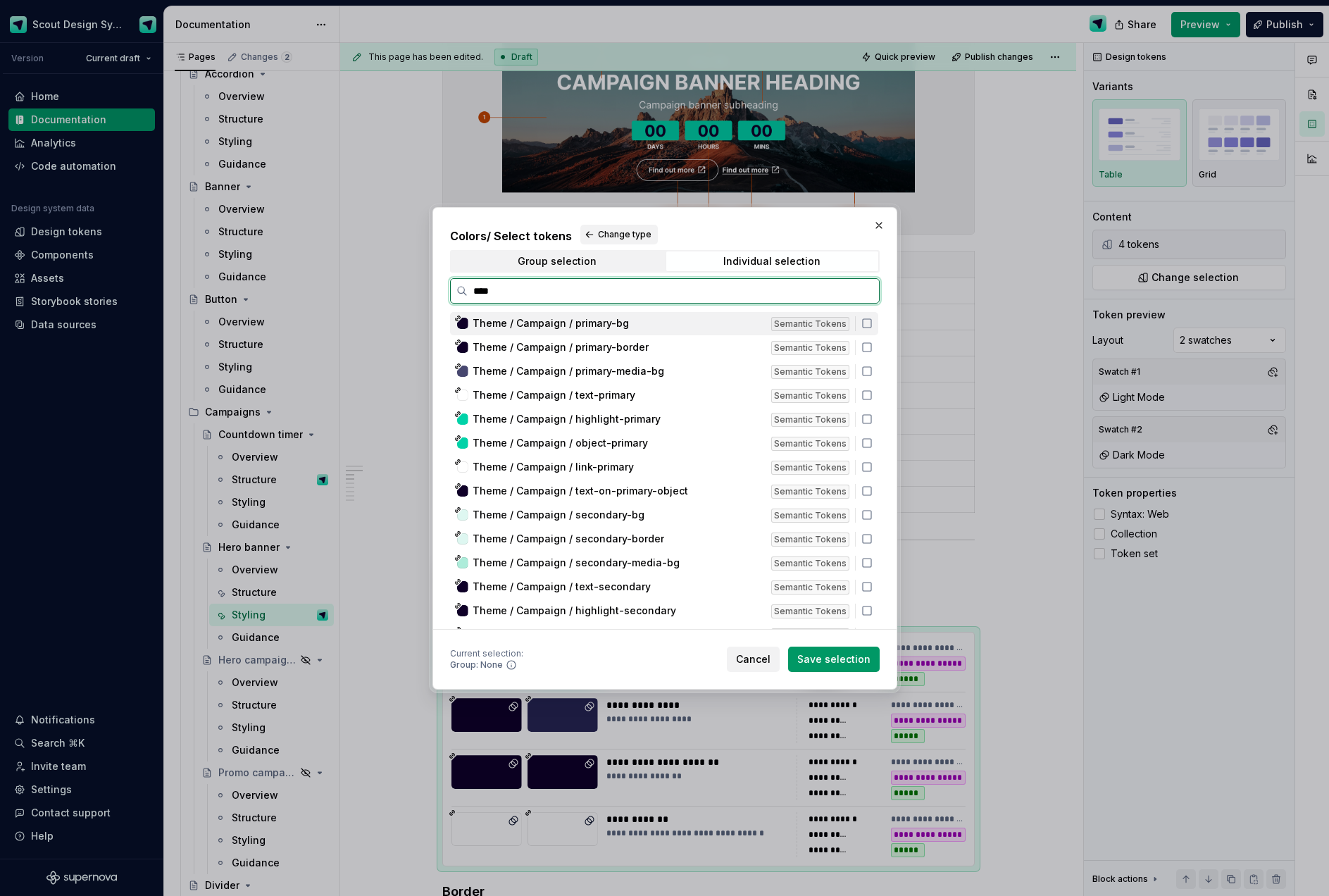
click at [871, 324] on icon at bounding box center [867, 323] width 11 height 11
click at [873, 348] on icon at bounding box center [867, 347] width 11 height 11
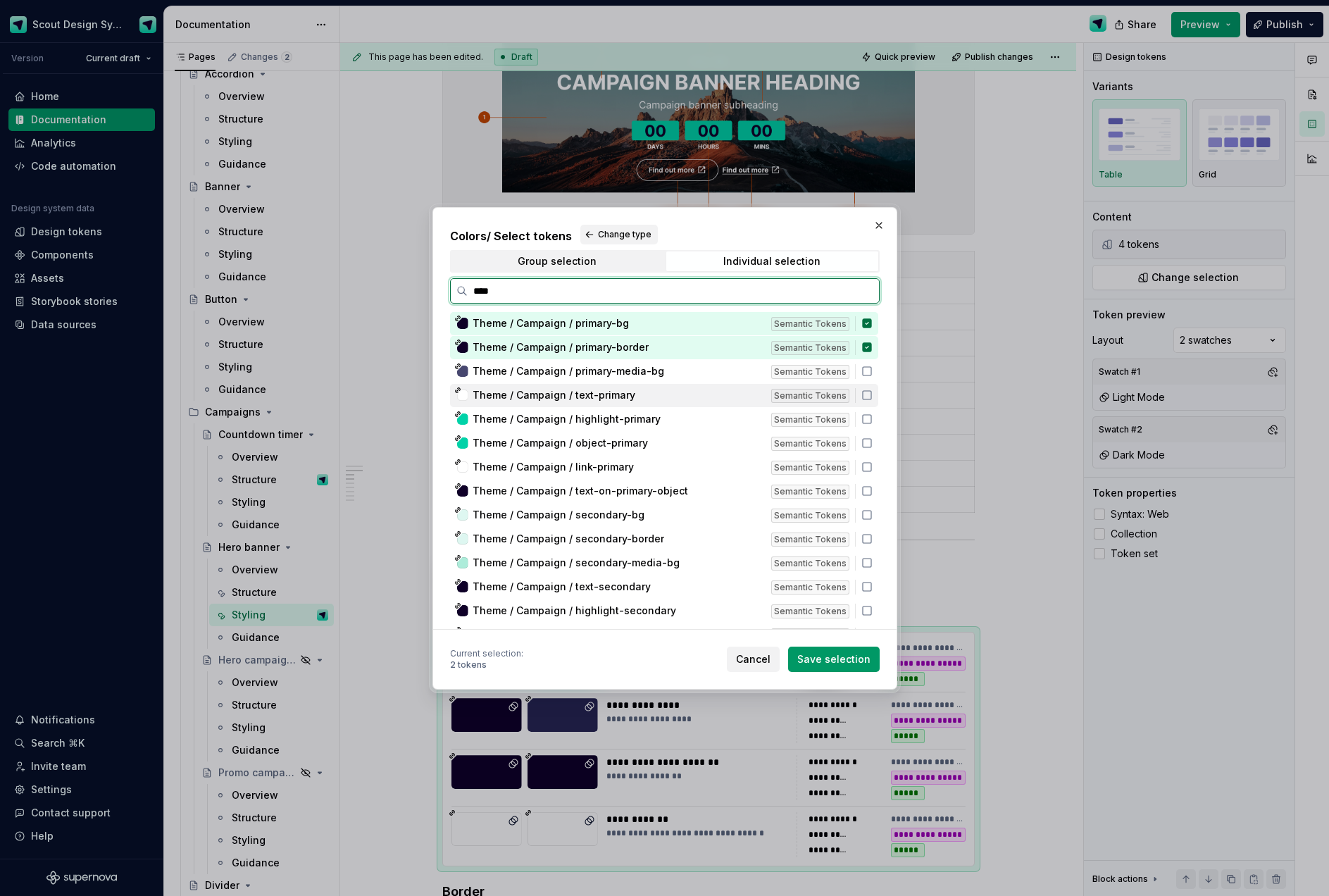
click at [873, 394] on icon at bounding box center [867, 395] width 11 height 11
click at [873, 440] on icon at bounding box center [867, 443] width 11 height 11
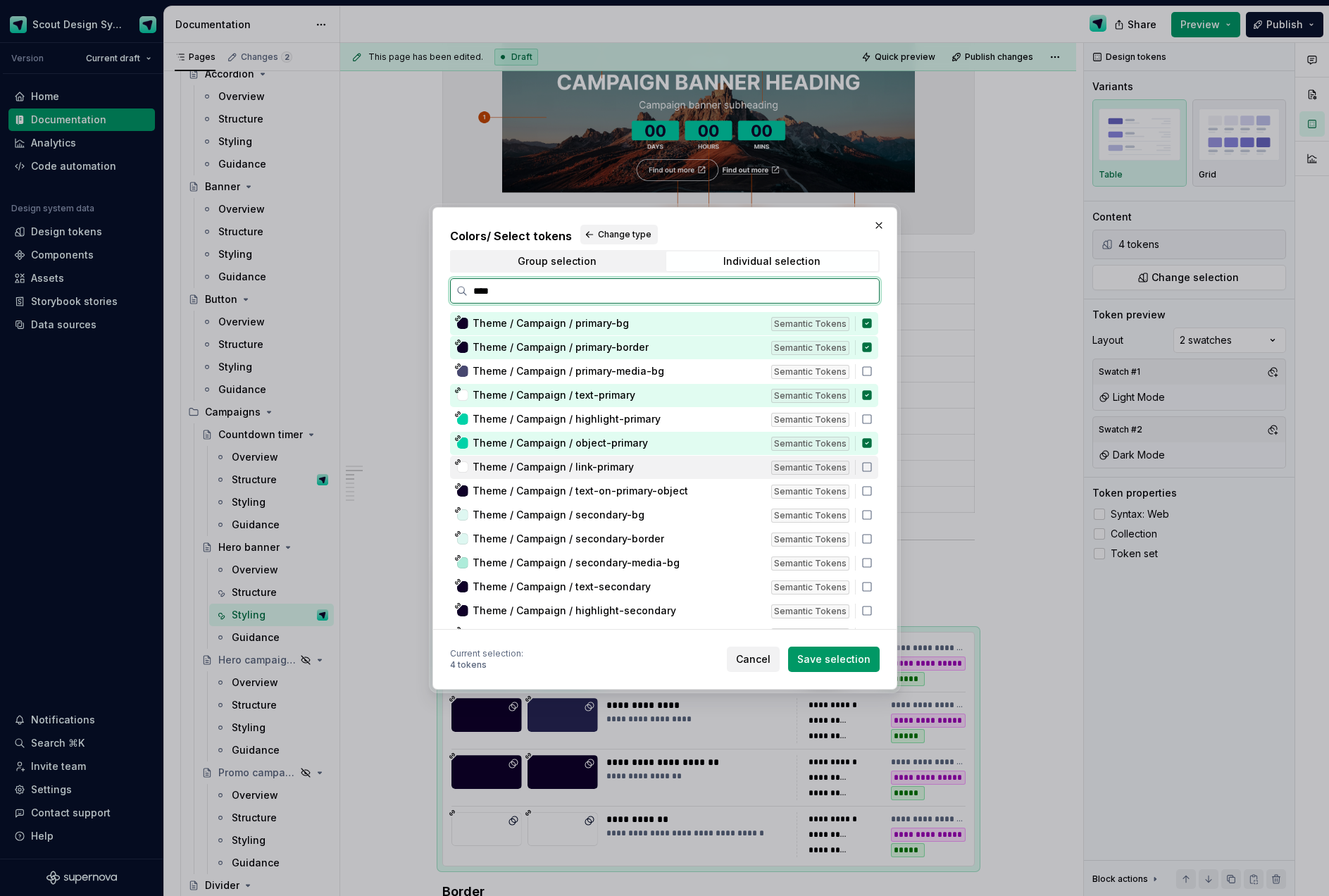
click at [873, 465] on icon at bounding box center [867, 467] width 11 height 11
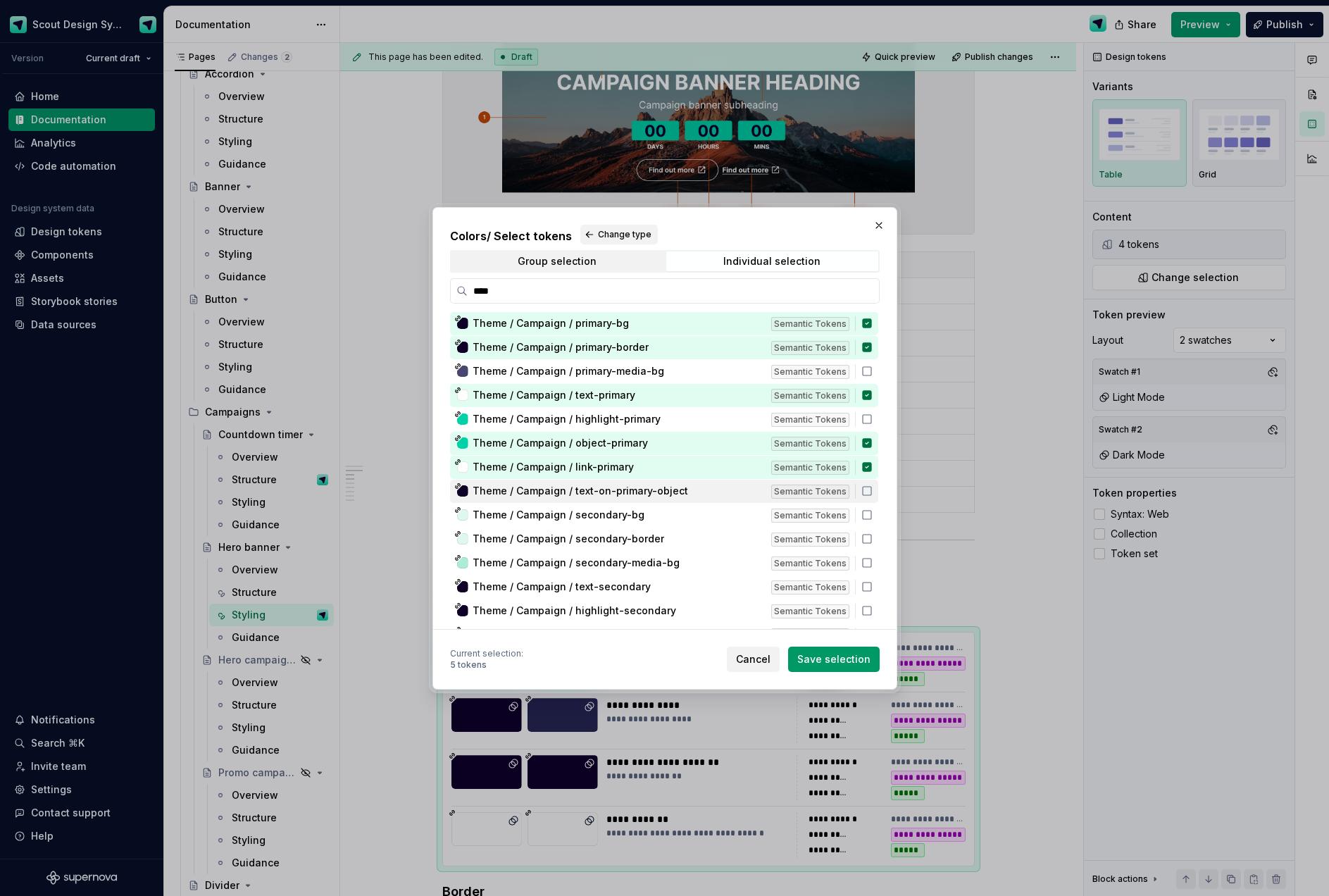
type textarea "*"
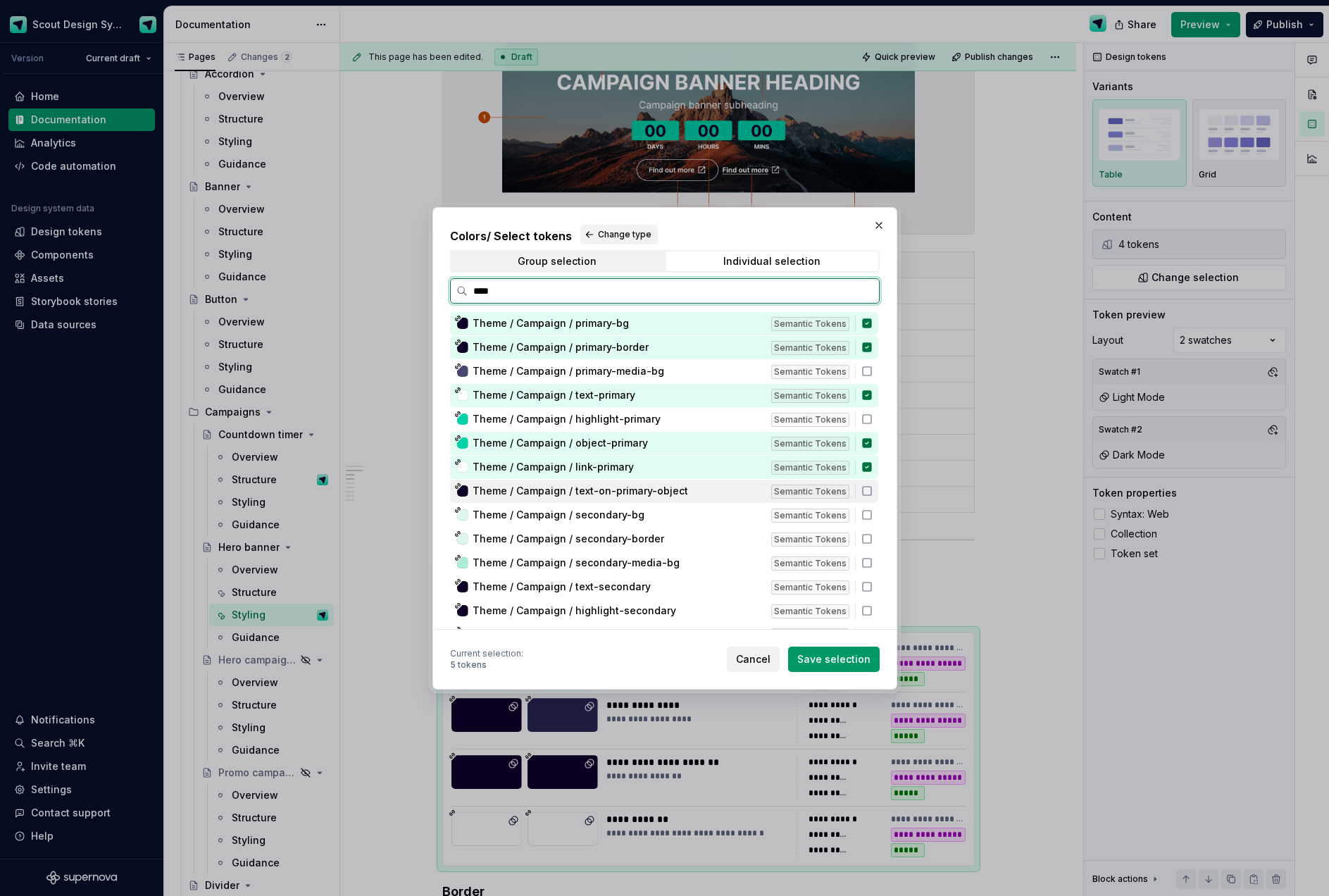
click at [873, 494] on icon at bounding box center [867, 491] width 11 height 11
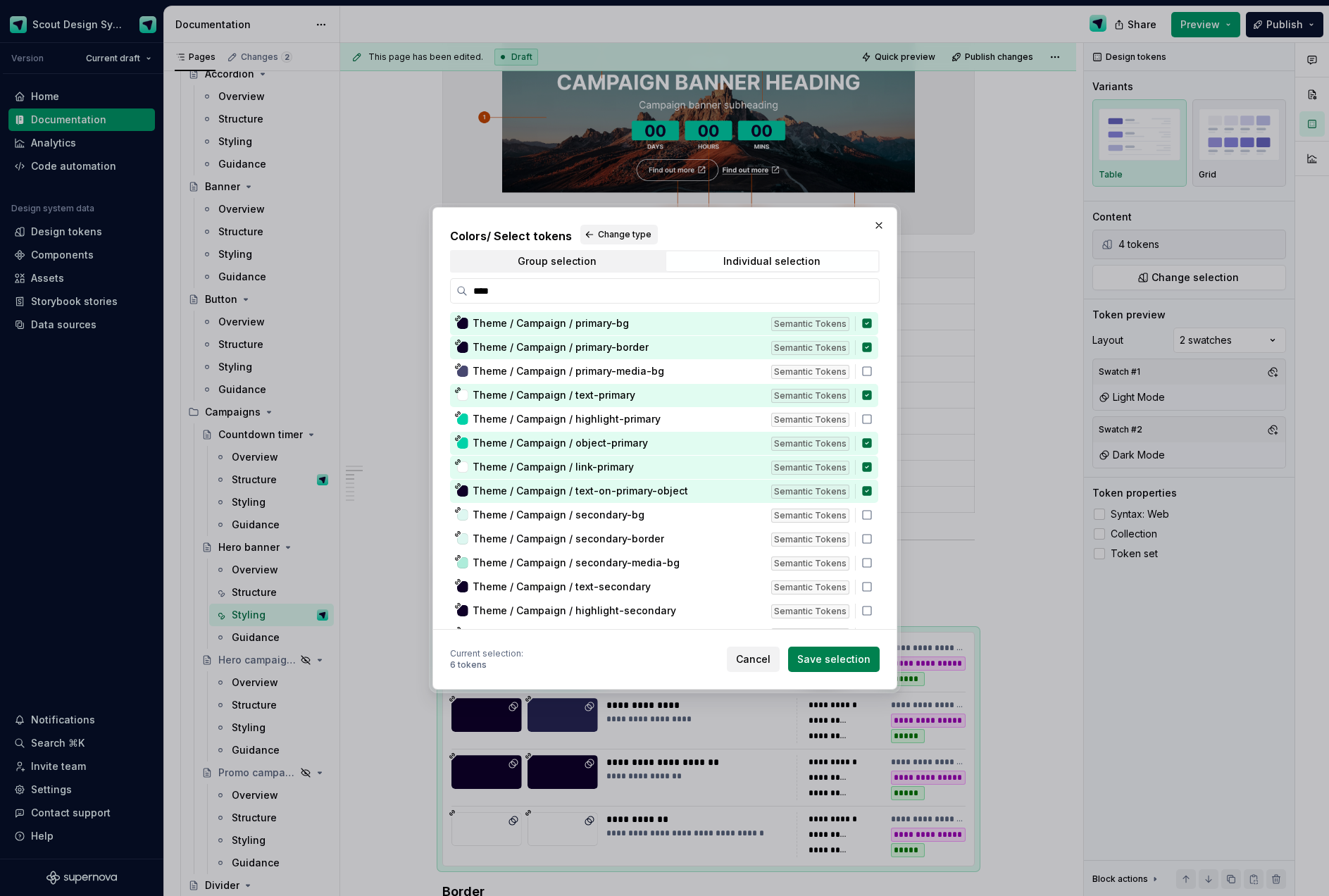
click at [840, 661] on span "Save selection" at bounding box center [833, 659] width 73 height 14
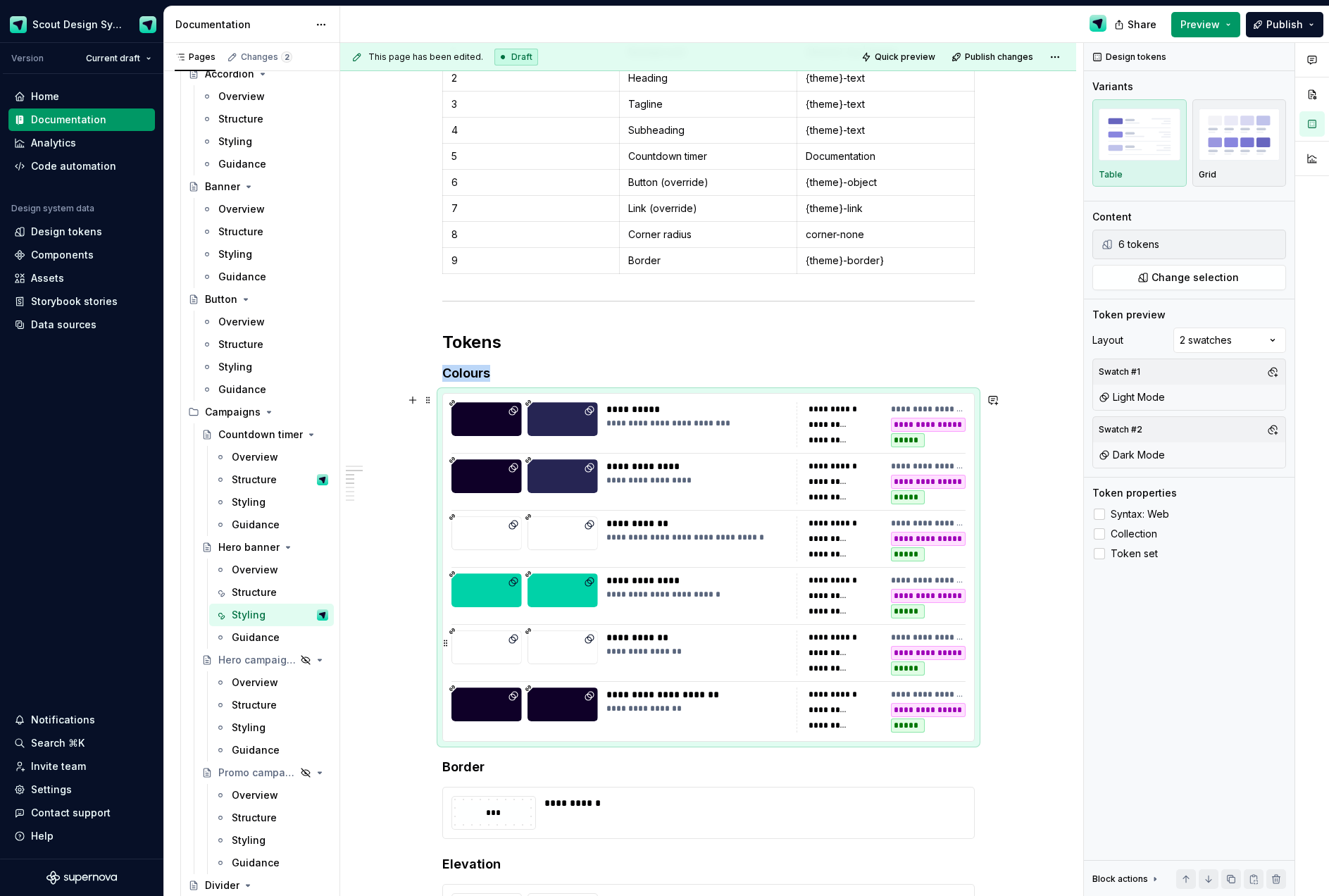
scroll to position [958, 0]
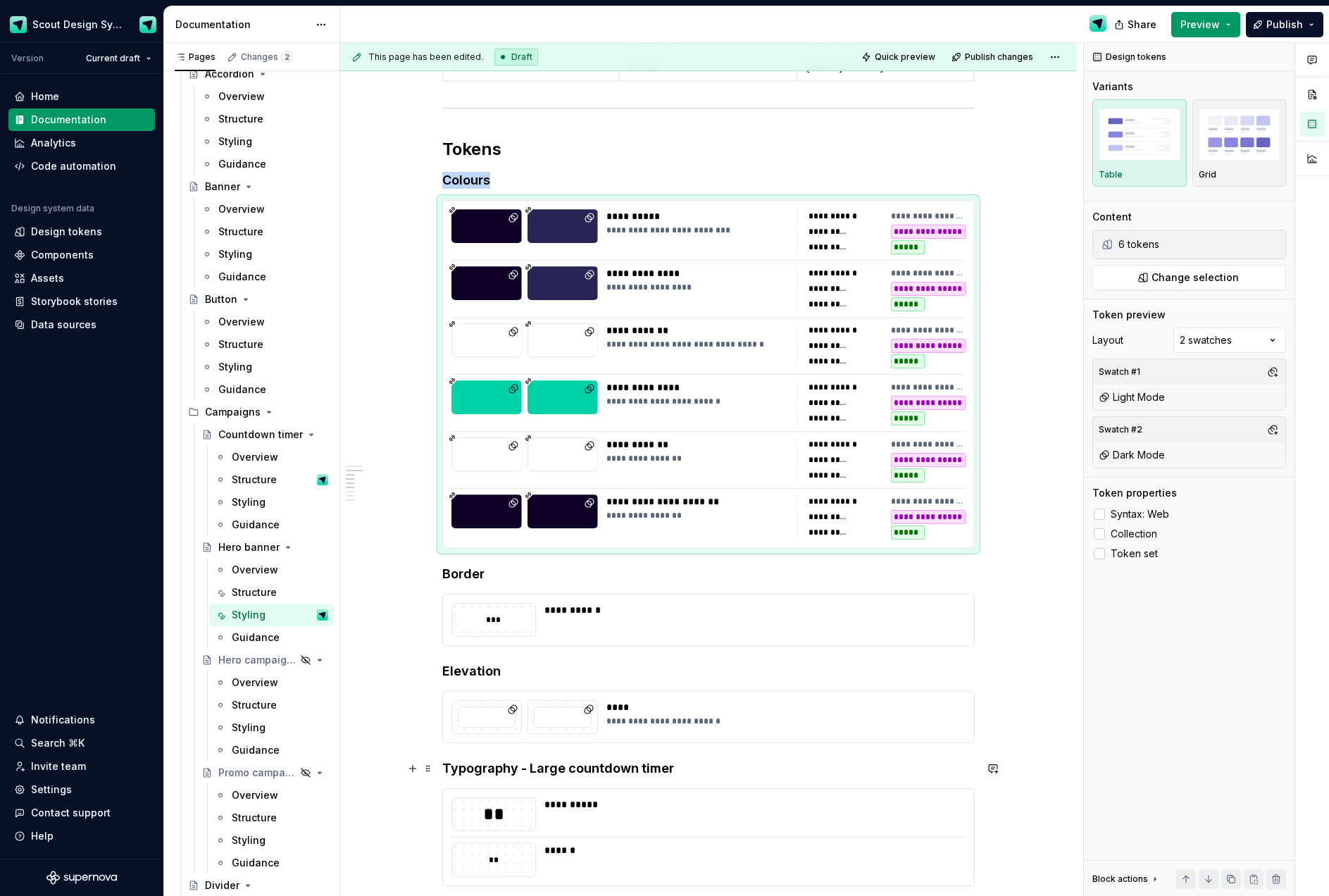
click at [550, 771] on strong "Typography - Large countdown timer" at bounding box center [558, 768] width 231 height 15
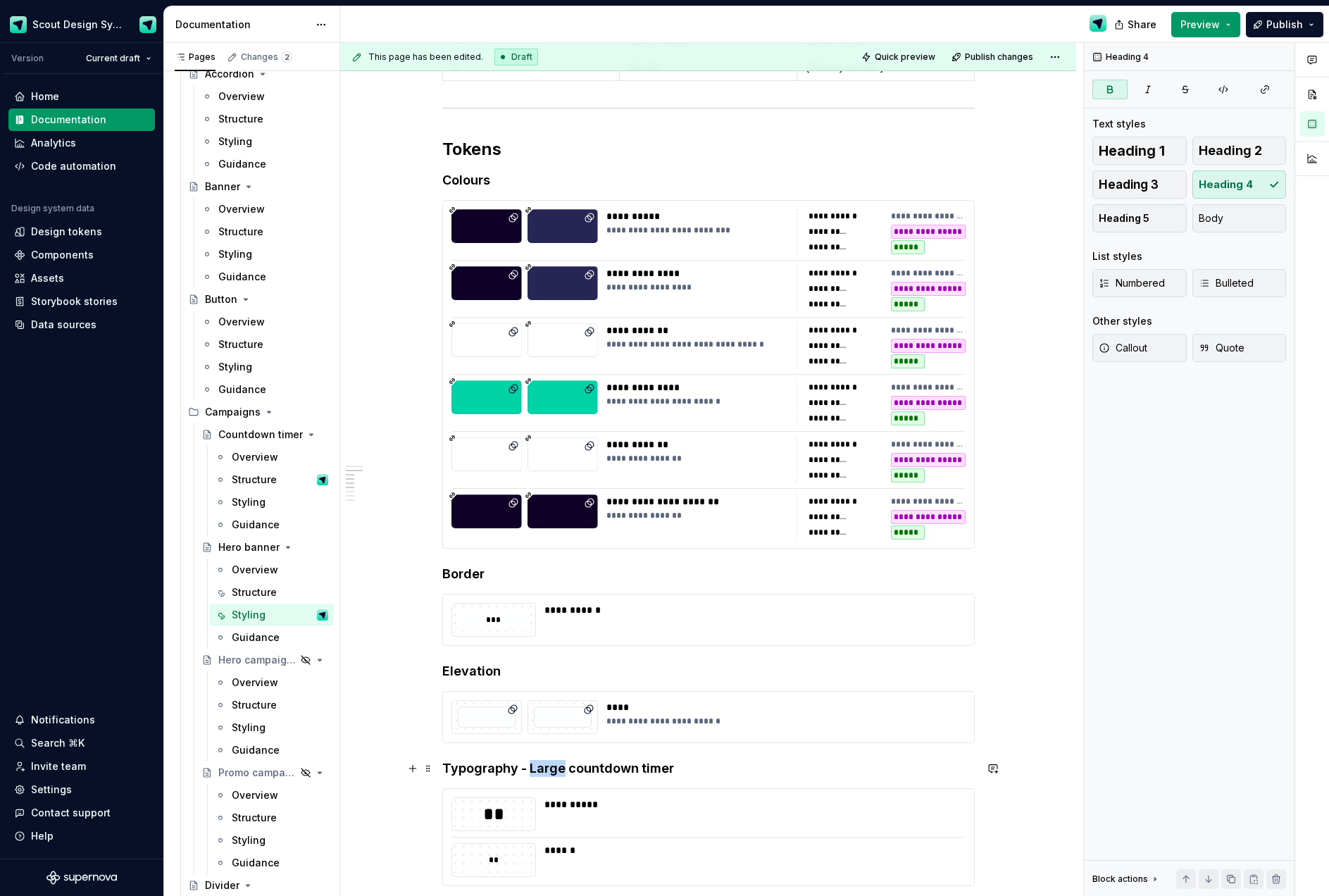
click at [550, 771] on strong "Typography - Large countdown timer" at bounding box center [558, 768] width 231 height 15
click at [586, 771] on strong "Typography - Large countdown timer" at bounding box center [558, 768] width 231 height 15
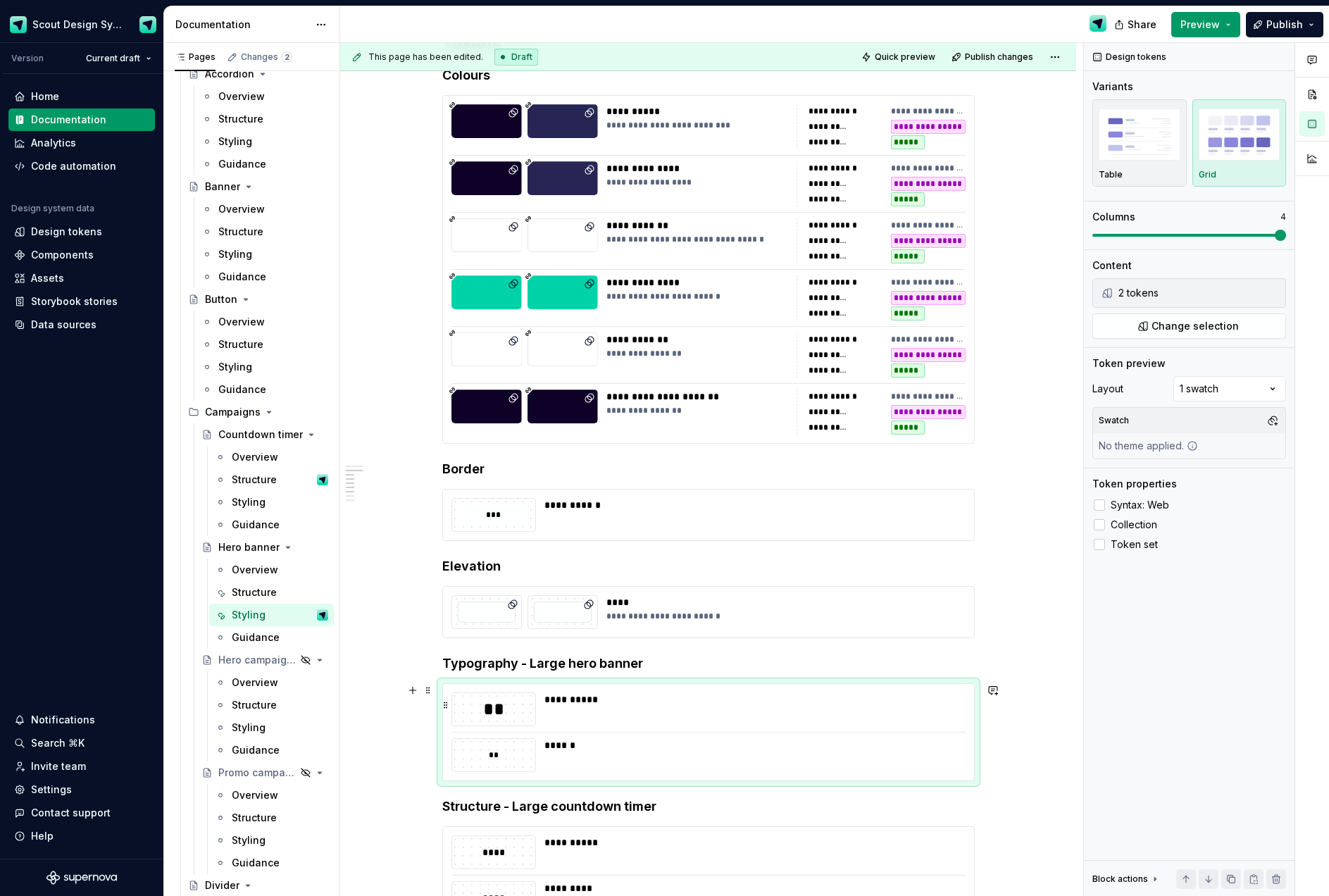
click at [707, 717] on div "**********" at bounding box center [751, 709] width 412 height 34
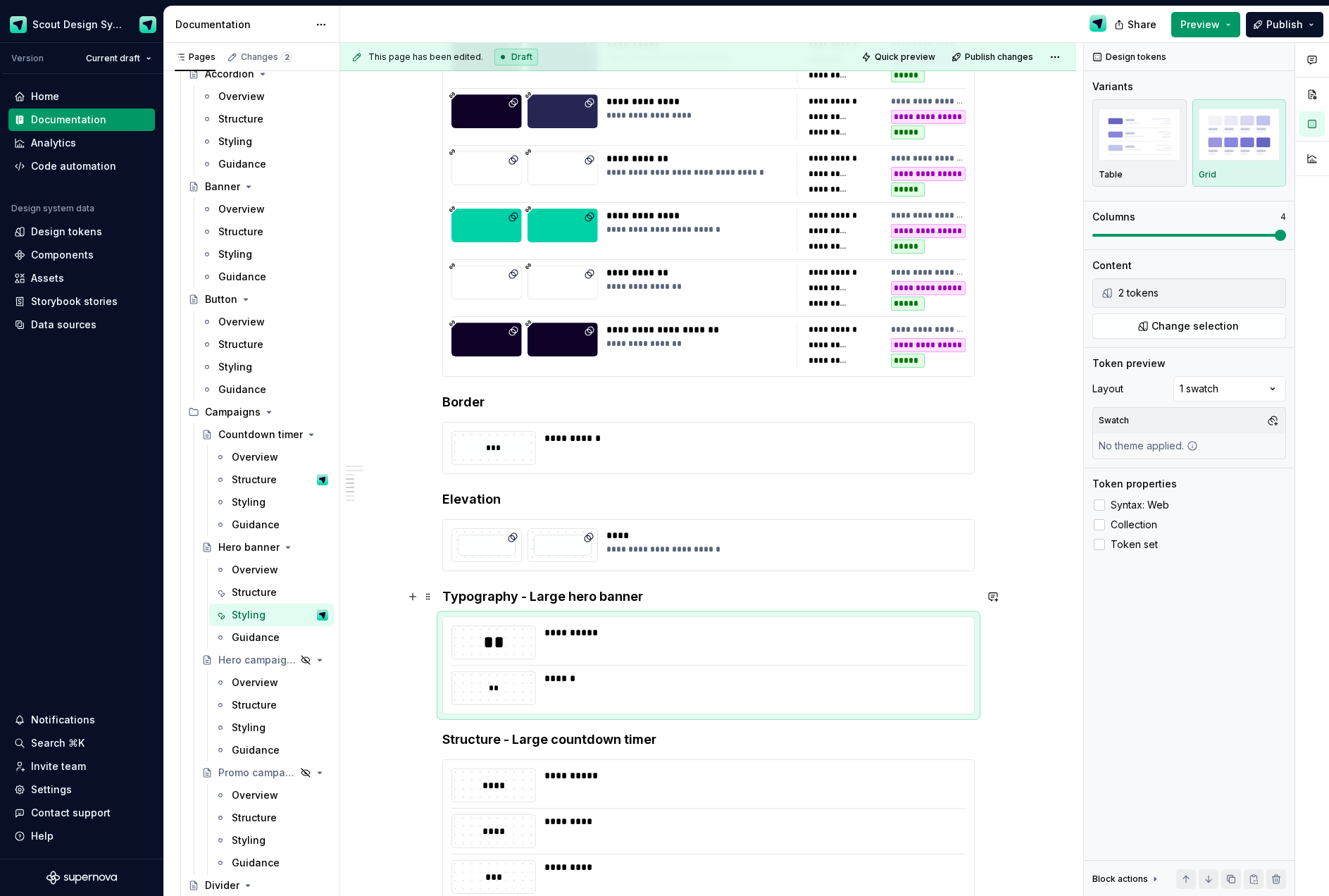
scroll to position [1135, 0]
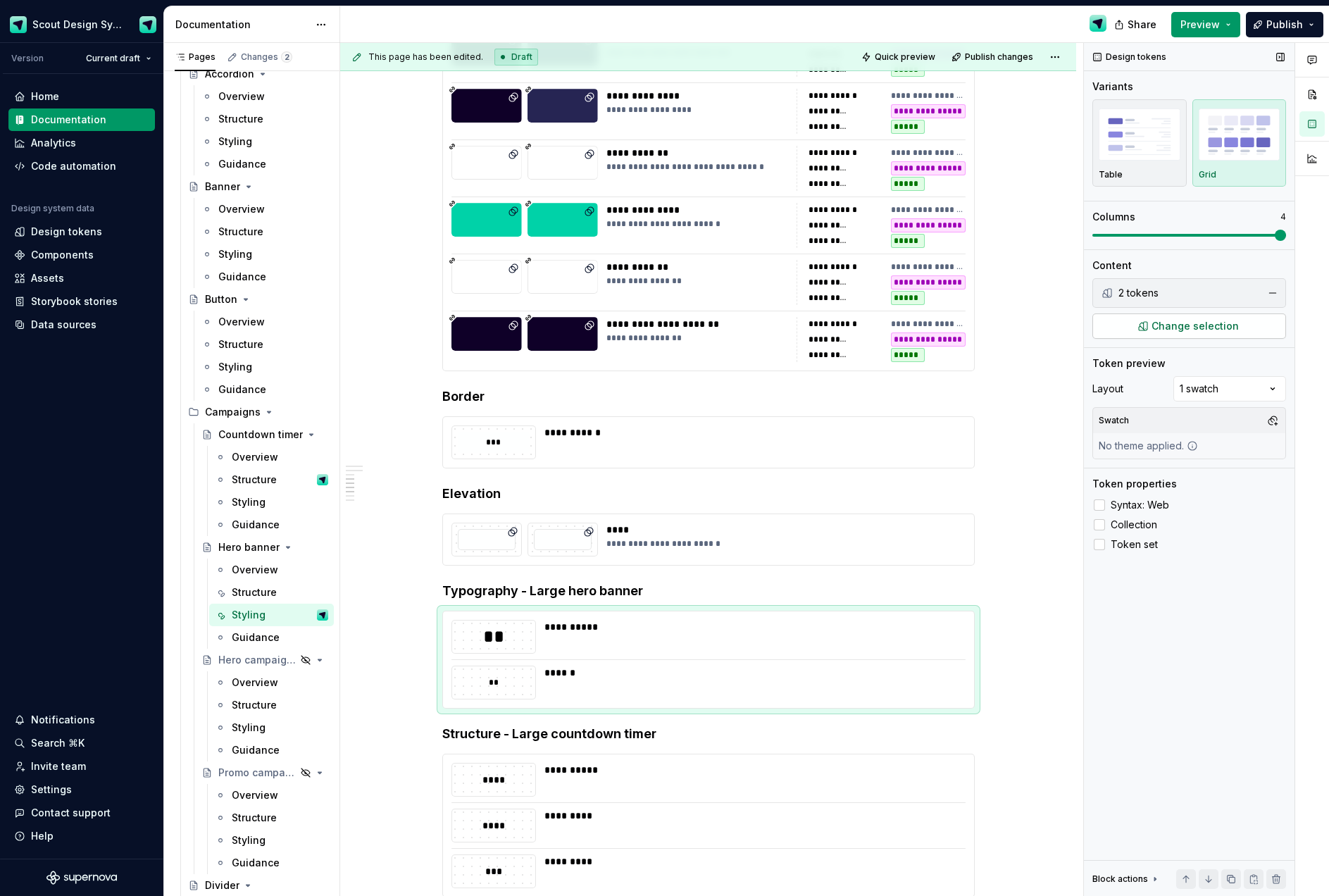
click at [1147, 319] on button "Change selection" at bounding box center [1188, 325] width 194 height 25
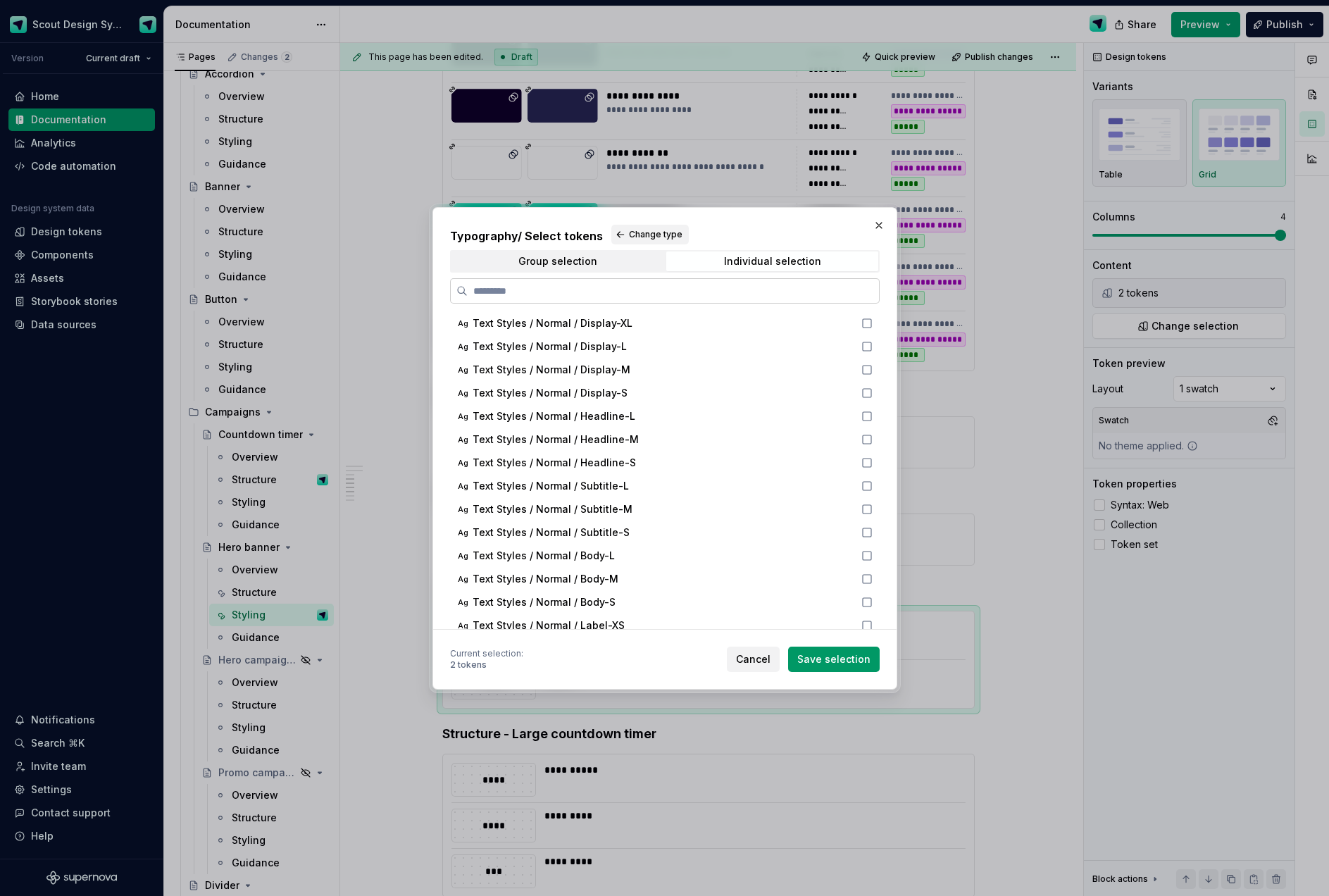
click at [669, 293] on input "search" at bounding box center [673, 291] width 411 height 14
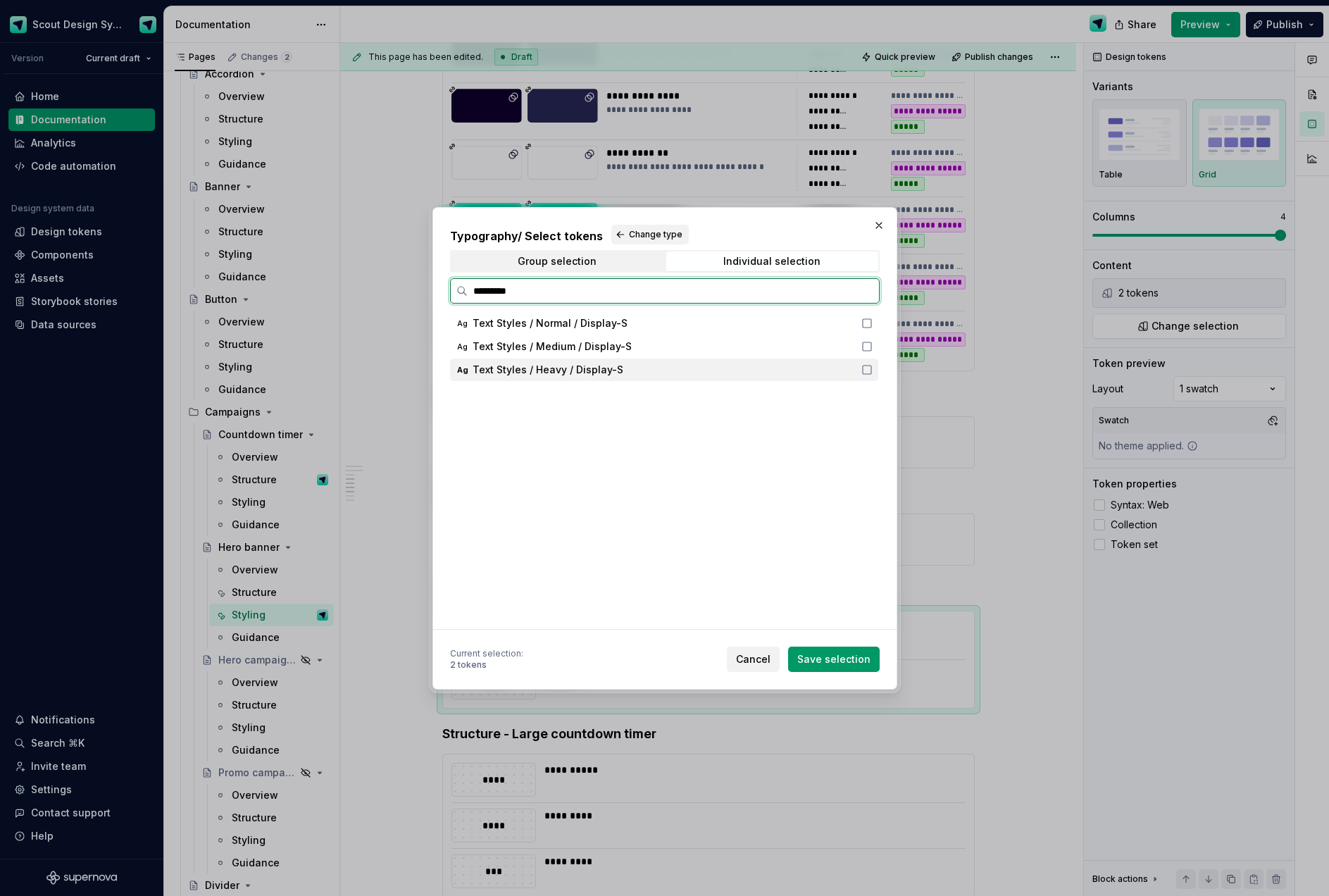
click at [590, 369] on span "Text Styles / Heavy / Display-S" at bounding box center [547, 369] width 151 height 14
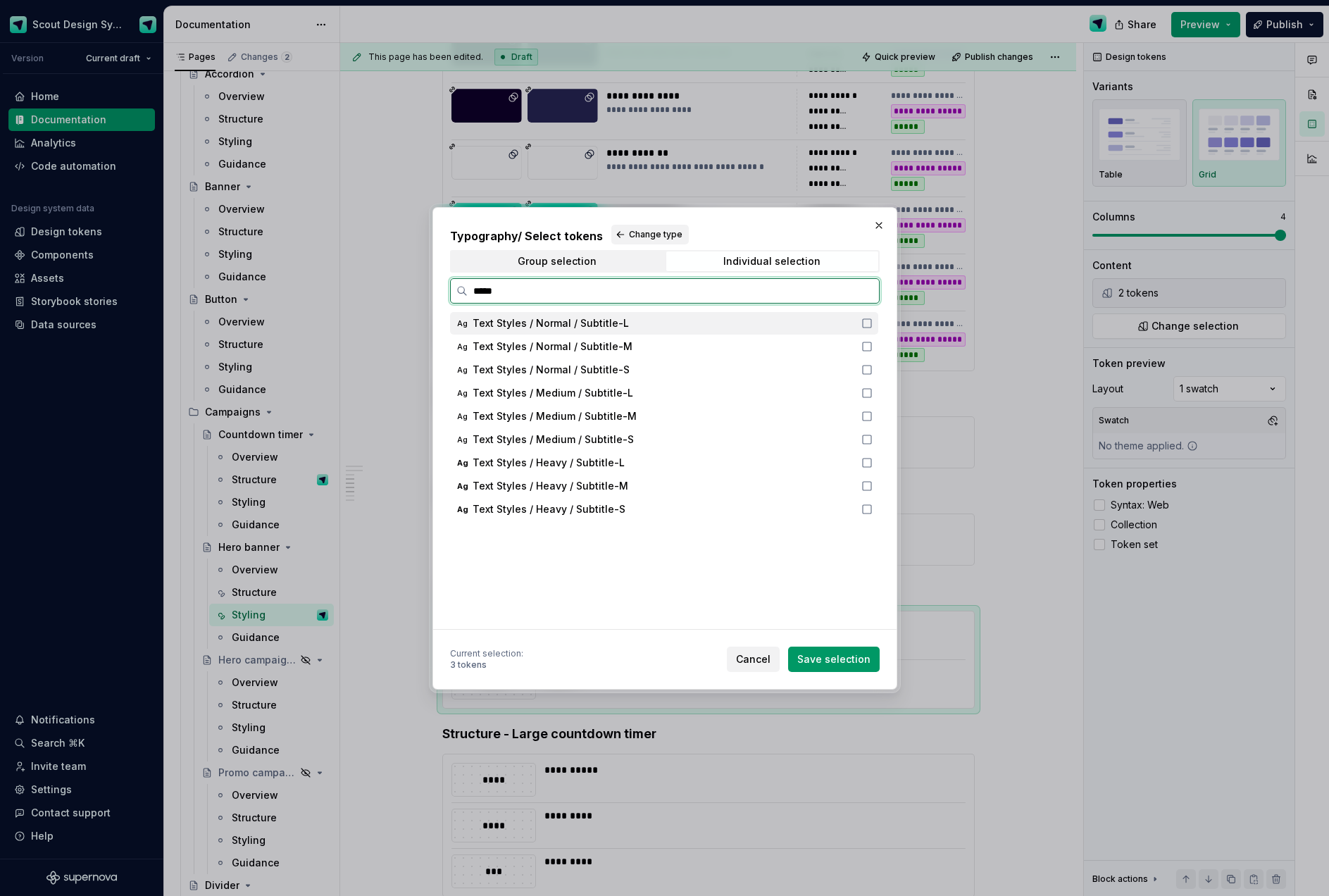
type input "******"
click at [591, 347] on span "Text Styles / Normal / Subtitle-M" at bounding box center [552, 346] width 160 height 14
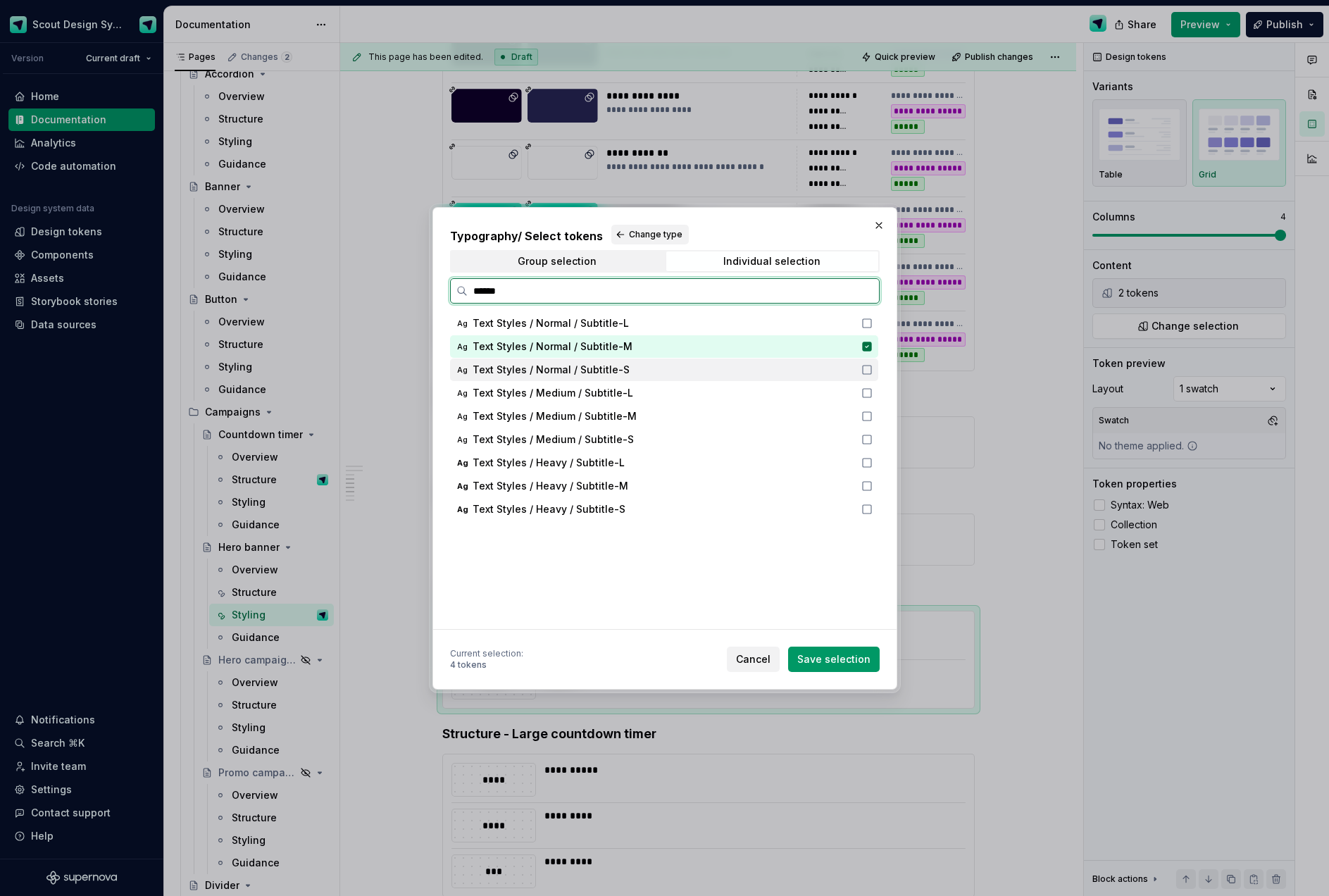
click at [608, 369] on span "Text Styles / Normal / Subtitle-S" at bounding box center [551, 369] width 157 height 14
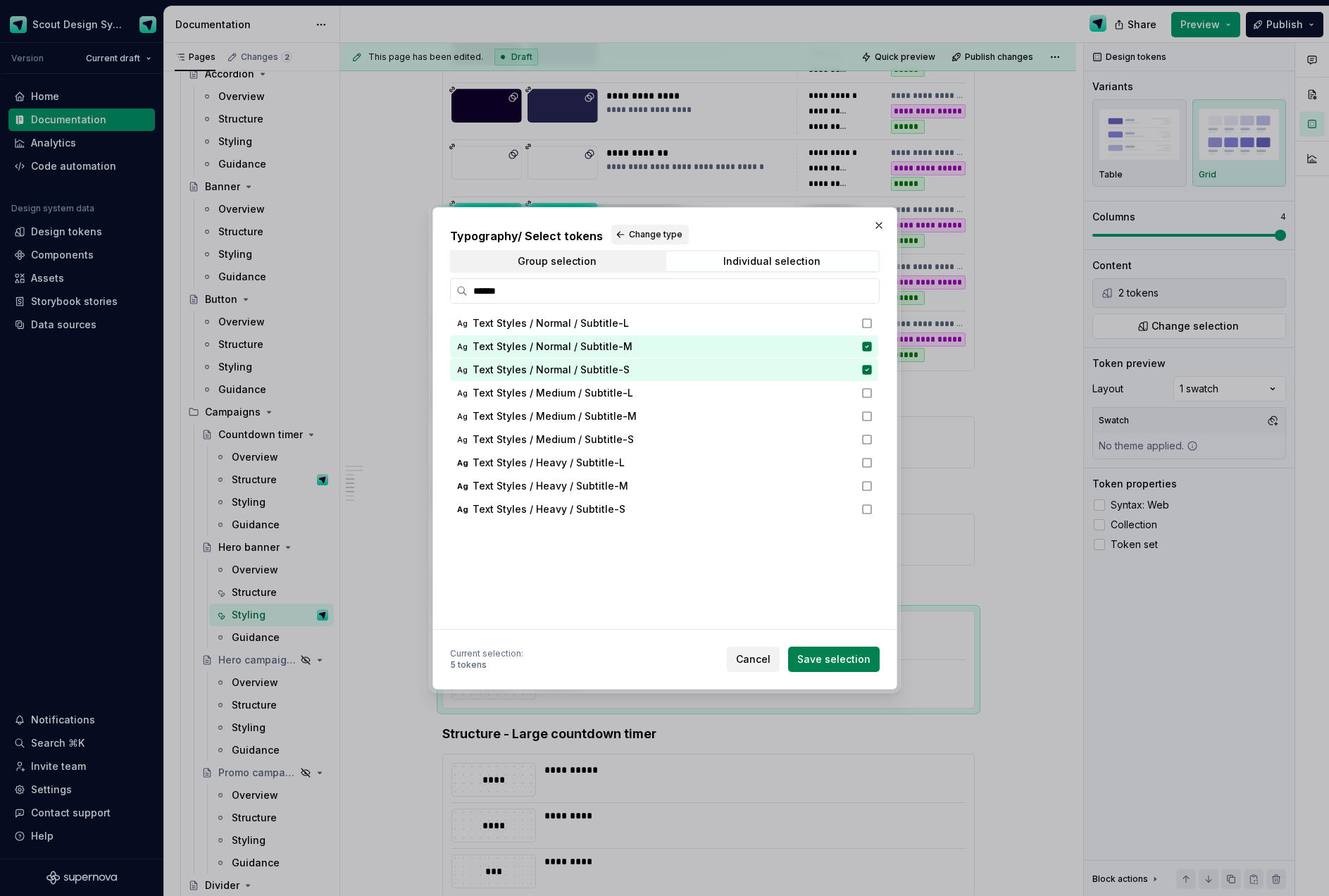
click at [860, 658] on span "Save selection" at bounding box center [833, 659] width 73 height 14
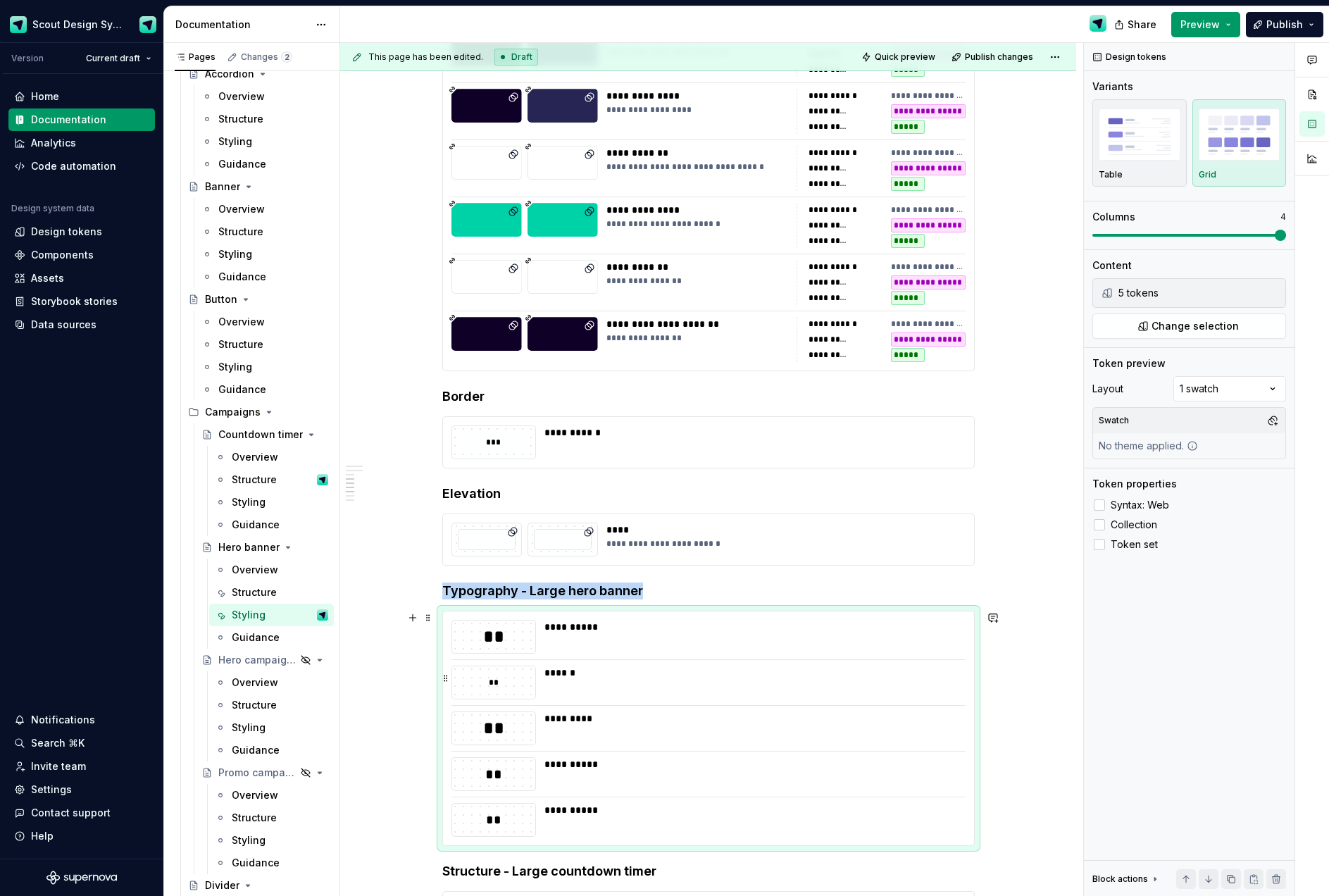
click at [734, 693] on div "******" at bounding box center [751, 682] width 412 height 34
click at [1236, 328] on button "Change selection" at bounding box center [1188, 325] width 194 height 25
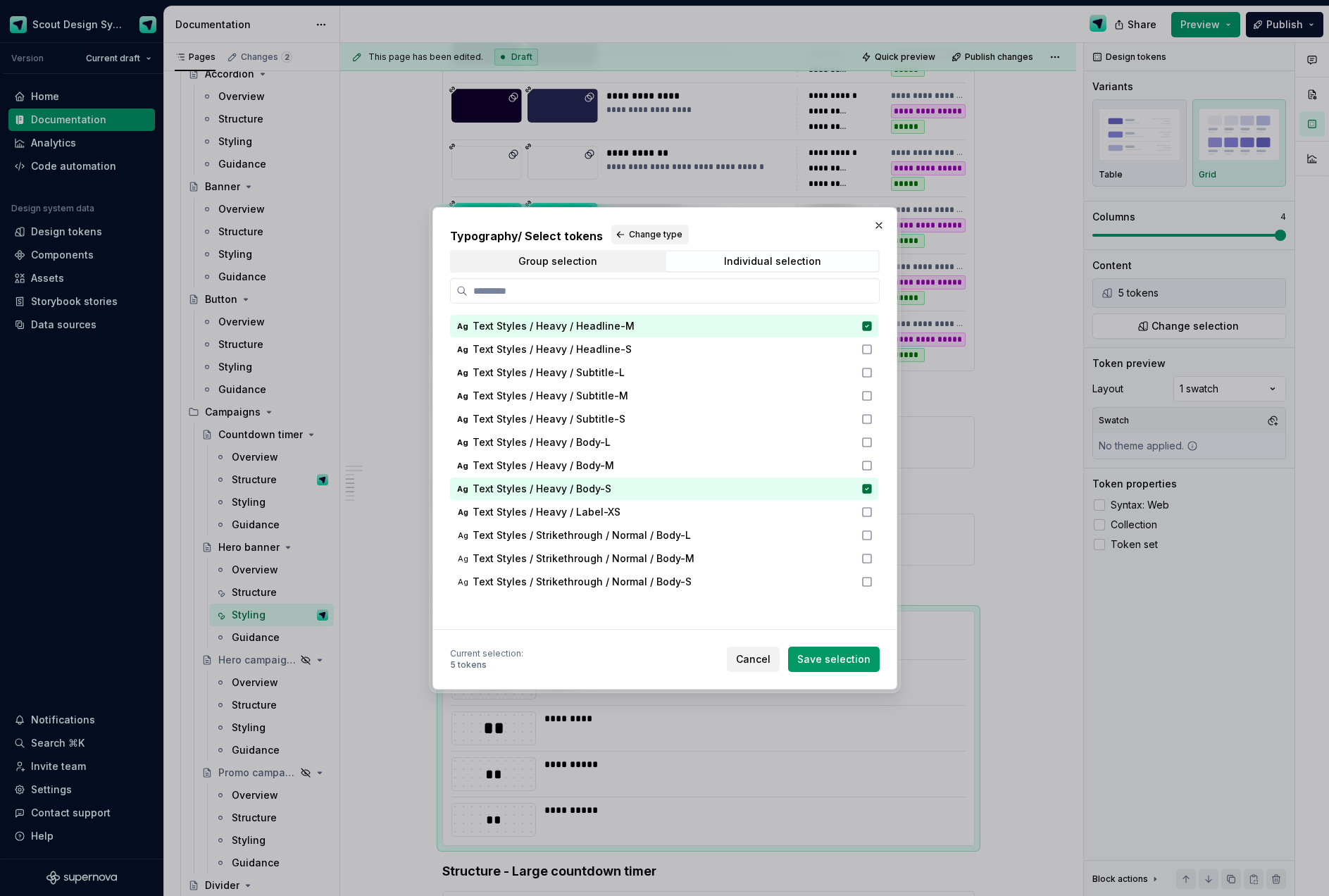
scroll to position [812, 0]
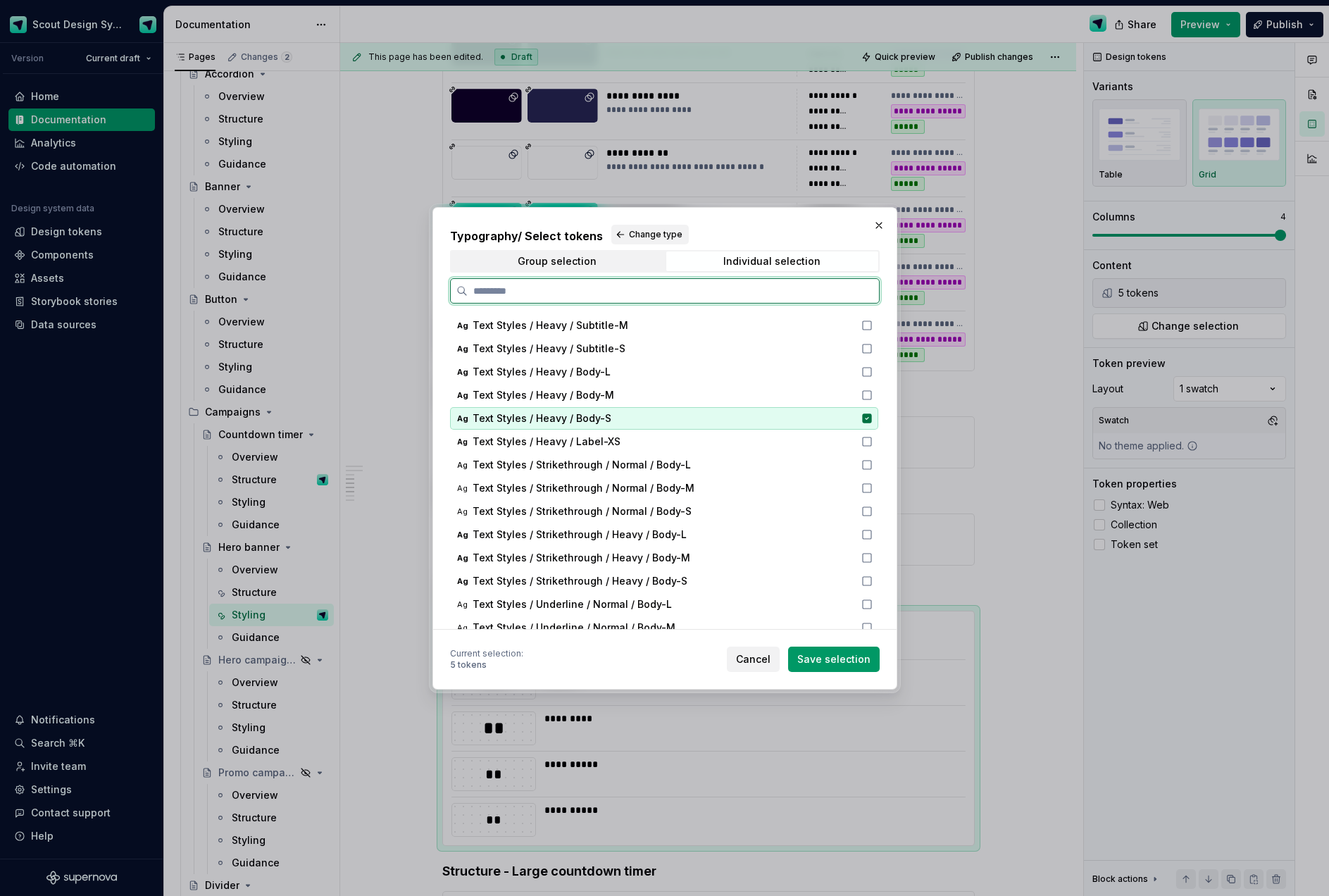
click at [868, 419] on icon at bounding box center [867, 418] width 11 height 11
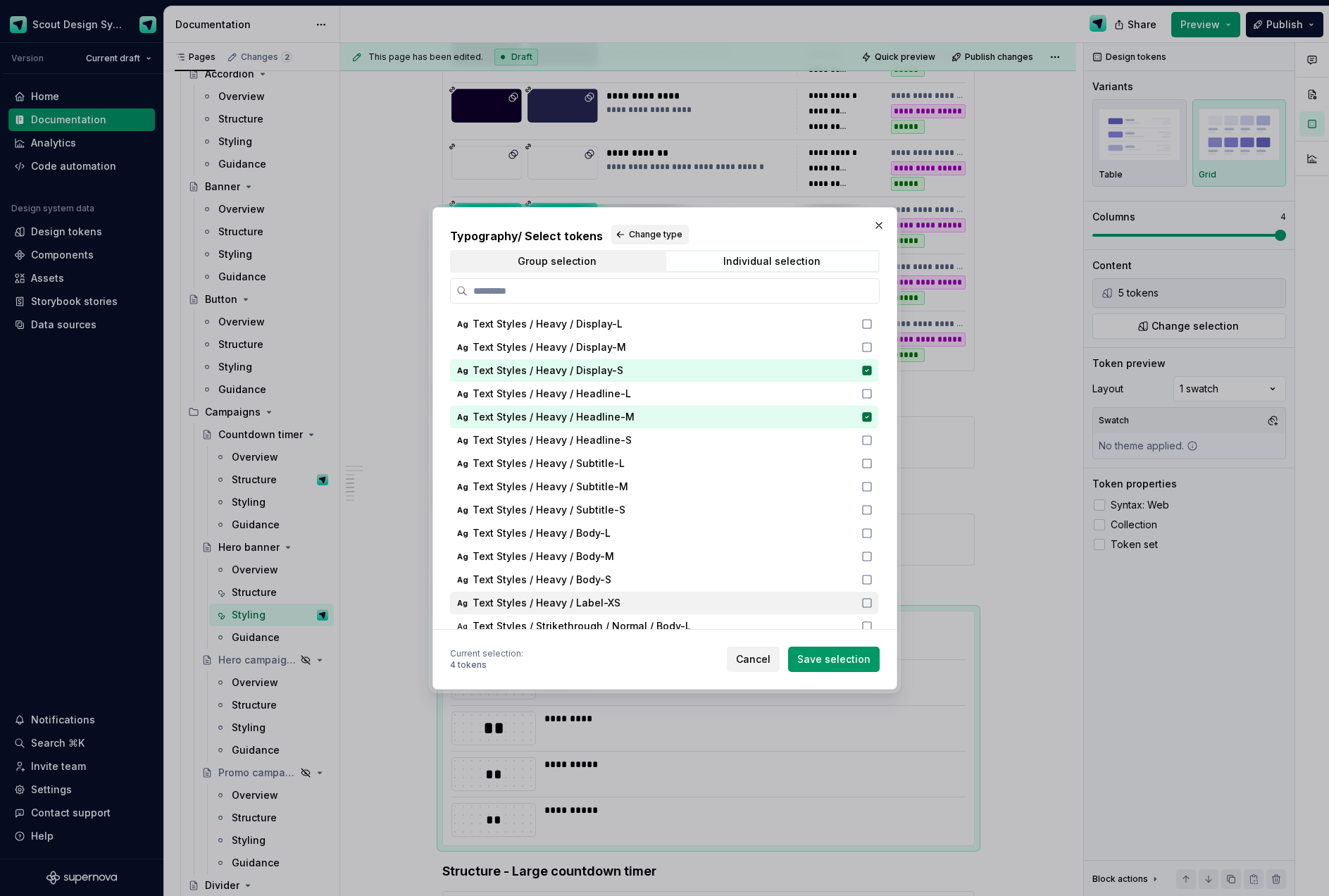
scroll to position [557, 0]
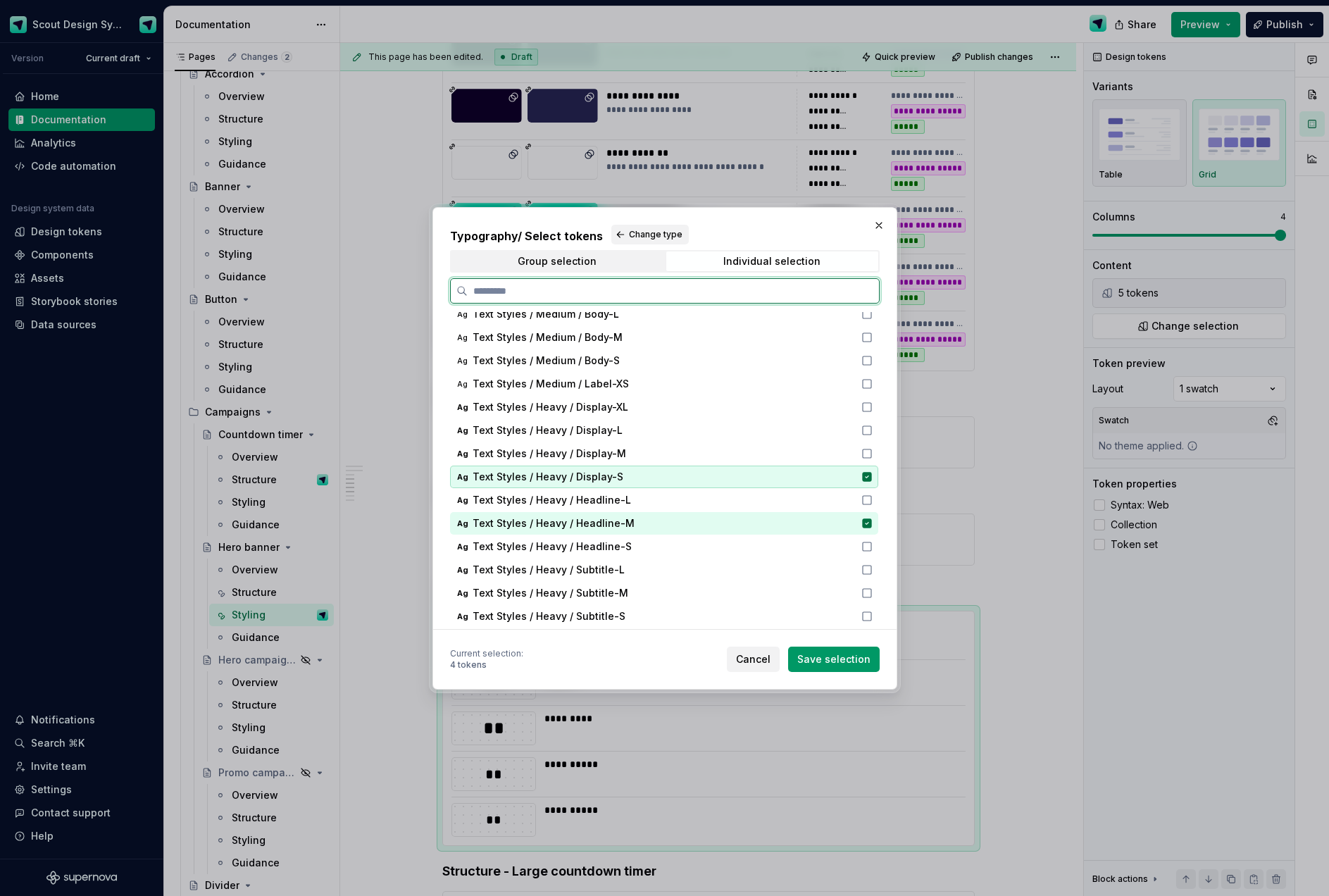
drag, startPoint x: 871, startPoint y: 477, endPoint x: 868, endPoint y: 503, distance: 26.2
click at [871, 478] on icon at bounding box center [867, 476] width 9 height 9
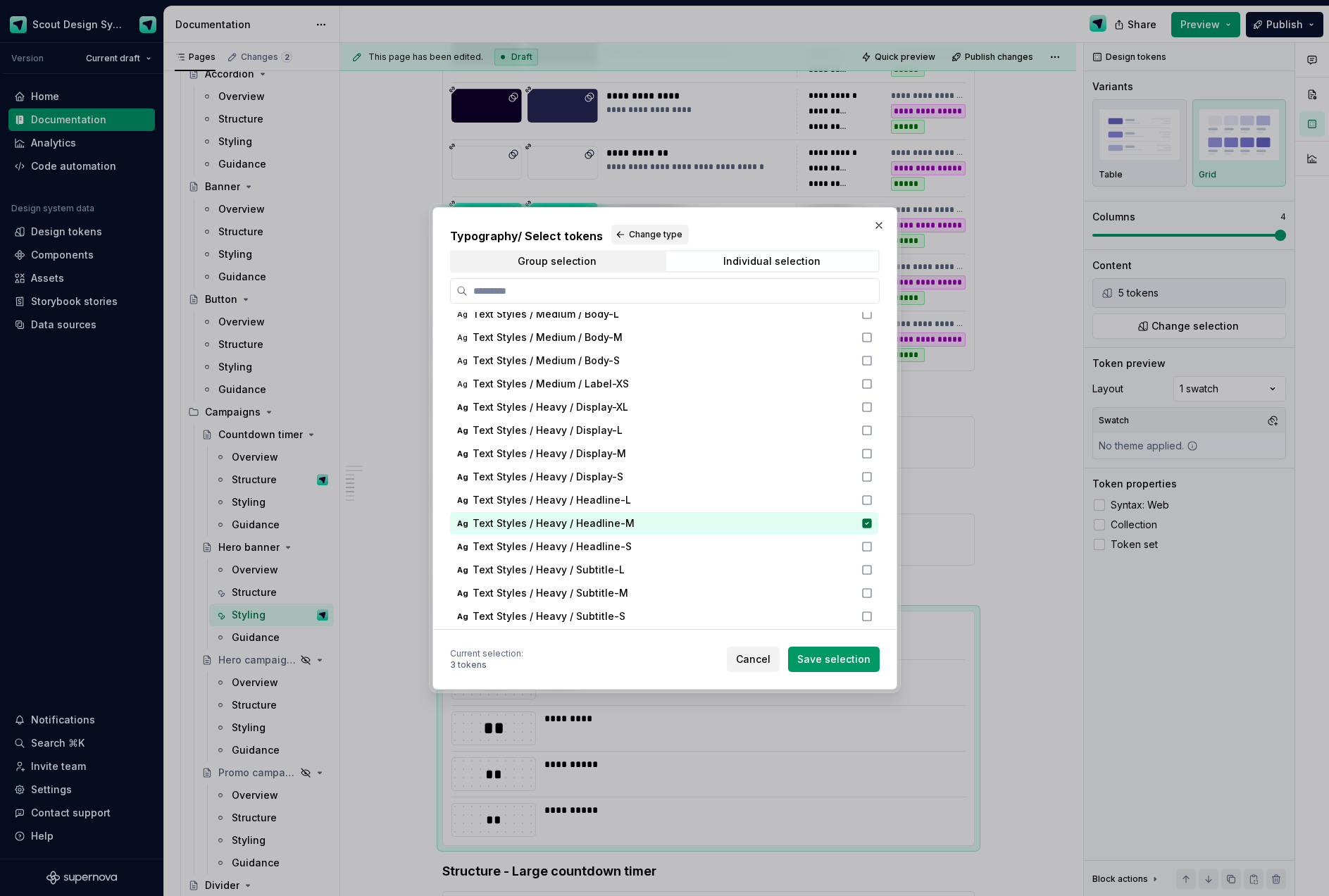
click at [852, 655] on span "Save selection" at bounding box center [833, 659] width 73 height 14
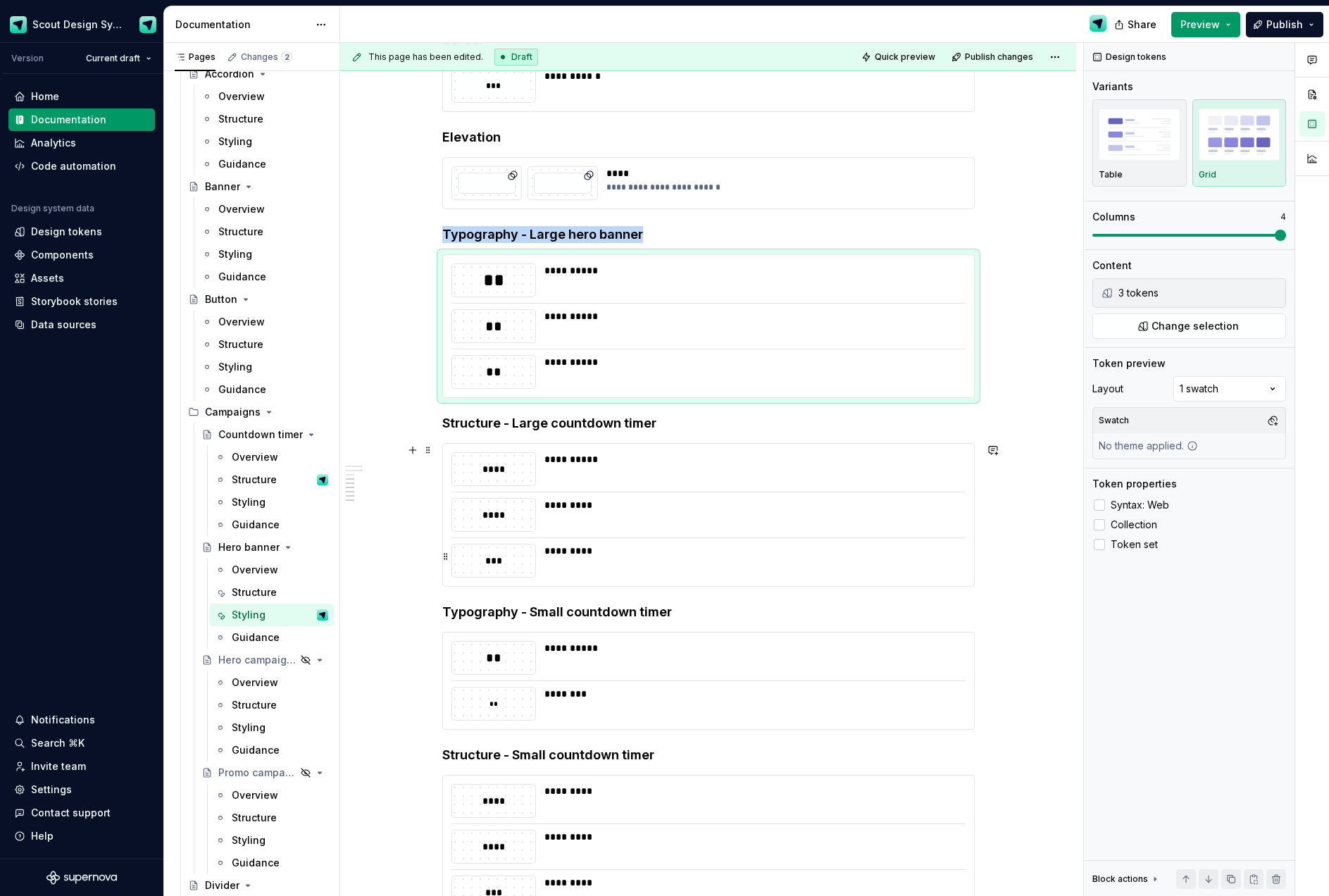
scroll to position [1381, 0]
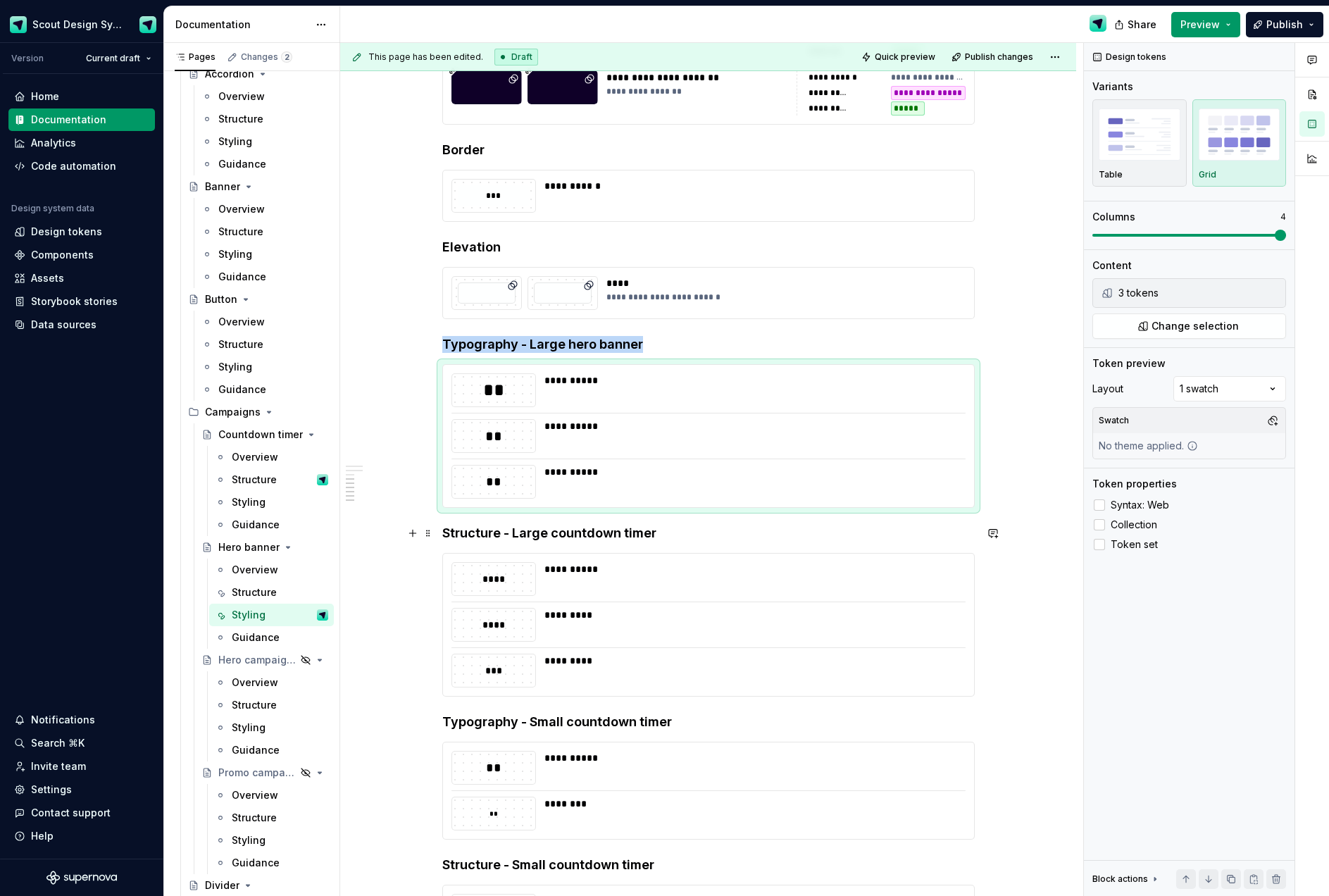
click at [537, 534] on strong "Structure - Large countdown timer" at bounding box center [549, 532] width 214 height 15
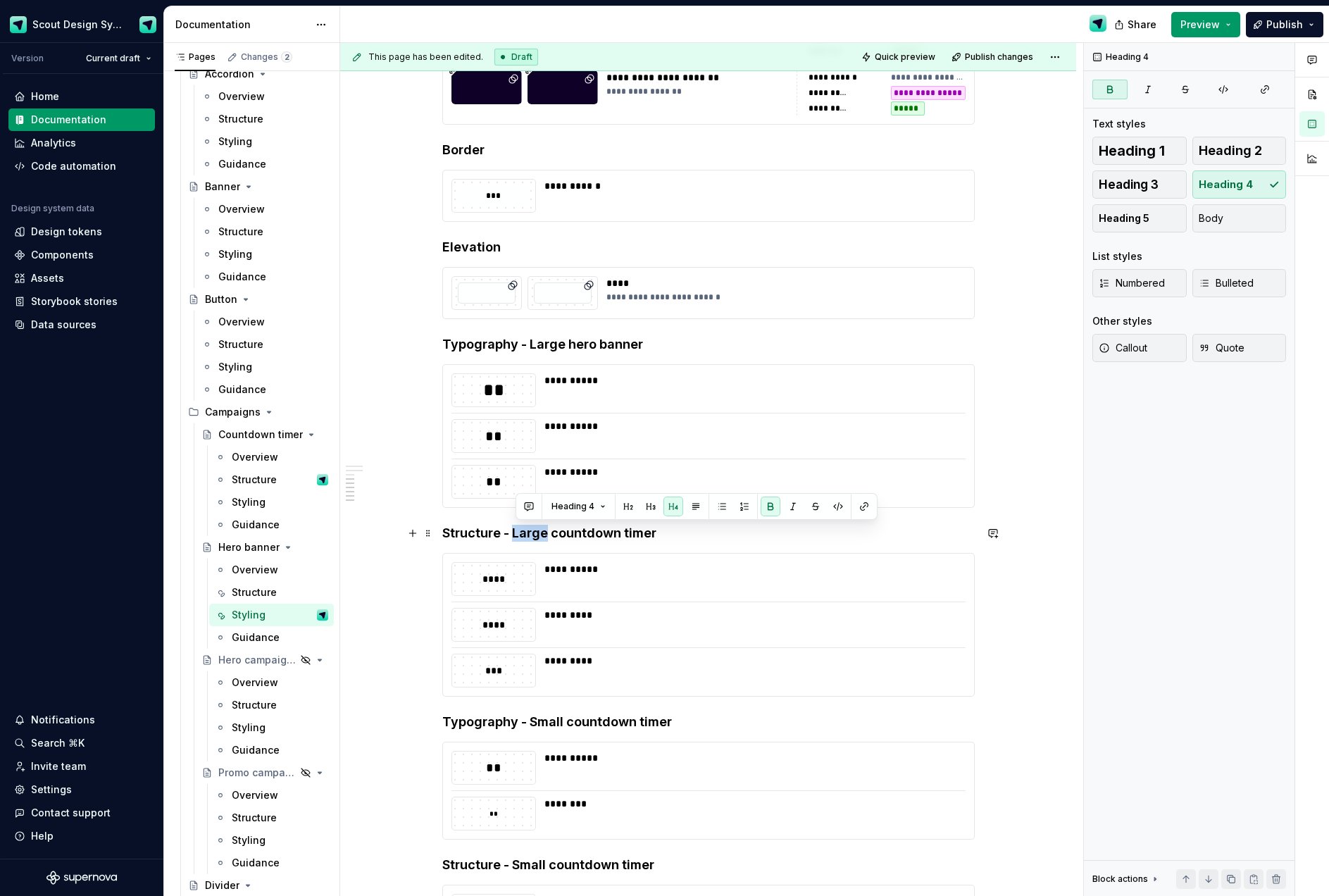
click at [537, 534] on strong "Structure - Large countdown timer" at bounding box center [549, 532] width 214 height 15
click at [659, 535] on h4 "Structure - Large countdown timer" at bounding box center [709, 533] width 532 height 17
click at [597, 532] on strong "Structure - Large countdown timer" at bounding box center [549, 532] width 214 height 15
click at [638, 594] on div "**********" at bounding box center [751, 579] width 412 height 34
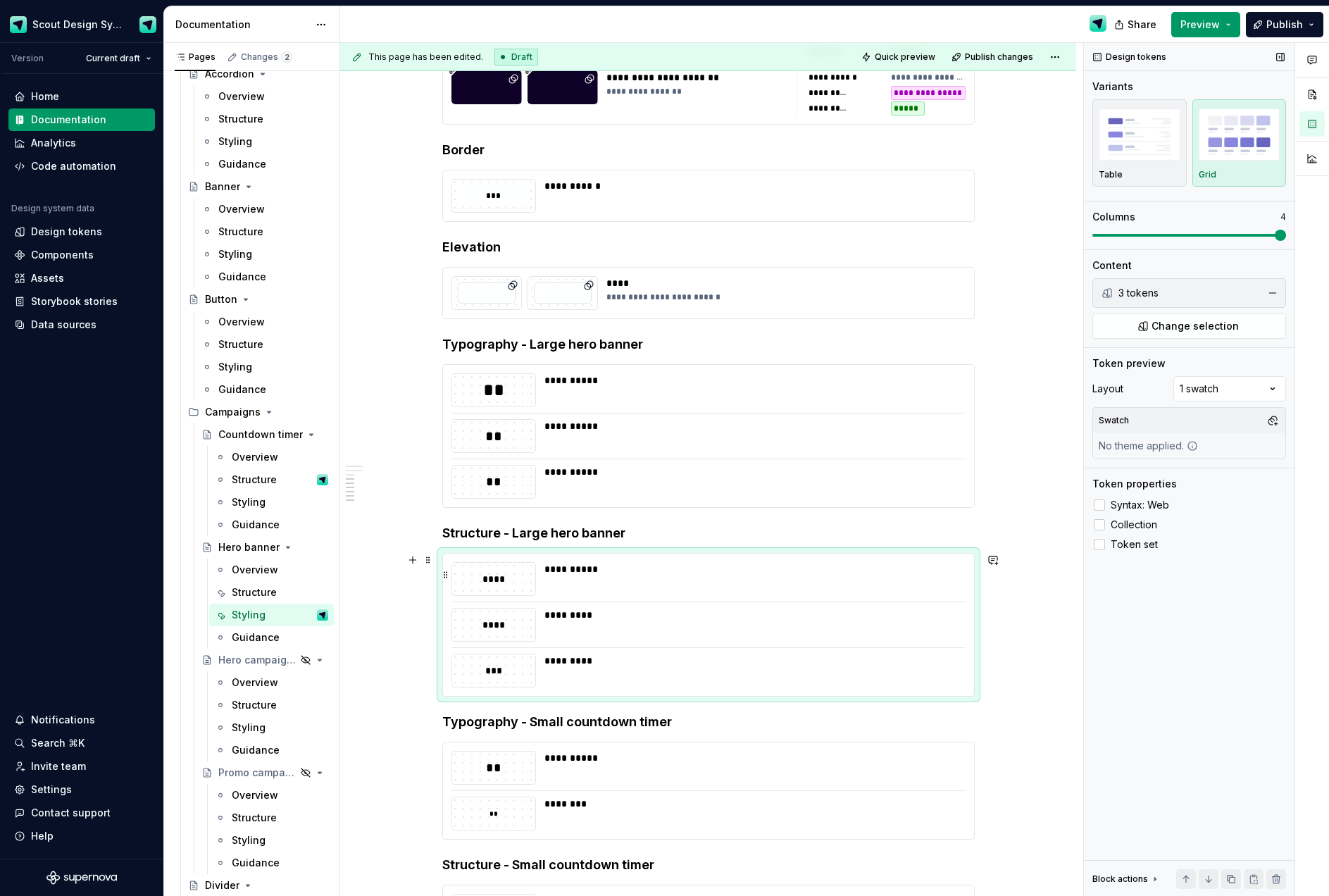
type textarea "*"
click at [1172, 322] on span "Change selection" at bounding box center [1194, 325] width 87 height 14
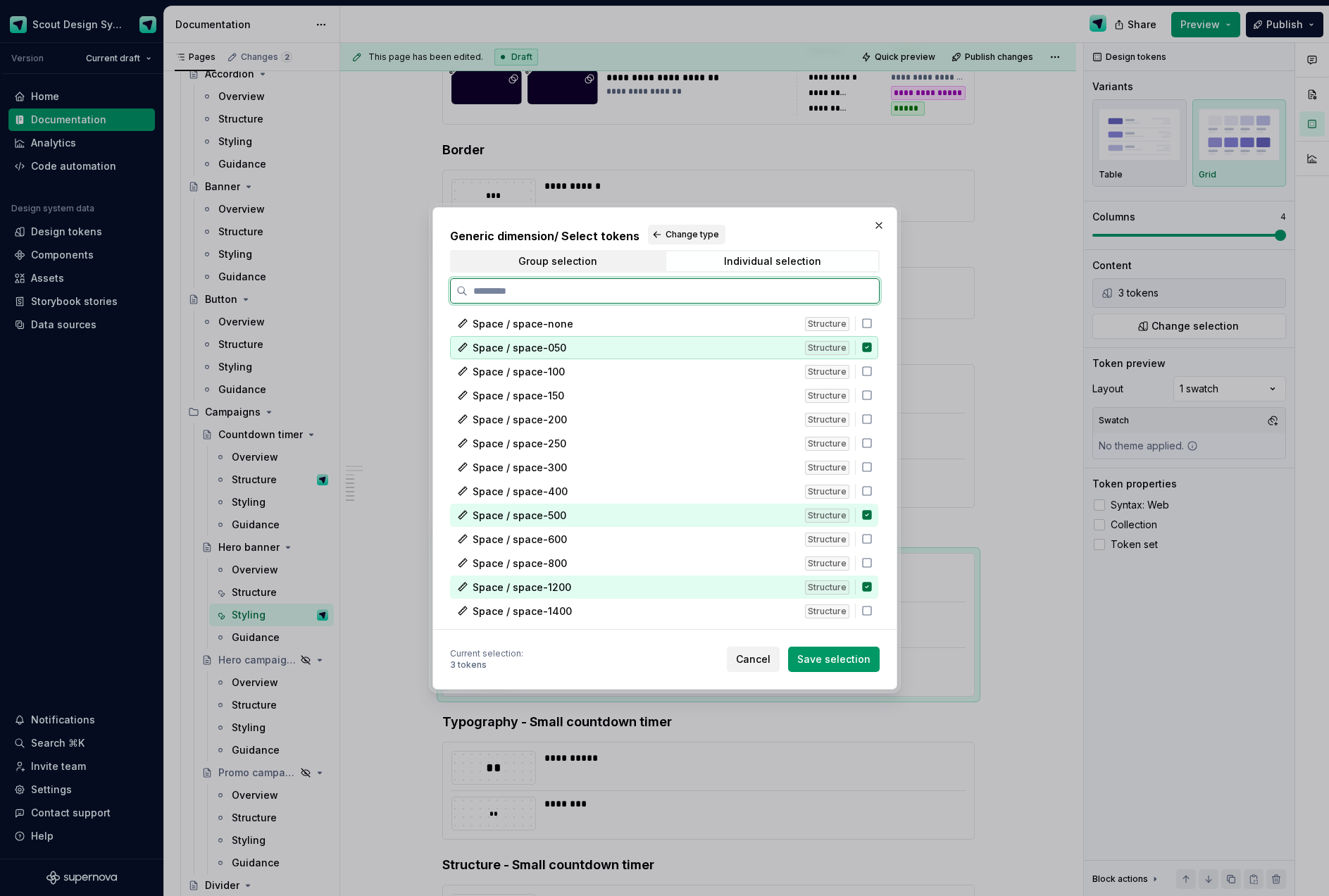
click at [871, 348] on icon at bounding box center [867, 347] width 9 height 9
click at [873, 522] on div "Space / space-500 Structure" at bounding box center [664, 515] width 428 height 23
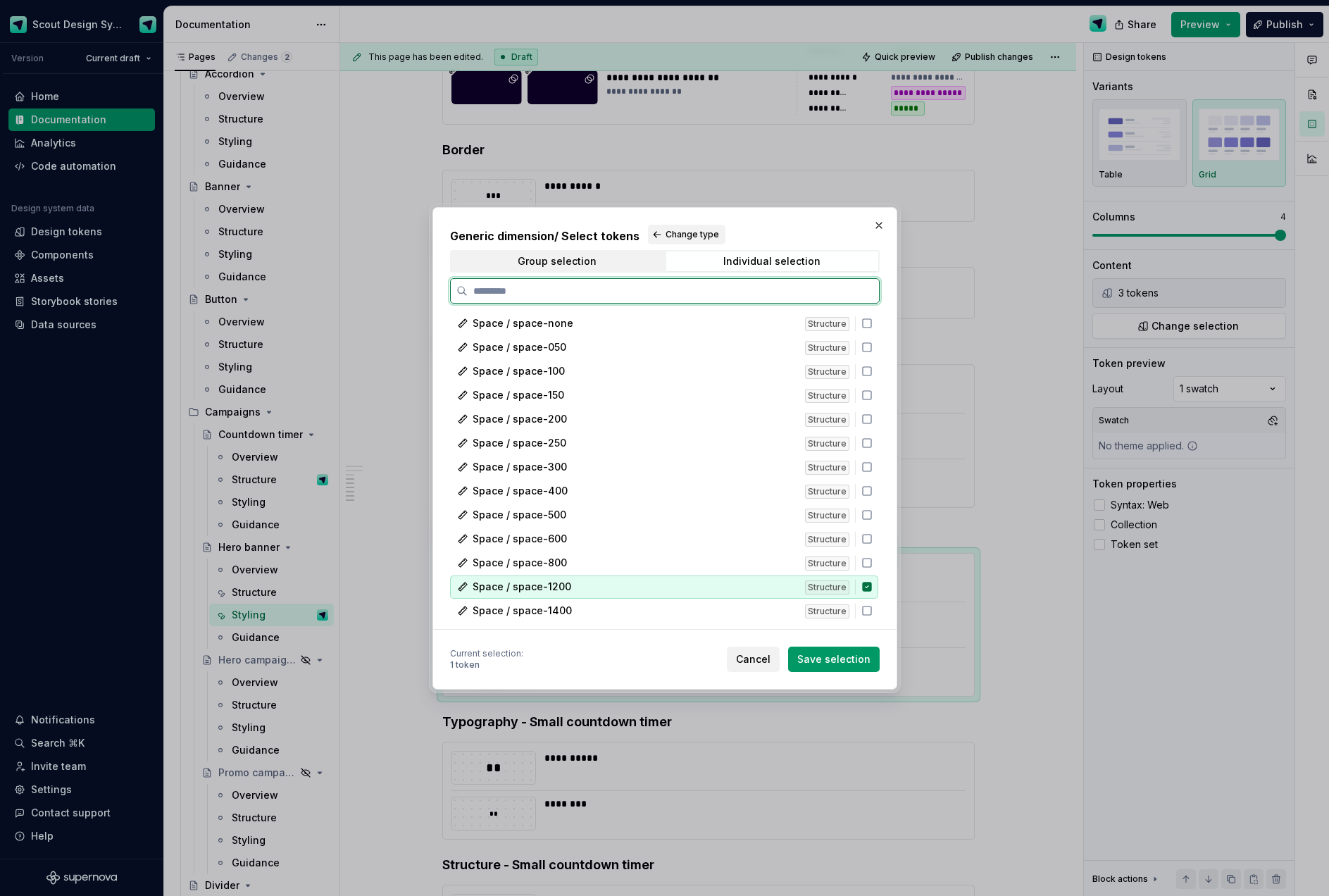
click at [868, 589] on icon at bounding box center [867, 587] width 11 height 11
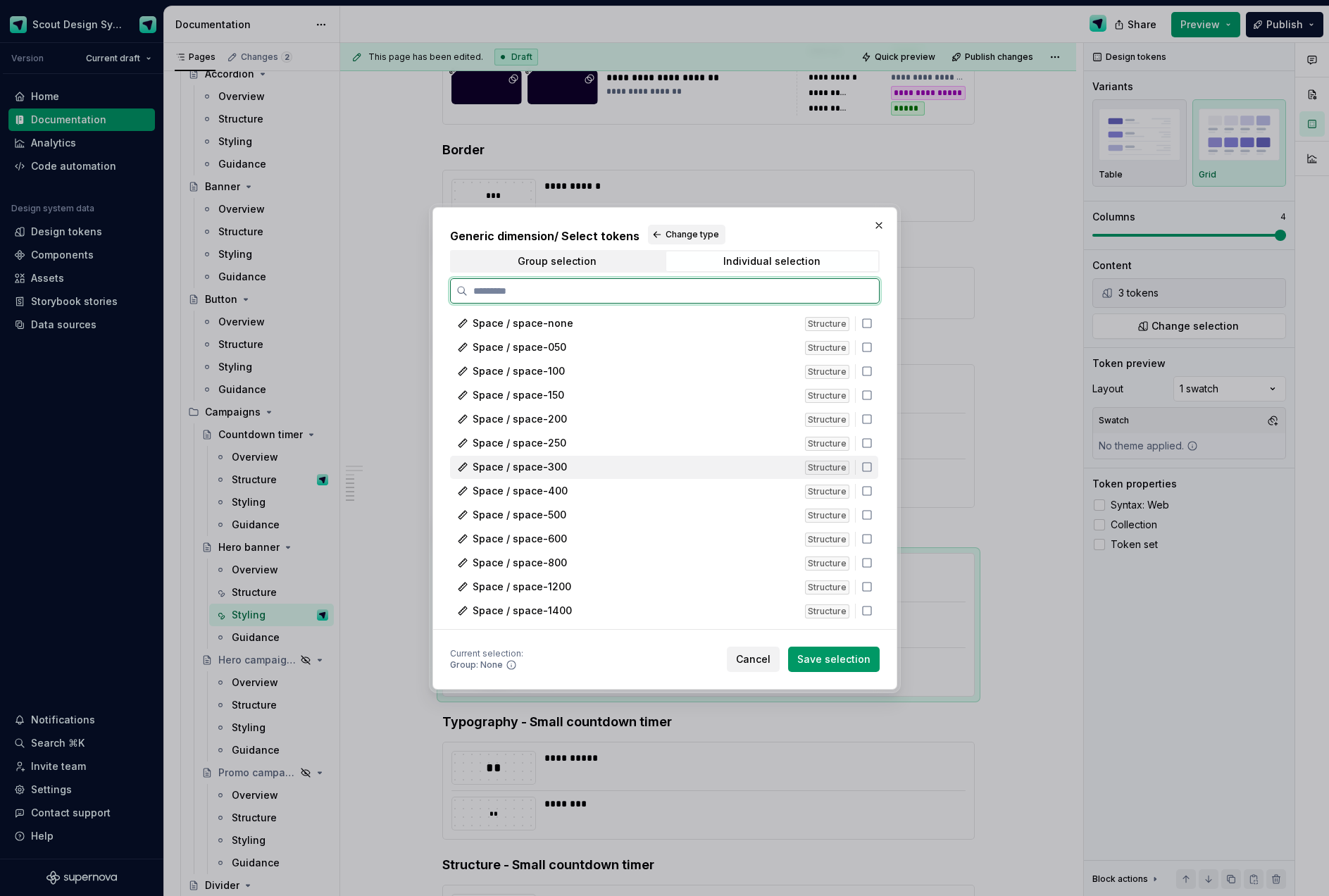
click at [574, 466] on div "Space / space-300" at bounding box center [635, 467] width 324 height 14
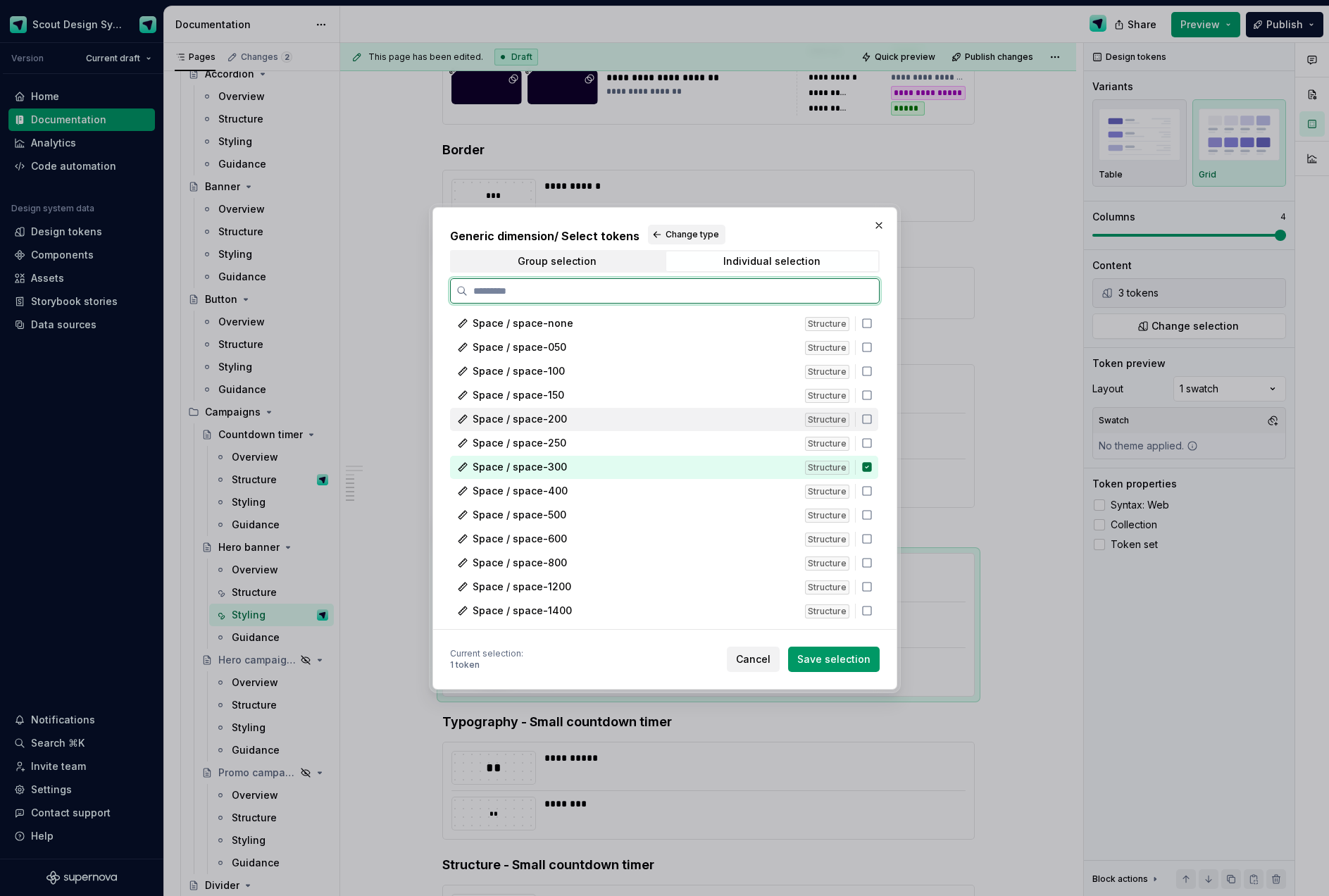
click at [571, 421] on div "Space / space-200" at bounding box center [635, 418] width 324 height 14
click at [572, 350] on div "Space / space-050" at bounding box center [635, 347] width 324 height 14
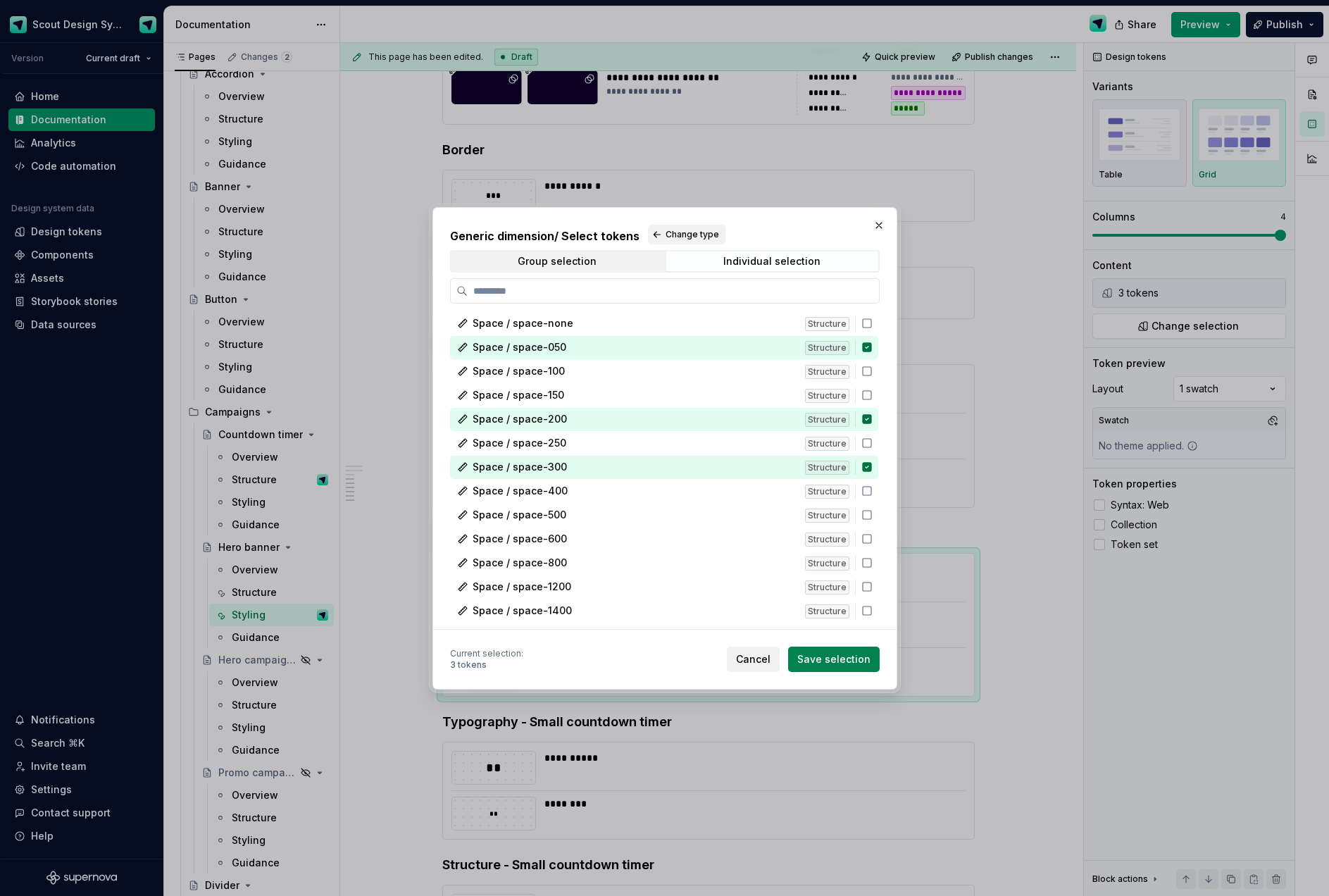
click at [841, 662] on span "Save selection" at bounding box center [833, 659] width 73 height 14
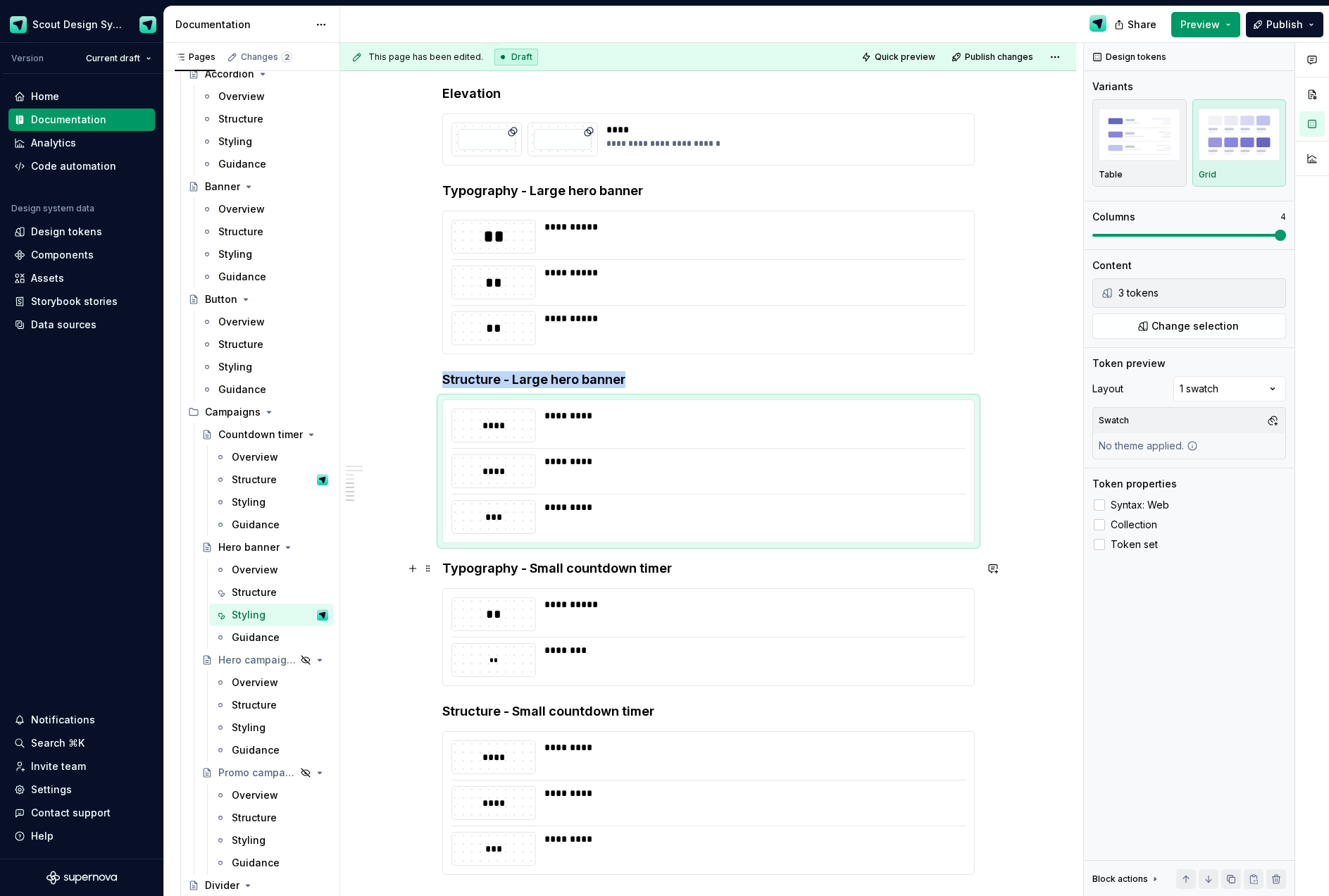
scroll to position [1536, 0]
click at [610, 647] on div "********" at bounding box center [751, 648] width 412 height 14
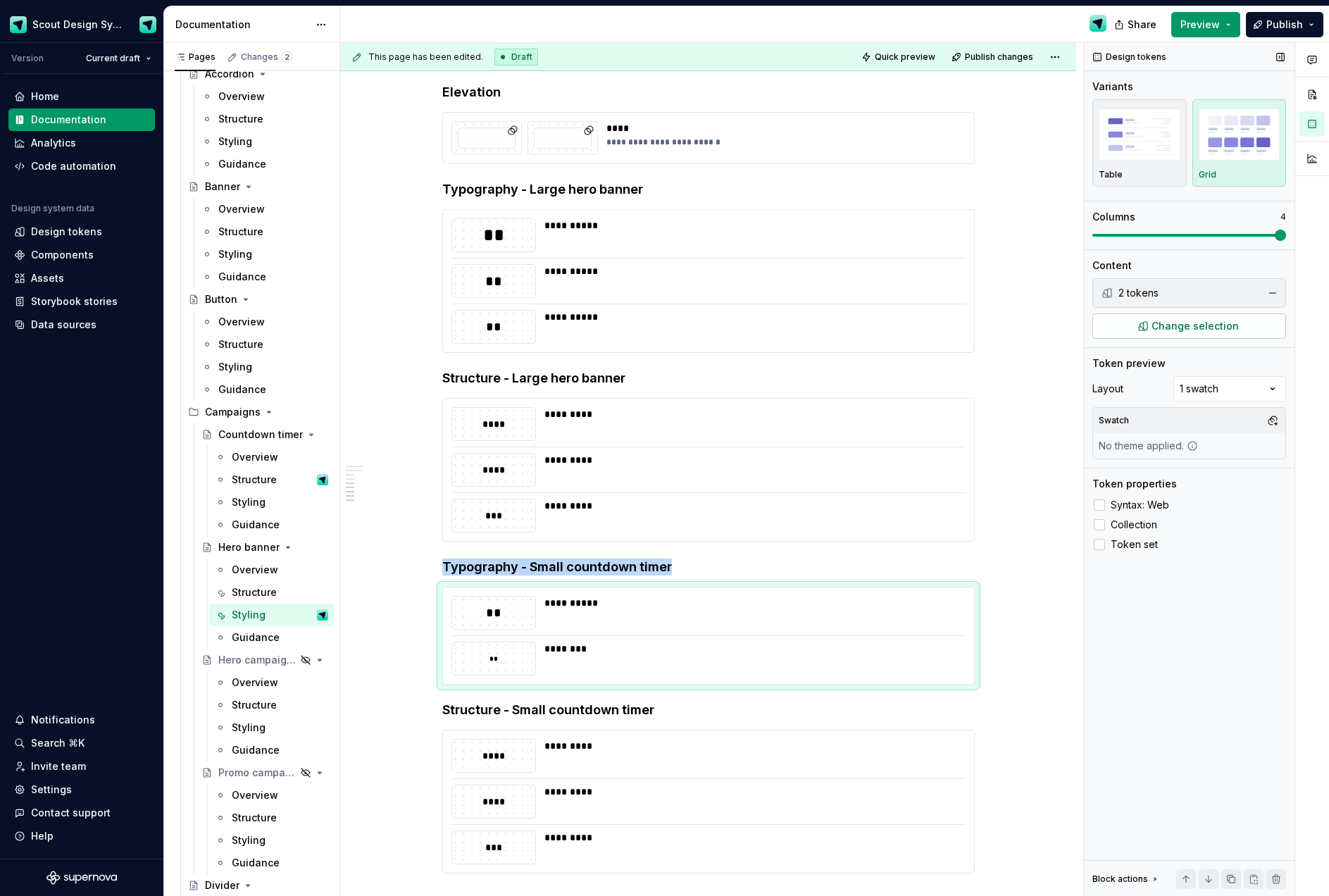
click at [1230, 330] on span "Change selection" at bounding box center [1194, 325] width 87 height 14
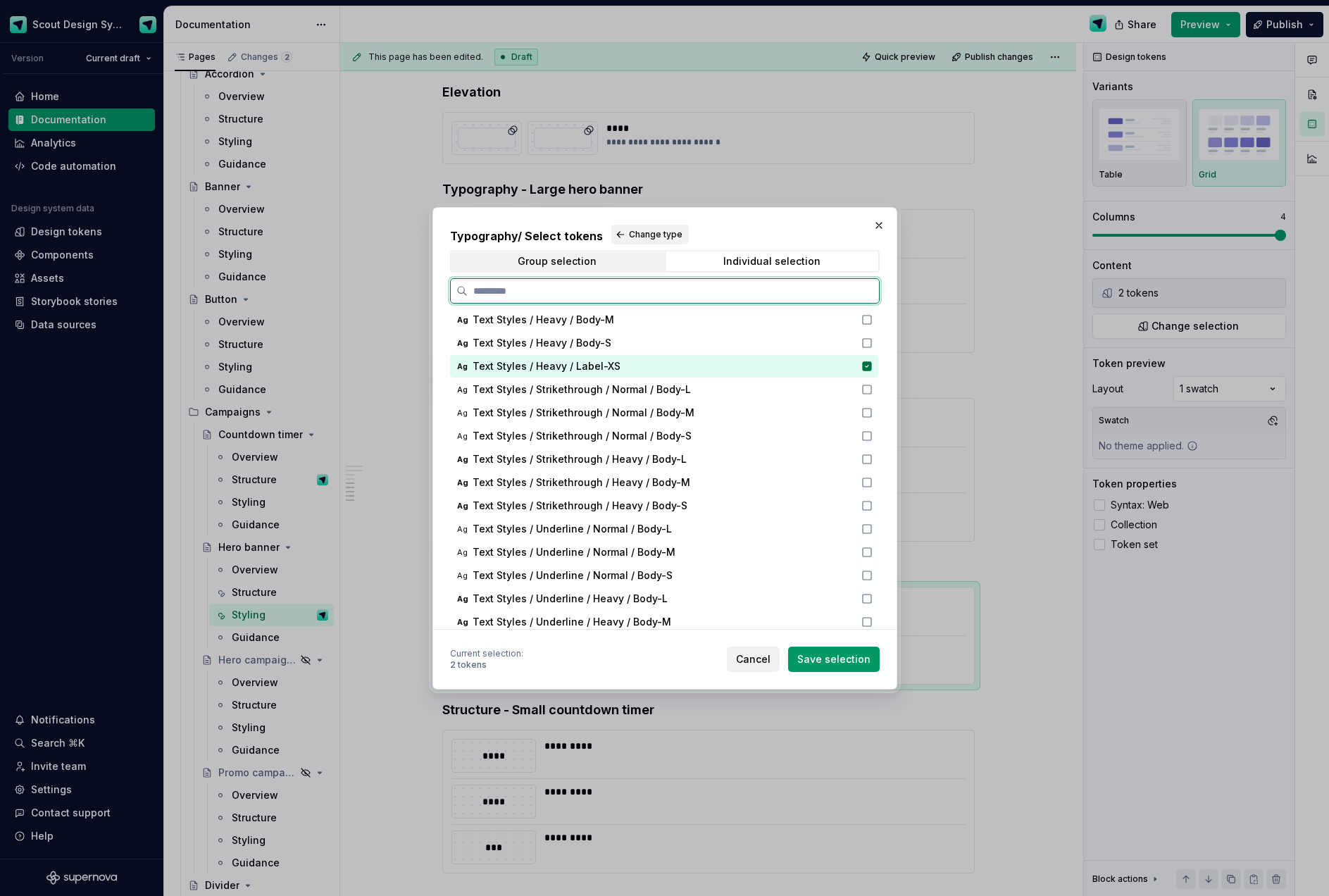
scroll to position [763, 0]
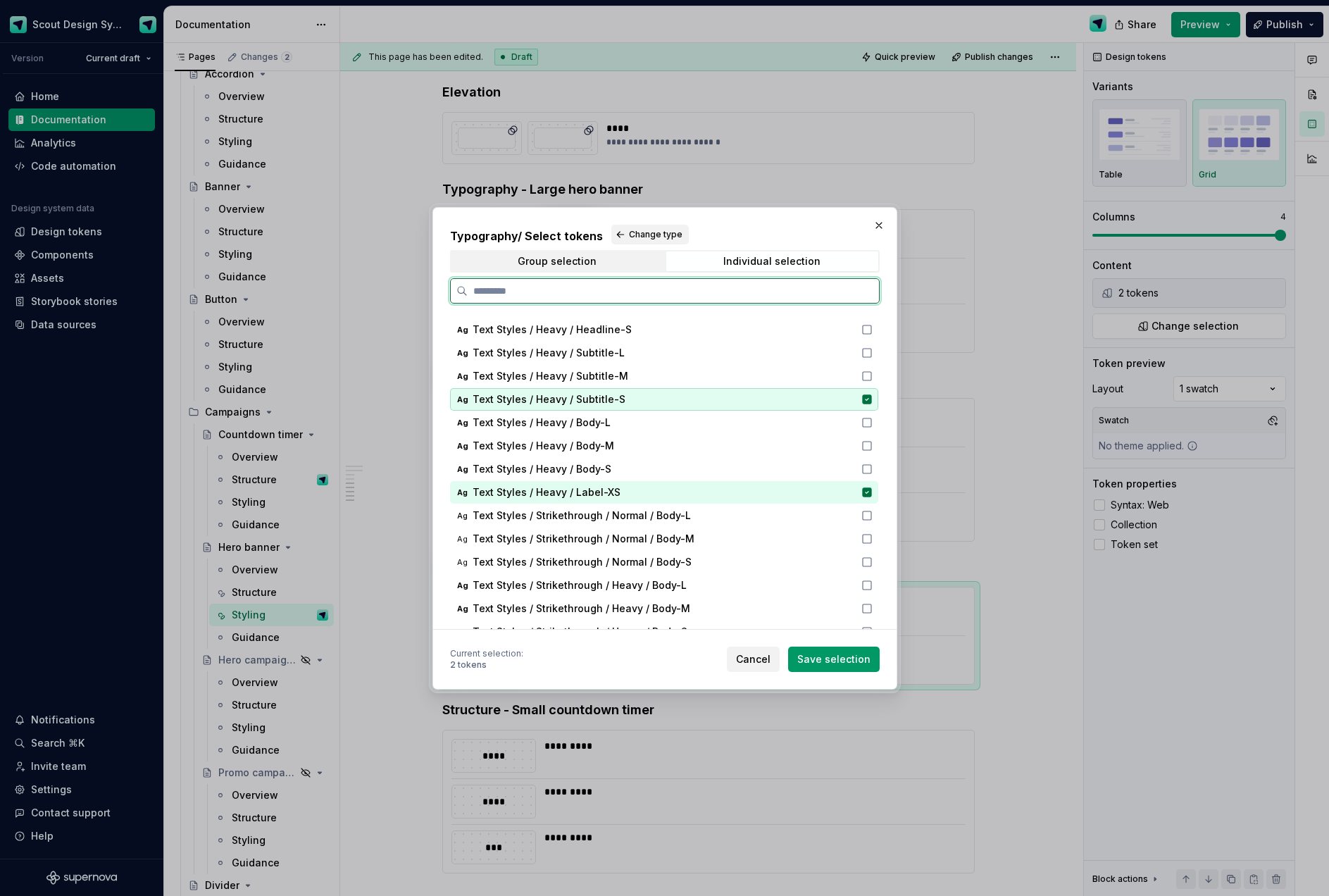
click at [876, 404] on div "Ag Text Styles / Heavy / Subtitle-S" at bounding box center [664, 399] width 428 height 22
click at [871, 488] on icon at bounding box center [867, 492] width 9 height 9
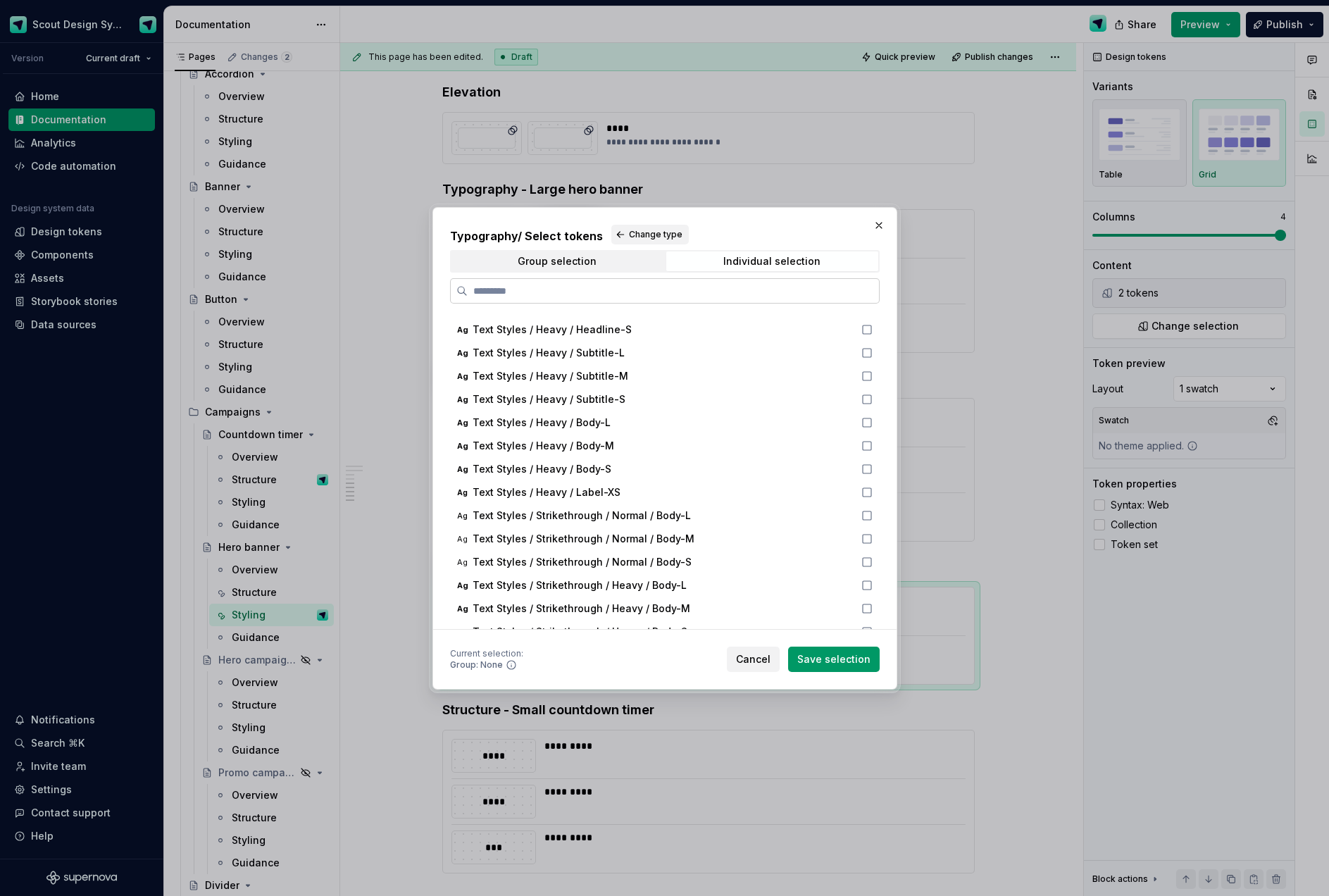
click at [588, 293] on input "search" at bounding box center [673, 291] width 411 height 14
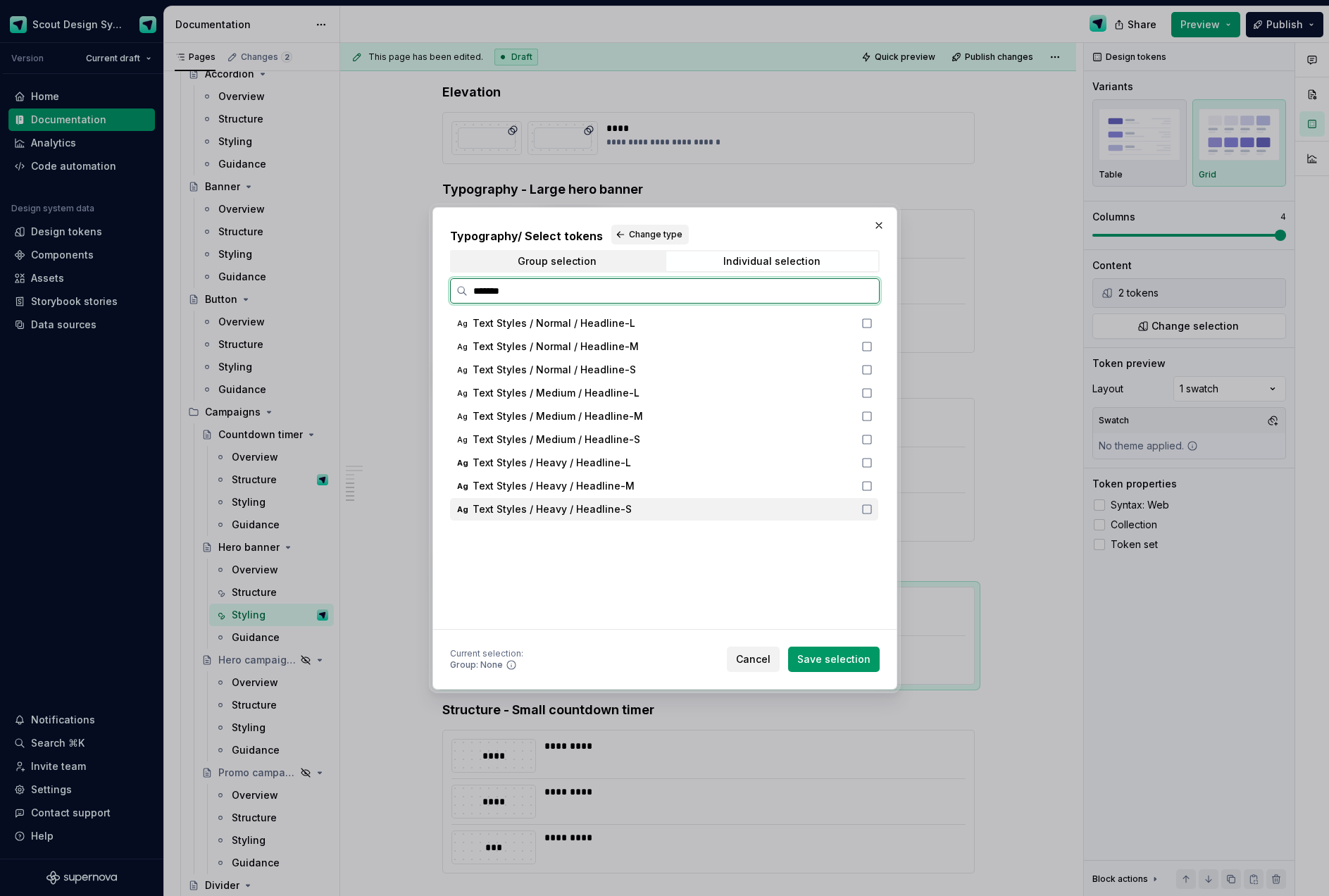
click at [687, 500] on div "Ag Text Styles / Heavy / Headline-S" at bounding box center [664, 509] width 428 height 22
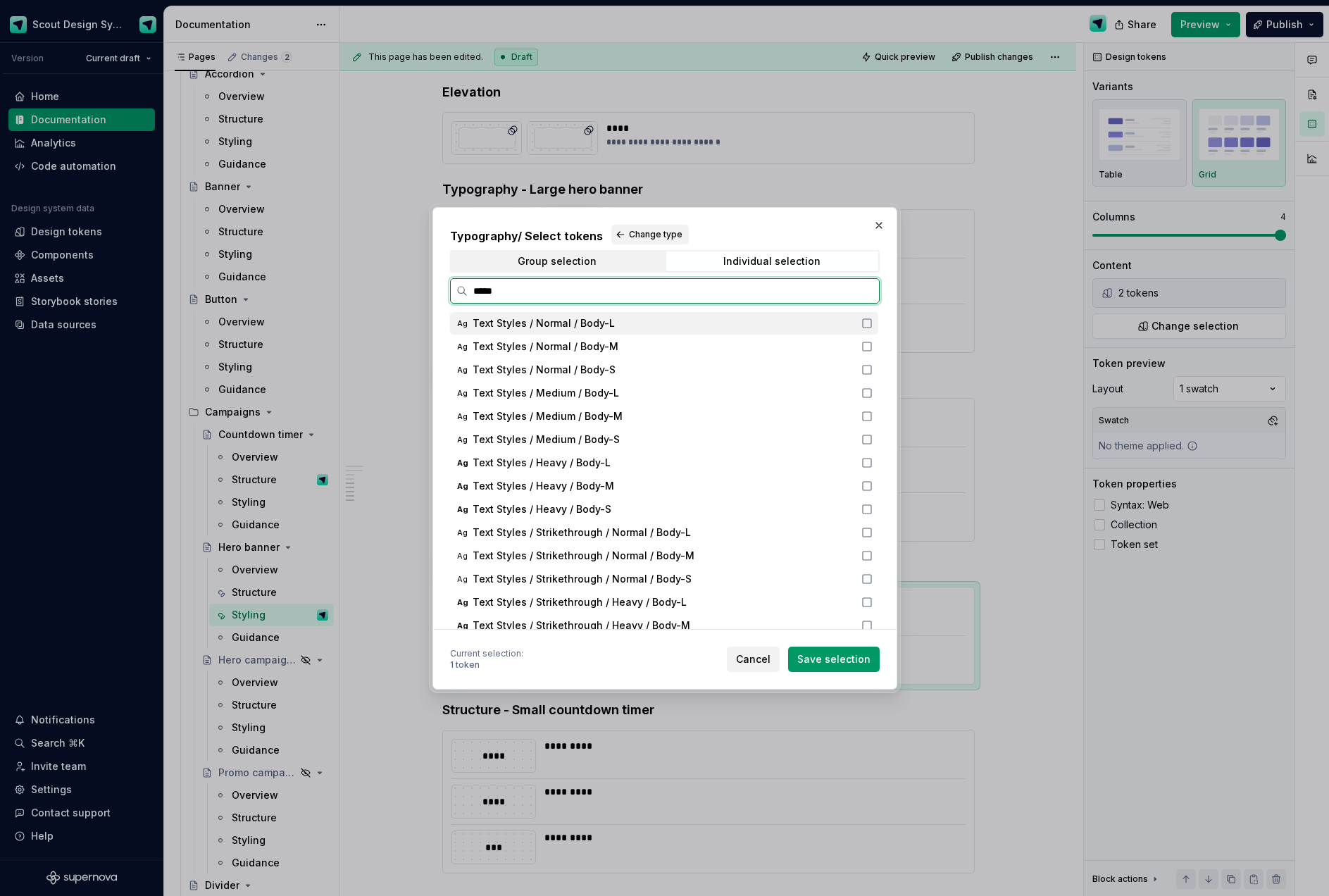
type input "******"
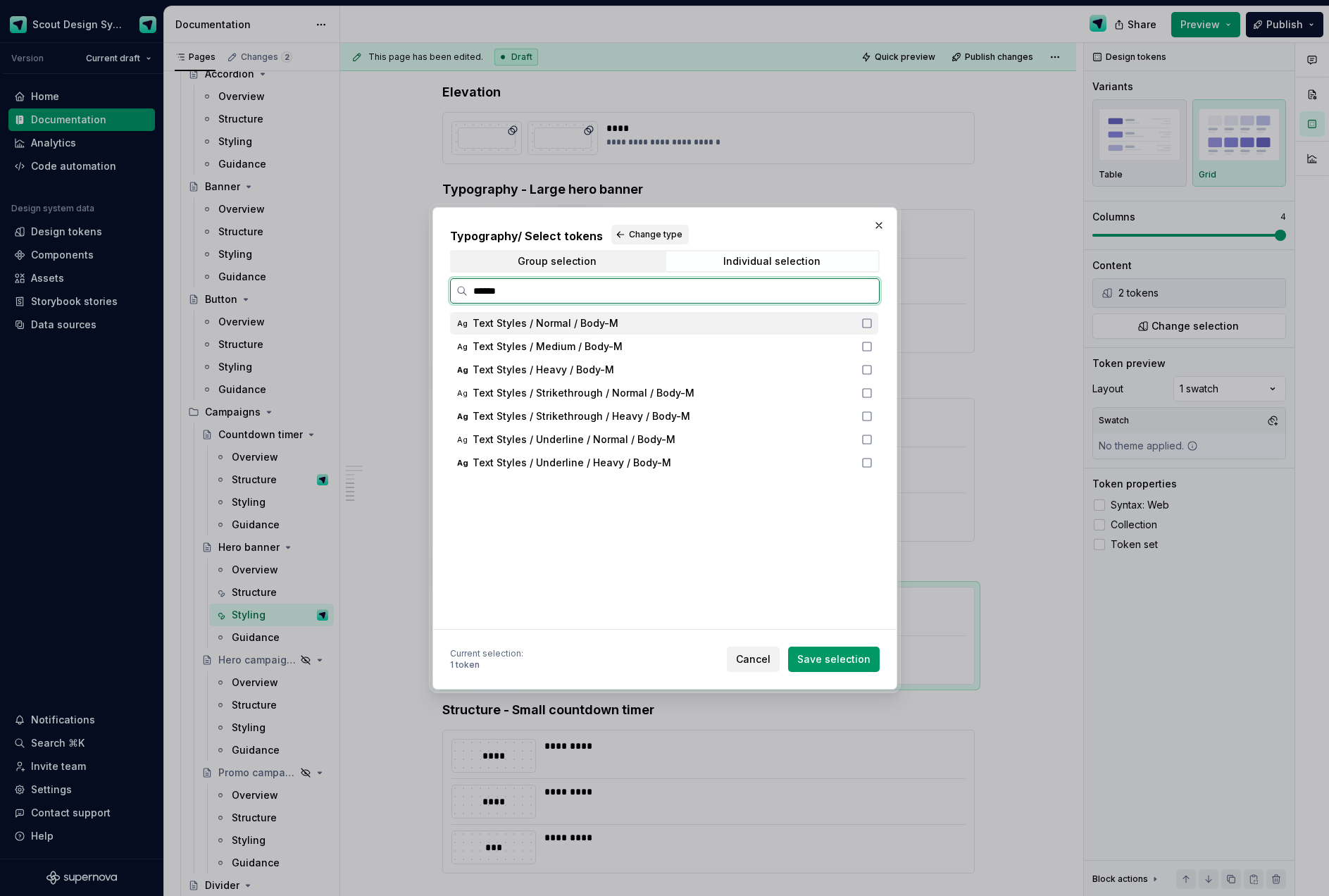
drag, startPoint x: 562, startPoint y: 333, endPoint x: 594, endPoint y: 369, distance: 48.2
click at [562, 333] on div "Ag Text Styles / Normal / Body-M" at bounding box center [664, 323] width 428 height 22
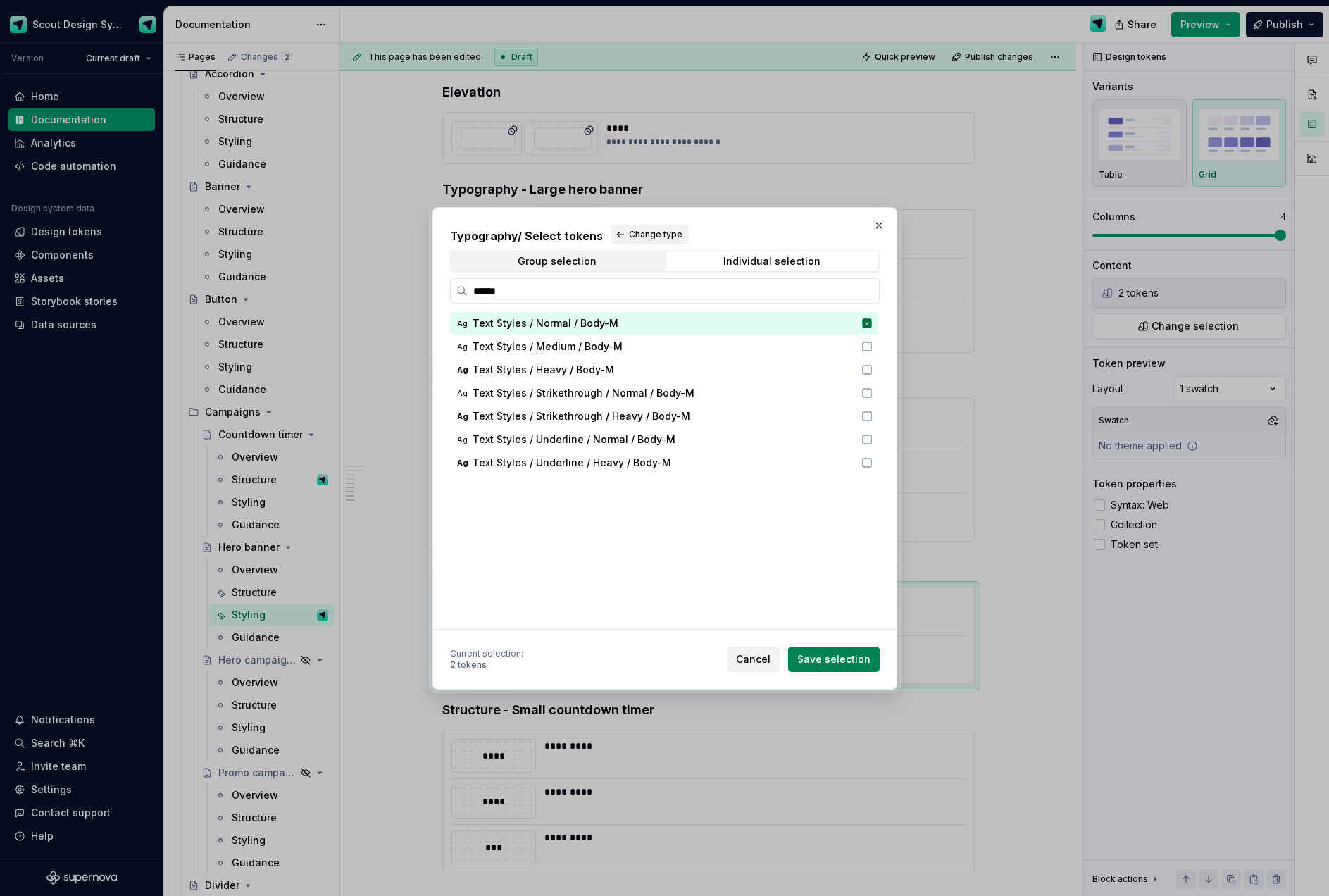
click at [840, 656] on span "Save selection" at bounding box center [833, 659] width 73 height 14
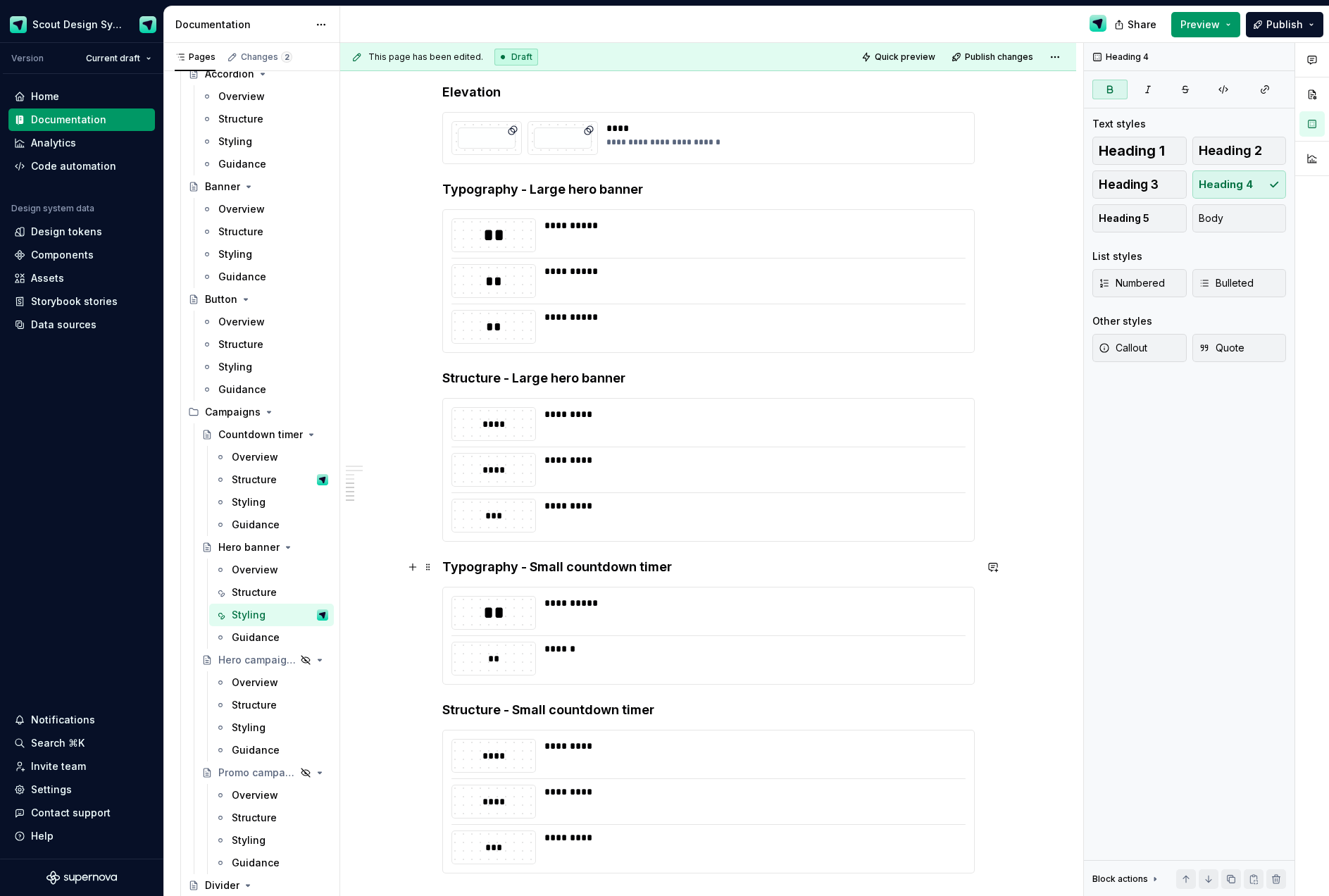
drag, startPoint x: 678, startPoint y: 566, endPoint x: 593, endPoint y: 564, distance: 85.0
click at [590, 565] on h4 "Typography - Small countdown timer" at bounding box center [709, 567] width 532 height 17
drag, startPoint x: 631, startPoint y: 375, endPoint x: 556, endPoint y: 372, distance: 75.1
click at [556, 372] on h4 "Structure - Large hero banner" at bounding box center [709, 379] width 532 height 17
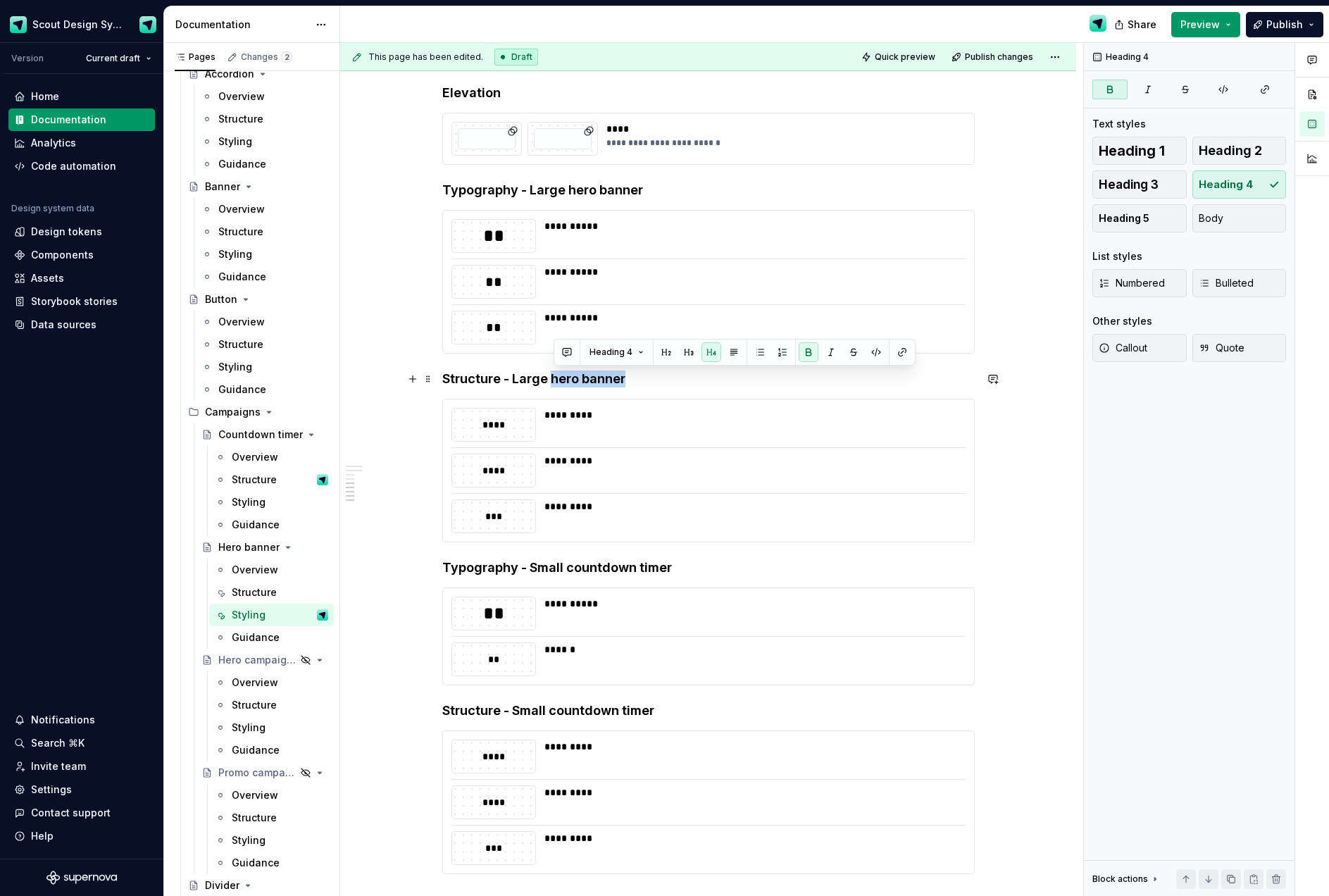
copy strong "hero banner"
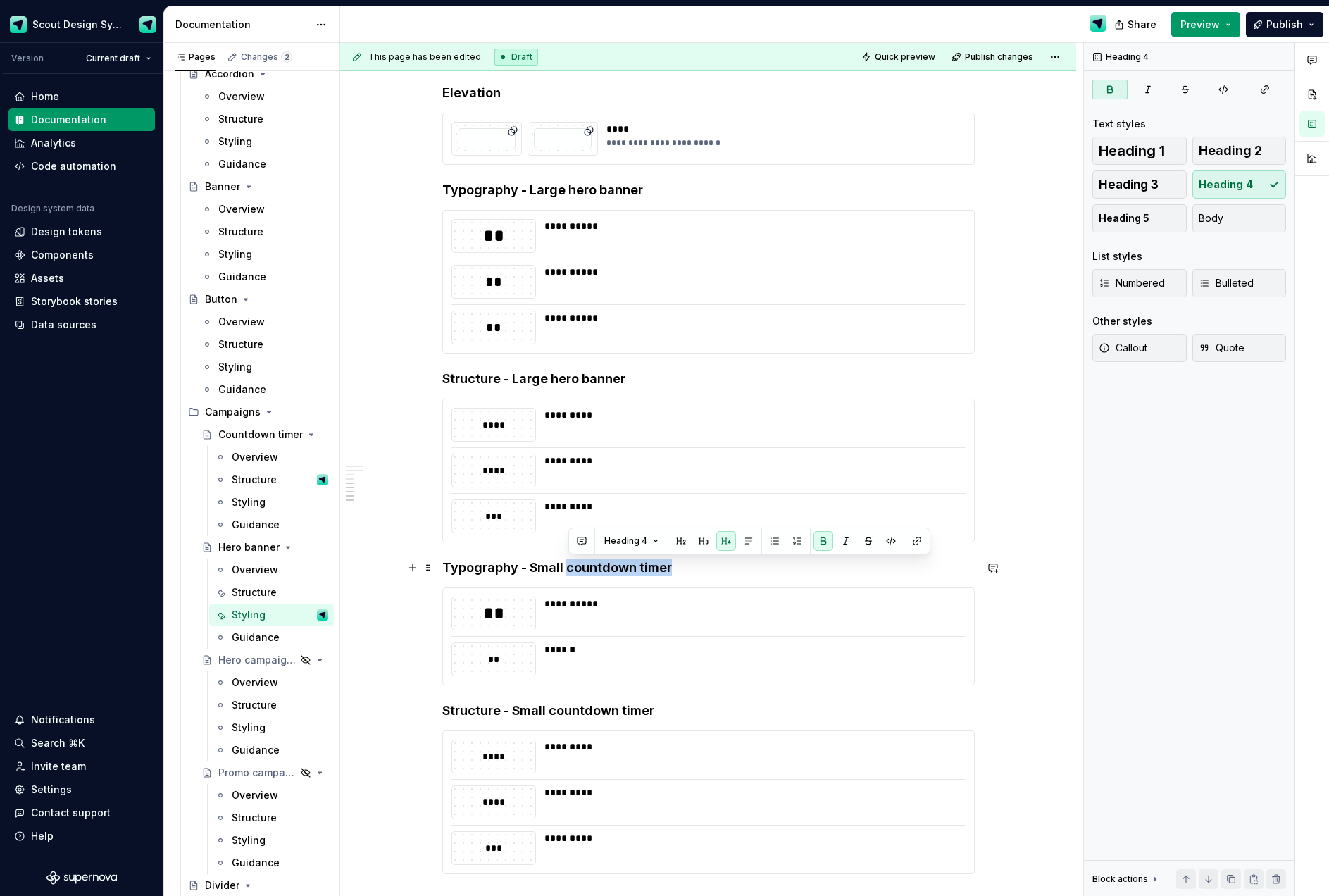
drag, startPoint x: 640, startPoint y: 572, endPoint x: 570, endPoint y: 567, distance: 70.2
click at [570, 567] on h4 "Typography - Small countdown timer" at bounding box center [709, 568] width 532 height 17
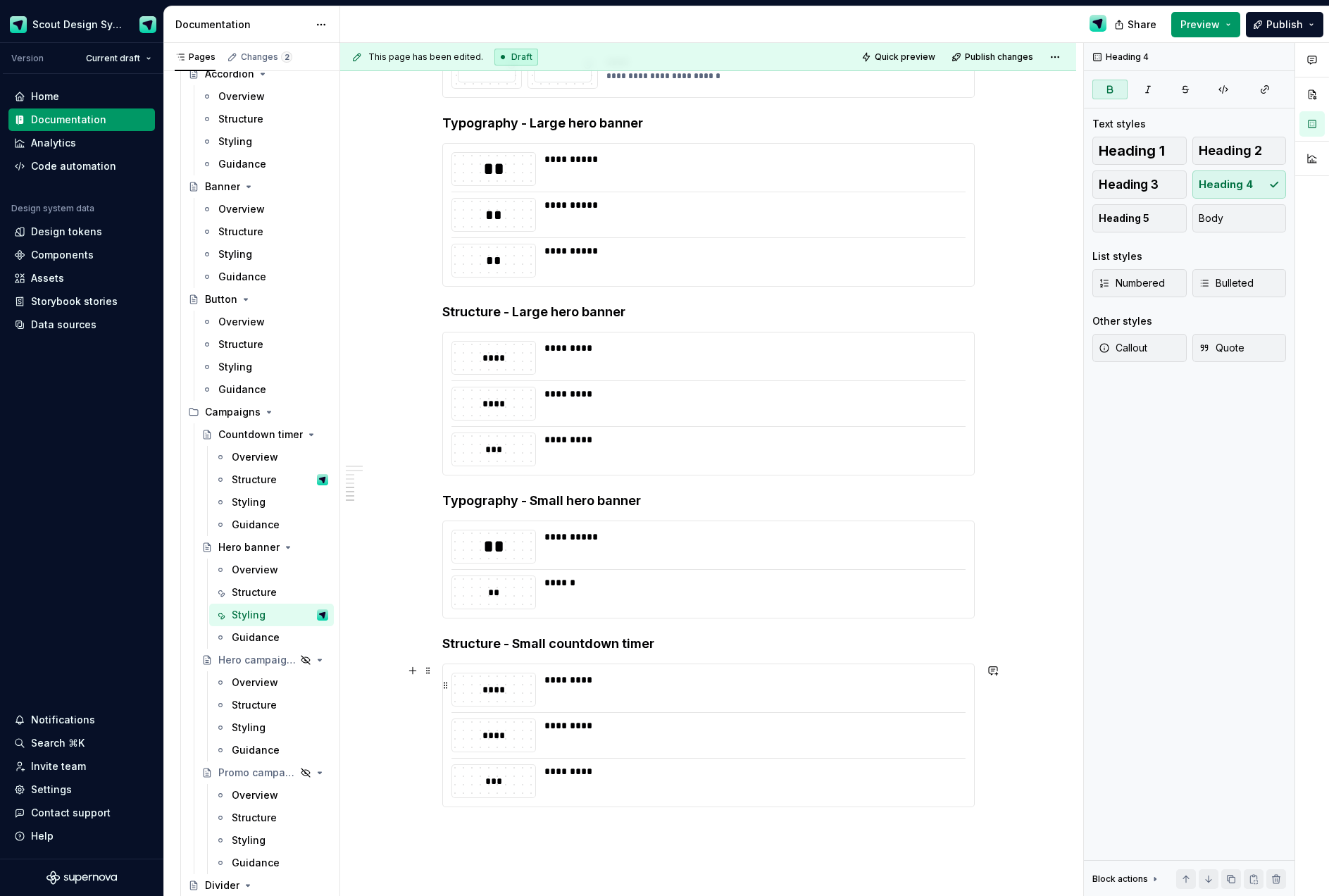
drag, startPoint x: 664, startPoint y: 686, endPoint x: 670, endPoint y: 681, distance: 7.8
click at [664, 686] on div "*********" at bounding box center [751, 689] width 412 height 34
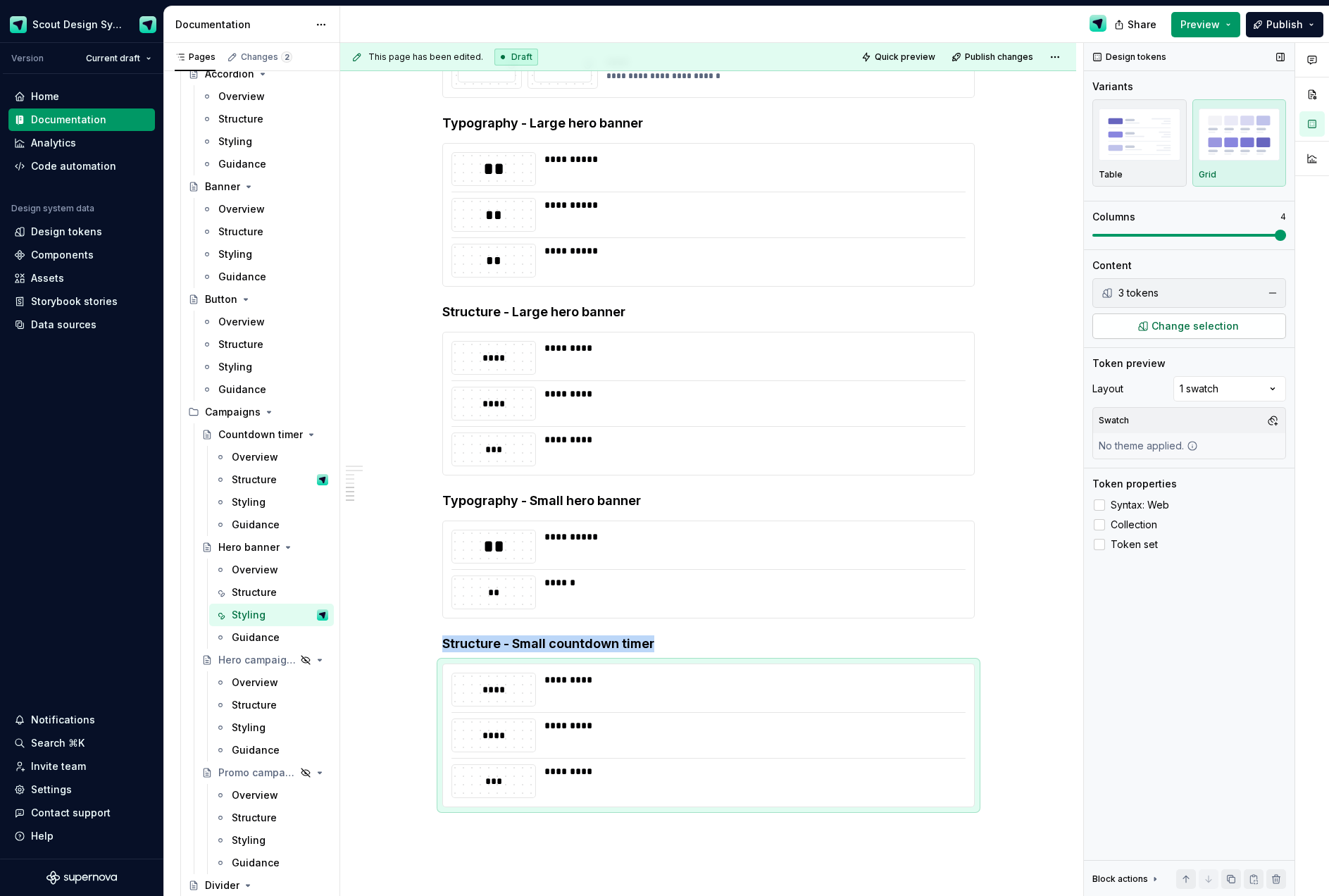
click at [1182, 326] on span "Change selection" at bounding box center [1194, 325] width 87 height 14
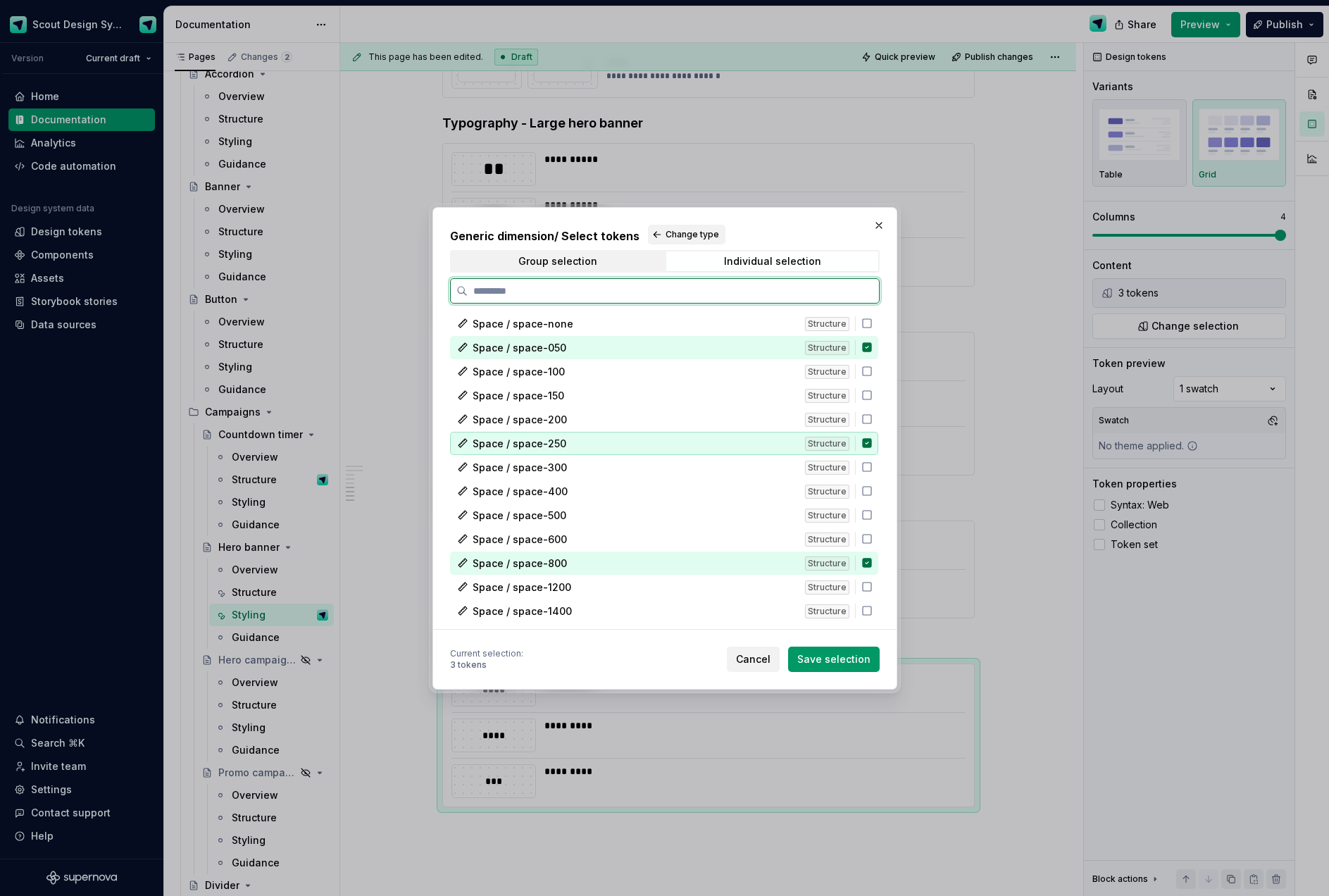
click at [871, 441] on icon at bounding box center [867, 442] width 9 height 9
click at [867, 558] on icon at bounding box center [867, 562] width 11 height 11
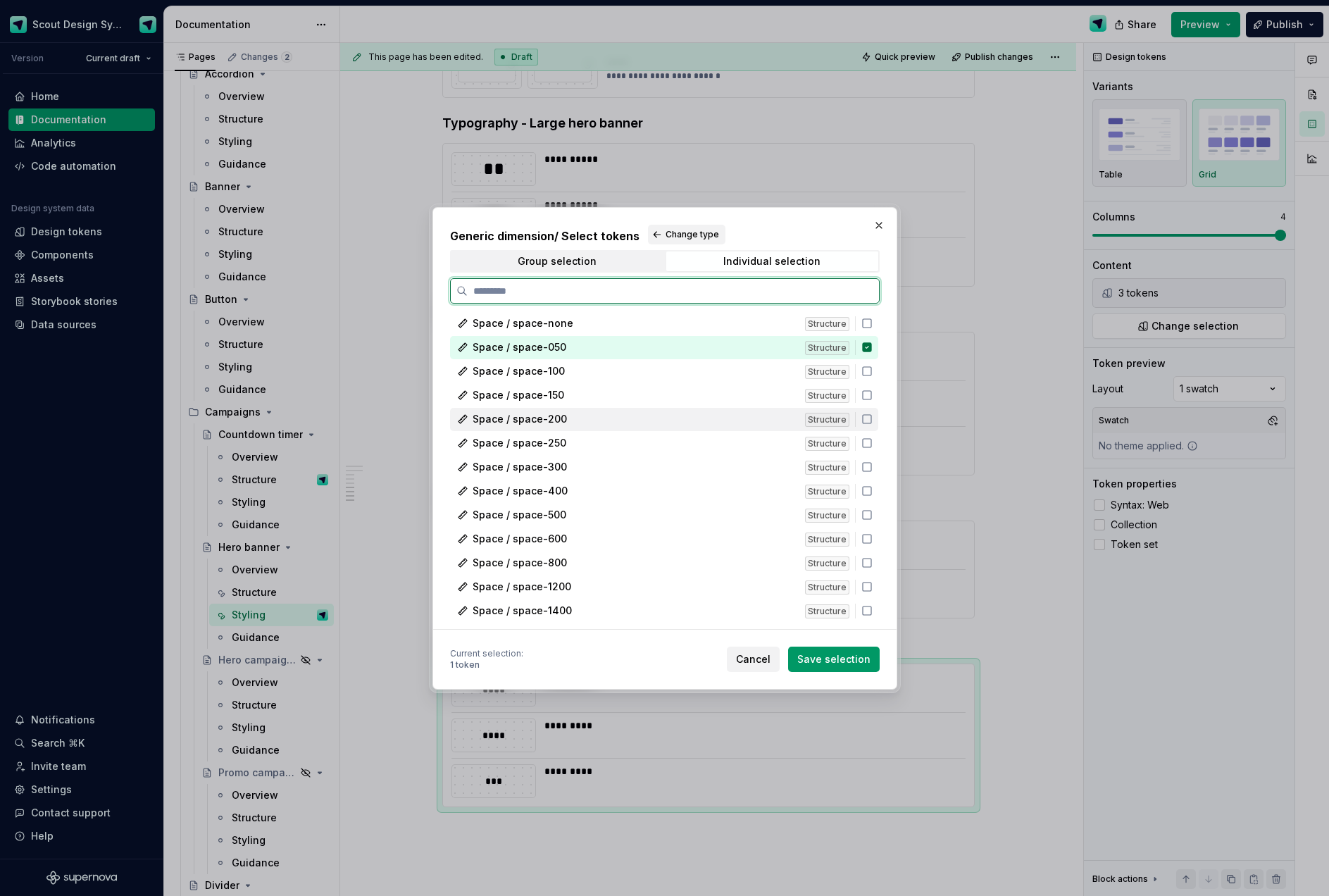
click at [873, 417] on icon at bounding box center [867, 419] width 11 height 11
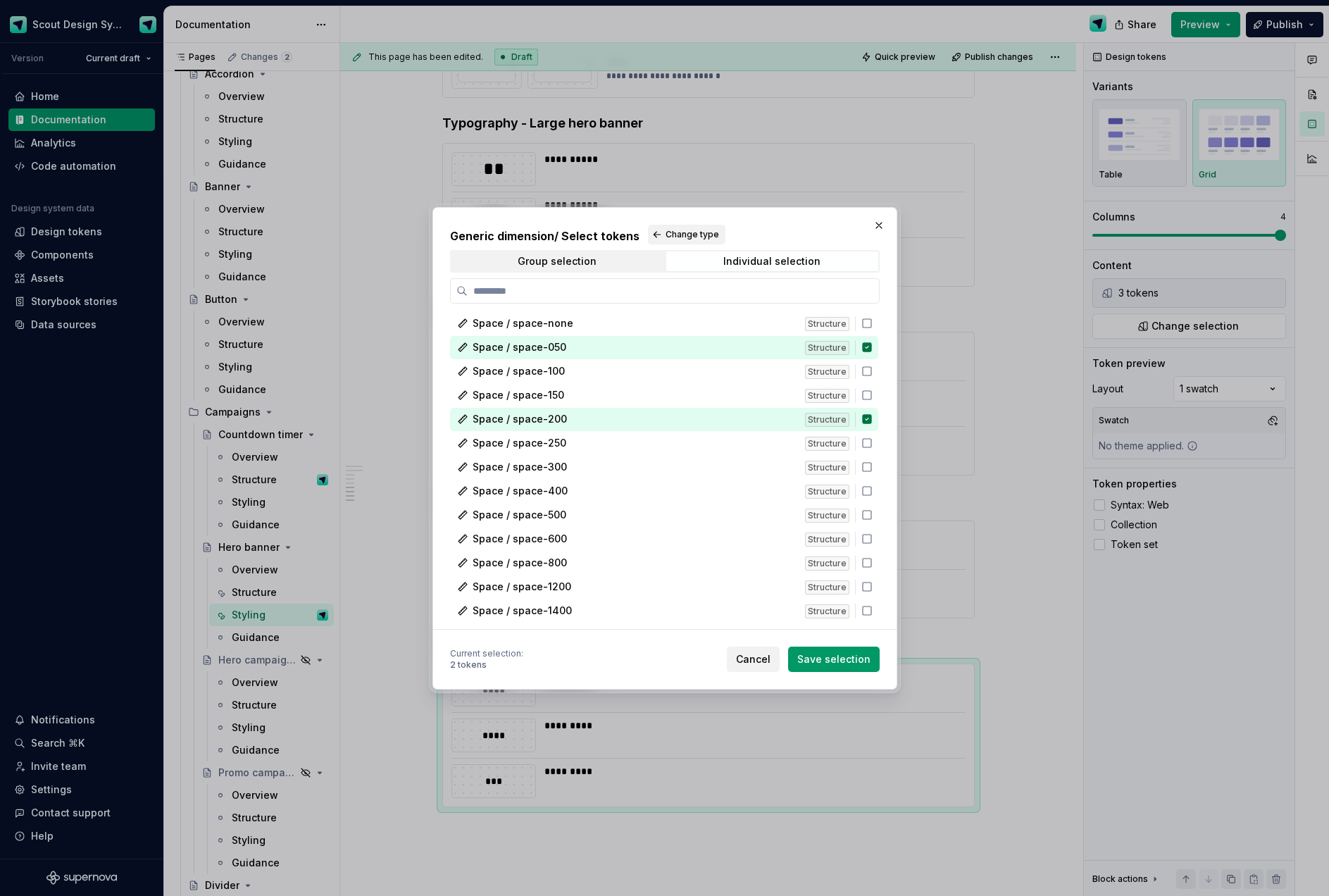
drag, startPoint x: 854, startPoint y: 652, endPoint x: 851, endPoint y: 637, distance: 15.3
click at [854, 652] on span "Save selection" at bounding box center [833, 659] width 73 height 14
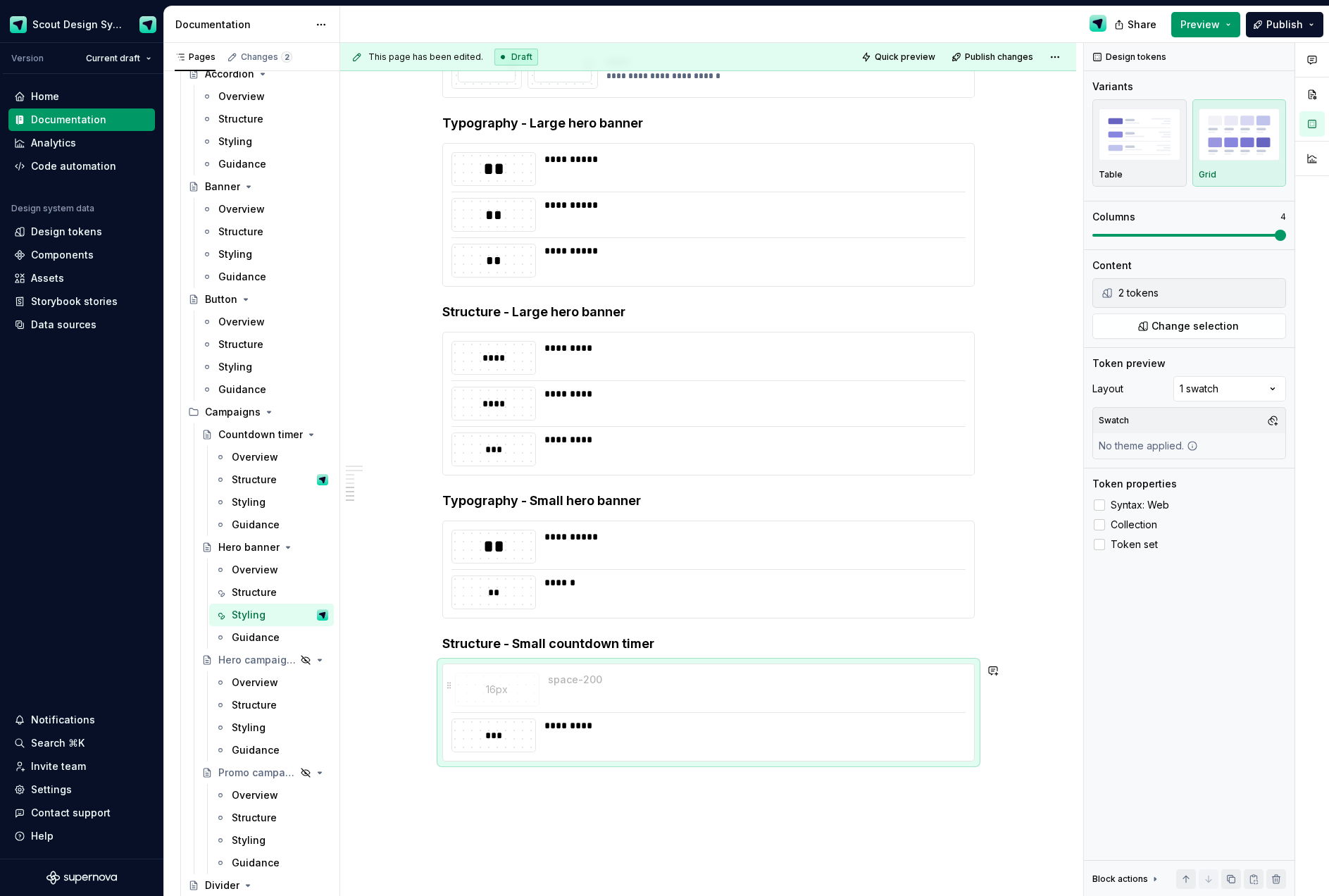
drag, startPoint x: 626, startPoint y: 739, endPoint x: 627, endPoint y: 698, distance: 41.0
click at [627, 698] on body "Scout Design System Version Current draft Home Documentation Analytics Code aut…" at bounding box center [664, 448] width 1329 height 896
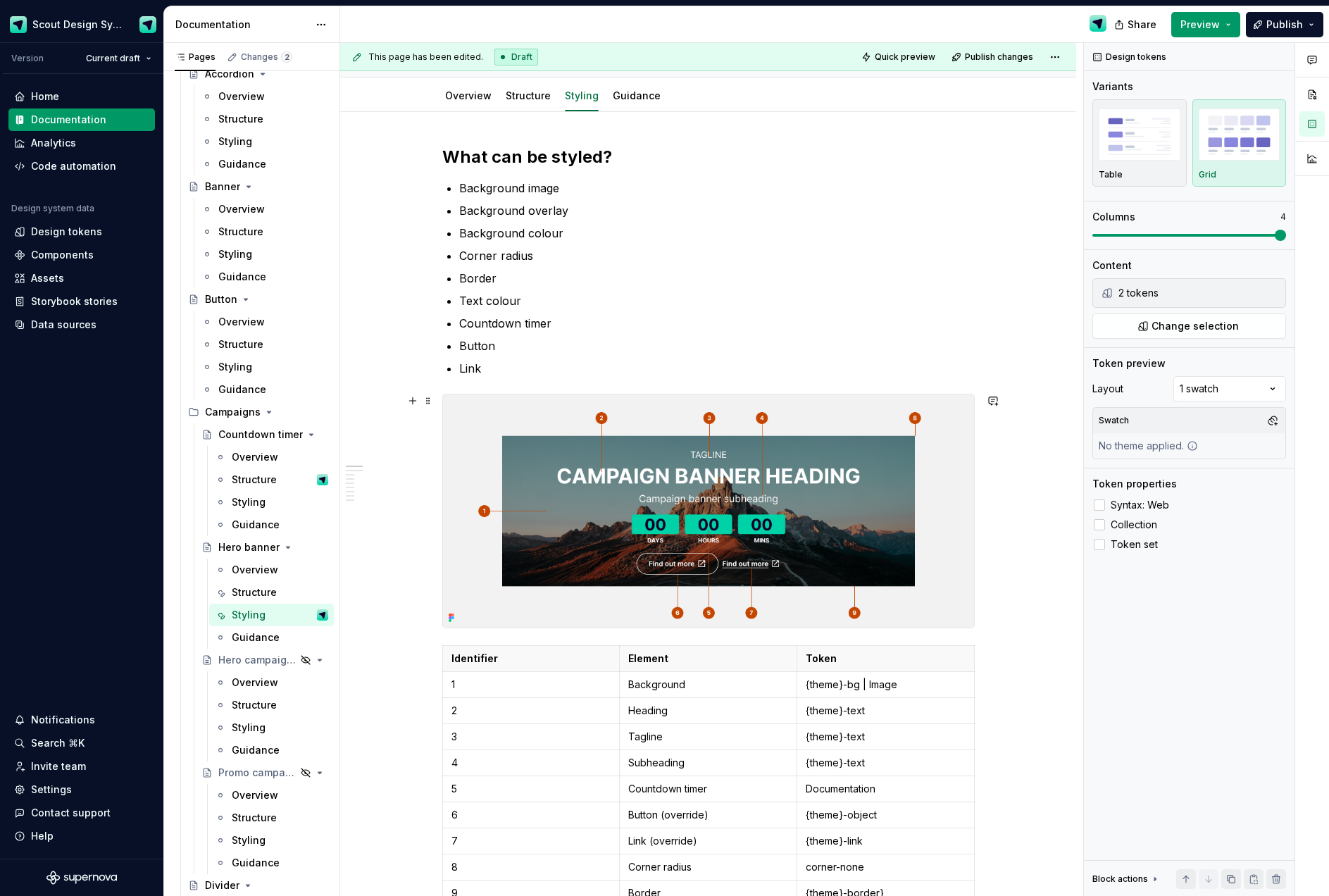
scroll to position [0, 0]
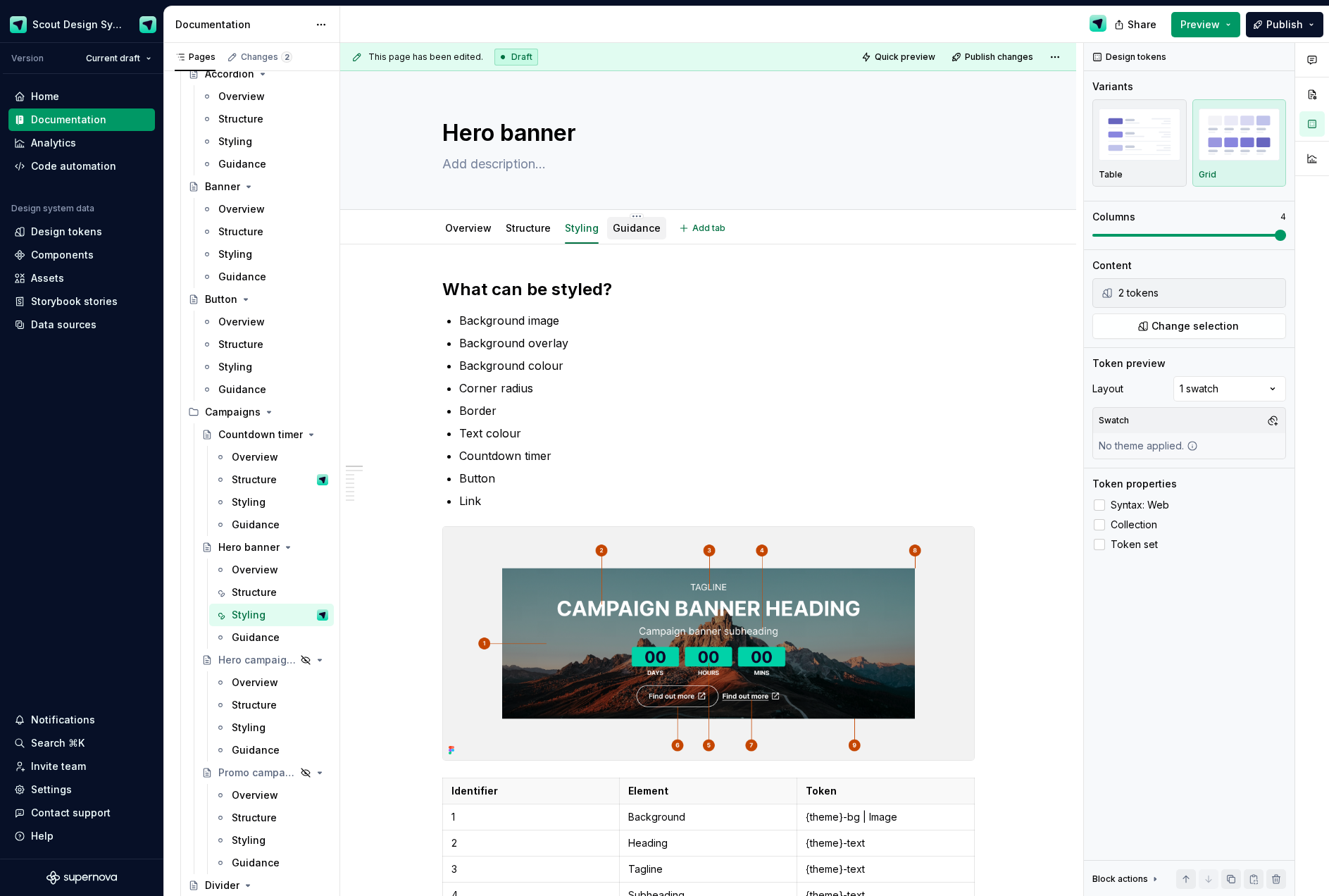
click at [629, 231] on link "Guidance" at bounding box center [636, 228] width 48 height 12
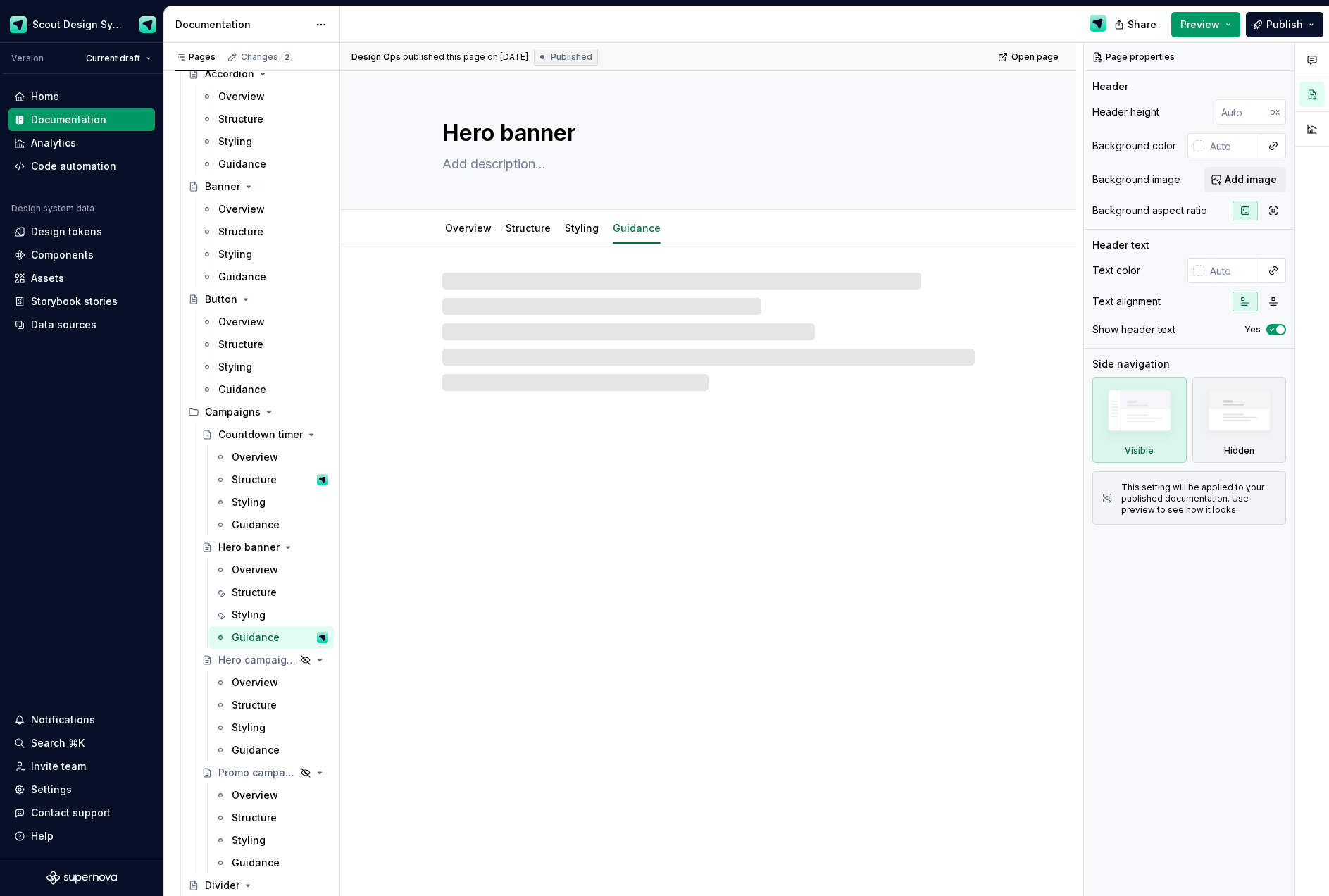
type textarea "*"
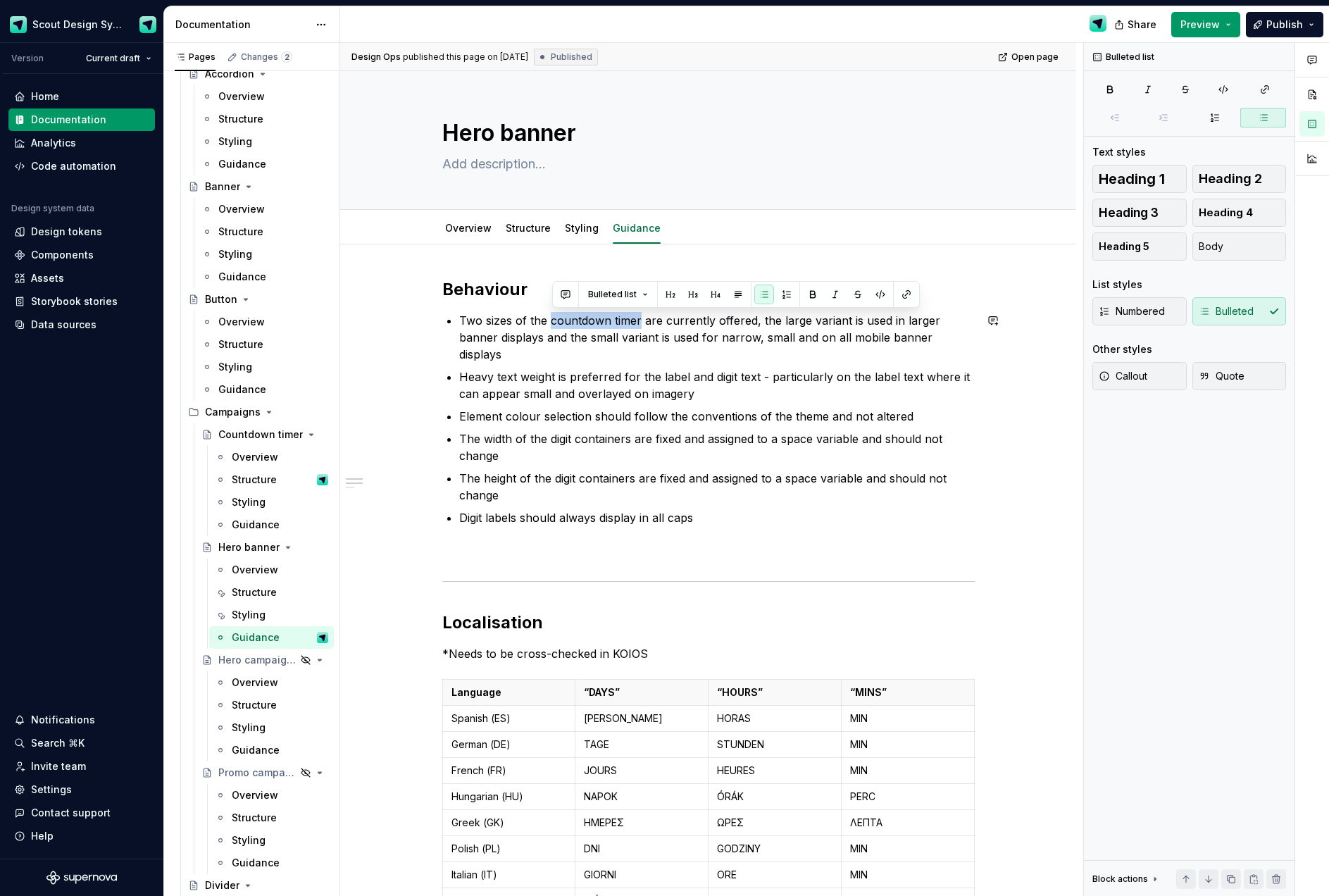
drag, startPoint x: 557, startPoint y: 321, endPoint x: 650, endPoint y: 320, distance: 93.0
click at [640, 319] on p "Two sizes of the countdown timer are currently offered, the large variant is us…" at bounding box center [717, 337] width 515 height 51
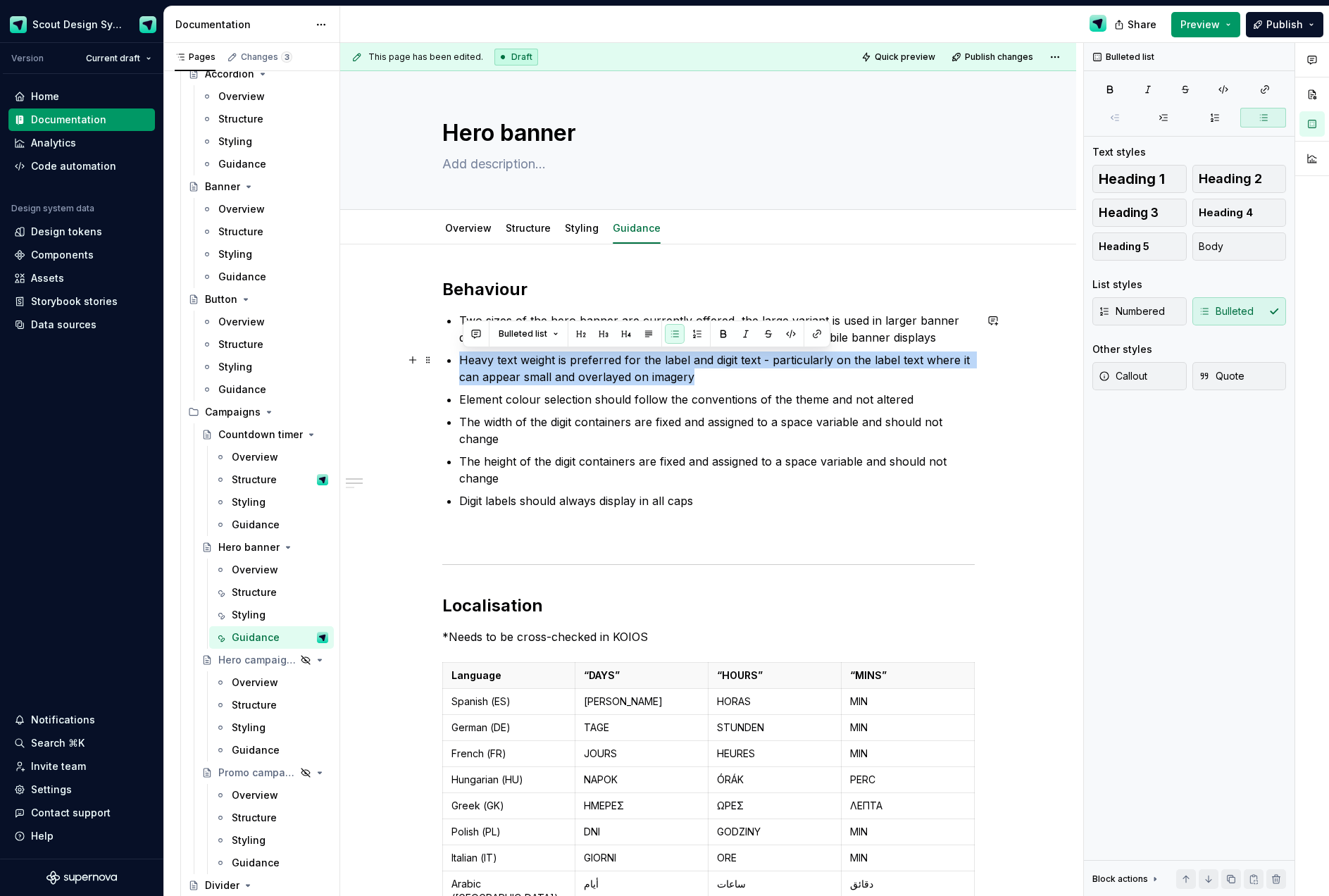
drag, startPoint x: 618, startPoint y: 365, endPoint x: 444, endPoint y: 363, distance: 174.0
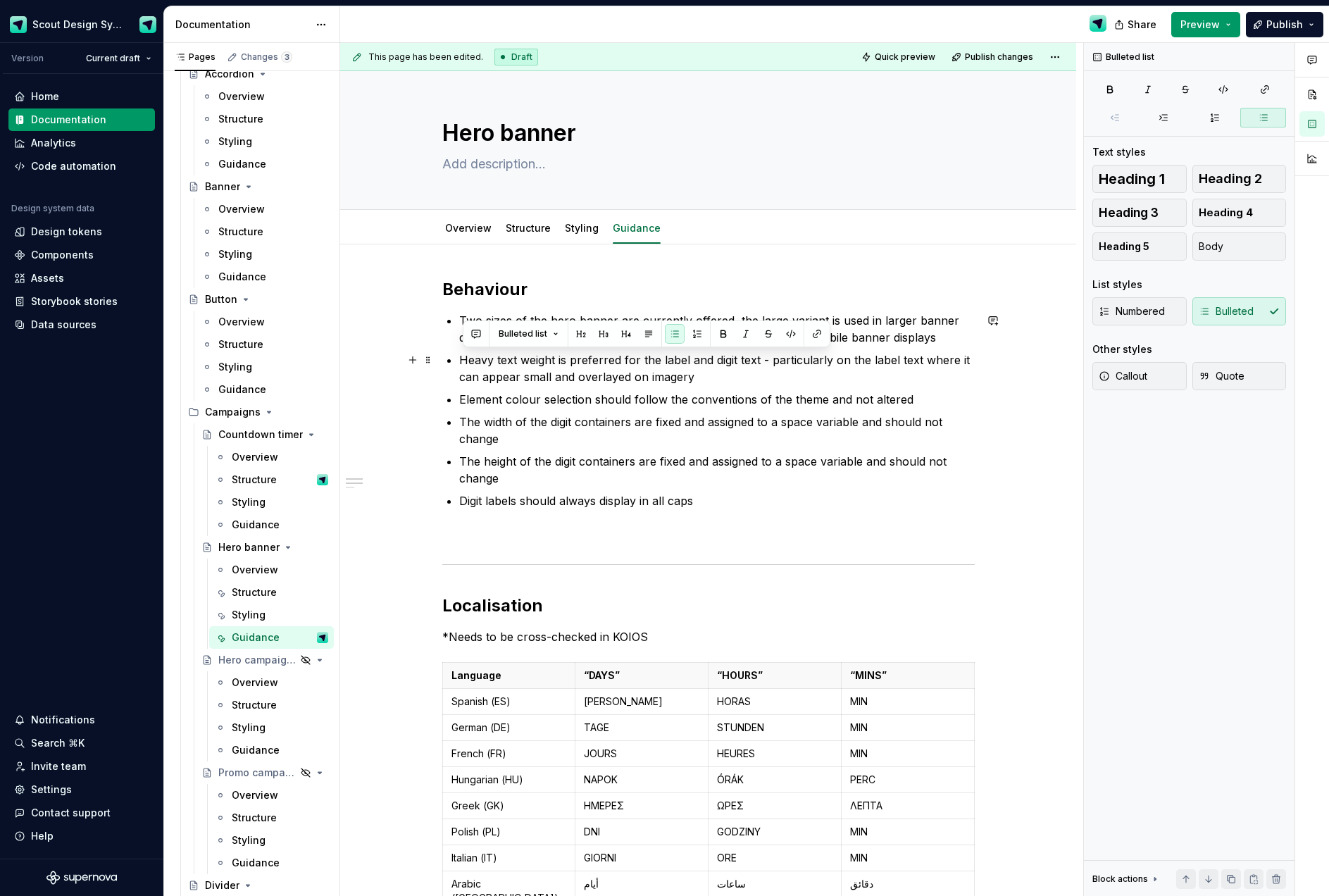
click at [732, 378] on p "Heavy text weight is preferred for the label and digit text - particularly on t…" at bounding box center [717, 368] width 515 height 34
drag, startPoint x: 763, startPoint y: 361, endPoint x: 646, endPoint y: 353, distance: 117.3
click at [646, 353] on p "Heavy text weight is preferred for the label and digit text - particularly on t…" at bounding box center [717, 368] width 515 height 34
drag, startPoint x: 711, startPoint y: 368, endPoint x: 738, endPoint y: 368, distance: 27.0
click at [711, 368] on p "Heavy text weight is preferred for the label and digit text - particularly on t…" at bounding box center [717, 368] width 515 height 34
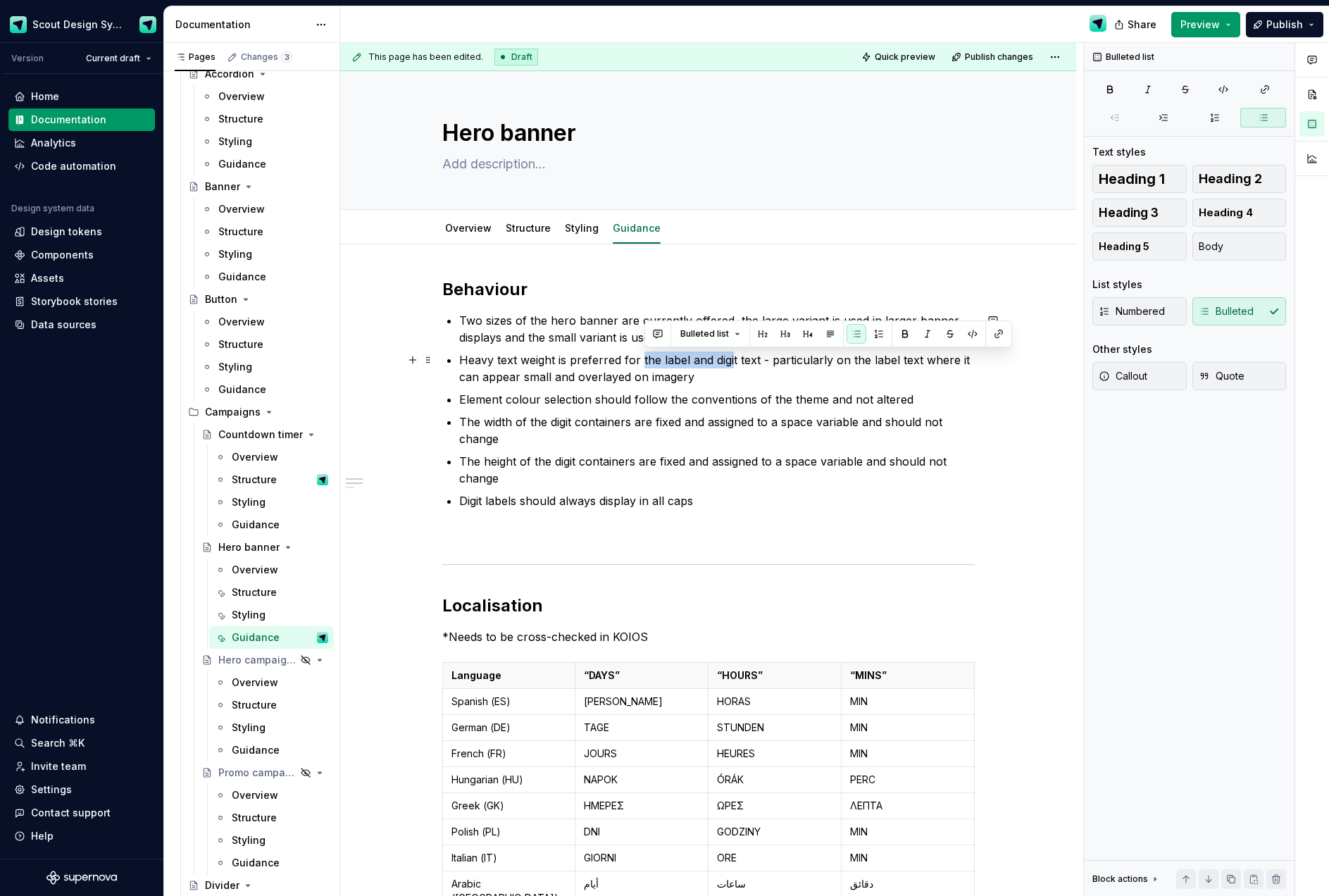
drag, startPoint x: 737, startPoint y: 364, endPoint x: 713, endPoint y: 374, distance: 26.0
click at [644, 361] on p "Heavy text weight is preferred for the label and digit text - particularly on t…" at bounding box center [717, 368] width 515 height 34
click at [583, 225] on link "Styling" at bounding box center [582, 228] width 34 height 12
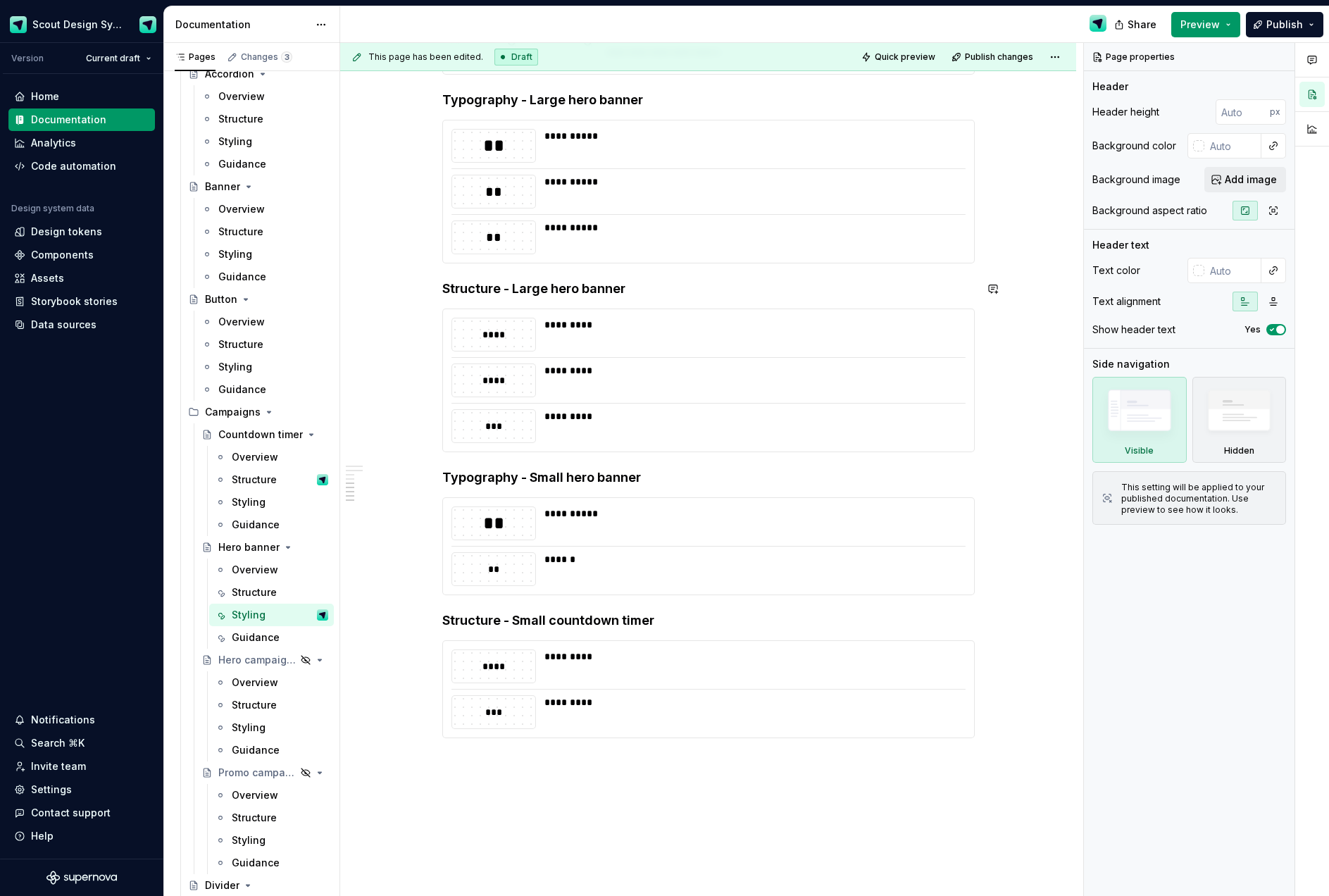
scroll to position [1540, 0]
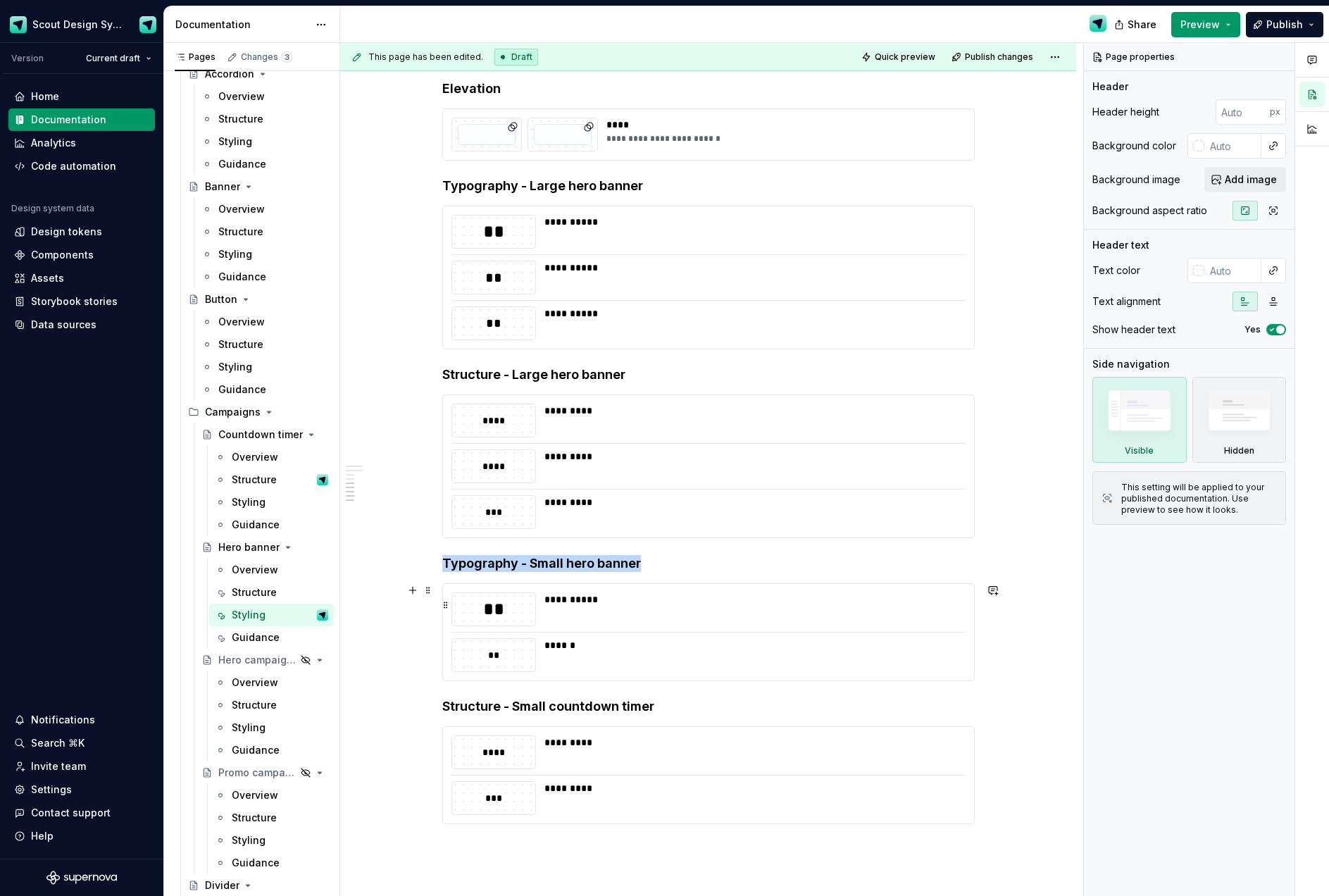
click at [670, 598] on div "**********" at bounding box center [751, 599] width 412 height 14
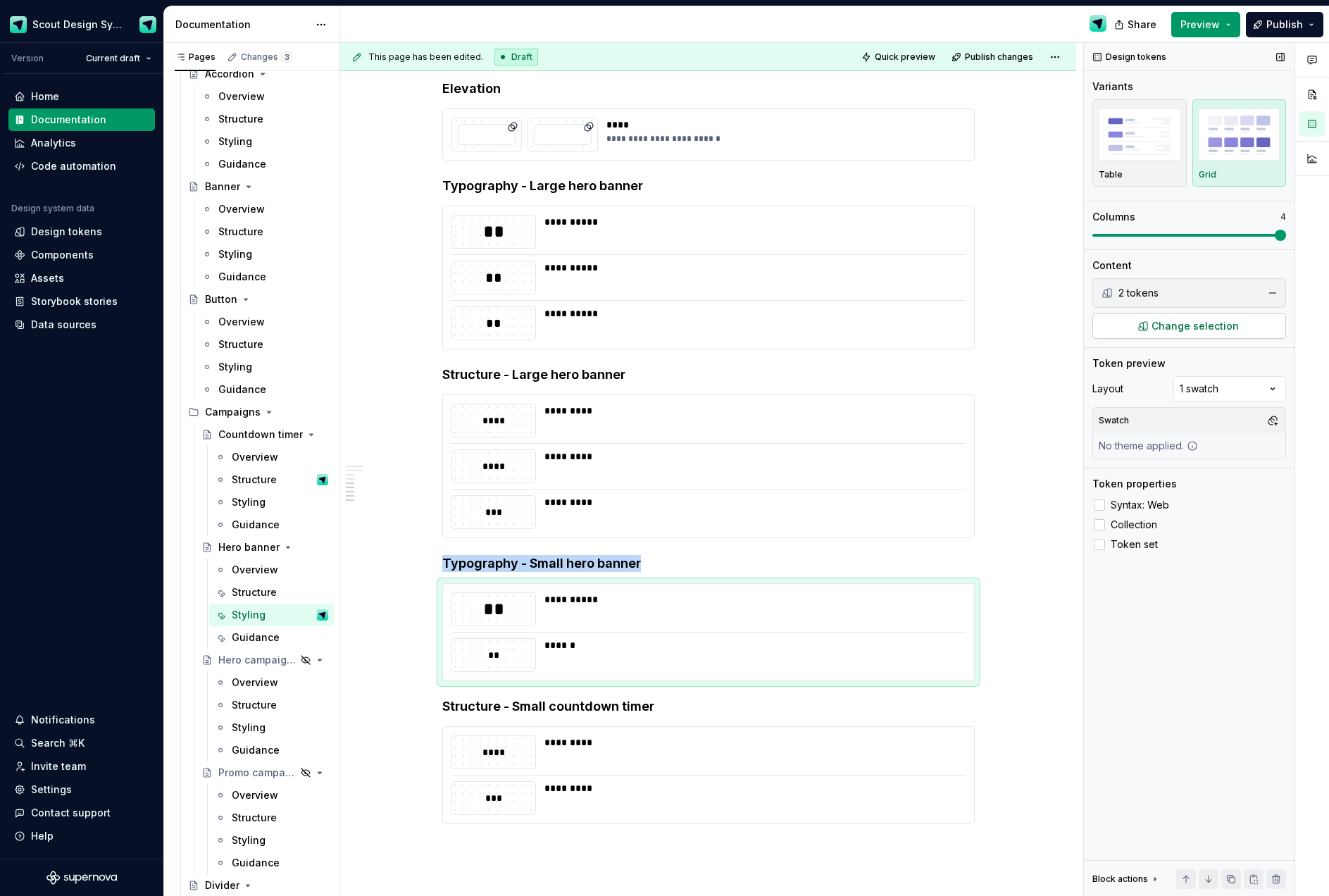
click at [1202, 327] on span "Change selection" at bounding box center [1194, 325] width 87 height 14
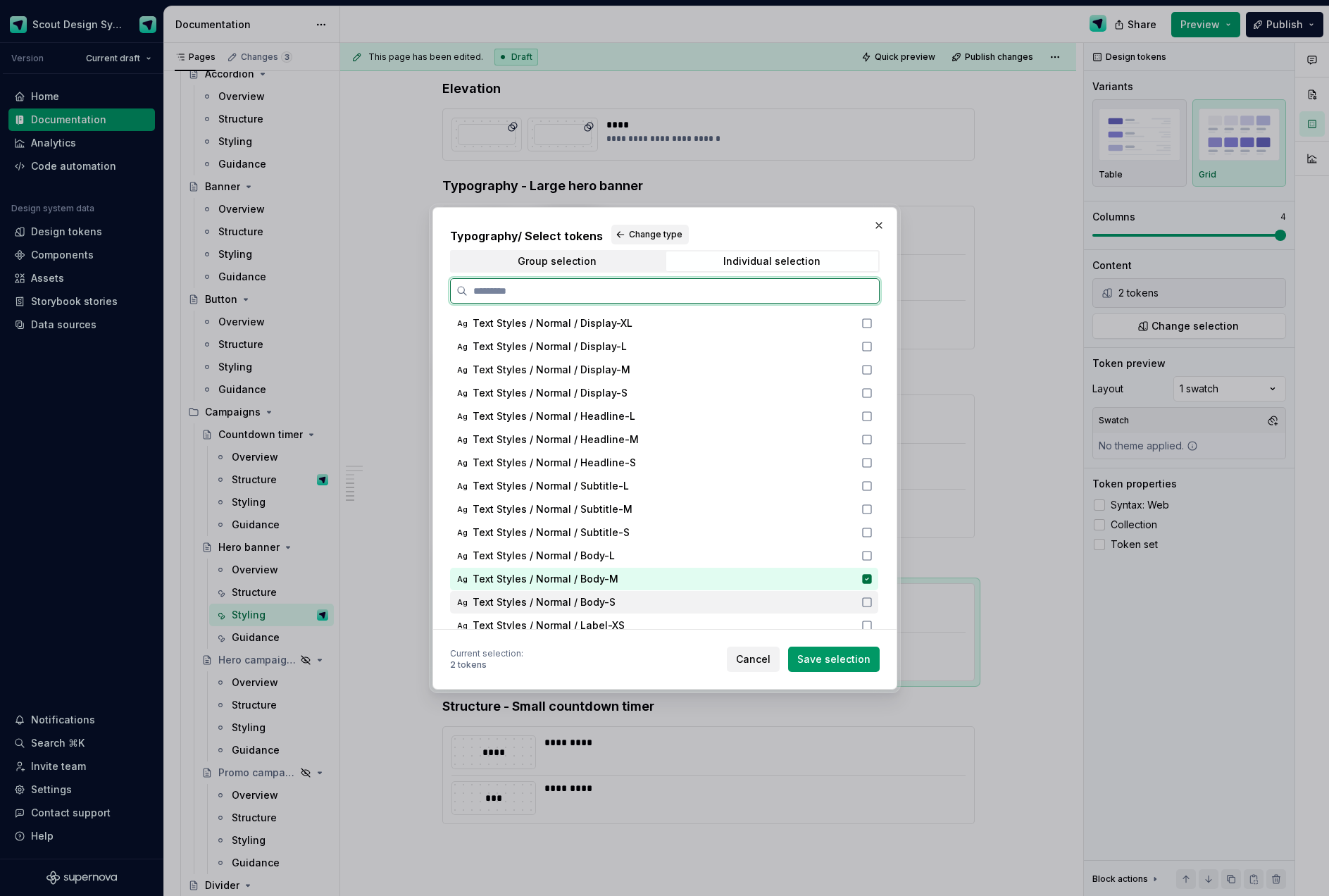
drag, startPoint x: 871, startPoint y: 602, endPoint x: 873, endPoint y: 572, distance: 30.1
click at [871, 597] on icon at bounding box center [867, 602] width 11 height 11
click at [873, 572] on div "Ag Text Styles / Normal / Body-M" at bounding box center [664, 579] width 428 height 22
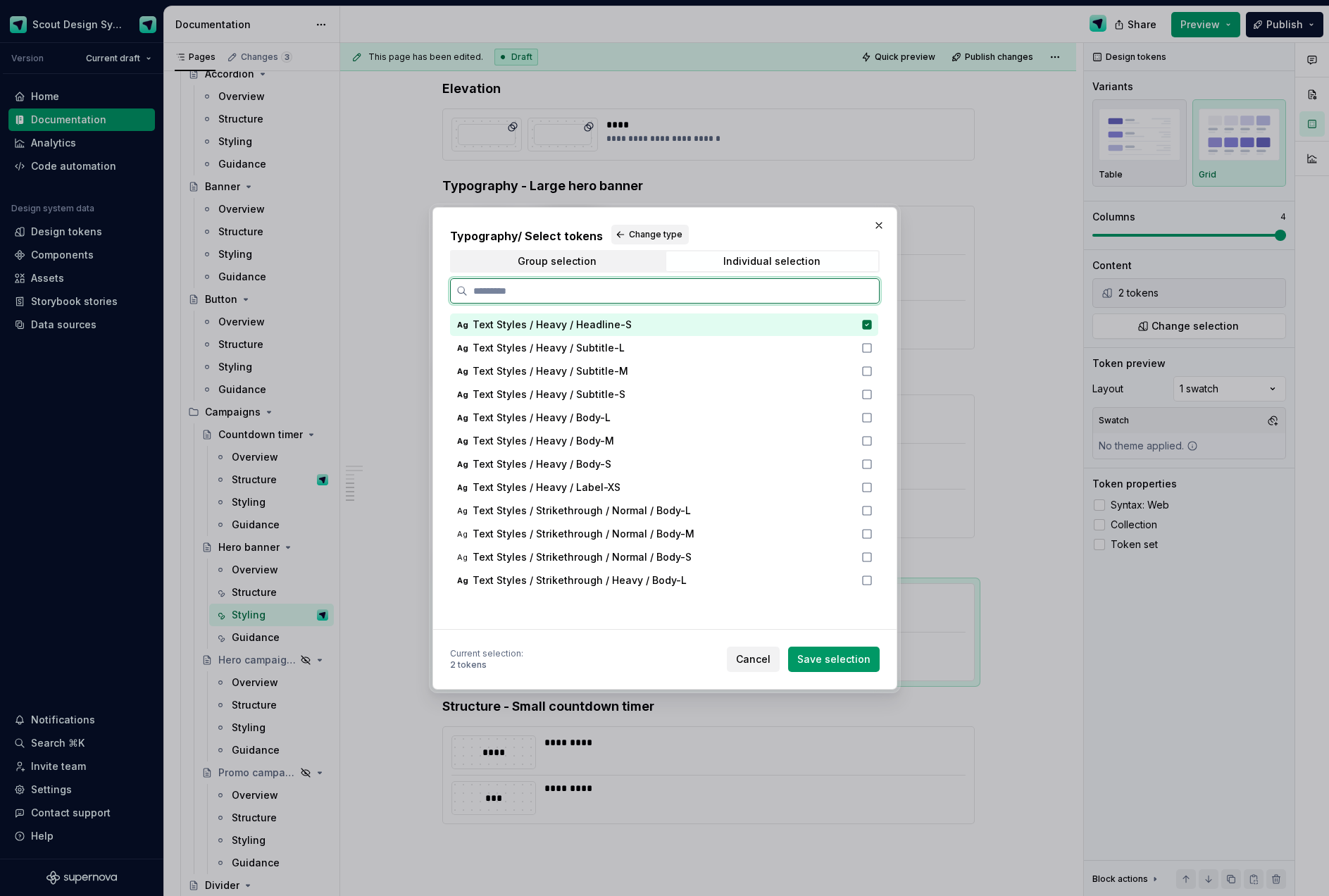
scroll to position [683, 0]
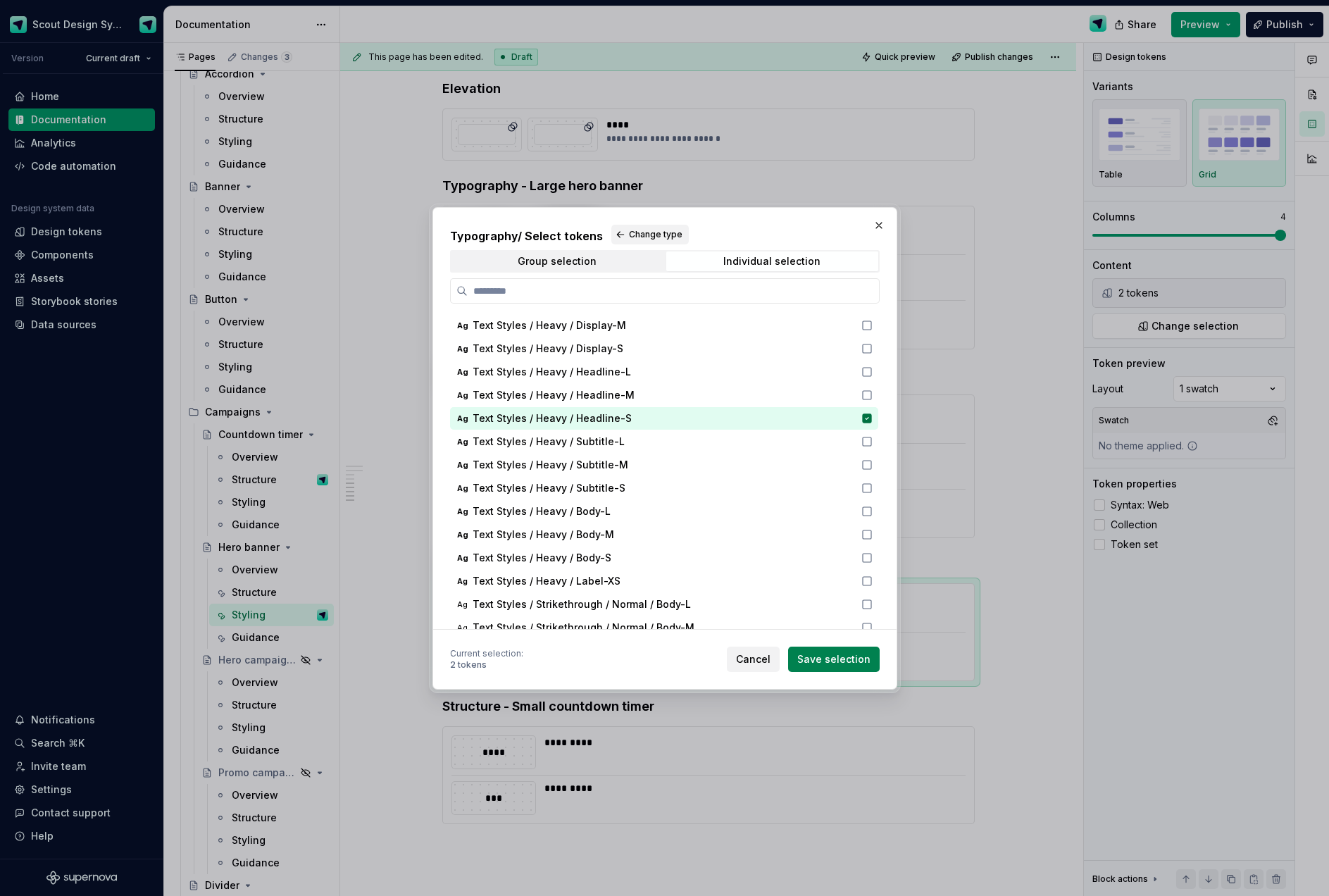
click at [814, 652] on span "Save selection" at bounding box center [833, 659] width 73 height 14
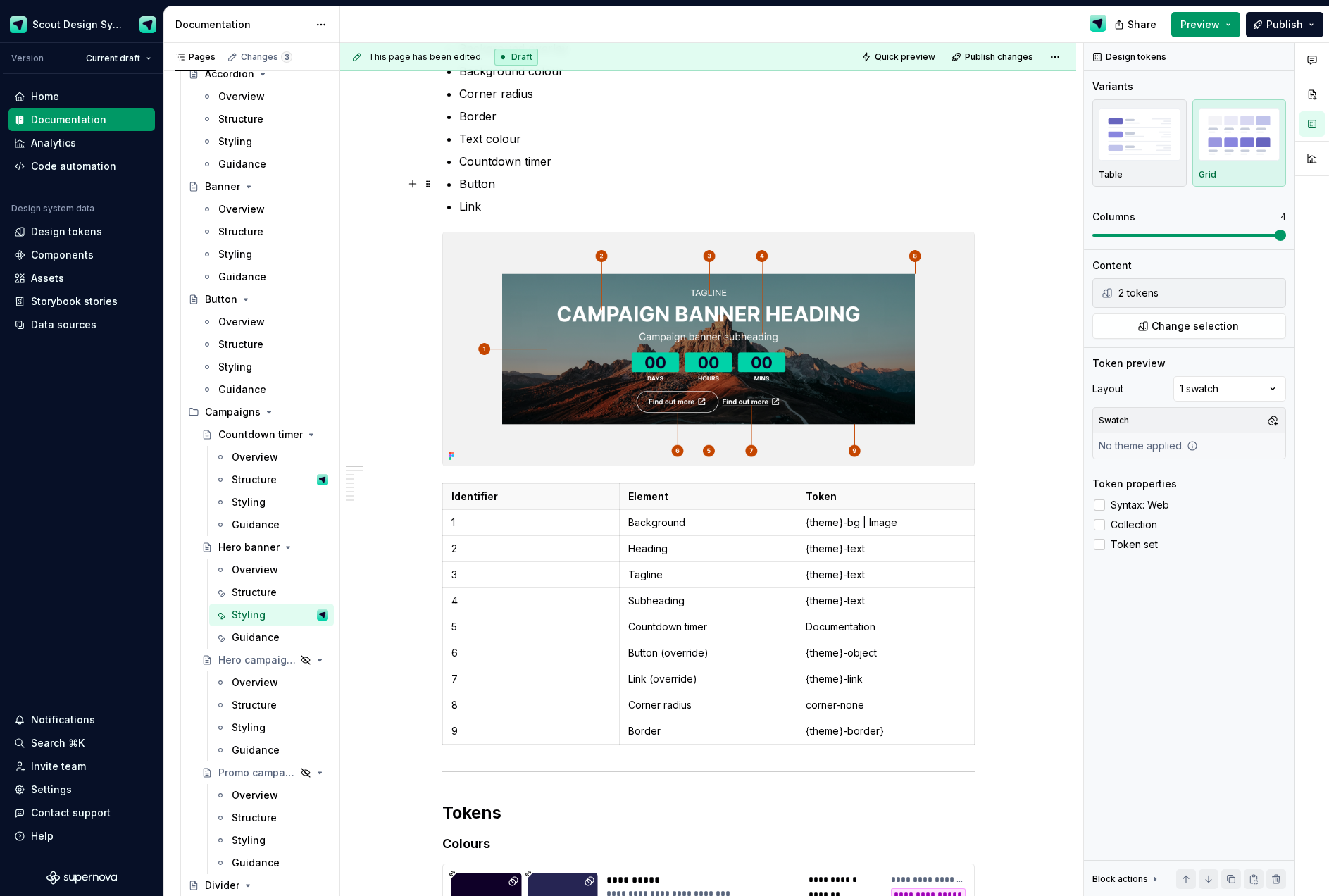
scroll to position [0, 0]
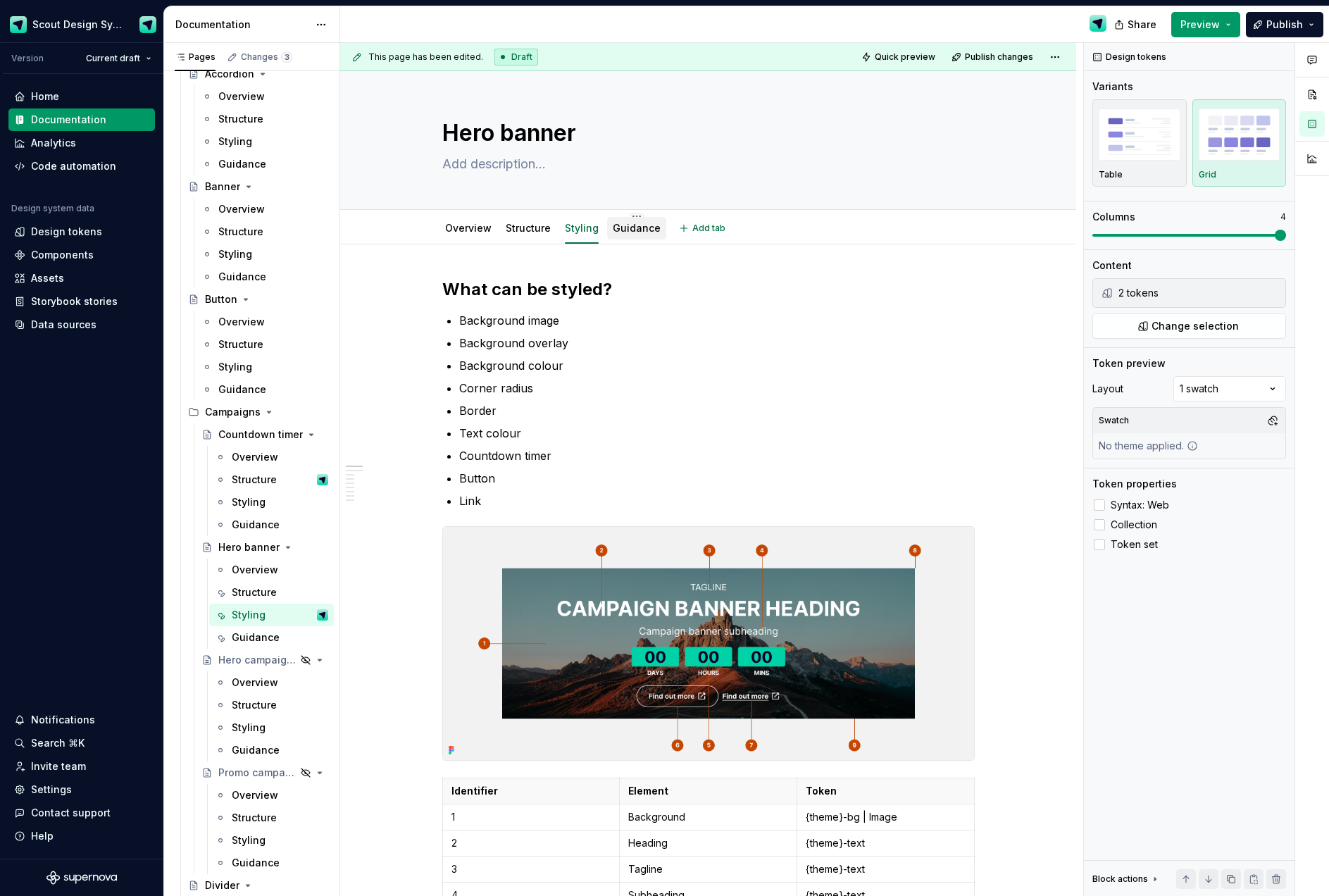
click at [656, 233] on div "Guidance" at bounding box center [636, 228] width 59 height 22
click at [646, 232] on link "Guidance" at bounding box center [636, 228] width 48 height 12
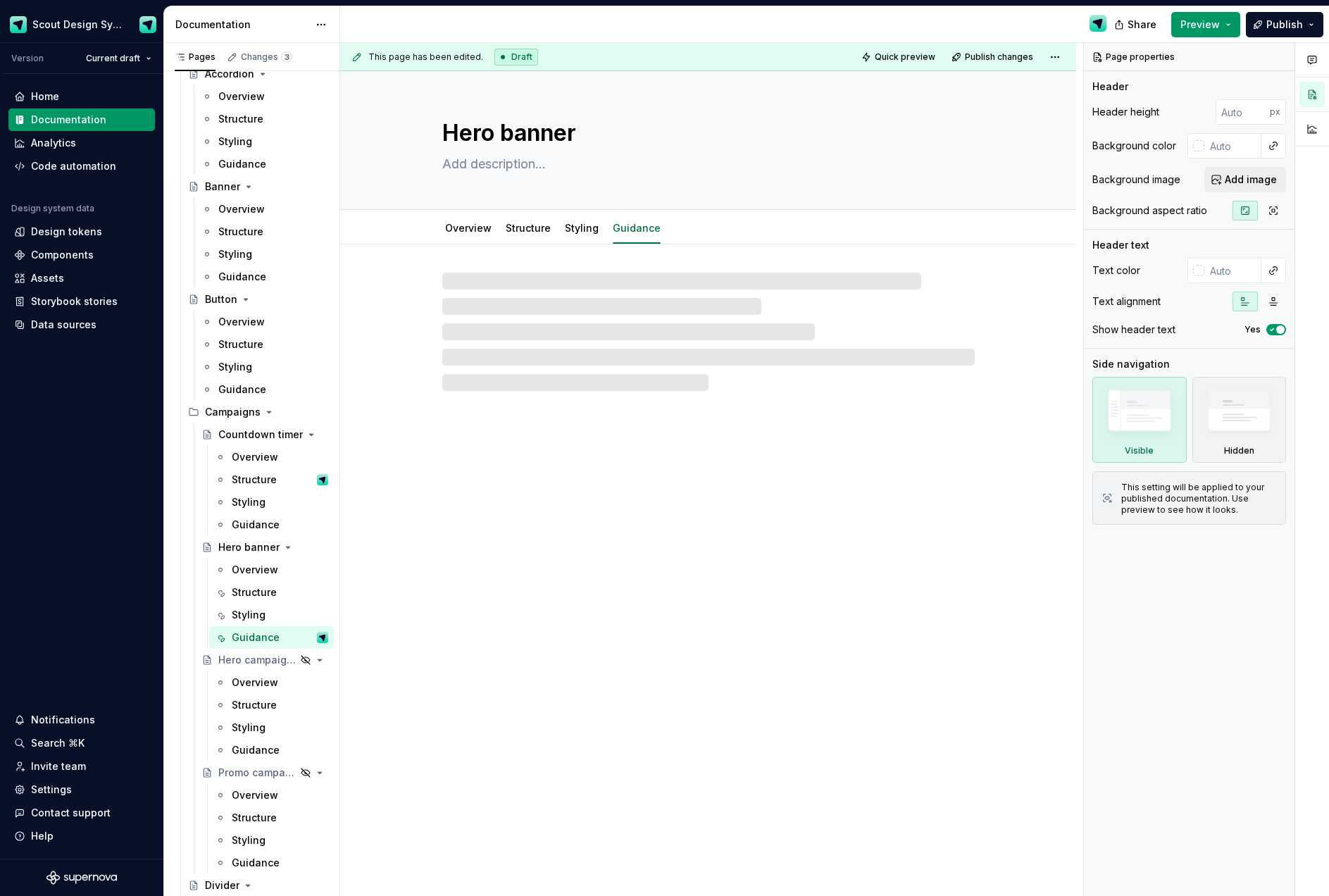
type textarea "*"
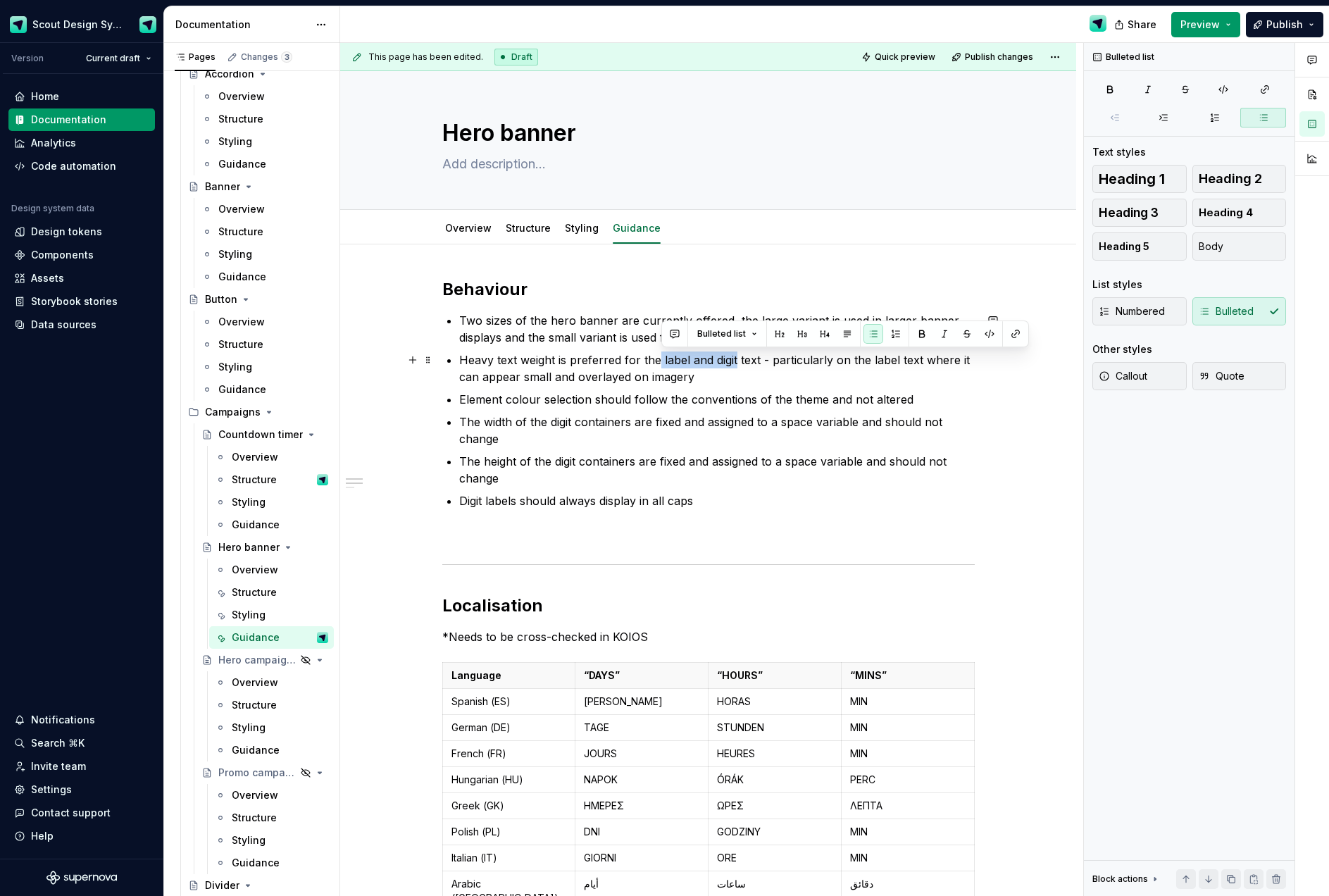
drag, startPoint x: 739, startPoint y: 360, endPoint x: 662, endPoint y: 356, distance: 77.1
click at [662, 356] on p "Heavy text weight is preferred for the label and digit text - particularly on t…" at bounding box center [717, 368] width 515 height 34
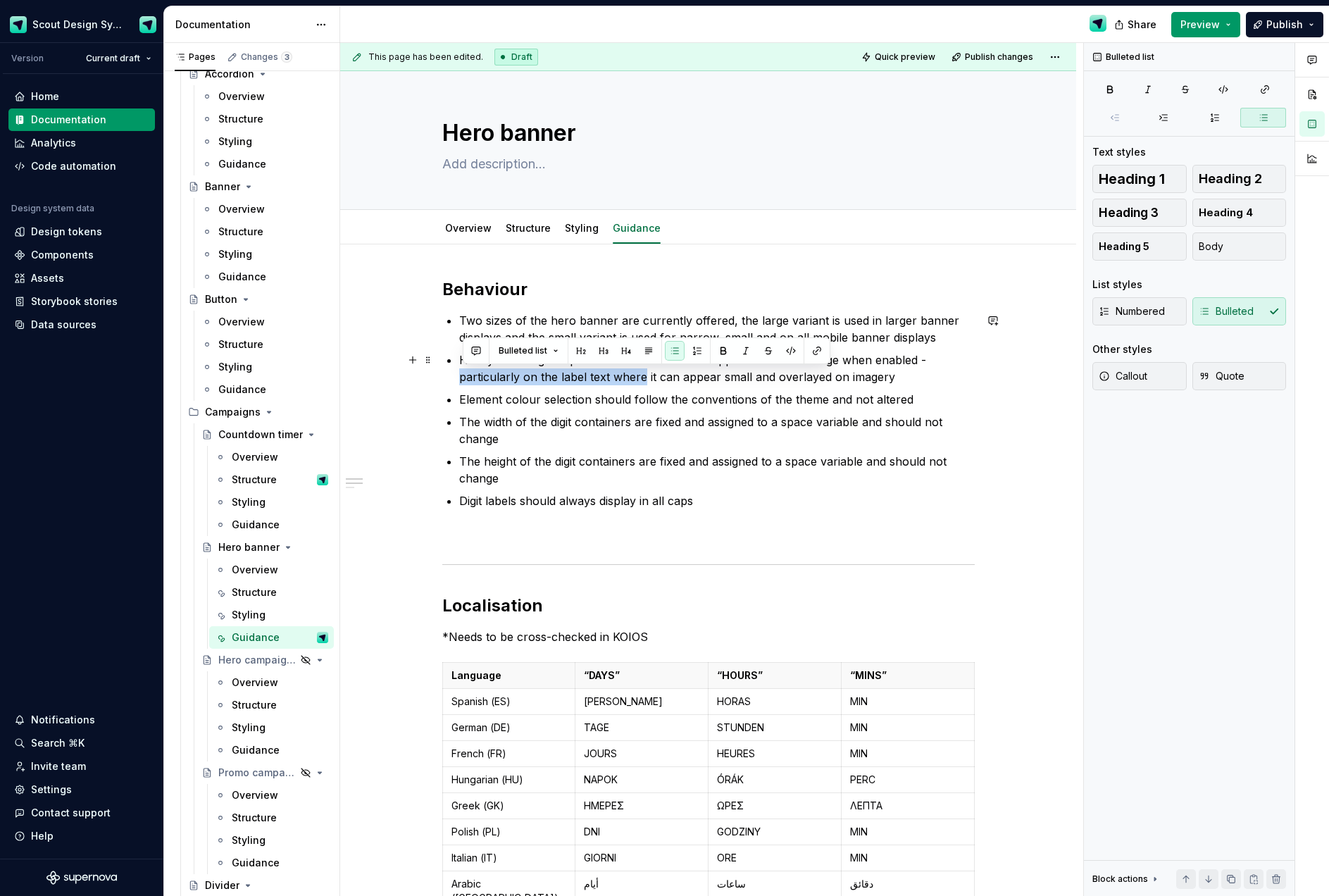
drag, startPoint x: 647, startPoint y: 378, endPoint x: 460, endPoint y: 378, distance: 187.0
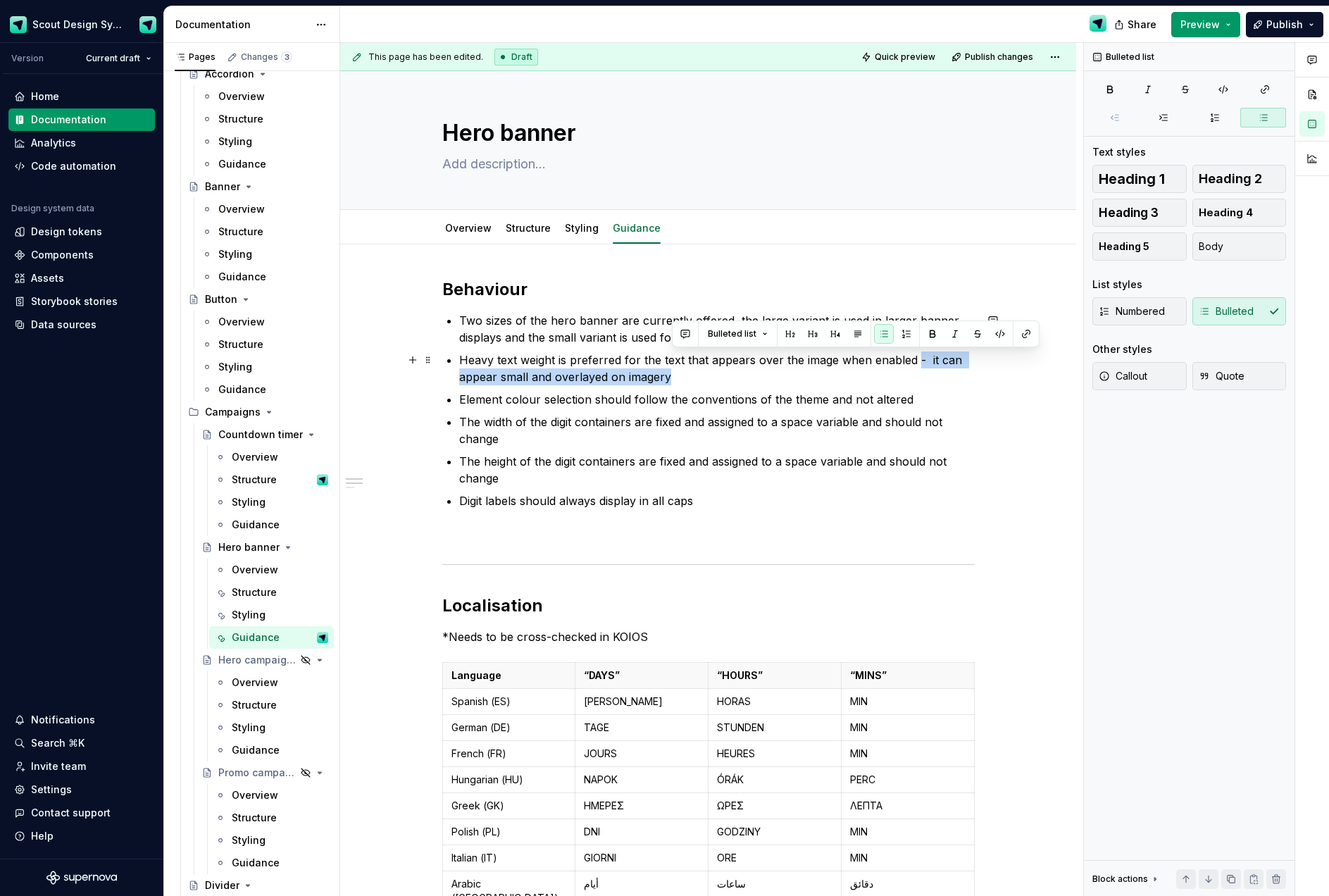
drag, startPoint x: 917, startPoint y: 364, endPoint x: 916, endPoint y: 381, distance: 17.0
click at [916, 381] on p "Heavy text weight is preferred for the text that appears over the image when en…" at bounding box center [717, 368] width 515 height 34
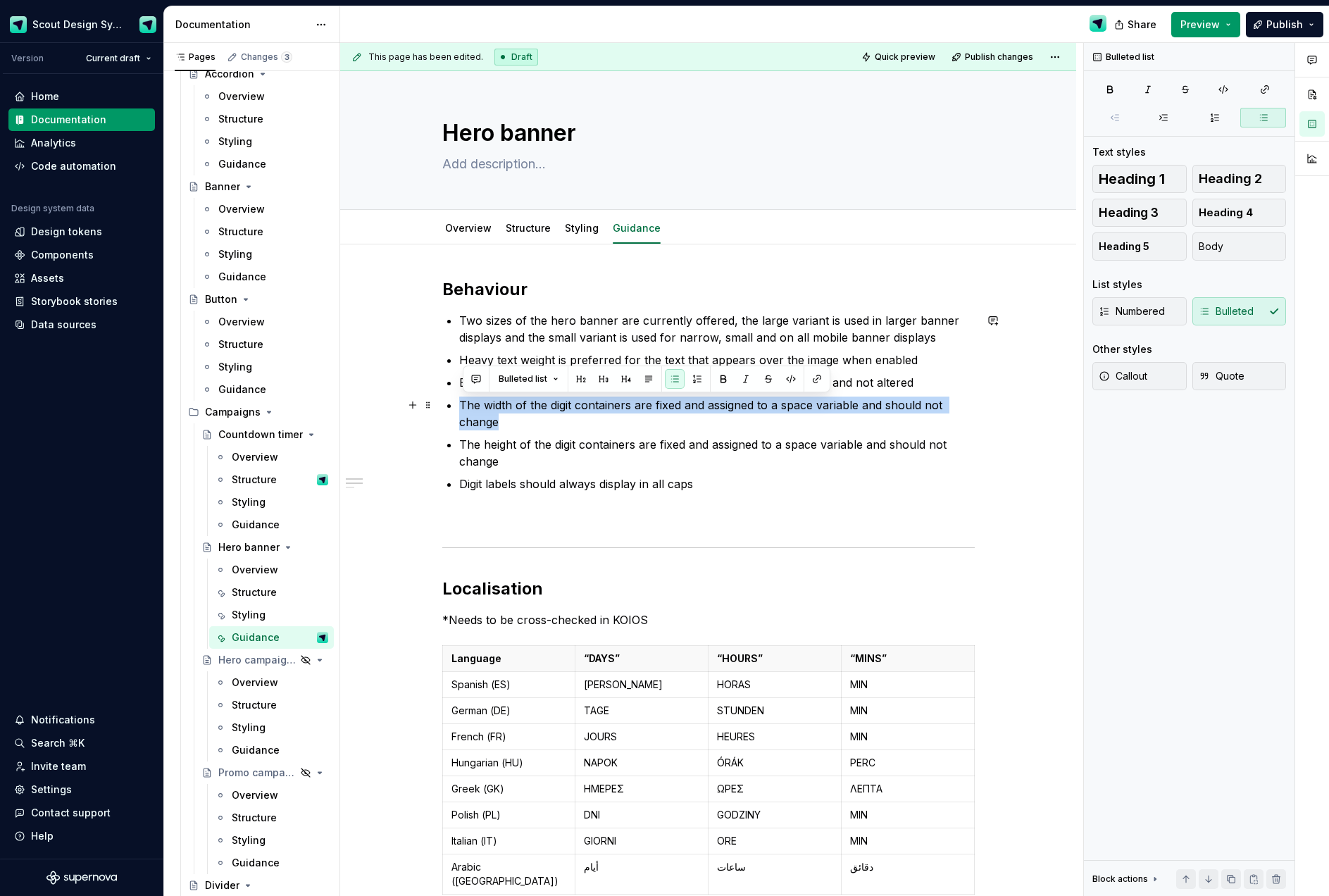
drag, startPoint x: 494, startPoint y: 414, endPoint x: 464, endPoint y: 406, distance: 31.0
click at [464, 406] on p "The width of the digit containers are fixed and assigned to a space variable an…" at bounding box center [717, 413] width 515 height 34
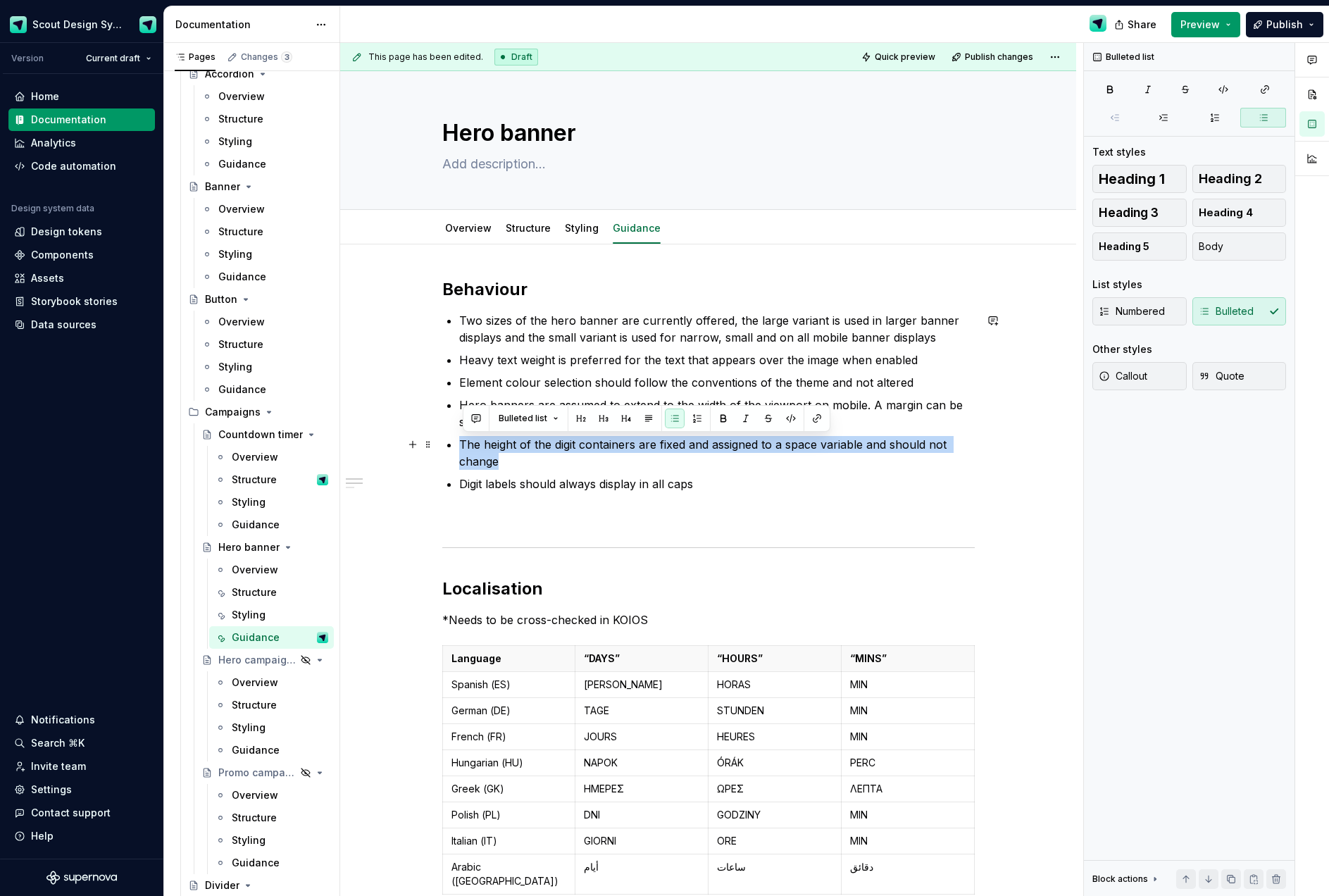
drag, startPoint x: 508, startPoint y: 461, endPoint x: 460, endPoint y: 446, distance: 50.3
click at [517, 459] on p "The height of the digit containers are fixed and assigned to a space variable a…" at bounding box center [717, 453] width 515 height 34
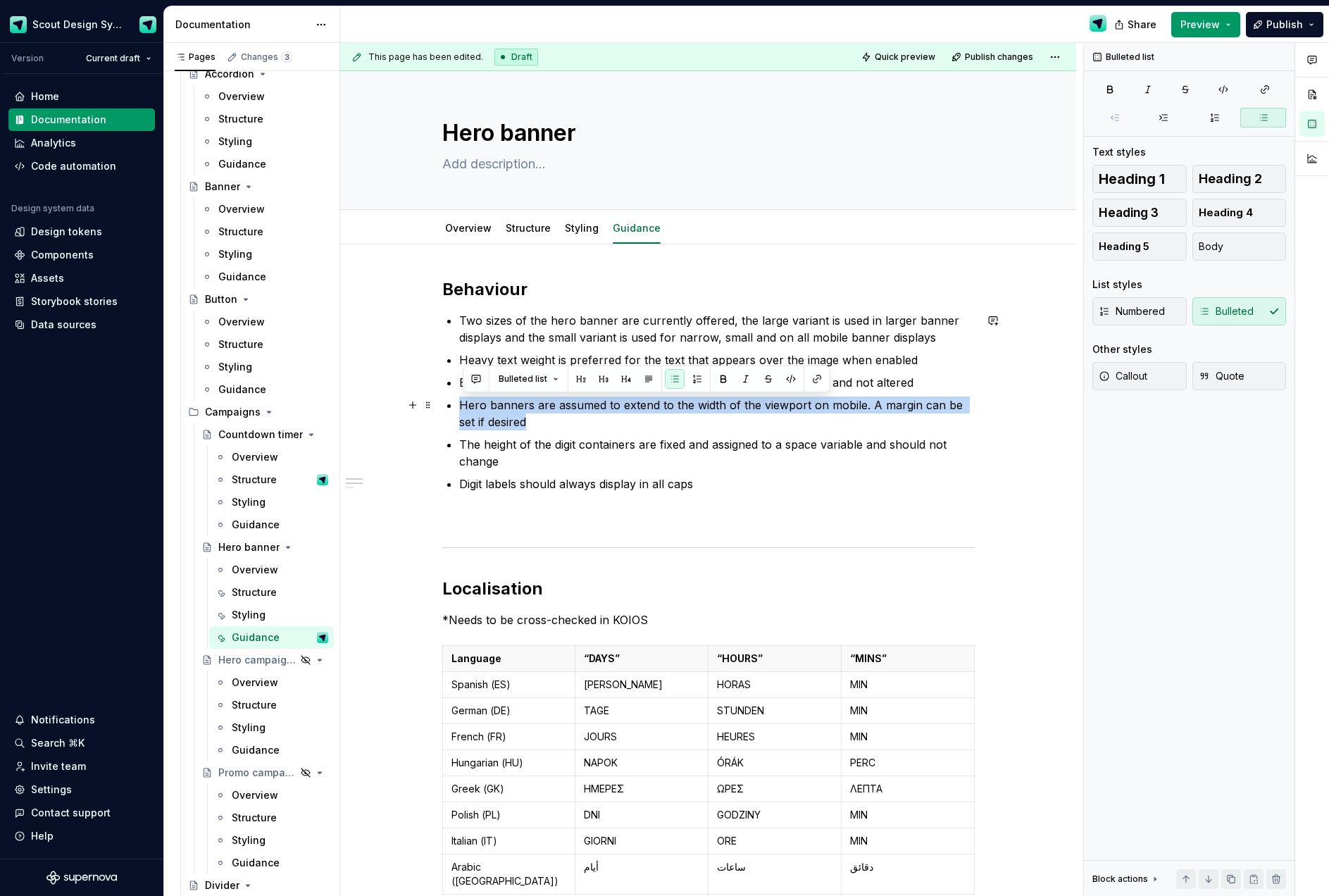
drag, startPoint x: 545, startPoint y: 424, endPoint x: 465, endPoint y: 405, distance: 82.2
click at [465, 405] on p "Hero banners are assumed to extend to the width of the viewport on mobile. A ma…" at bounding box center [717, 413] width 515 height 34
copy p "Hero banners are assumed to extend to the width of the viewport on mobile. A ma…"
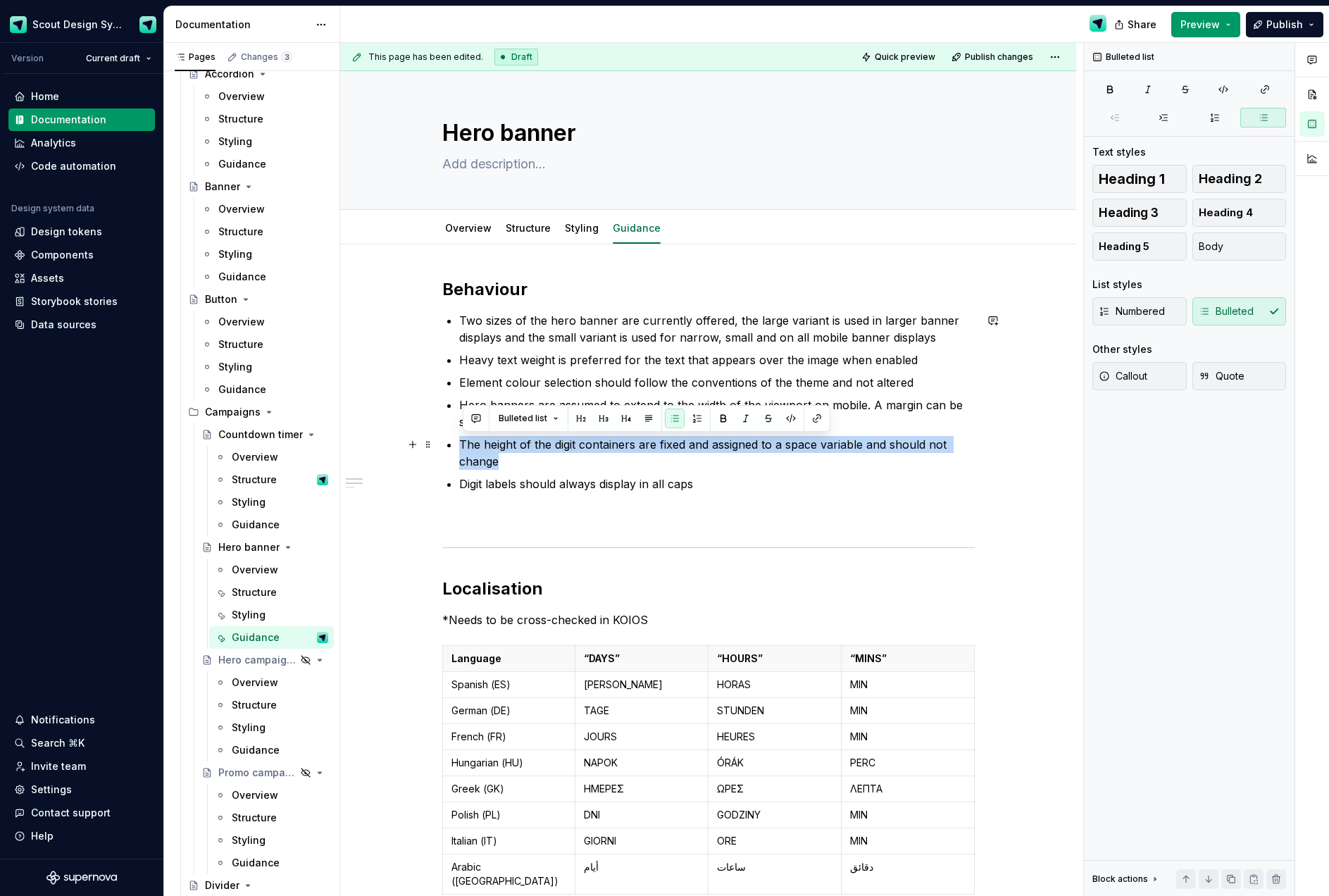
drag, startPoint x: 493, startPoint y: 458, endPoint x: 461, endPoint y: 448, distance: 33.5
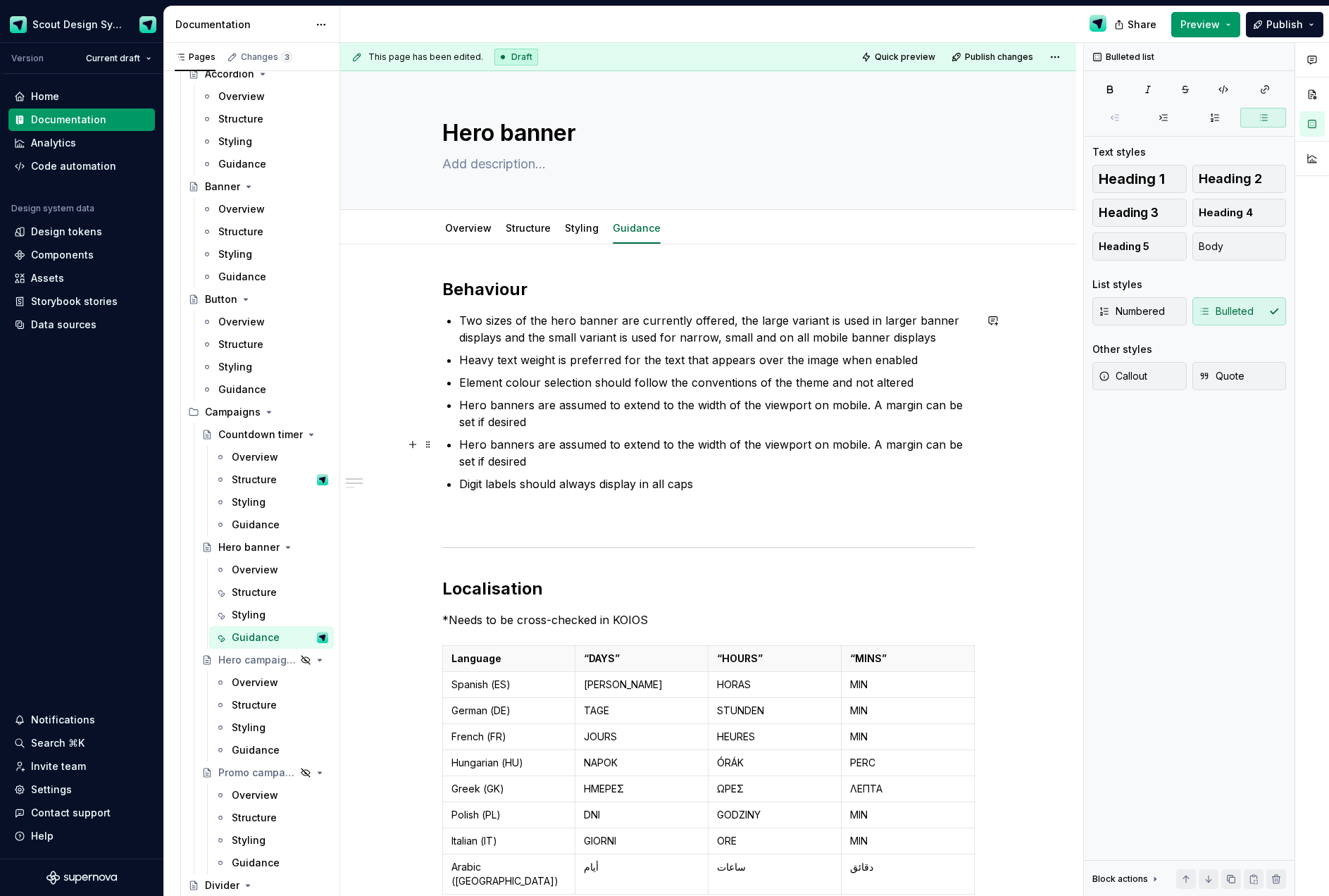
click at [694, 446] on p "Hero banners are assumed to extend to the width of the viewport on mobile. A ma…" at bounding box center [717, 453] width 515 height 34
click at [807, 447] on p "Hero banners are assumed to extend to the max width of the viewport on mobile. …" at bounding box center [717, 453] width 515 height 34
click at [588, 467] on p "Hero banners are assumed to extend to the max width of the grid on desktop. A m…" at bounding box center [717, 453] width 515 height 34
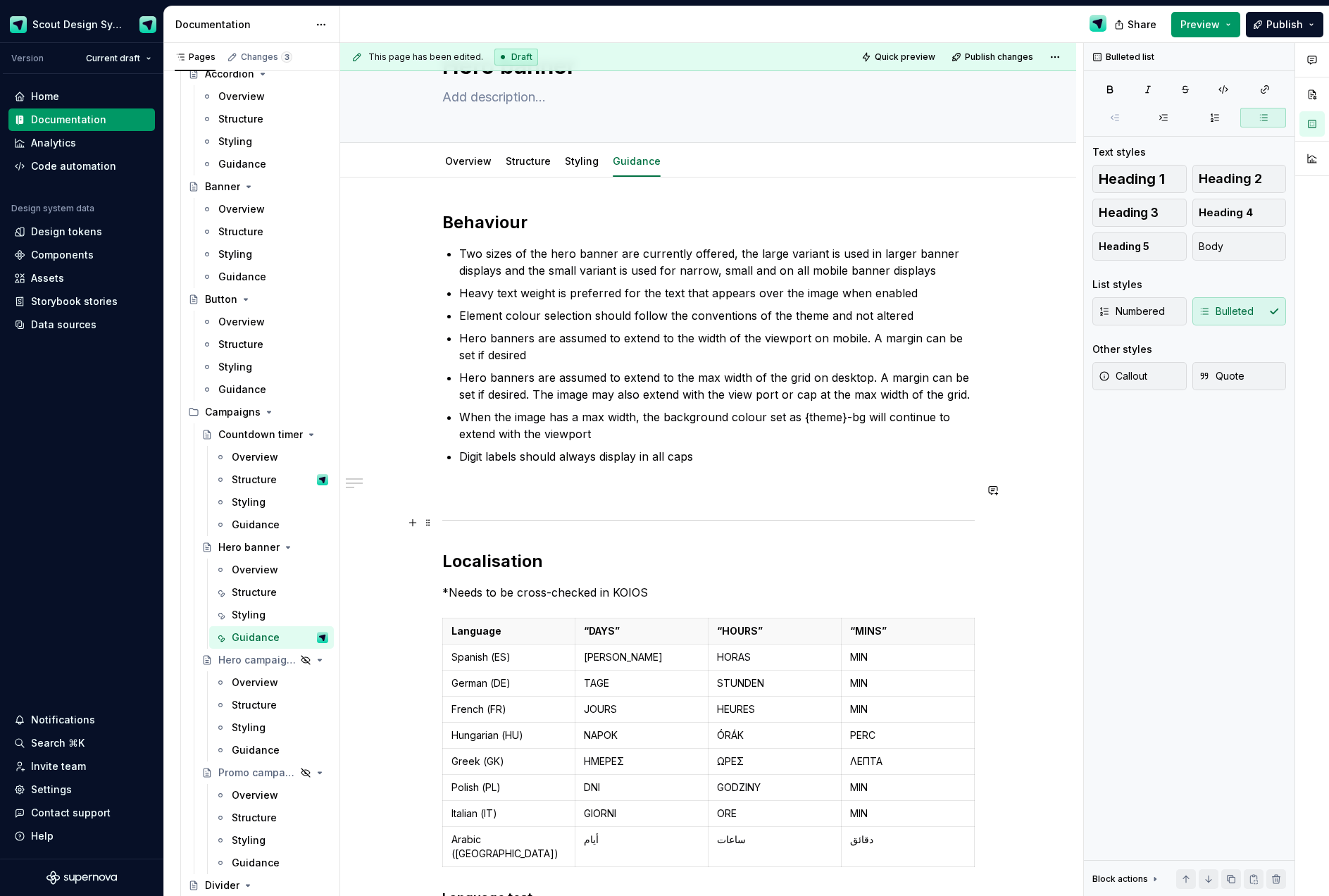
scroll to position [84, 0]
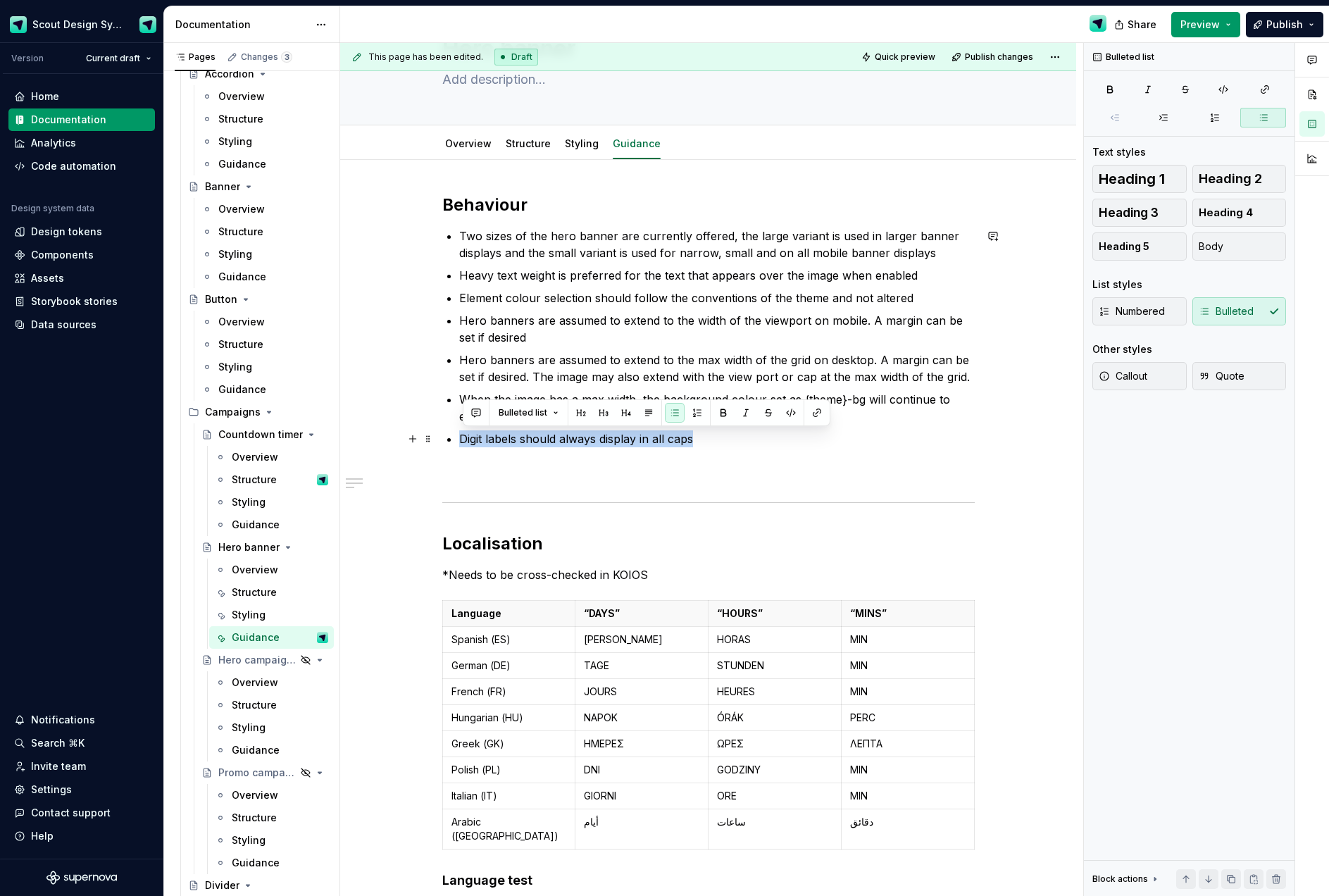
drag, startPoint x: 683, startPoint y: 441, endPoint x: 458, endPoint y: 441, distance: 225.0
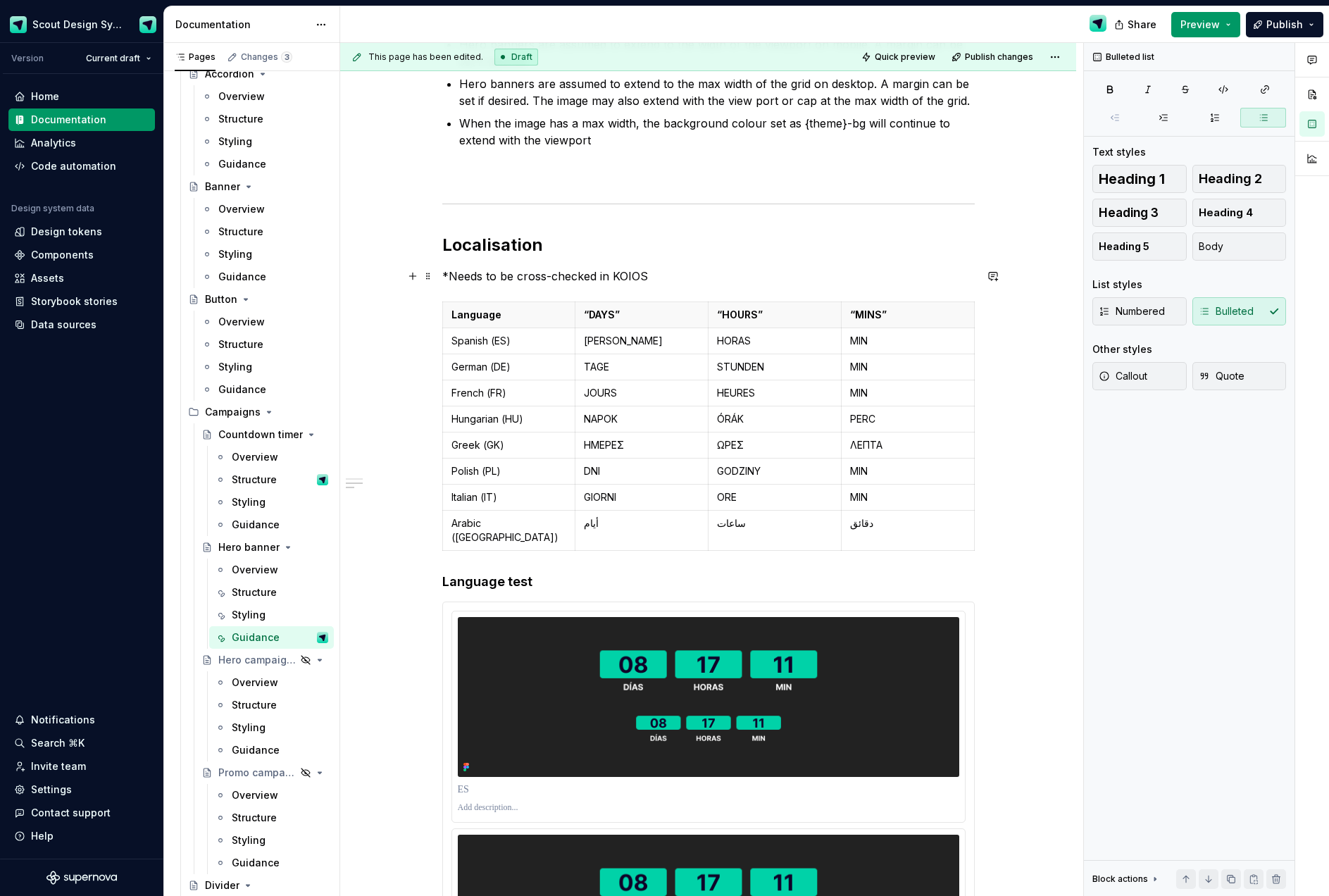
scroll to position [363, 0]
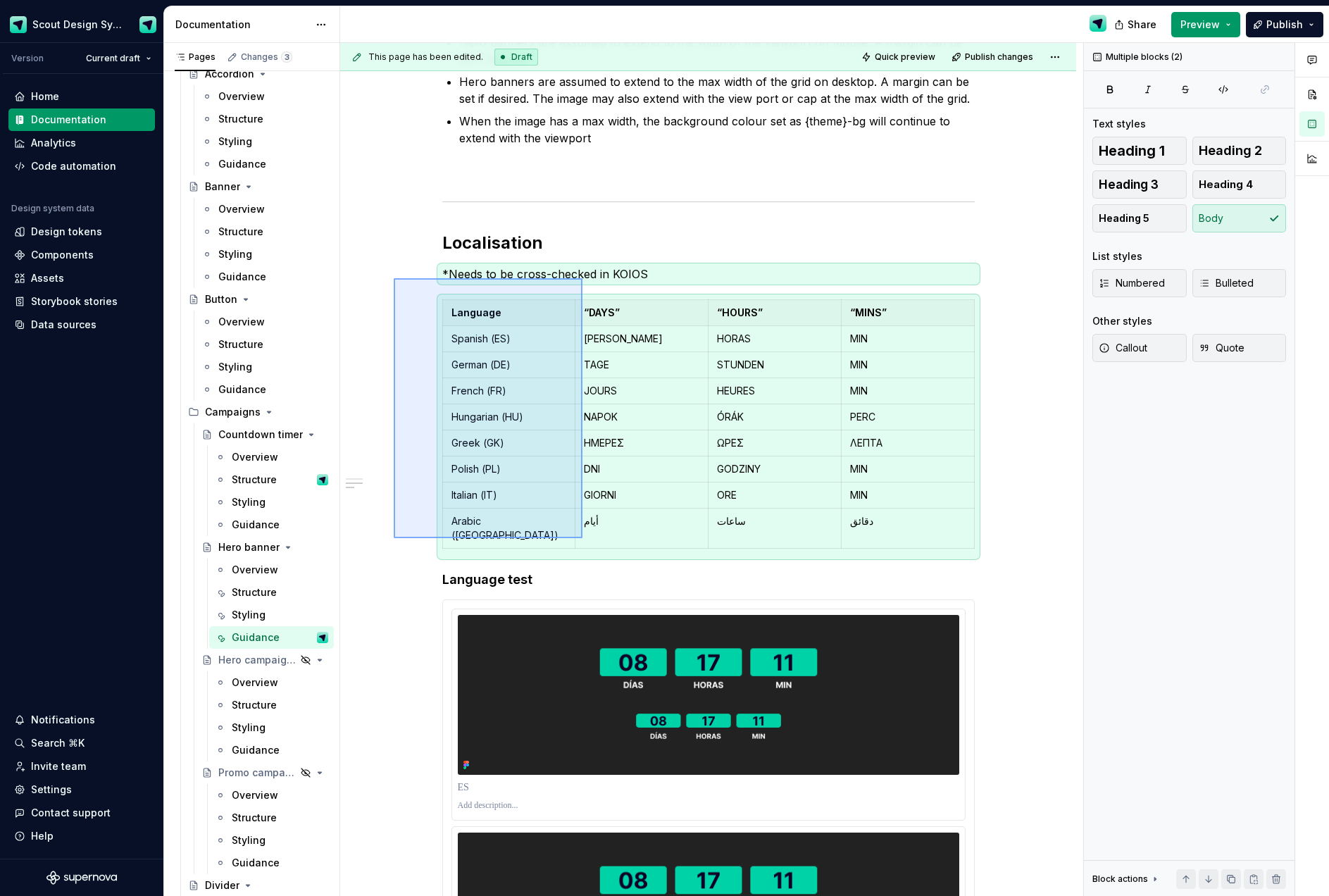
drag, startPoint x: 394, startPoint y: 278, endPoint x: 582, endPoint y: 537, distance: 320.0
click at [582, 537] on div "This page has been edited. Draft Quick preview Publish changes Hero banner Edit…" at bounding box center [711, 470] width 743 height 854
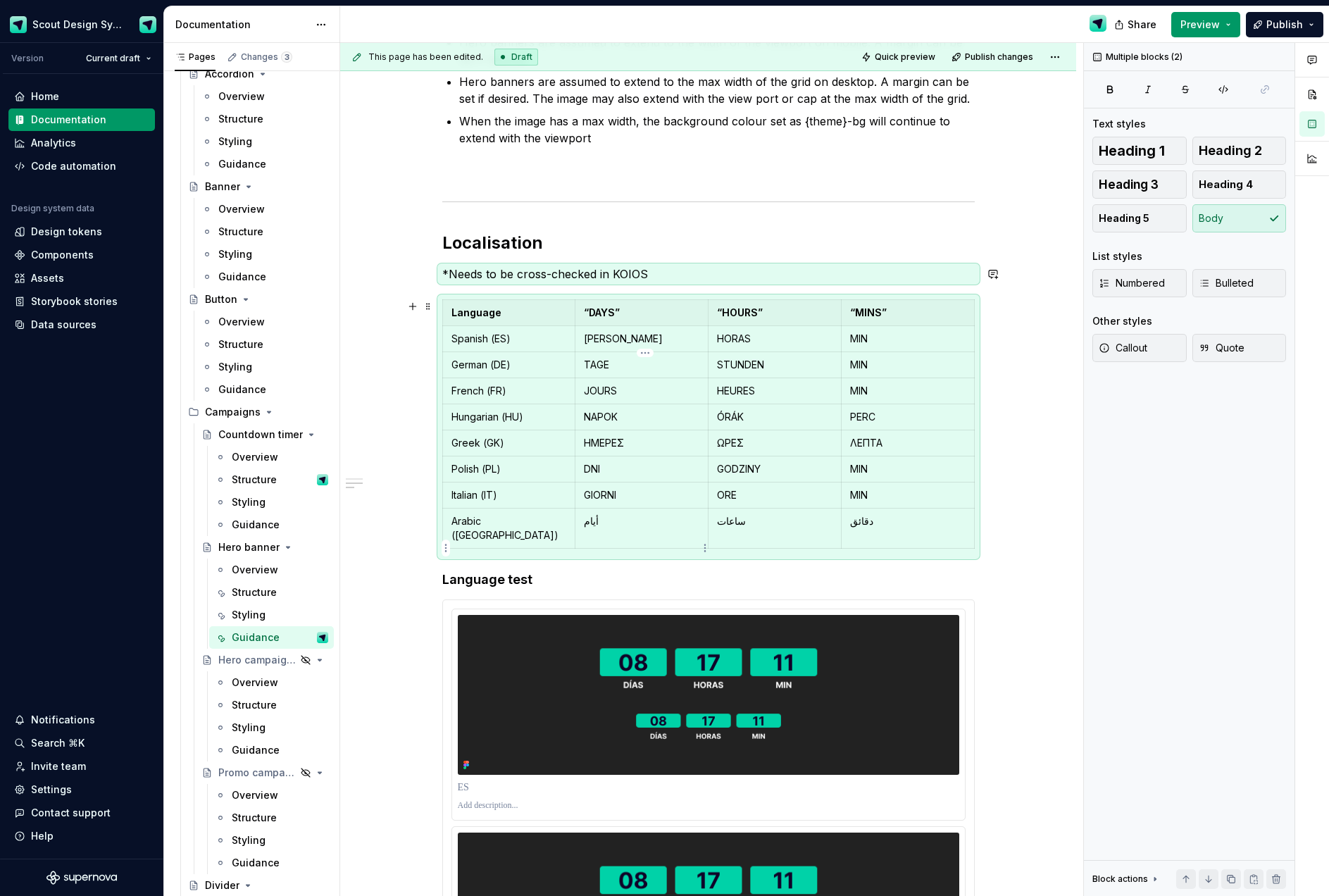
scroll to position [310, 0]
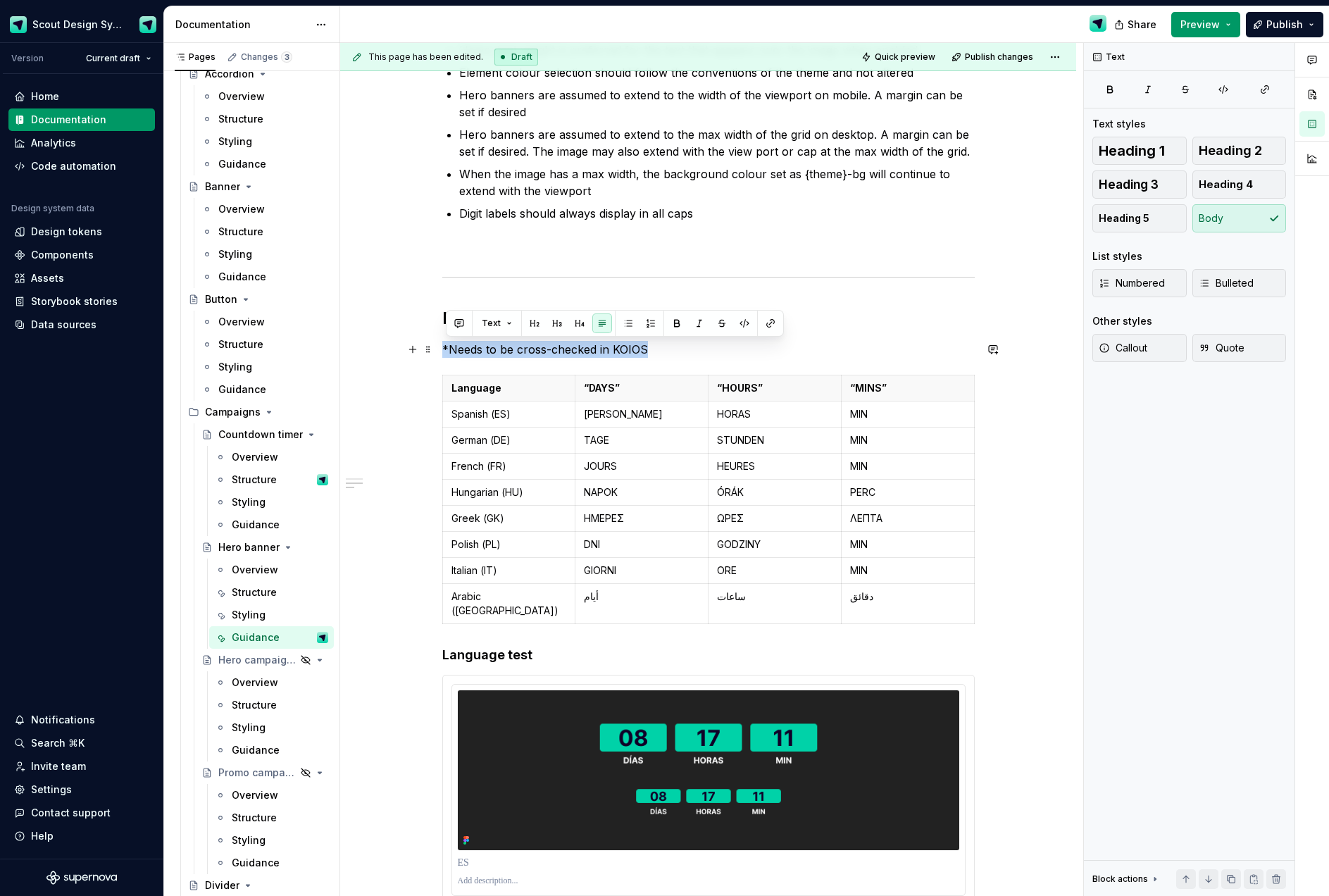
drag, startPoint x: 652, startPoint y: 348, endPoint x: 438, endPoint y: 343, distance: 214.1
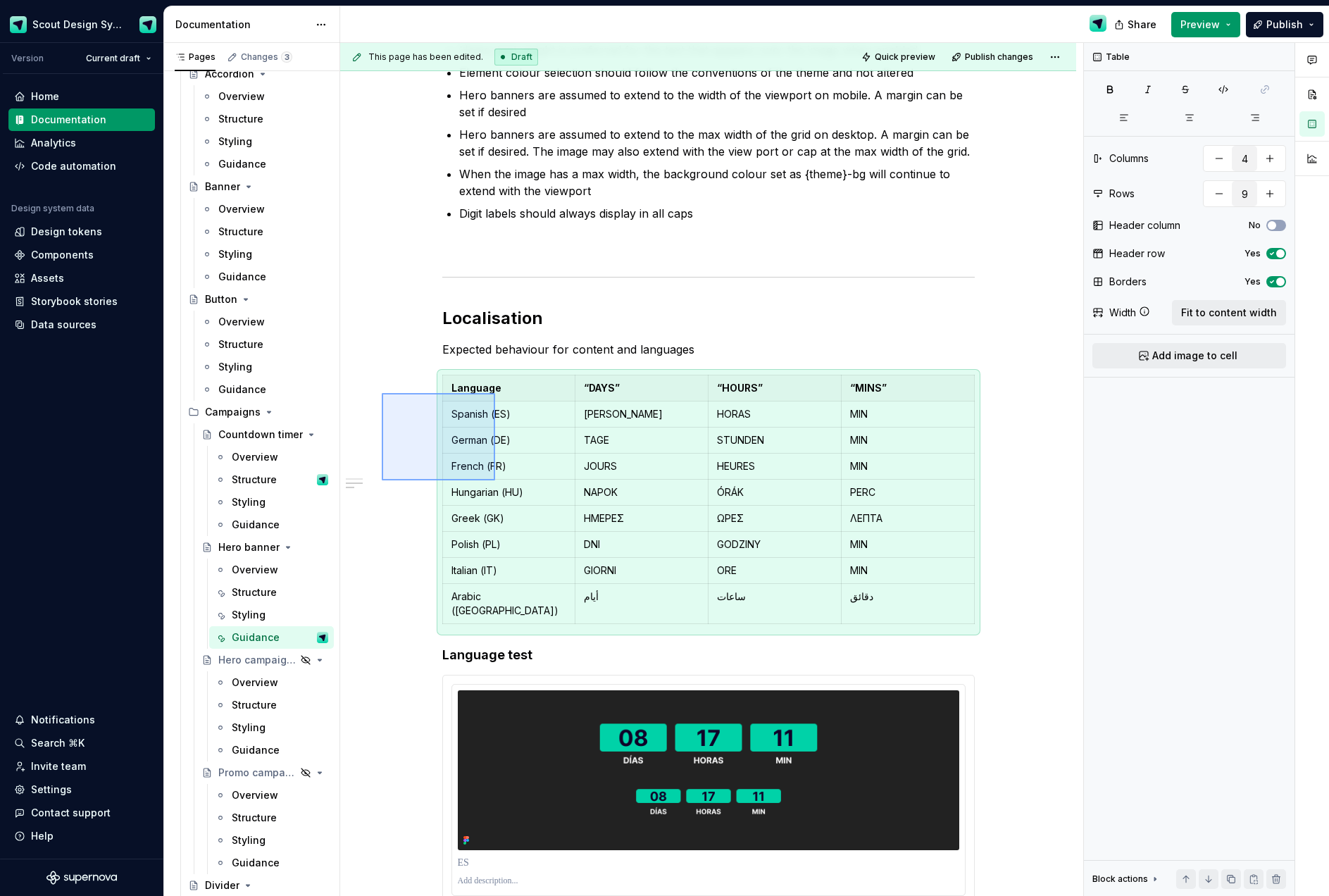
drag, startPoint x: 476, startPoint y: 463, endPoint x: 495, endPoint y: 480, distance: 25.5
click at [495, 480] on div "This page has been edited. Draft Quick preview Publish changes Hero banner Edit…" at bounding box center [711, 470] width 743 height 854
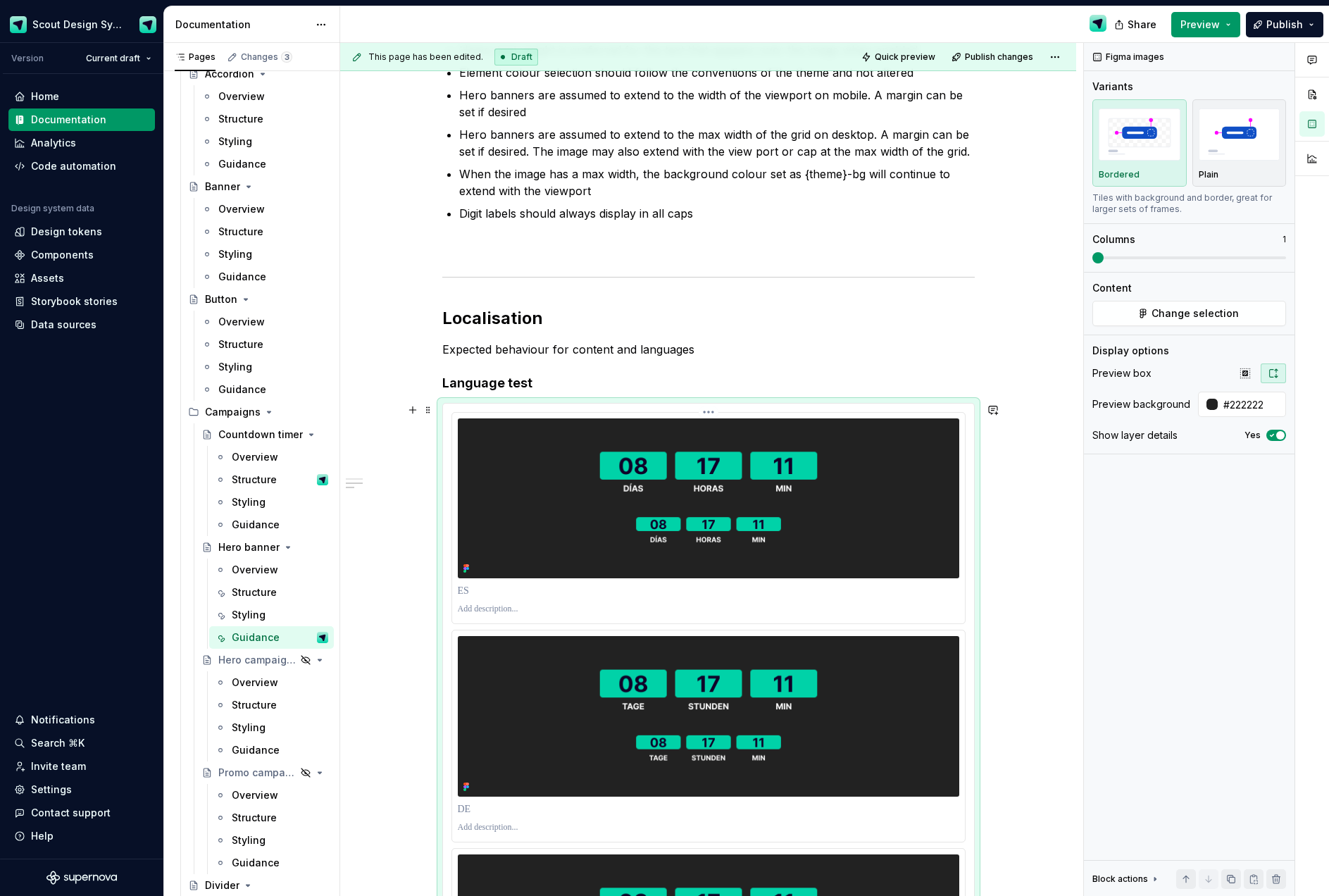
click at [567, 458] on img at bounding box center [708, 498] width 501 height 160
click at [1196, 310] on span "Change selection" at bounding box center [1194, 313] width 87 height 14
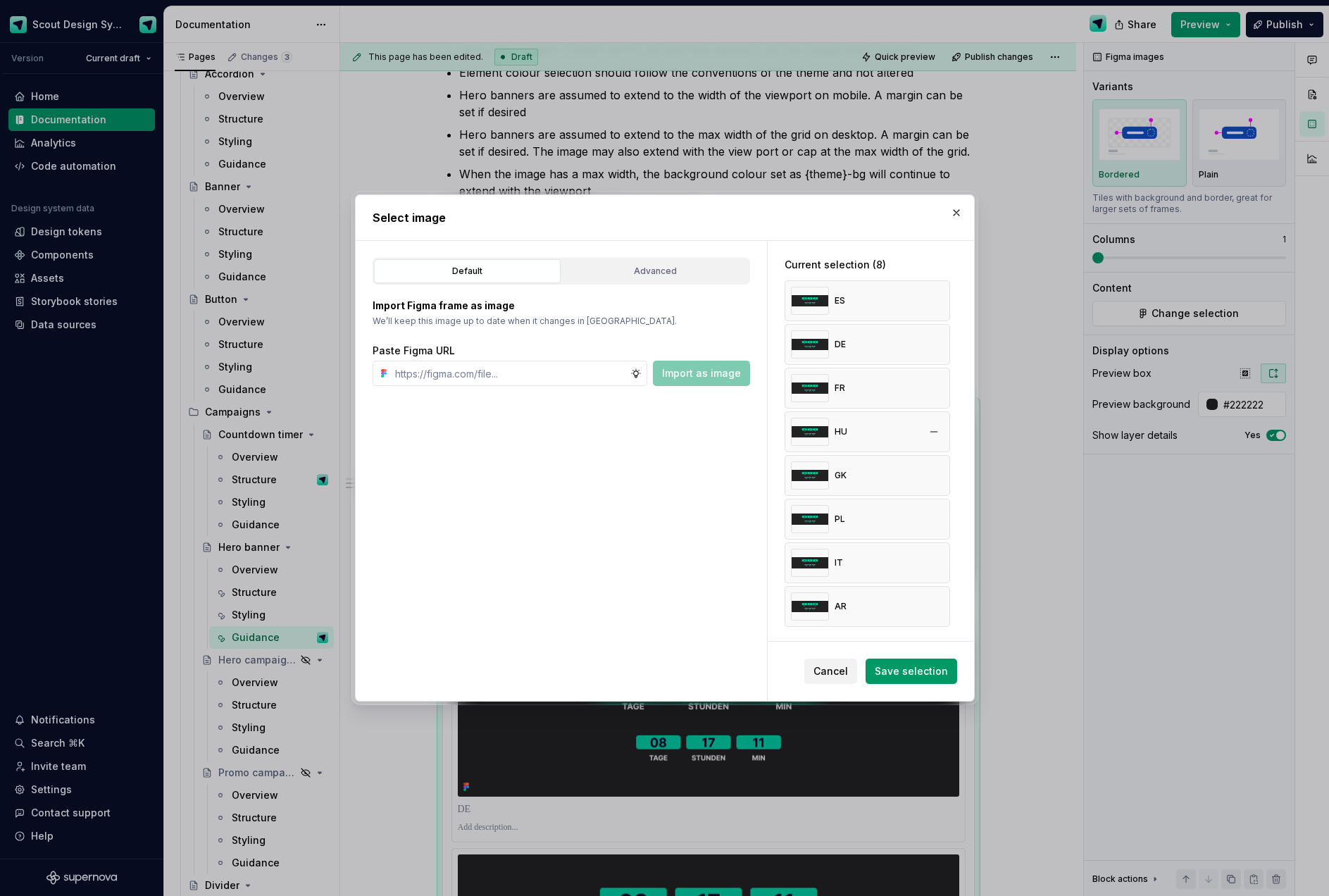
type textarea "*"
drag, startPoint x: 944, startPoint y: 605, endPoint x: 943, endPoint y: 589, distance: 16.0
click at [944, 602] on button "button" at bounding box center [933, 605] width 20 height 20
drag, startPoint x: 942, startPoint y: 560, endPoint x: 942, endPoint y: 544, distance: 16.0
click at [942, 560] on button "button" at bounding box center [933, 562] width 20 height 20
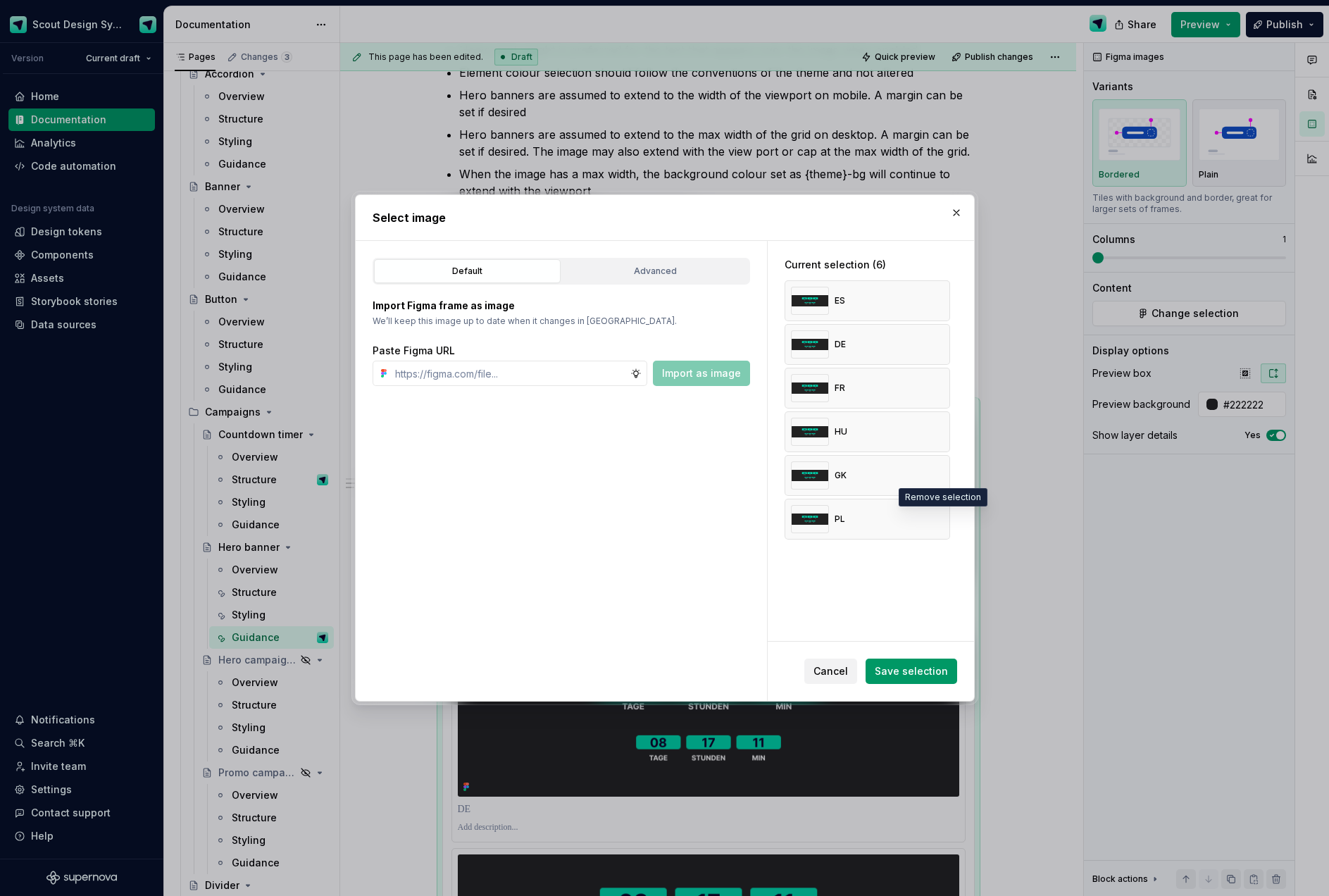
drag, startPoint x: 941, startPoint y: 522, endPoint x: 941, endPoint y: 506, distance: 16.0
click at [941, 519] on button "button" at bounding box center [933, 518] width 20 height 20
click at [941, 475] on button "button" at bounding box center [933, 475] width 20 height 20
drag, startPoint x: 941, startPoint y: 443, endPoint x: 943, endPoint y: 423, distance: 20.1
click at [941, 441] on div "HU" at bounding box center [867, 432] width 166 height 41
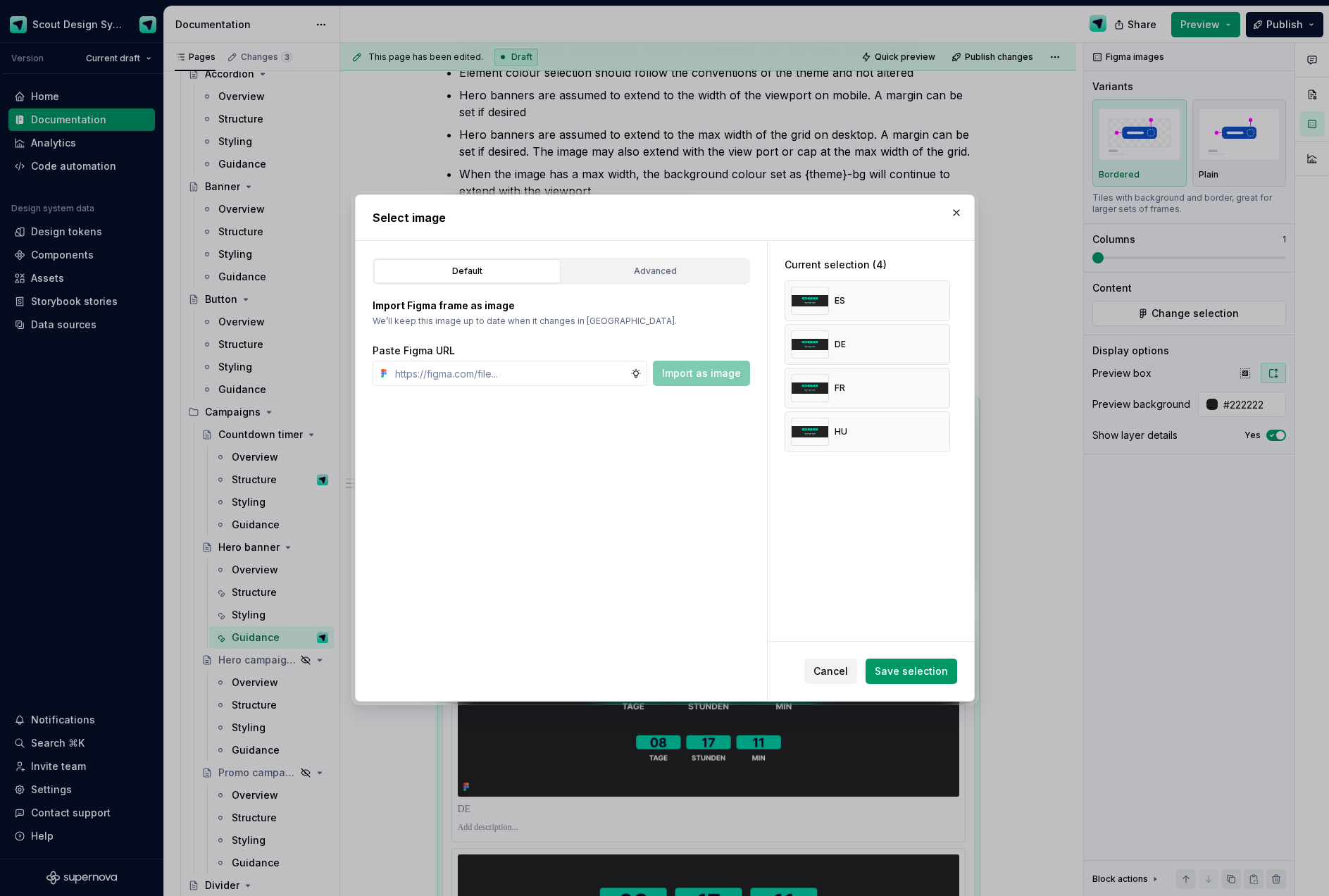
click at [943, 422] on button "button" at bounding box center [933, 431] width 20 height 20
drag, startPoint x: 938, startPoint y: 389, endPoint x: 936, endPoint y: 371, distance: 18.1
click at [938, 389] on button "button" at bounding box center [933, 387] width 20 height 20
click at [935, 350] on button "button" at bounding box center [933, 344] width 20 height 20
click at [937, 304] on button "button" at bounding box center [933, 300] width 20 height 20
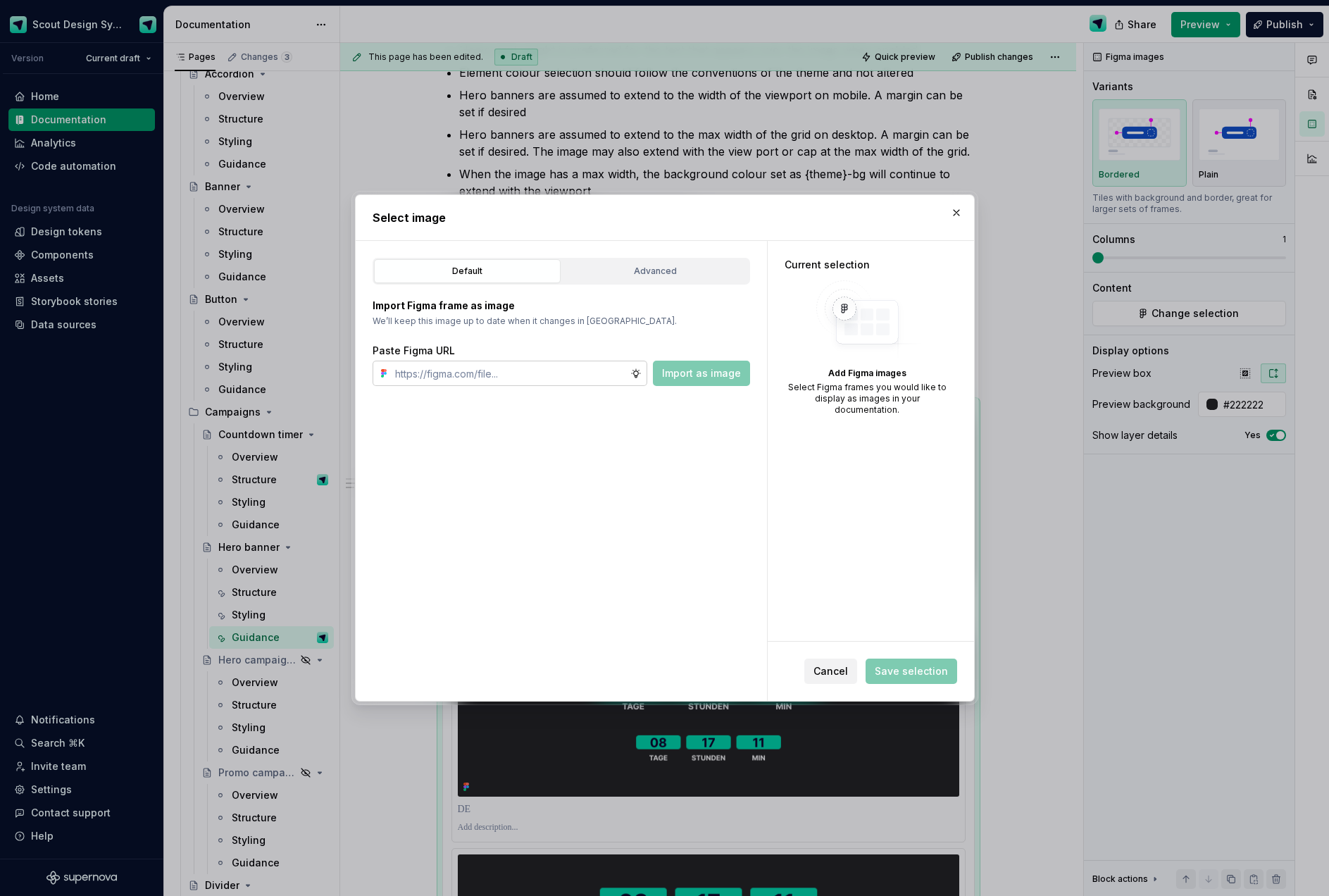
click at [525, 366] on input "text" at bounding box center [509, 373] width 241 height 25
paste input "[URL][DOMAIN_NAME]"
type input "[URL][DOMAIN_NAME]"
click at [694, 375] on span "Import as image" at bounding box center [701, 373] width 79 height 14
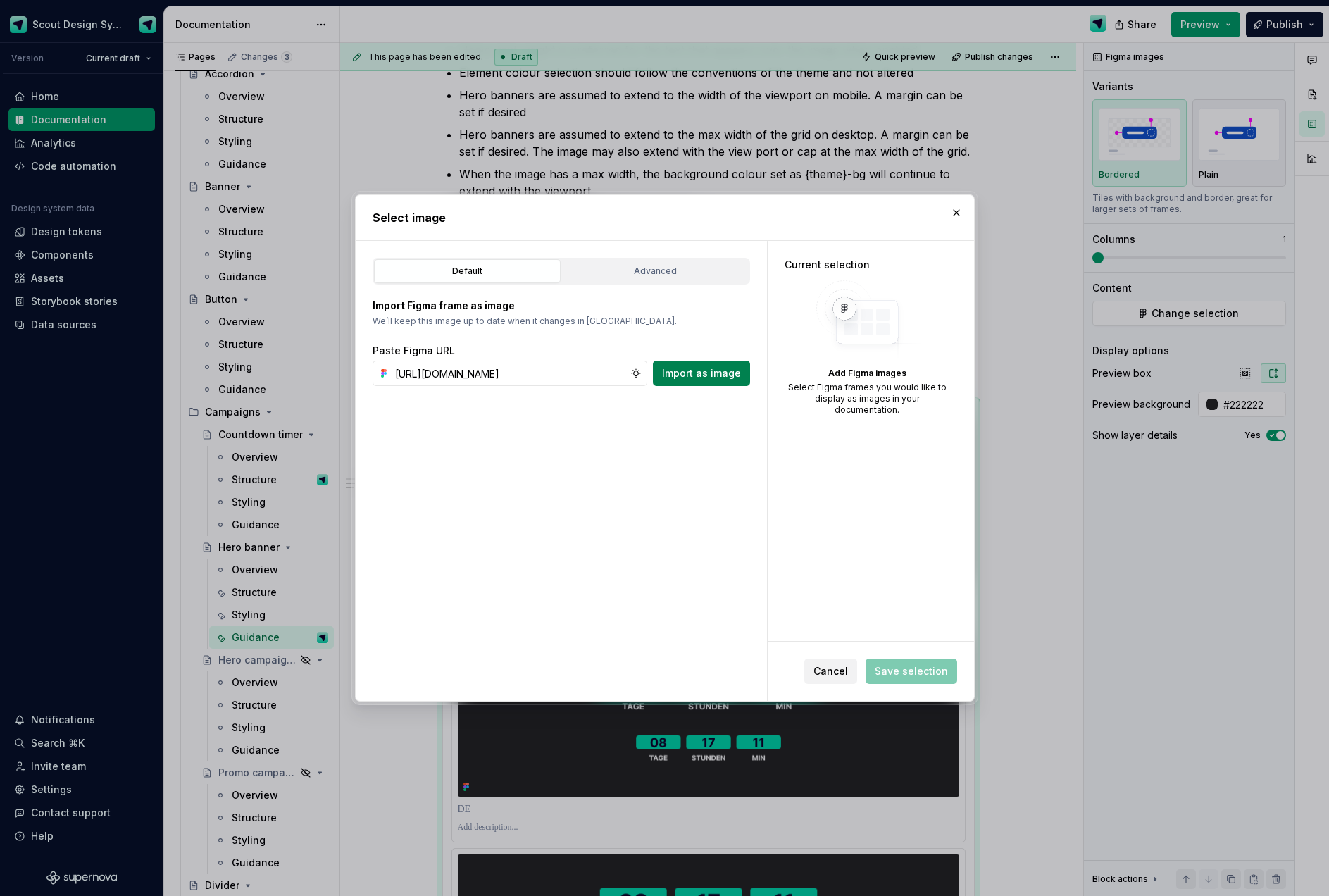
scroll to position [0, 0]
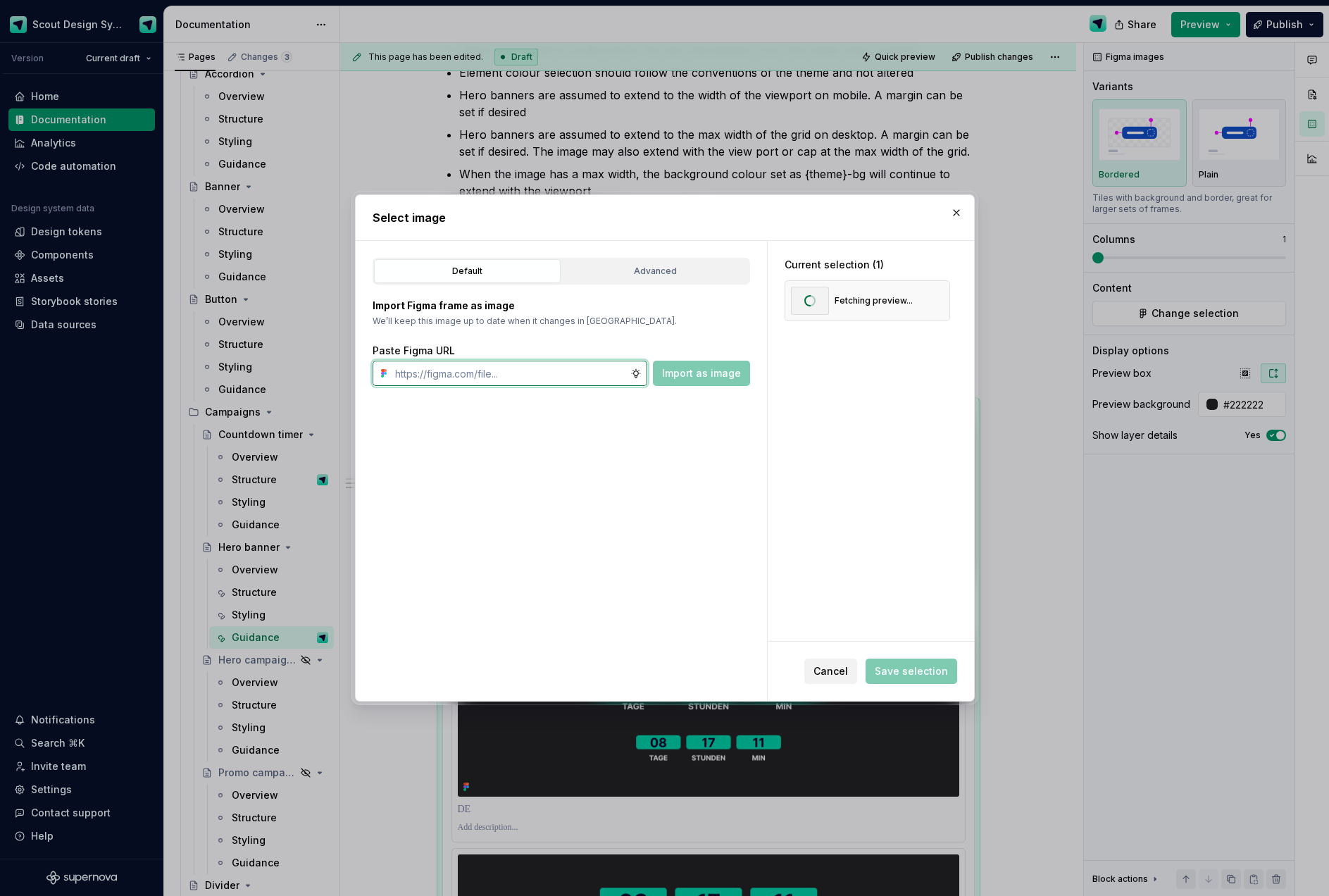
click at [546, 371] on input "text" at bounding box center [509, 373] width 241 height 25
paste input "[URL][DOMAIN_NAME]"
type input "[URL][DOMAIN_NAME]"
click at [705, 389] on div "Default Advanced Import Figma frame as image We’ll keep this image up to date w…" at bounding box center [560, 470] width 411 height 460
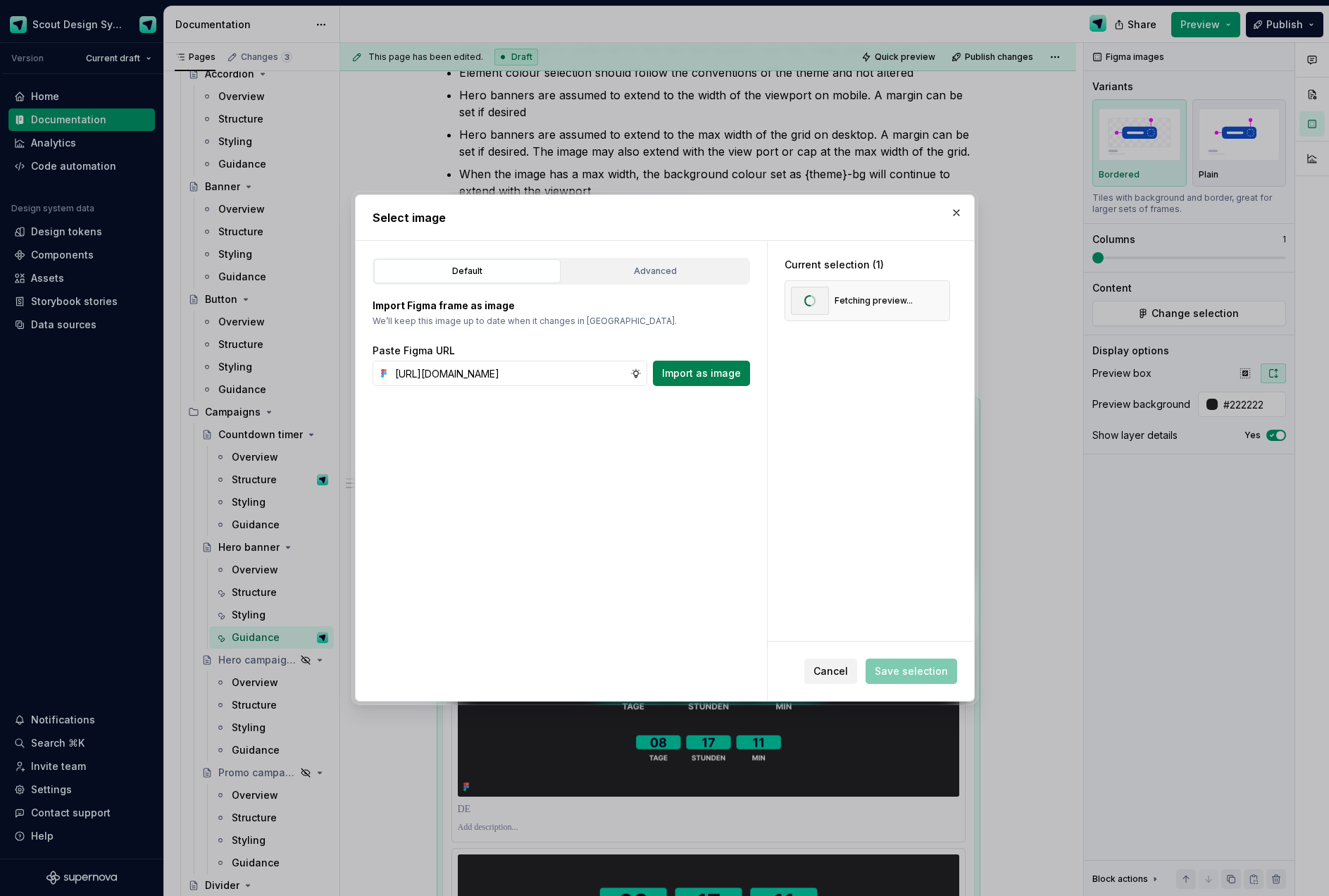
scroll to position [0, 0]
click at [705, 379] on span "Import as image" at bounding box center [701, 373] width 79 height 14
click at [579, 364] on input "text" at bounding box center [509, 373] width 241 height 25
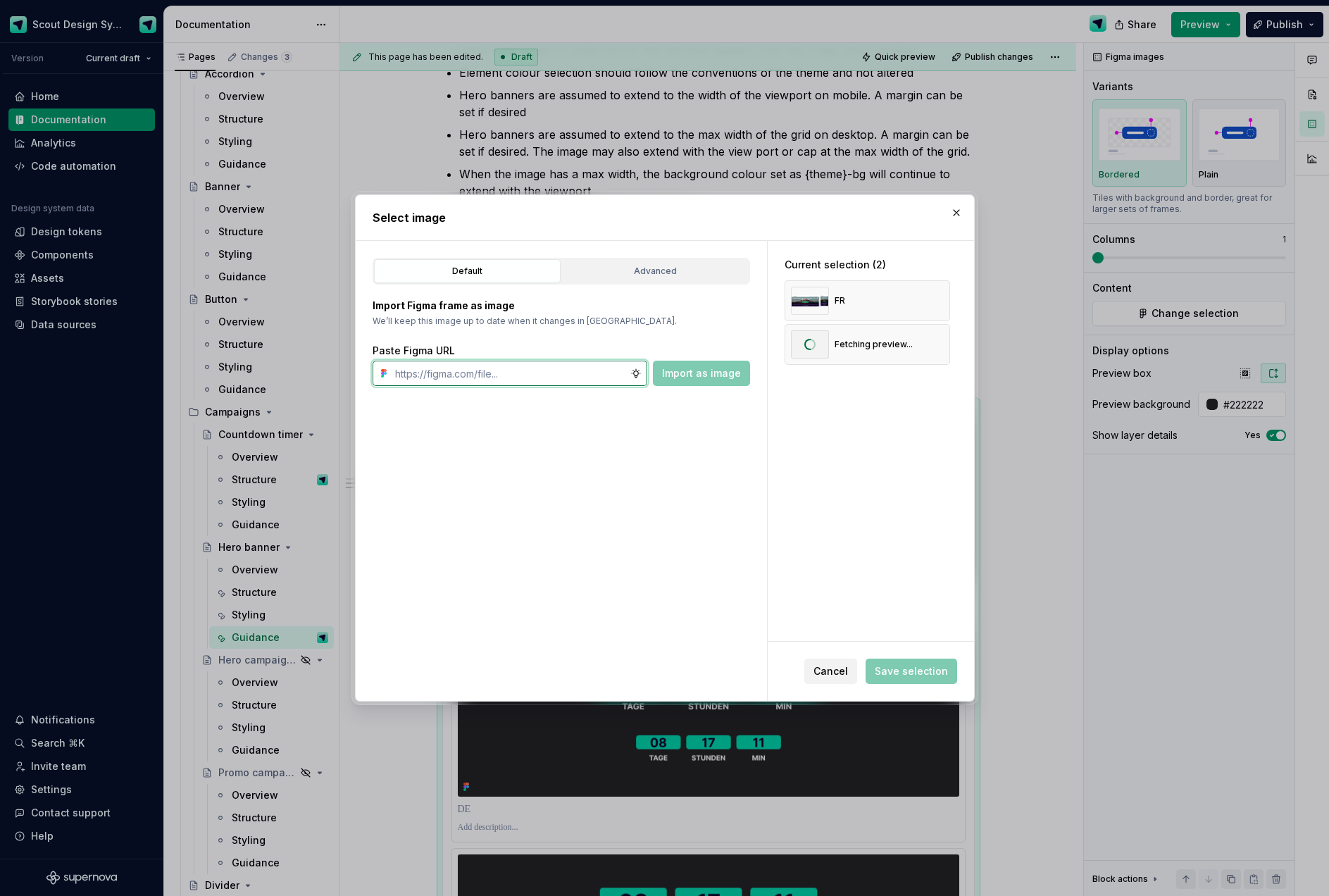
paste input "[URL][DOMAIN_NAME]"
type input "[URL][DOMAIN_NAME]"
click at [692, 372] on span "Import as image" at bounding box center [701, 373] width 79 height 14
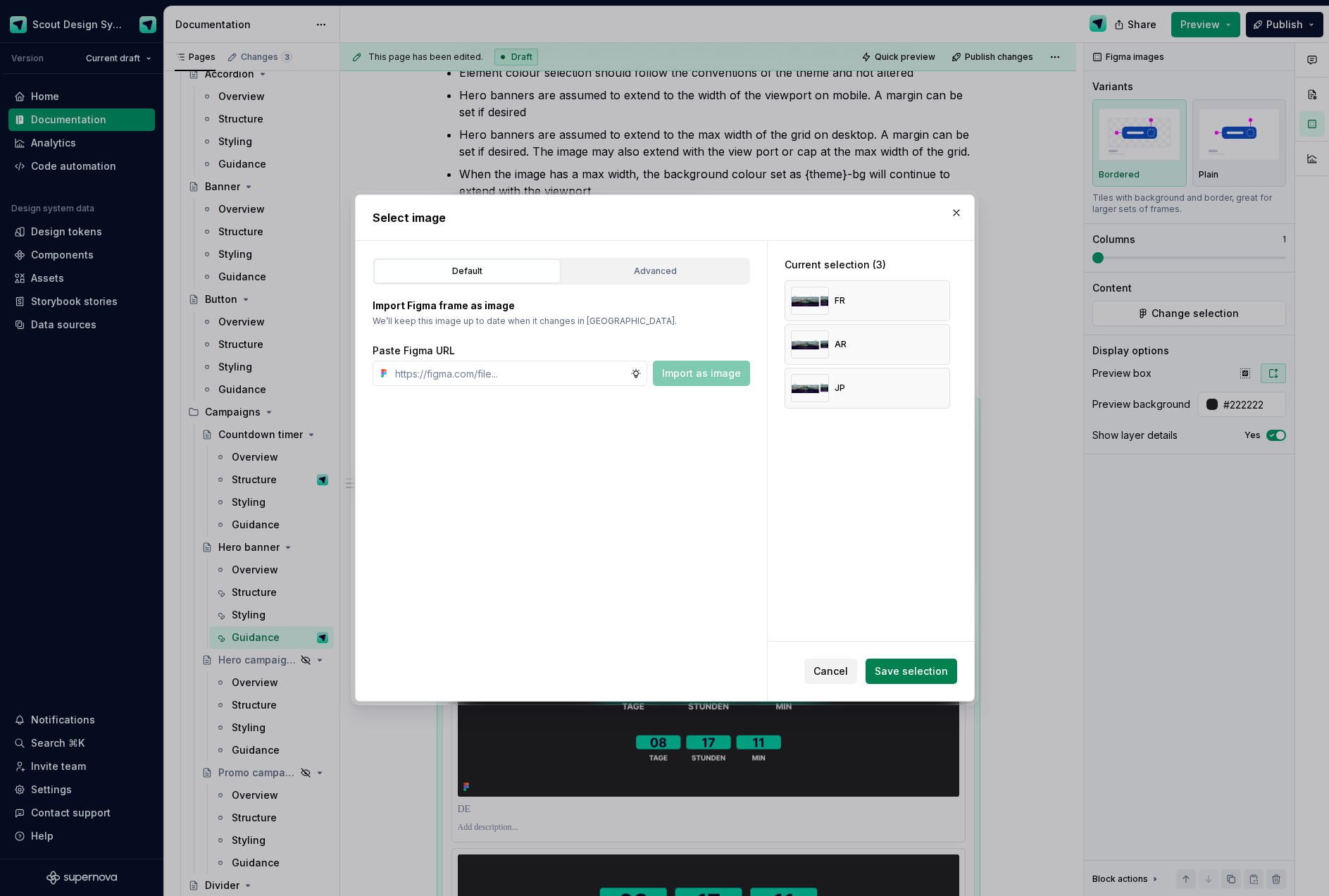
click at [902, 673] on span "Save selection" at bounding box center [911, 670] width 73 height 14
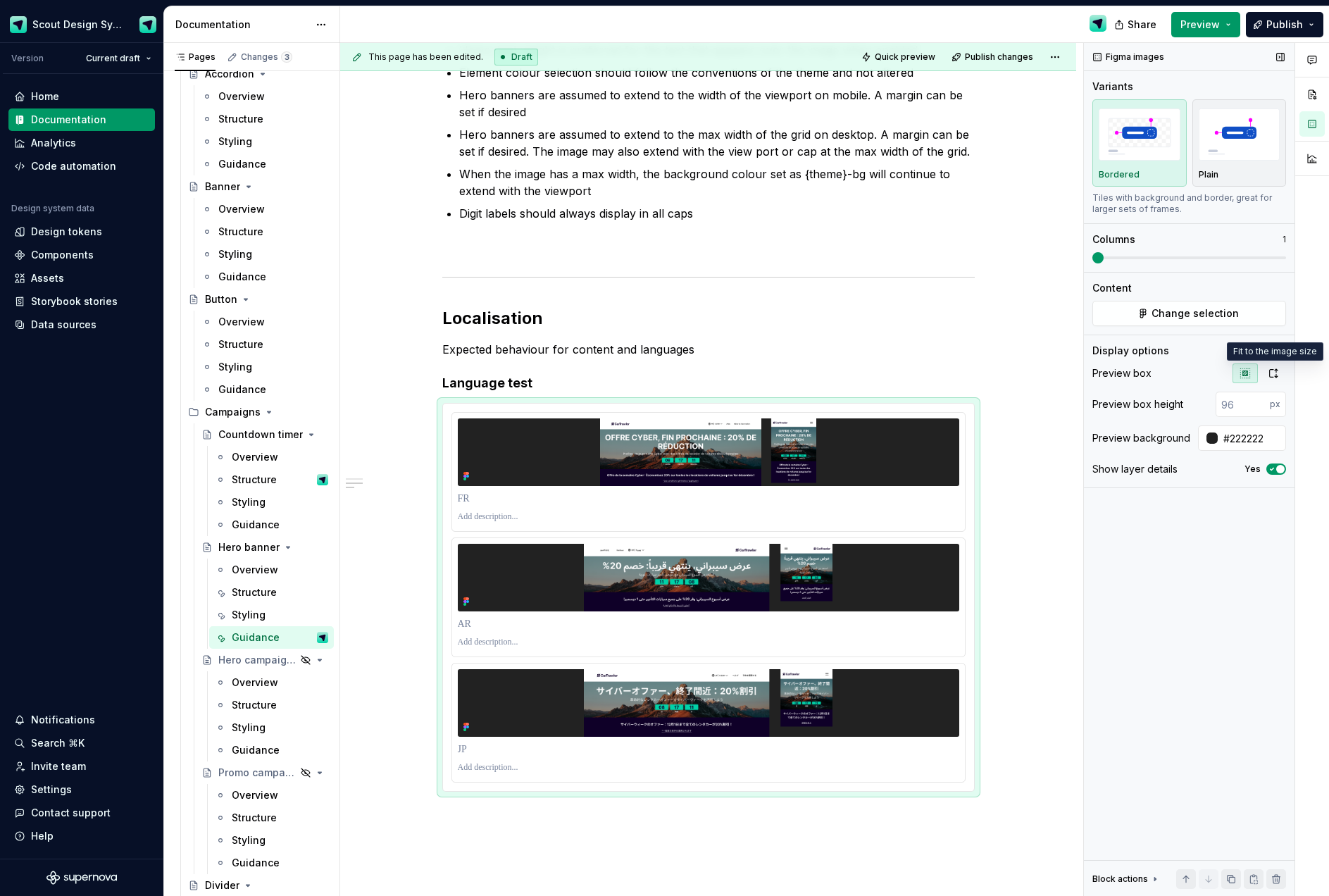
drag, startPoint x: 1270, startPoint y: 378, endPoint x: 1264, endPoint y: 385, distance: 9.2
click at [1270, 378] on icon "button" at bounding box center [1273, 373] width 11 height 11
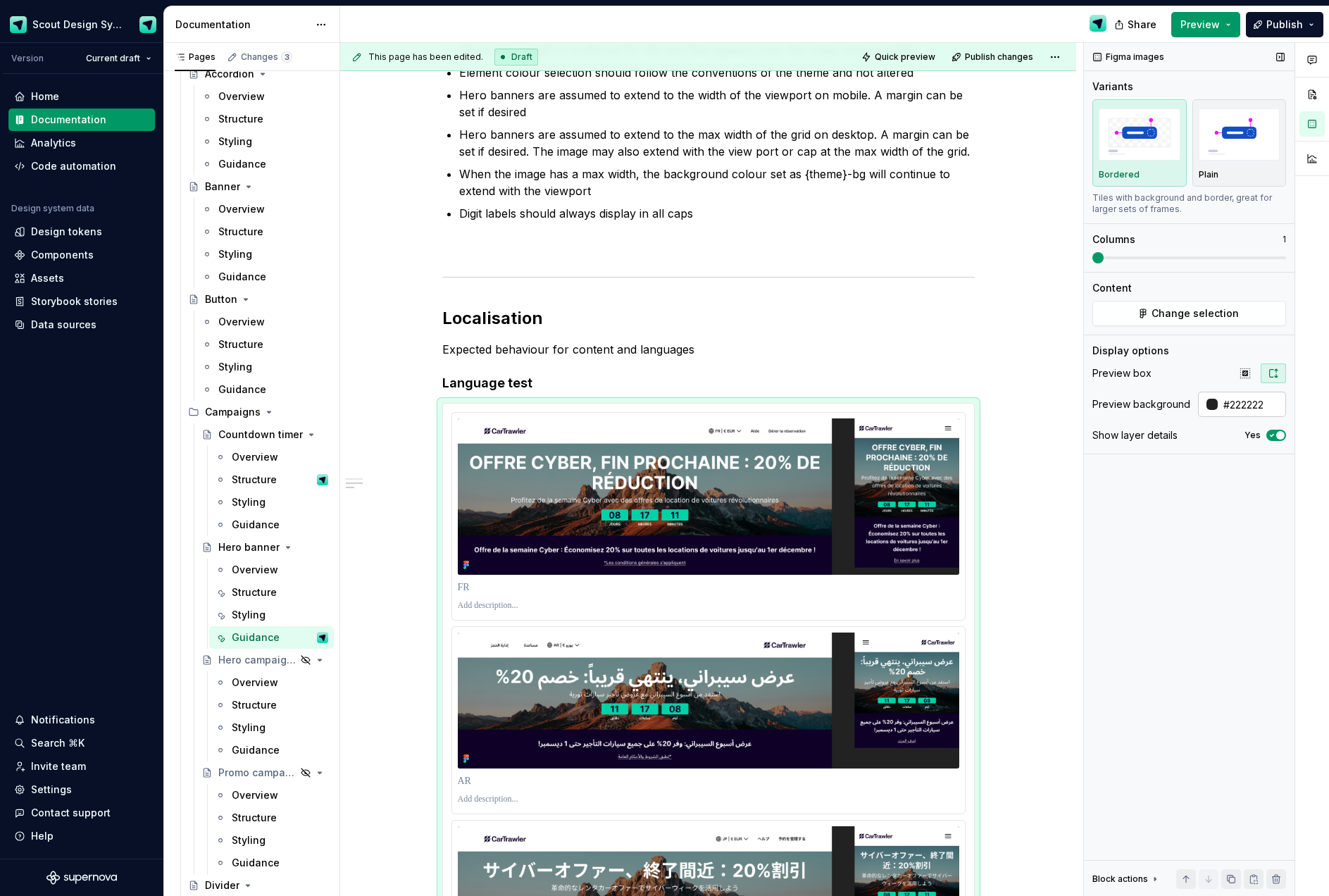
click at [1262, 404] on input "#222222" at bounding box center [1251, 404] width 68 height 25
type input "f"
type input "#FFFFFF"
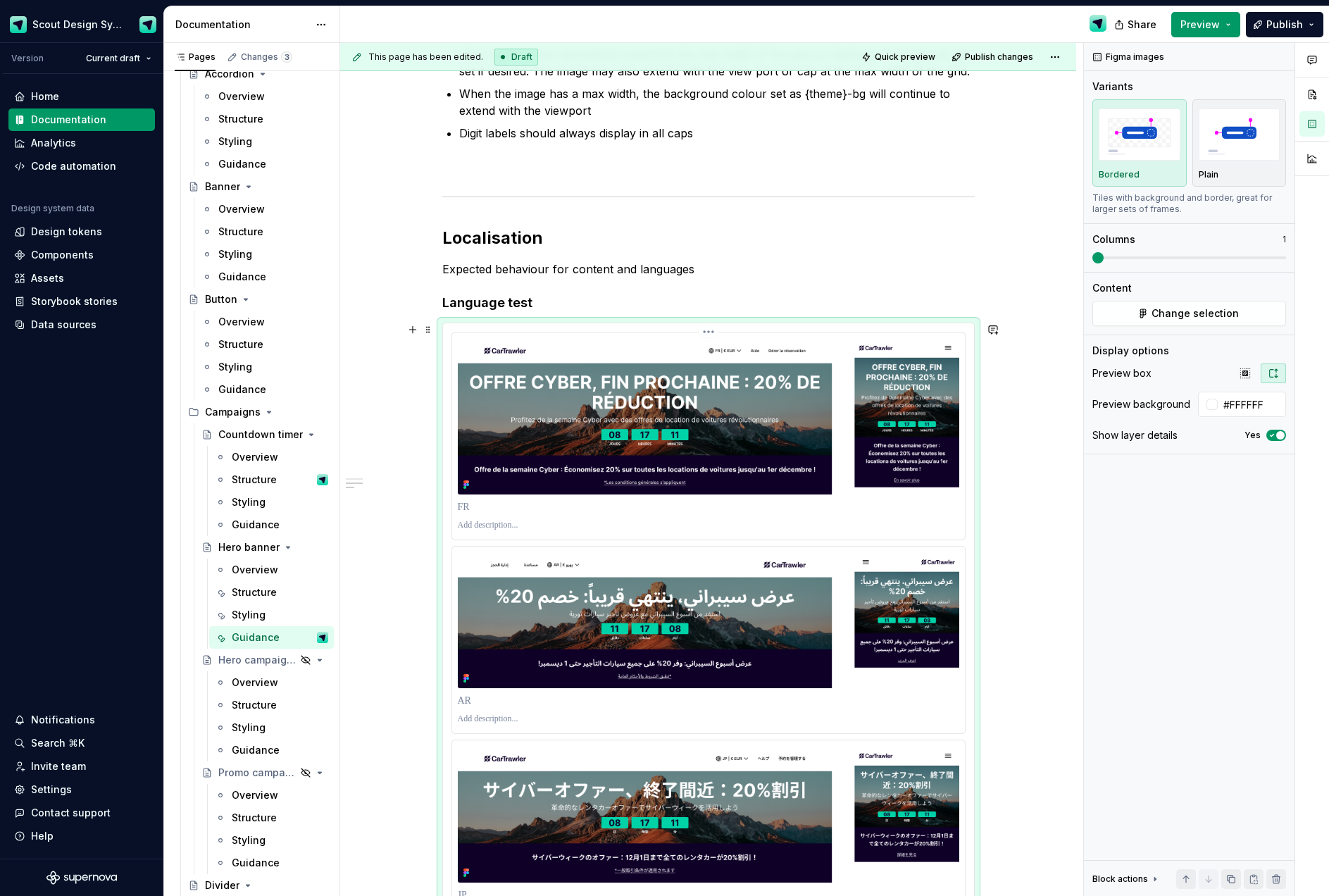
scroll to position [403, 0]
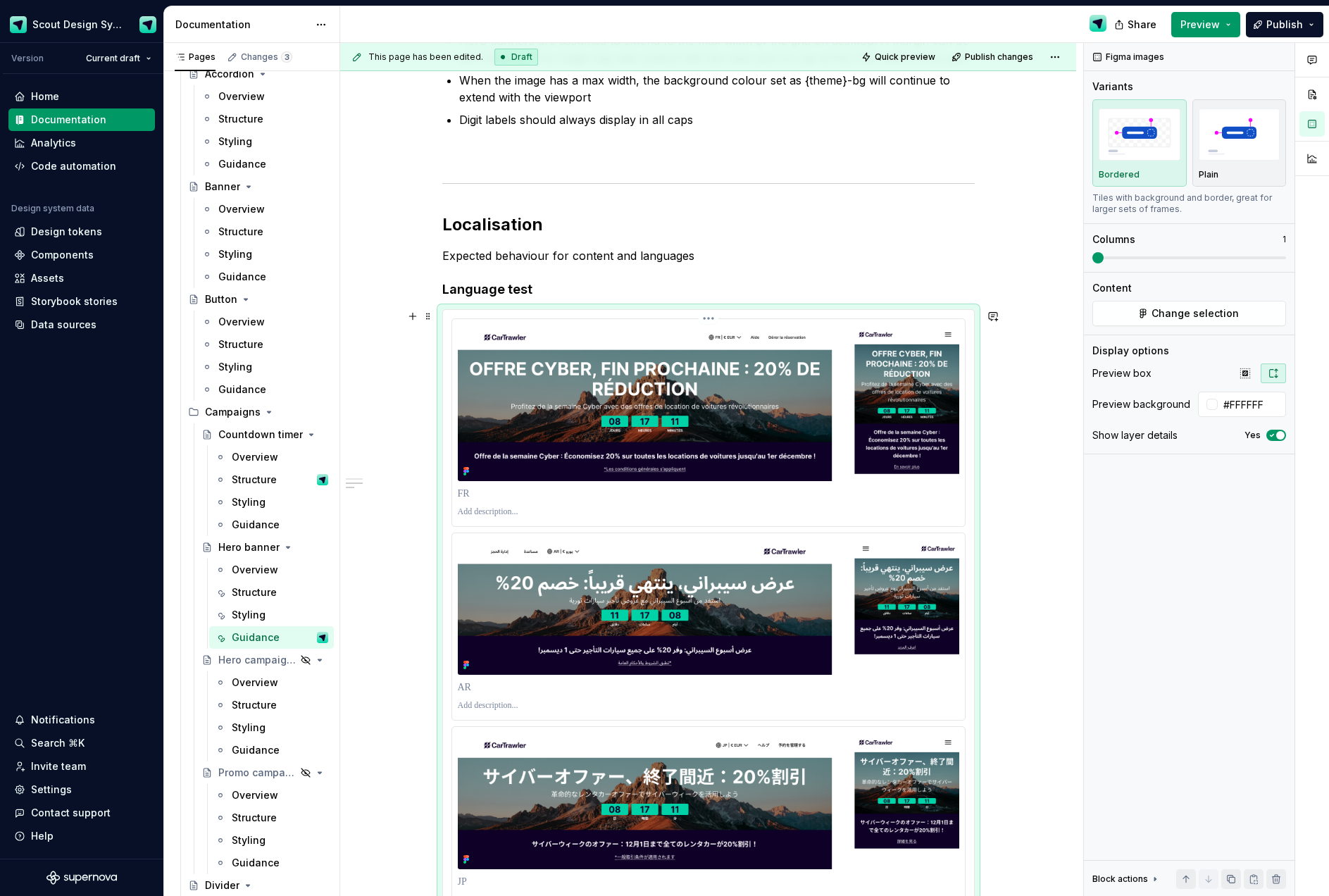
type textarea "*"
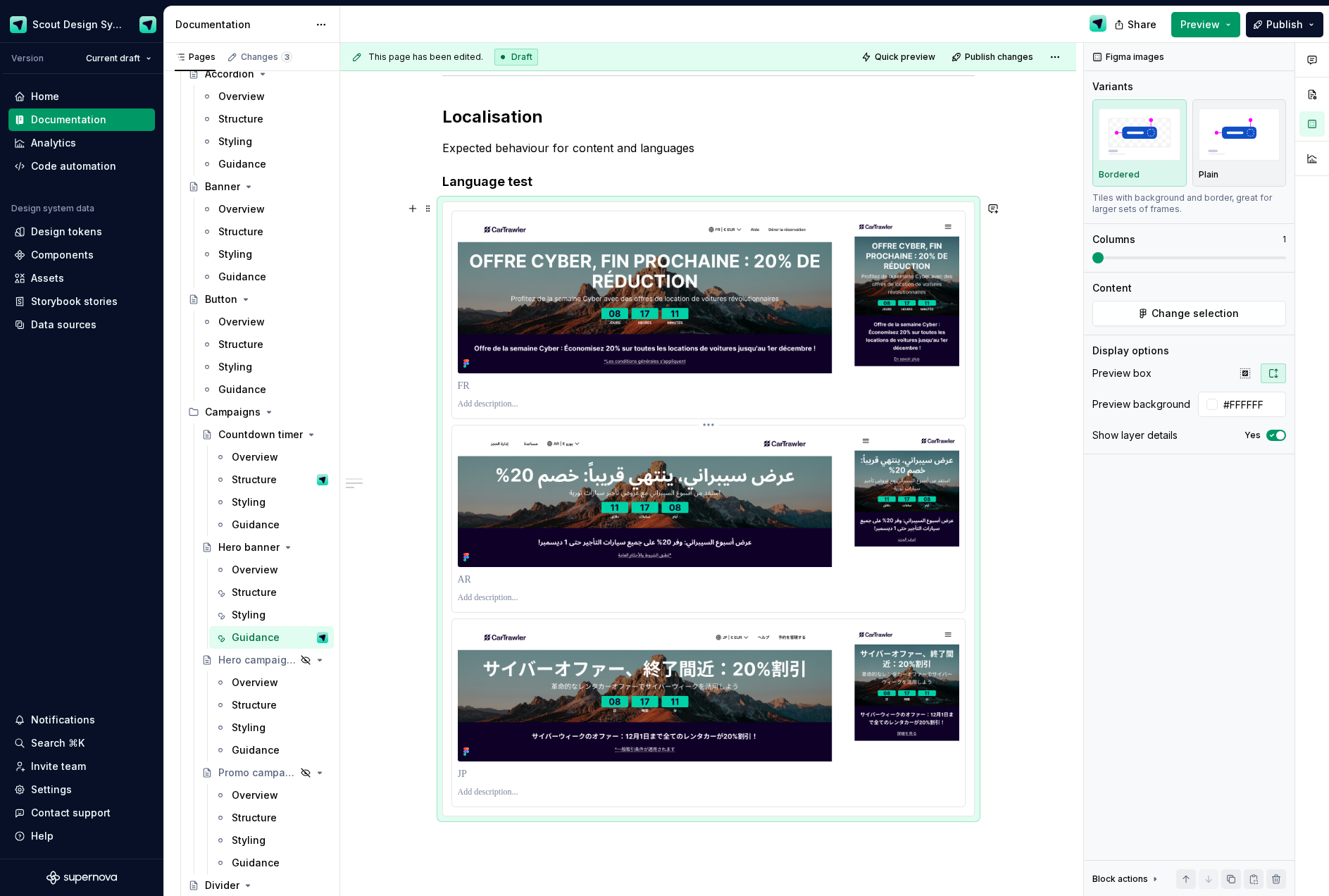
scroll to position [514, 0]
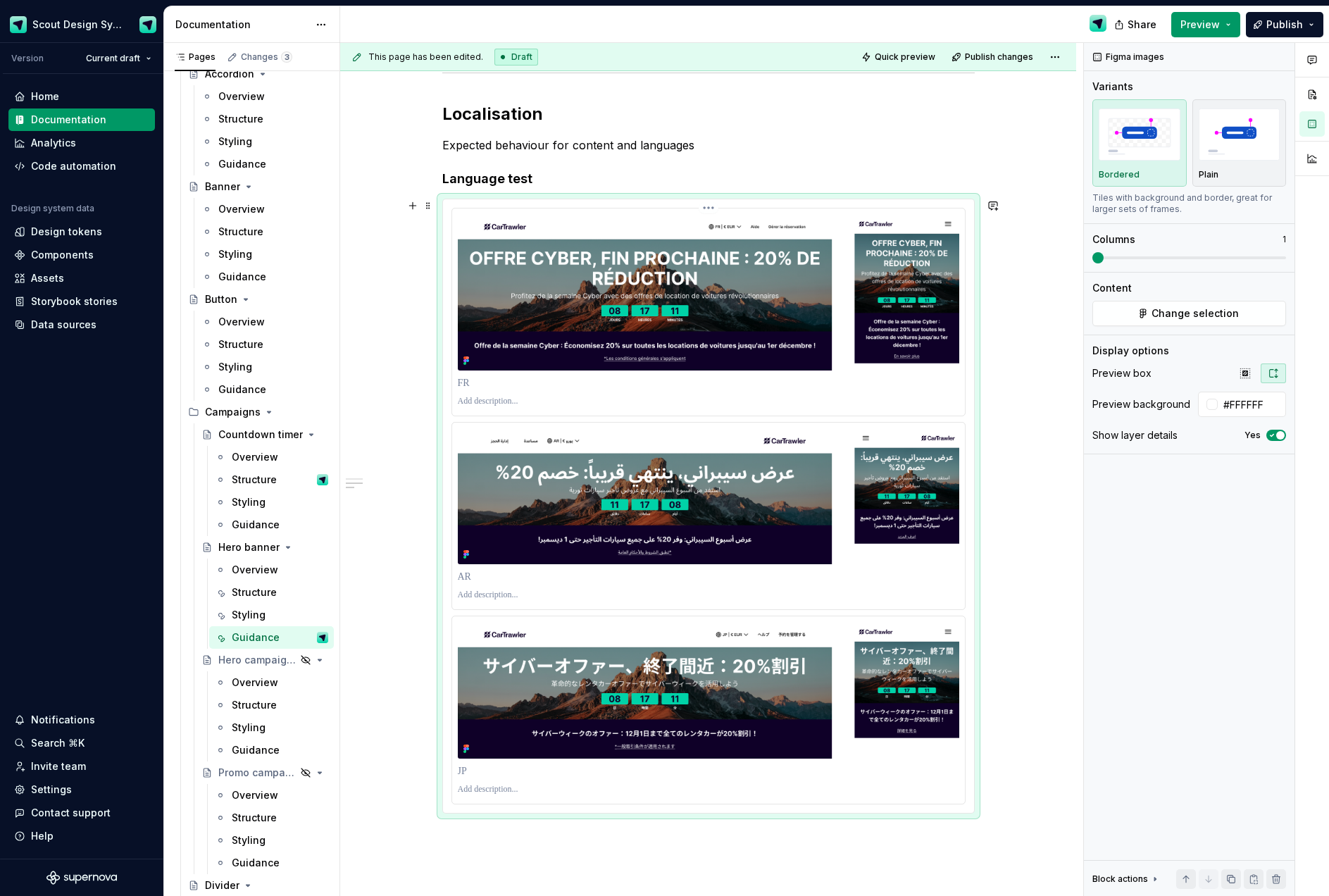
click at [475, 400] on p at bounding box center [708, 401] width 501 height 11
click at [487, 594] on p at bounding box center [708, 595] width 501 height 11
click at [508, 794] on p at bounding box center [708, 789] width 501 height 11
click at [460, 594] on p "**********" at bounding box center [708, 595] width 501 height 11
click at [1060, 732] on div "**********" at bounding box center [708, 414] width 736 height 1368
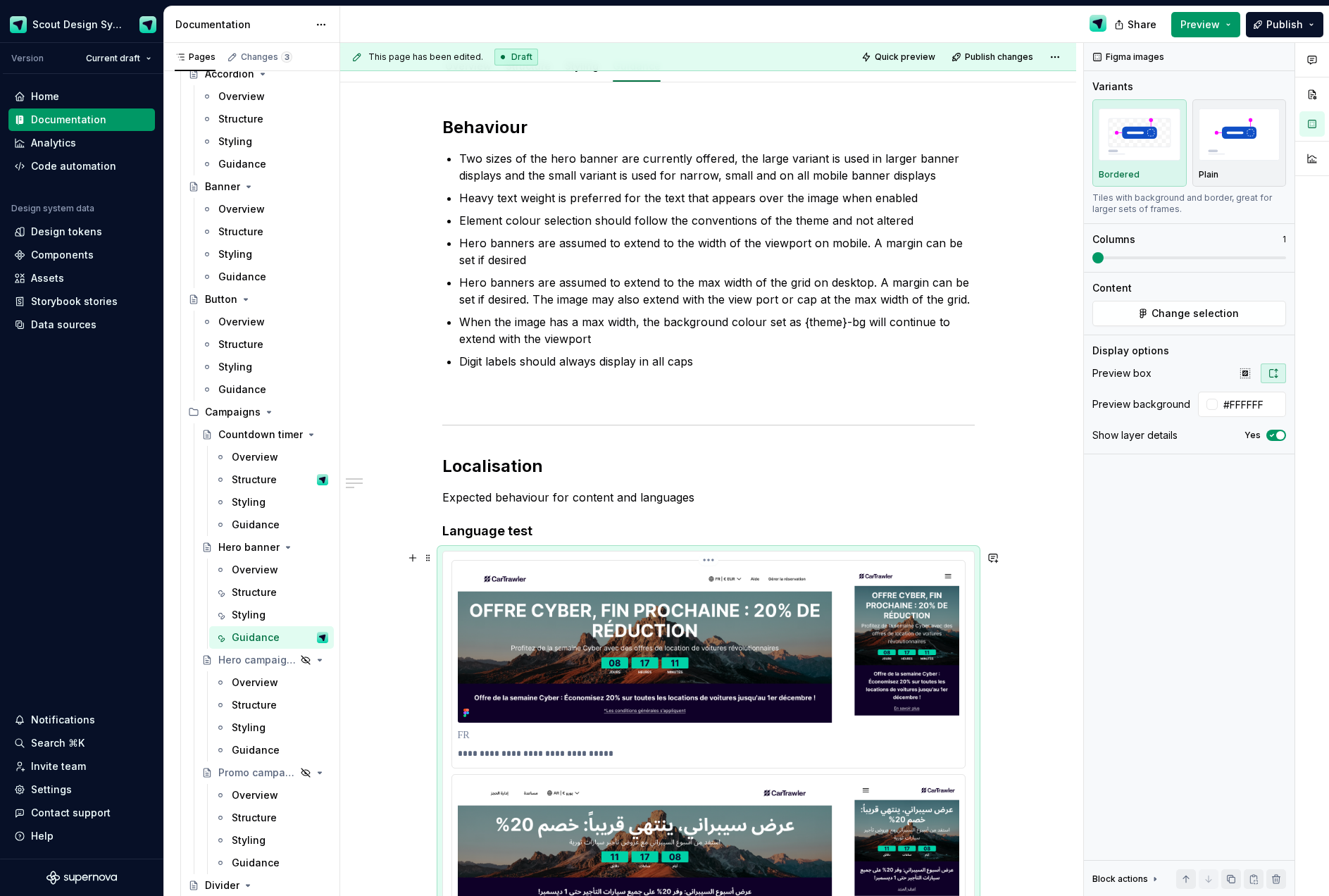
scroll to position [214, 0]
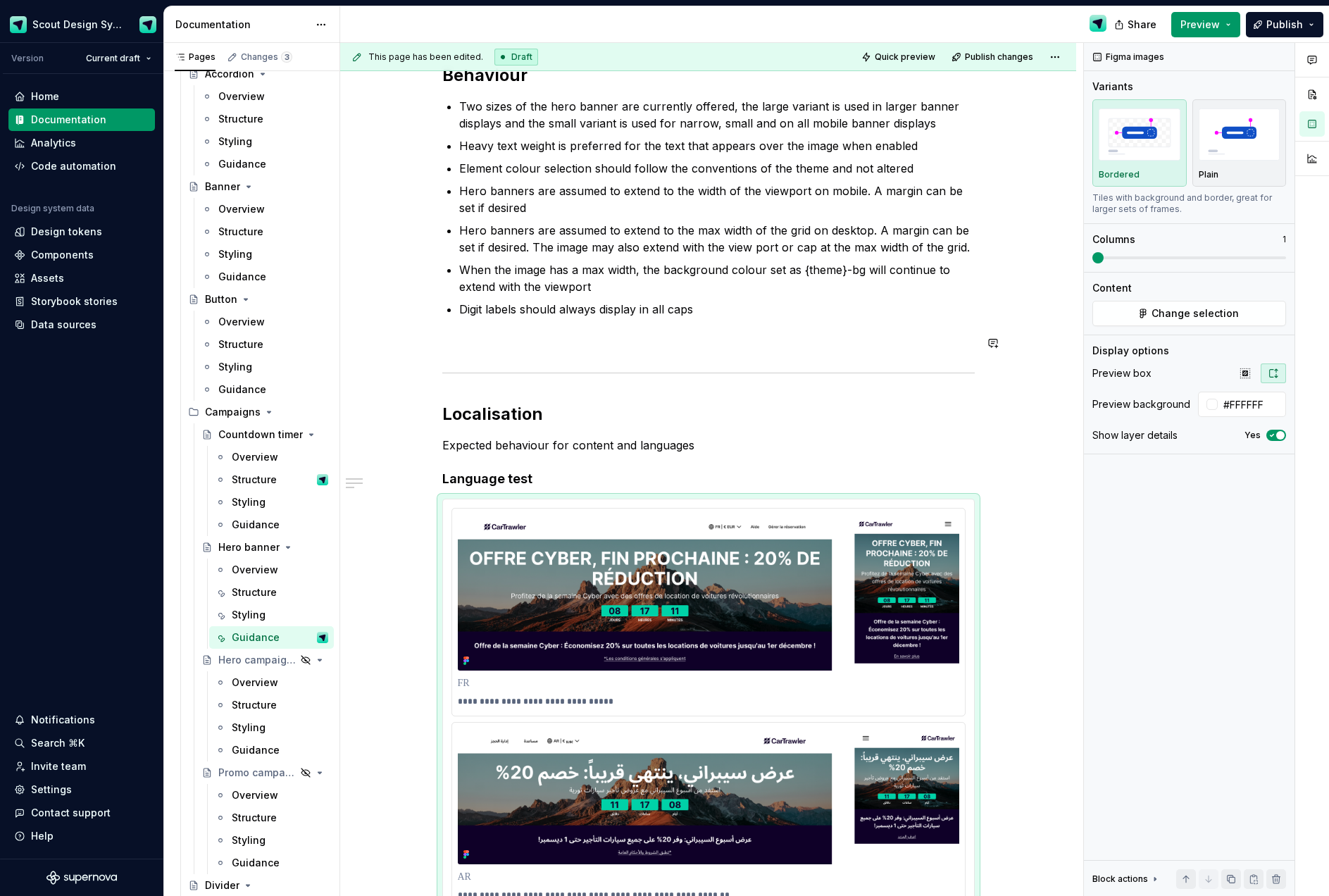
click at [667, 317] on p "Digit labels should always display in all caps" at bounding box center [717, 309] width 515 height 17
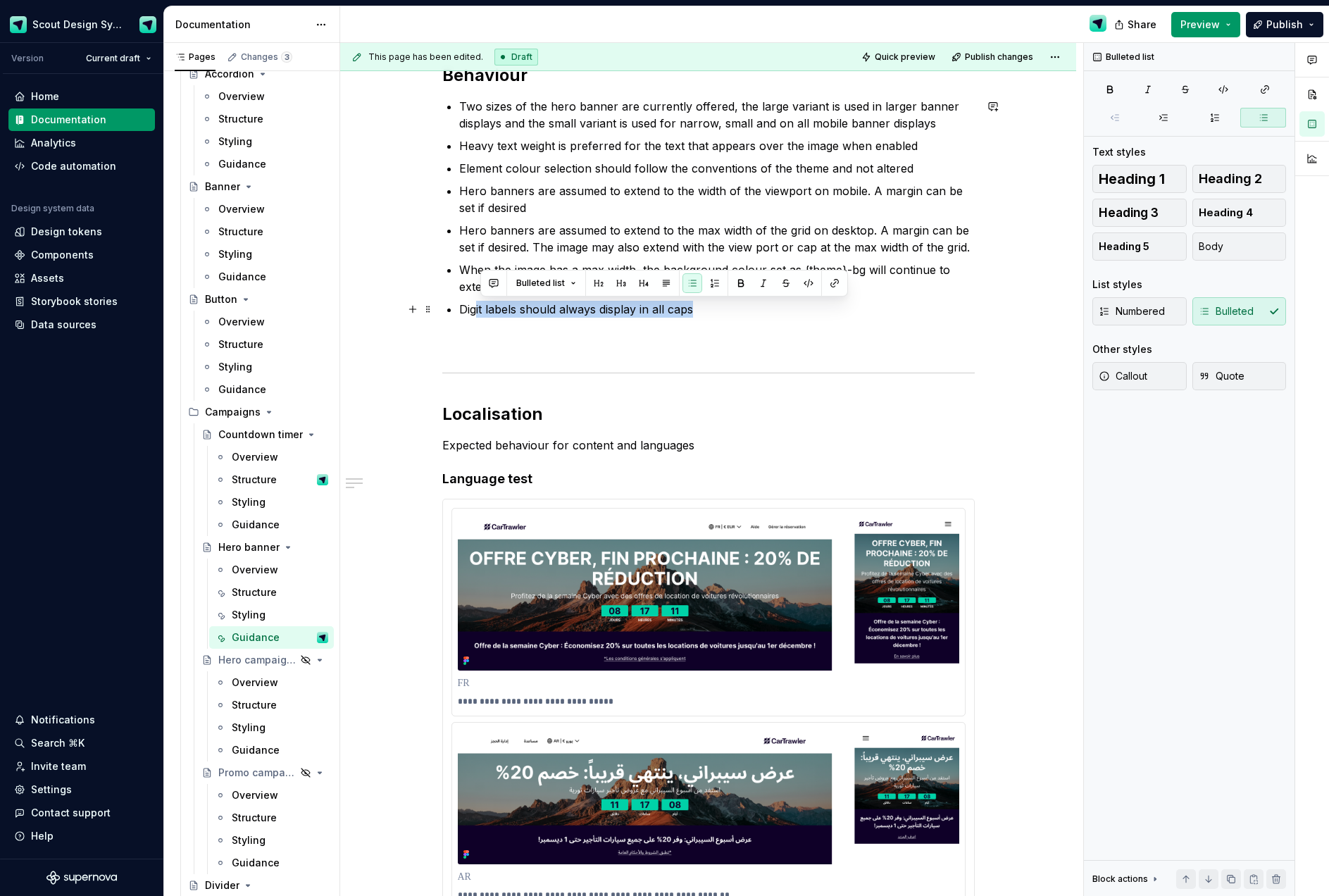
drag, startPoint x: 509, startPoint y: 311, endPoint x: 477, endPoint y: 312, distance: 32.0
click at [477, 312] on p "Digit labels should always display in all caps" at bounding box center [717, 309] width 515 height 17
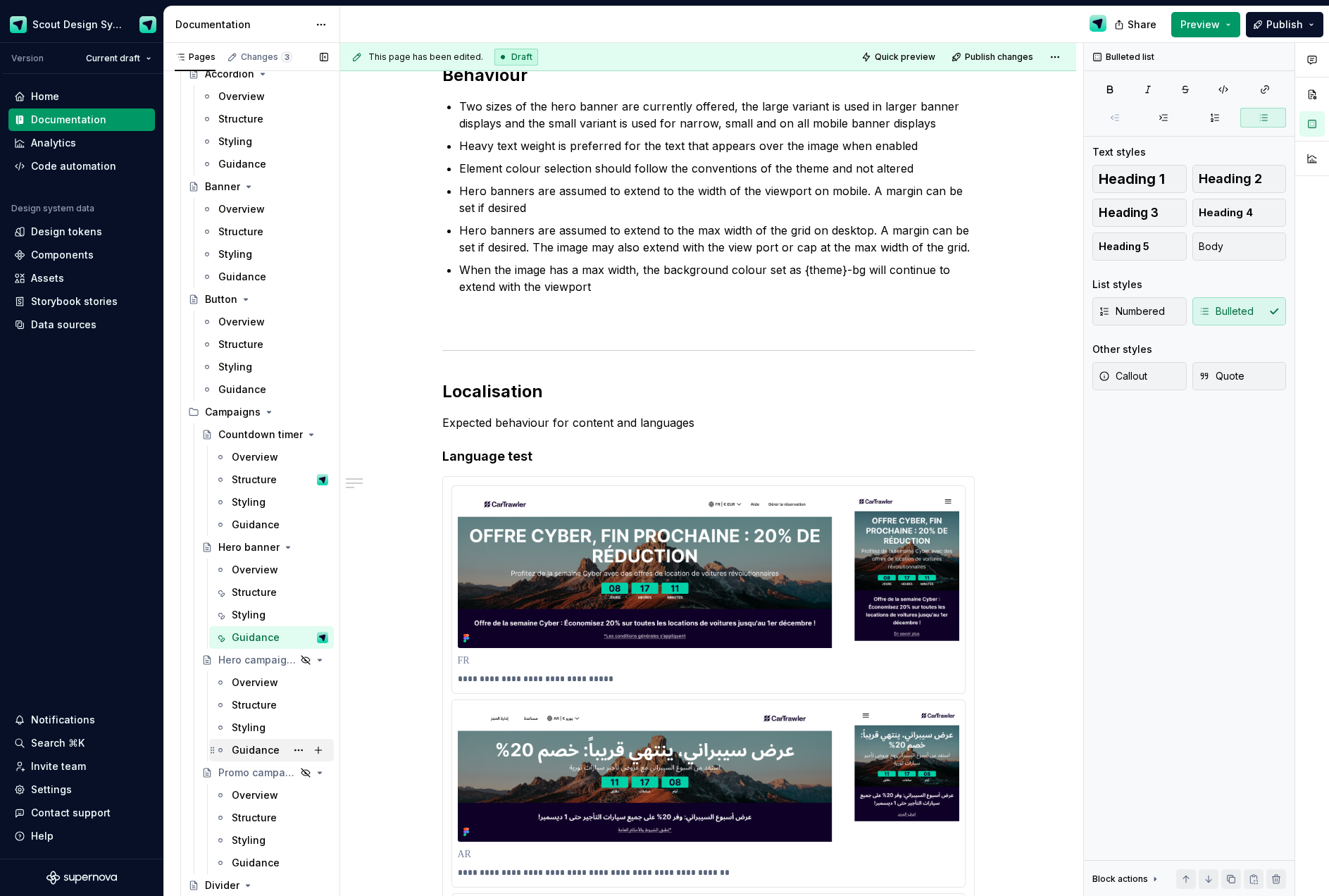
click at [254, 752] on div "Guidance" at bounding box center [255, 750] width 48 height 14
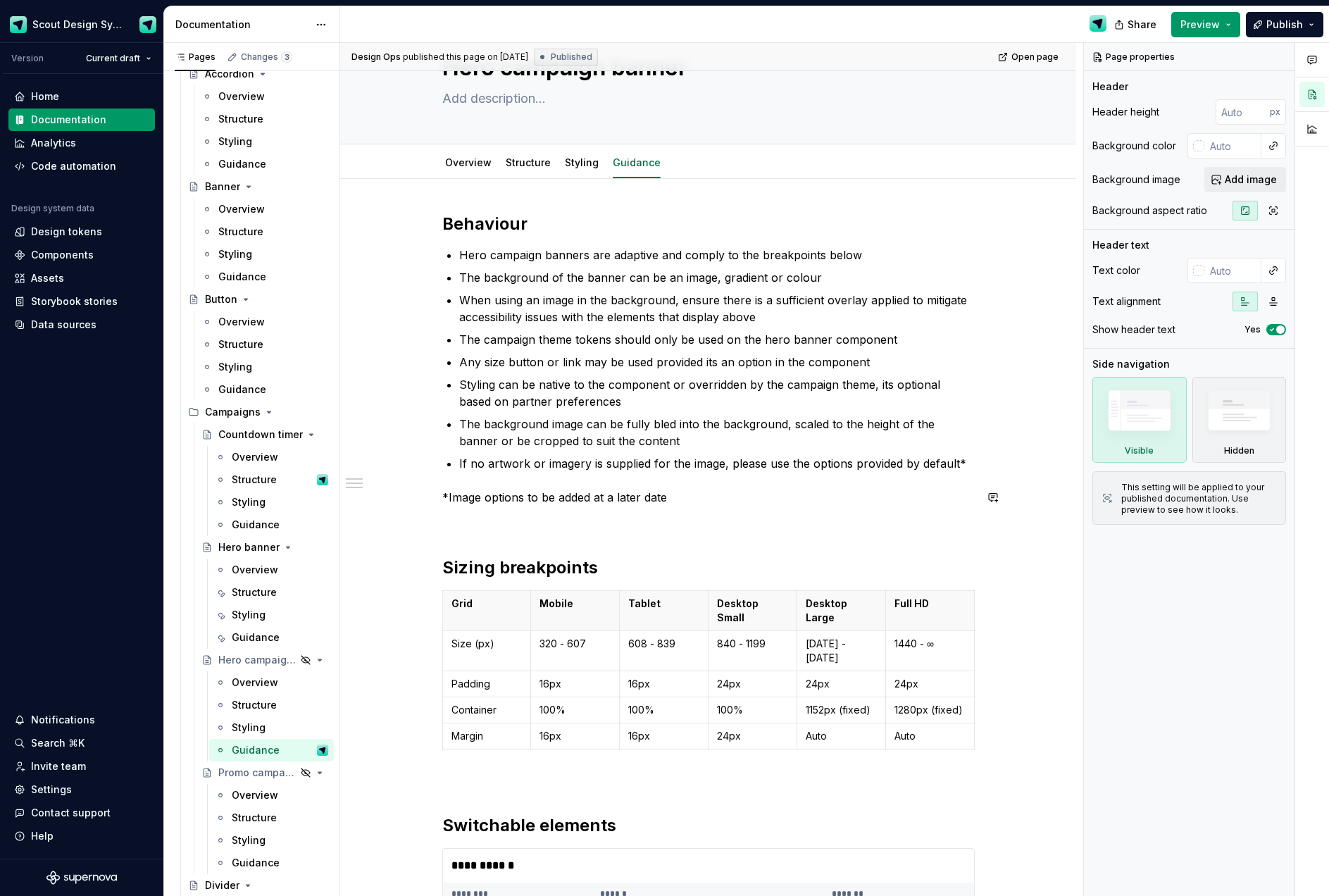
scroll to position [71, 0]
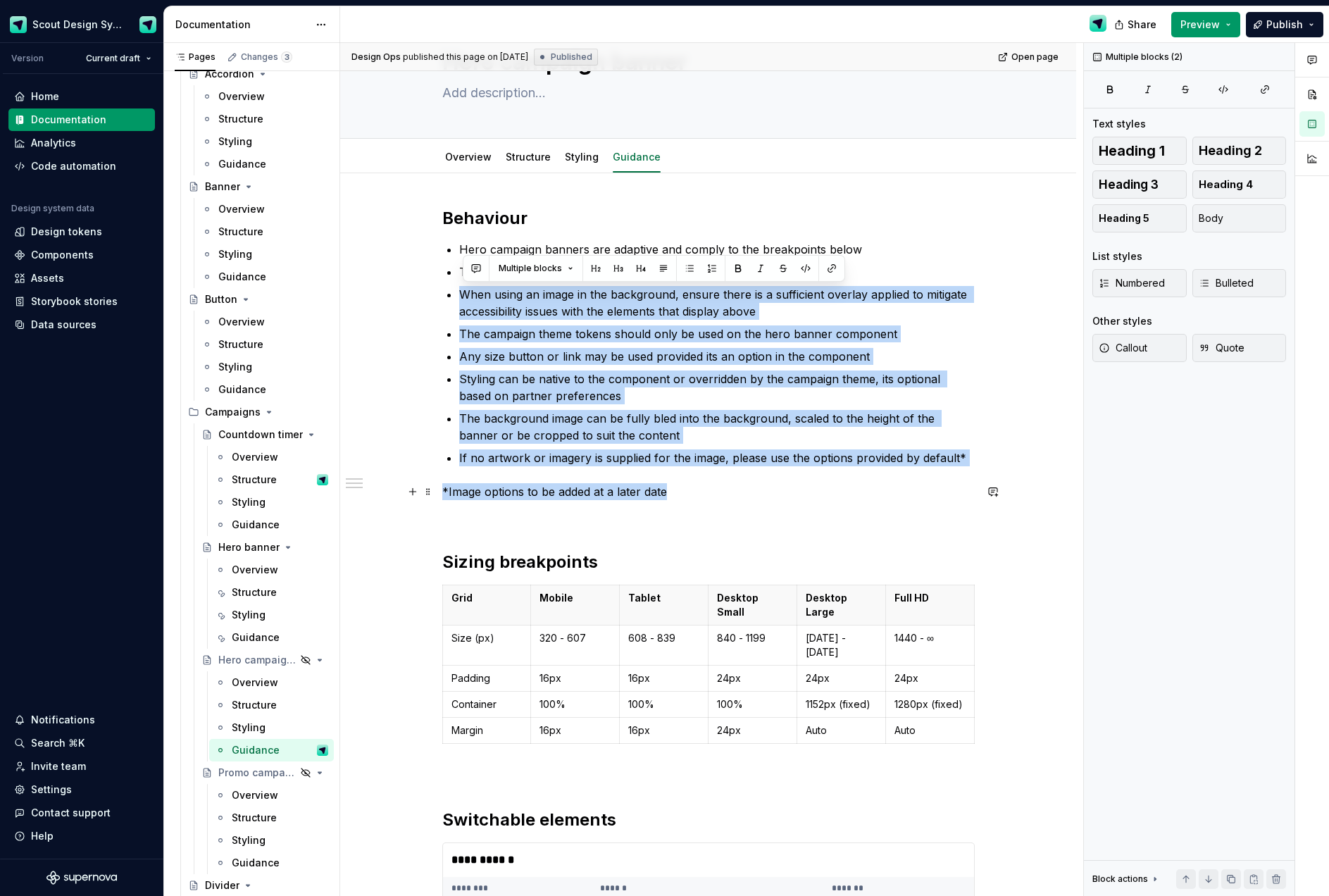
drag, startPoint x: 562, startPoint y: 386, endPoint x: 948, endPoint y: 491, distance: 400.0
click at [948, 490] on div "Behaviour Hero campaign banners are adaptive and comply to the breakpoints belo…" at bounding box center [709, 778] width 532 height 1142
copy div "When using an image in the background, ensure there is a sufficient overlay app…"
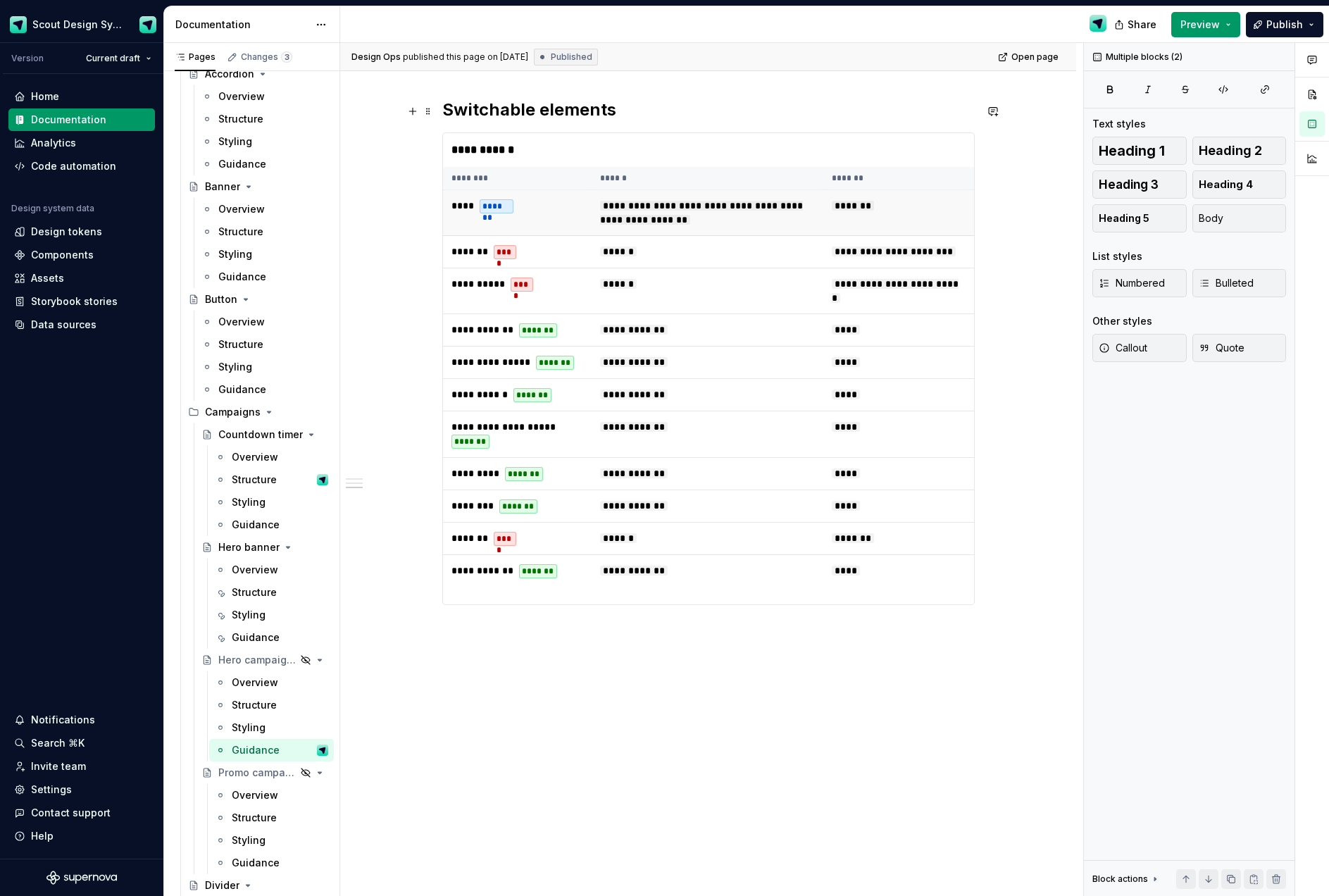
scroll to position [0, 0]
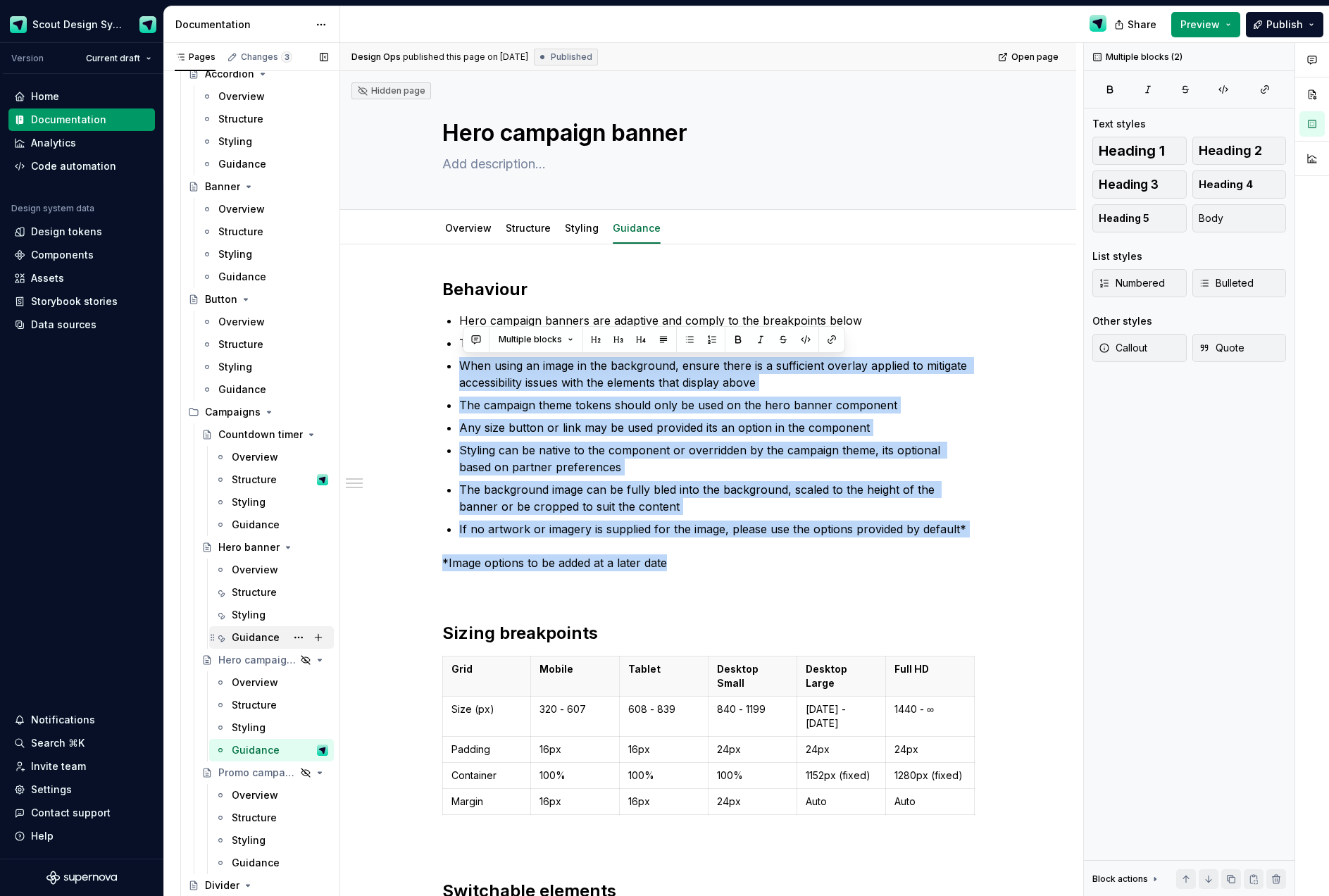
click at [261, 640] on div "Guidance" at bounding box center [255, 636] width 48 height 14
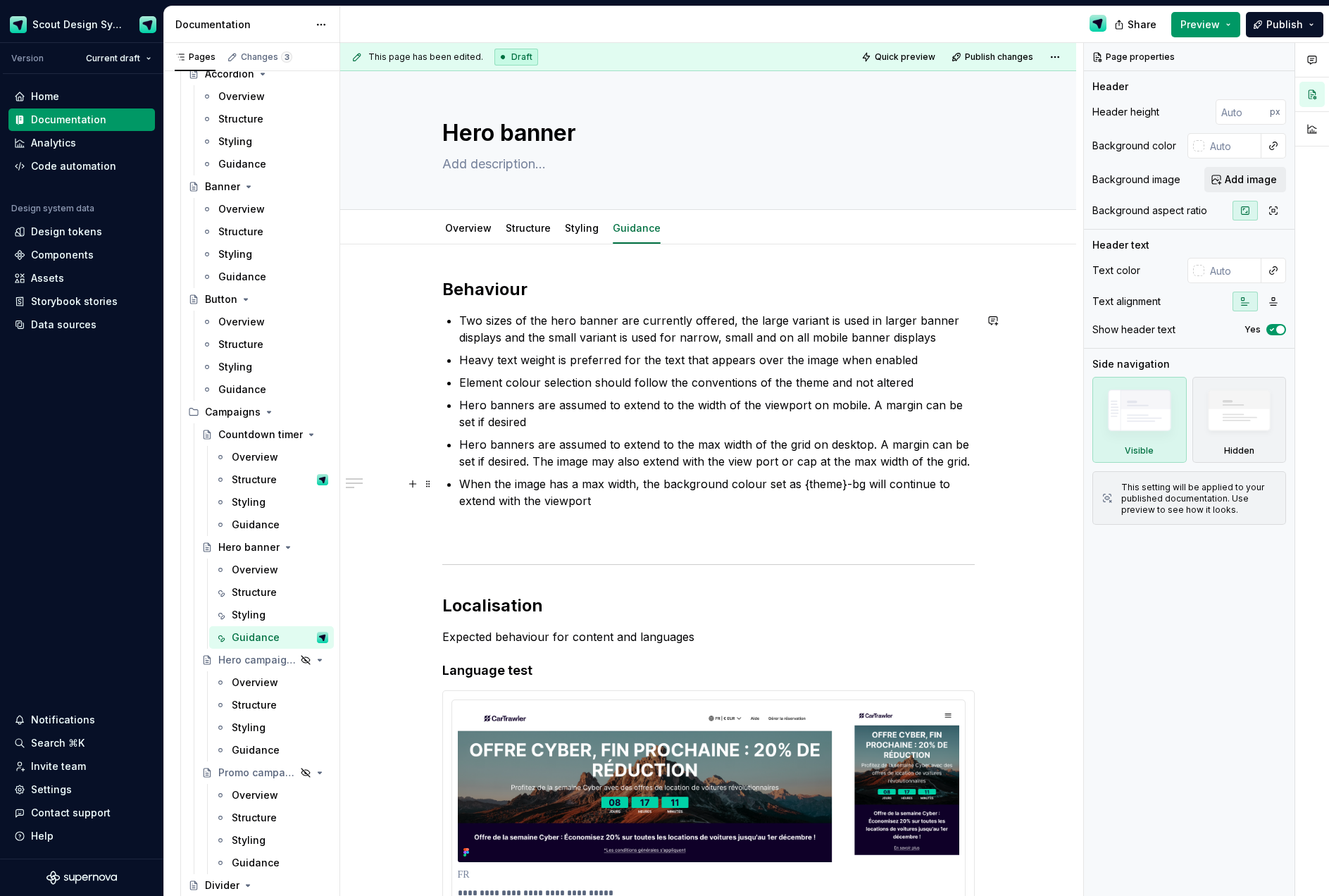
click at [612, 505] on p "When the image has a max width, the background colour set as {theme}-bg will co…" at bounding box center [717, 492] width 515 height 34
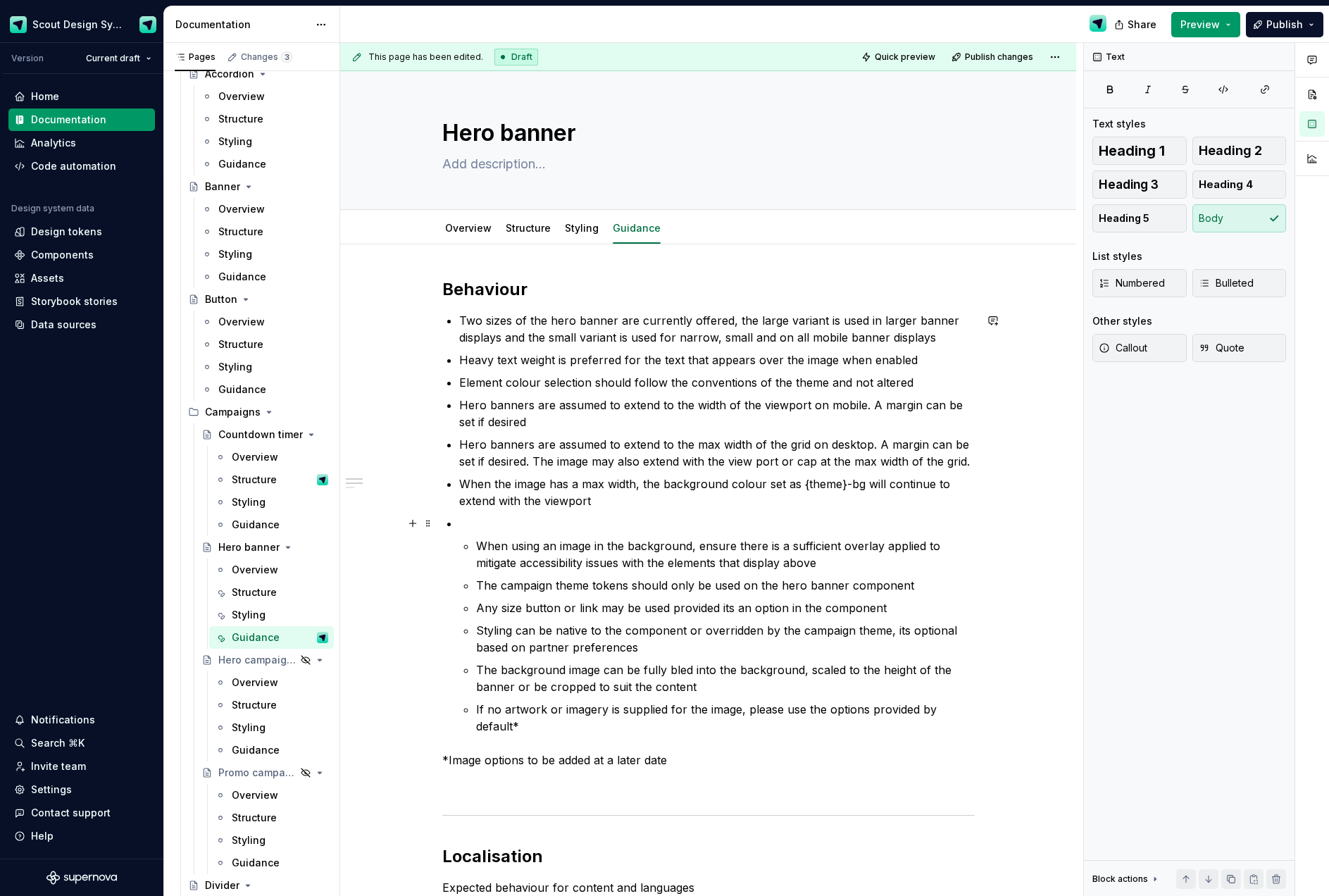
click at [485, 525] on p at bounding box center [717, 523] width 515 height 17
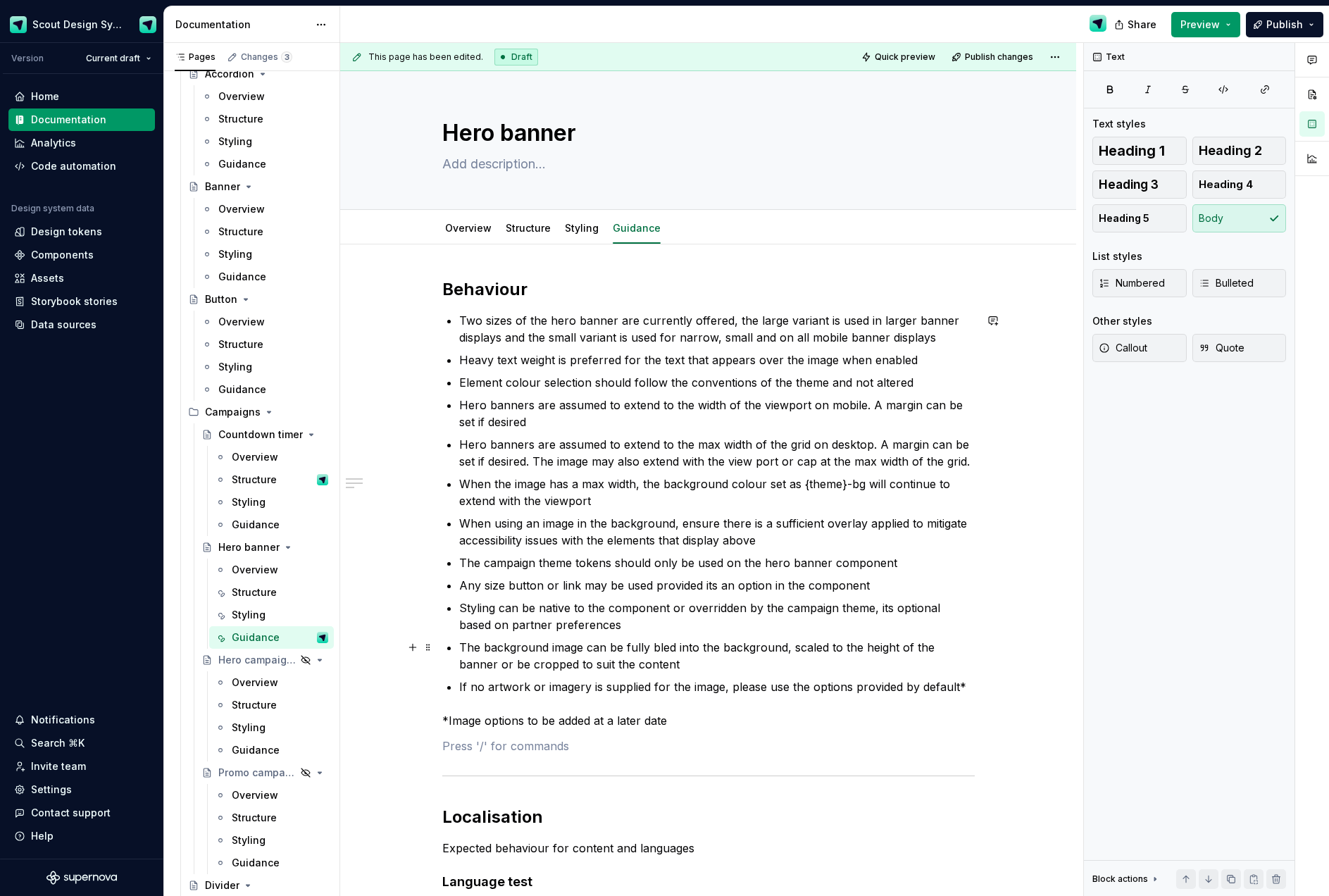
type textarea "*"
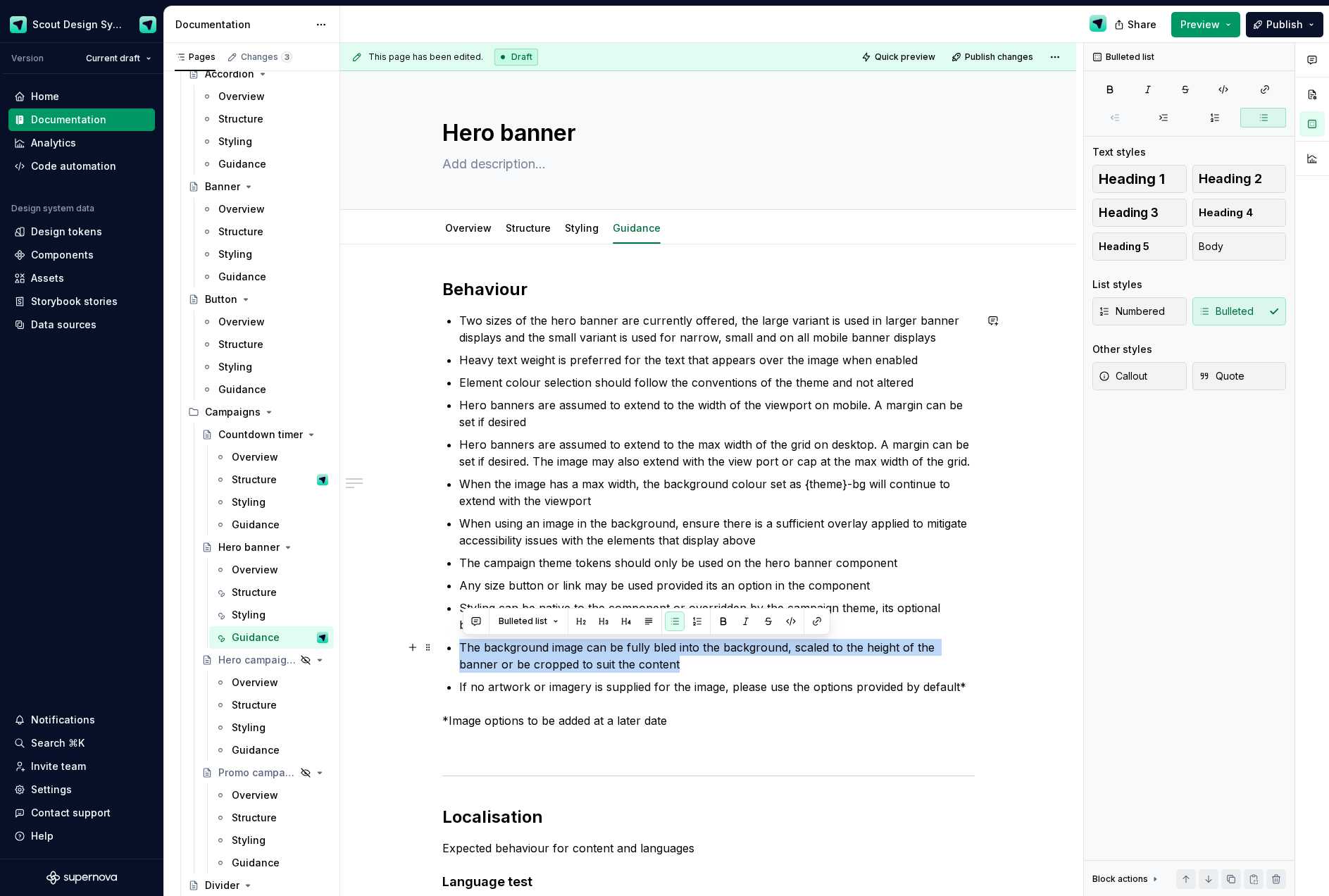
drag, startPoint x: 563, startPoint y: 648, endPoint x: 455, endPoint y: 647, distance: 108.0
click at [455, 647] on div "Behaviour Two sizes of the hero banner are currently offered, the large variant…" at bounding box center [709, 897] width 532 height 1238
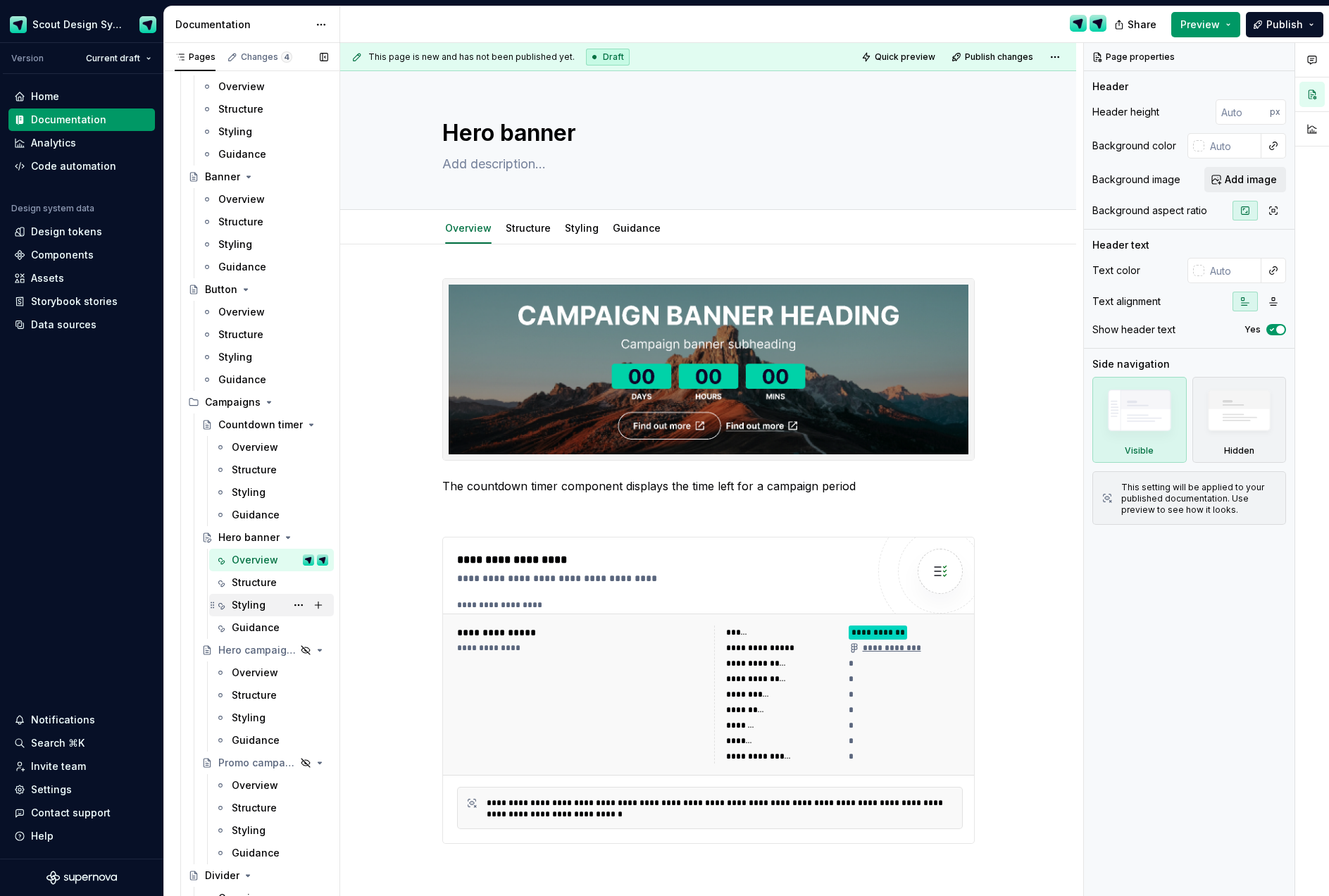
scroll to position [256, 0]
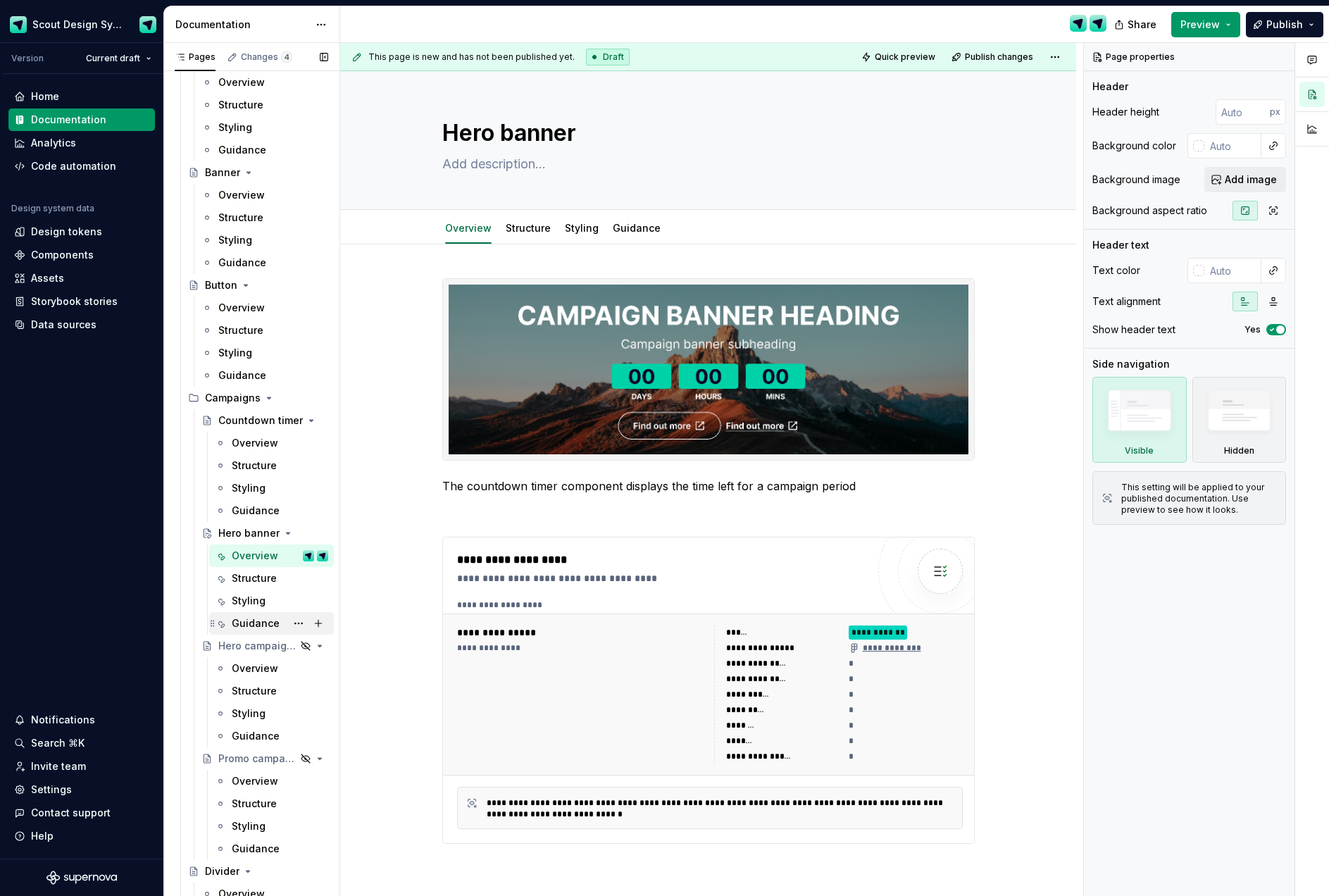
drag, startPoint x: 269, startPoint y: 669, endPoint x: 291, endPoint y: 624, distance: 50.1
click at [269, 669] on div "Overview" at bounding box center [255, 667] width 47 height 14
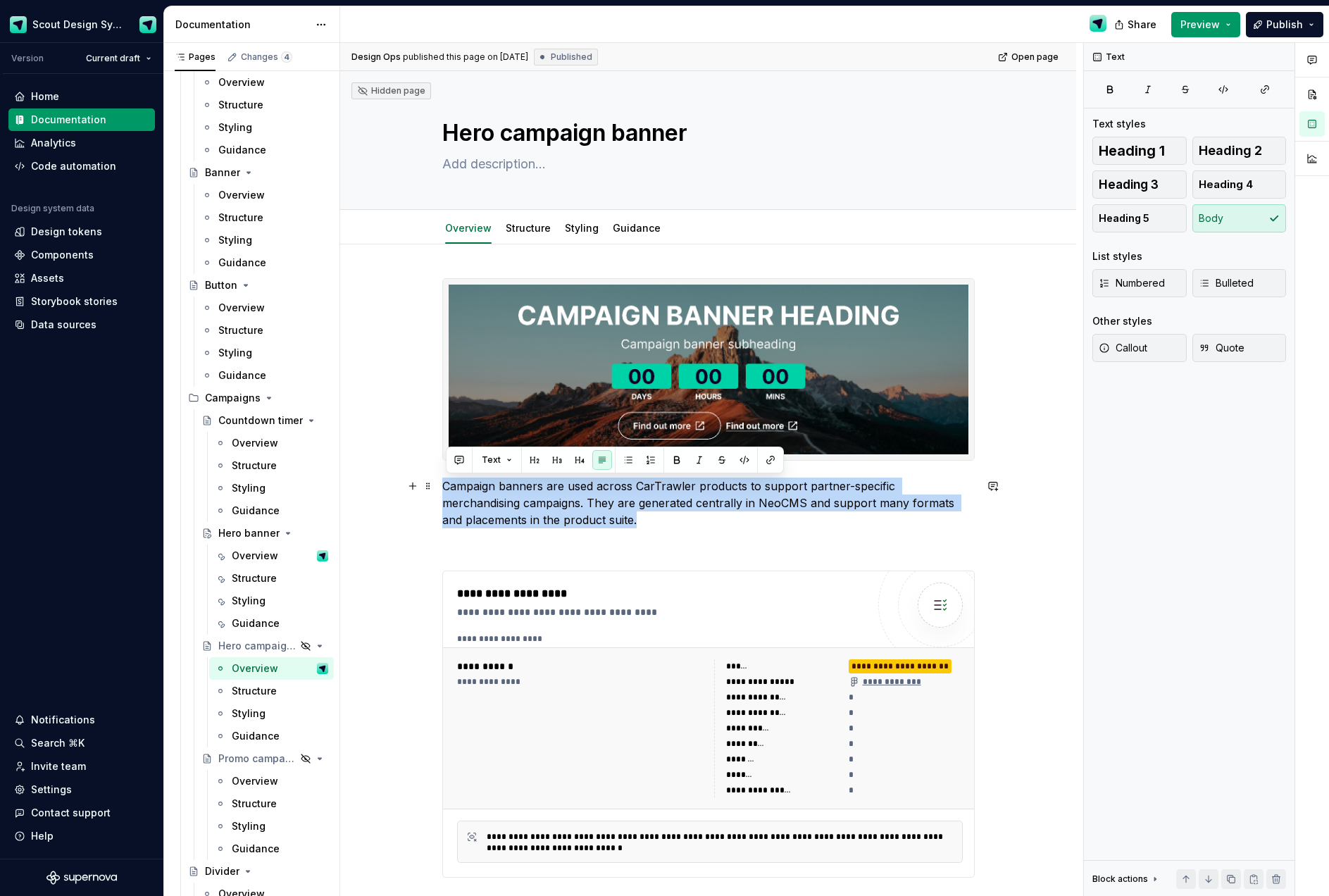
drag, startPoint x: 541, startPoint y: 511, endPoint x: 442, endPoint y: 487, distance: 101.9
click at [442, 487] on div "**********" at bounding box center [708, 721] width 736 height 952
click at [532, 225] on link "Structure" at bounding box center [528, 228] width 45 height 12
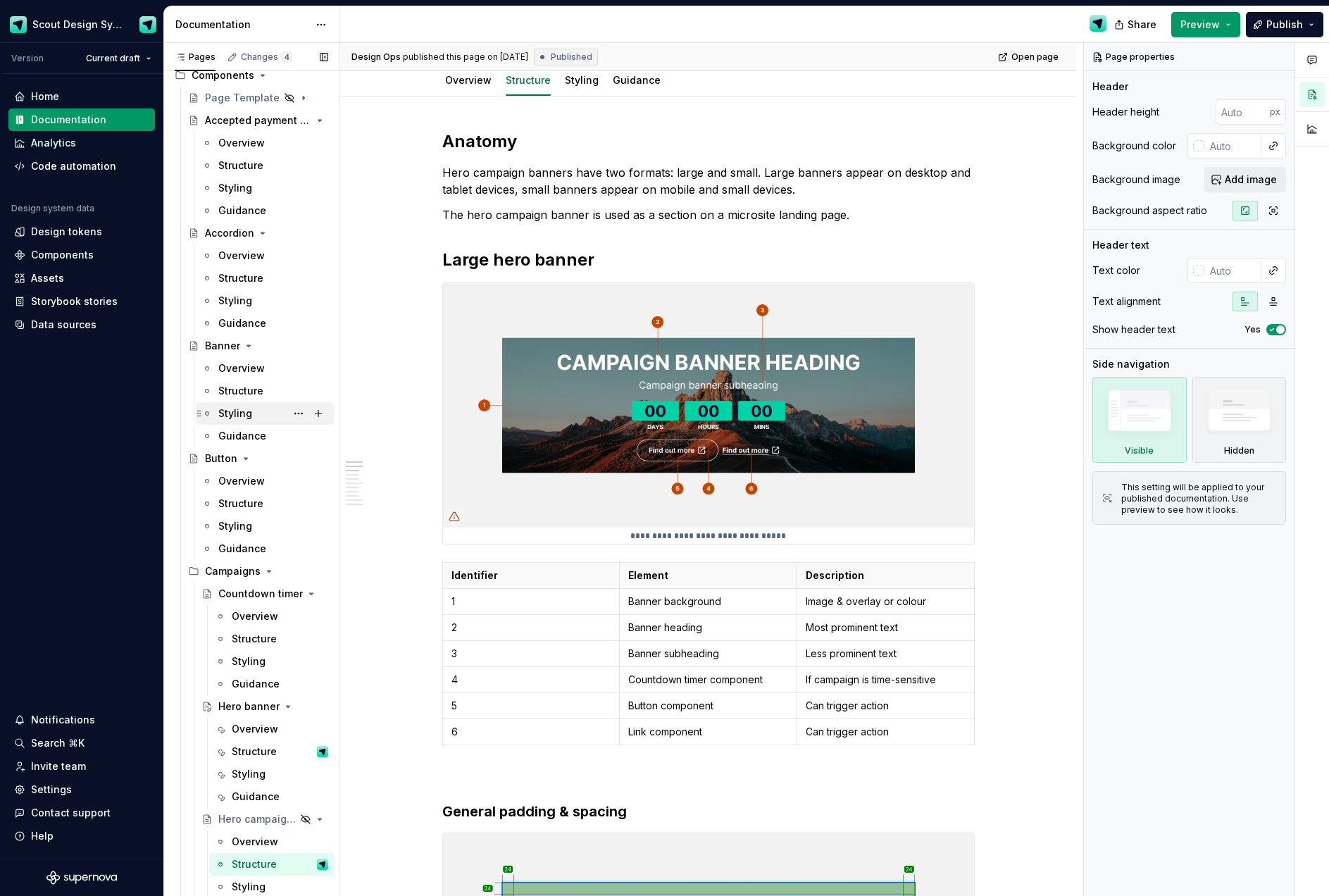
scroll to position [71, 0]
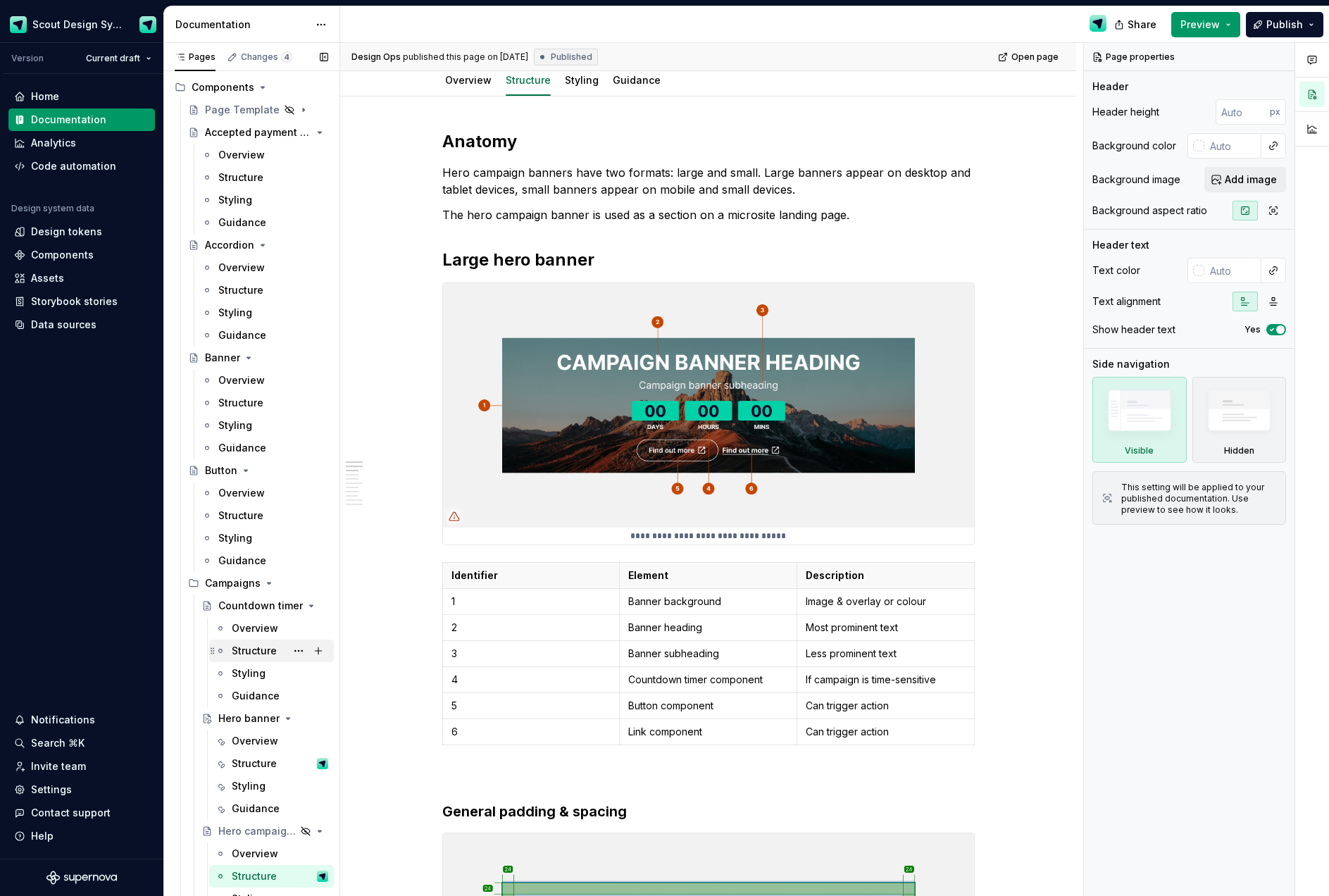
click at [265, 652] on div "Structure" at bounding box center [254, 650] width 45 height 14
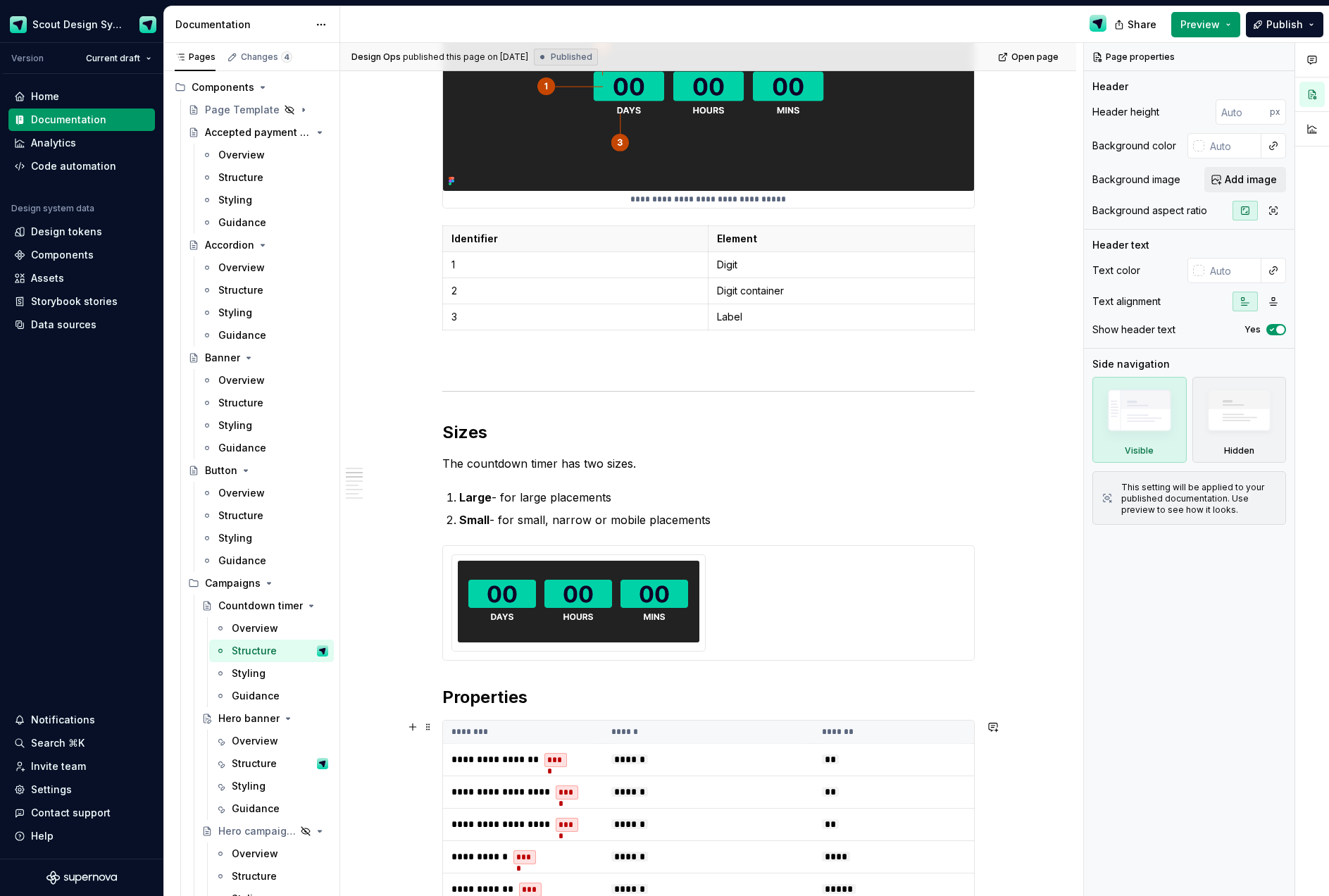
scroll to position [784, 0]
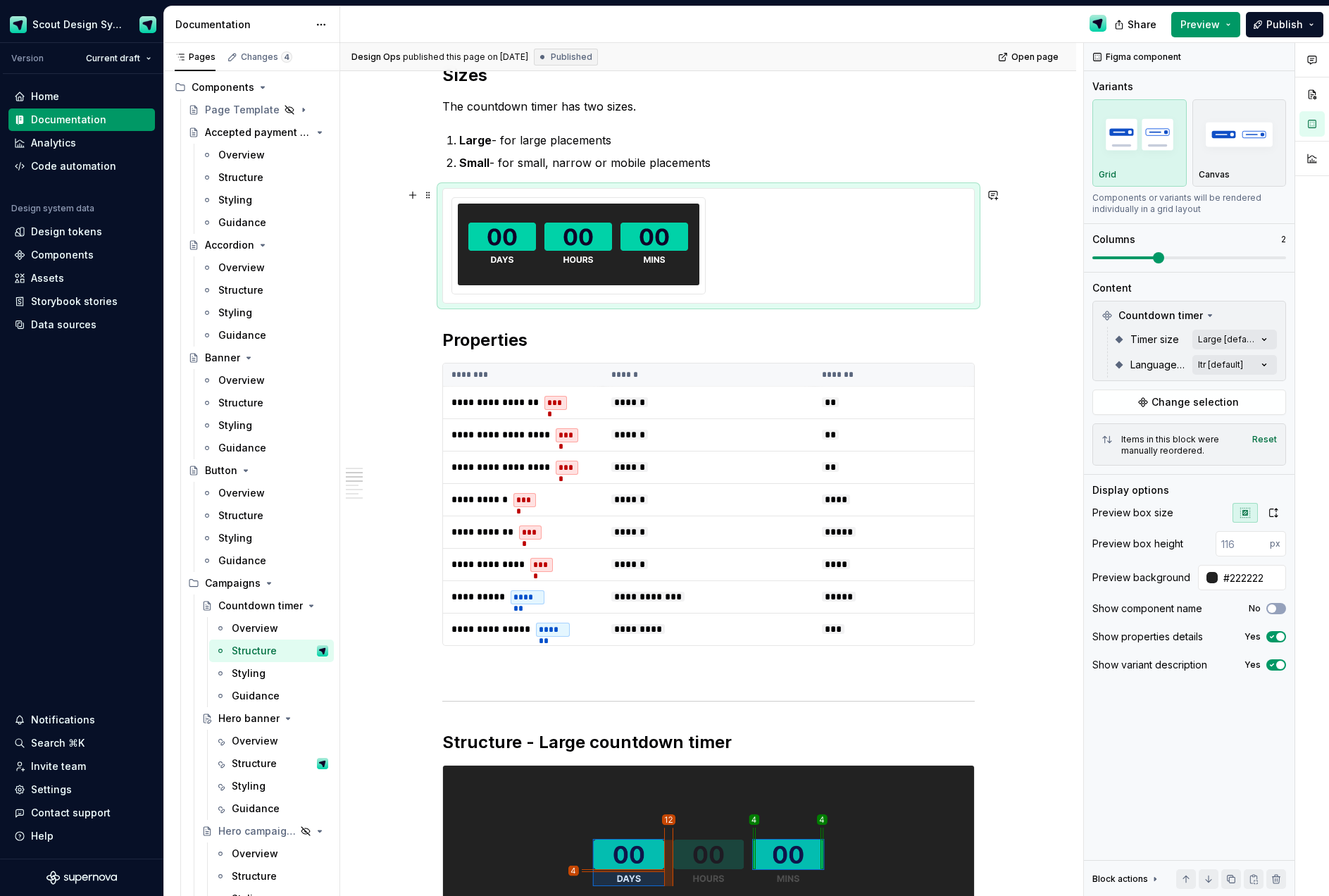
click at [793, 274] on div at bounding box center [709, 246] width 514 height 97
click at [1236, 341] on div "Comments Open comments No comments yet Select ‘Comment’ from the block context …" at bounding box center [1205, 470] width 245 height 854
click at [1247, 369] on div at bounding box center [1257, 364] width 20 height 11
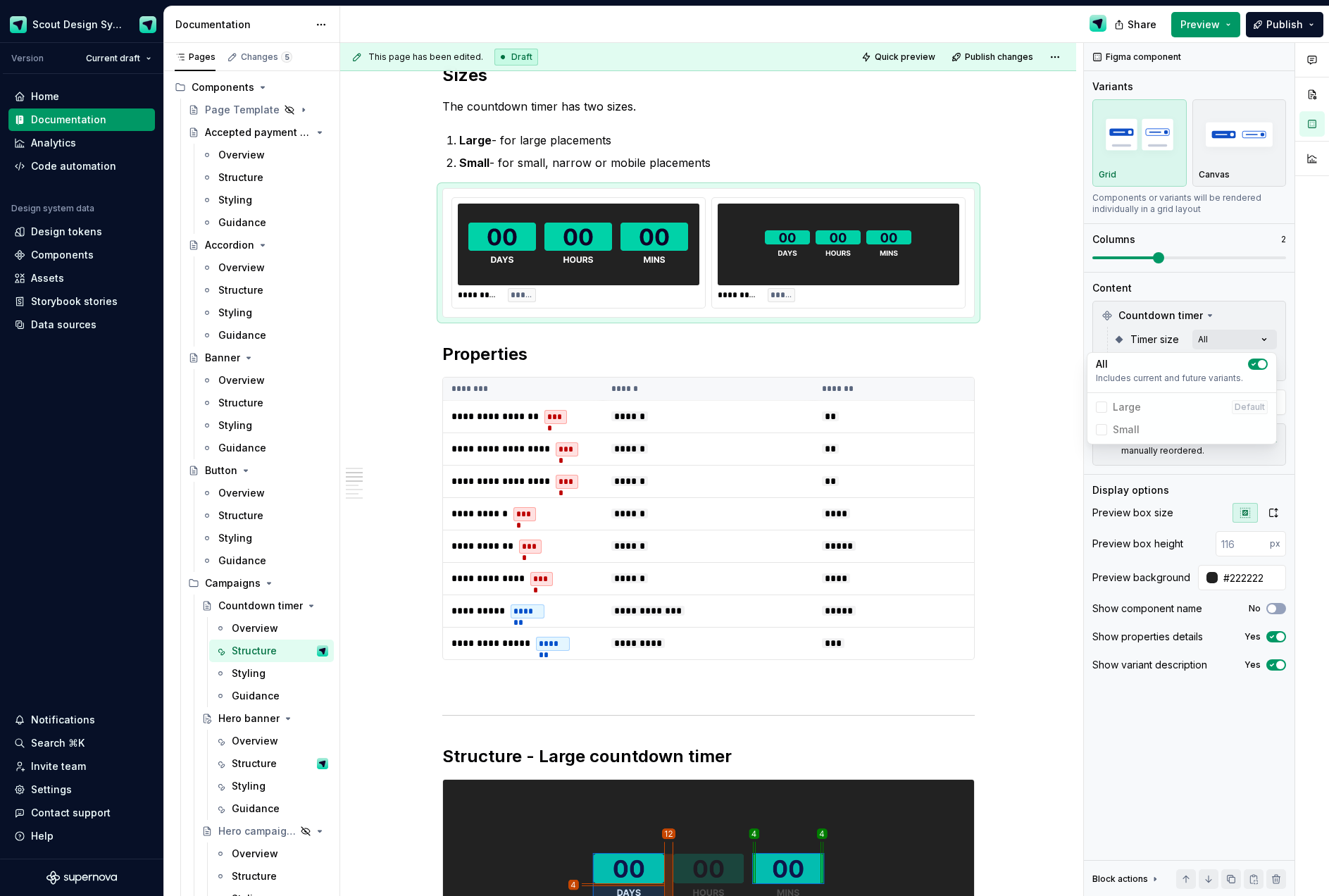
click at [1039, 341] on html "Scout Design System Version Current draft Home Documentation Analytics Code aut…" at bounding box center [664, 448] width 1329 height 896
click at [1289, 30] on span "Publish" at bounding box center [1284, 24] width 37 height 14
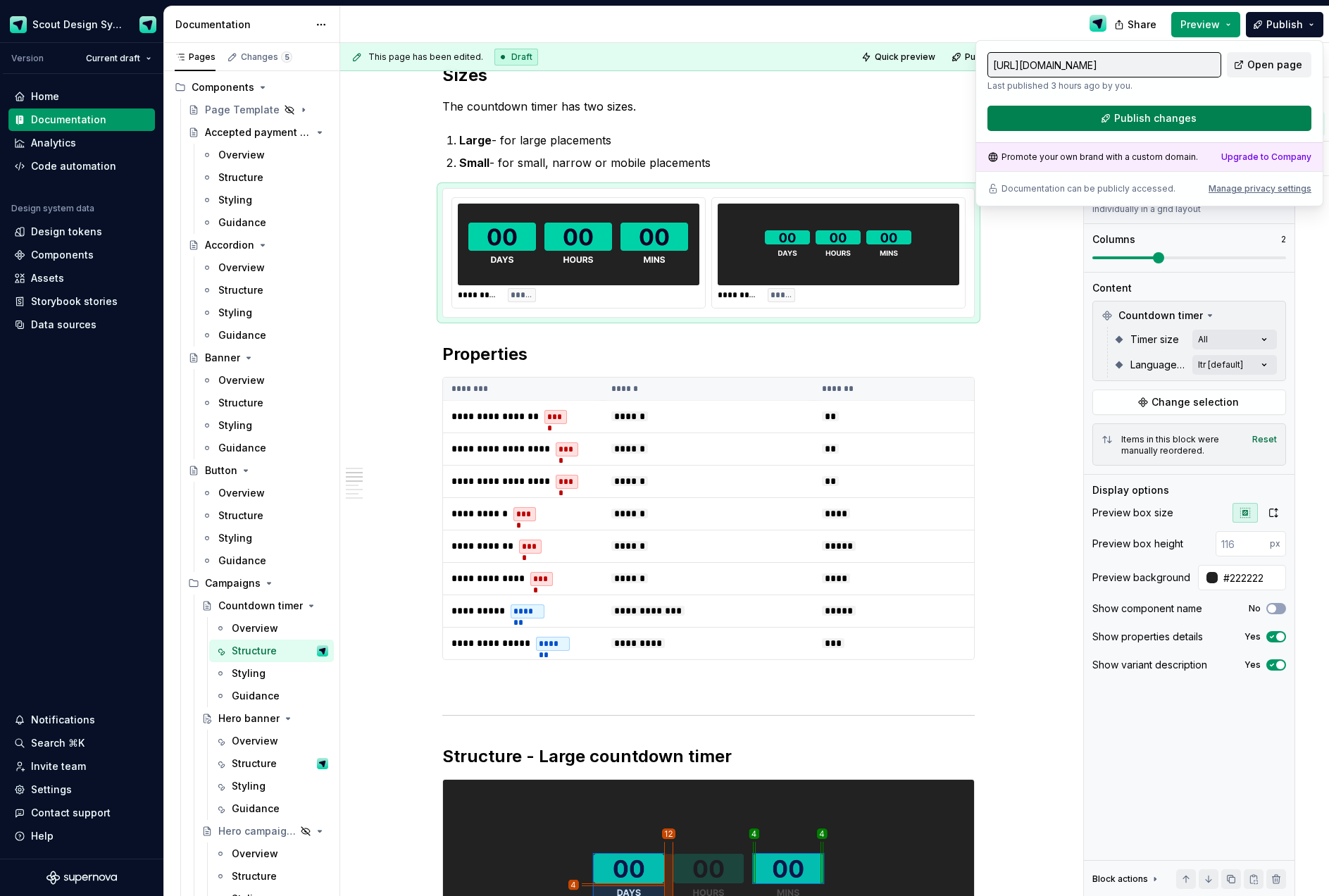
click at [1114, 125] on button "Publish changes" at bounding box center [1149, 118] width 324 height 25
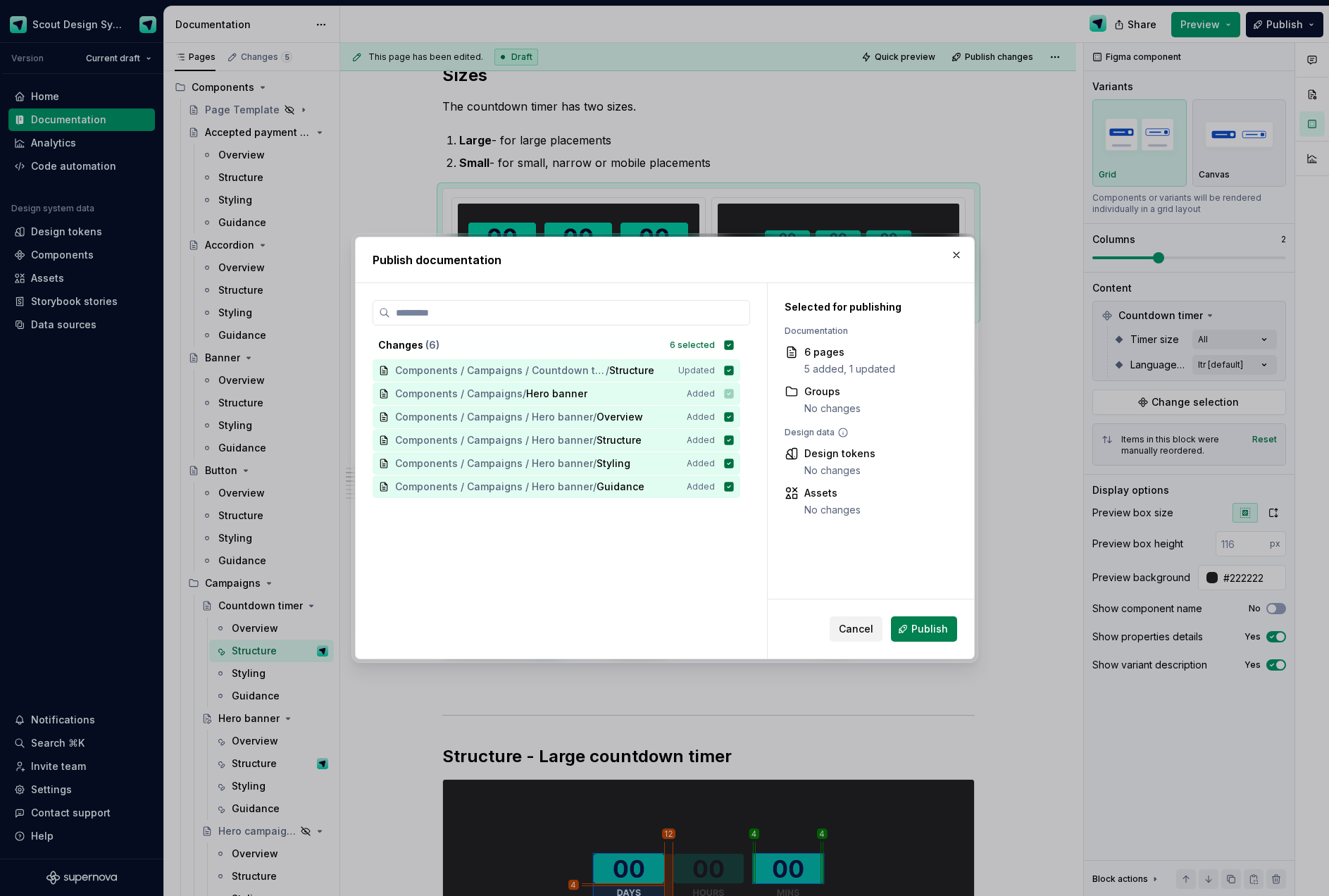
click at [944, 639] on button "Publish" at bounding box center [923, 628] width 67 height 25
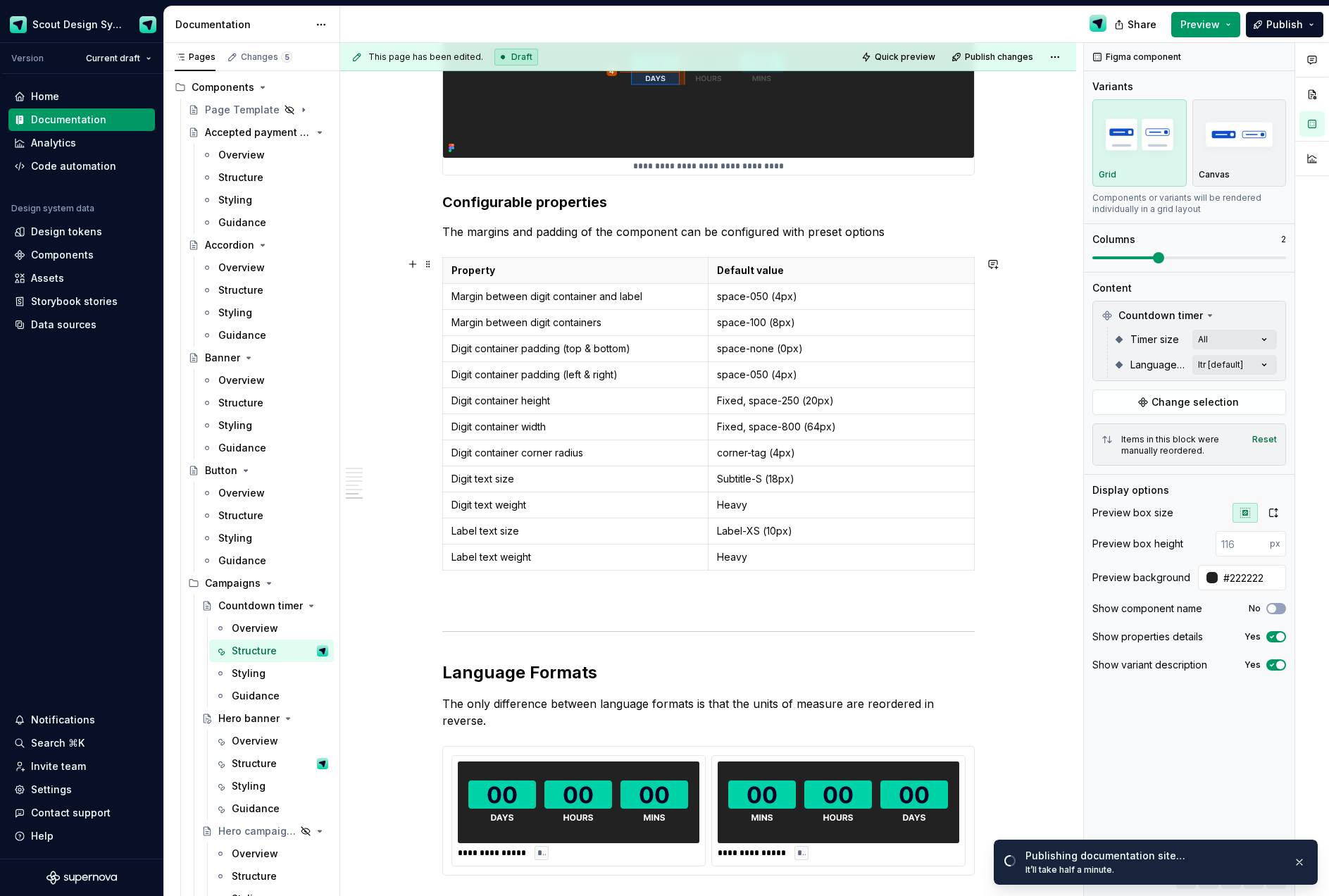
scroll to position [2349, 0]
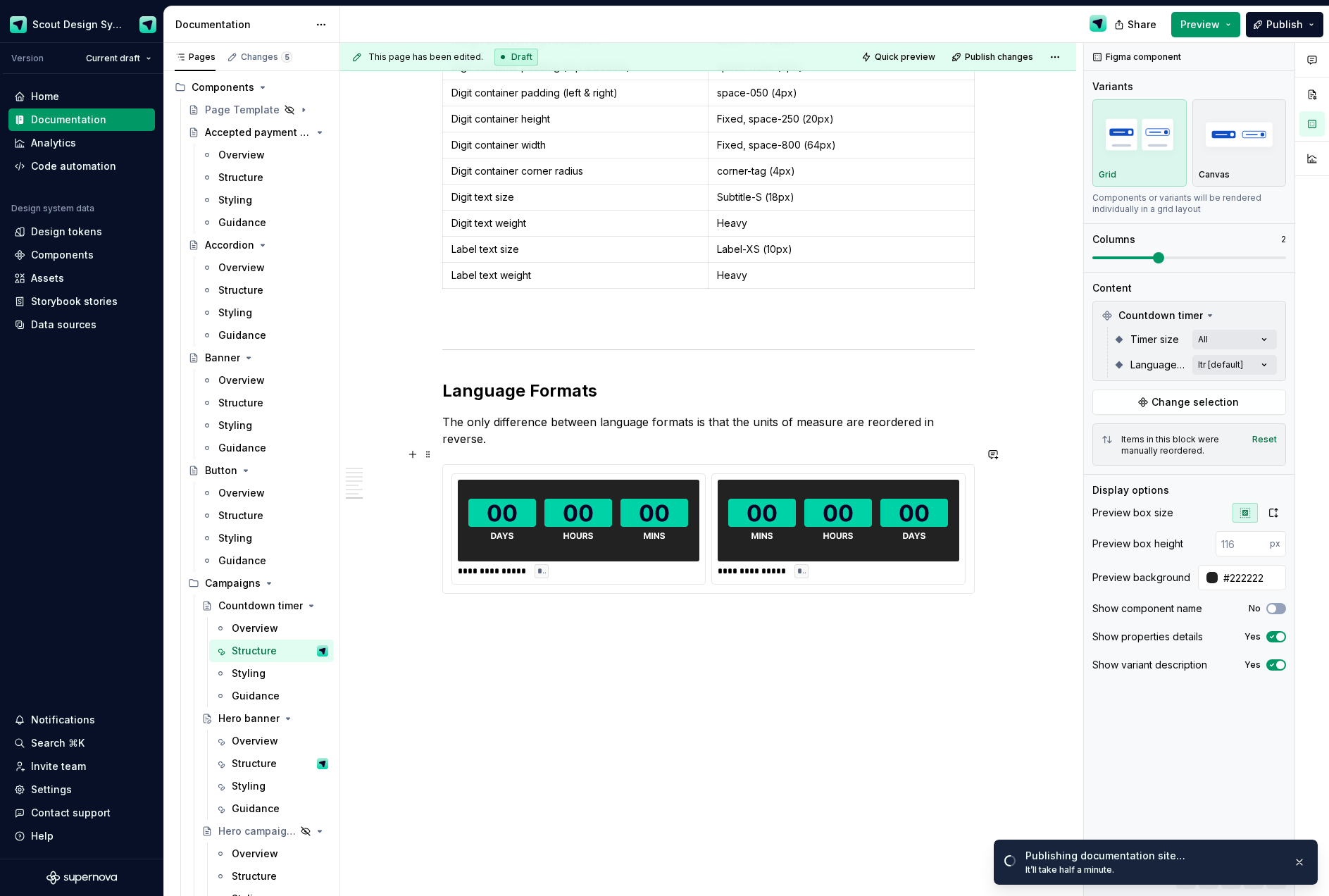
click at [857, 530] on img at bounding box center [838, 520] width 219 height 70
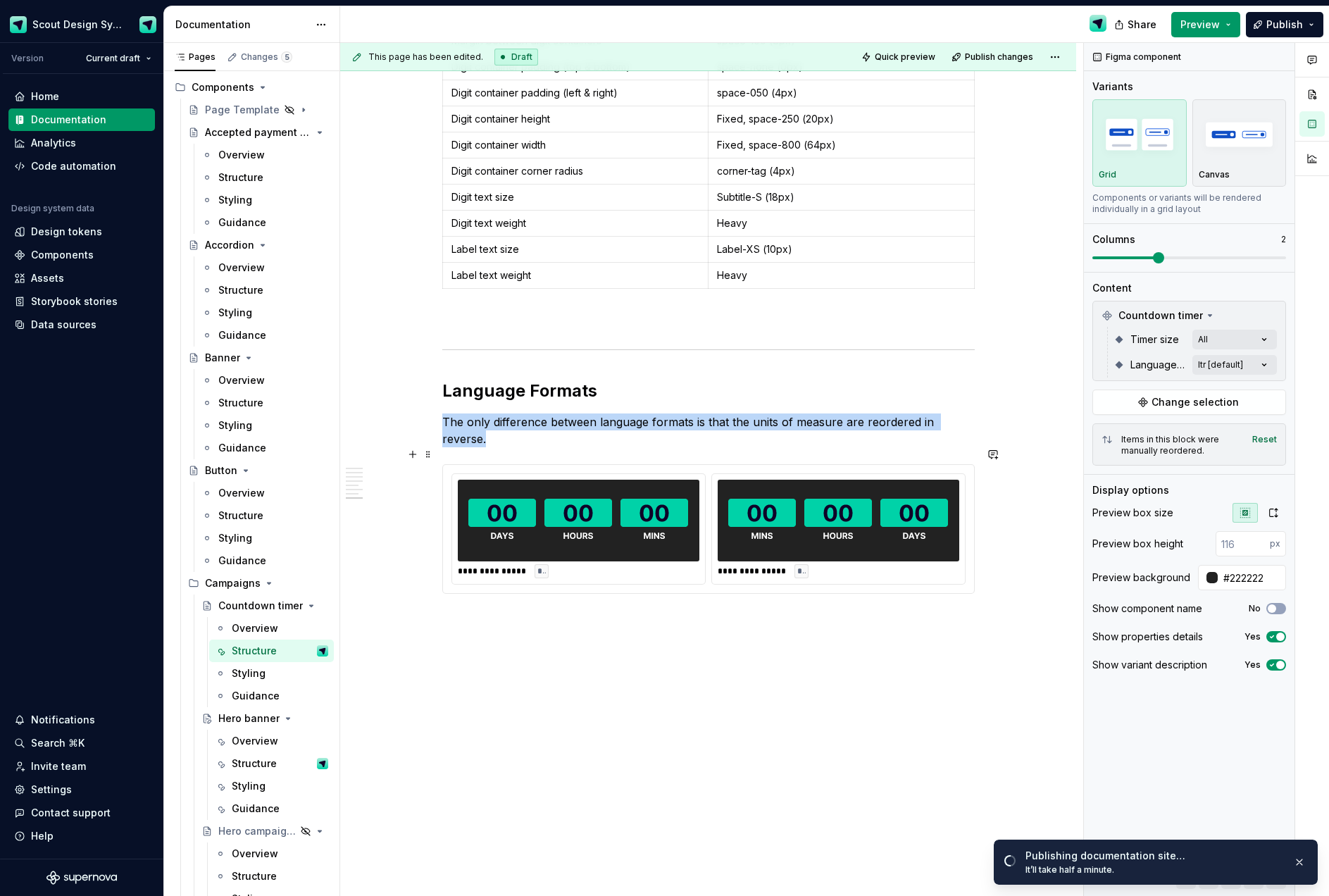
scroll to position [2594, 0]
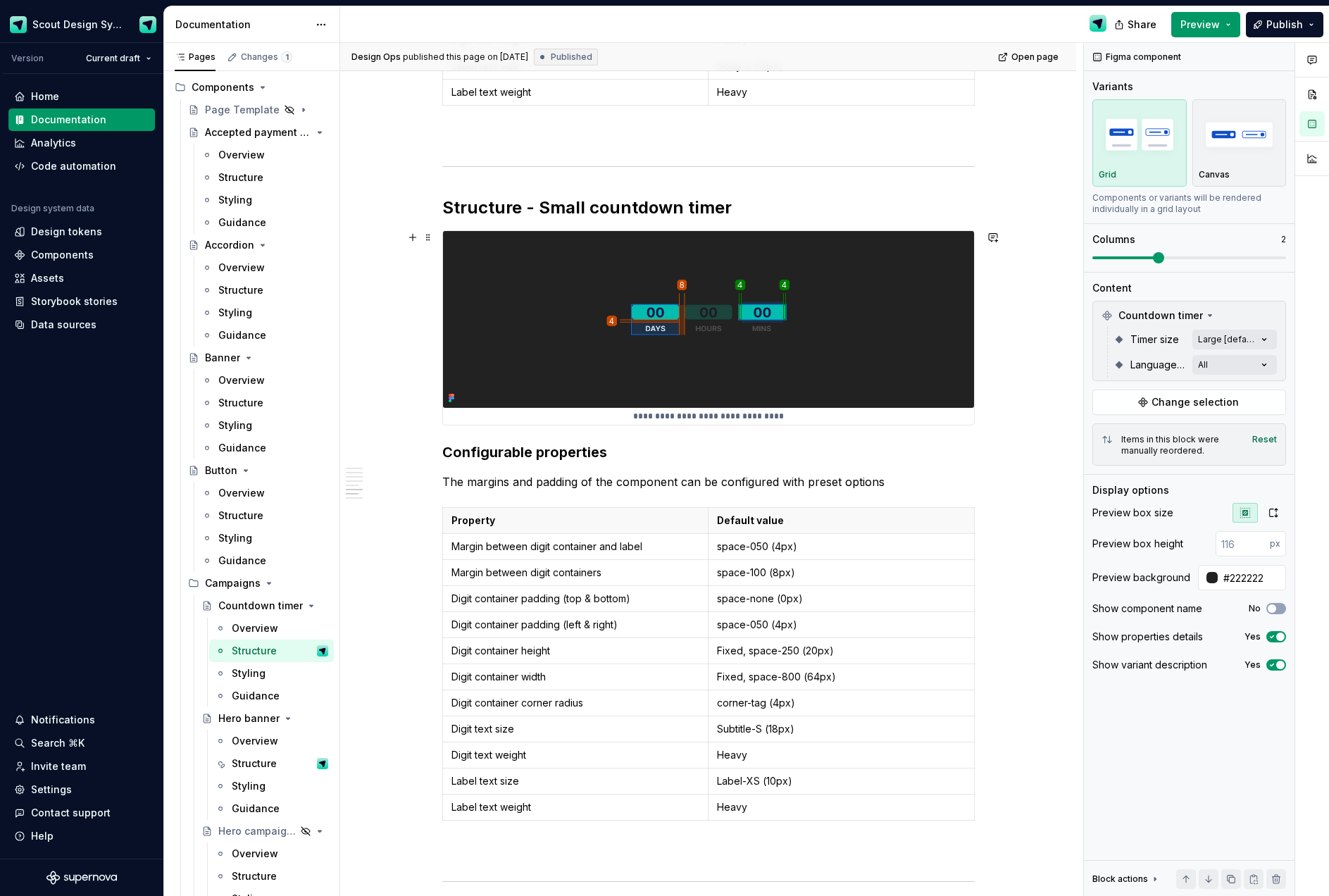
scroll to position [2153, 0]
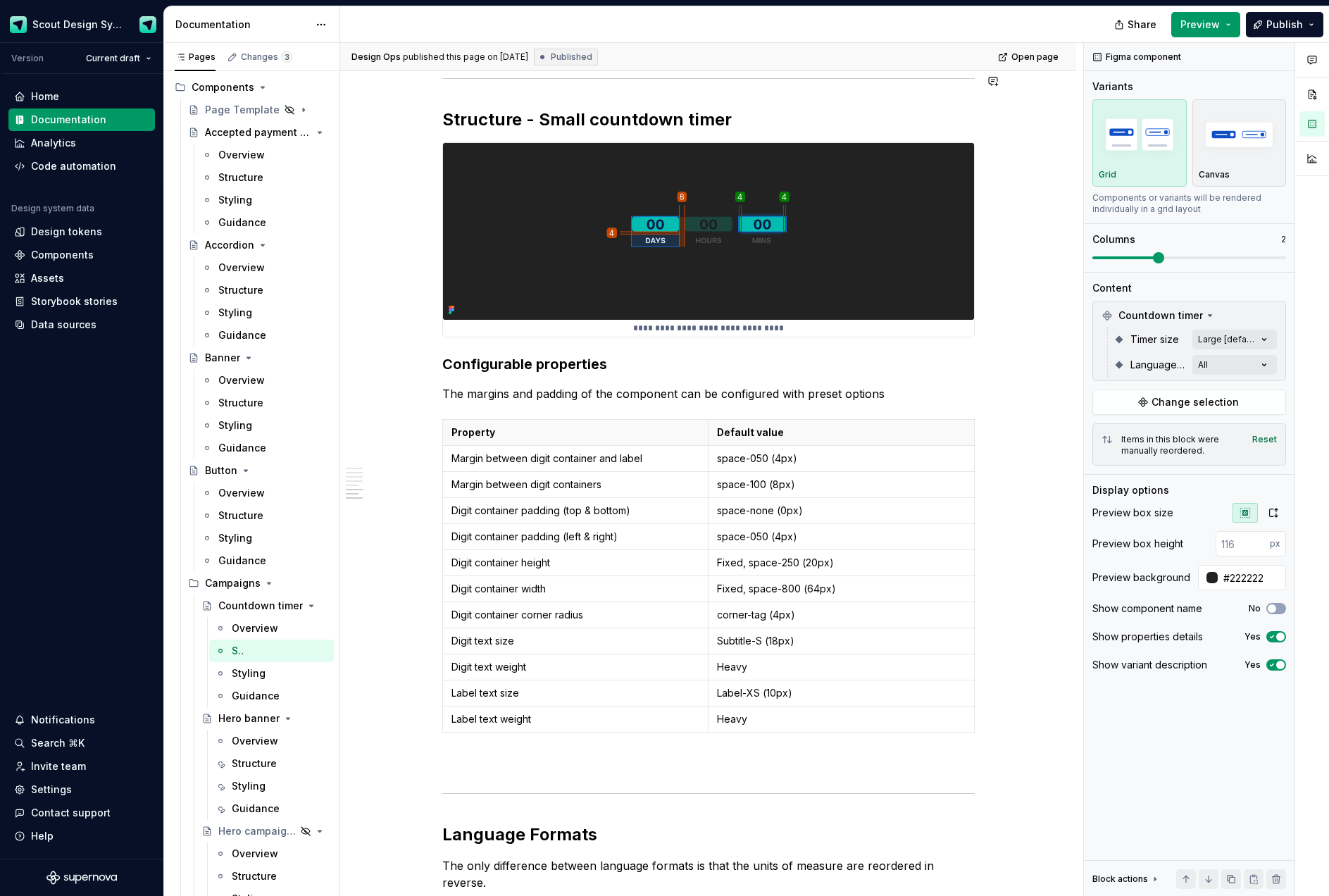
type textarea "*"
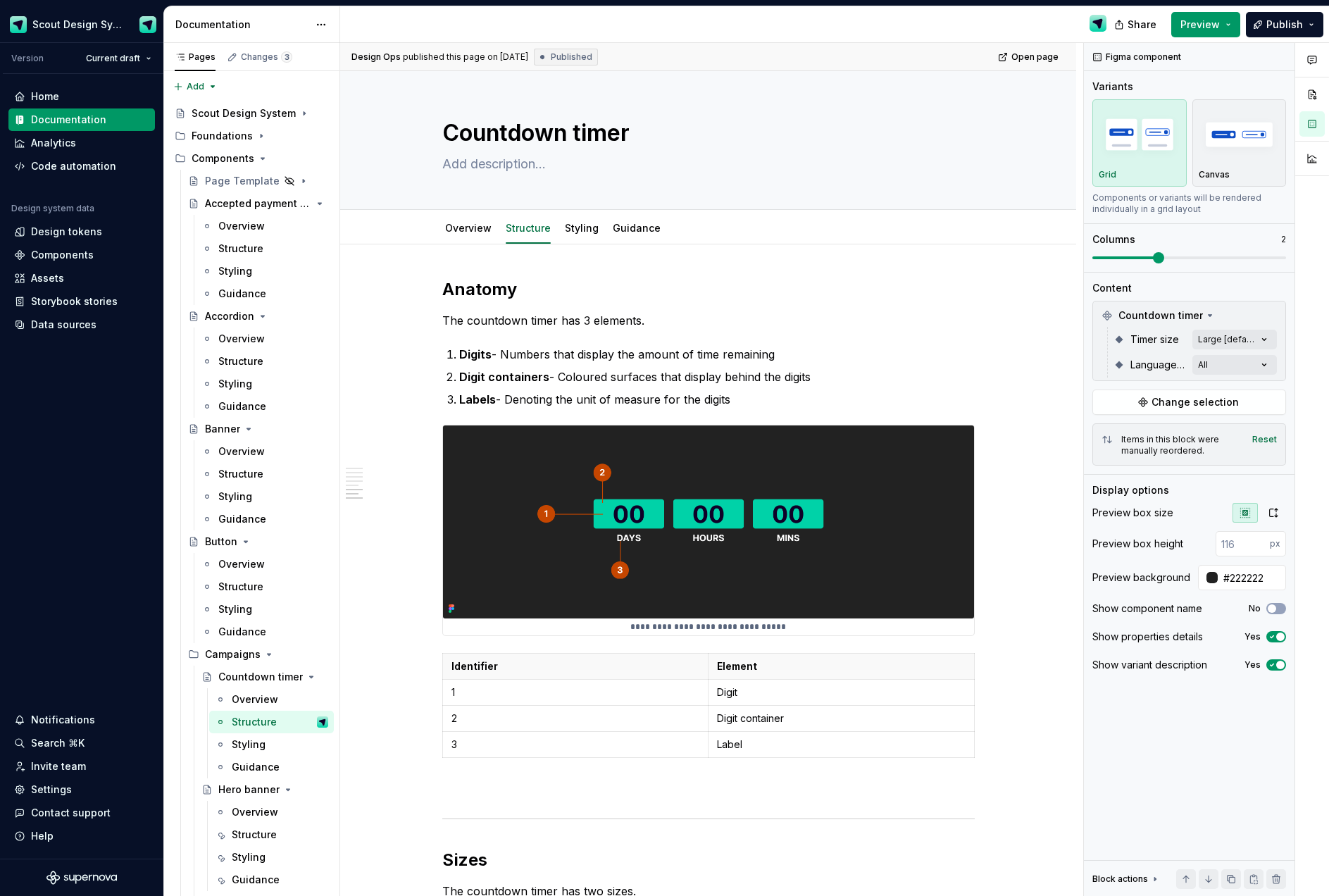
scroll to position [2153, 0]
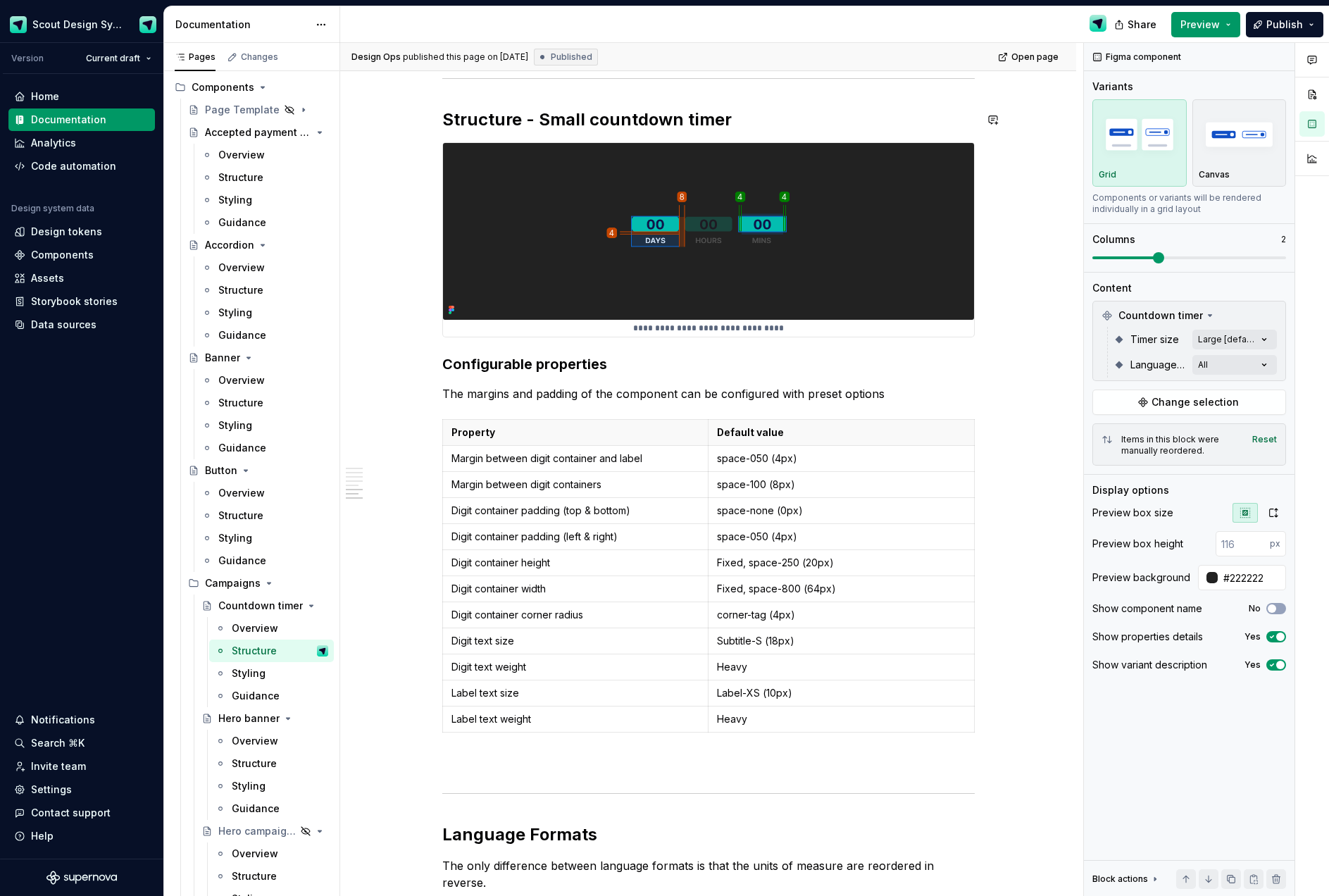
type textarea "*"
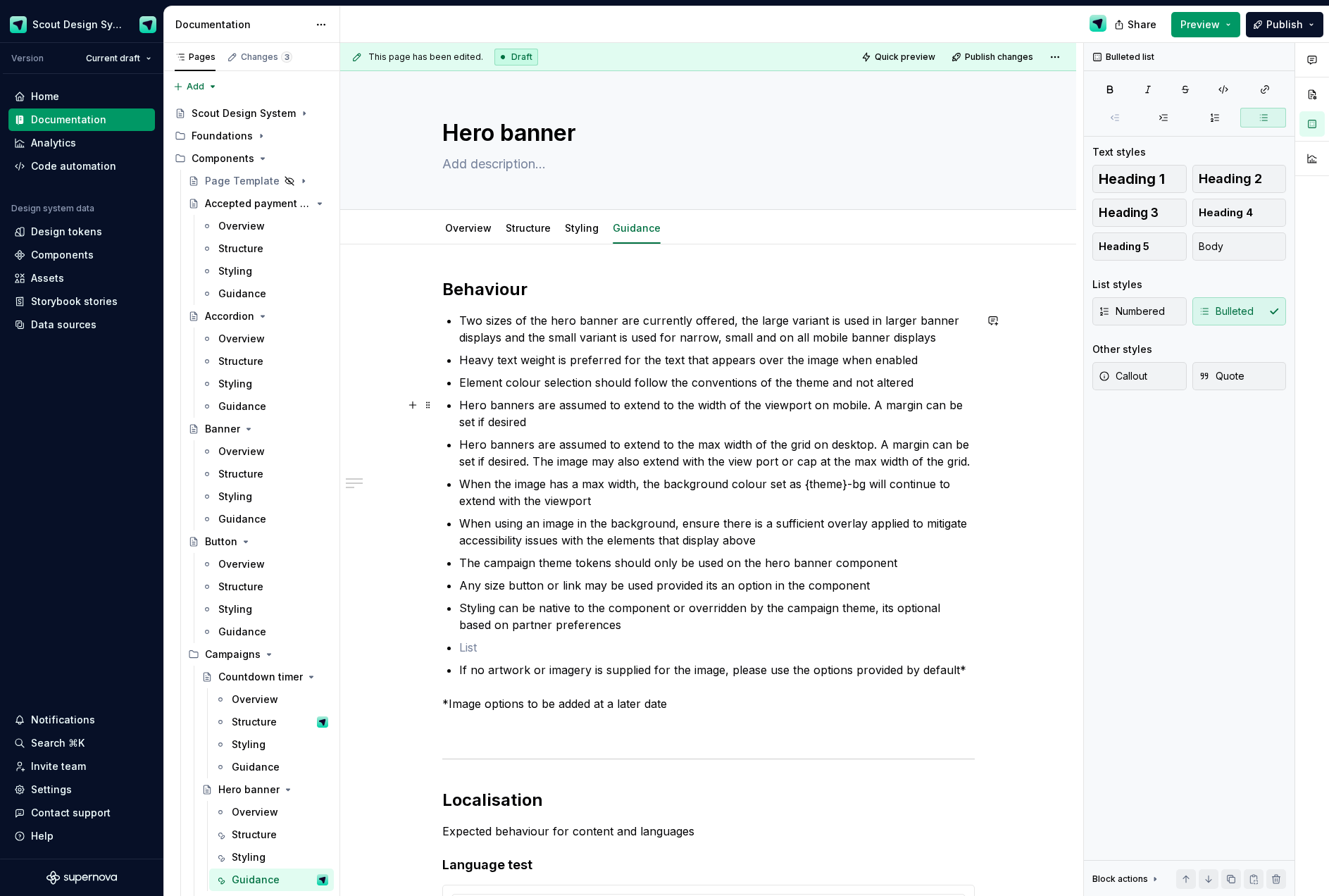
scroll to position [242, 0]
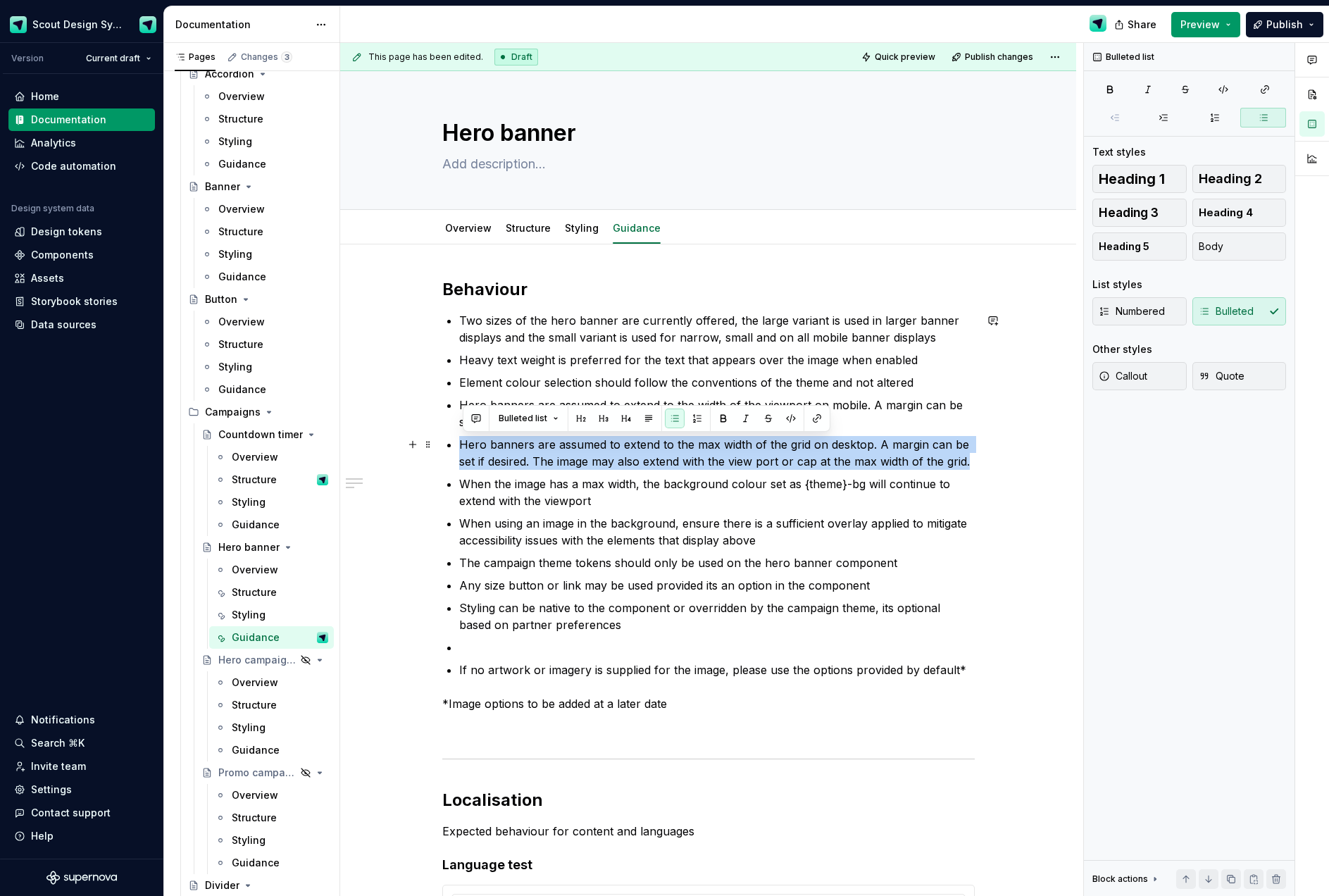
drag, startPoint x: 830, startPoint y: 456, endPoint x: 461, endPoint y: 449, distance: 369.1
click at [462, 449] on p "Hero banners are assumed to extend to the max width of the grid on desktop. A m…" at bounding box center [717, 453] width 515 height 34
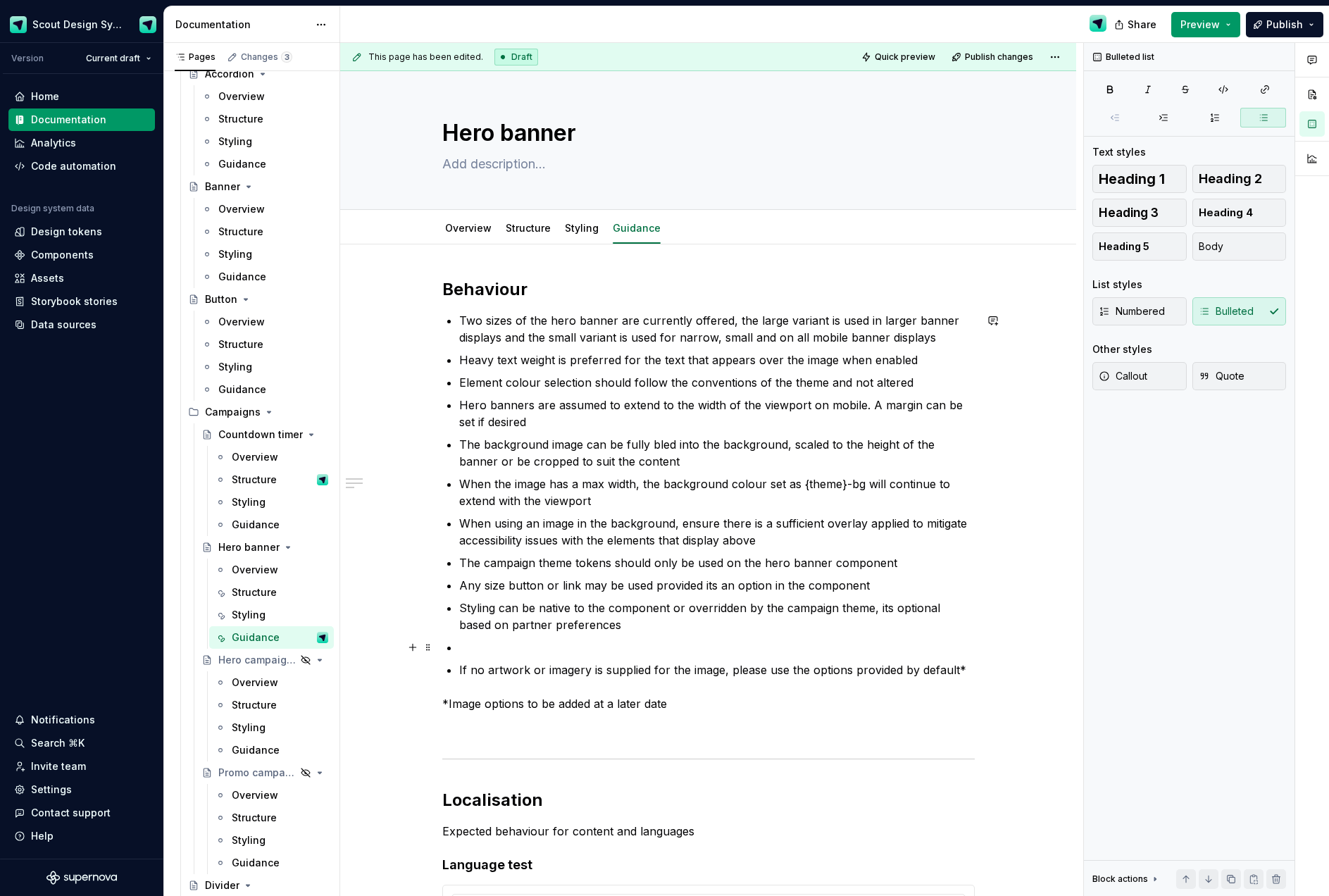
click at [491, 654] on p at bounding box center [717, 647] width 515 height 17
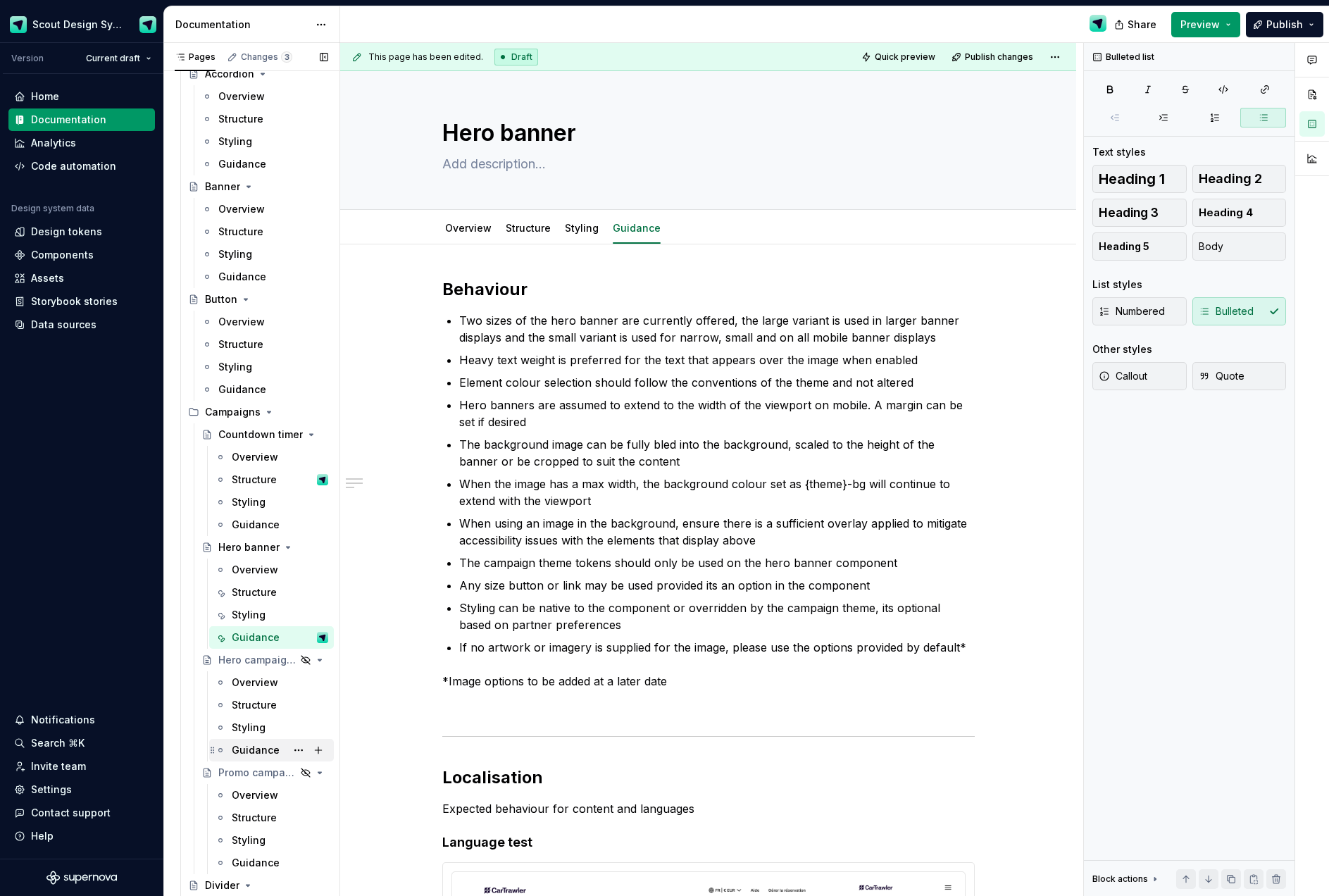
click at [245, 746] on div "Guidance" at bounding box center [255, 750] width 48 height 14
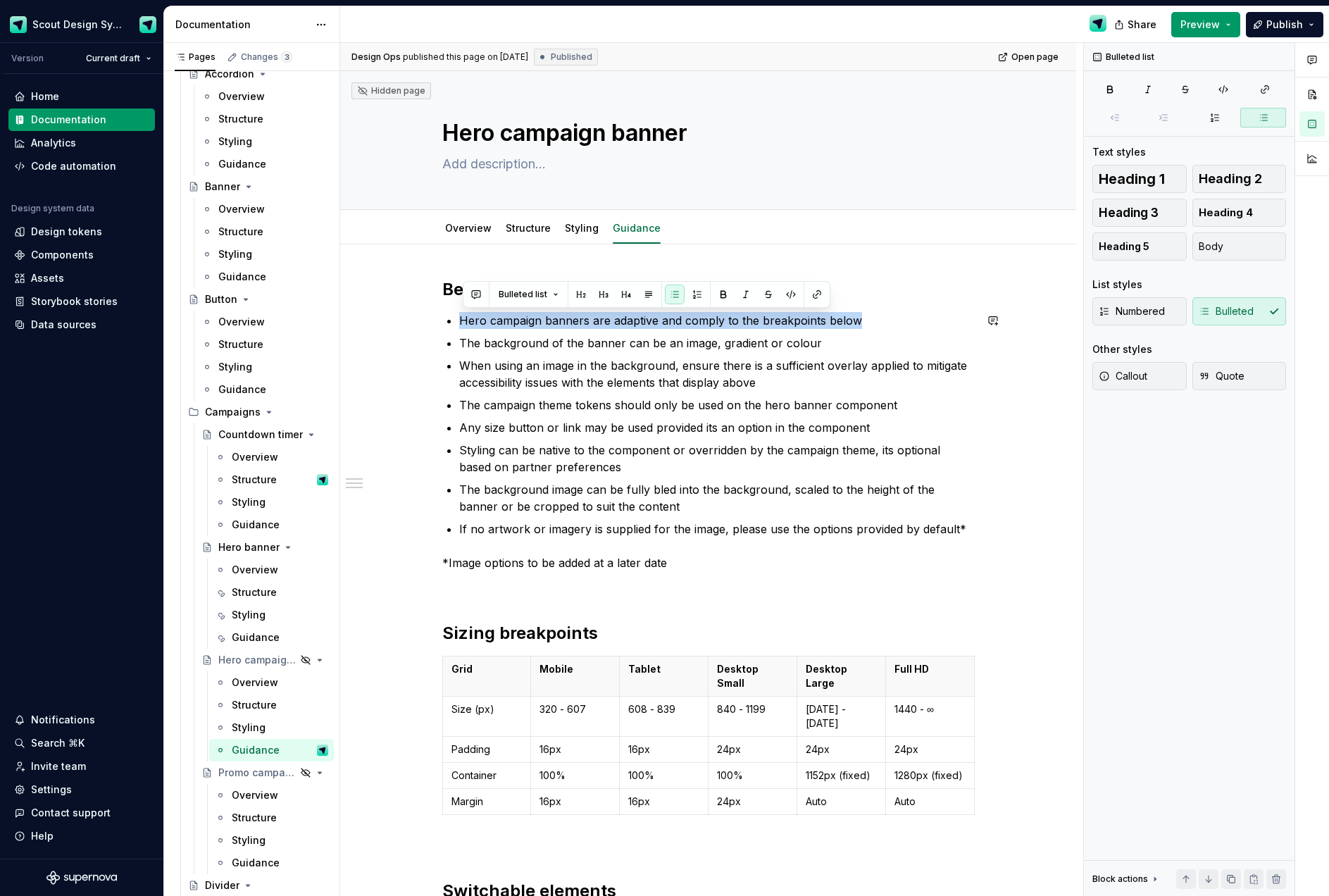
drag, startPoint x: 792, startPoint y: 315, endPoint x: 463, endPoint y: 310, distance: 329.0
click at [463, 310] on div "Behaviour Hero campaign banners are adaptive and comply to the breakpoints belo…" at bounding box center [709, 840] width 532 height 1124
copy p "Hero campaign banners are adaptive and comply to the breakpoints below"
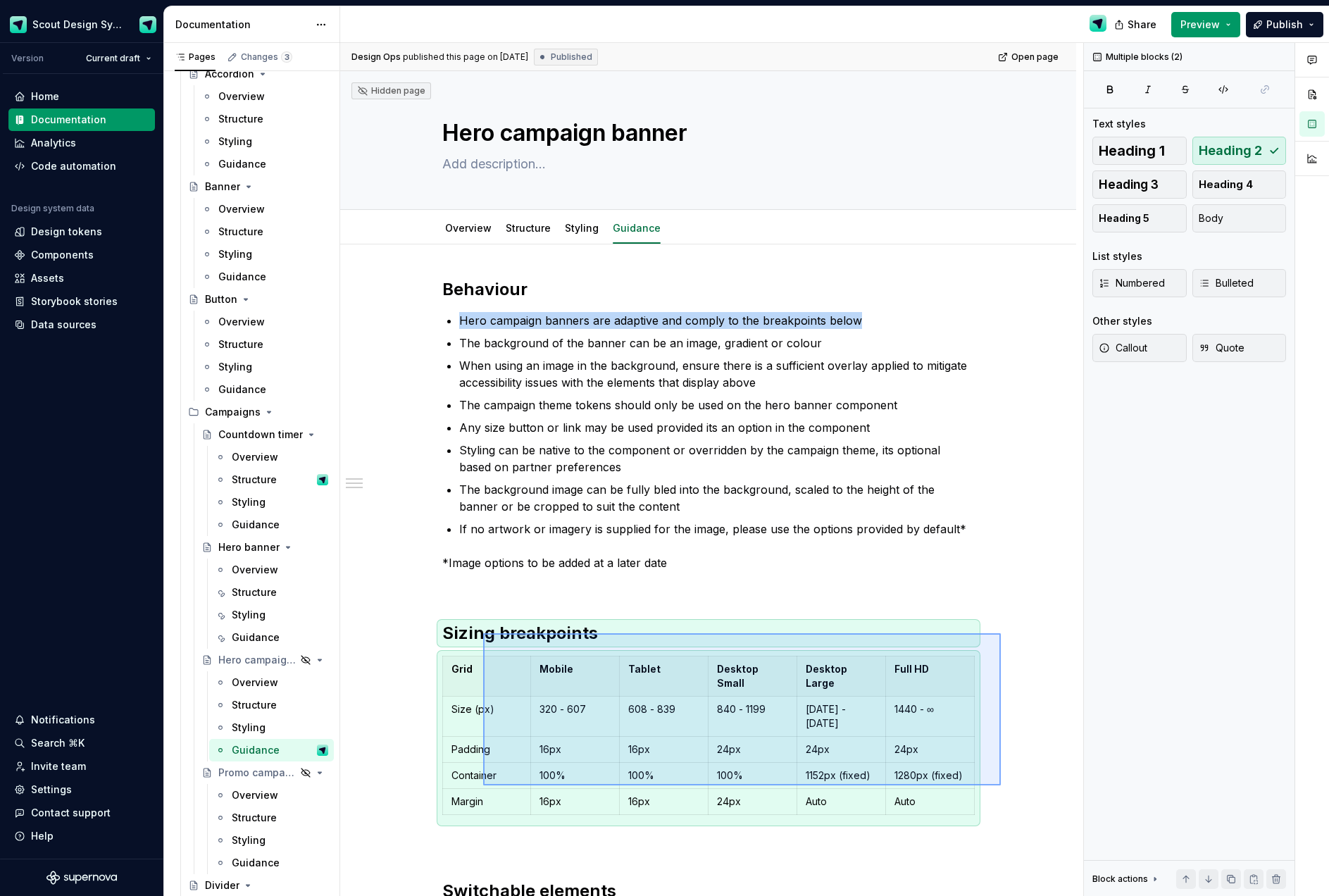
drag, startPoint x: 825, startPoint y: 730, endPoint x: 483, endPoint y: 633, distance: 355.5
click at [483, 633] on div "Design Ops published this page on August 7, 2025 Published Open page Hidden pag…" at bounding box center [711, 470] width 743 height 854
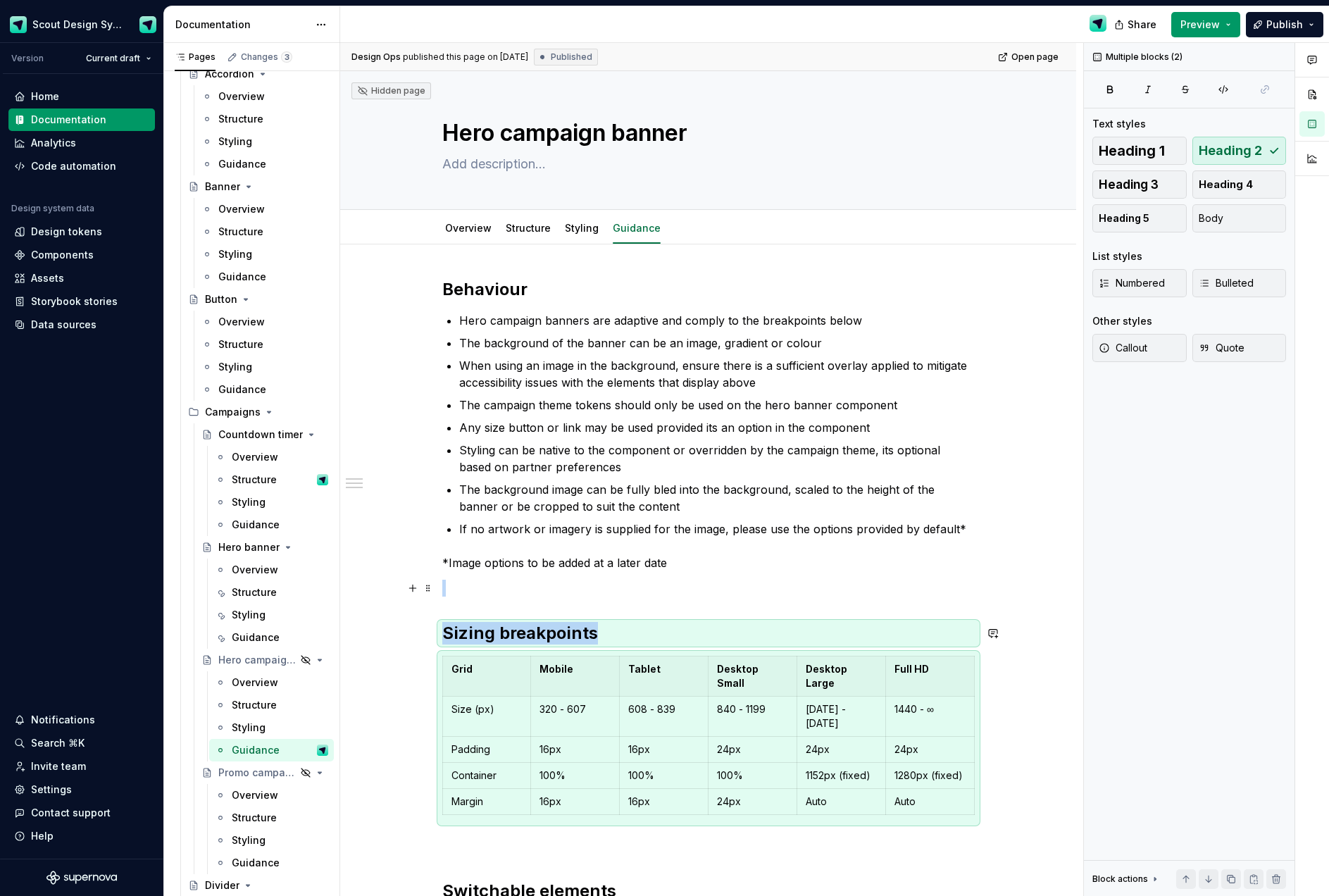
copy div "Sizing breakpoints"
click at [267, 638] on div "Guidance" at bounding box center [255, 636] width 48 height 14
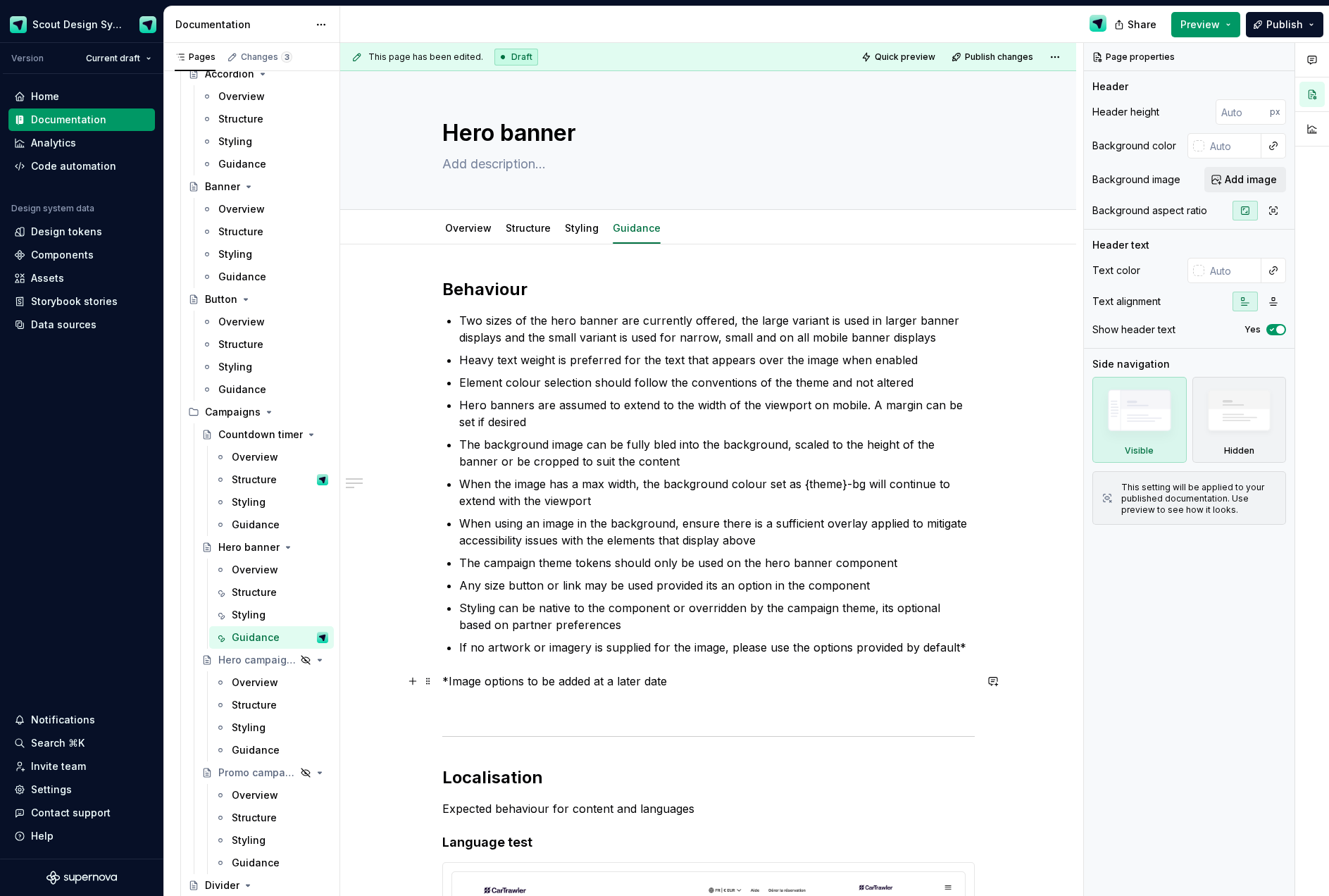
click at [699, 680] on p "*Image options to be added at a later date" at bounding box center [709, 680] width 532 height 17
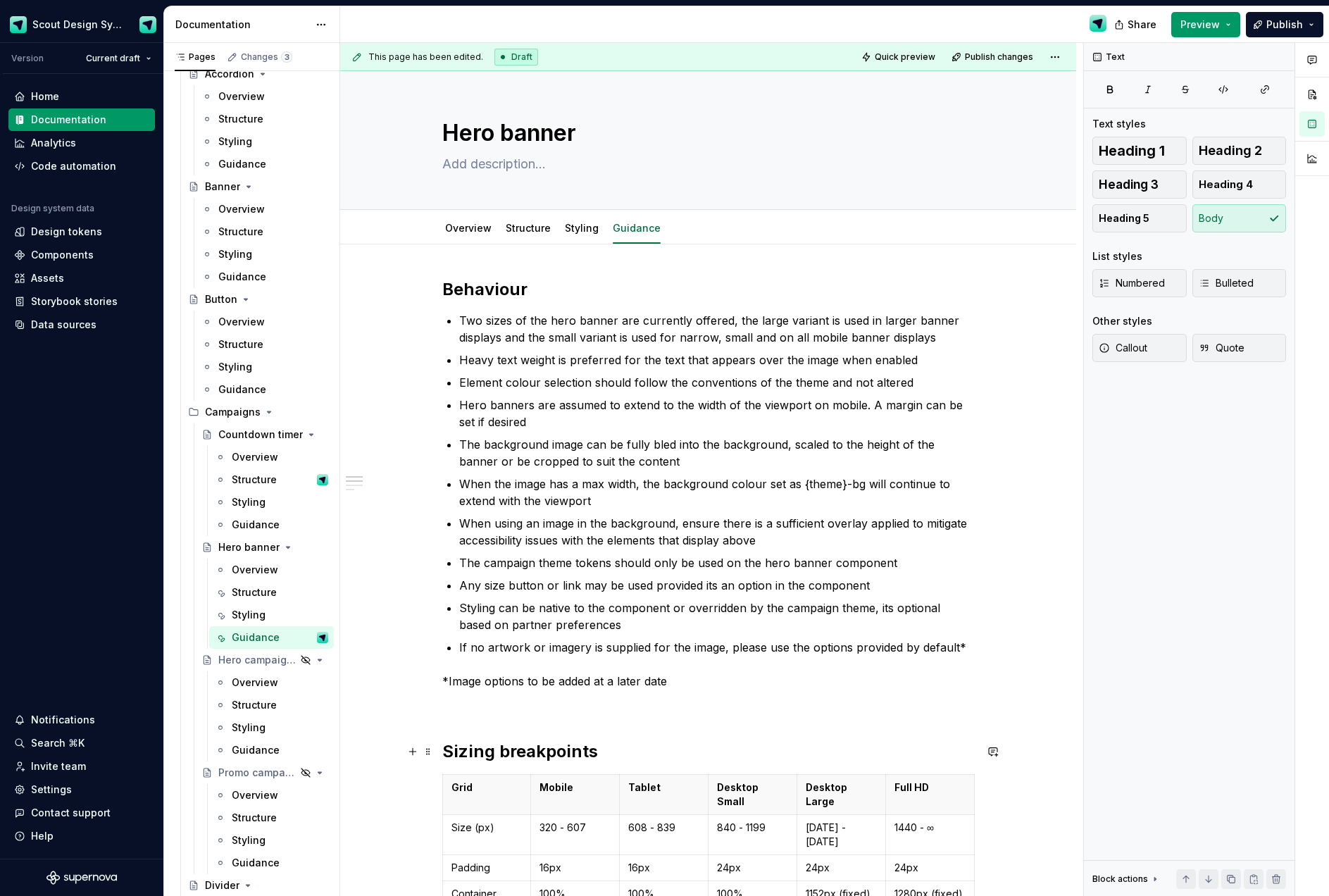
scroll to position [243, 0]
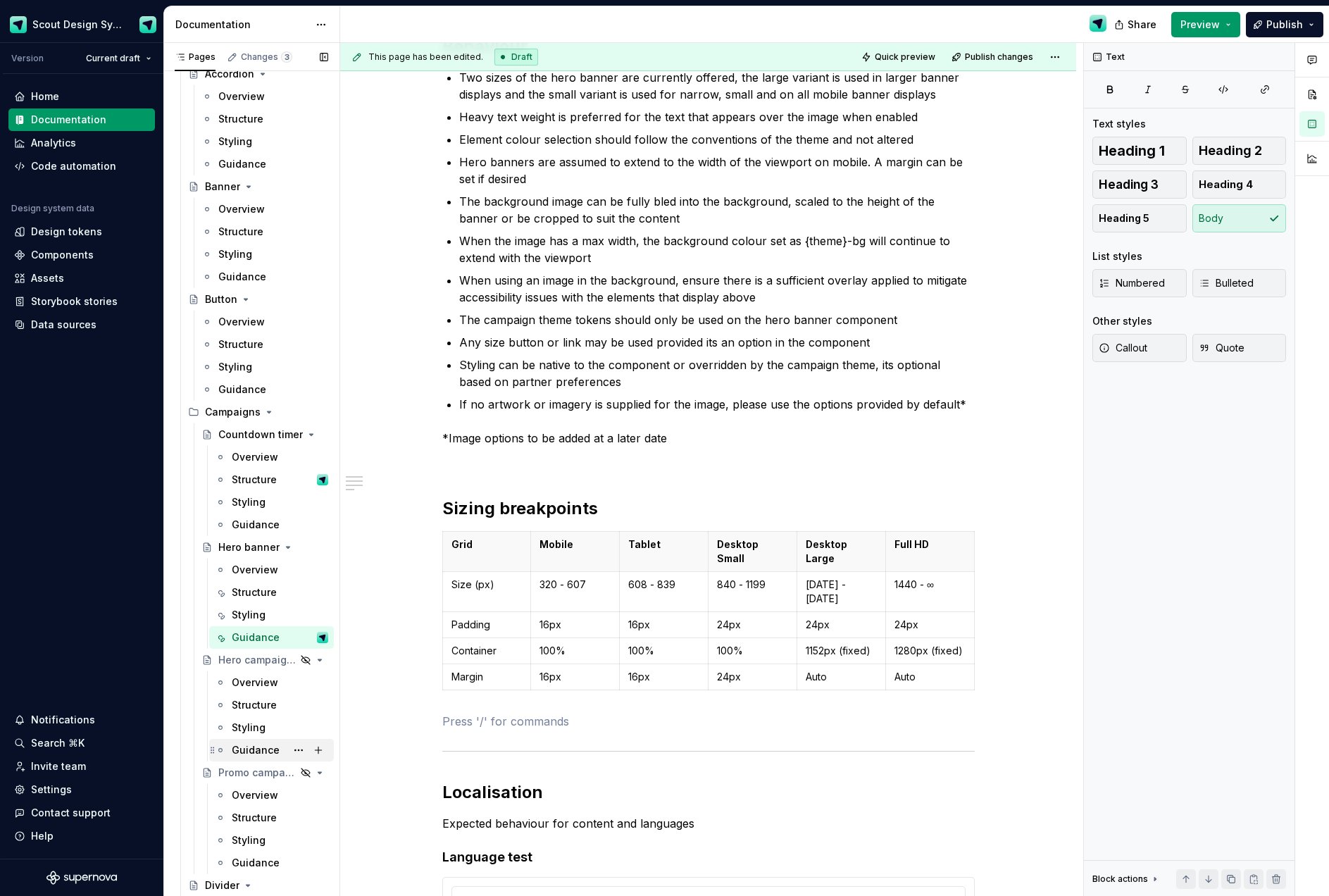
click at [252, 749] on div "Guidance" at bounding box center [255, 750] width 48 height 14
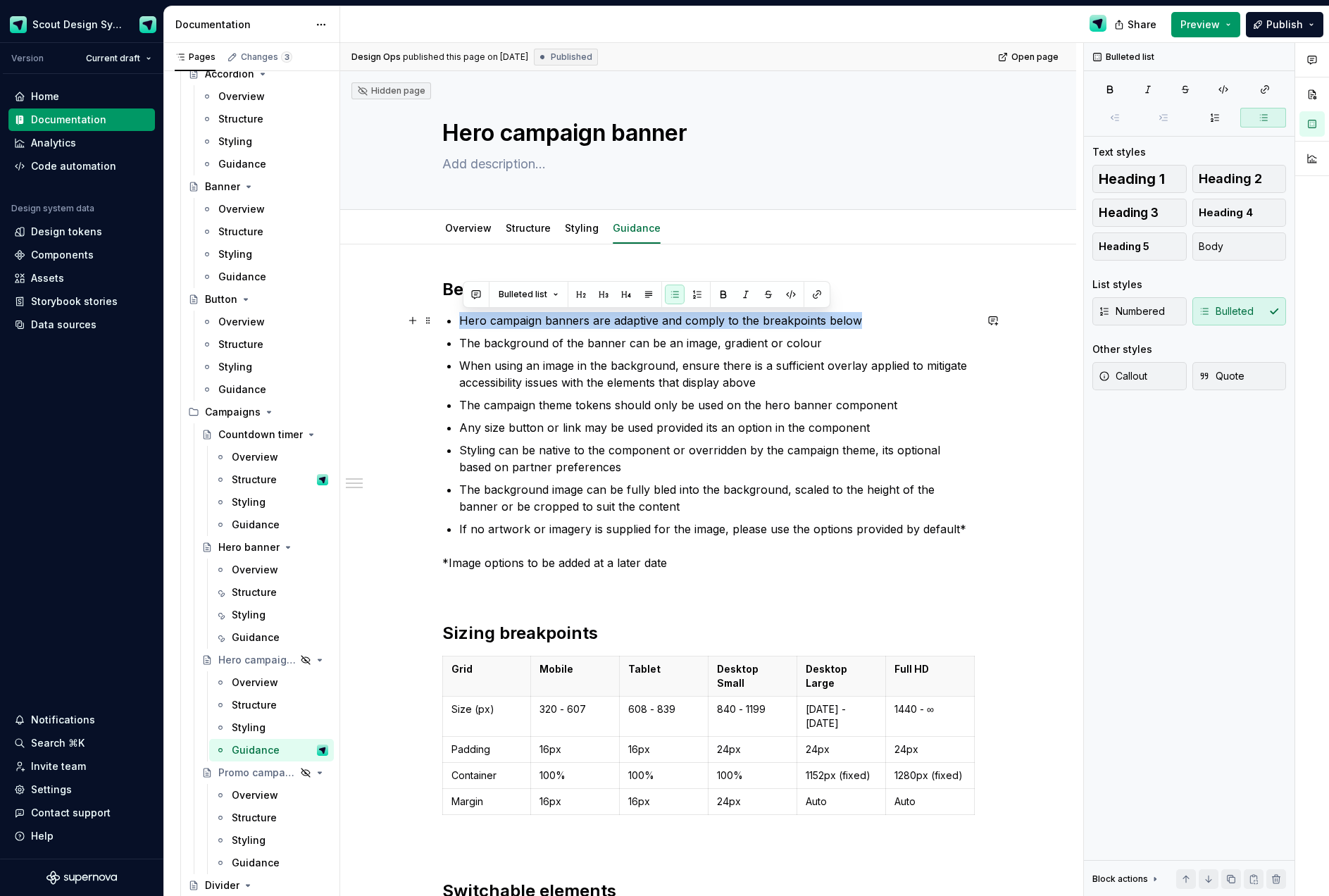
drag, startPoint x: 798, startPoint y: 321, endPoint x: 439, endPoint y: 318, distance: 359.0
copy p "Hero campaign banners are adaptive and comply to the breakpoints below"
click at [248, 640] on div "Guidance" at bounding box center [255, 636] width 48 height 14
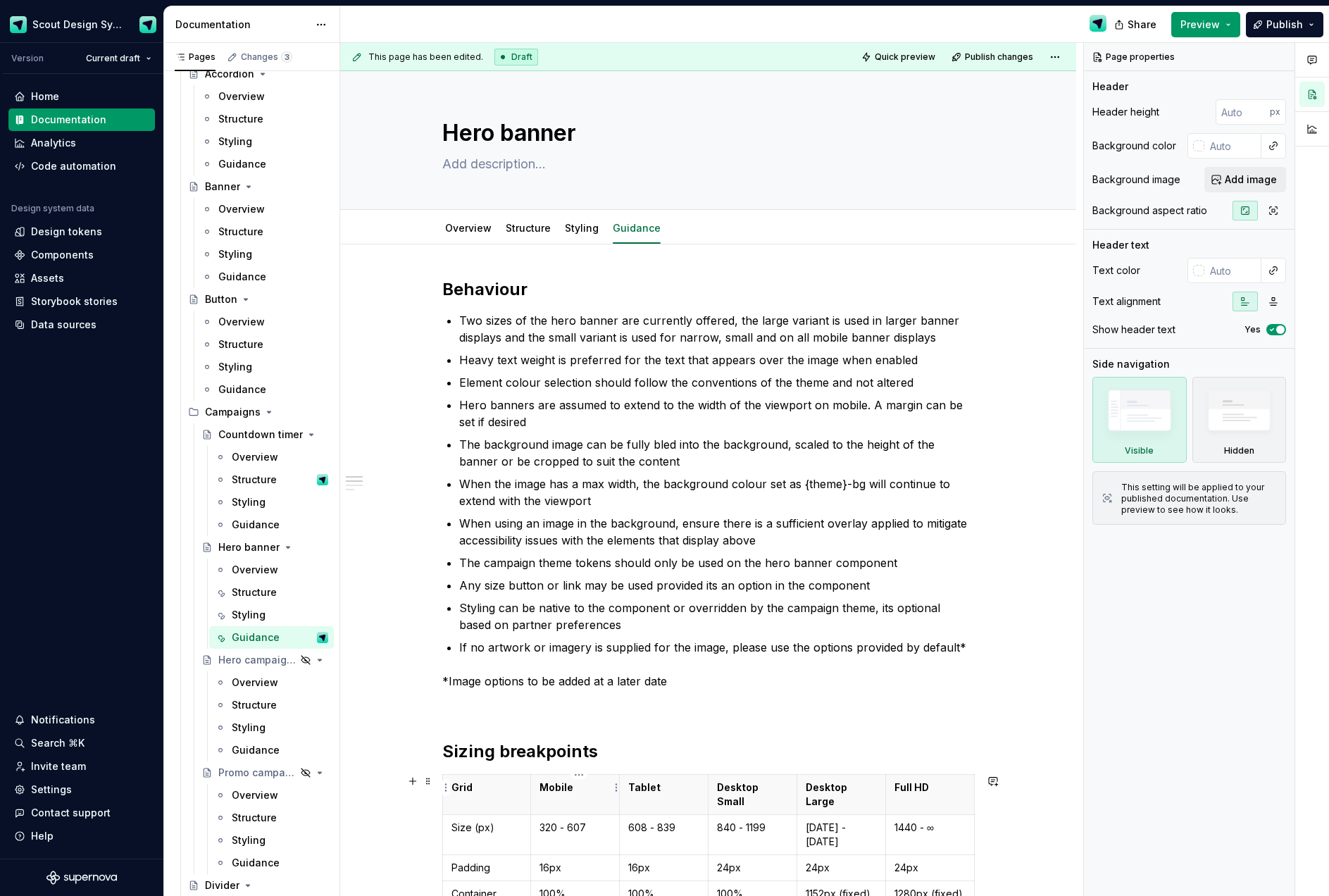
type textarea "*"
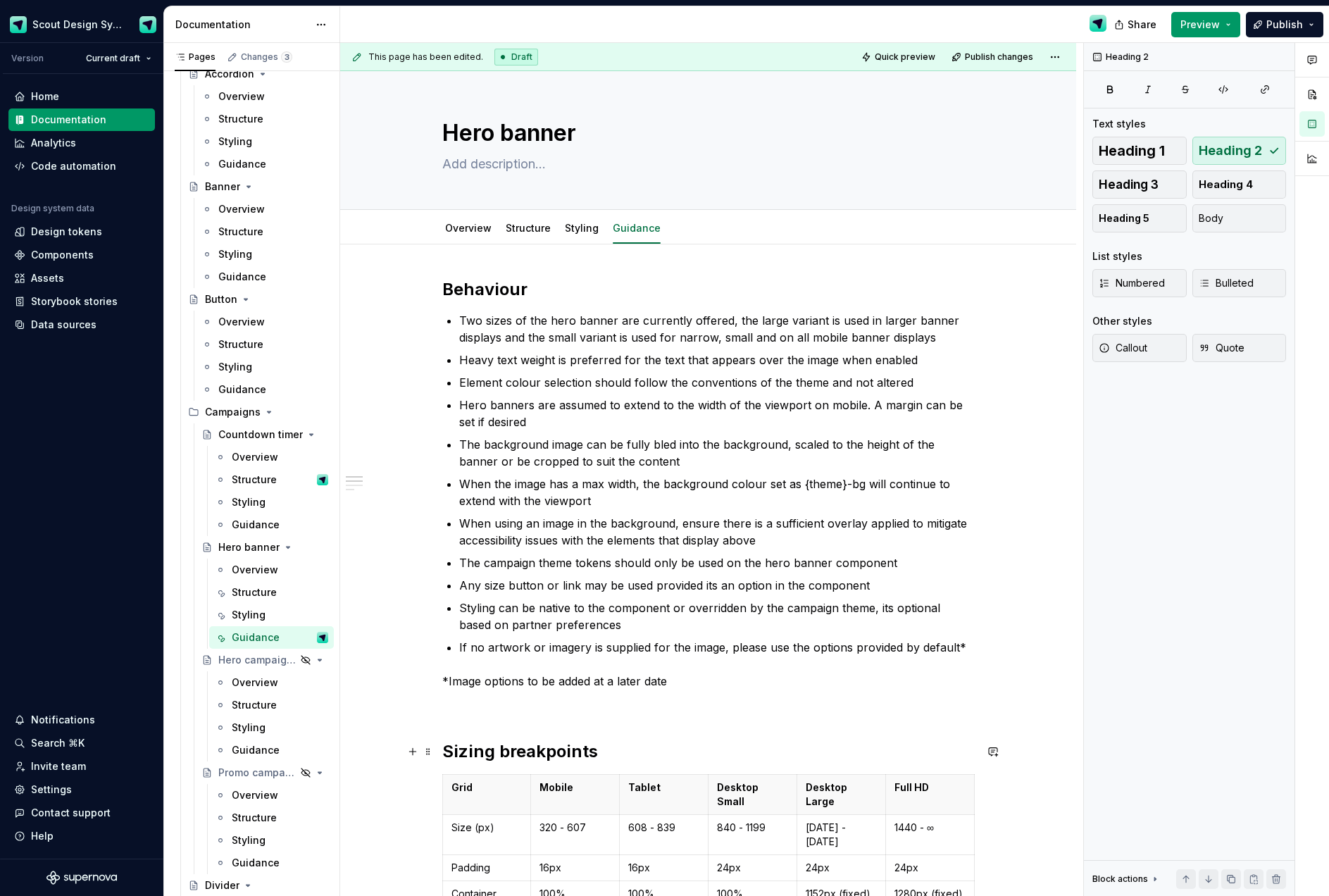
drag, startPoint x: 618, startPoint y: 762, endPoint x: 611, endPoint y: 757, distance: 8.6
click at [618, 762] on h2 "Sizing breakpoints" at bounding box center [709, 752] width 532 height 22
paste div
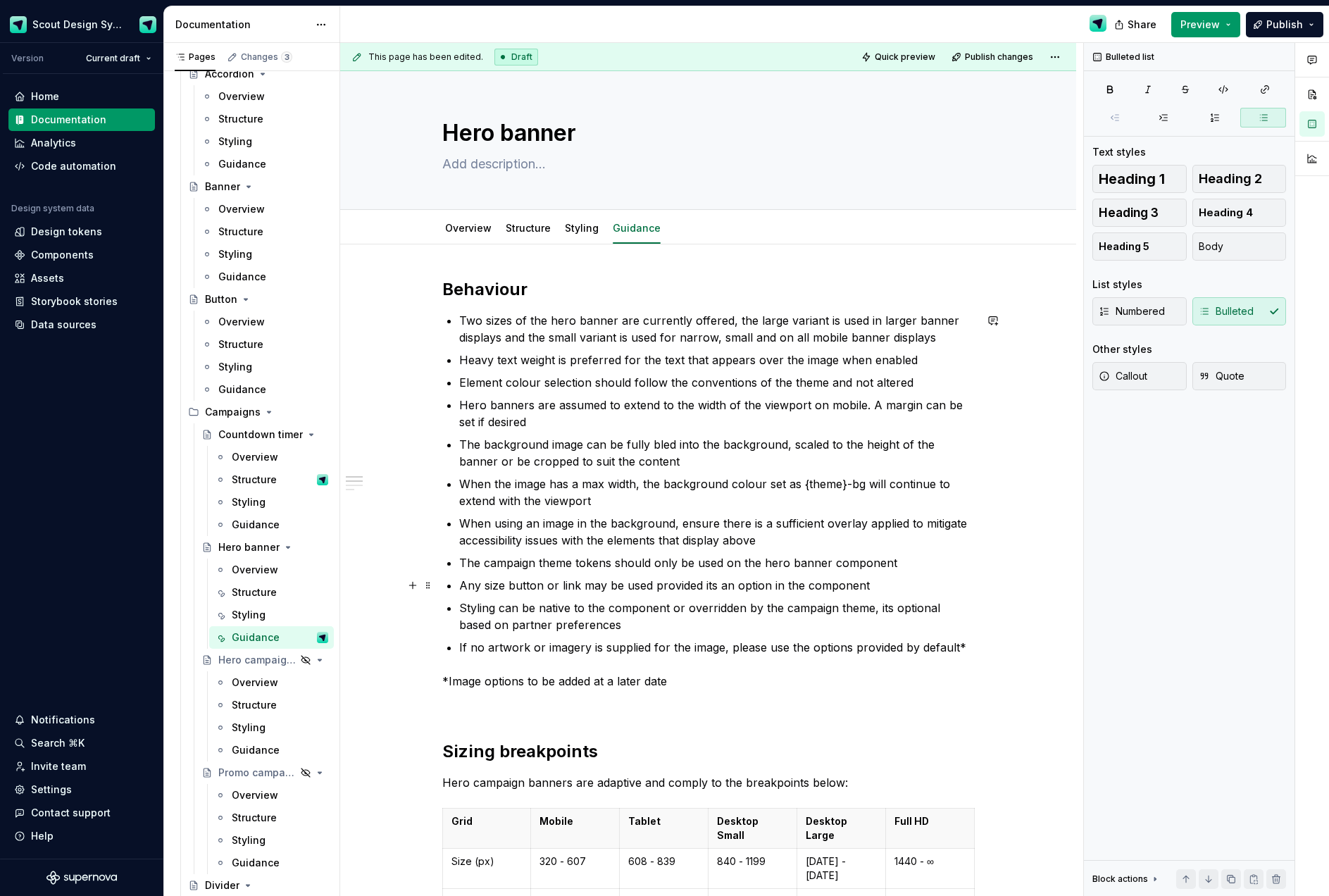
click at [775, 582] on p "Any size button or link may be used provided its an option in the component" at bounding box center [717, 585] width 515 height 17
click at [1287, 27] on span "Publish" at bounding box center [1284, 24] width 37 height 14
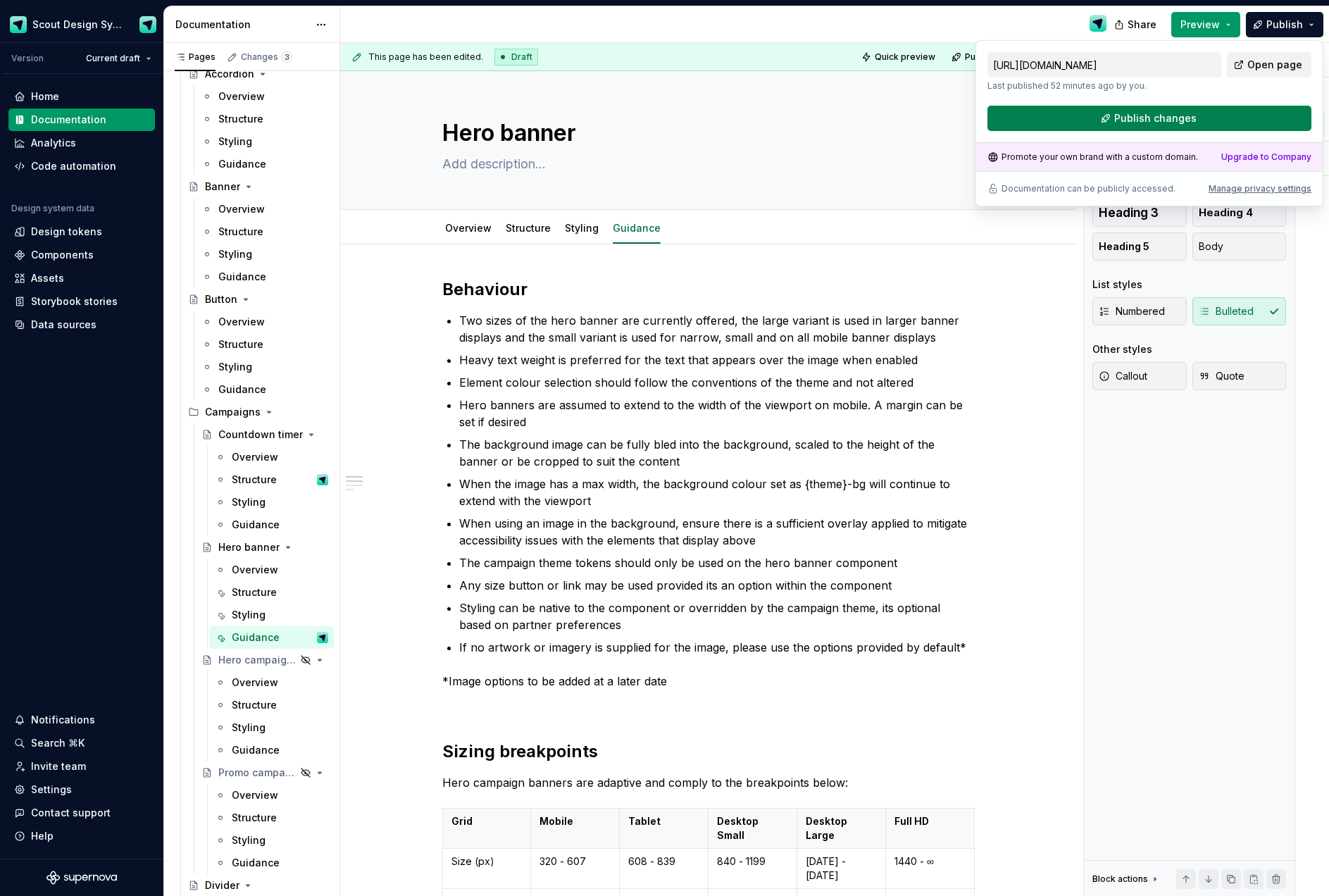
click at [1194, 112] on button "Publish changes" at bounding box center [1149, 118] width 324 height 25
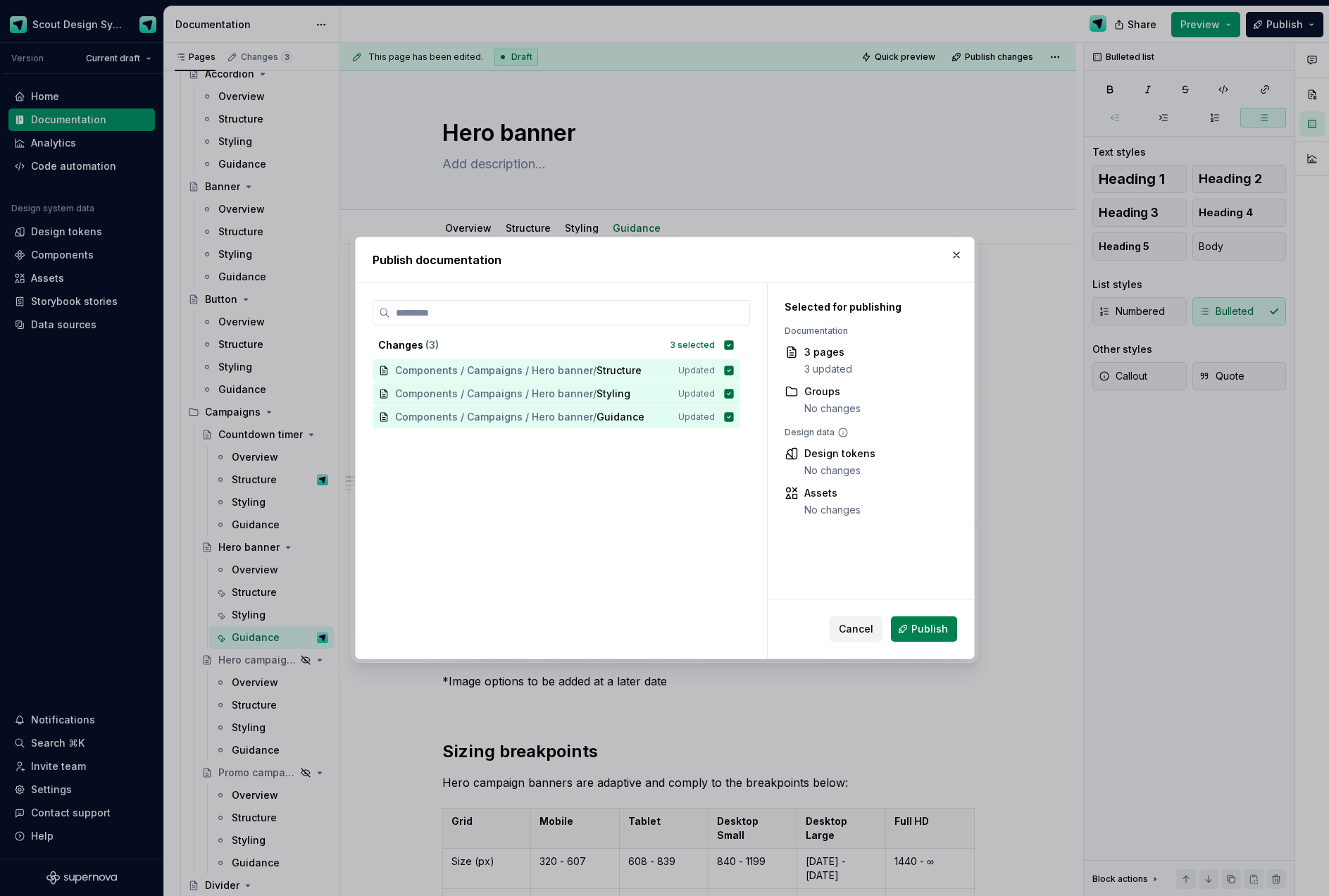
click at [915, 630] on span "Publish" at bounding box center [929, 628] width 37 height 14
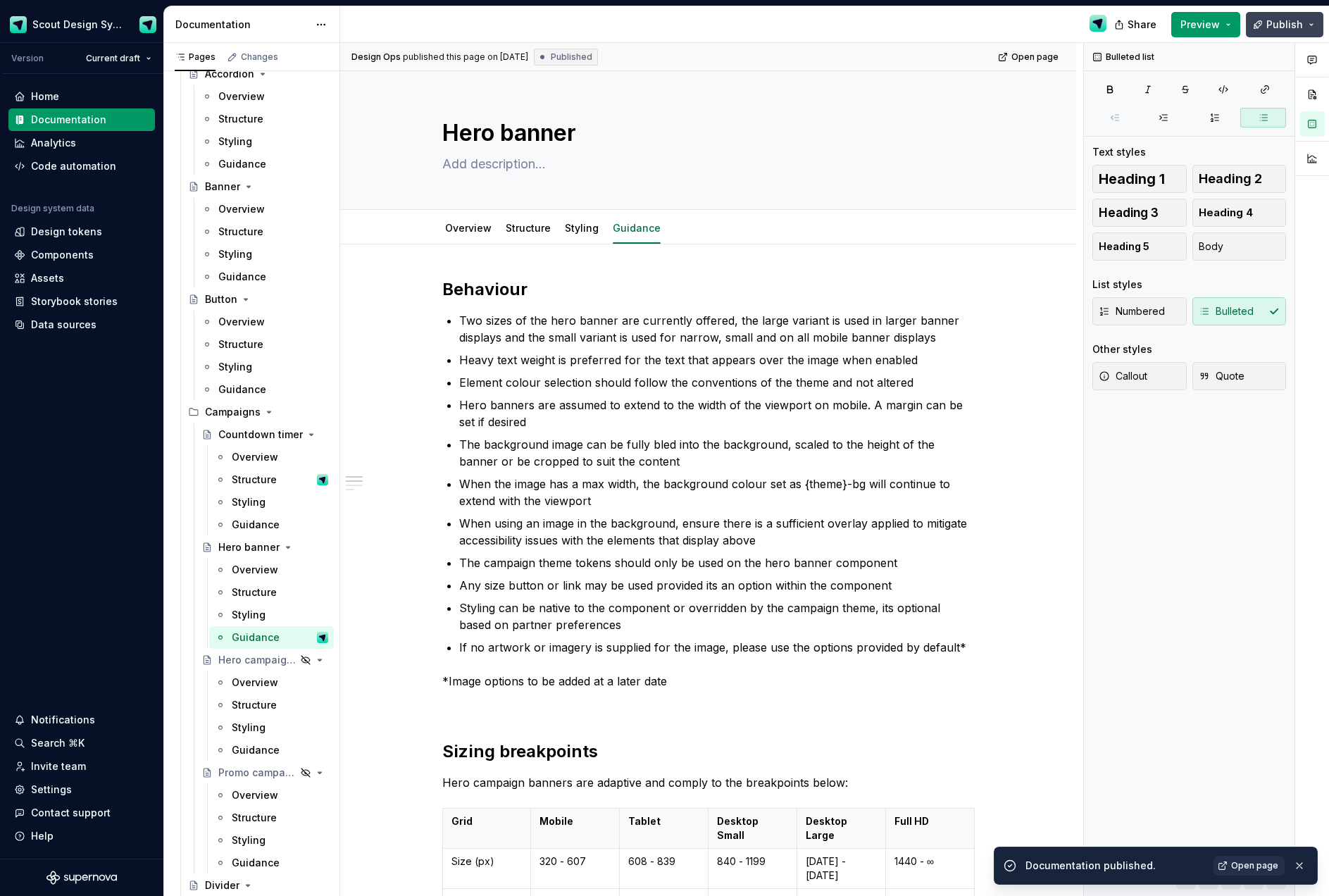
click at [1313, 26] on button "Publish" at bounding box center [1284, 24] width 78 height 25
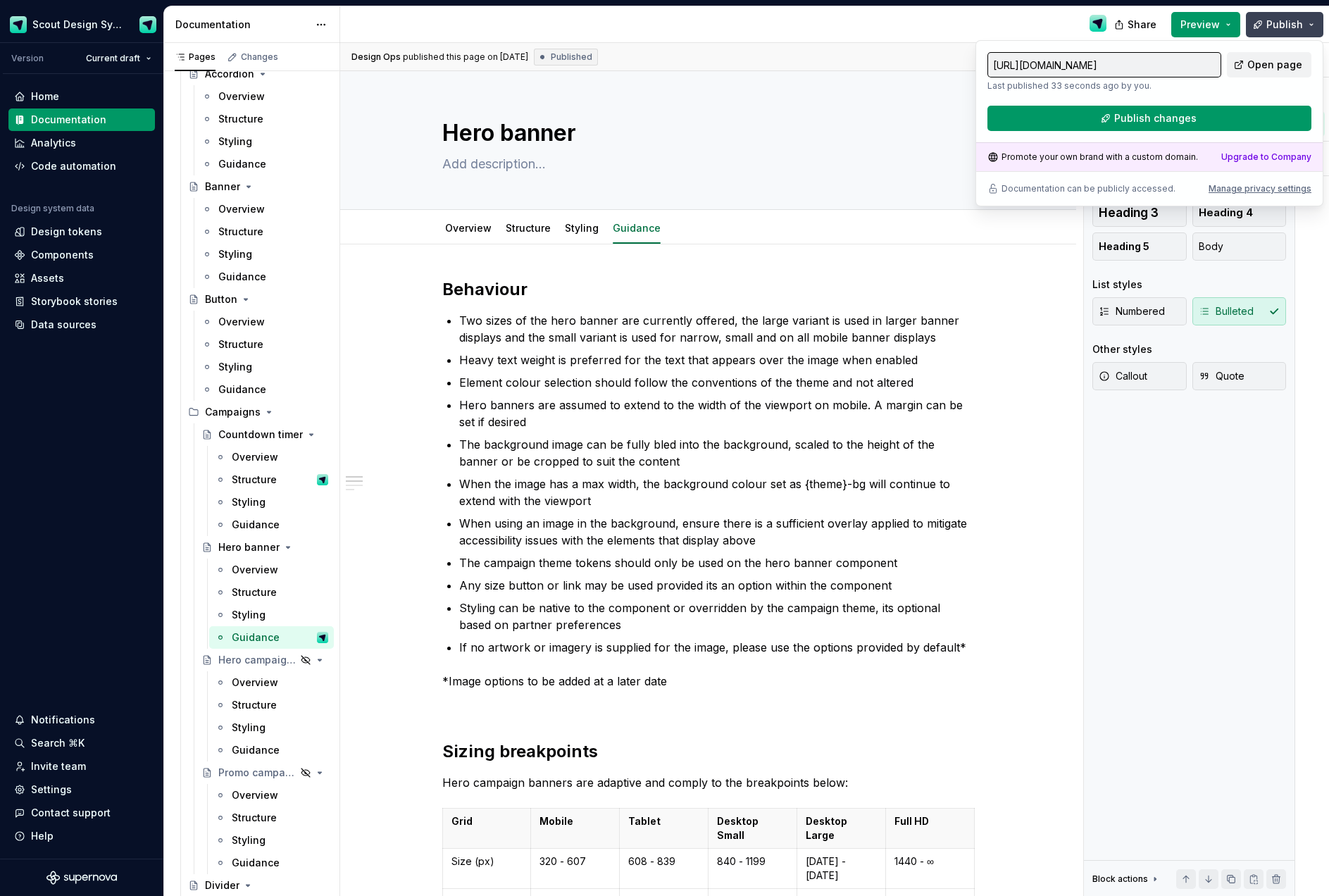
type textarea "*"
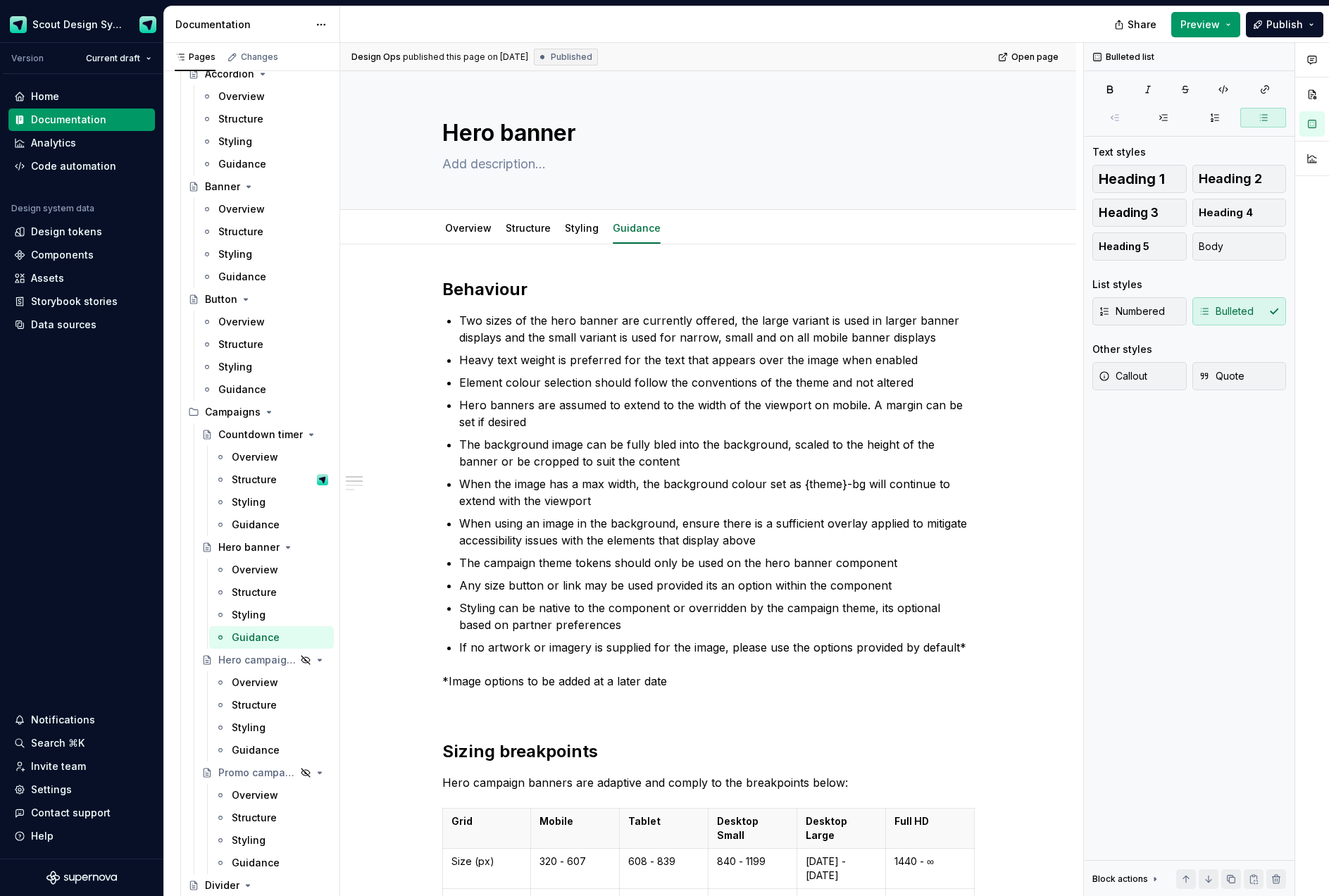
type textarea "*"
